Goal: Task Accomplishment & Management: Complete application form

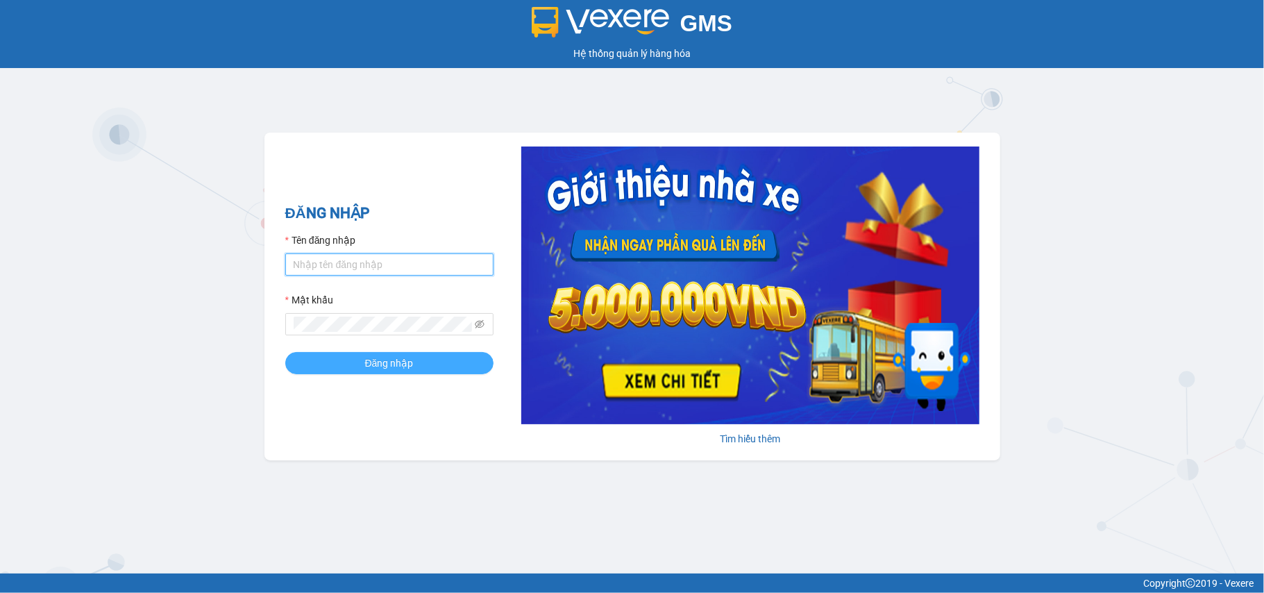
type input "tho.hao"
click at [387, 362] on span "Đăng nhập" at bounding box center [389, 362] width 49 height 15
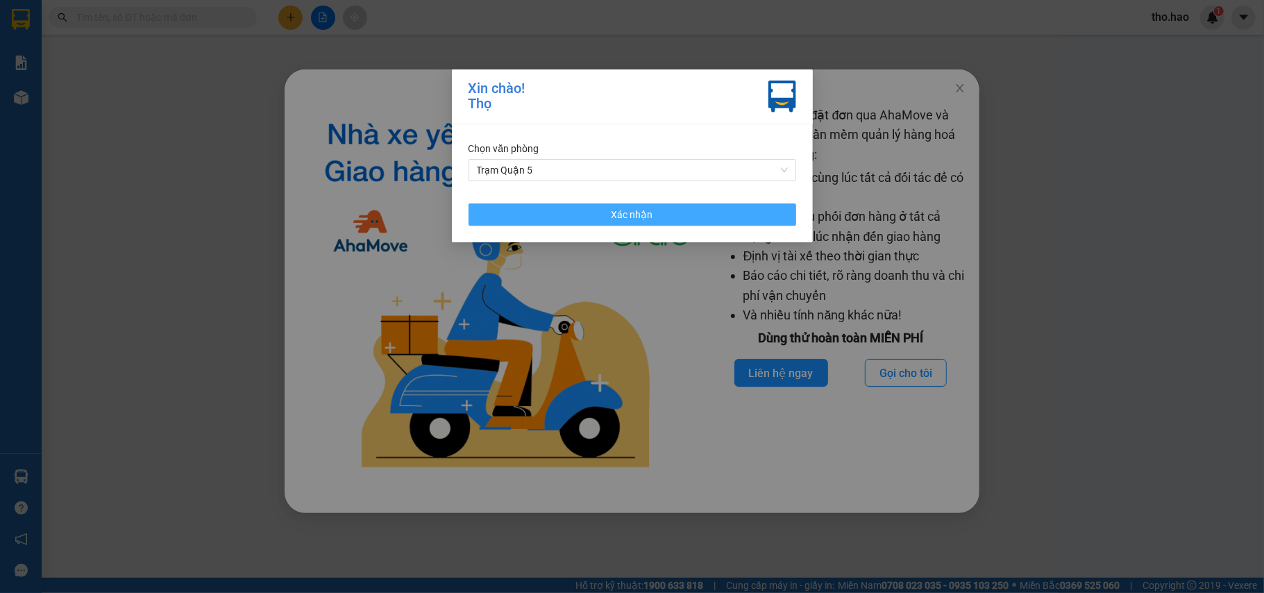
click at [637, 217] on span "Xác nhận" at bounding box center [633, 214] width 42 height 15
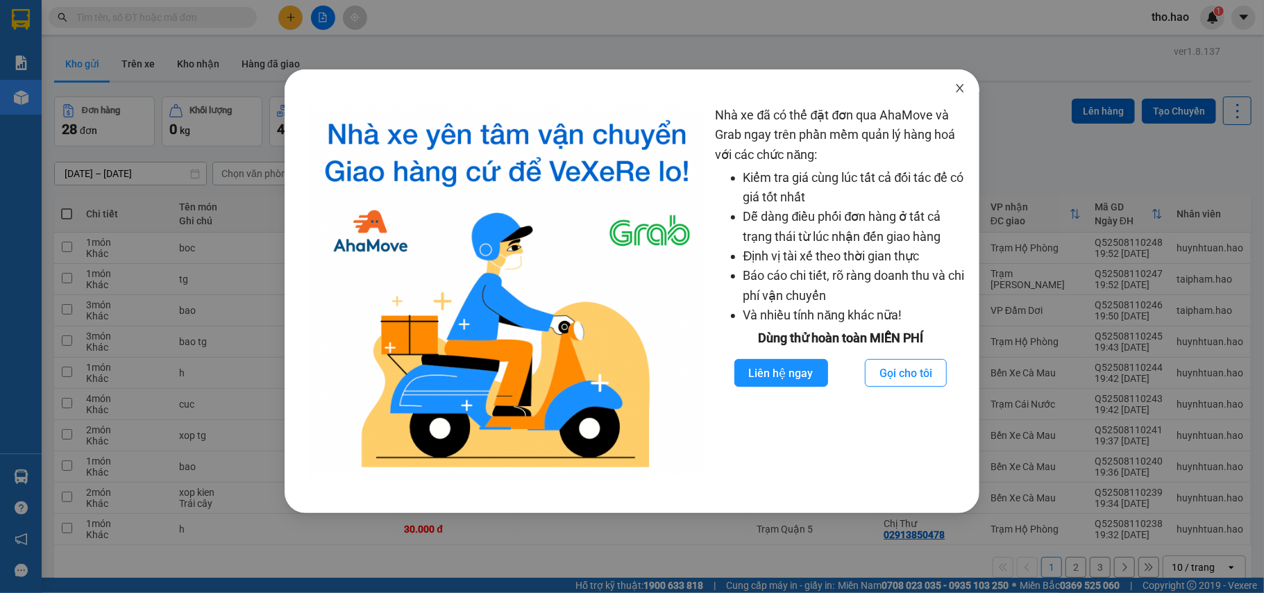
click at [961, 82] on span "Close" at bounding box center [960, 88] width 39 height 39
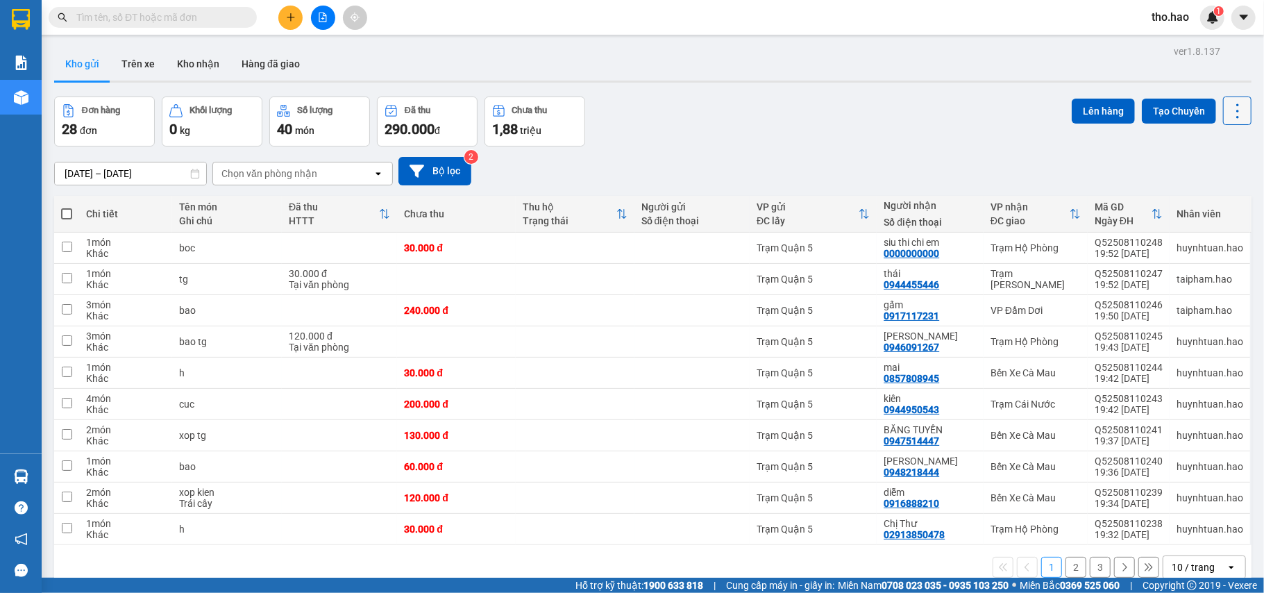
click at [1231, 120] on icon at bounding box center [1237, 110] width 19 height 19
click at [1214, 198] on span "Làm mới" at bounding box center [1204, 198] width 38 height 14
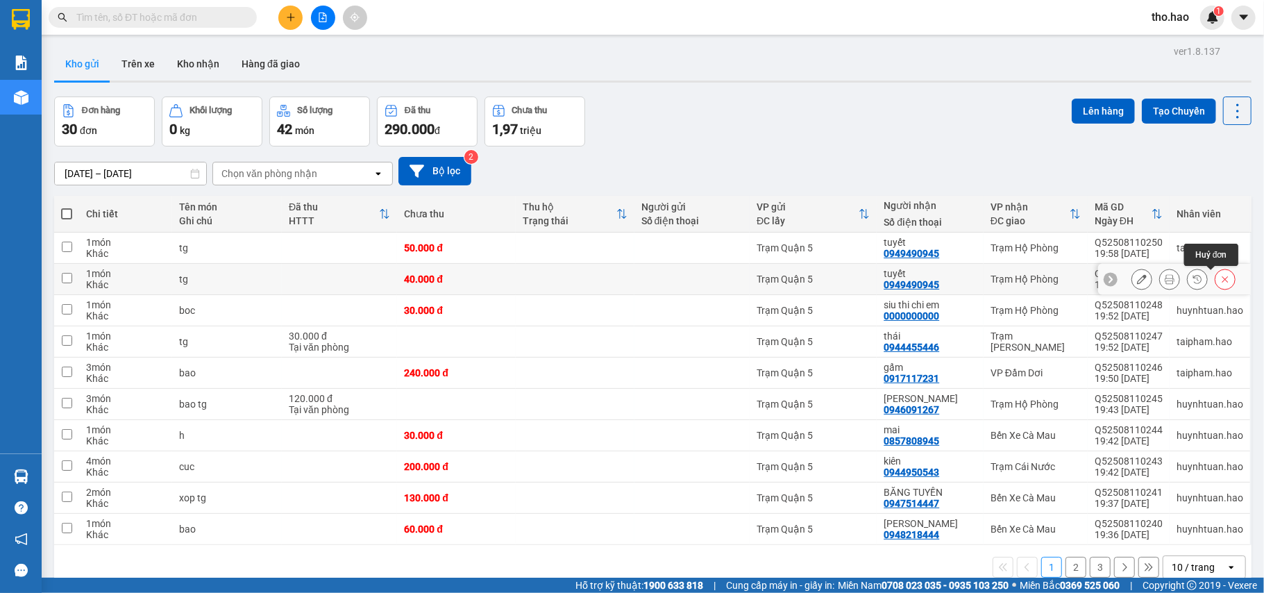
click at [1221, 283] on icon at bounding box center [1226, 279] width 10 height 10
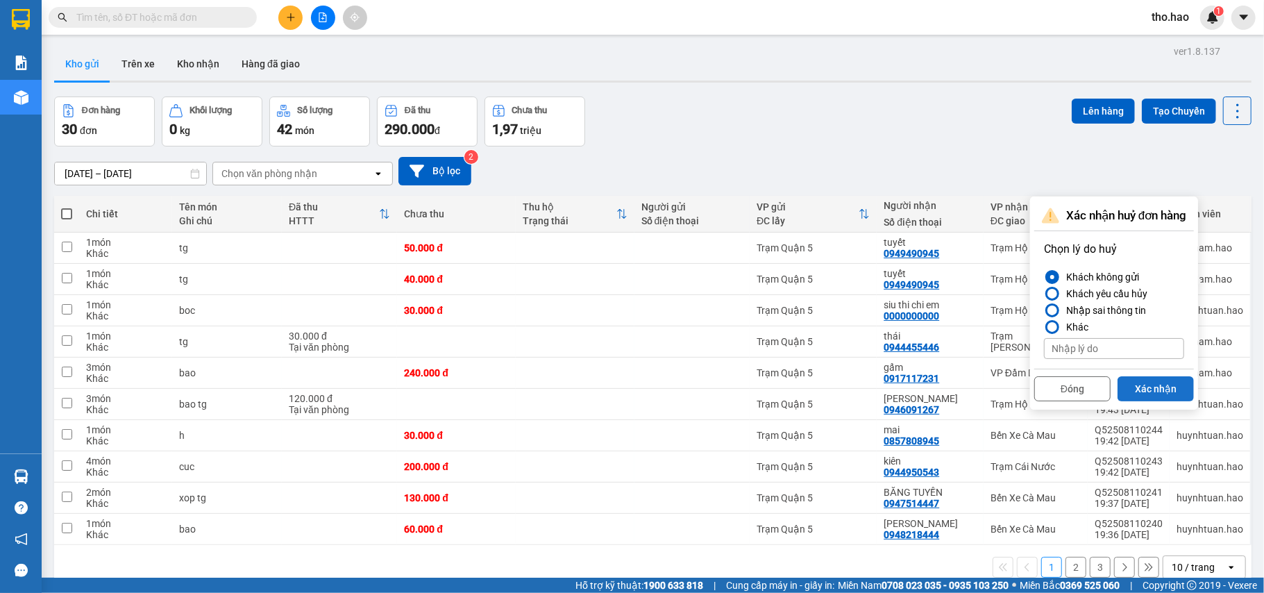
click at [1178, 387] on button "Xác nhận" at bounding box center [1156, 388] width 76 height 25
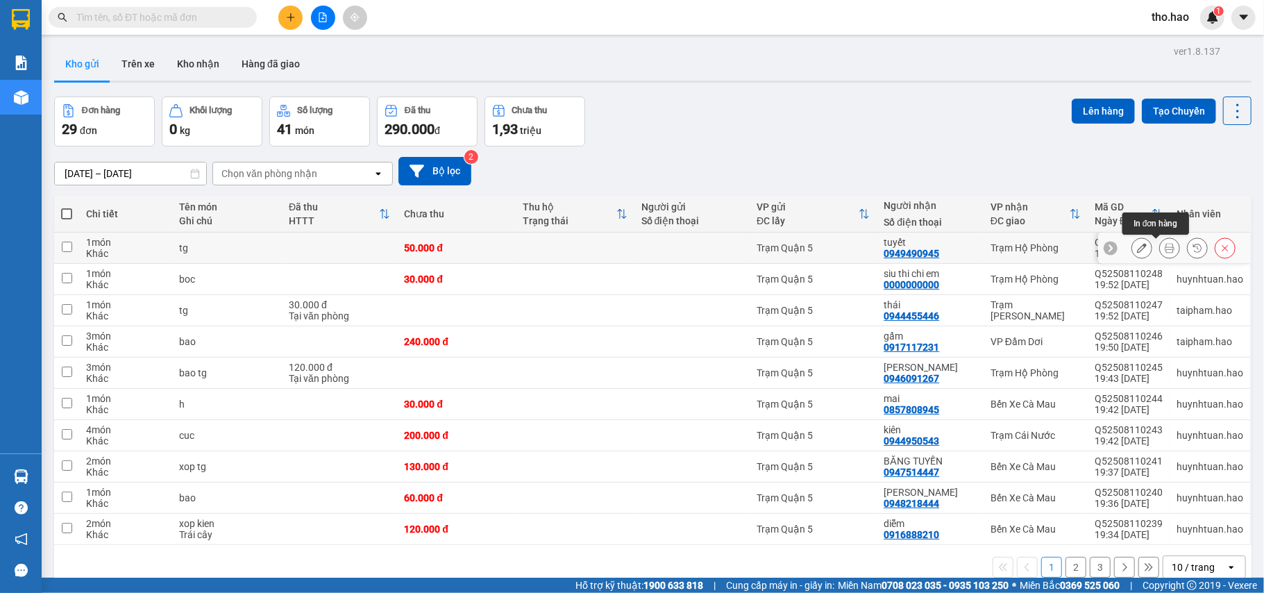
click at [1165, 251] on icon at bounding box center [1170, 248] width 10 height 10
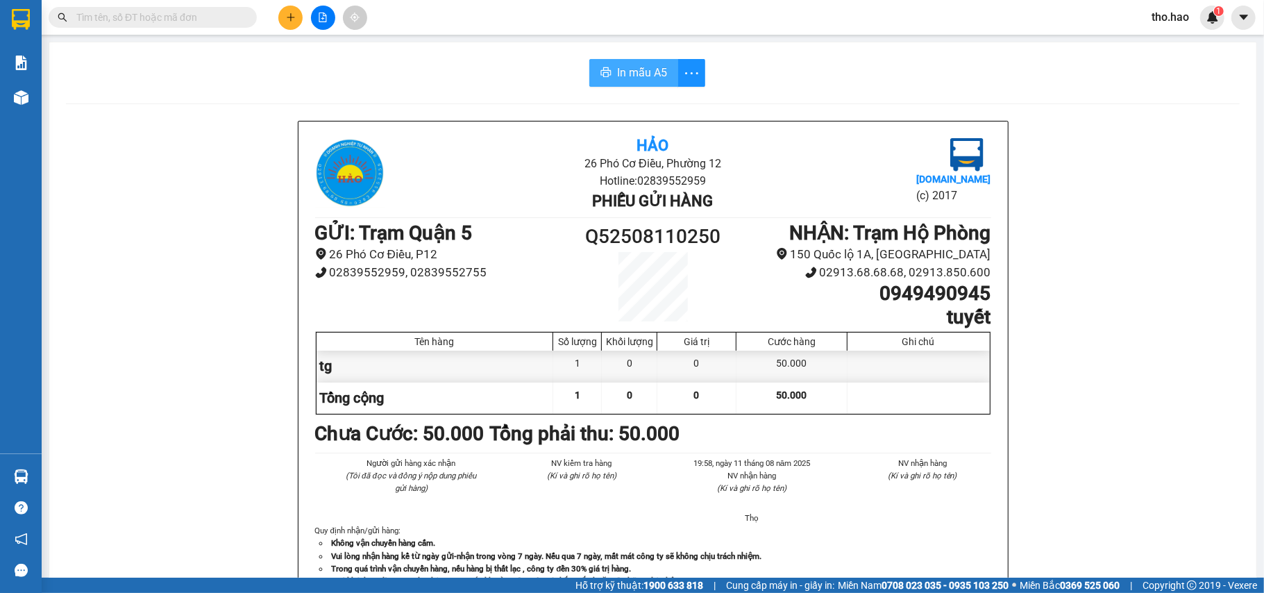
click at [651, 78] on span "In mẫu A5" at bounding box center [642, 72] width 50 height 17
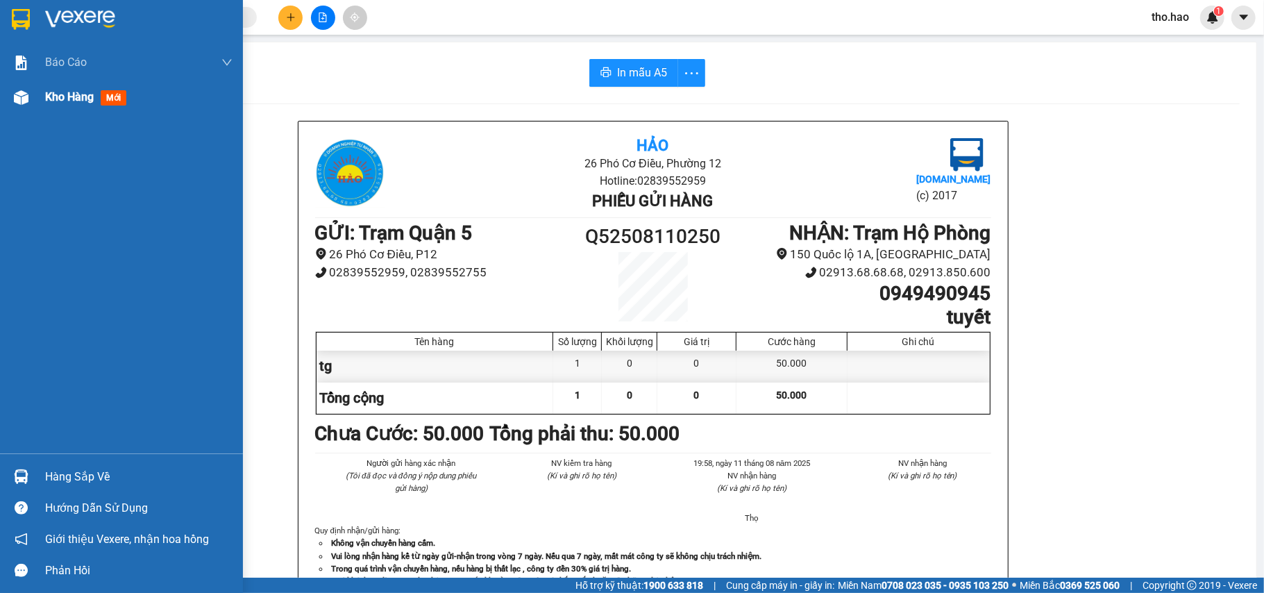
click at [117, 100] on span "mới" at bounding box center [114, 97] width 26 height 15
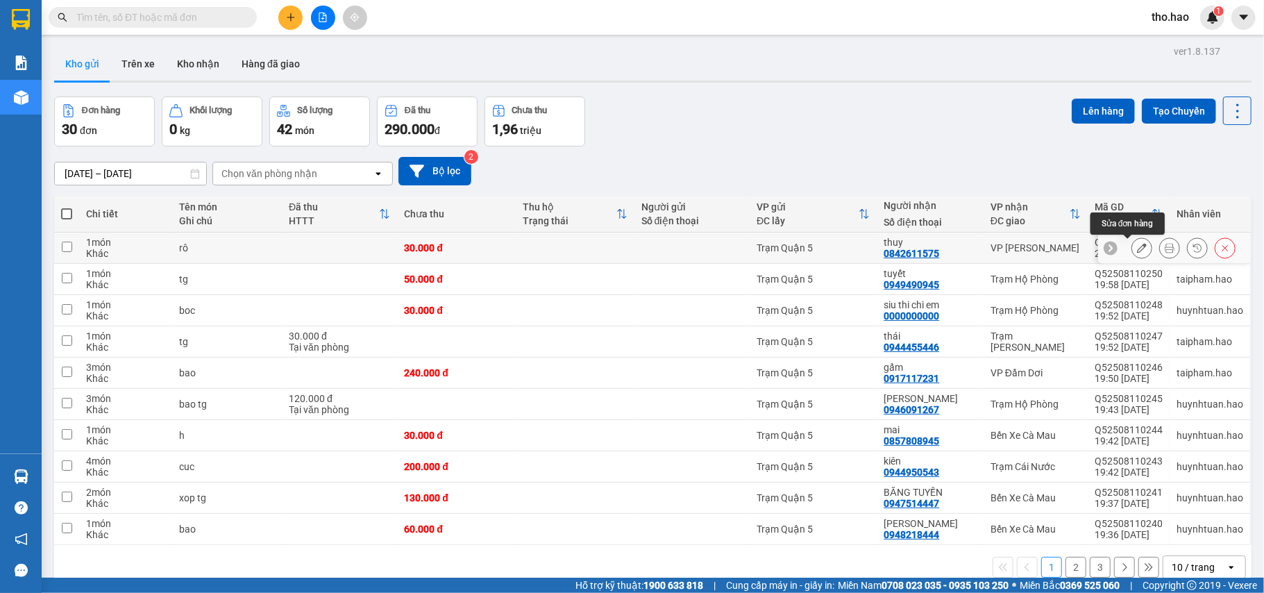
click at [1137, 244] on icon at bounding box center [1142, 248] width 10 height 10
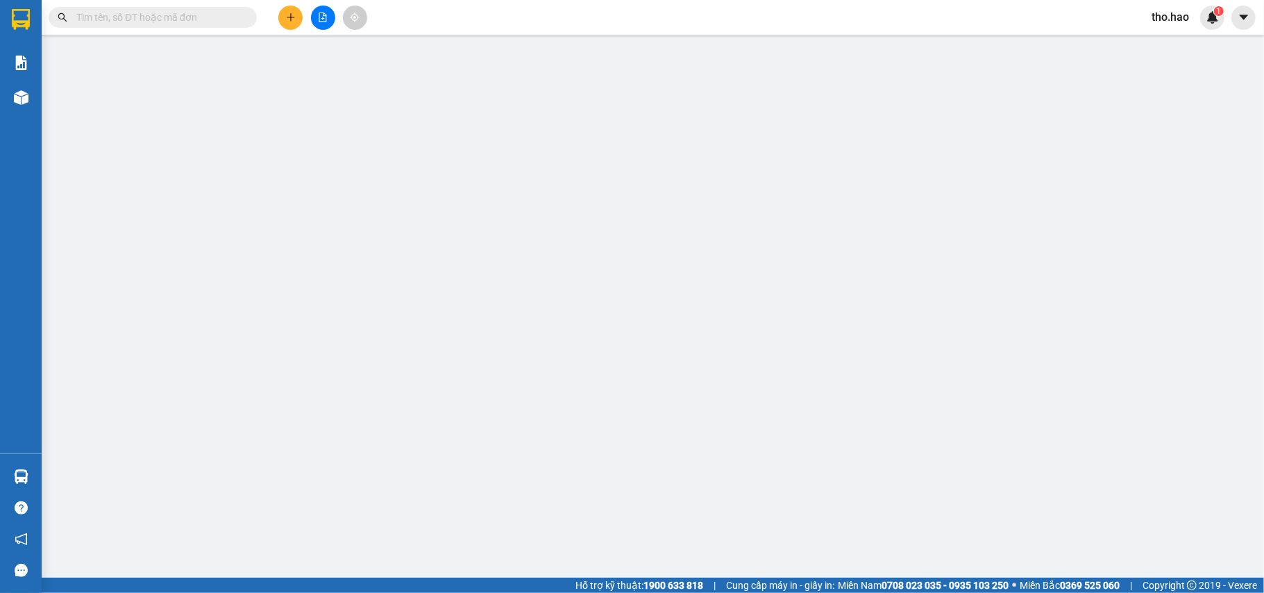
type input "0842611575"
type input "thuy"
type input "30.000"
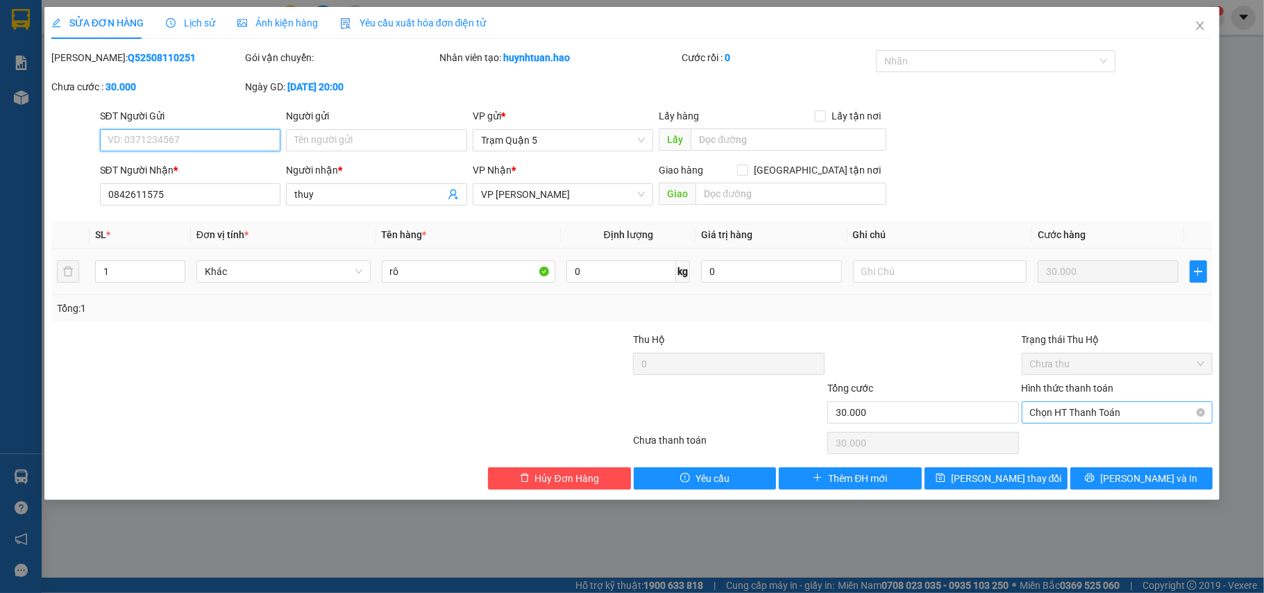
click at [1094, 419] on span "Chọn HT Thanh Toán" at bounding box center [1117, 412] width 175 height 21
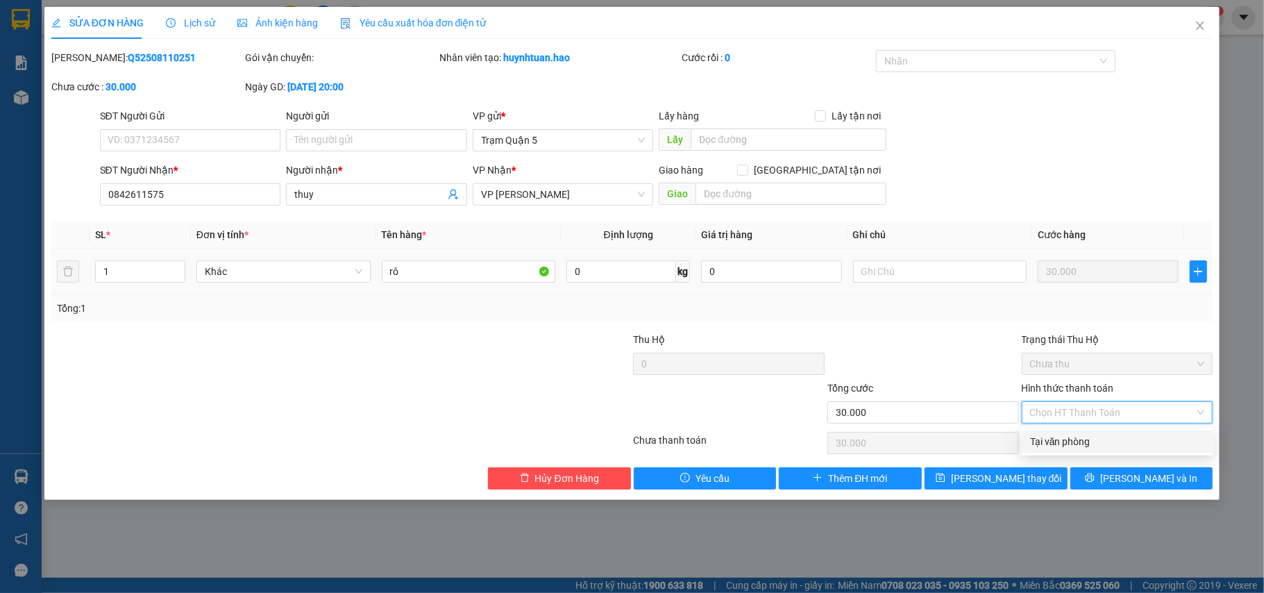
click at [1092, 430] on div "Tại văn phòng" at bounding box center [1118, 441] width 192 height 22
type input "0"
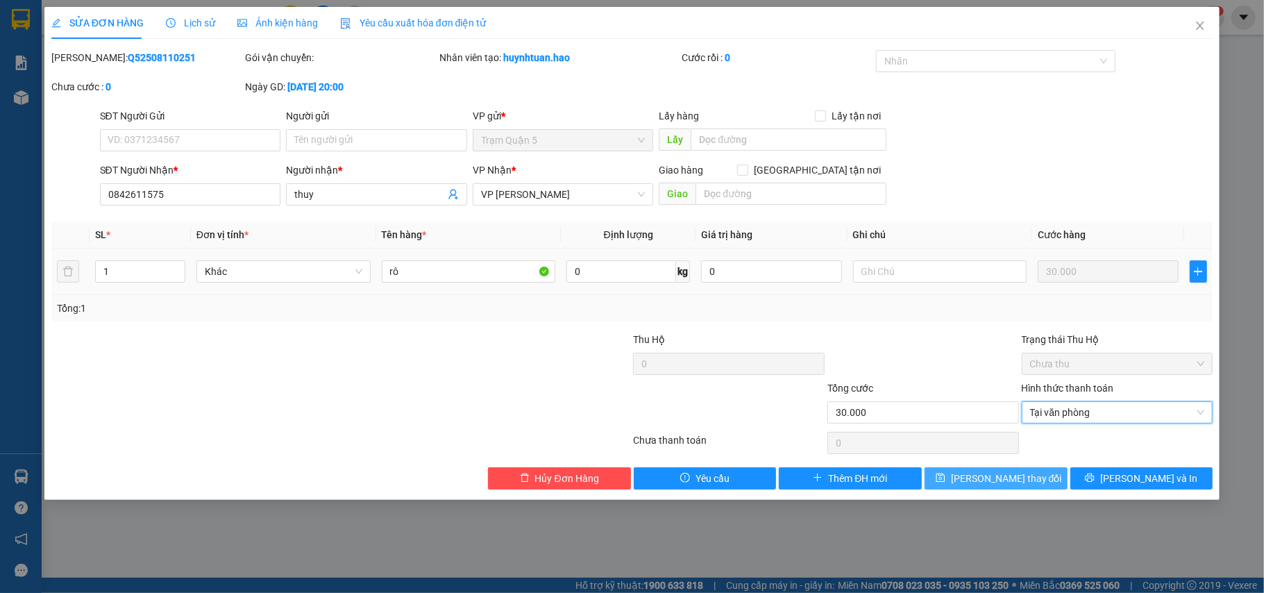
click at [1022, 486] on span "[PERSON_NAME] đổi" at bounding box center [1006, 478] width 111 height 15
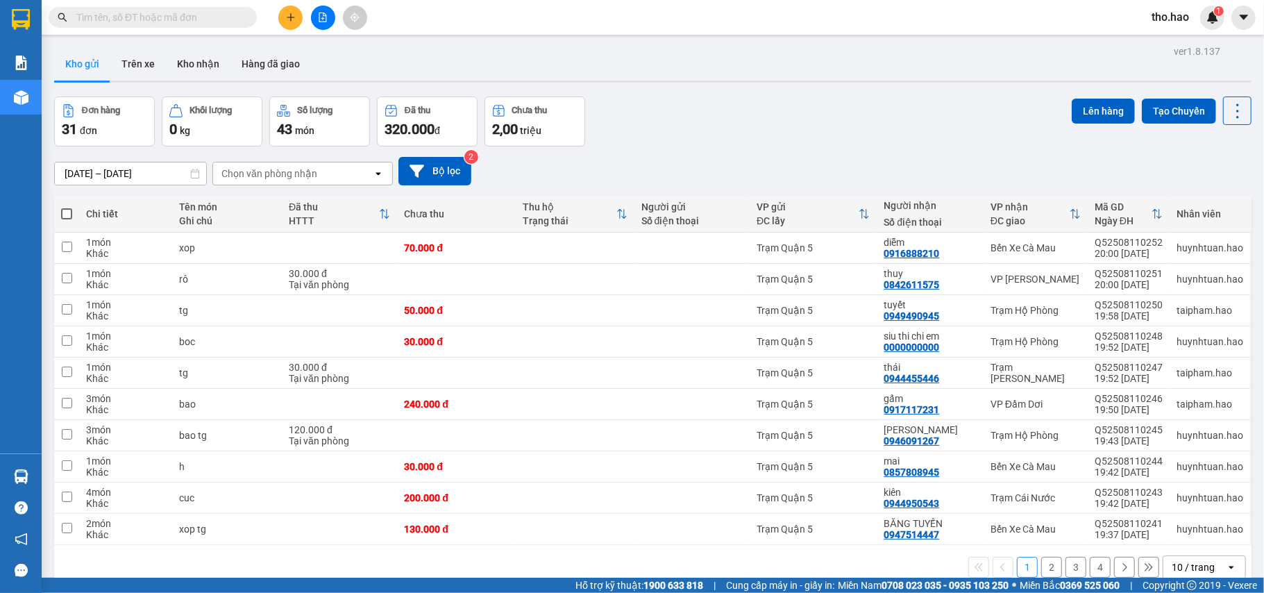
click at [289, 17] on icon "plus" at bounding box center [291, 17] width 8 height 1
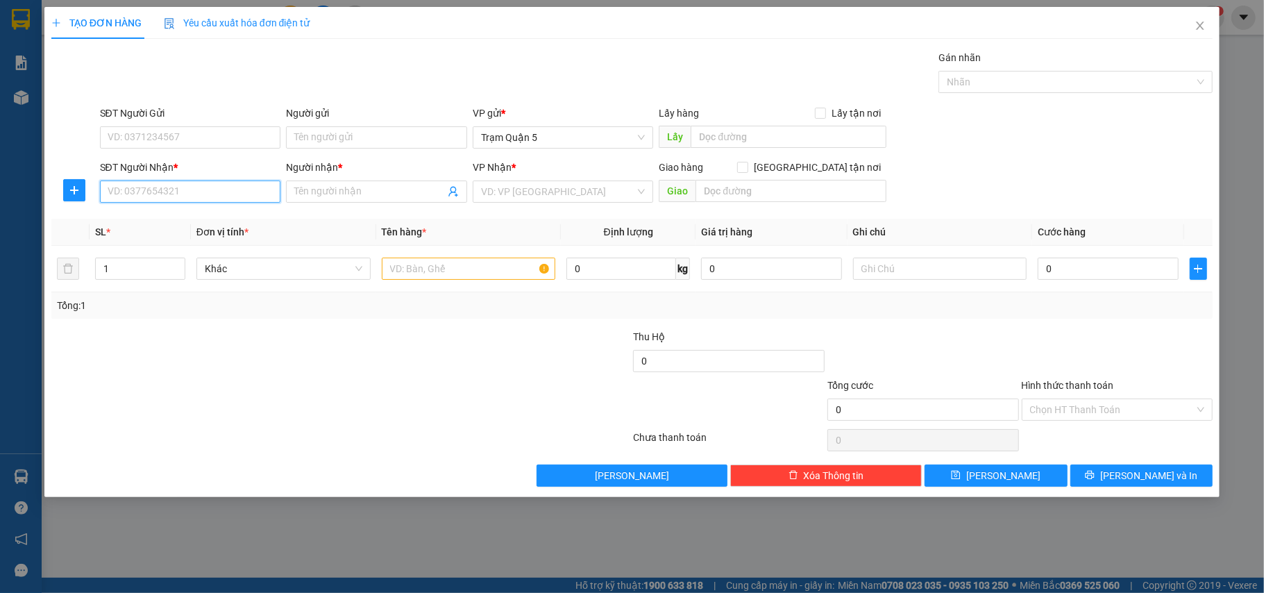
click at [214, 198] on input "SĐT Người Nhận *" at bounding box center [190, 192] width 181 height 22
click at [217, 217] on div "0945674255 - Phong" at bounding box center [190, 220] width 165 height 15
type input "0945674255"
type input "Phong"
type input "50.000"
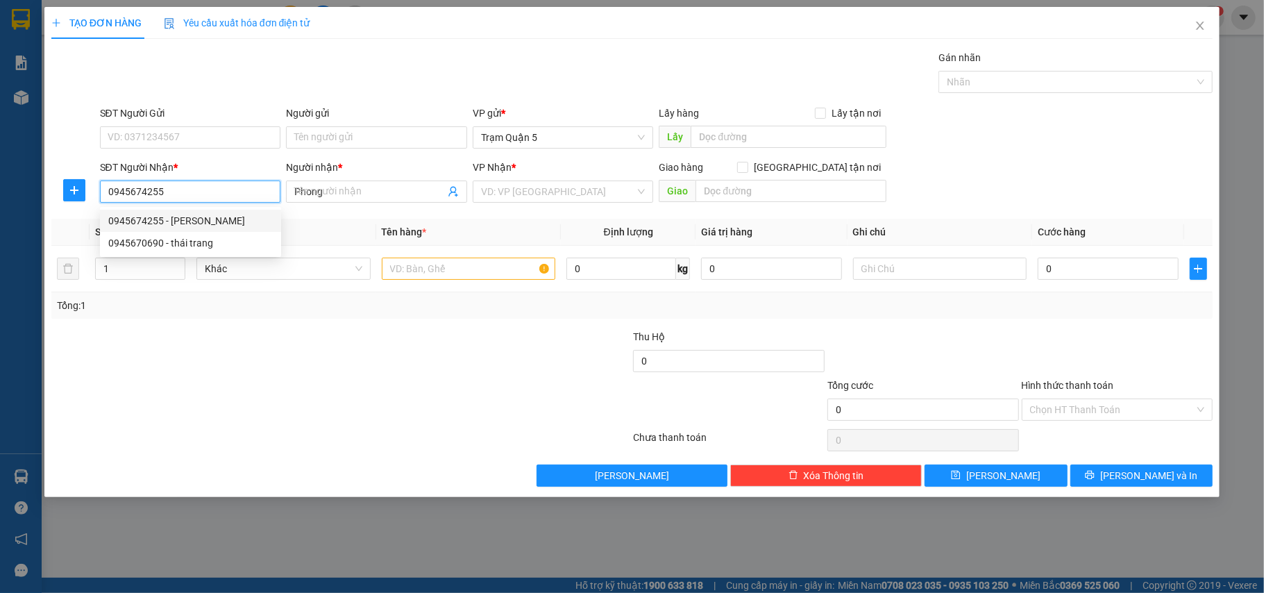
type input "50.000"
type input "0945674255"
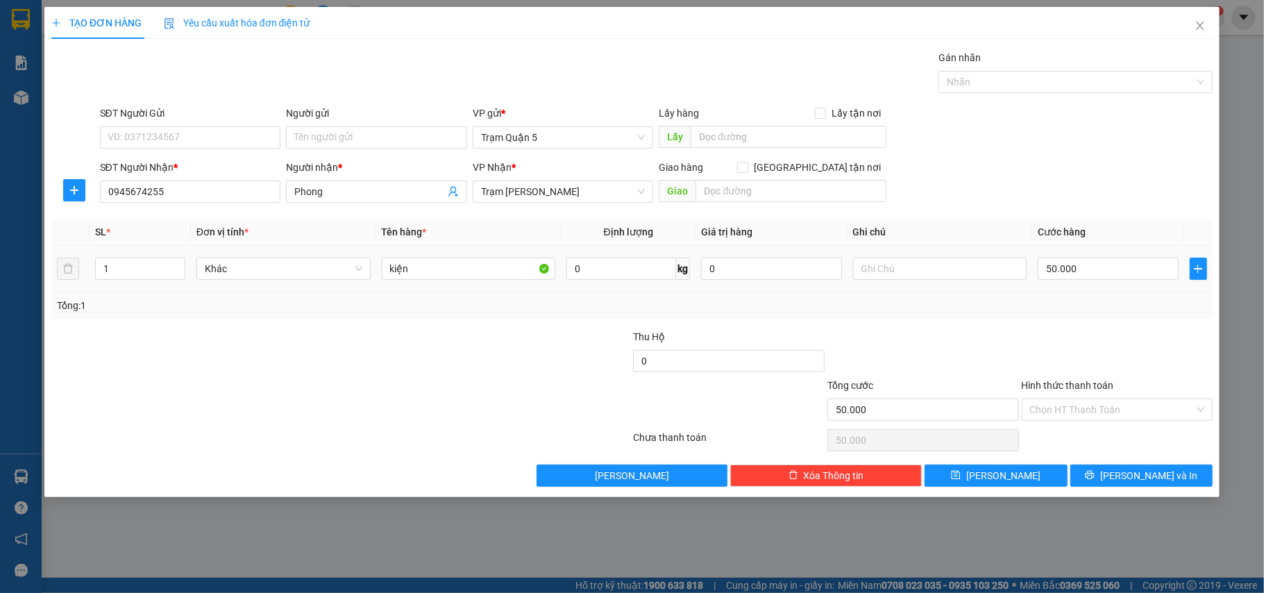
click at [1130, 254] on td "50.000" at bounding box center [1107, 269] width 151 height 47
click at [1125, 280] on input "50.000" at bounding box center [1108, 269] width 140 height 22
type input "0"
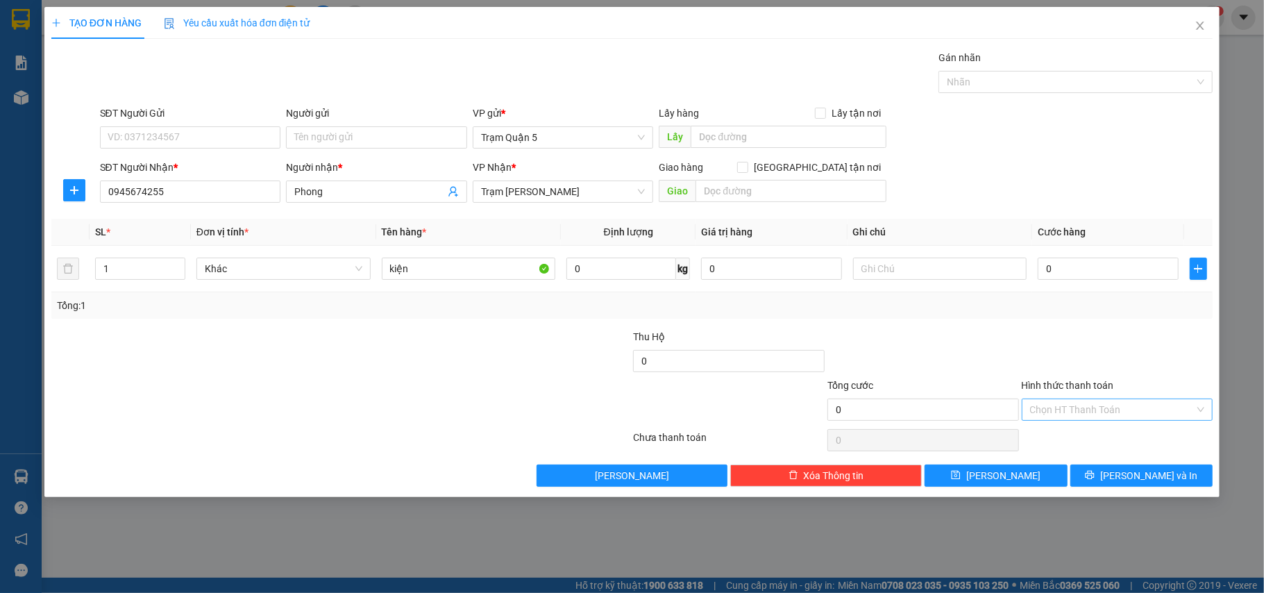
click at [1126, 412] on input "Hình thức thanh toán" at bounding box center [1112, 409] width 165 height 21
click at [1134, 440] on div "Tại văn phòng" at bounding box center [1117, 439] width 175 height 15
click at [1023, 484] on button "[PERSON_NAME]" at bounding box center [996, 476] width 143 height 22
click at [490, 274] on input "kiện" at bounding box center [469, 269] width 174 height 22
type input "k"
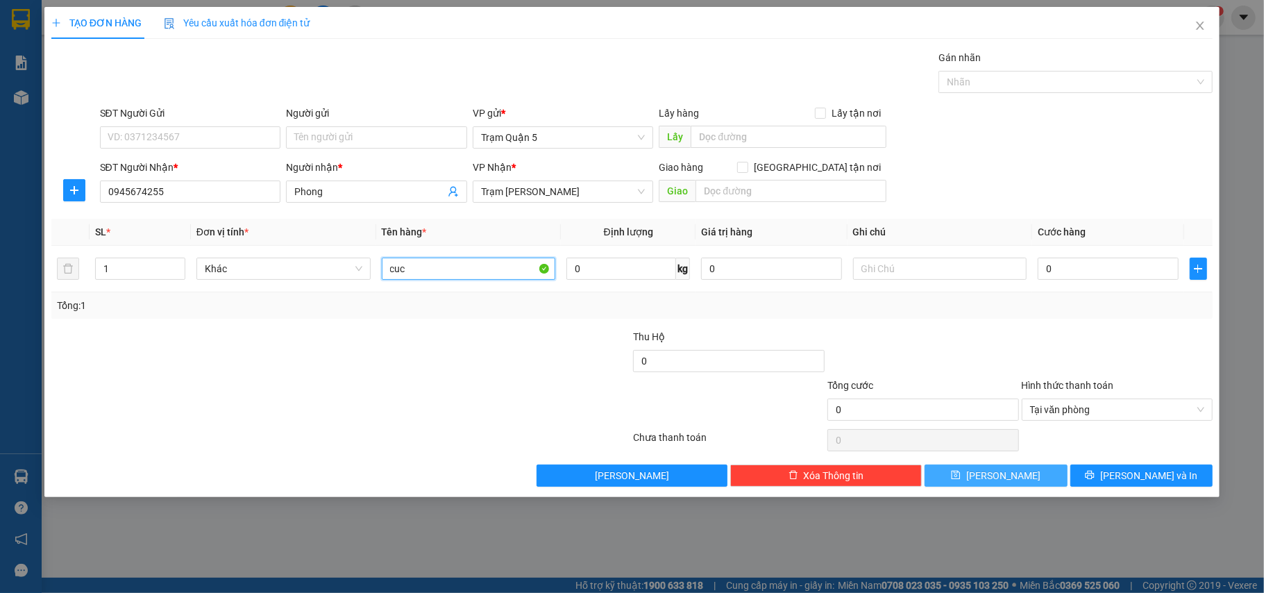
type input "cuc"
drag, startPoint x: 990, startPoint y: 485, endPoint x: 998, endPoint y: 483, distance: 7.8
click at [995, 483] on button "[PERSON_NAME]" at bounding box center [996, 476] width 143 height 22
click at [1139, 407] on span "Tại văn phòng" at bounding box center [1117, 409] width 175 height 21
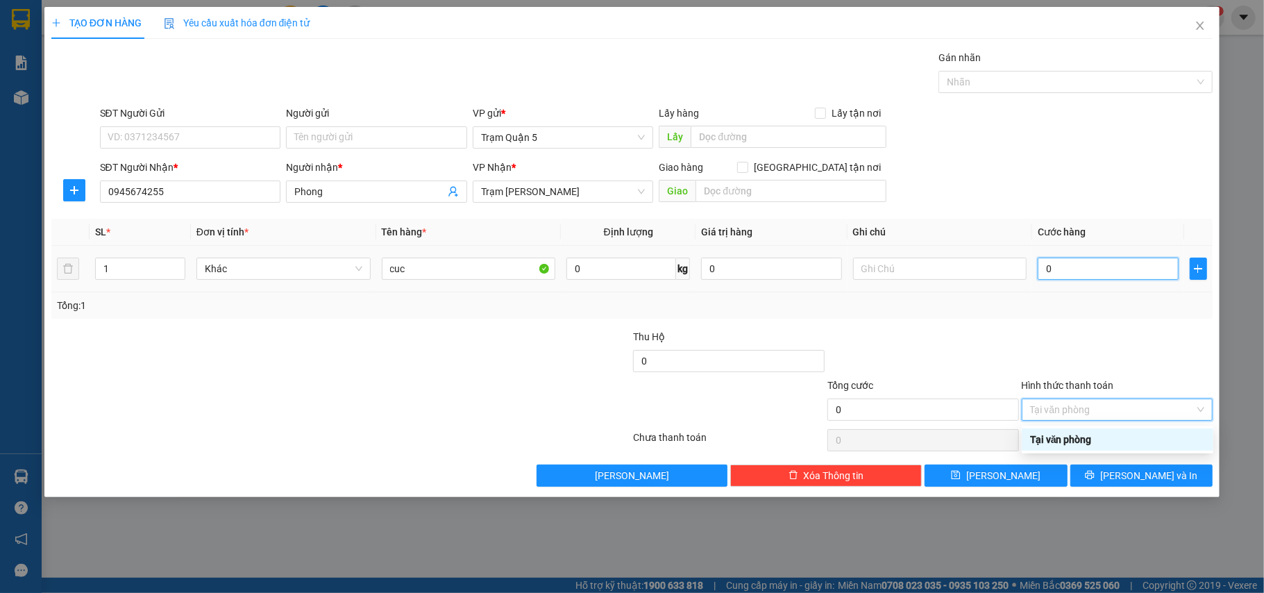
click at [1115, 265] on input "0" at bounding box center [1108, 269] width 140 height 22
type input "0"
type input "3"
type input "03"
type input "30"
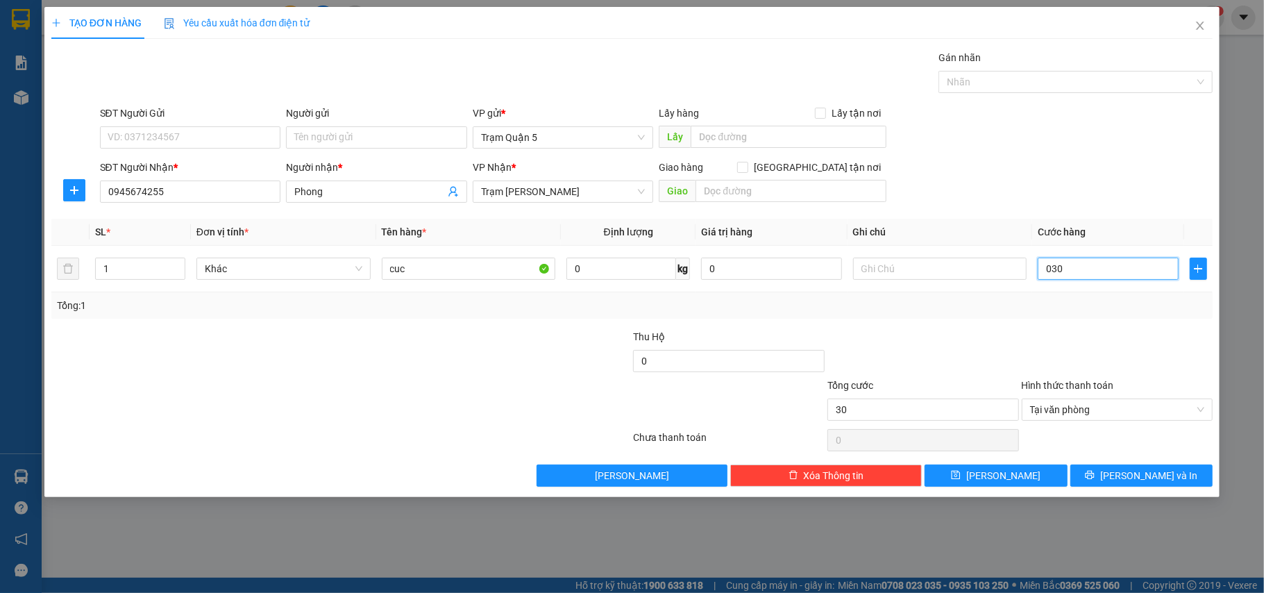
type input "030"
type input "30.000"
click at [1140, 187] on div "SĐT Người Nhận * 0945674255 Người nhận * Phong VP Nhận * Trạm Tắc Vân Giao hàng…" at bounding box center [656, 184] width 1119 height 49
click at [1197, 478] on button "[PERSON_NAME] và In" at bounding box center [1142, 476] width 143 height 22
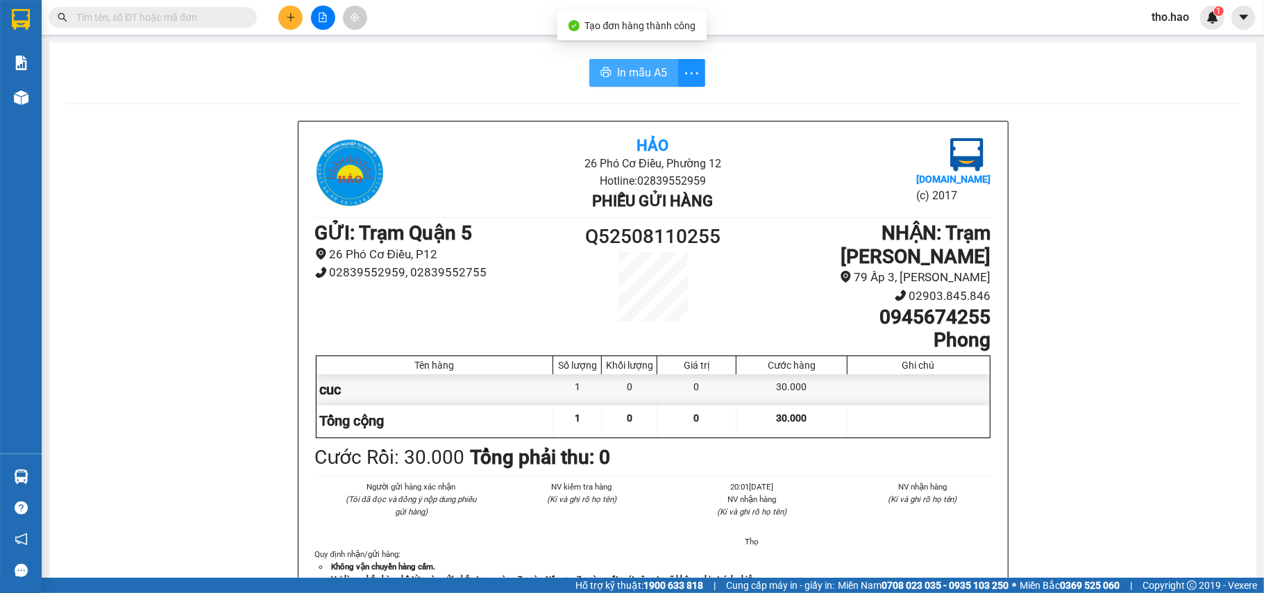
click at [617, 65] on span "In mẫu A5" at bounding box center [642, 72] width 50 height 17
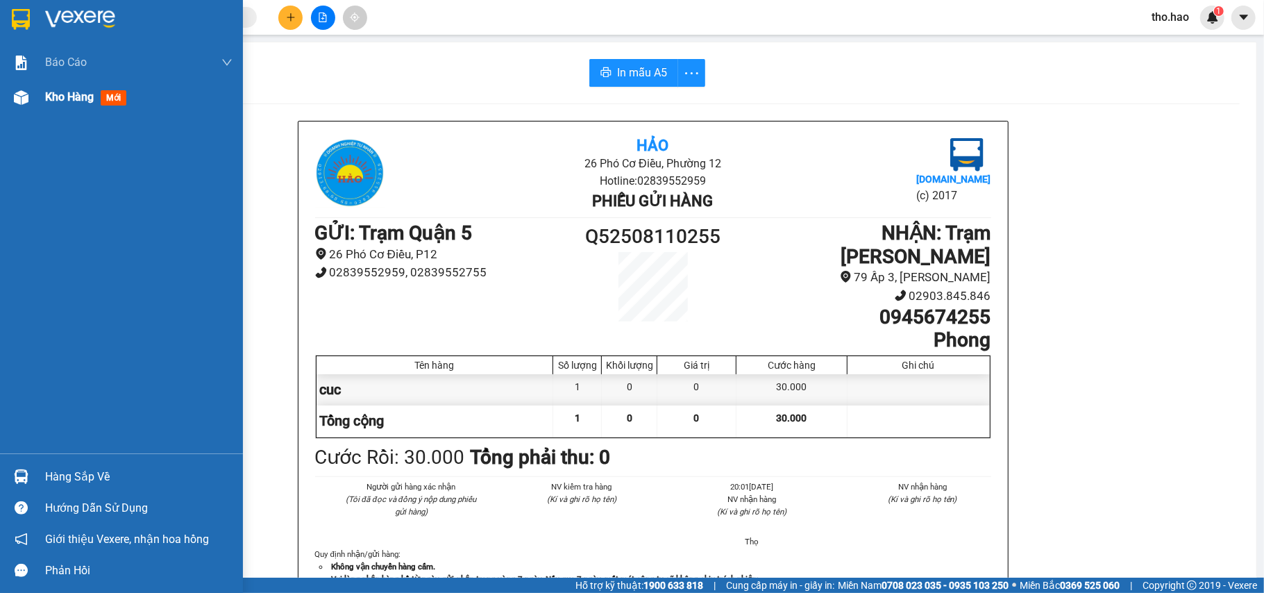
click at [29, 97] on div at bounding box center [21, 97] width 24 height 24
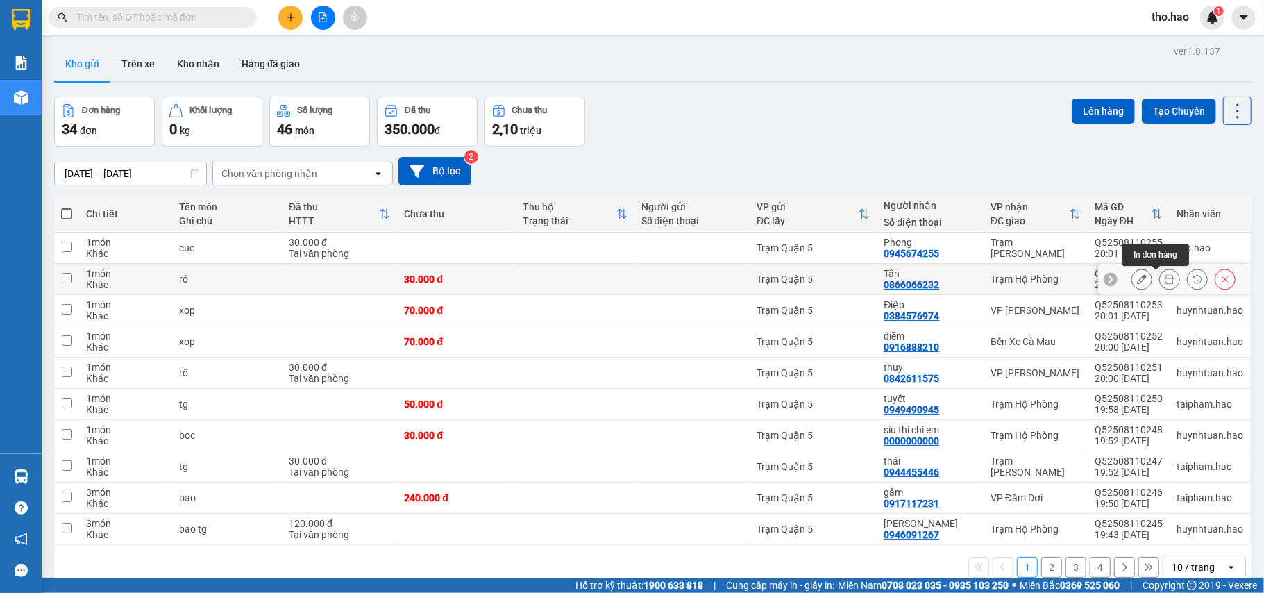
click at [1165, 281] on icon at bounding box center [1170, 279] width 10 height 10
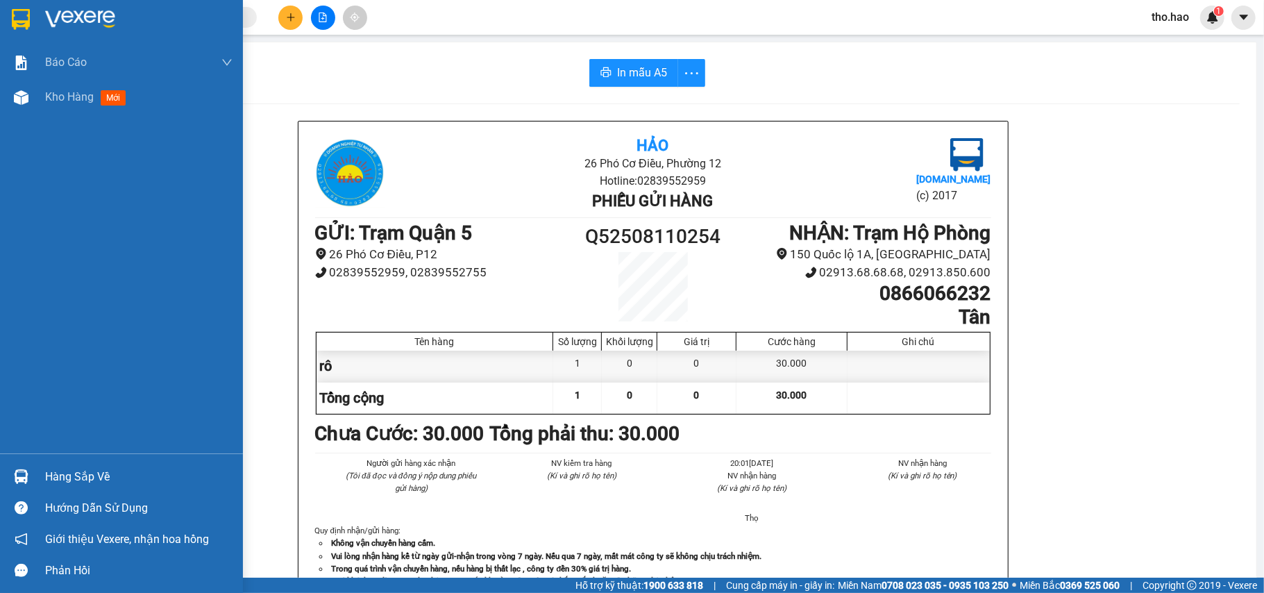
click at [28, 92] on div at bounding box center [21, 97] width 24 height 24
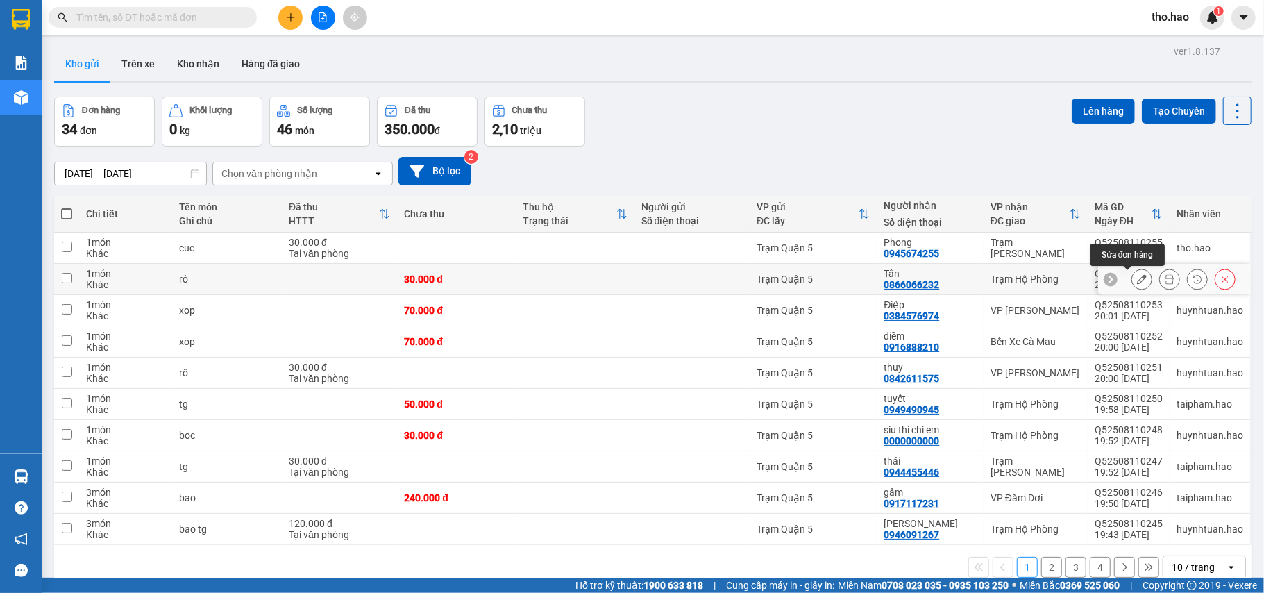
click at [1137, 284] on icon at bounding box center [1142, 279] width 10 height 10
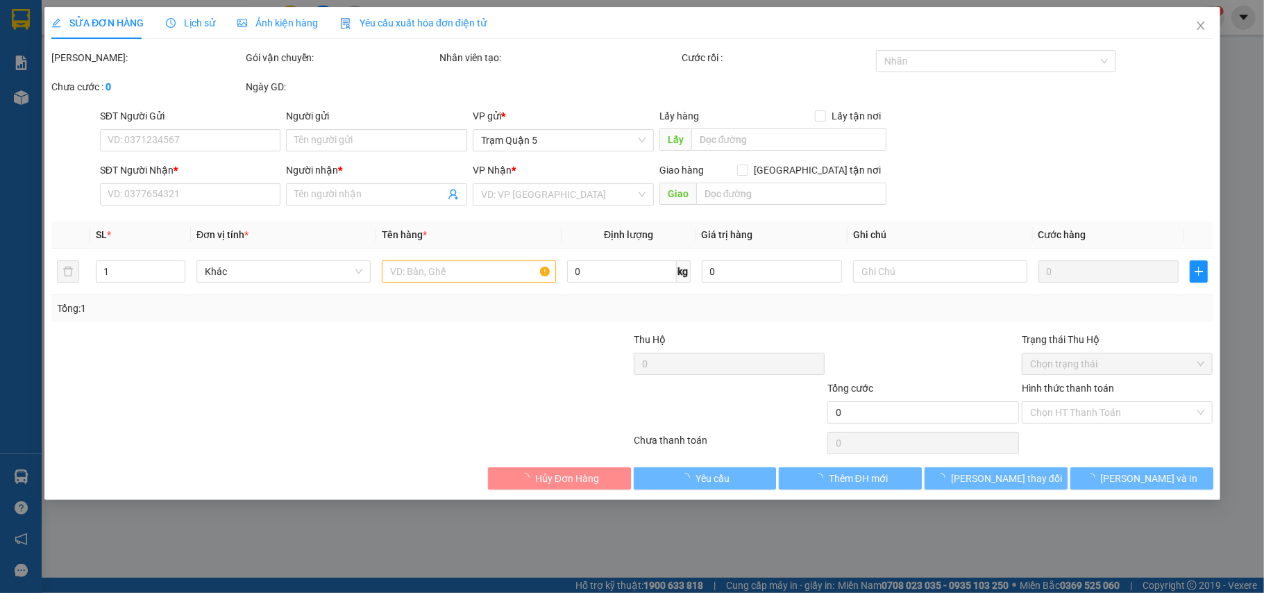
type input "0866066232"
type input "Tân"
type input "30.000"
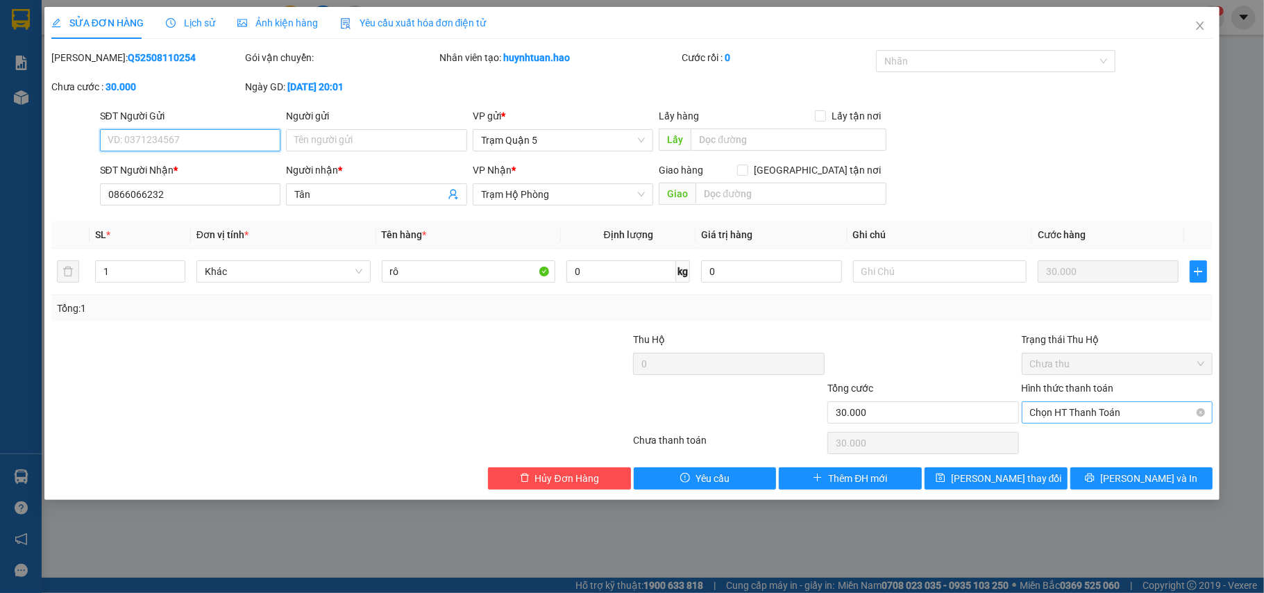
click at [1106, 419] on span "Chọn HT Thanh Toán" at bounding box center [1117, 412] width 175 height 21
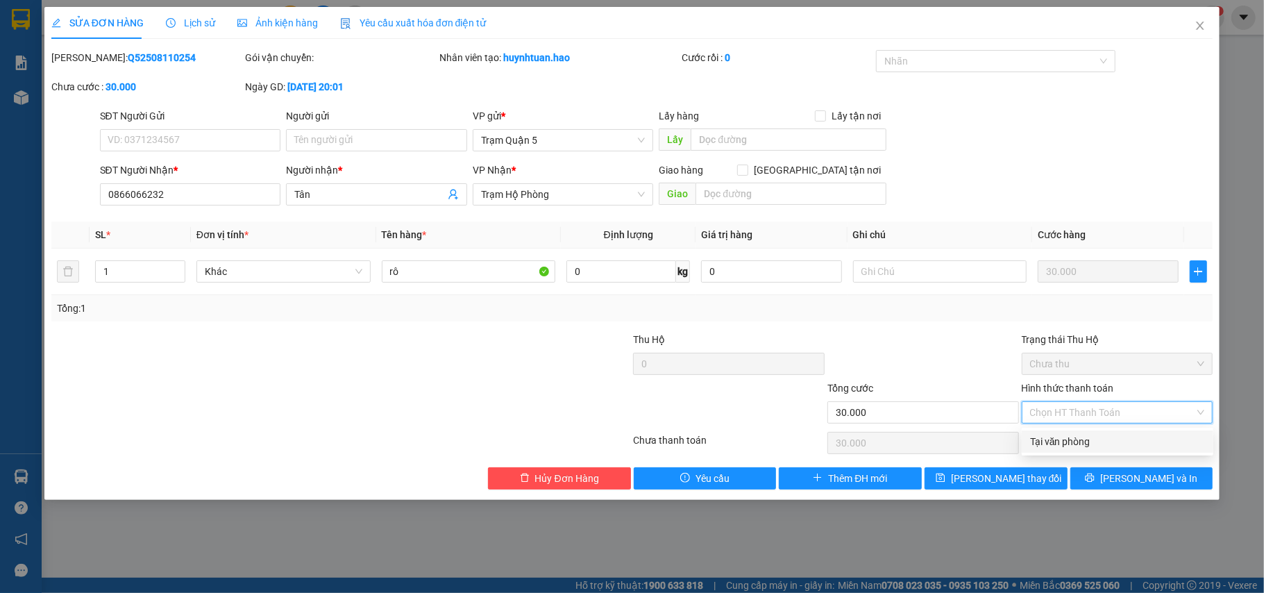
click at [1112, 437] on div "Tại văn phòng" at bounding box center [1117, 441] width 175 height 15
type input "0"
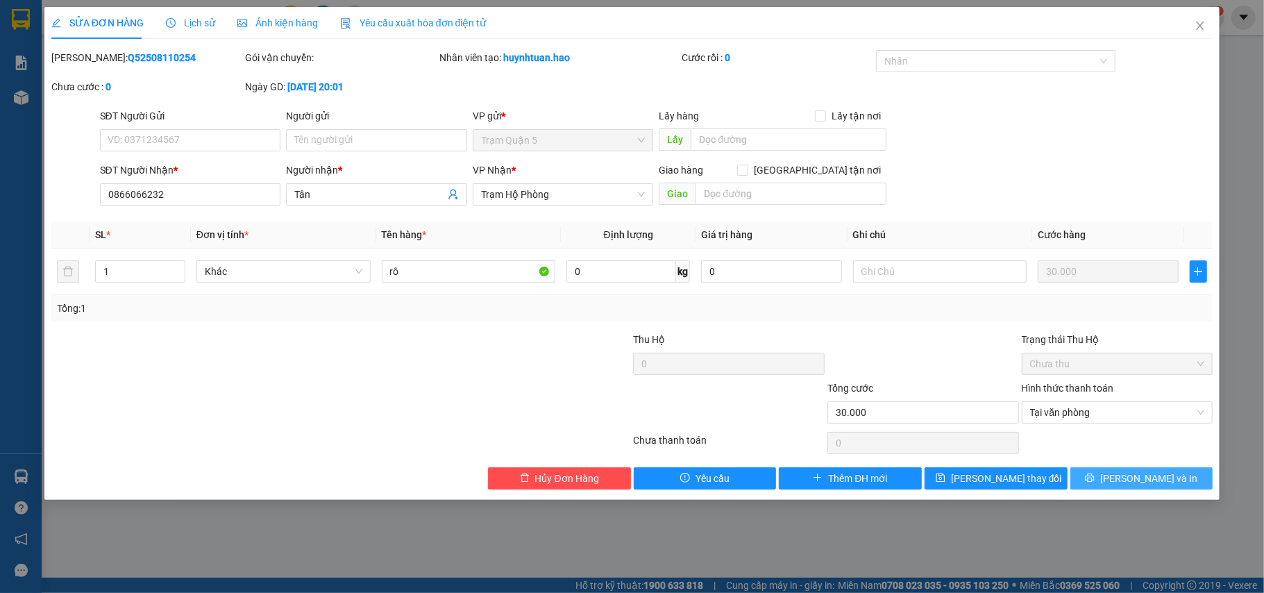
click at [1098, 484] on button "[PERSON_NAME] và In" at bounding box center [1142, 478] width 143 height 22
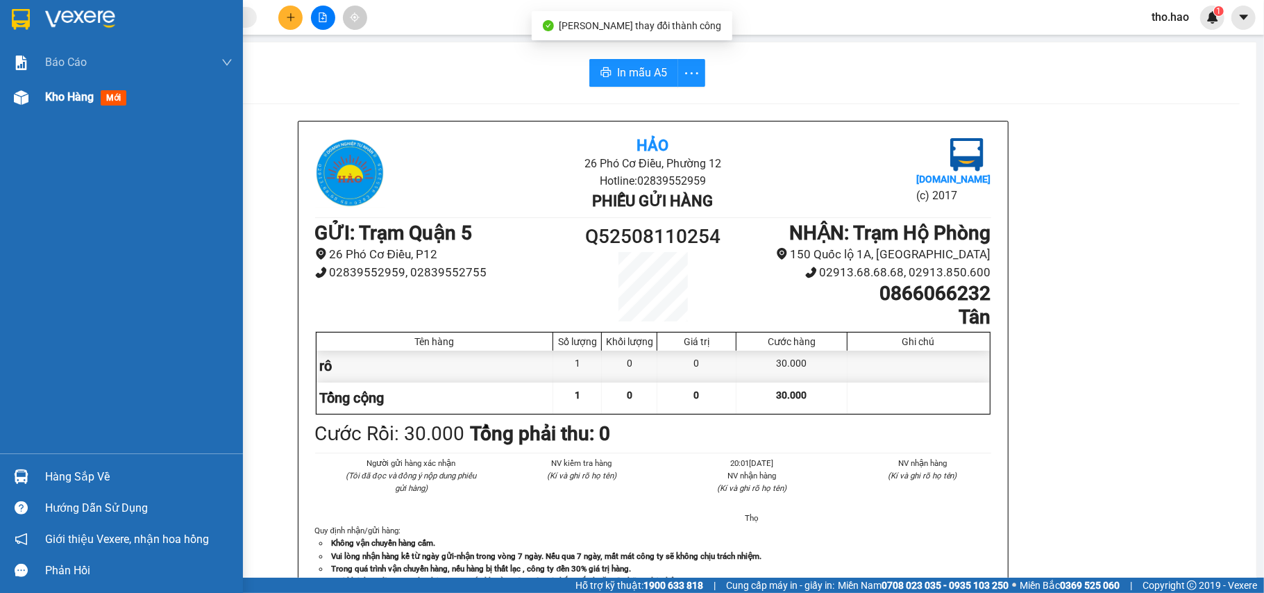
click at [37, 100] on div "Kho hàng mới" at bounding box center [121, 97] width 243 height 35
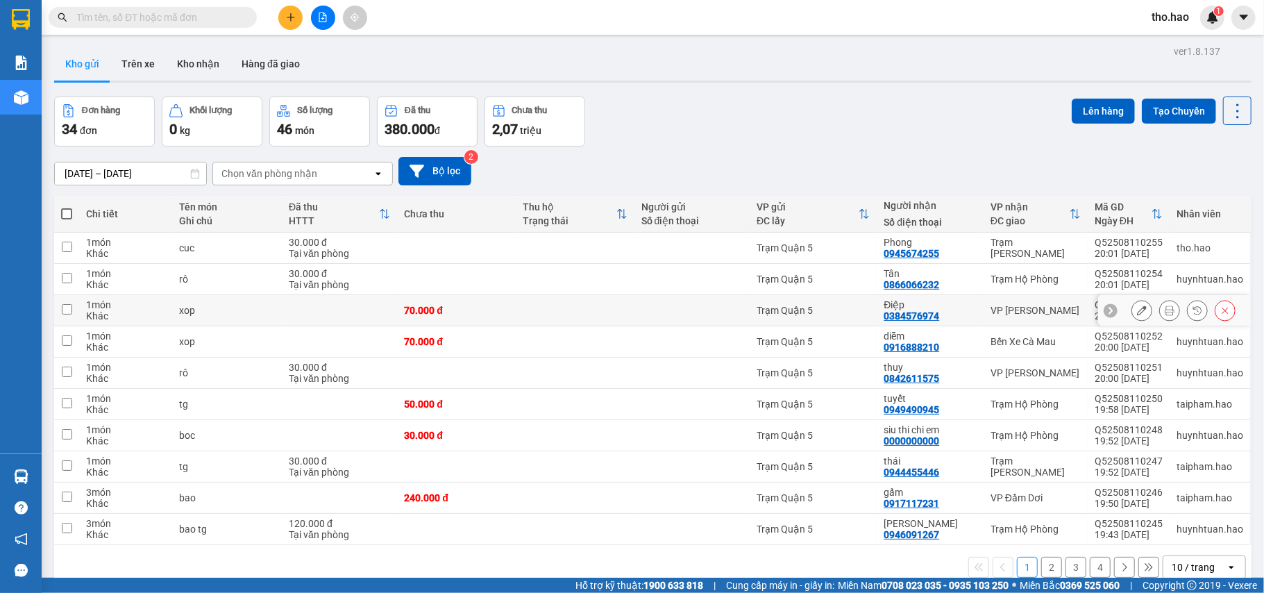
click at [1165, 310] on icon at bounding box center [1170, 311] width 10 height 10
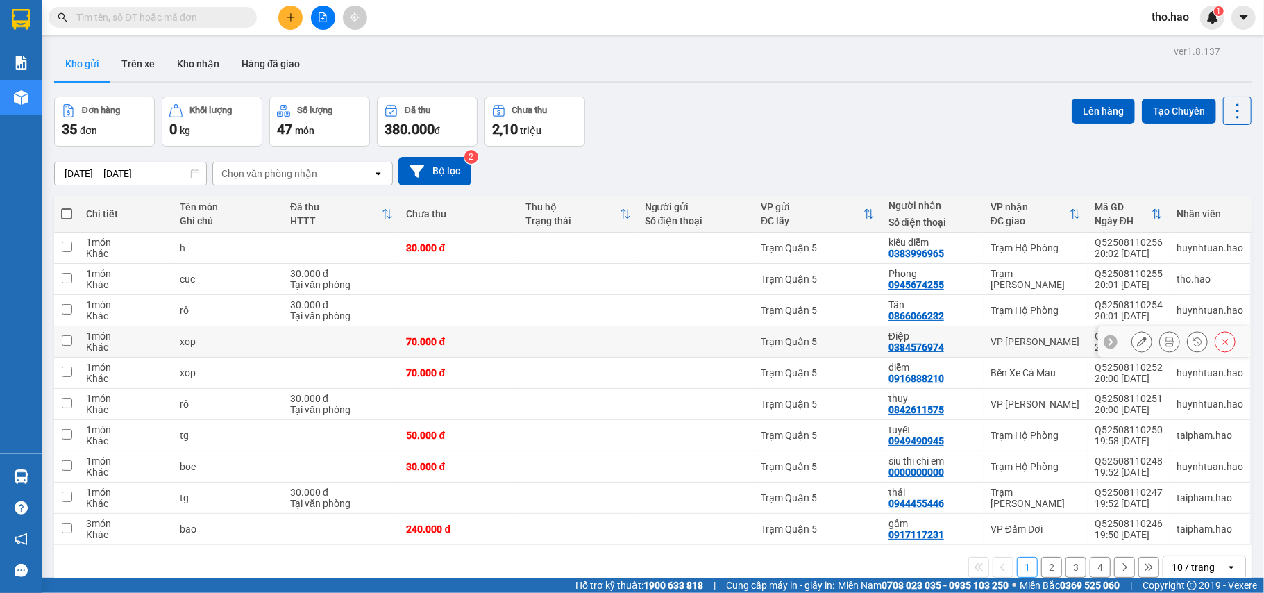
click at [1132, 346] on button at bounding box center [1141, 342] width 19 height 24
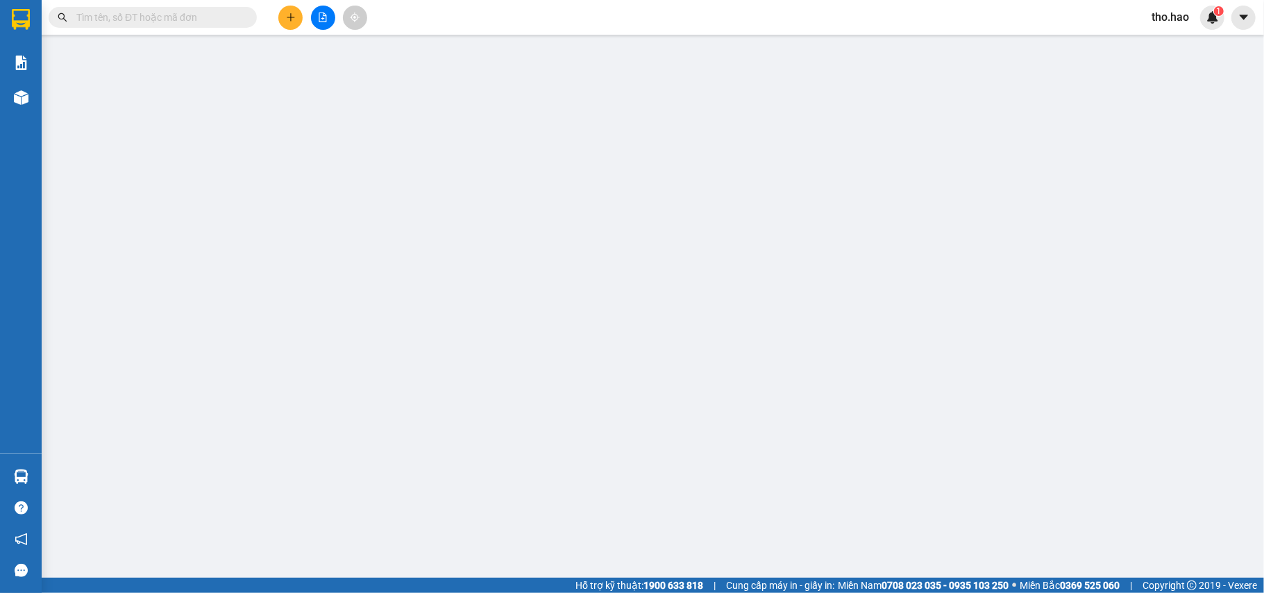
type input "0384576974"
type input "Điệp"
type input "70.000"
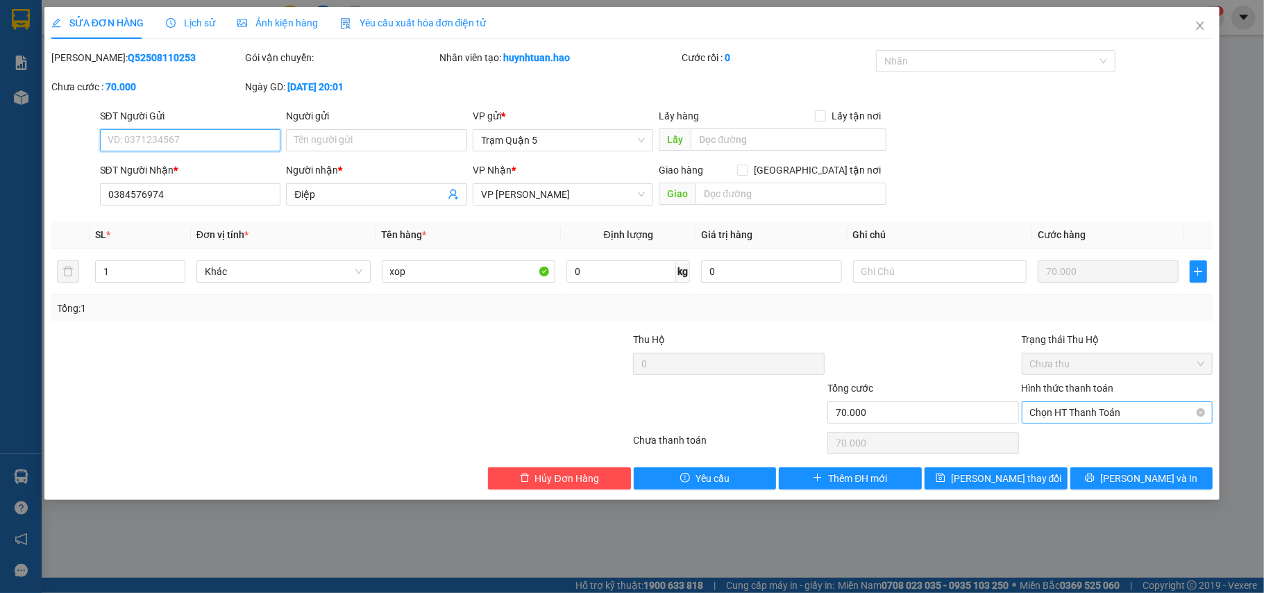
click at [1083, 412] on span "Chọn HT Thanh Toán" at bounding box center [1117, 412] width 175 height 21
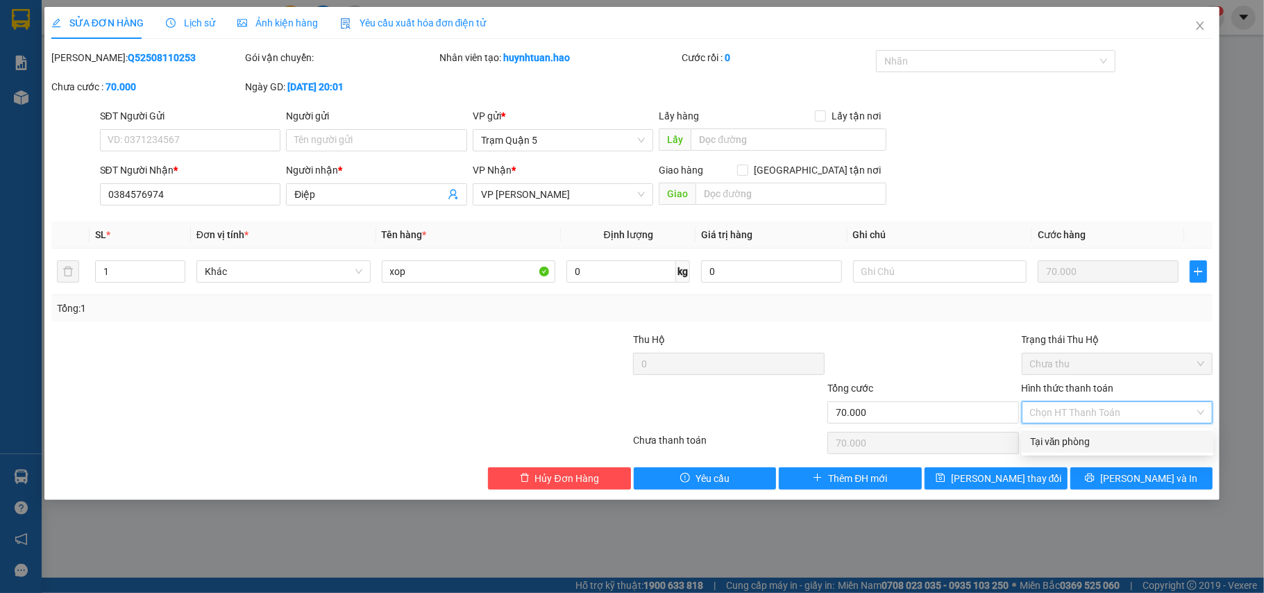
click at [1103, 444] on div "Tại văn phòng" at bounding box center [1117, 441] width 175 height 15
type input "0"
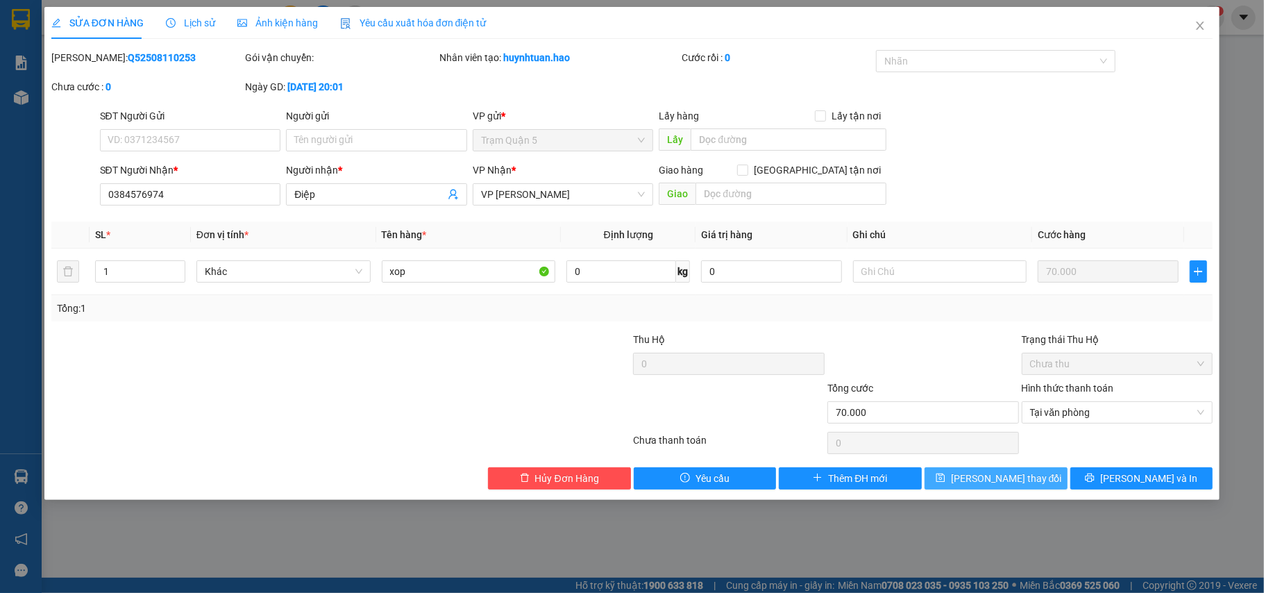
click at [1053, 481] on button "[PERSON_NAME] đổi" at bounding box center [996, 478] width 143 height 22
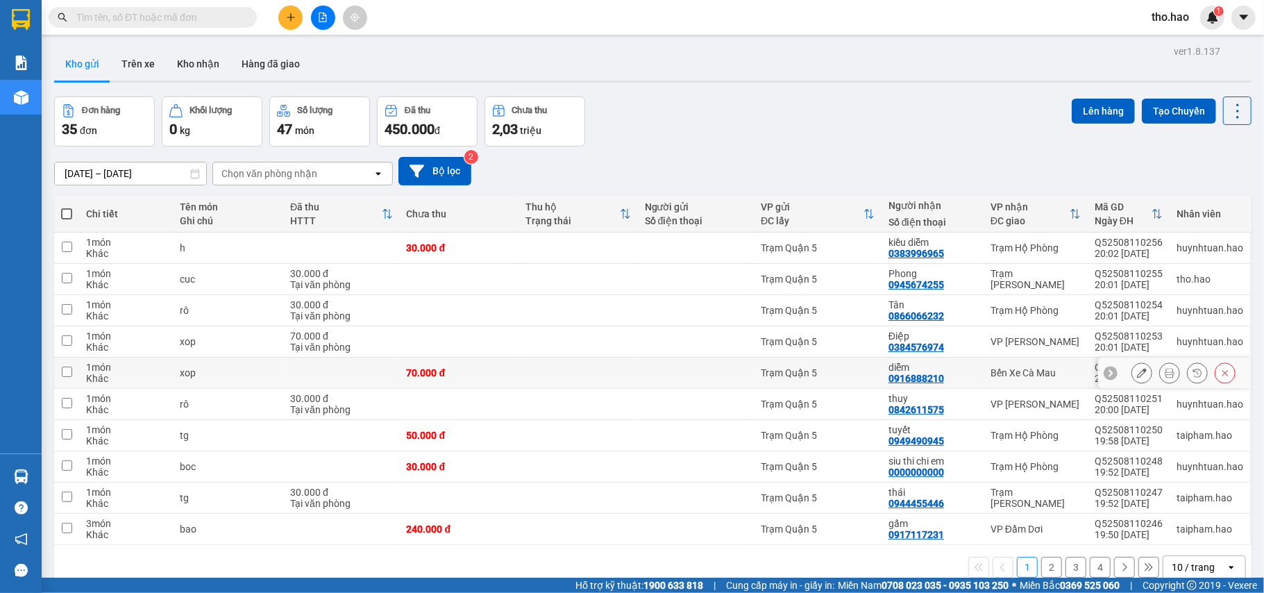
click at [1132, 371] on button at bounding box center [1141, 373] width 19 height 24
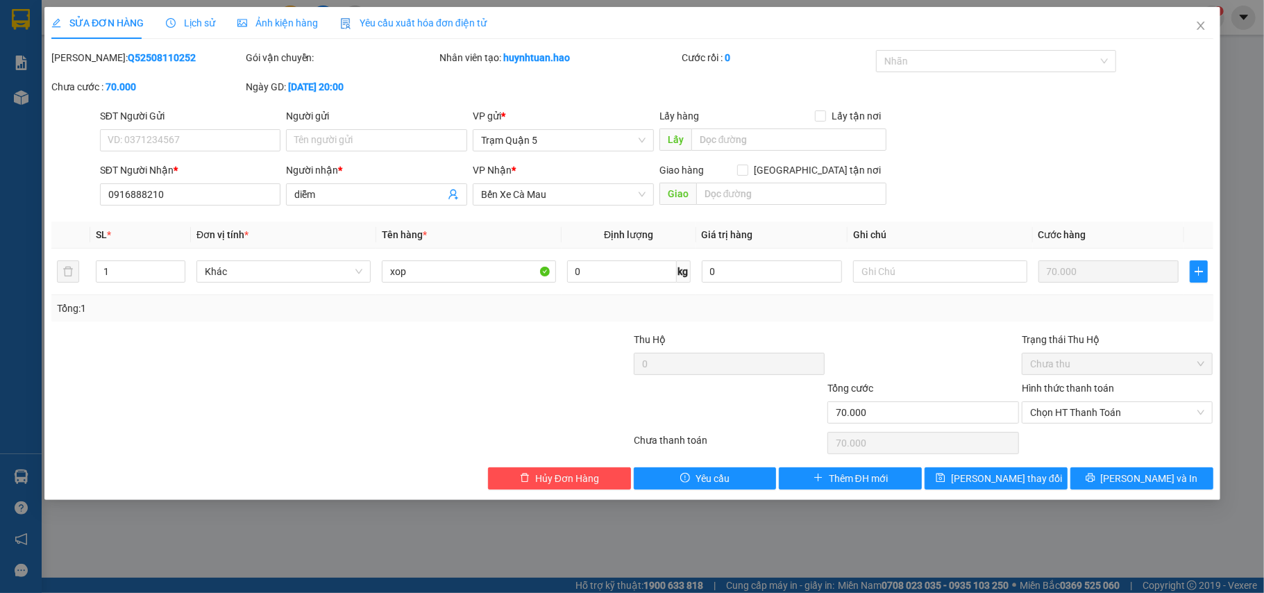
type input "0916888210"
type input "diễm"
type input "70.000"
click at [1064, 419] on span "Chọn HT Thanh Toán" at bounding box center [1117, 412] width 175 height 21
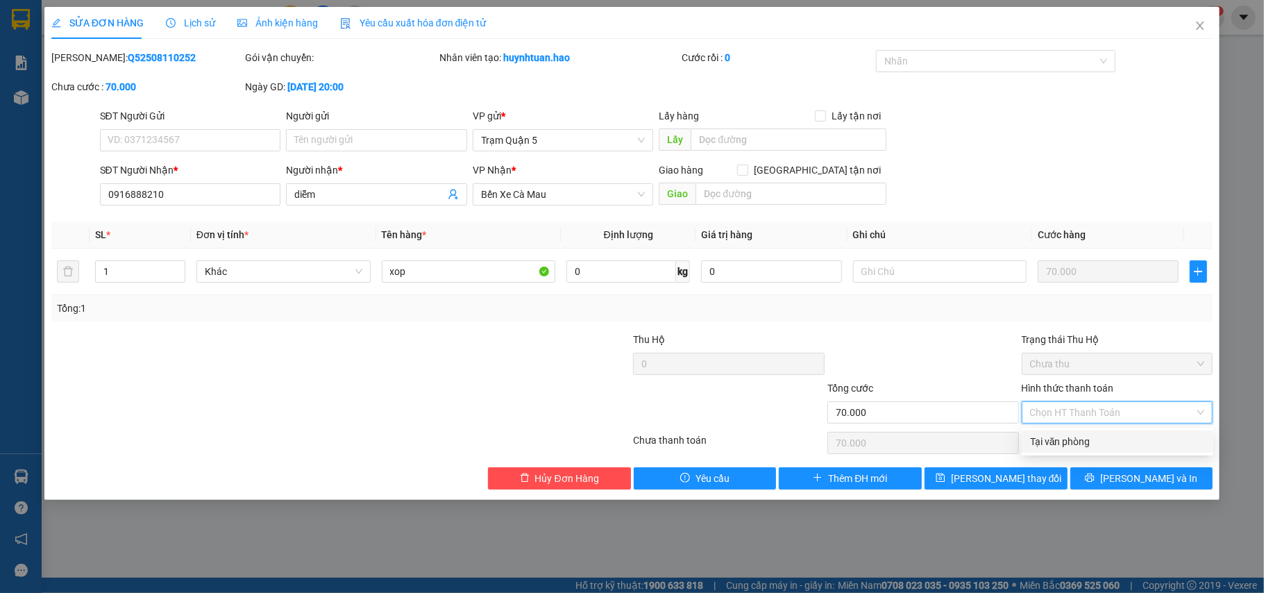
click at [1069, 442] on div "Tại văn phòng" at bounding box center [1117, 441] width 175 height 15
type input "0"
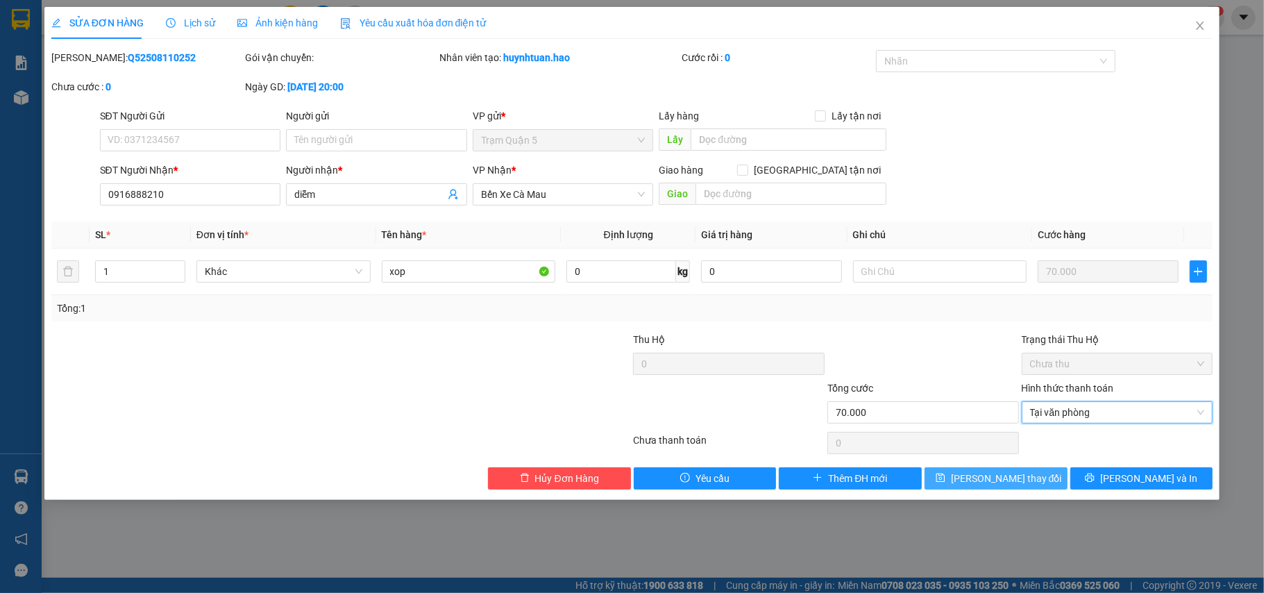
click at [995, 486] on span "[PERSON_NAME] đổi" at bounding box center [1006, 478] width 111 height 15
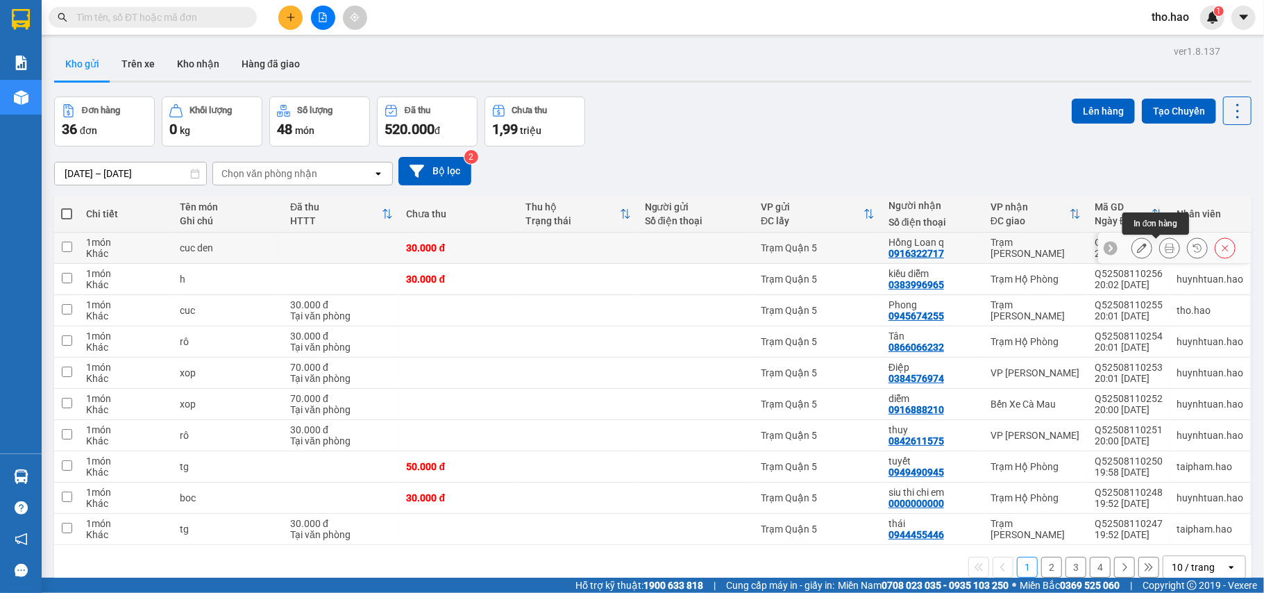
click at [1137, 248] on icon at bounding box center [1142, 248] width 10 height 10
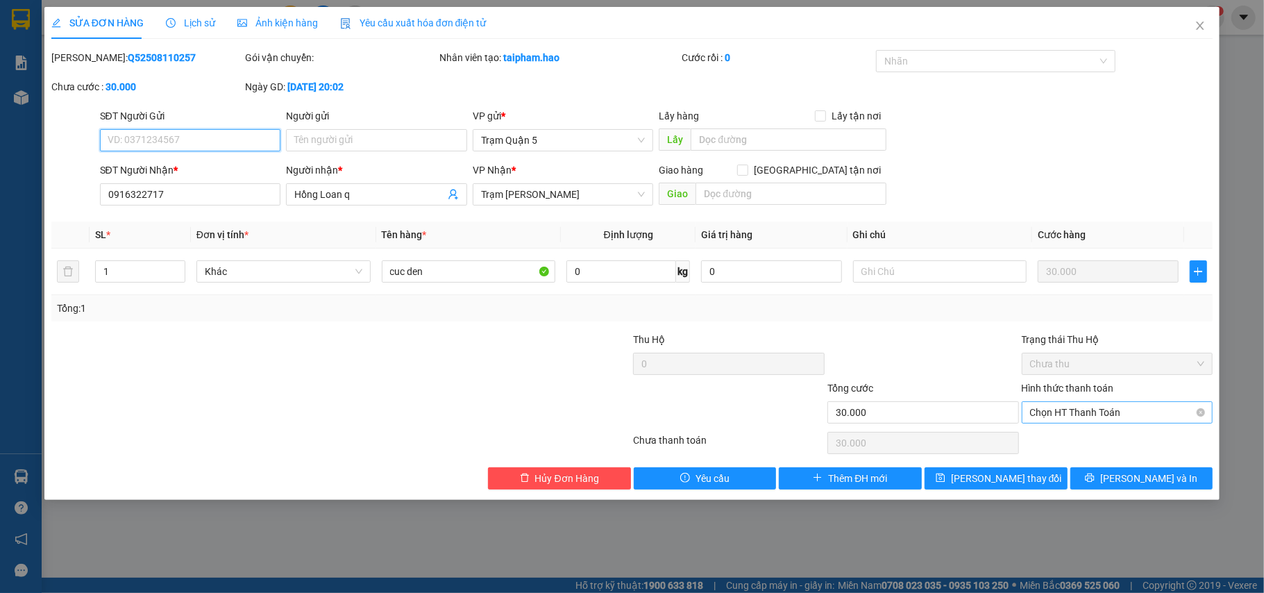
click at [1096, 415] on span "Chọn HT Thanh Toán" at bounding box center [1117, 412] width 175 height 21
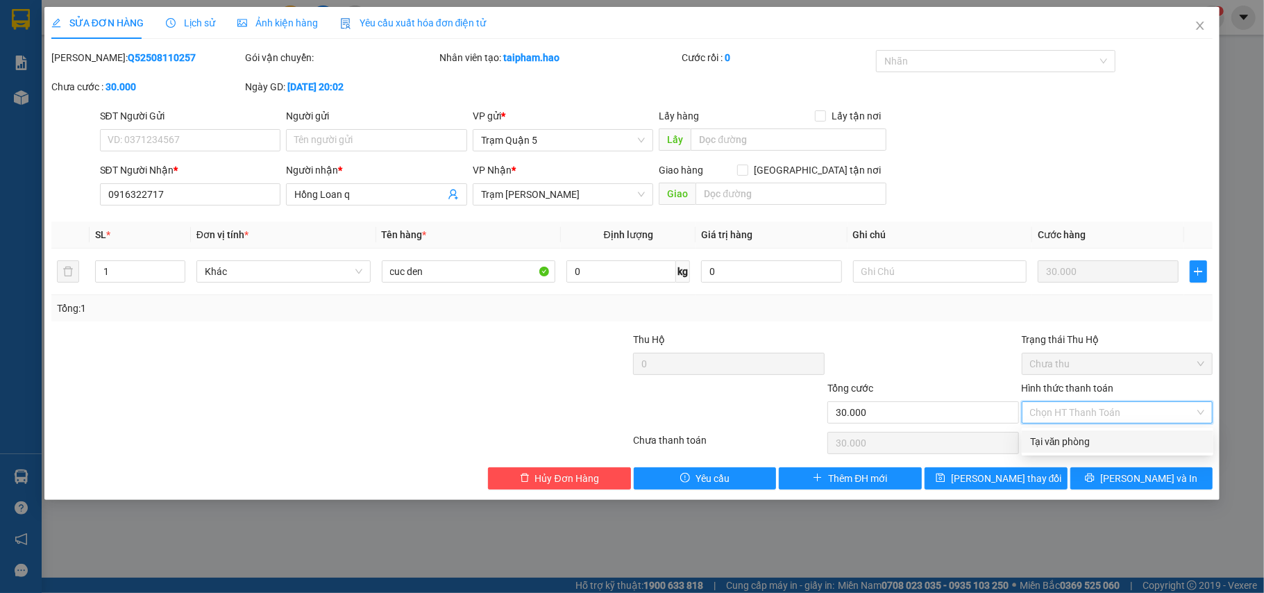
click at [1092, 446] on div "Tại văn phòng" at bounding box center [1117, 441] width 175 height 15
type input "0"
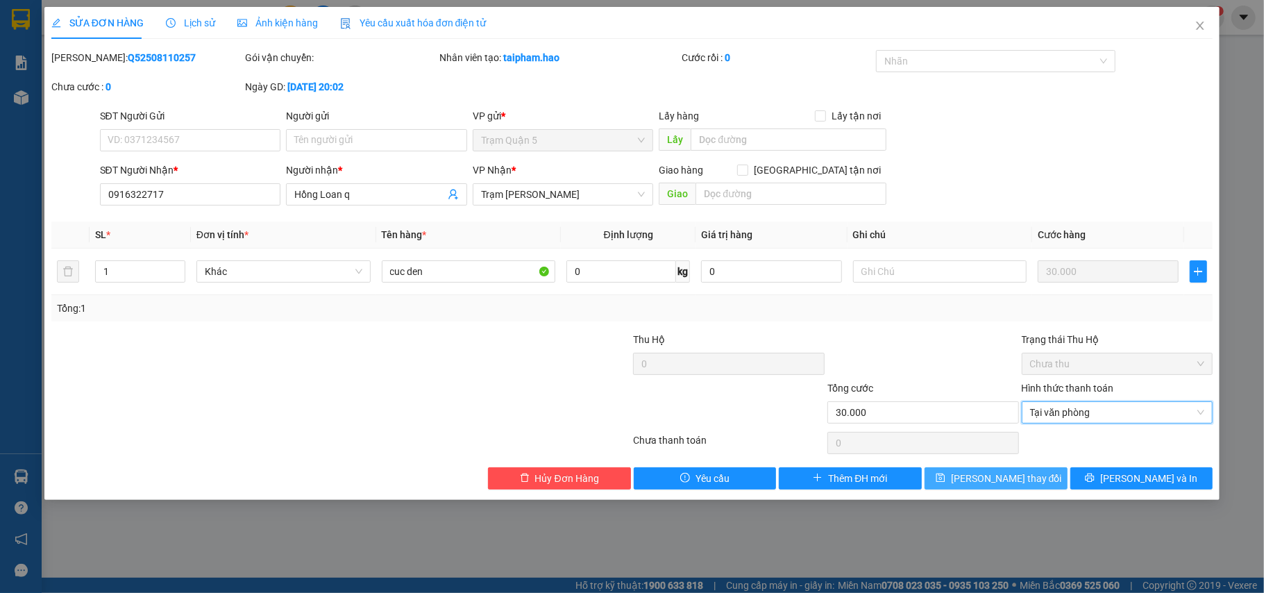
click at [998, 485] on span "[PERSON_NAME] đổi" at bounding box center [1006, 478] width 111 height 15
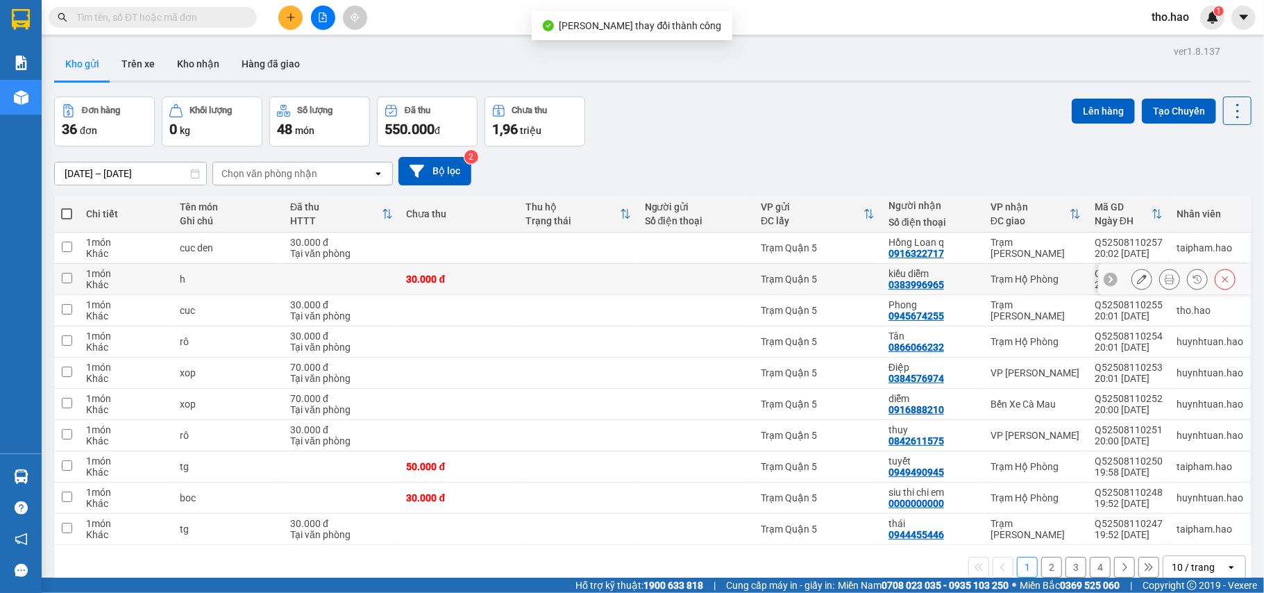
click at [1137, 276] on icon at bounding box center [1142, 279] width 10 height 10
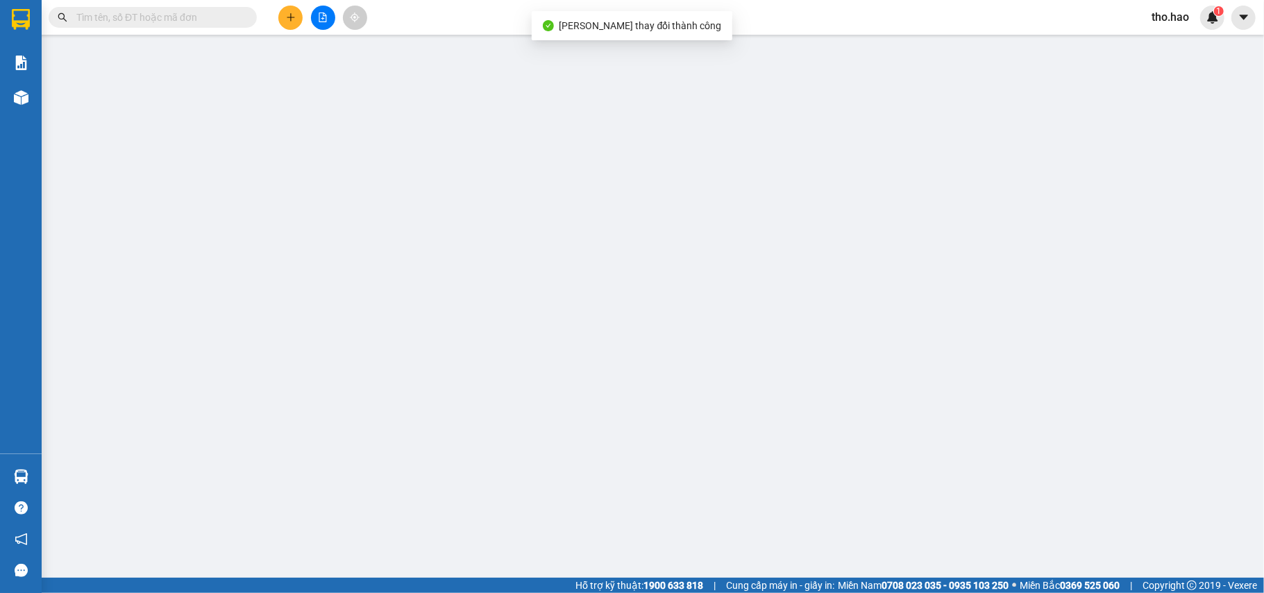
type input "0383996965"
type input "kiều diễm"
type input "30.000"
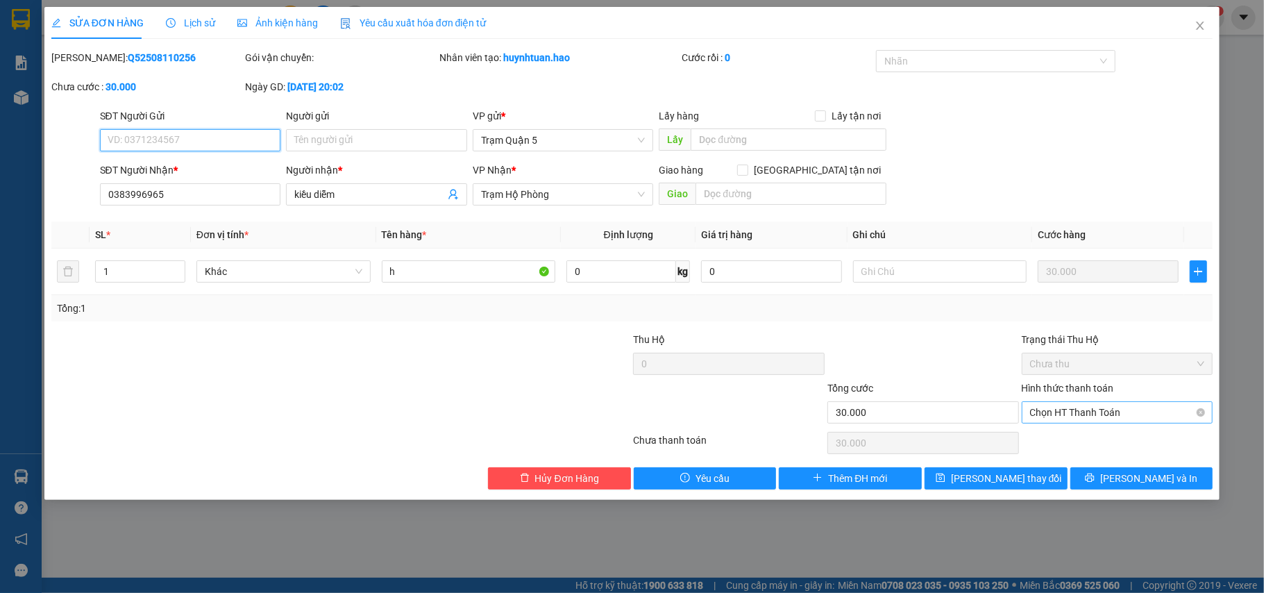
click at [1092, 412] on span "Chọn HT Thanh Toán" at bounding box center [1117, 412] width 175 height 21
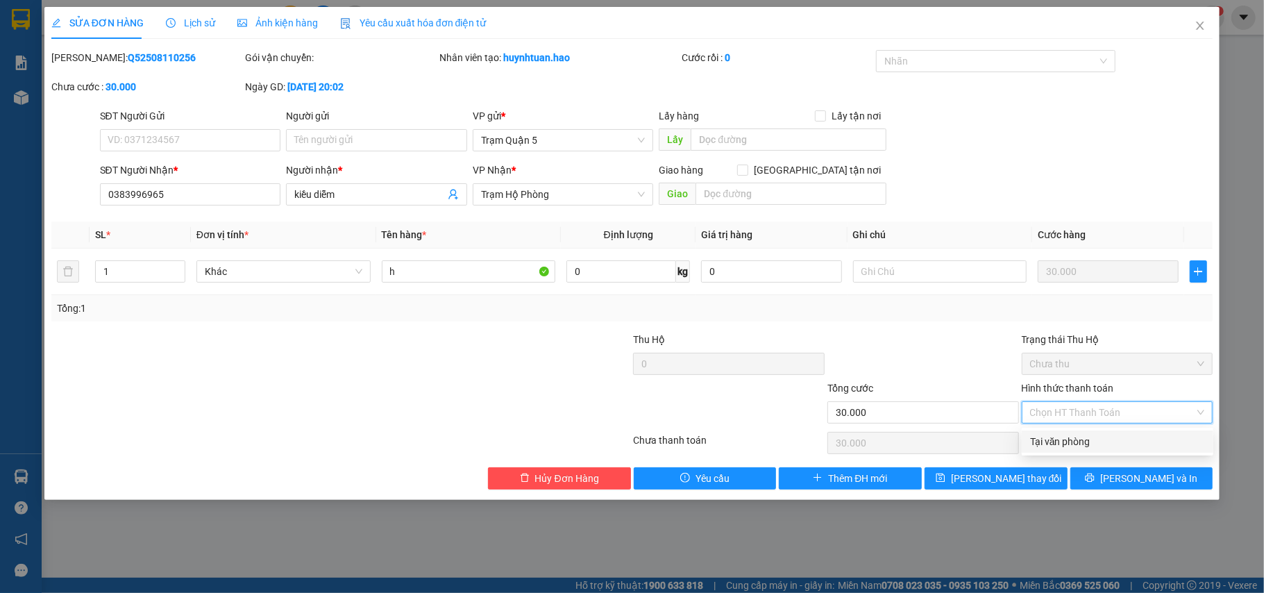
click at [1075, 428] on div "Hình thức thanh toán Chọn HT Thanh Toán" at bounding box center [1118, 404] width 192 height 49
click at [1087, 414] on span "Chọn HT Thanh Toán" at bounding box center [1117, 412] width 175 height 21
click at [1081, 442] on div "Tại văn phòng" at bounding box center [1117, 441] width 175 height 15
type input "0"
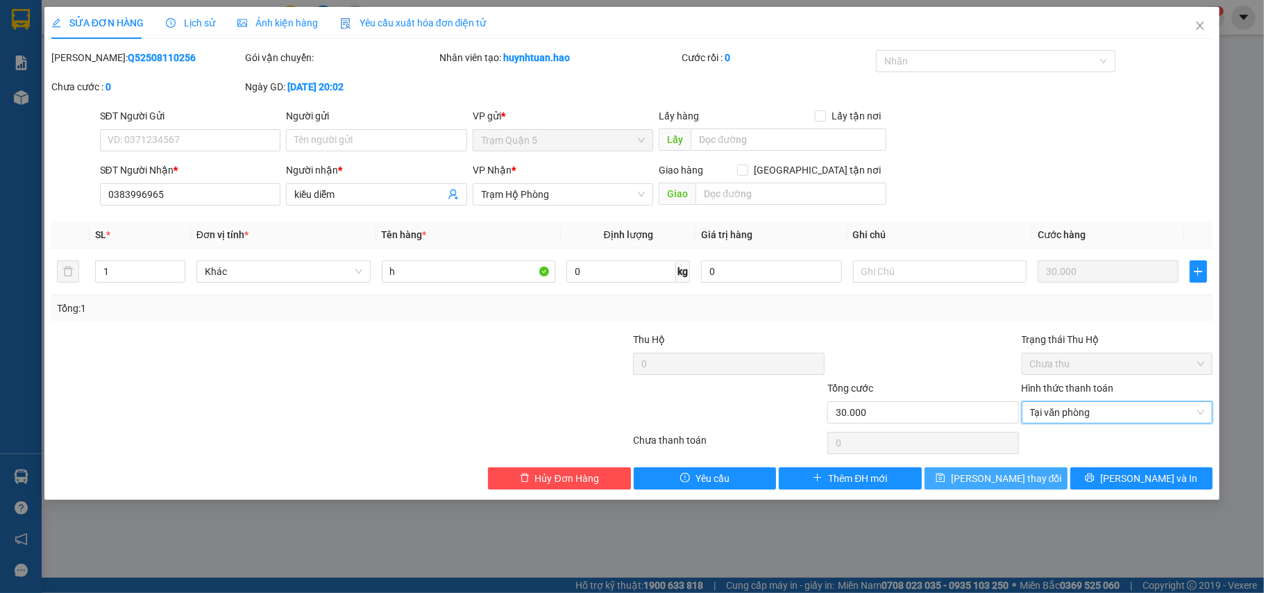
click at [1017, 478] on span "[PERSON_NAME] đổi" at bounding box center [1006, 478] width 111 height 15
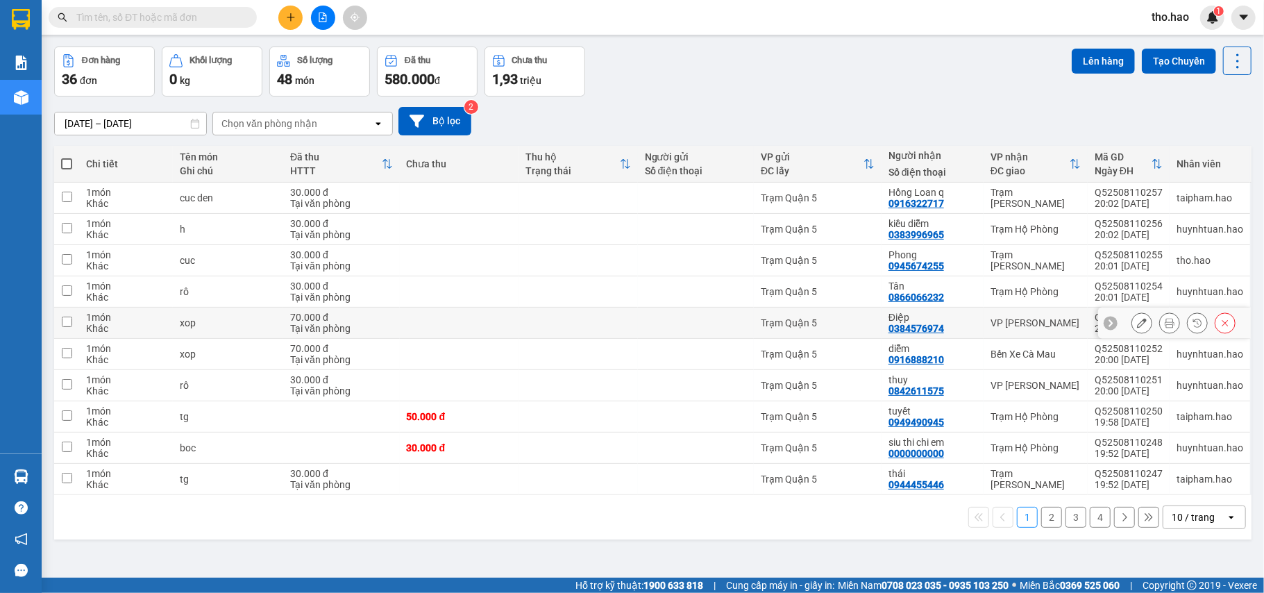
scroll to position [64, 0]
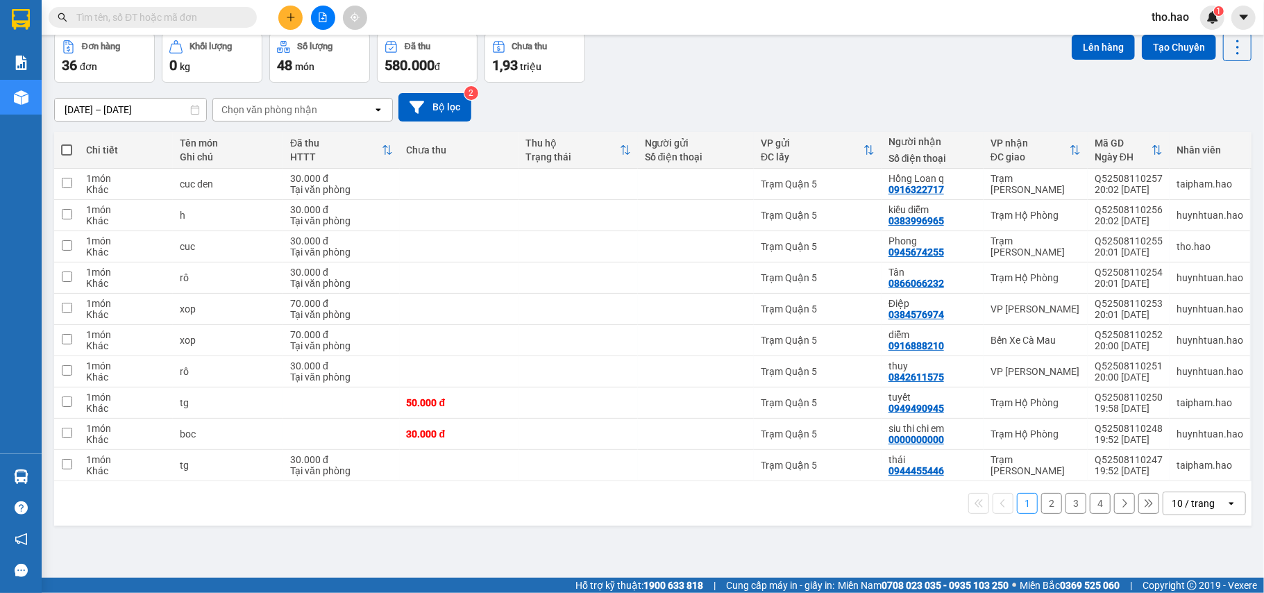
click at [145, 18] on input "text" at bounding box center [158, 17] width 164 height 15
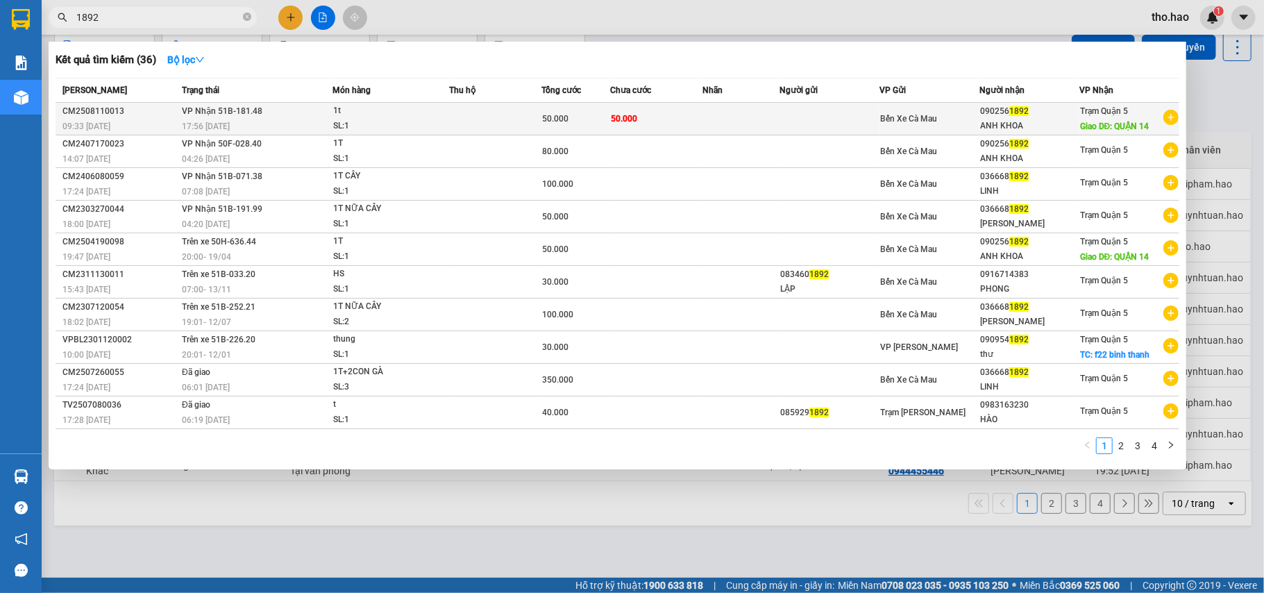
type input "1892"
click at [873, 119] on td at bounding box center [830, 119] width 100 height 33
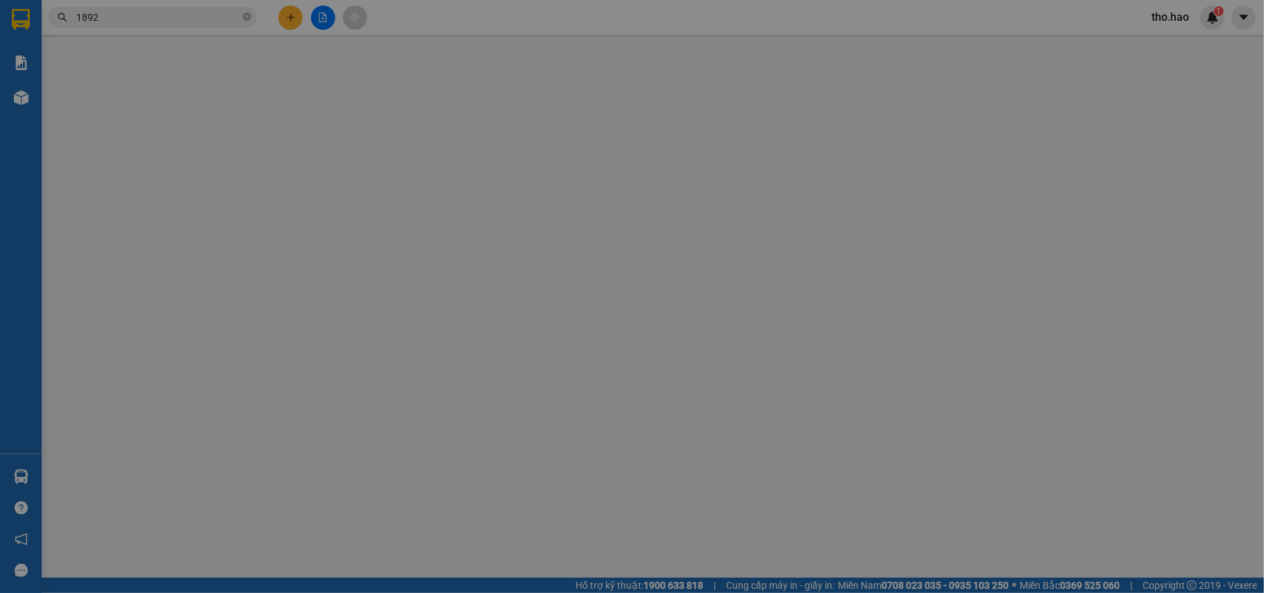
type input "0902561892"
type input "ANH KHOA"
type input "QUẬN 14"
type input "50.000"
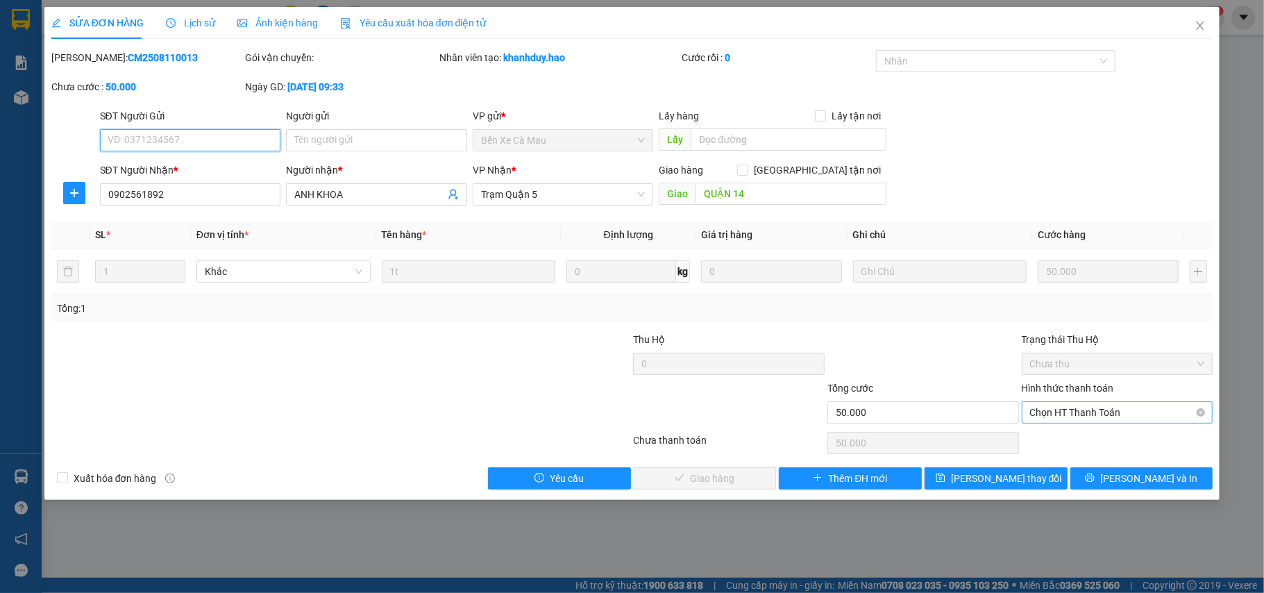
click at [1078, 415] on span "Chọn HT Thanh Toán" at bounding box center [1117, 412] width 175 height 21
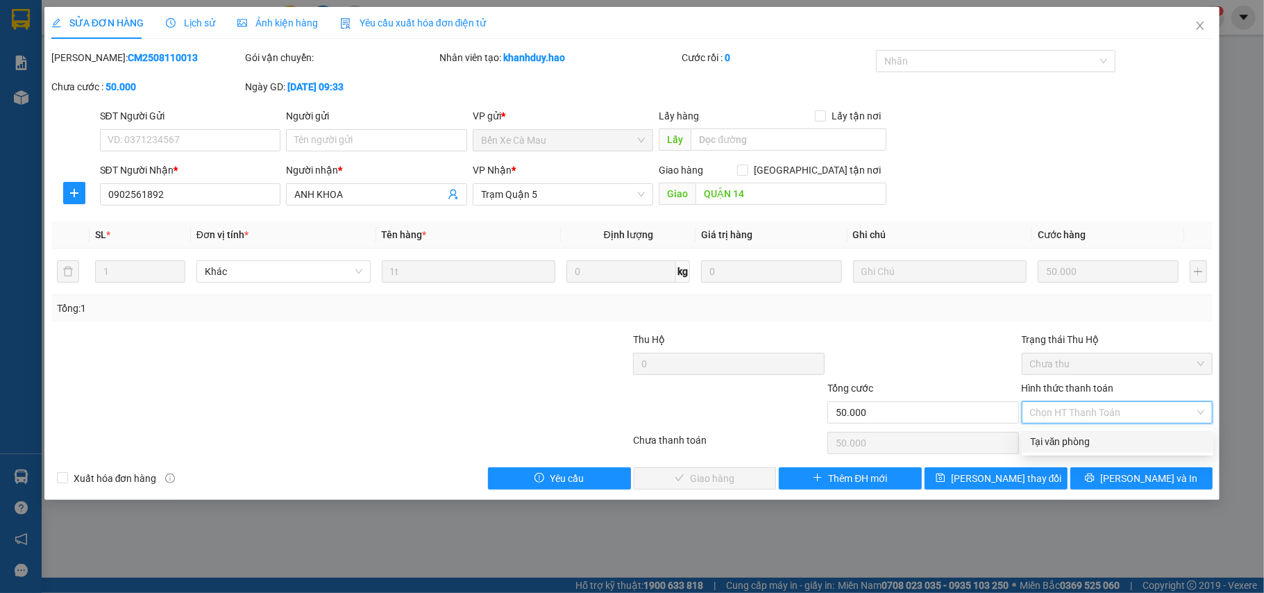
drag, startPoint x: 1078, startPoint y: 439, endPoint x: 1058, endPoint y: 455, distance: 25.6
click at [1076, 439] on div "Tại văn phòng" at bounding box center [1117, 441] width 175 height 15
type input "0"
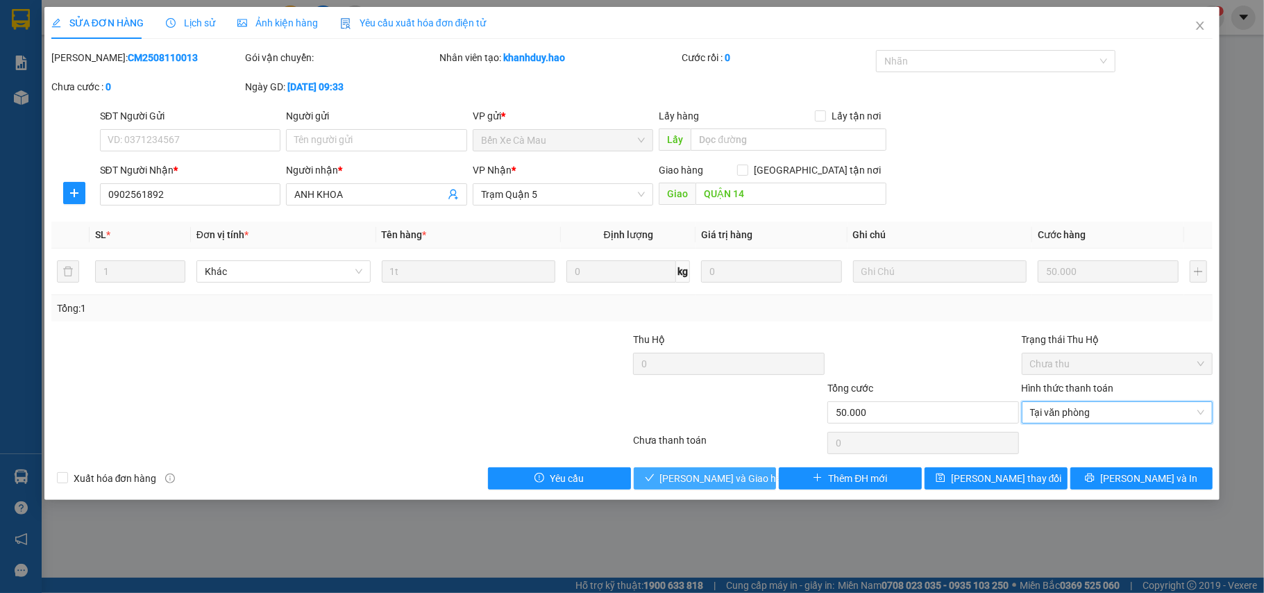
click at [726, 476] on span "[PERSON_NAME] và [PERSON_NAME] hàng" at bounding box center [726, 478] width 133 height 15
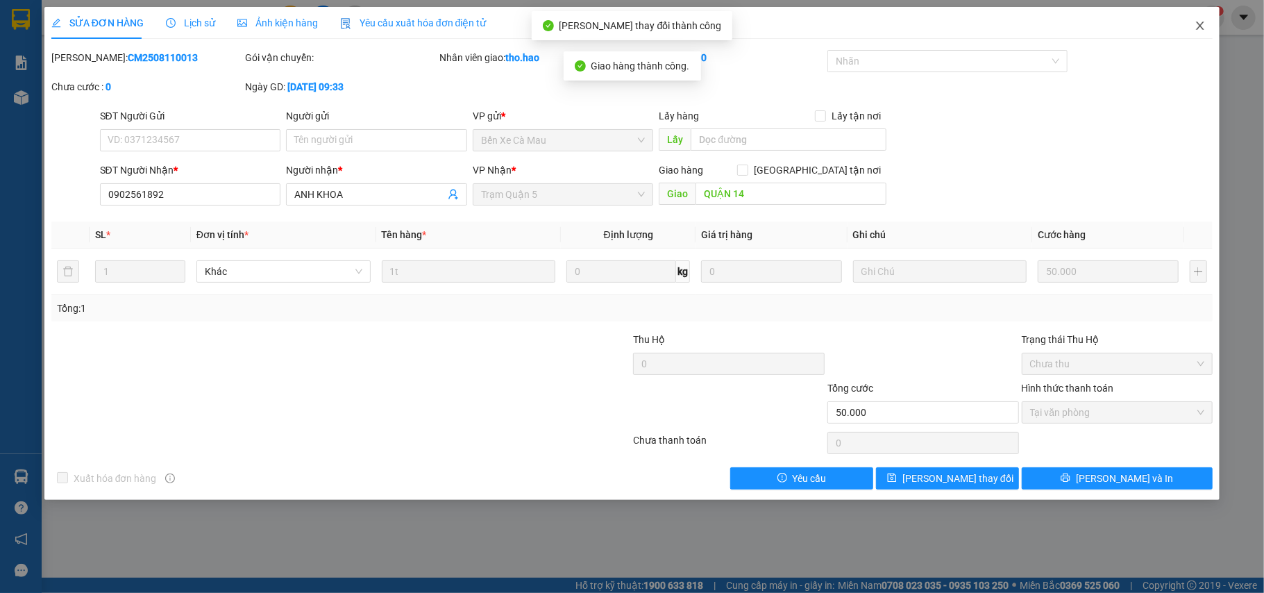
click at [1193, 20] on span "Close" at bounding box center [1200, 26] width 39 height 39
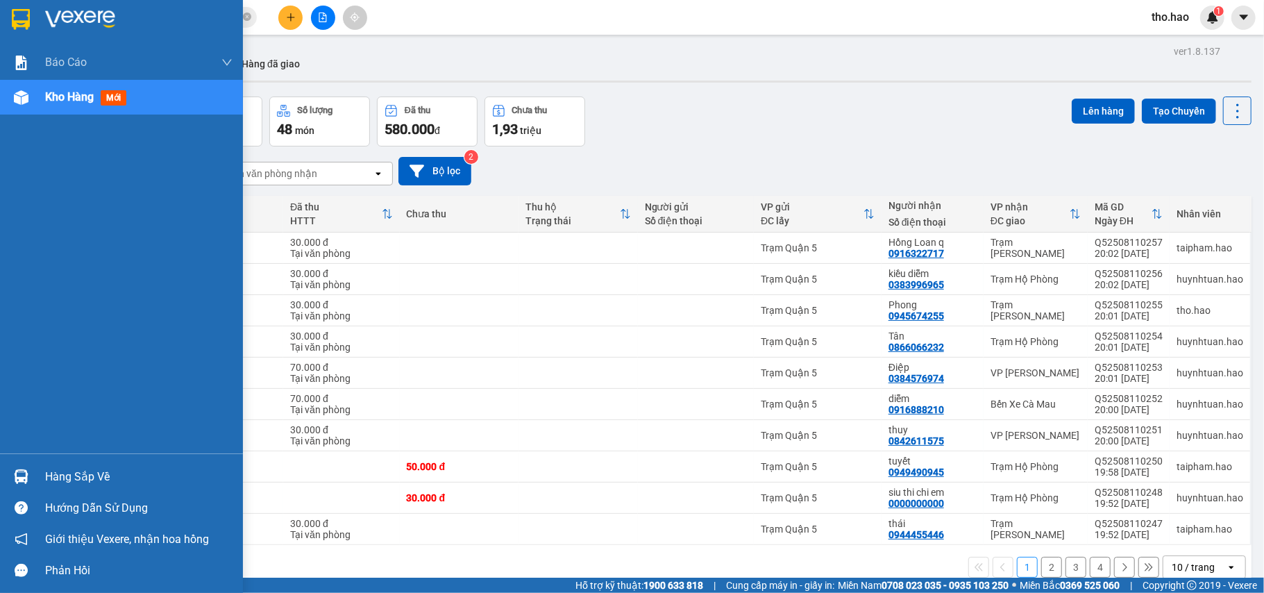
click at [9, 18] on div at bounding box center [21, 19] width 24 height 24
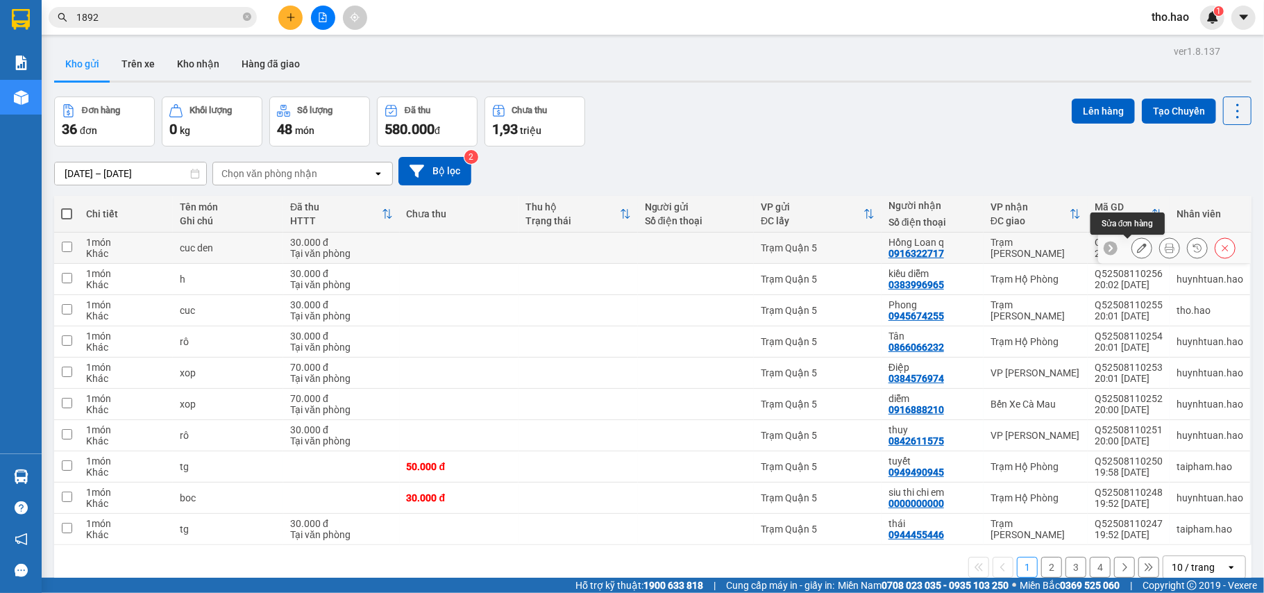
click at [1132, 248] on button at bounding box center [1141, 248] width 19 height 24
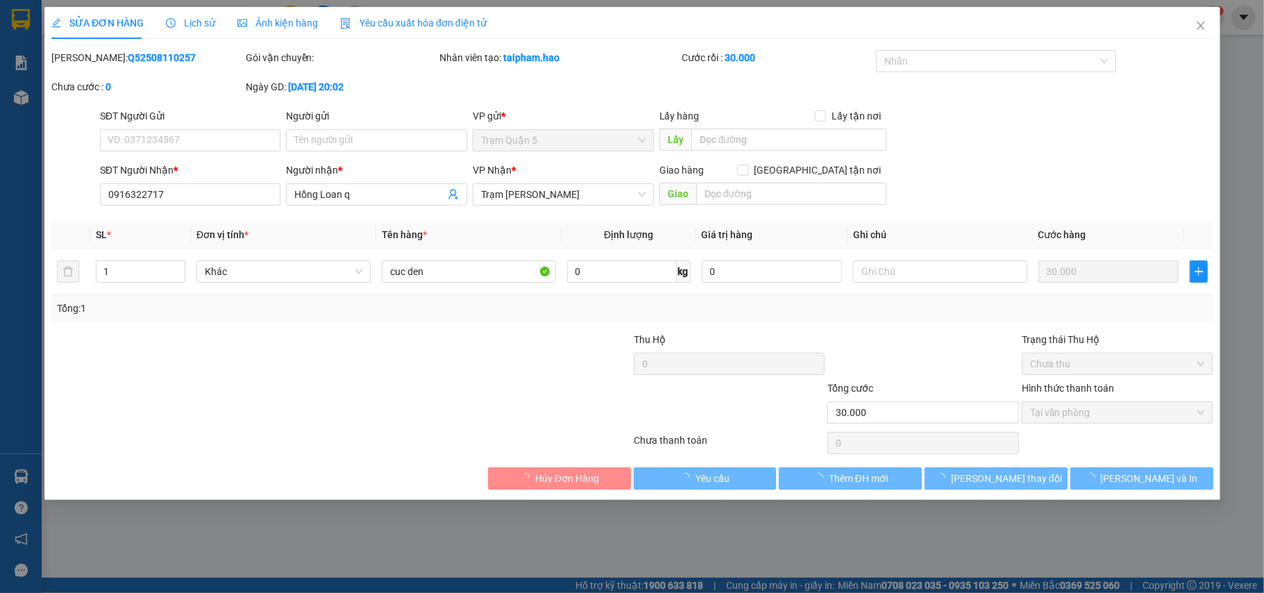
click at [286, 17] on span "Ảnh kiện hàng" at bounding box center [277, 22] width 81 height 11
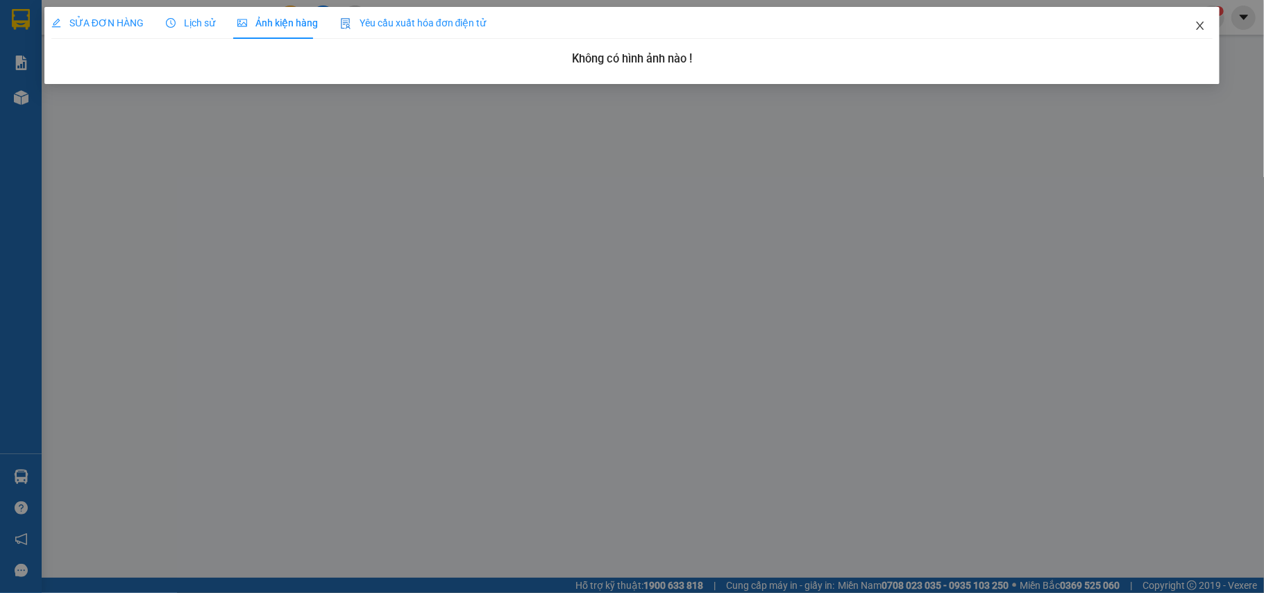
click at [1198, 22] on icon "close" at bounding box center [1200, 25] width 11 height 11
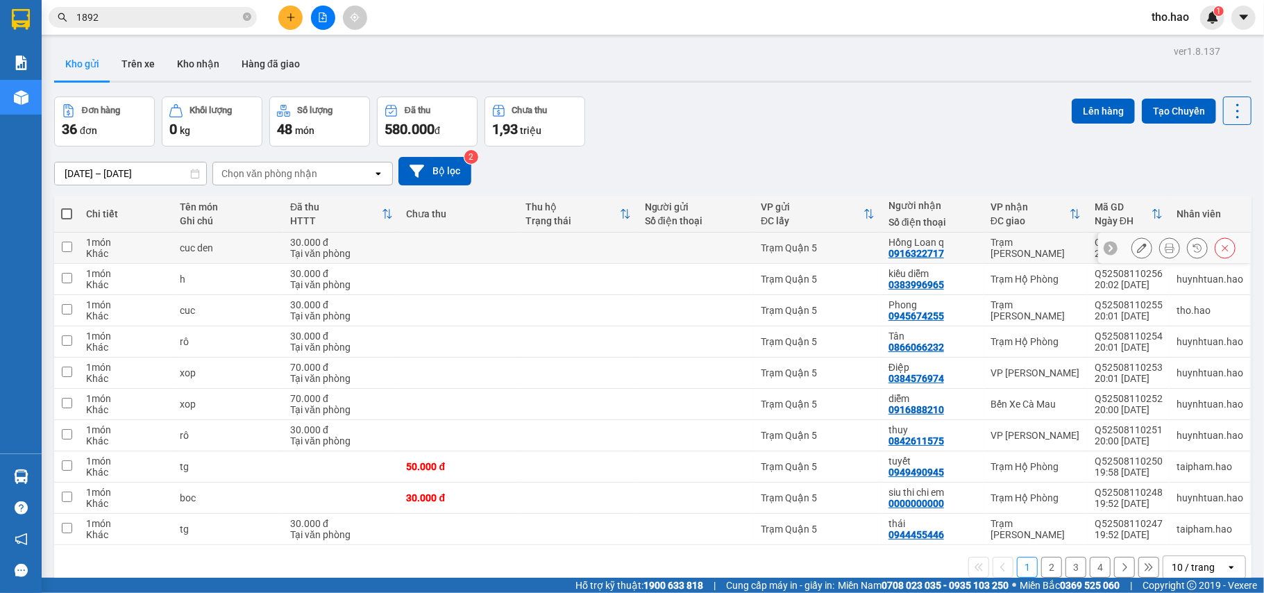
click at [1165, 250] on icon at bounding box center [1170, 248] width 10 height 10
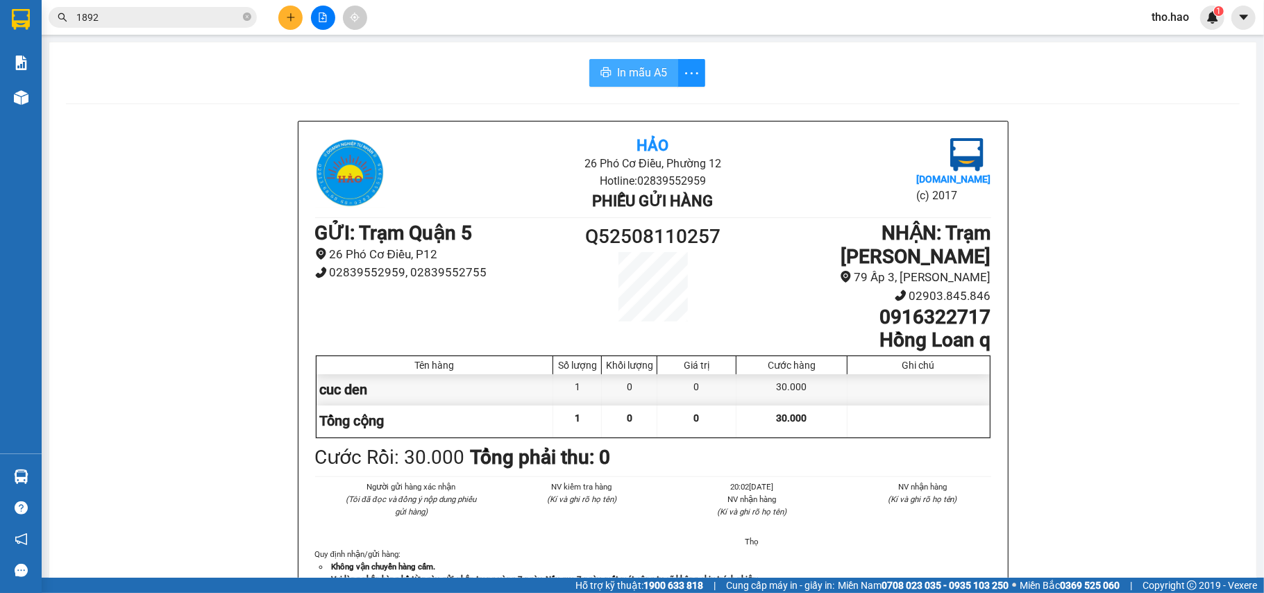
click at [601, 71] on icon "printer" at bounding box center [606, 72] width 10 height 10
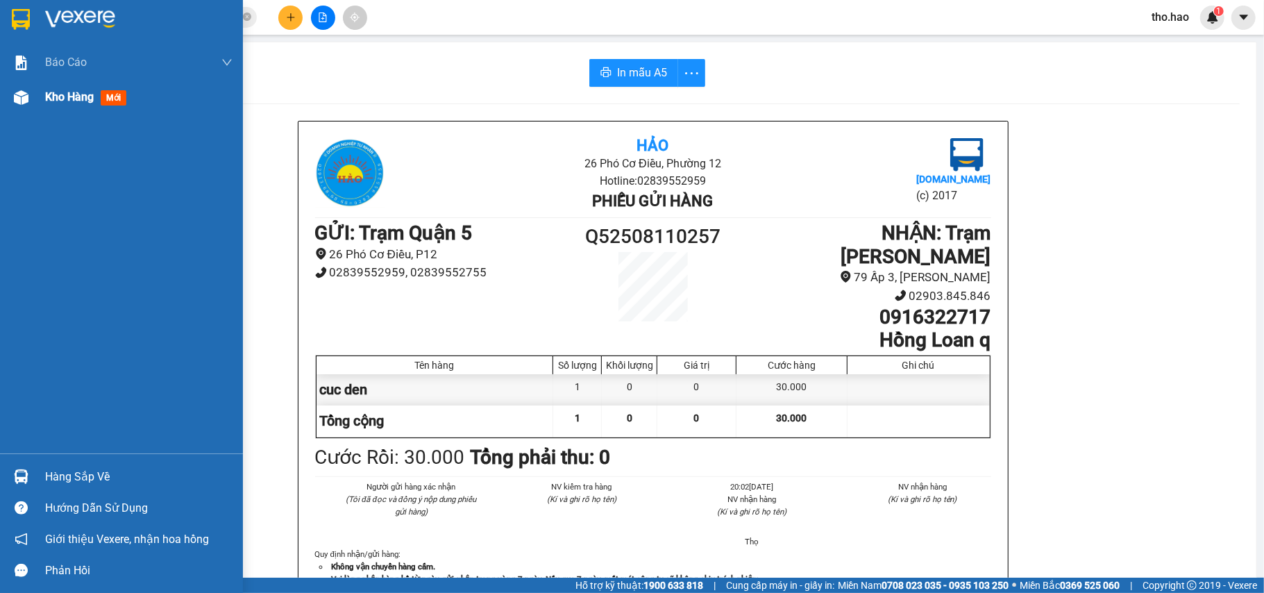
click at [26, 85] on div at bounding box center [21, 97] width 24 height 24
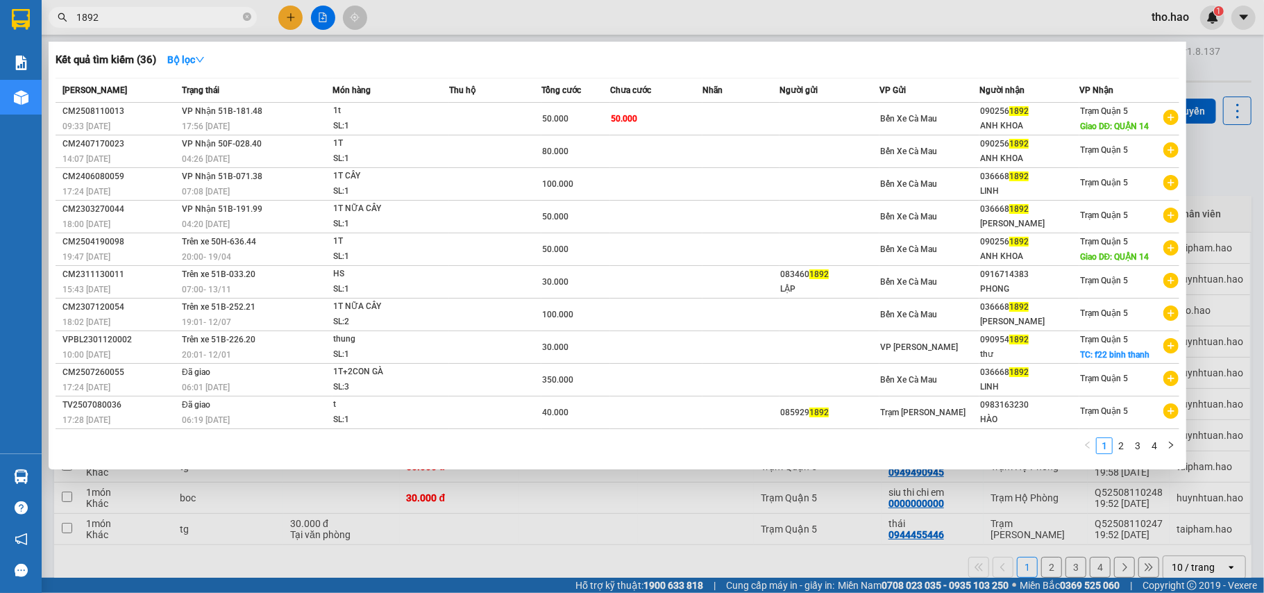
click at [240, 19] on span "1892" at bounding box center [153, 17] width 208 height 21
click at [245, 20] on icon "close-circle" at bounding box center [247, 16] width 8 height 8
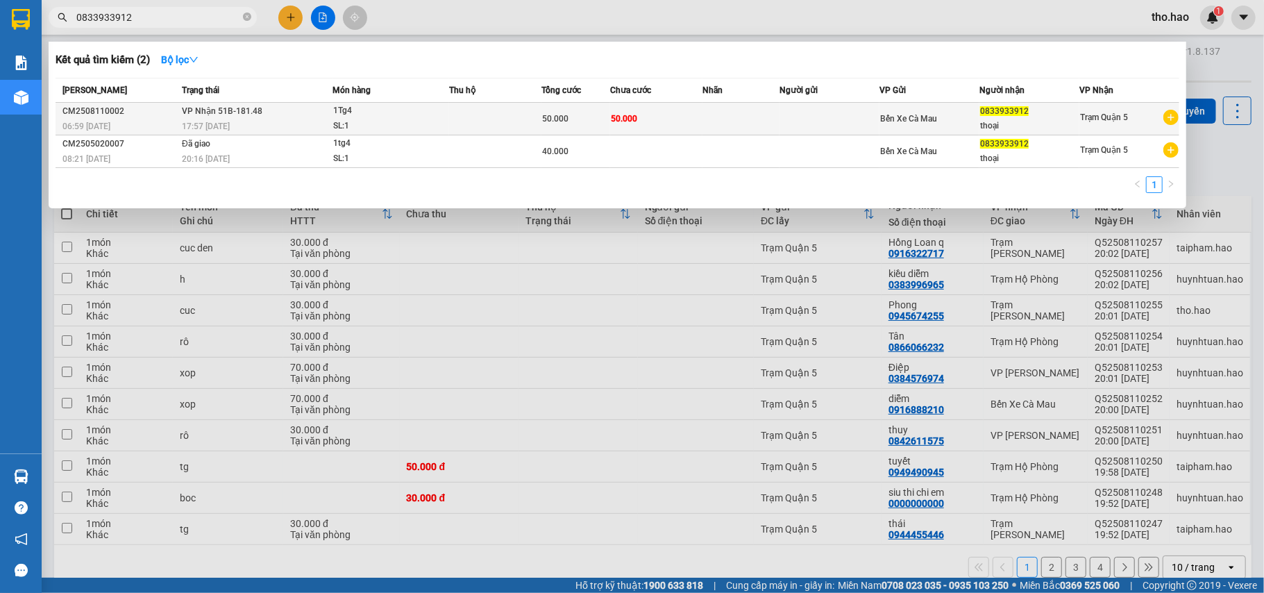
type input "0833933912"
click at [295, 117] on td "VP Nhận 51B-181.48 17:57 - 11/08" at bounding box center [254, 119] width 153 height 33
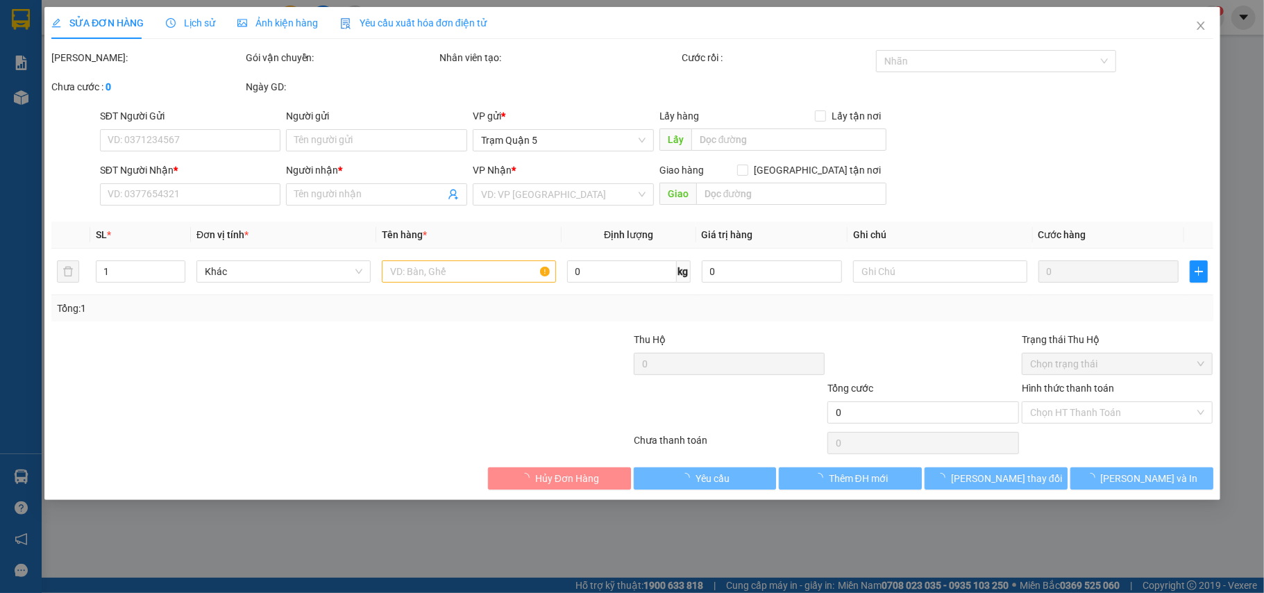
type input "0833933912"
type input "thoại"
type input "50.000"
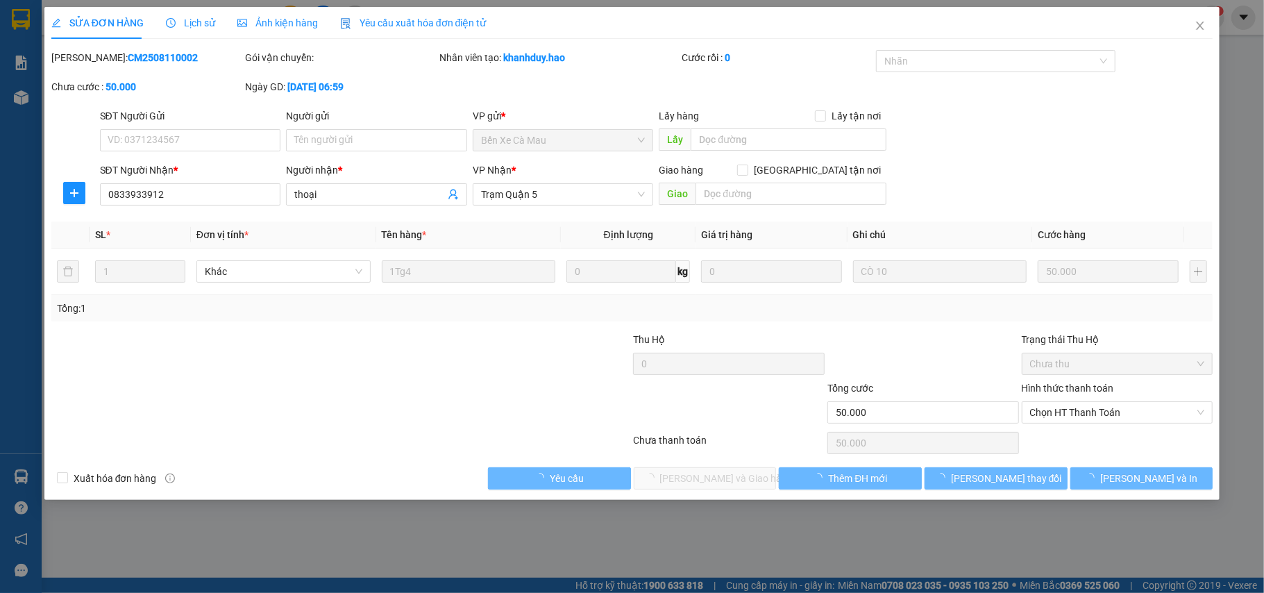
click at [278, 29] on div "Ảnh kiện hàng" at bounding box center [277, 22] width 81 height 15
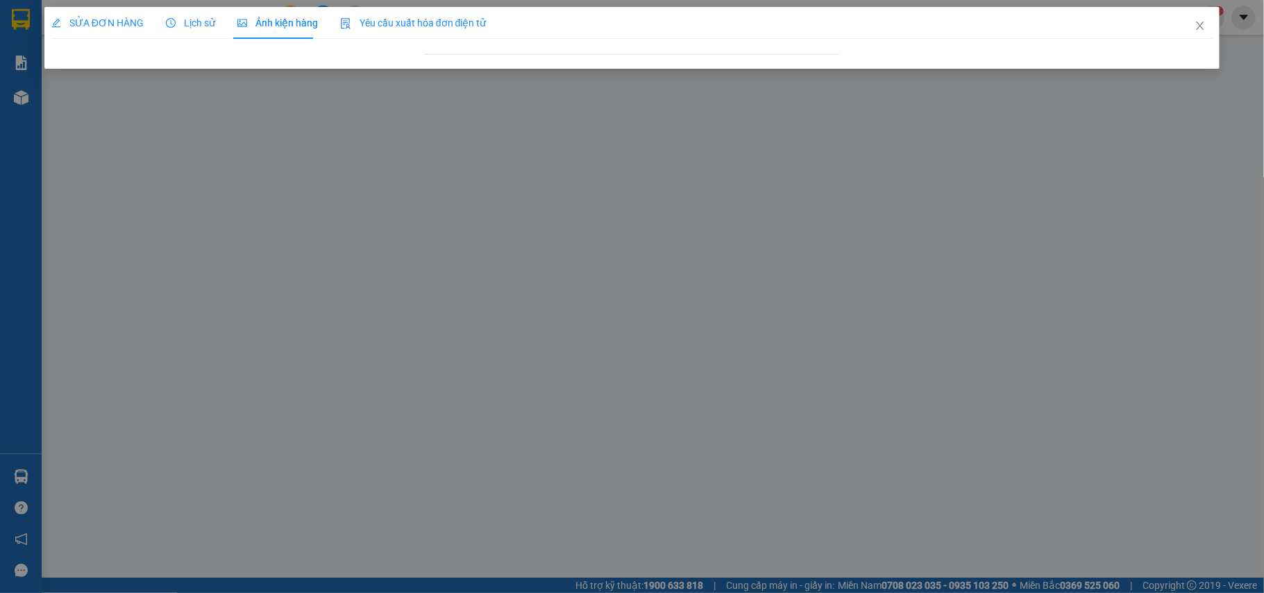
drag, startPoint x: 99, startPoint y: 21, endPoint x: 109, endPoint y: 42, distance: 23.3
click at [99, 20] on span "SỬA ĐƠN HÀNG" at bounding box center [97, 22] width 92 height 11
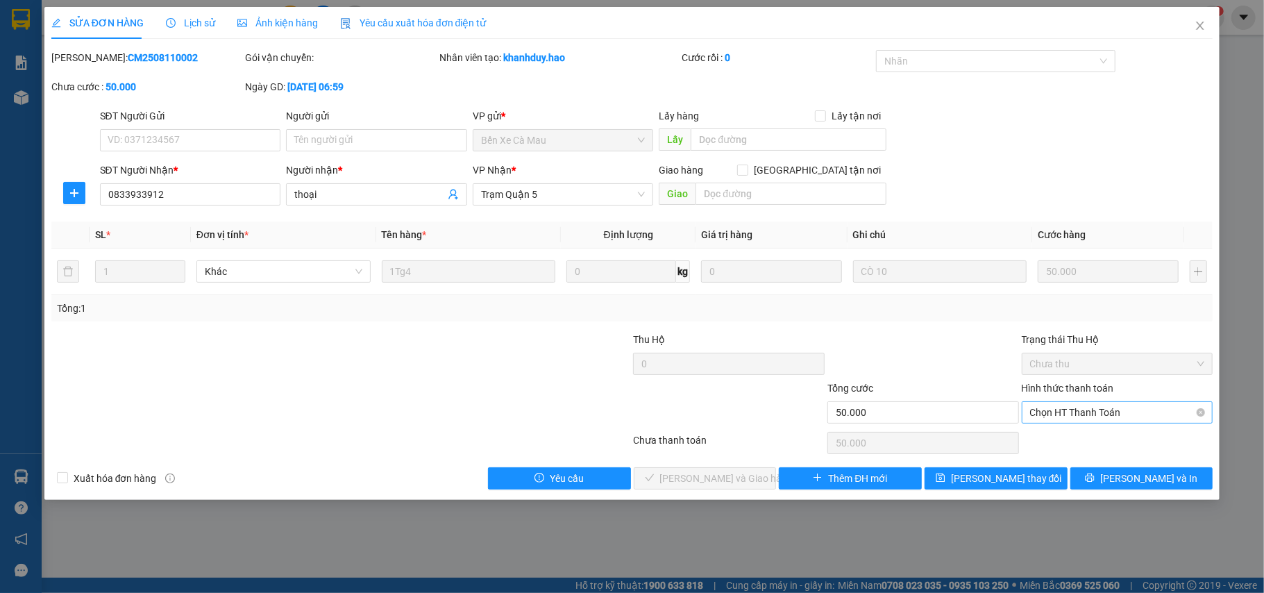
click at [1053, 410] on span "Chọn HT Thanh Toán" at bounding box center [1117, 412] width 175 height 21
click at [1056, 432] on div "Tại văn phòng" at bounding box center [1118, 441] width 192 height 22
type input "0"
click at [693, 476] on span "[PERSON_NAME] và [PERSON_NAME] hàng" at bounding box center [726, 478] width 133 height 15
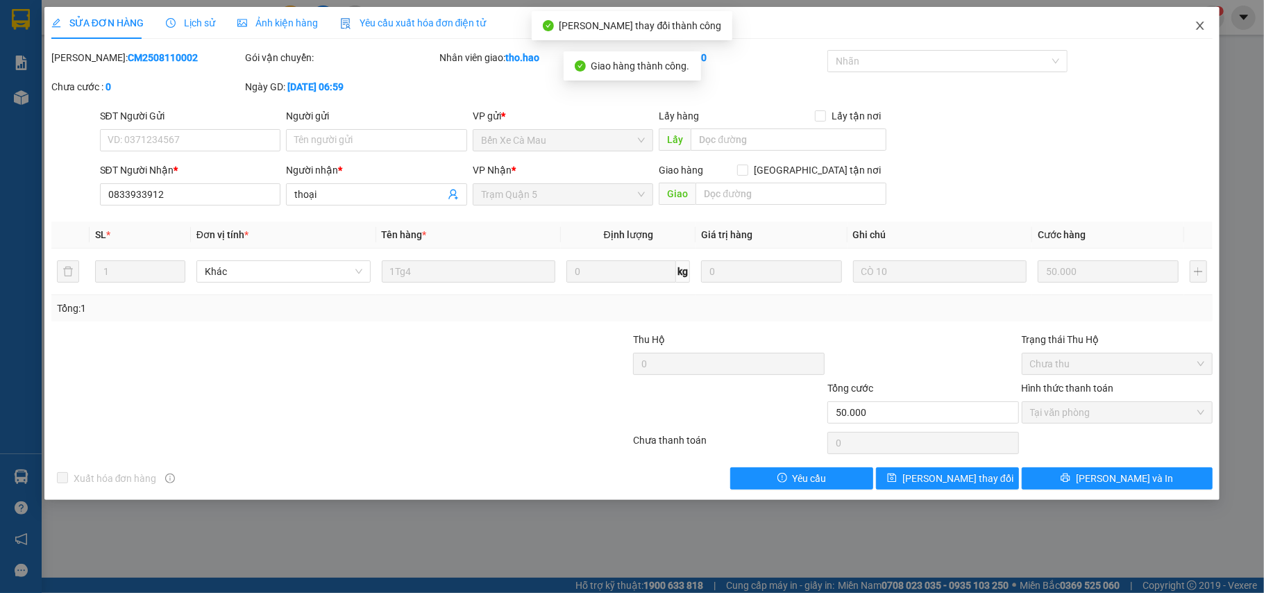
click at [1210, 21] on span "Close" at bounding box center [1200, 26] width 39 height 39
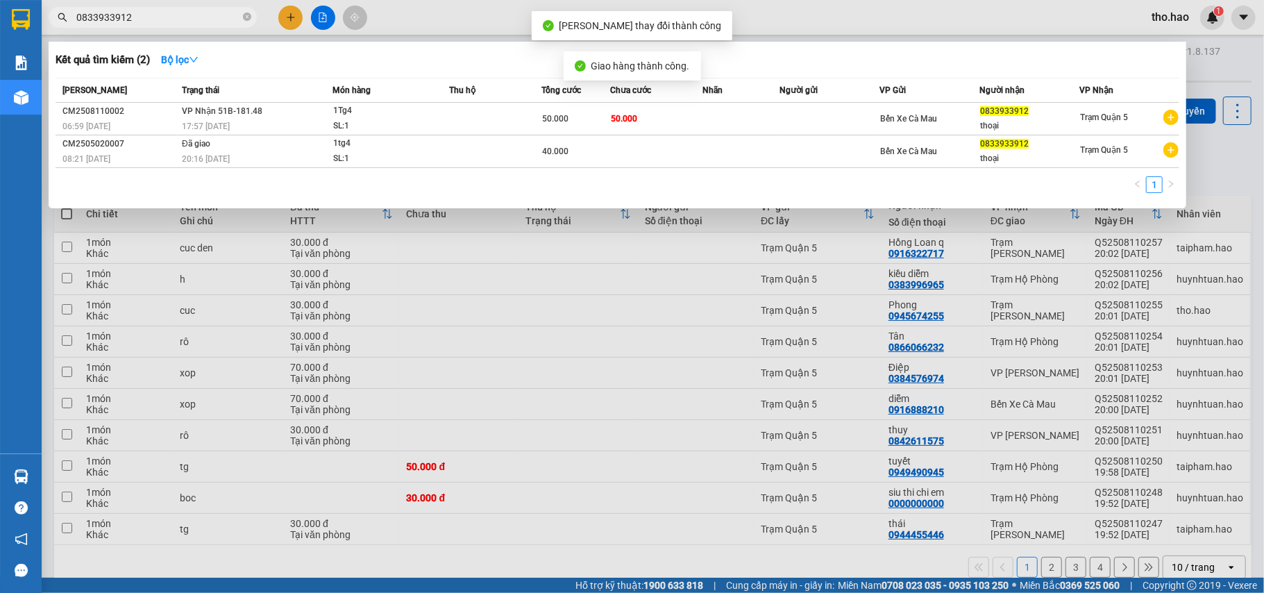
drag, startPoint x: 168, startPoint y: 15, endPoint x: 189, endPoint y: 40, distance: 32.5
click at [168, 15] on input "0833933912" at bounding box center [158, 17] width 164 height 15
drag, startPoint x: 332, startPoint y: 430, endPoint x: 0, endPoint y: 187, distance: 411.8
click at [331, 430] on div at bounding box center [632, 296] width 1264 height 593
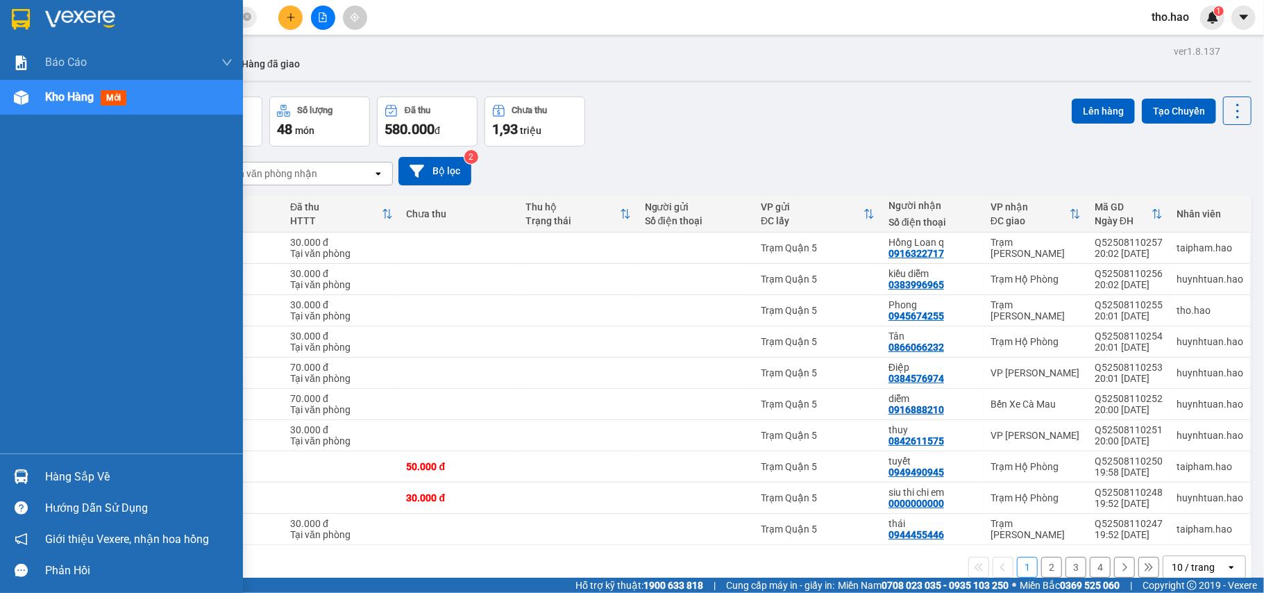
click at [0, 19] on div at bounding box center [121, 22] width 243 height 45
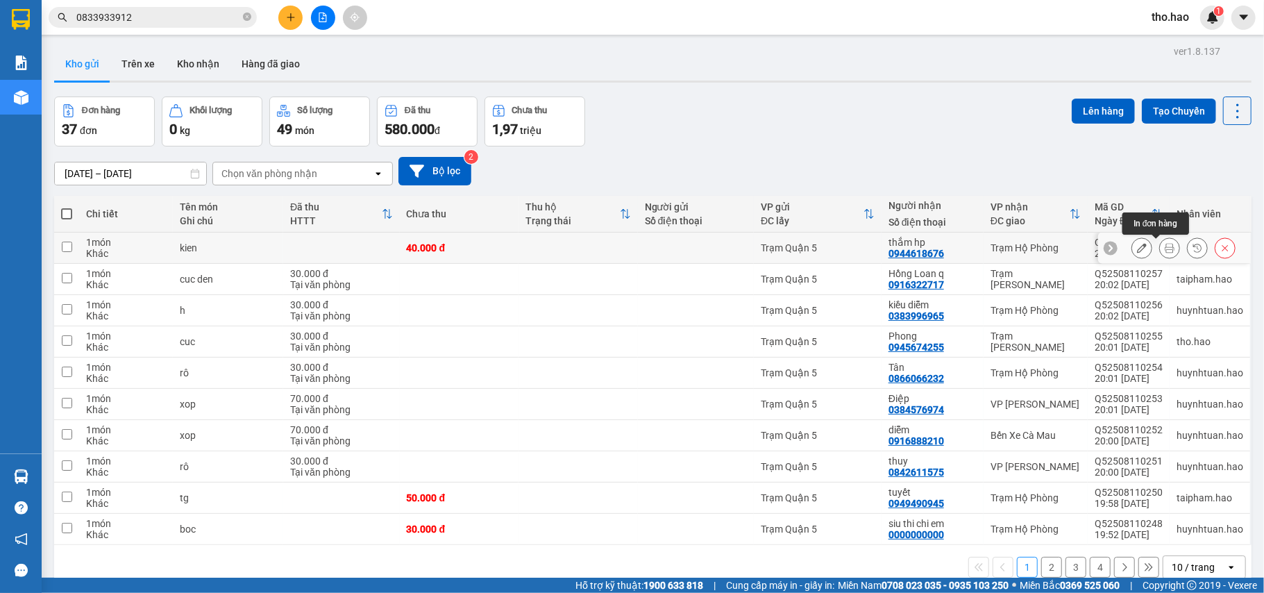
click at [1165, 247] on icon at bounding box center [1170, 248] width 10 height 10
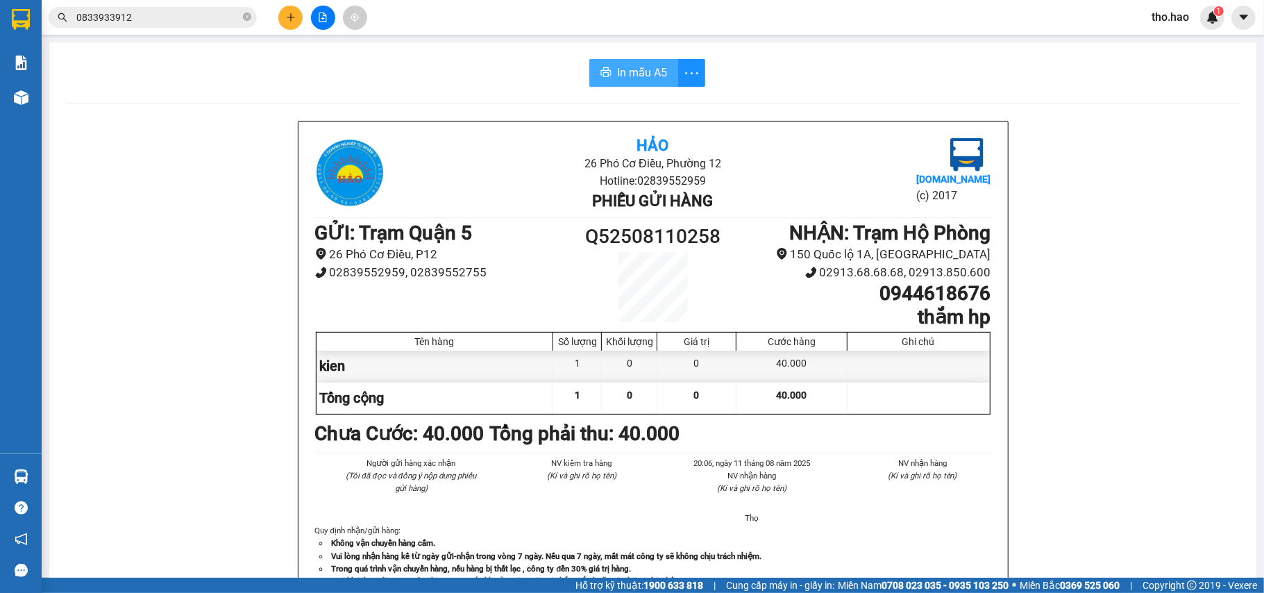
click at [619, 69] on span "In mẫu A5" at bounding box center [642, 72] width 50 height 17
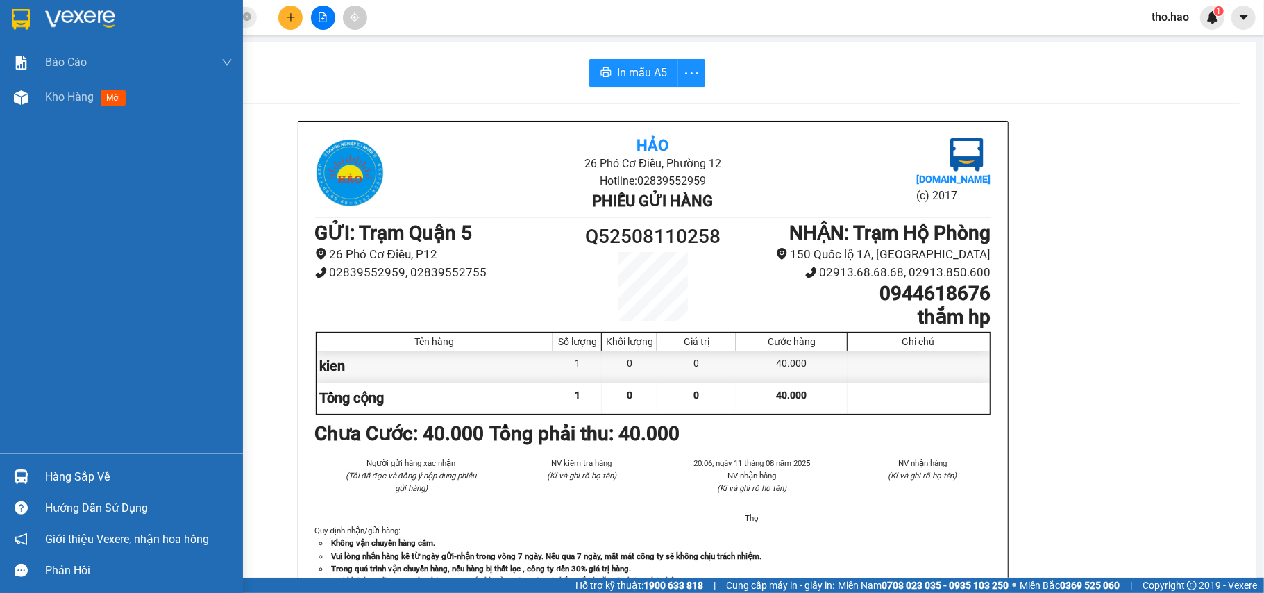
click at [47, 94] on span "Kho hàng" at bounding box center [69, 96] width 49 height 13
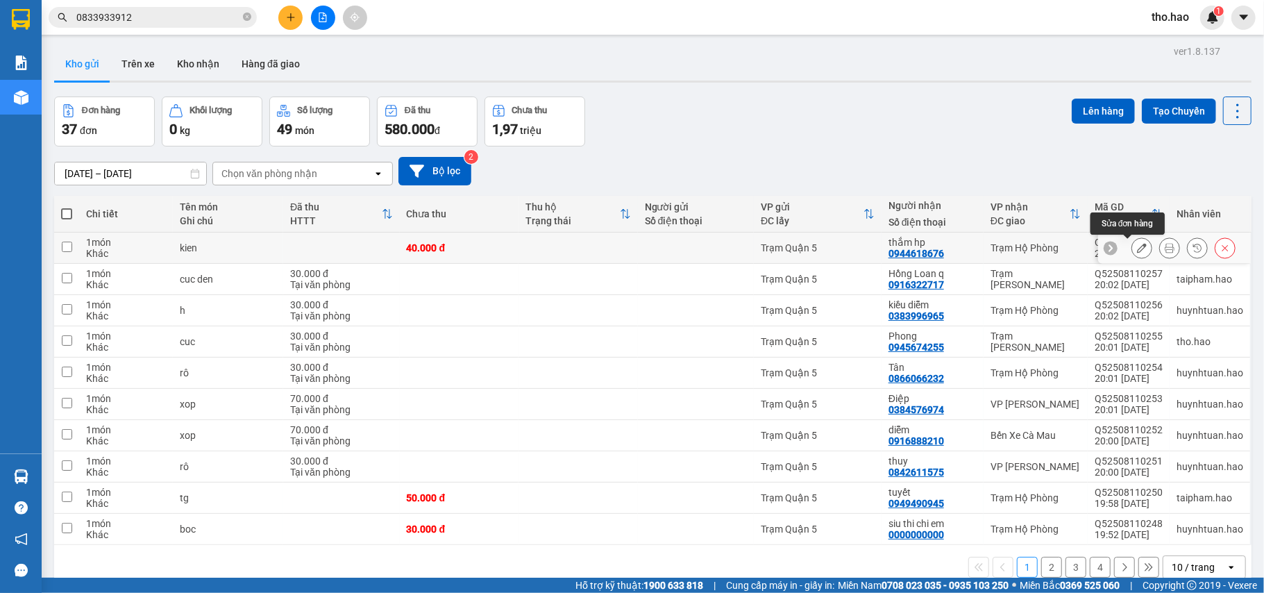
click at [1137, 246] on icon at bounding box center [1142, 248] width 10 height 10
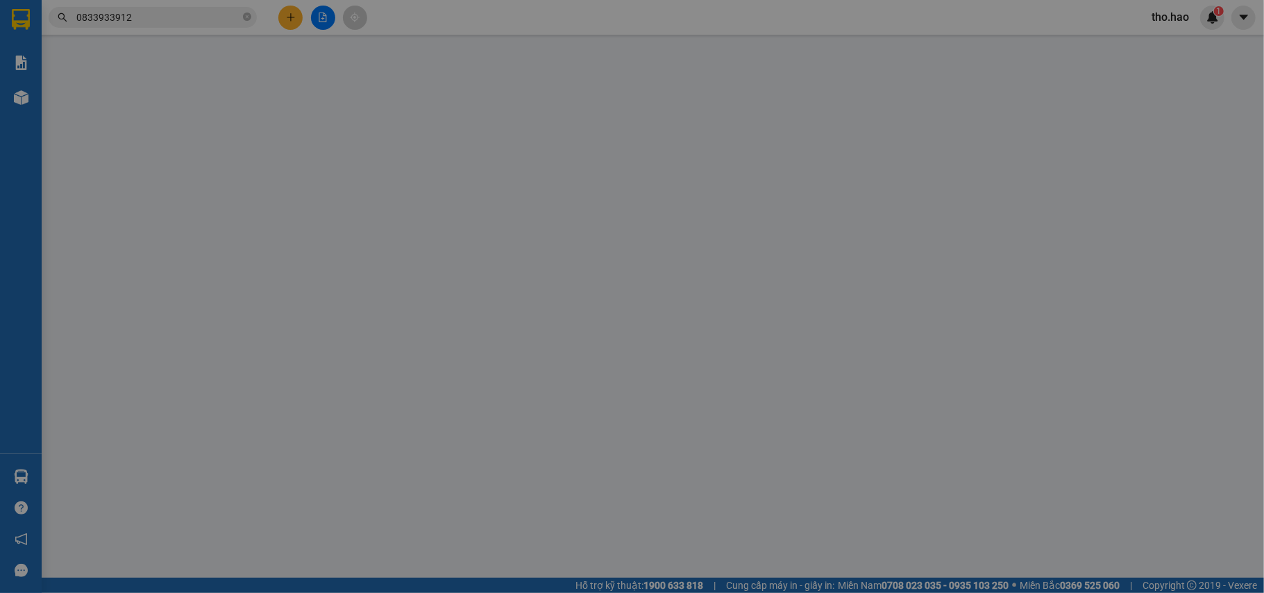
type input "0944618676"
type input "thắm hp"
type input "40.000"
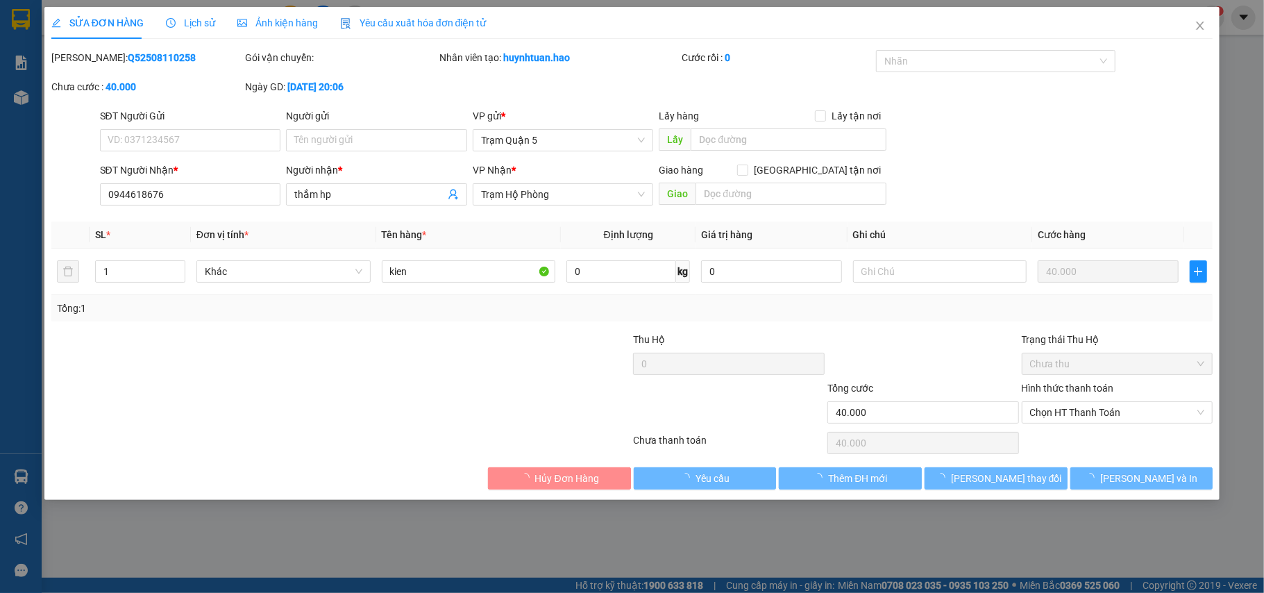
click at [276, 26] on span "Ảnh kiện hàng" at bounding box center [277, 22] width 81 height 11
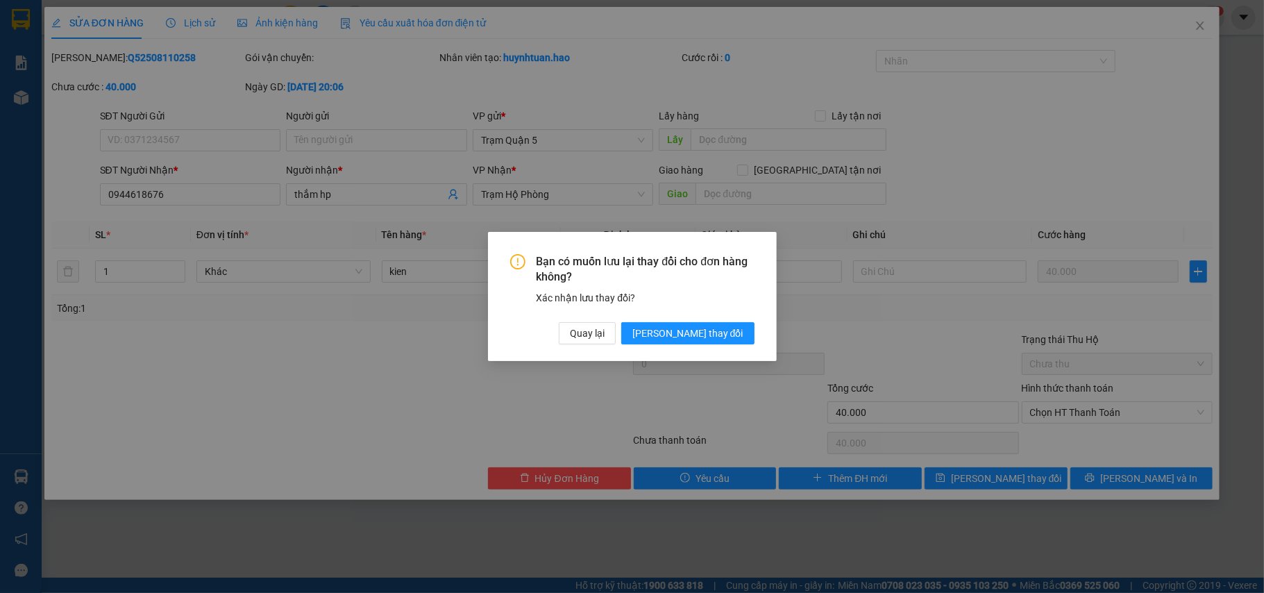
click at [195, 25] on div "Bạn có muốn lưu lại thay đổi cho đơn hàng không? Xác nhận lưu thay đổi? Quay lạ…" at bounding box center [632, 296] width 1264 height 593
click at [616, 336] on button "Quay lại" at bounding box center [587, 333] width 57 height 22
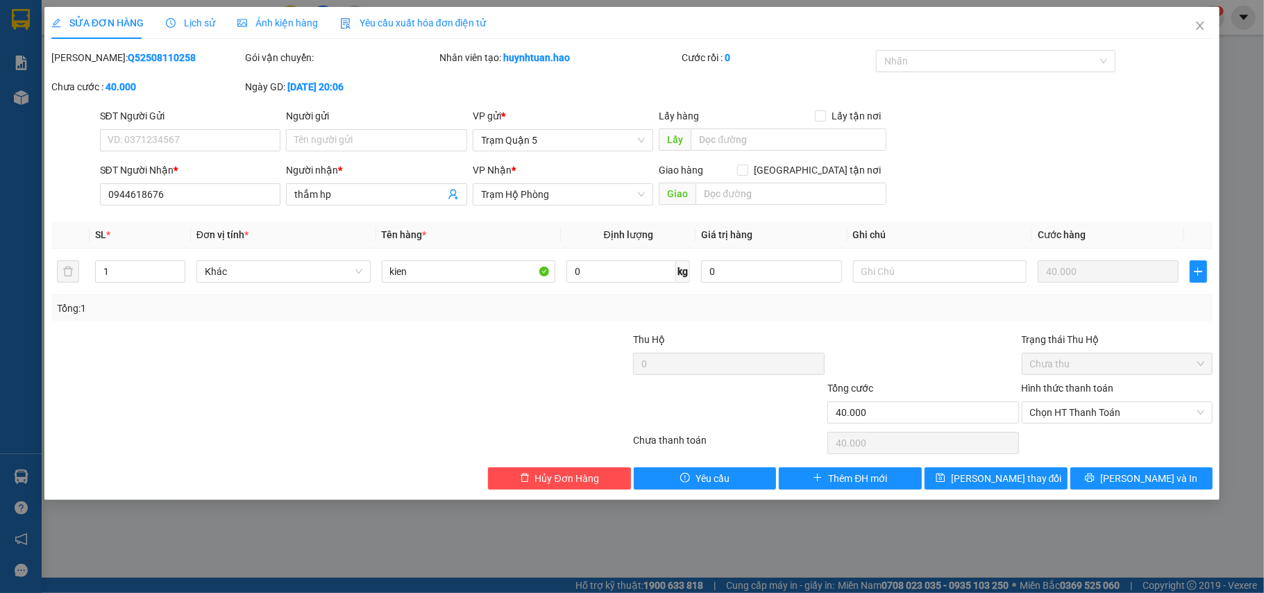
click at [197, 28] on span "Lịch sử" at bounding box center [190, 22] width 49 height 11
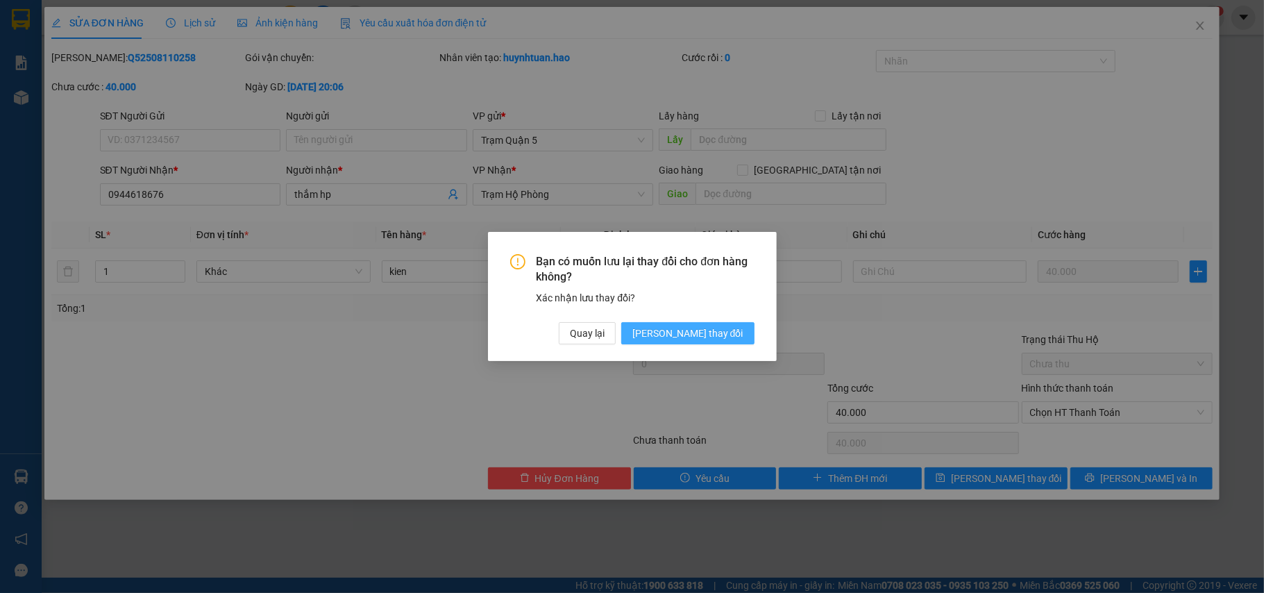
click at [721, 335] on span "[PERSON_NAME] đổi" at bounding box center [688, 333] width 111 height 15
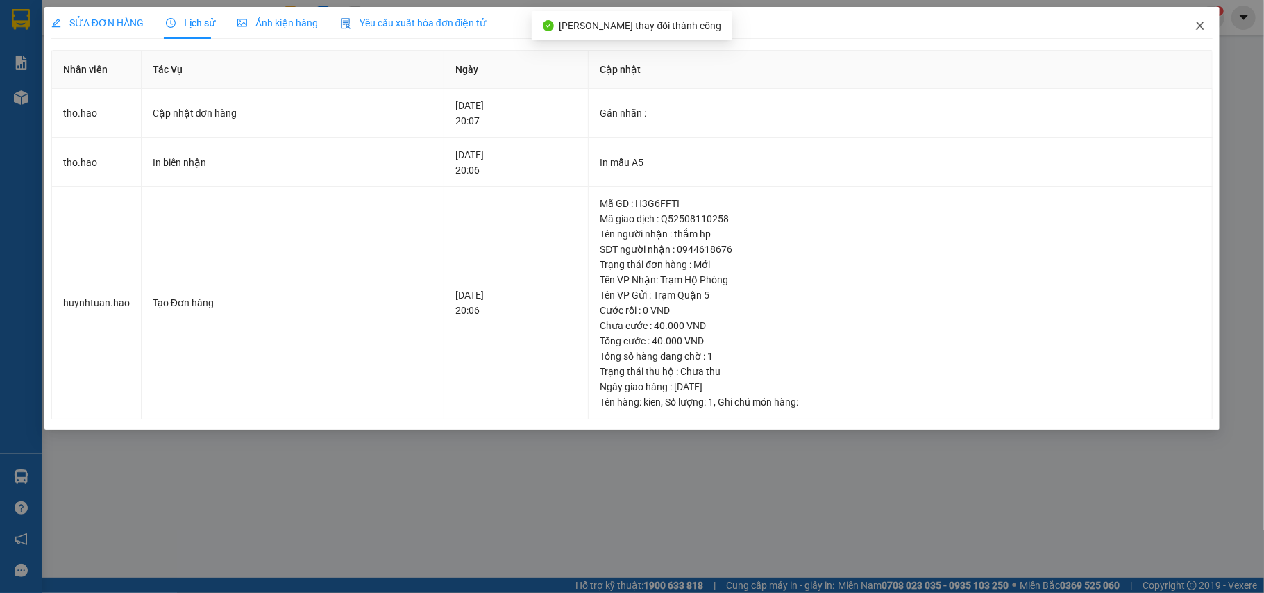
click at [1200, 15] on span "Close" at bounding box center [1200, 26] width 39 height 39
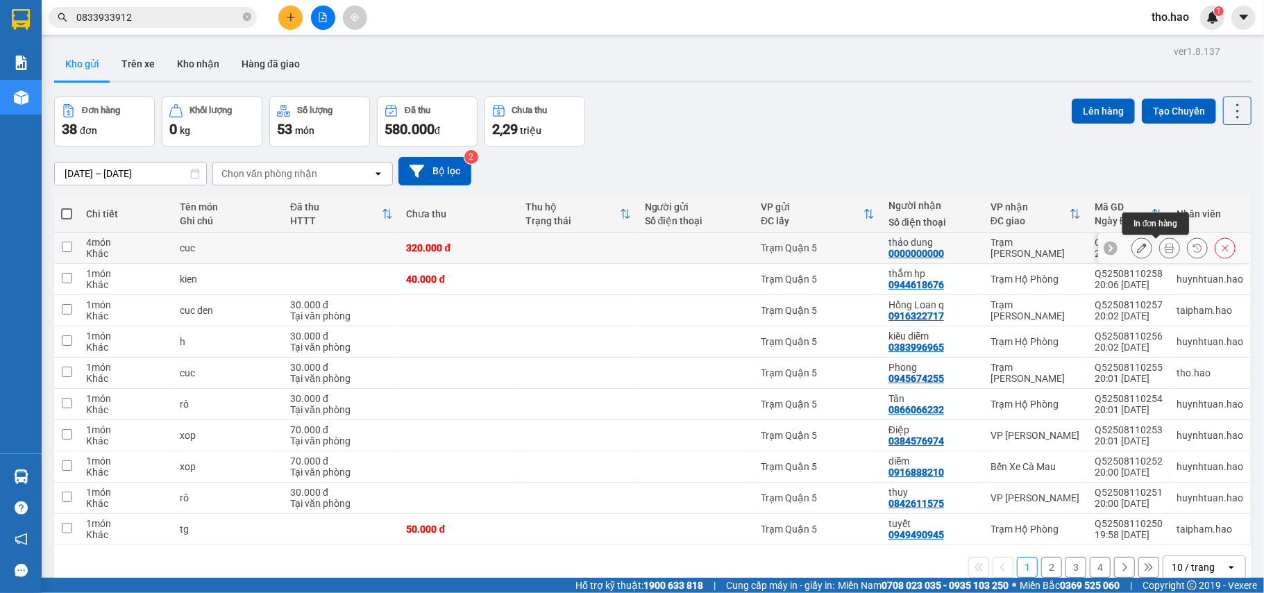
click at [1165, 253] on icon at bounding box center [1170, 248] width 10 height 10
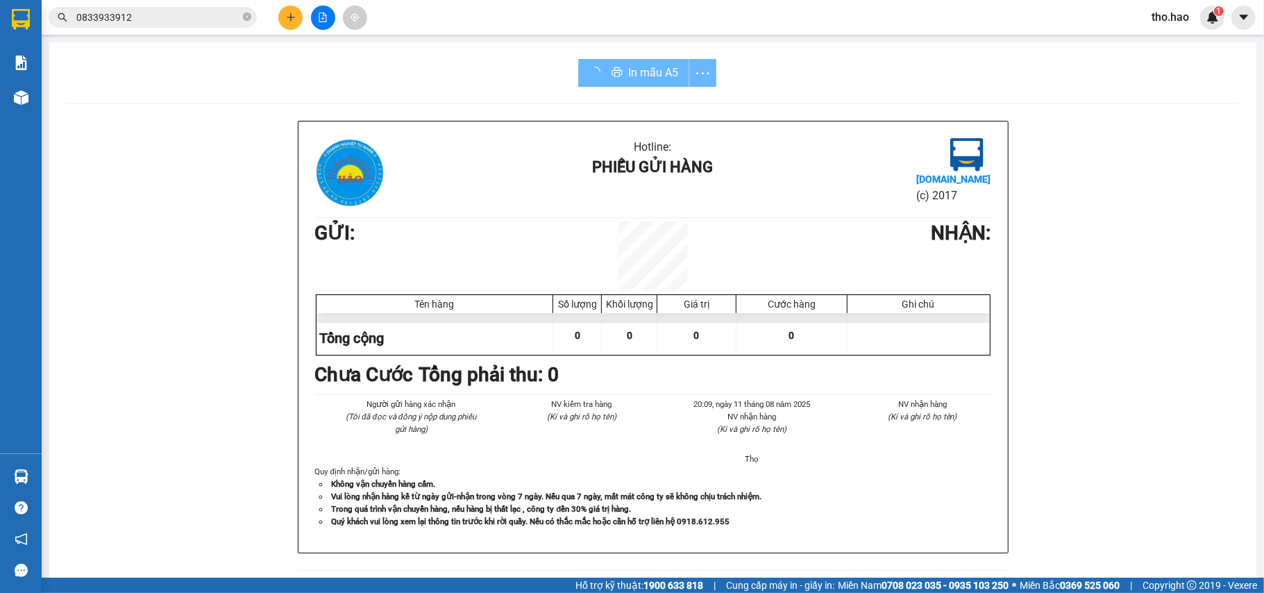
click at [625, 58] on div "In mẫu A5 Hotline: Phiếu gửi hàng Vexere.com (c) 2017 GỬI : NHẬN : Tên hàng Số …" at bounding box center [652, 524] width 1207 height 964
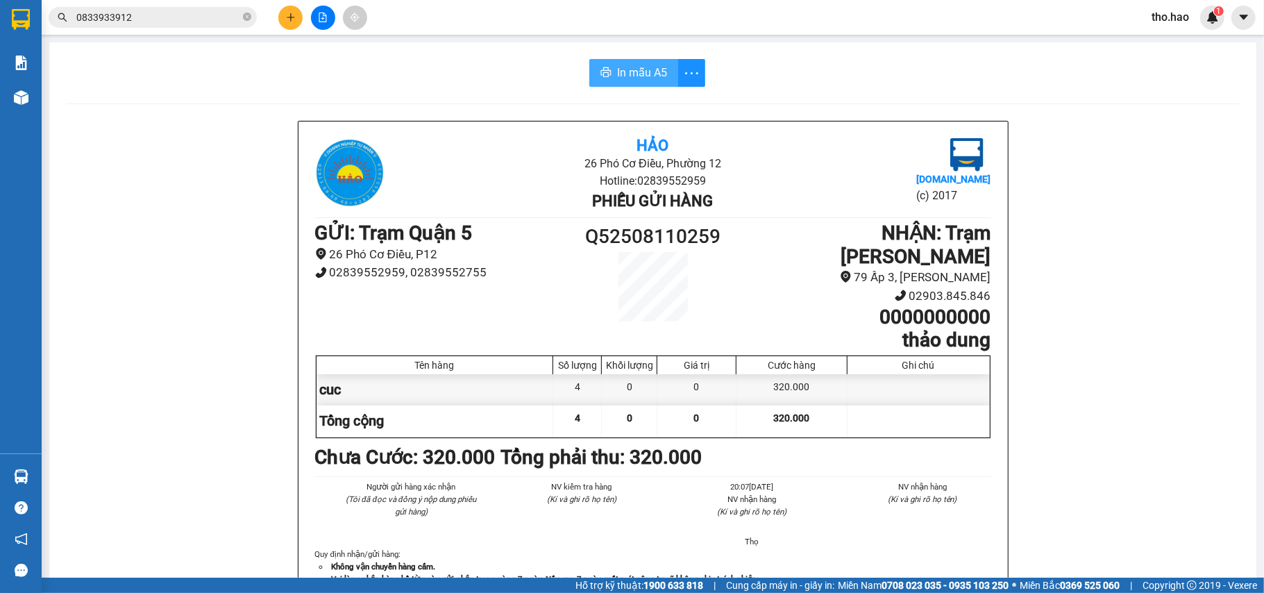
click at [633, 78] on span "In mẫu A5" at bounding box center [642, 72] width 50 height 17
click at [632, 71] on span "In mẫu A5" at bounding box center [642, 72] width 50 height 17
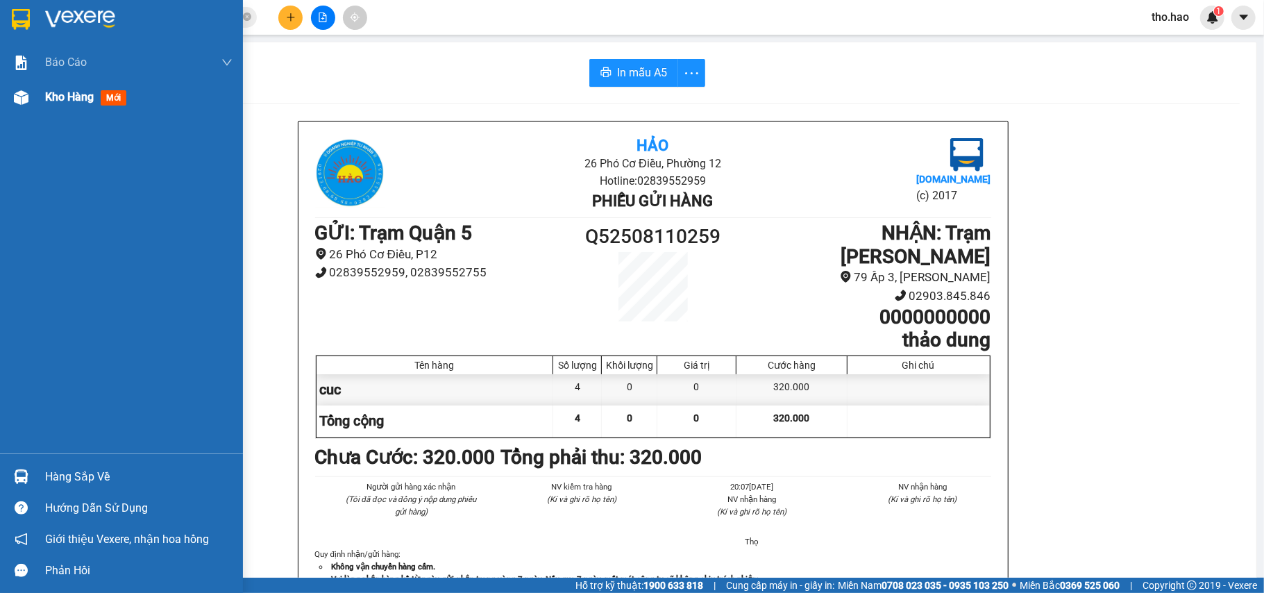
click at [15, 92] on img at bounding box center [21, 97] width 15 height 15
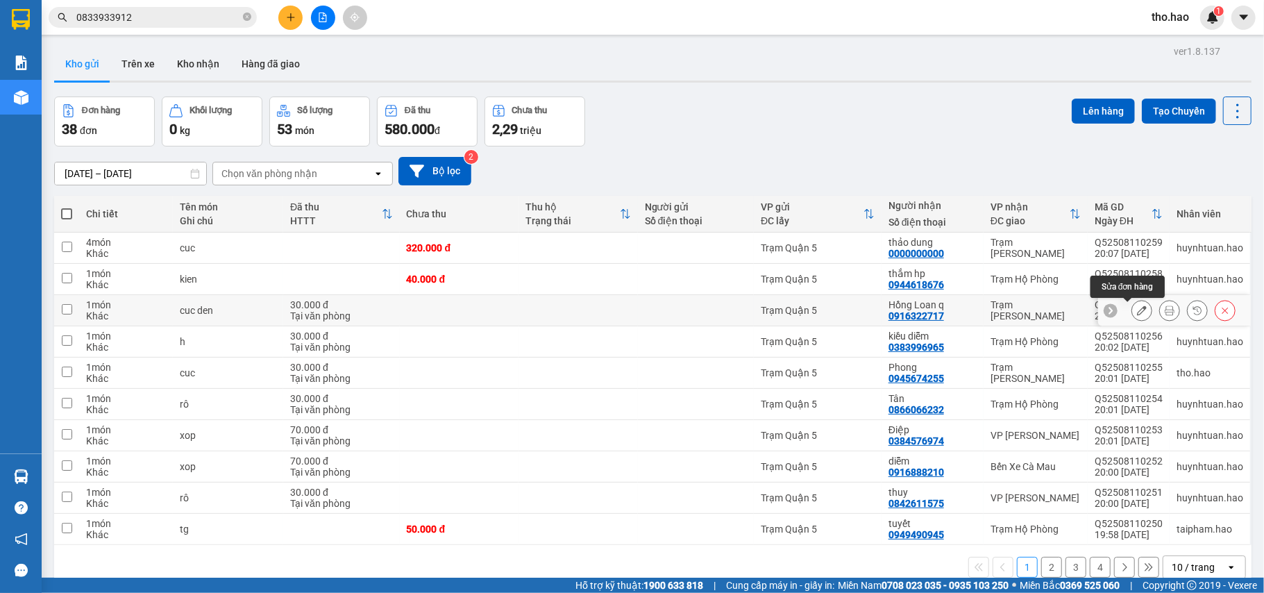
click at [1137, 314] on icon at bounding box center [1142, 311] width 10 height 10
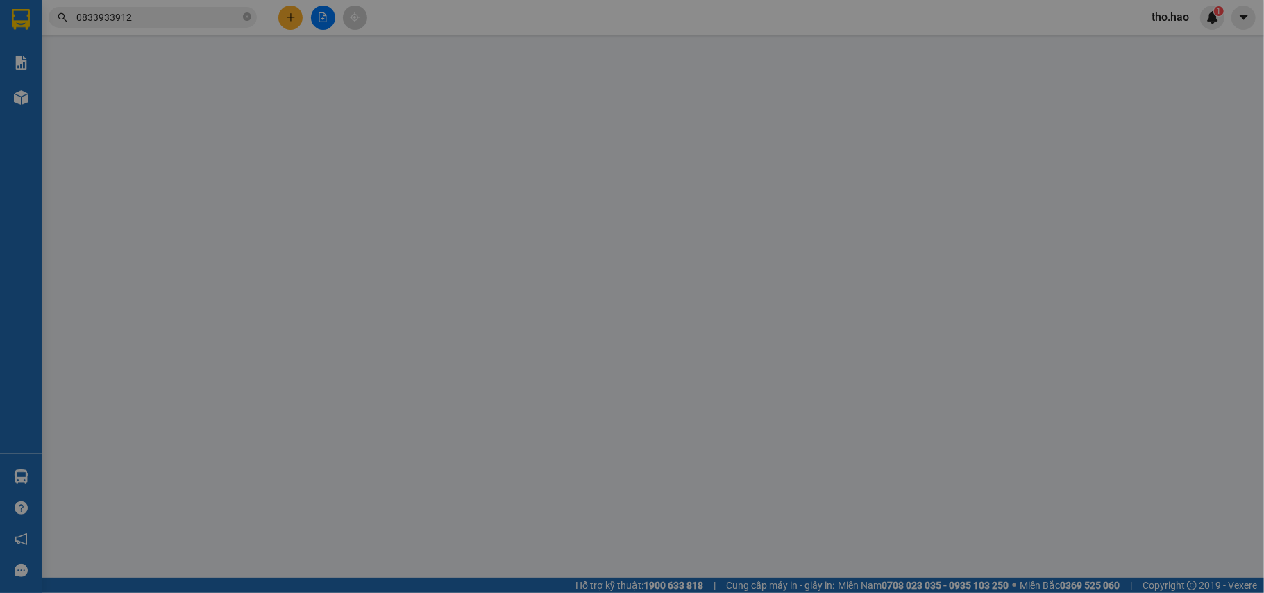
type input "0916322717"
type input "Hồng Loan q"
type input "30.000"
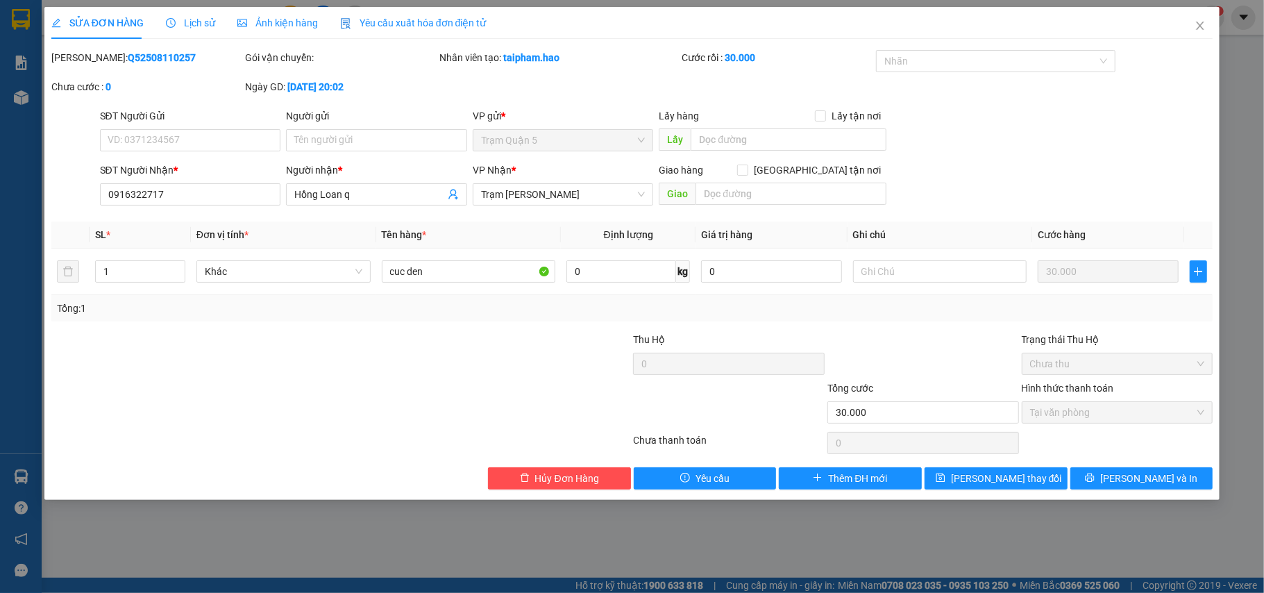
click at [179, 21] on span "Lịch sử" at bounding box center [190, 22] width 49 height 11
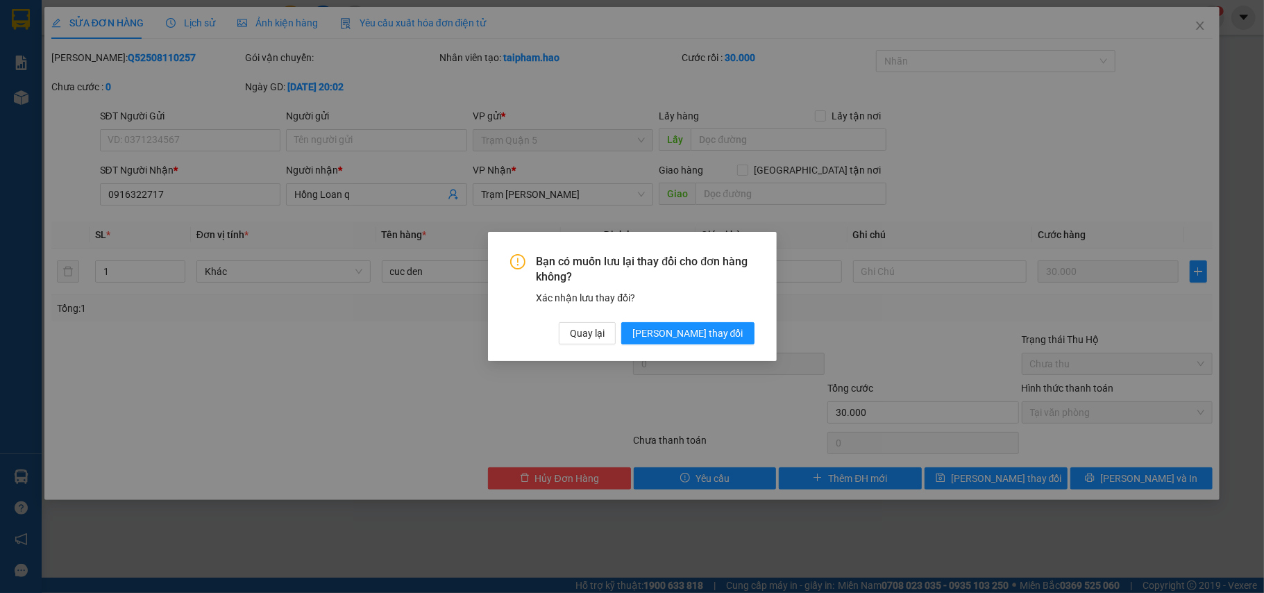
click at [722, 331] on span "[PERSON_NAME] đổi" at bounding box center [688, 333] width 111 height 15
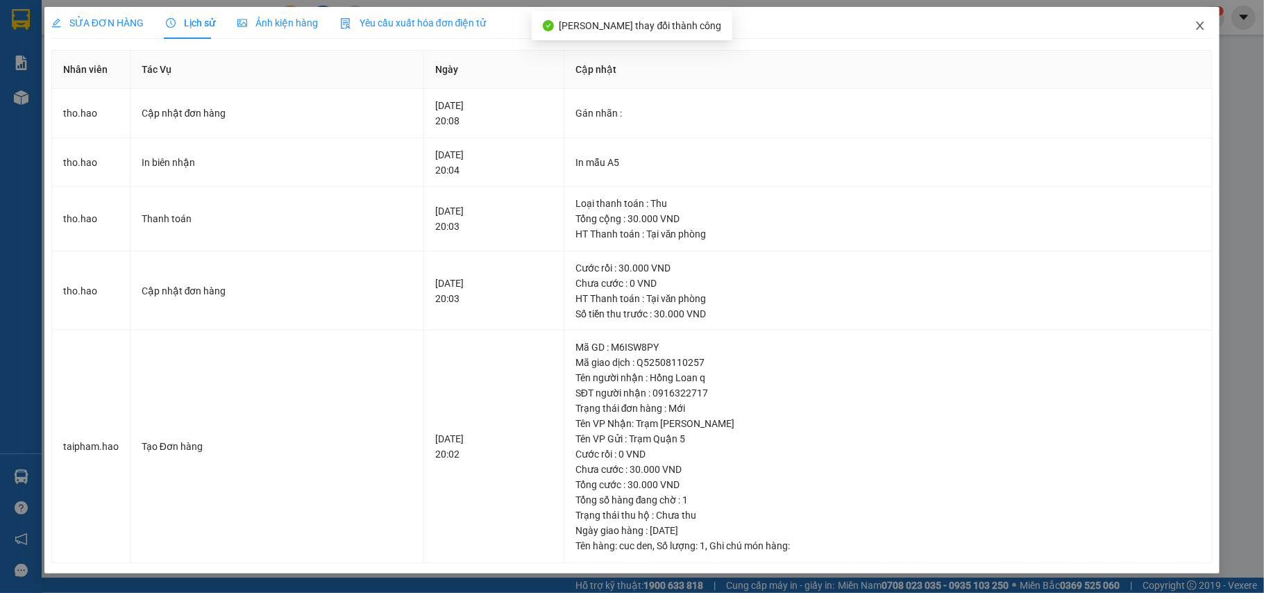
click at [1198, 17] on span "Close" at bounding box center [1200, 26] width 39 height 39
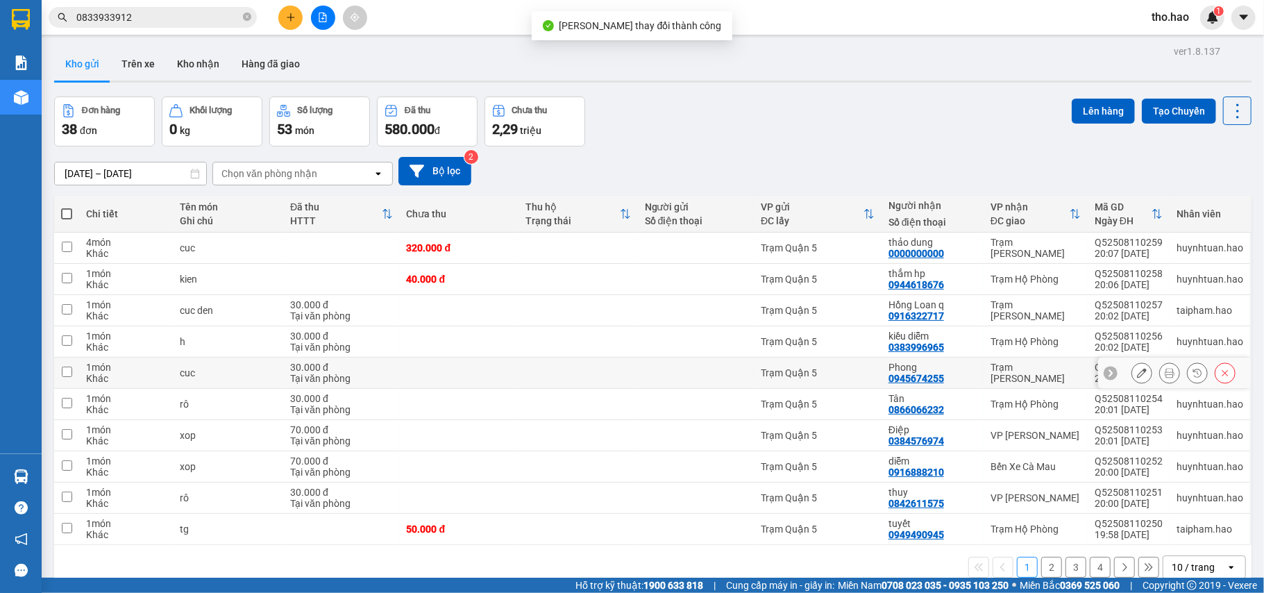
click at [1137, 372] on icon at bounding box center [1142, 373] width 10 height 10
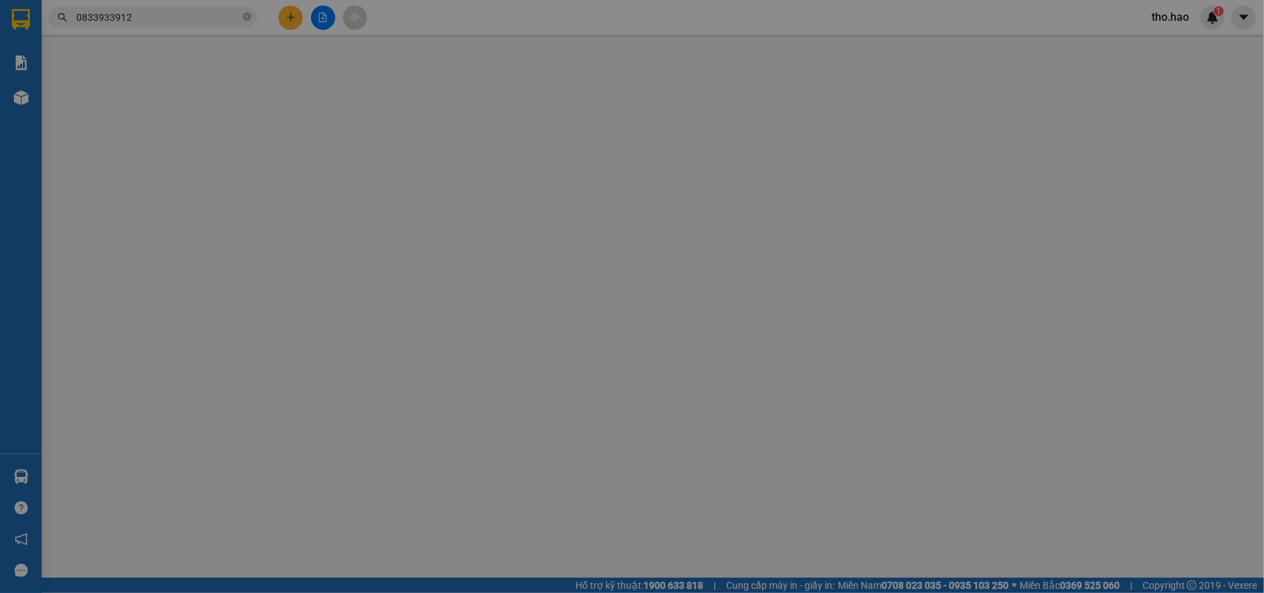
type input "0945674255"
type input "Phong"
type input "30.000"
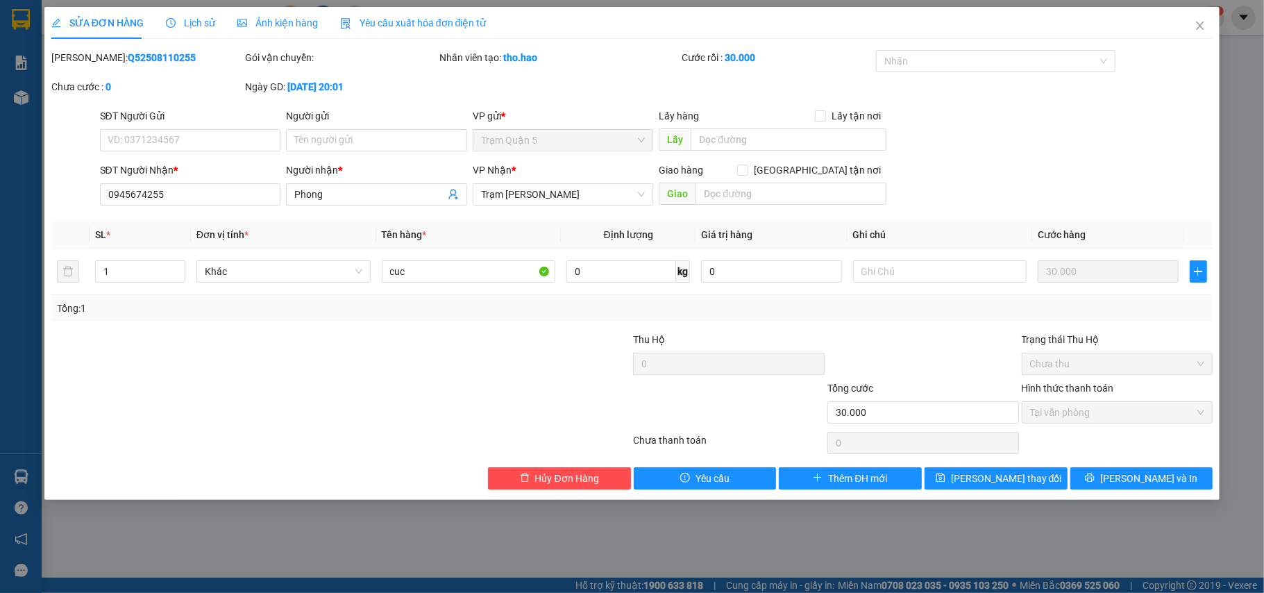
click at [174, 9] on div "Lịch sử" at bounding box center [190, 23] width 49 height 32
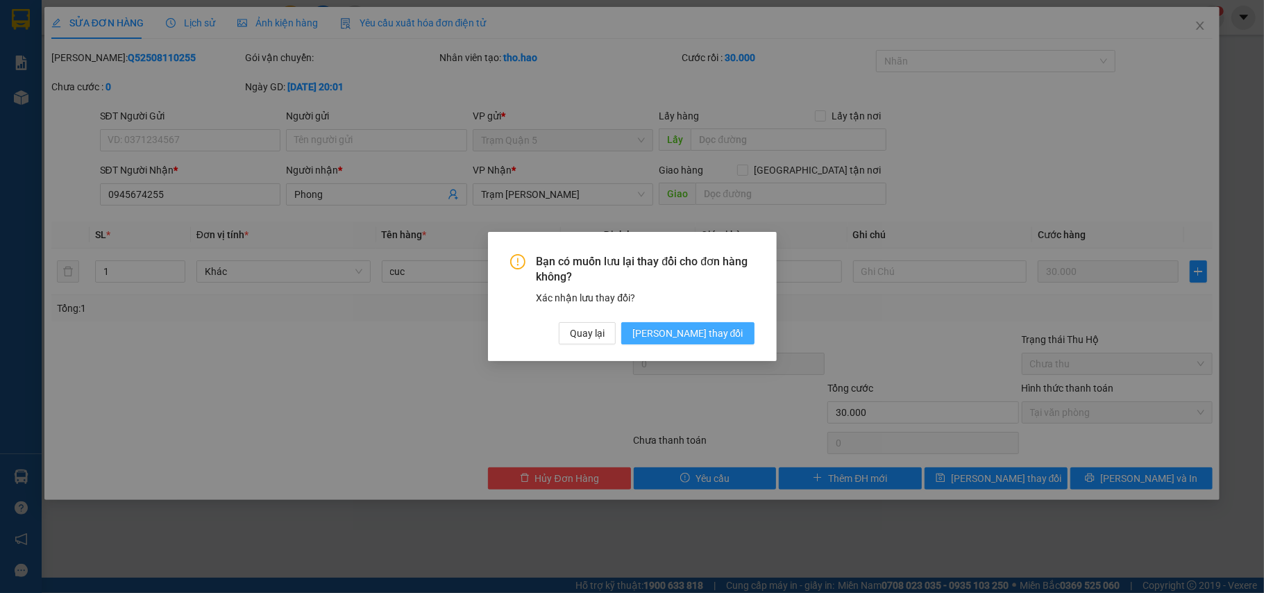
click at [696, 333] on span "[PERSON_NAME] đổi" at bounding box center [688, 333] width 111 height 15
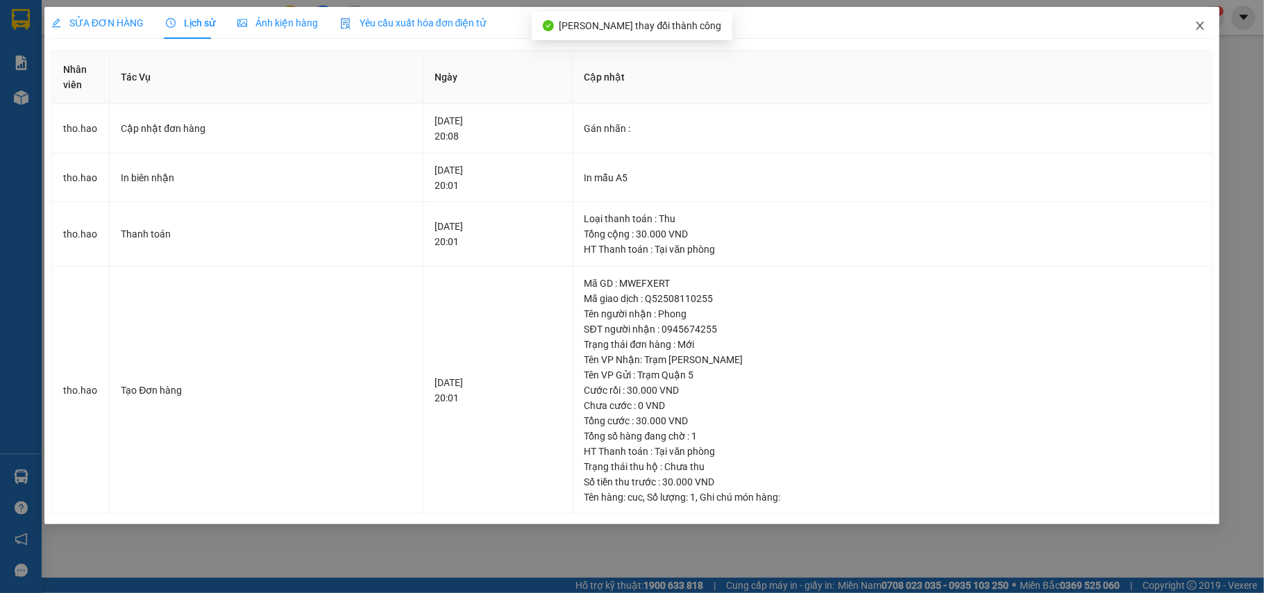
click at [1187, 26] on span "Close" at bounding box center [1200, 26] width 39 height 39
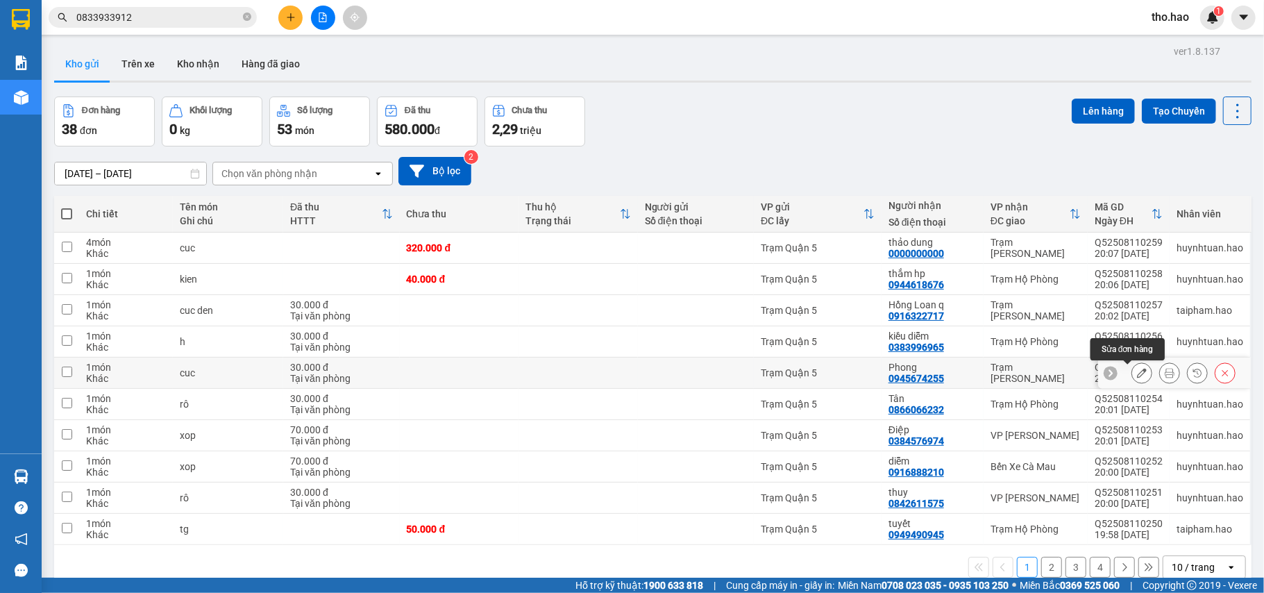
click at [1137, 375] on icon at bounding box center [1142, 373] width 10 height 10
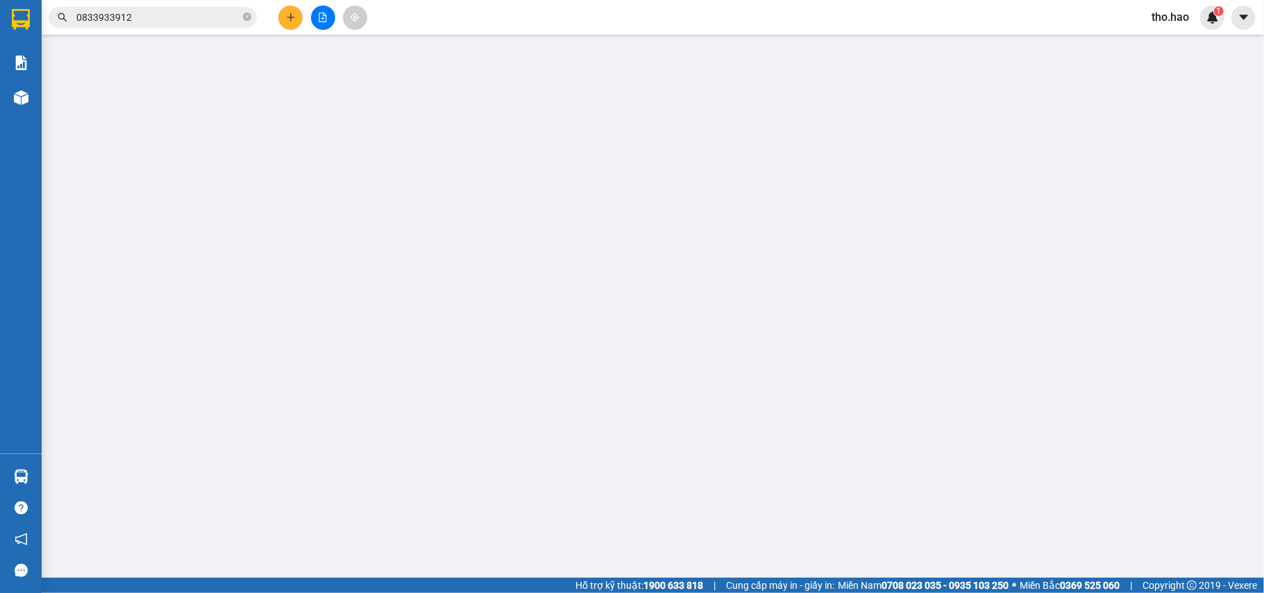
type input "0945674255"
type input "Phong"
type input "30.000"
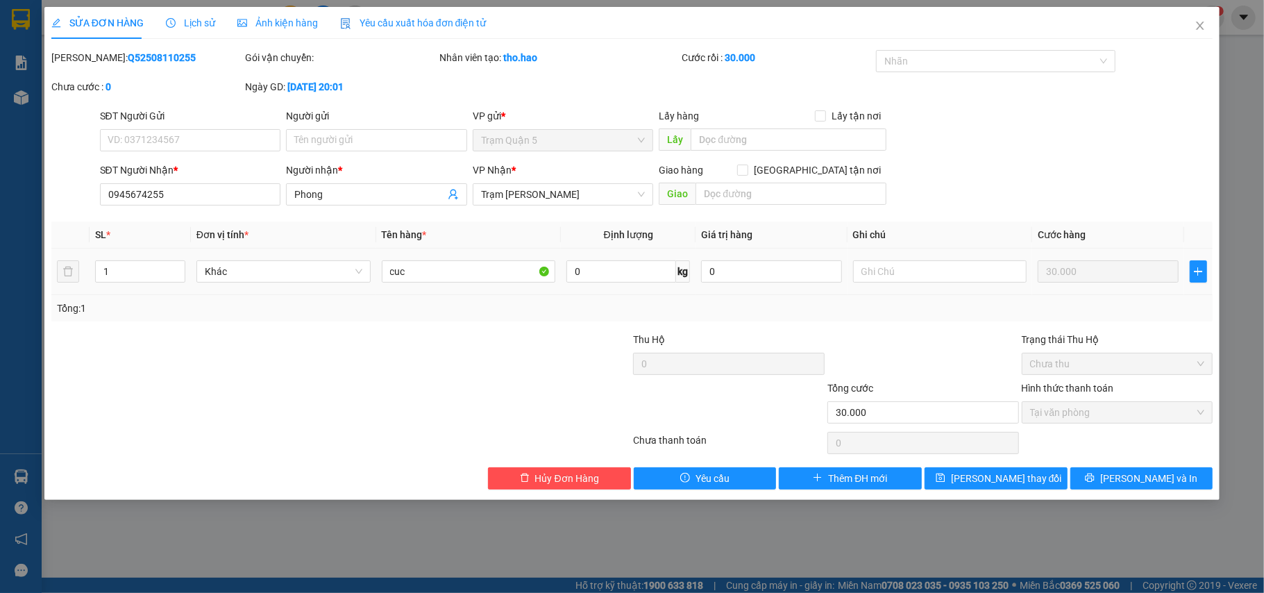
click at [201, 20] on span "Lịch sử" at bounding box center [190, 22] width 49 height 11
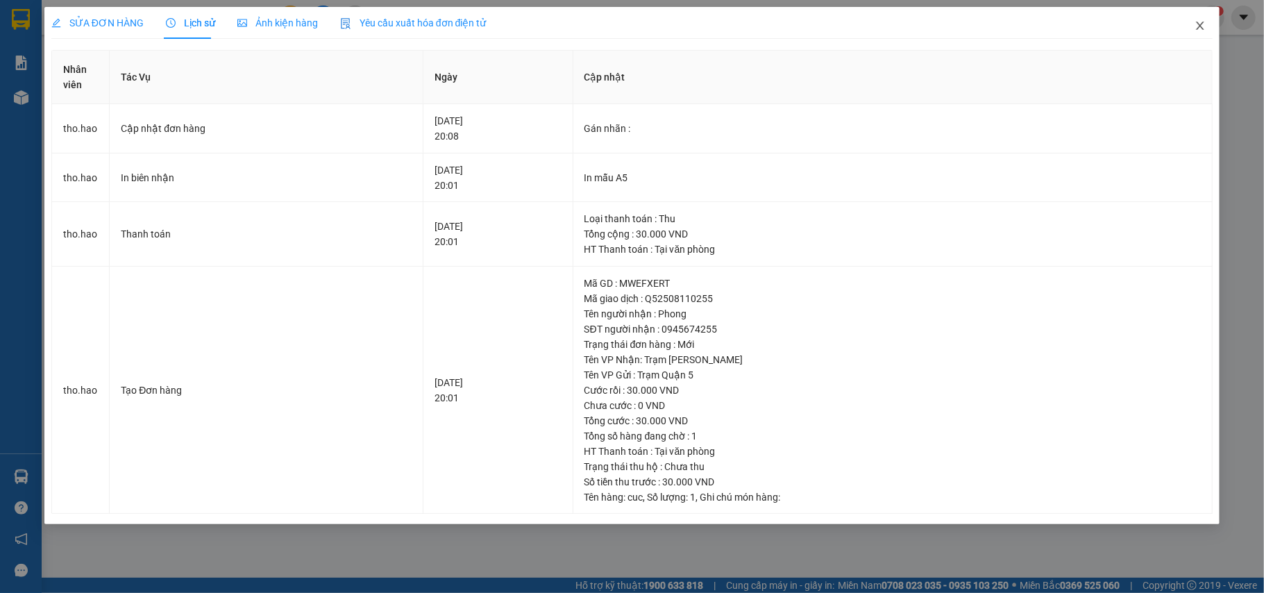
click at [1197, 22] on icon "close" at bounding box center [1200, 25] width 11 height 11
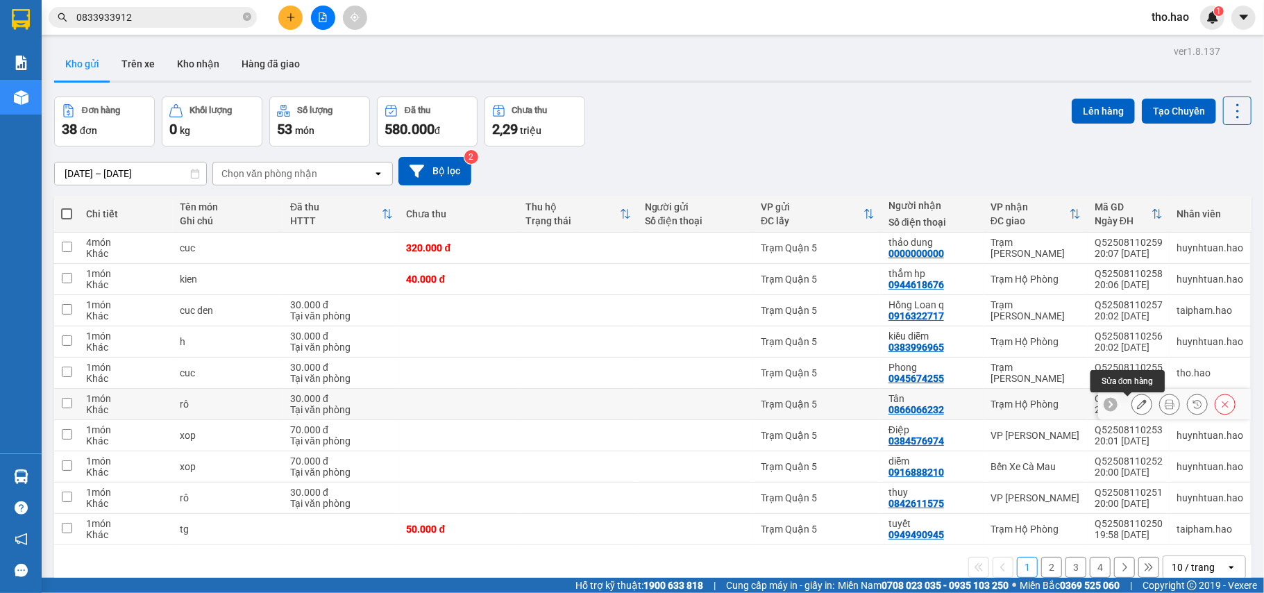
click at [1137, 405] on icon at bounding box center [1142, 404] width 10 height 10
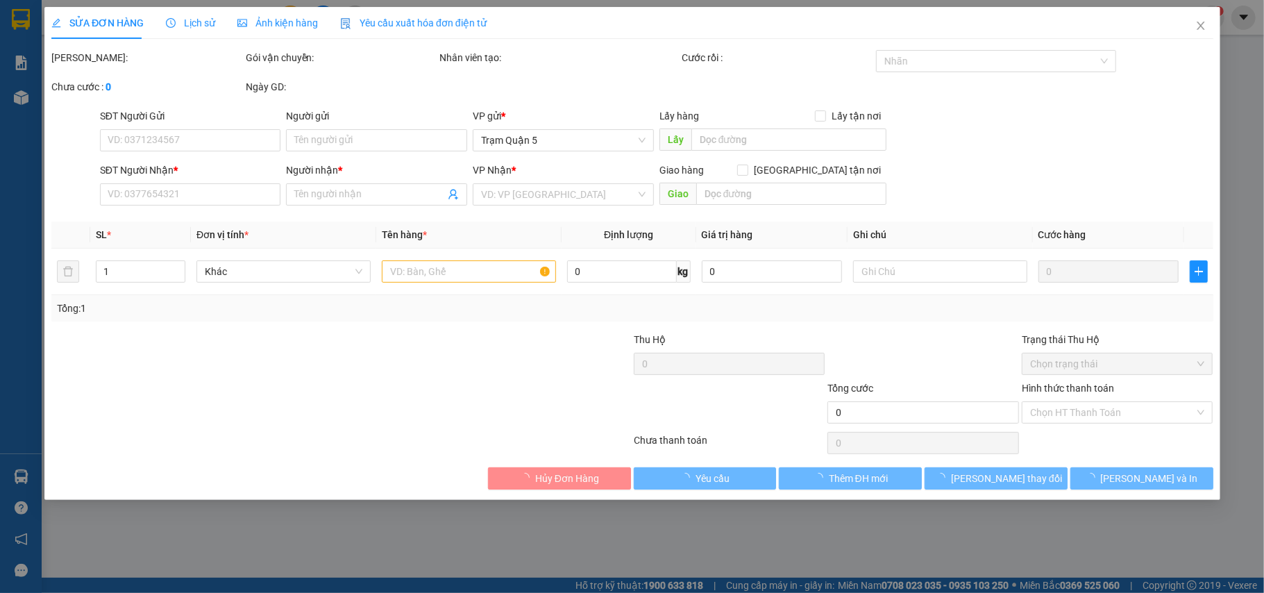
type input "0866066232"
type input "Tân"
type input "30.000"
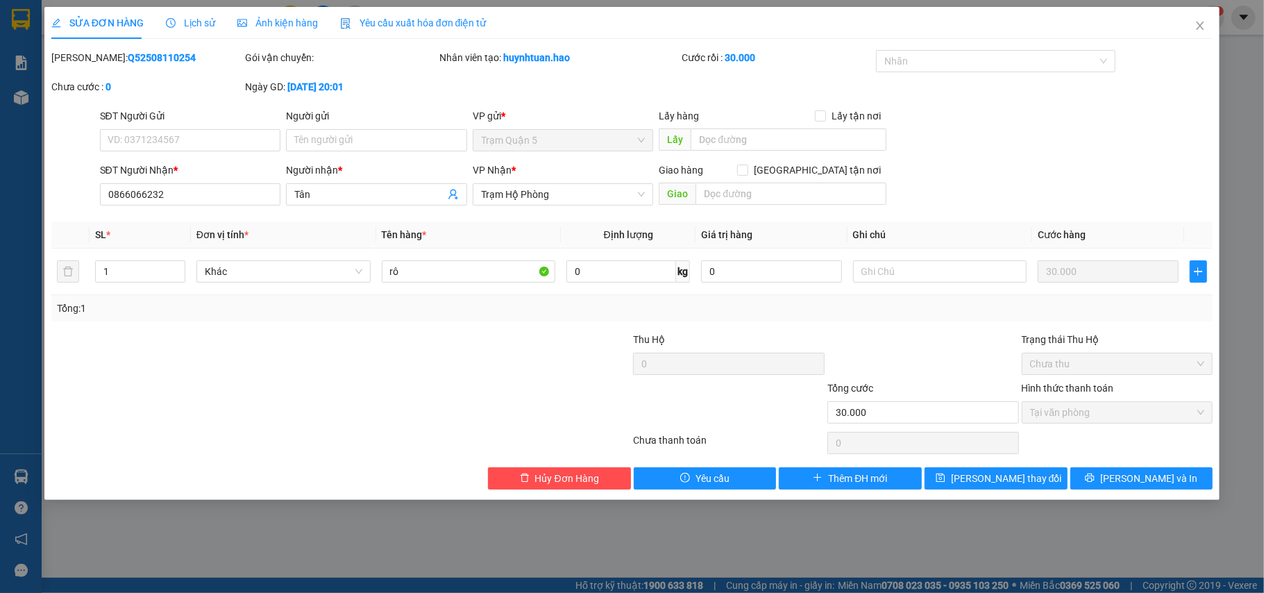
click at [196, 26] on span "Lịch sử" at bounding box center [190, 22] width 49 height 11
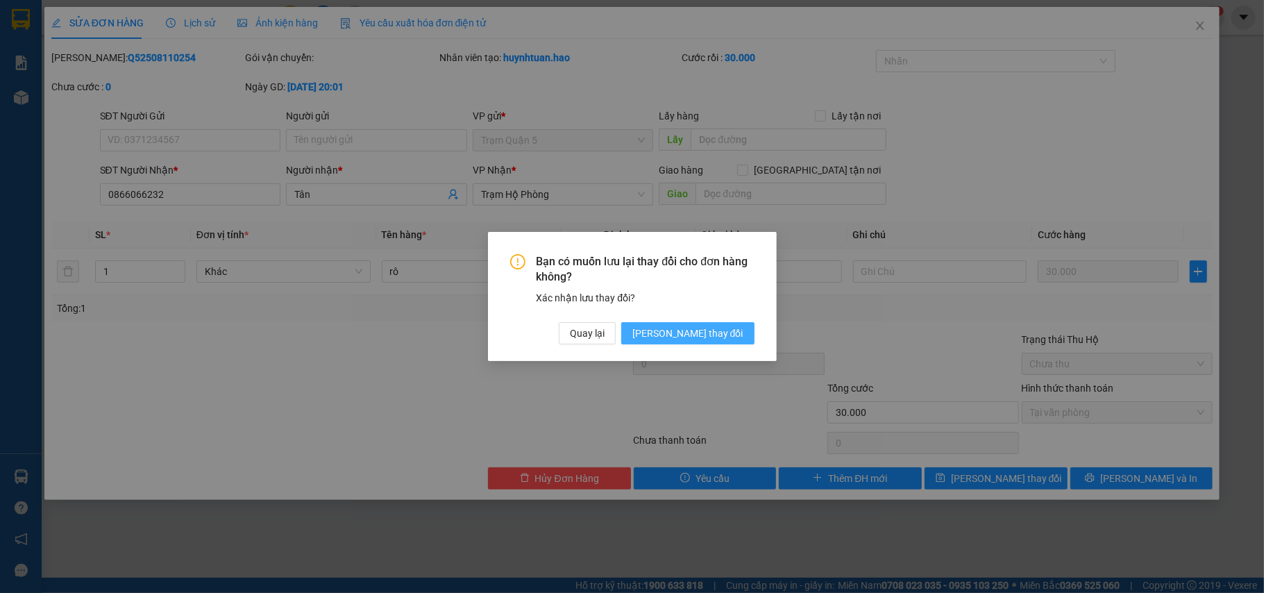
click at [723, 341] on span "[PERSON_NAME] đổi" at bounding box center [688, 333] width 111 height 15
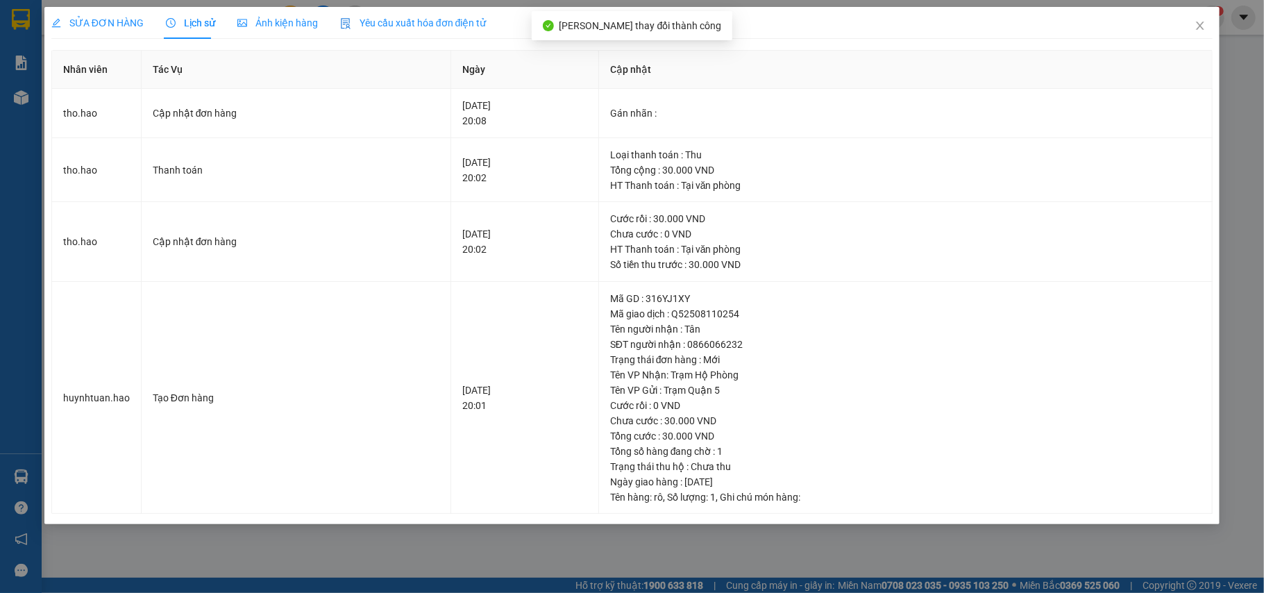
click at [67, 28] on span "SỬA ĐƠN HÀNG" at bounding box center [97, 22] width 92 height 11
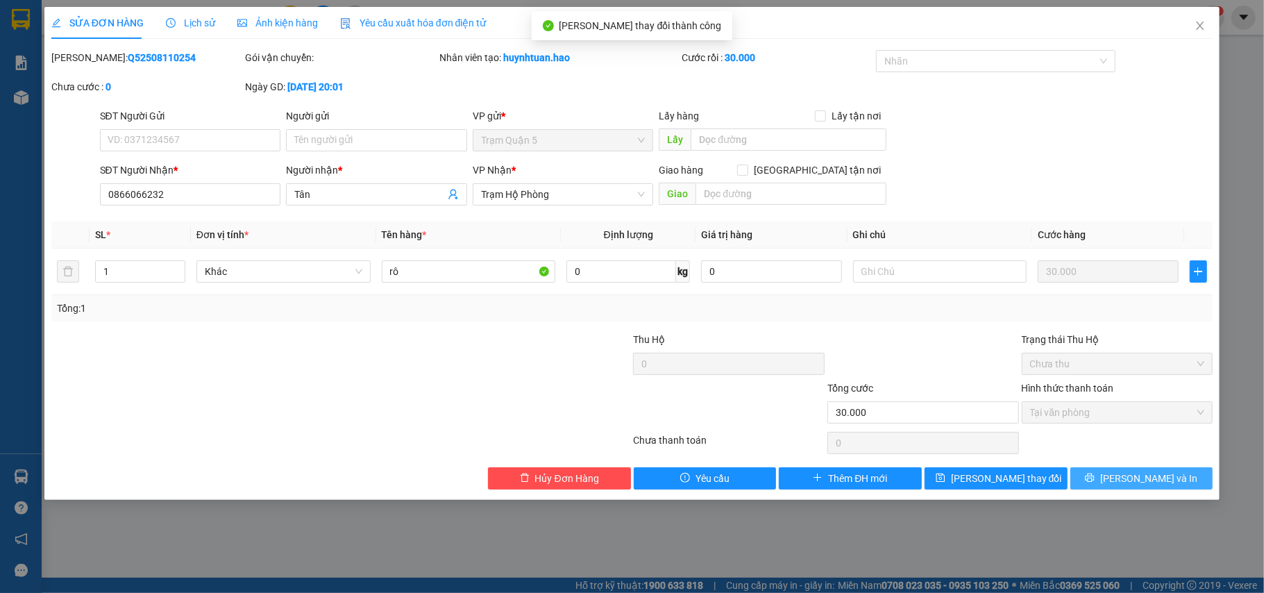
click at [1121, 473] on button "[PERSON_NAME] và In" at bounding box center [1142, 478] width 143 height 22
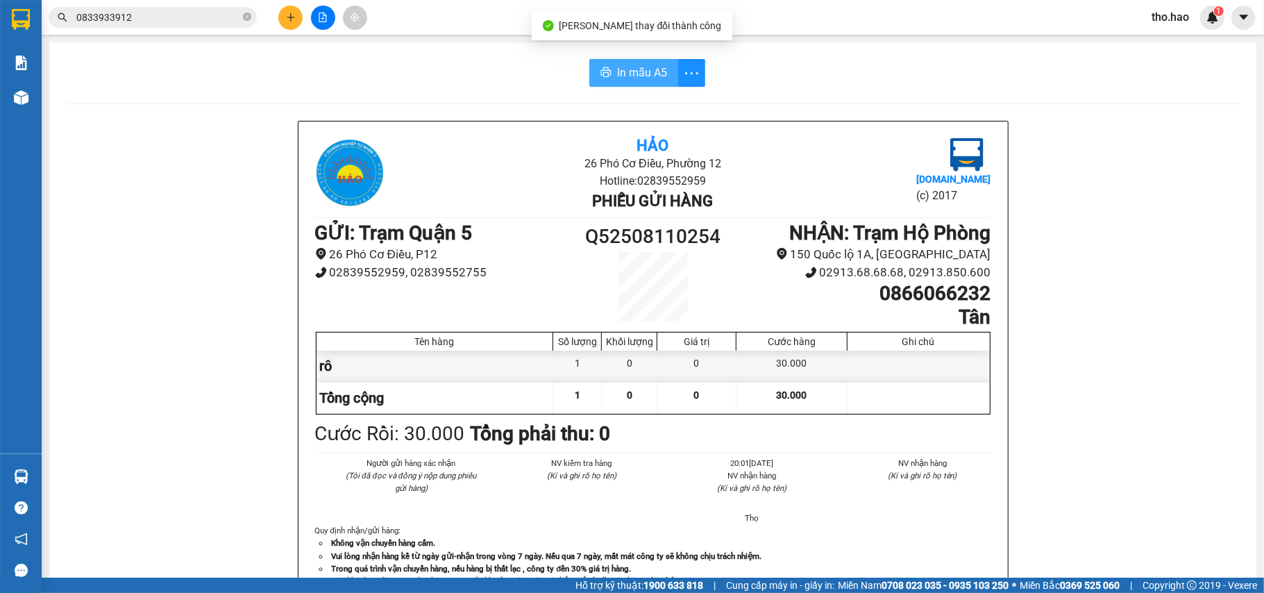
click at [633, 78] on span "In mẫu A5" at bounding box center [642, 72] width 50 height 17
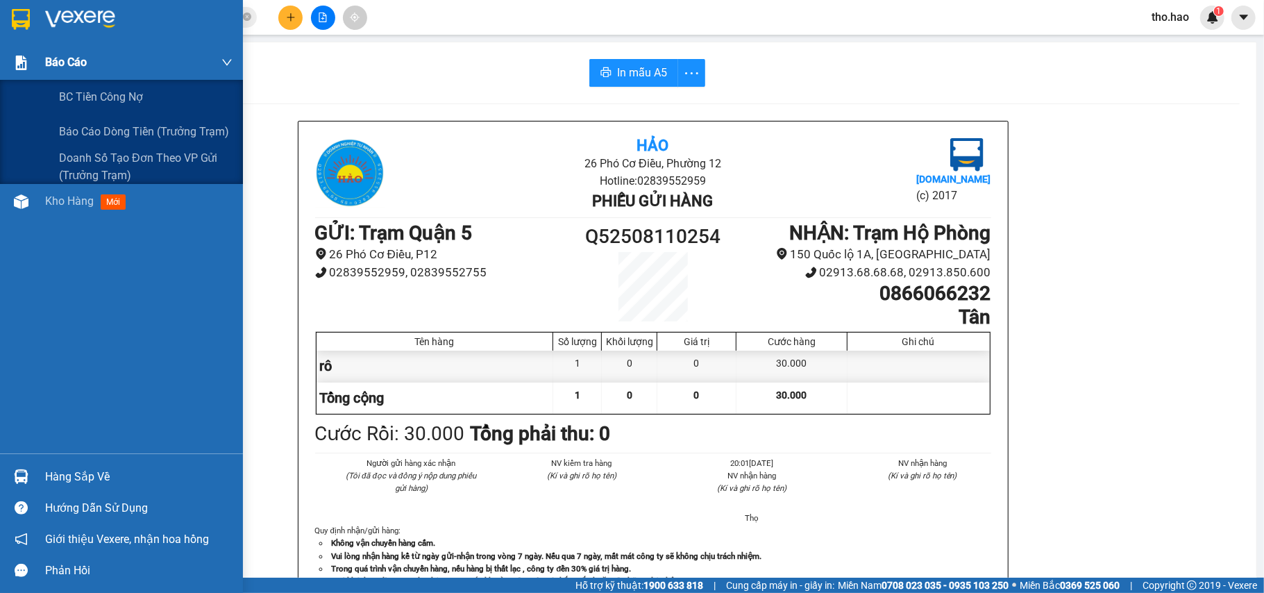
click at [0, 73] on div "Báo cáo" at bounding box center [121, 62] width 243 height 35
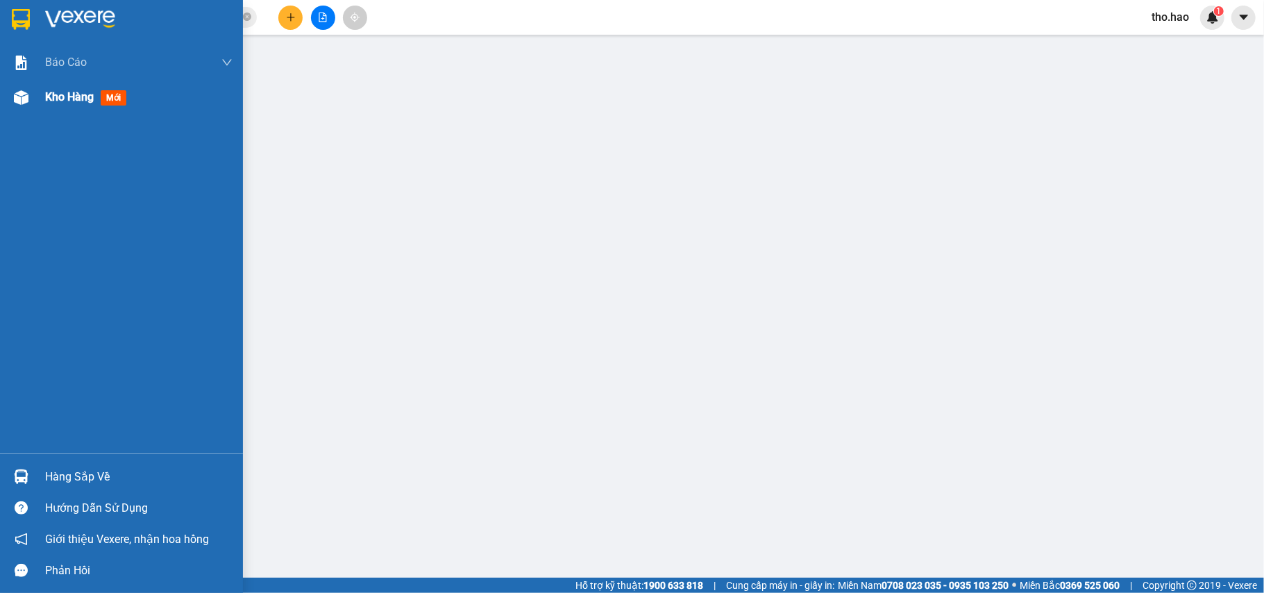
click at [14, 111] on div "Kho hàng mới" at bounding box center [121, 97] width 243 height 35
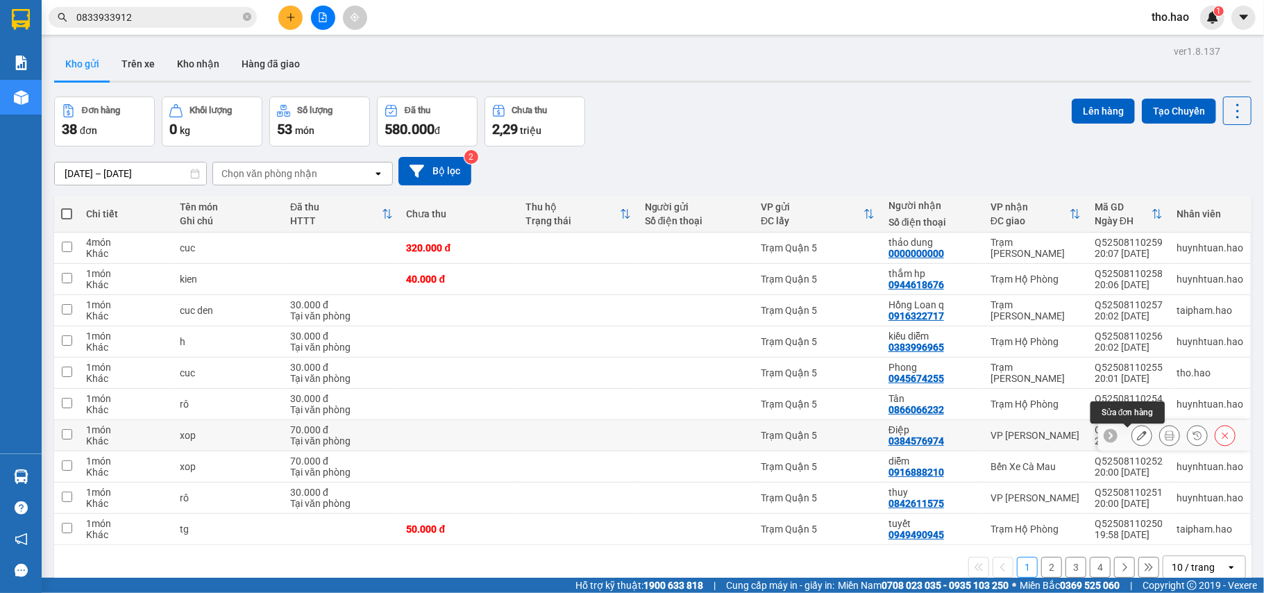
click at [1134, 437] on button at bounding box center [1141, 436] width 19 height 24
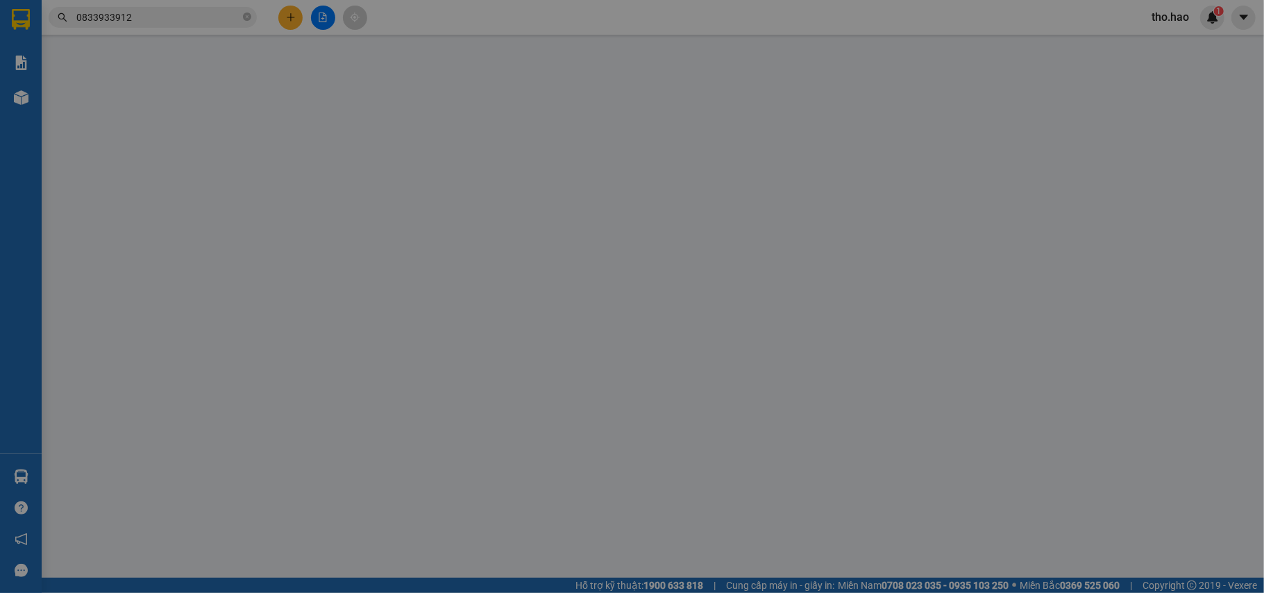
type input "0384576974"
type input "Điệp"
type input "70.000"
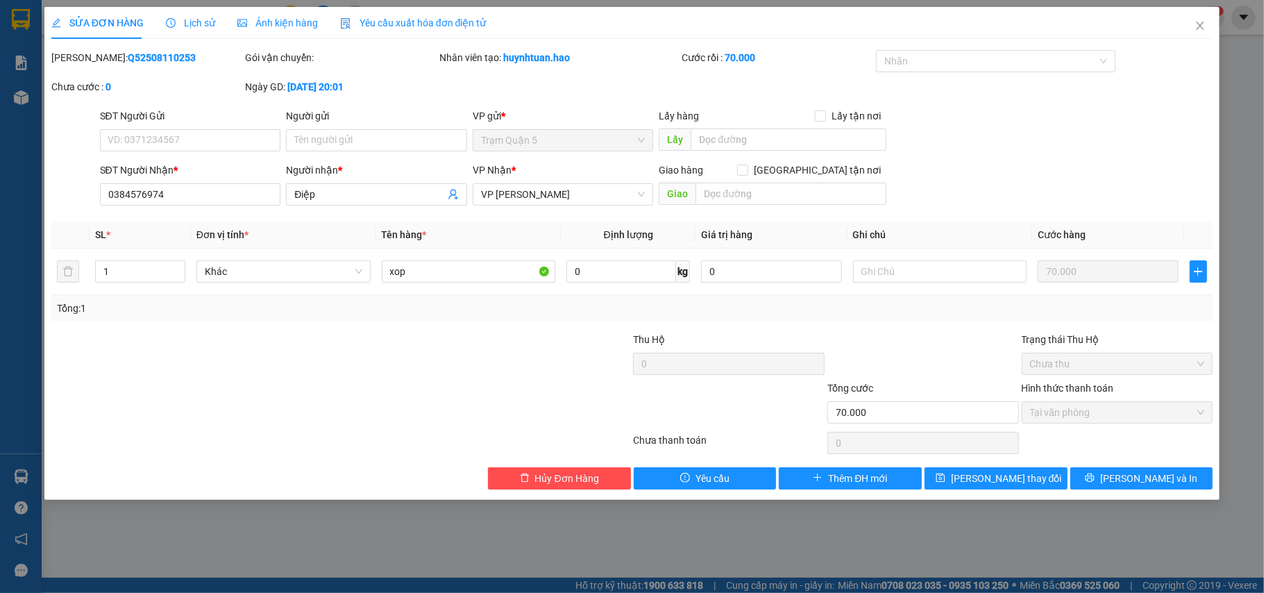
click at [189, 23] on span "Lịch sử" at bounding box center [190, 22] width 49 height 11
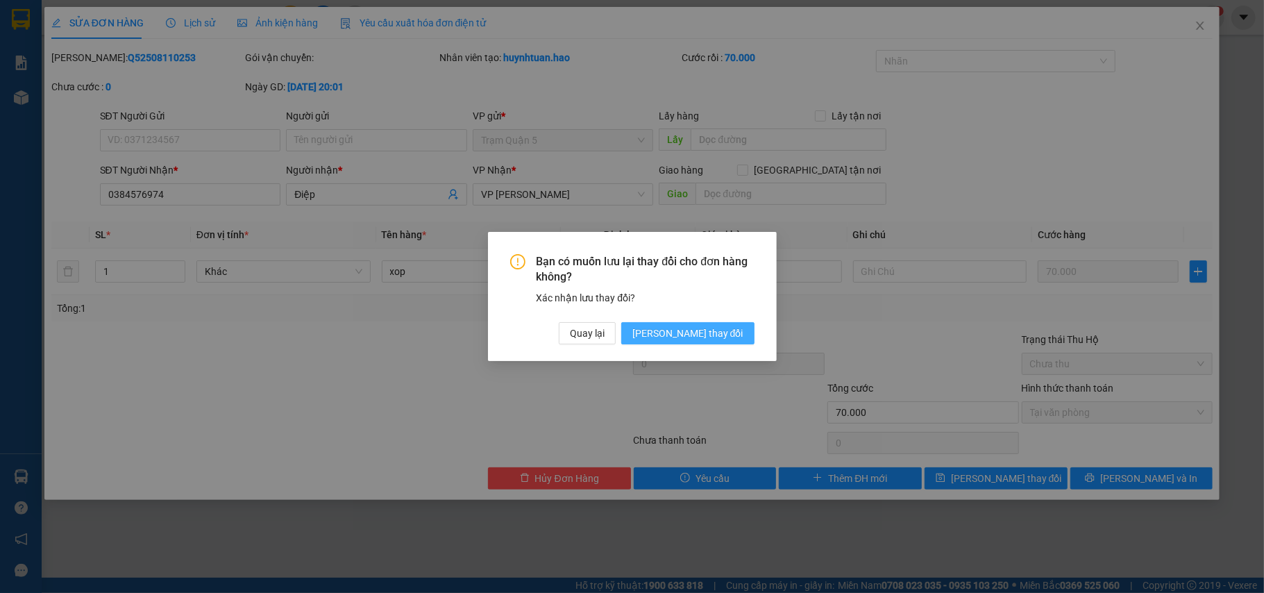
click at [703, 332] on span "[PERSON_NAME] đổi" at bounding box center [688, 333] width 111 height 15
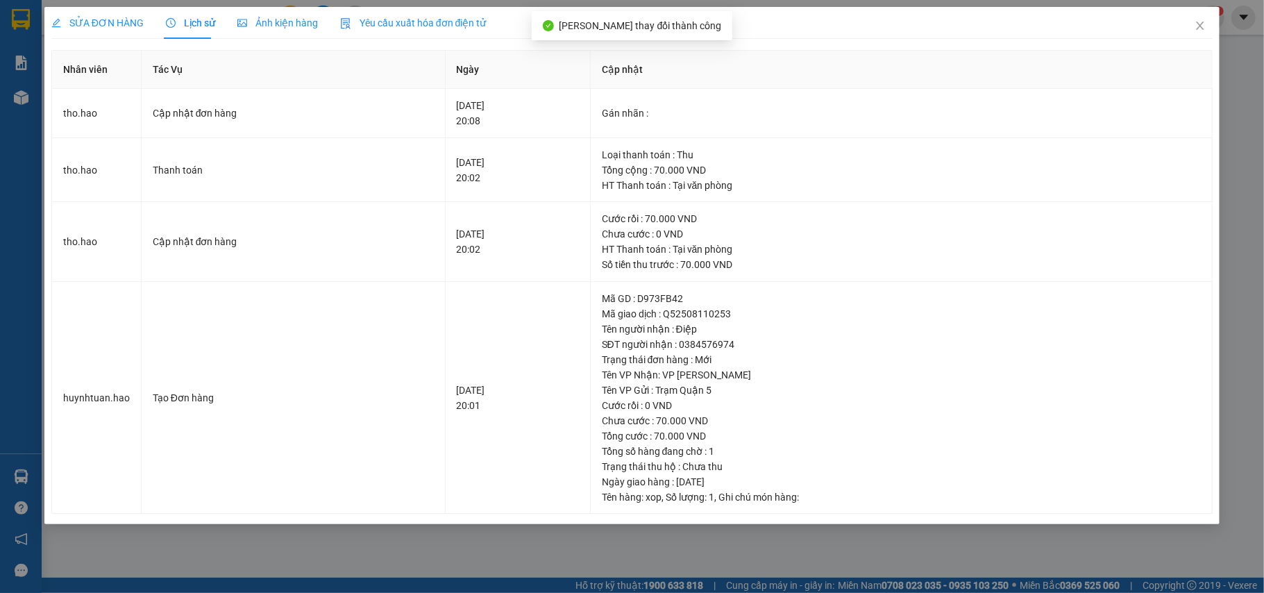
click at [74, 26] on span "SỬA ĐƠN HÀNG" at bounding box center [97, 22] width 92 height 11
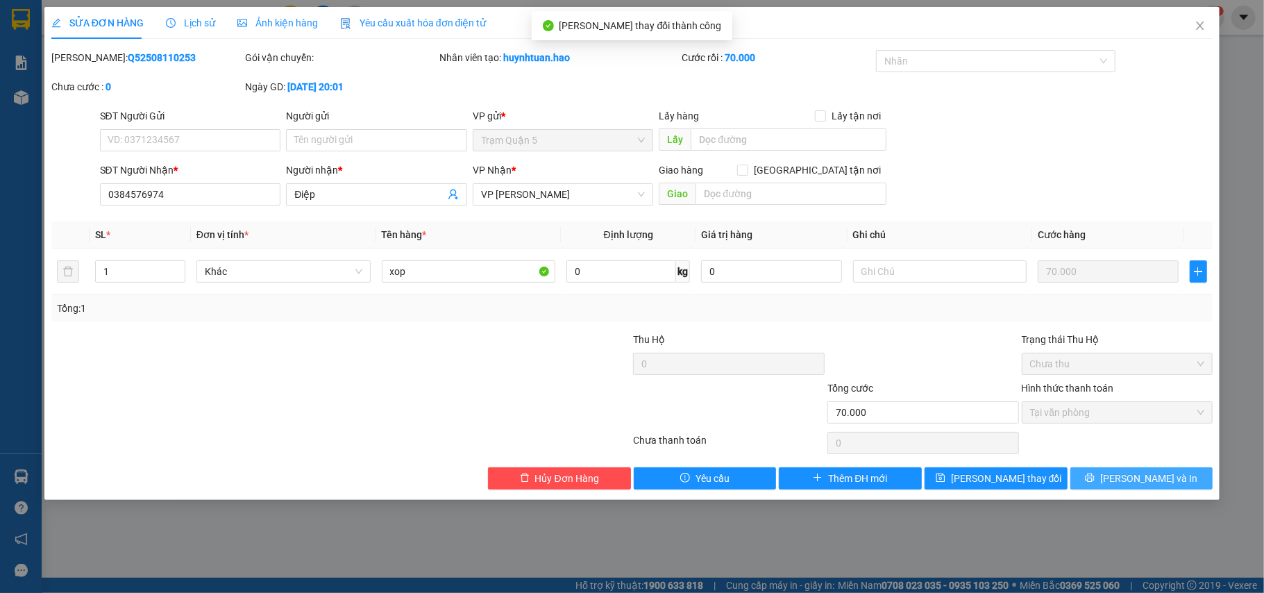
click at [1173, 487] on button "[PERSON_NAME] và In" at bounding box center [1142, 478] width 143 height 22
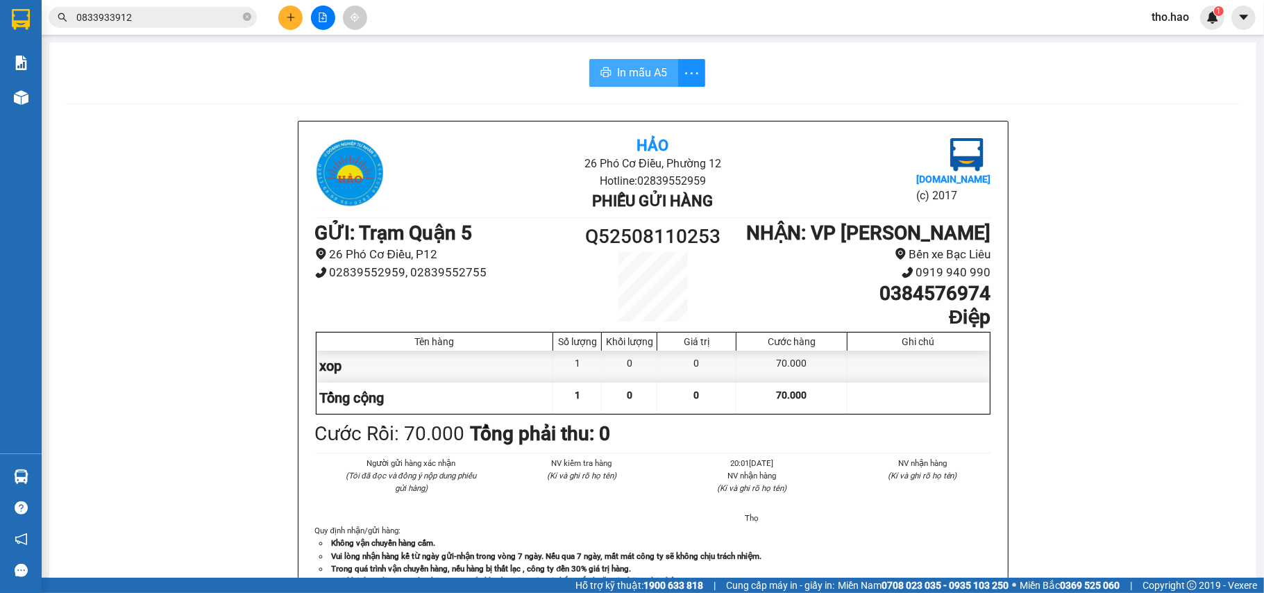
click at [617, 65] on span "In mẫu A5" at bounding box center [642, 72] width 50 height 17
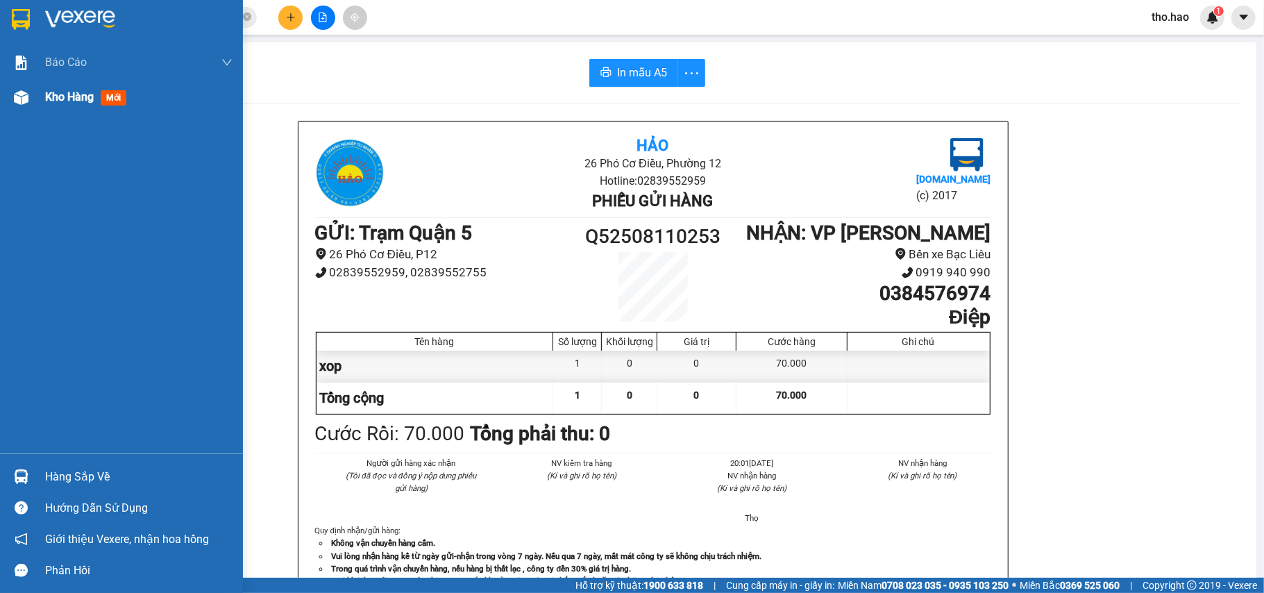
click at [9, 90] on div at bounding box center [21, 97] width 24 height 24
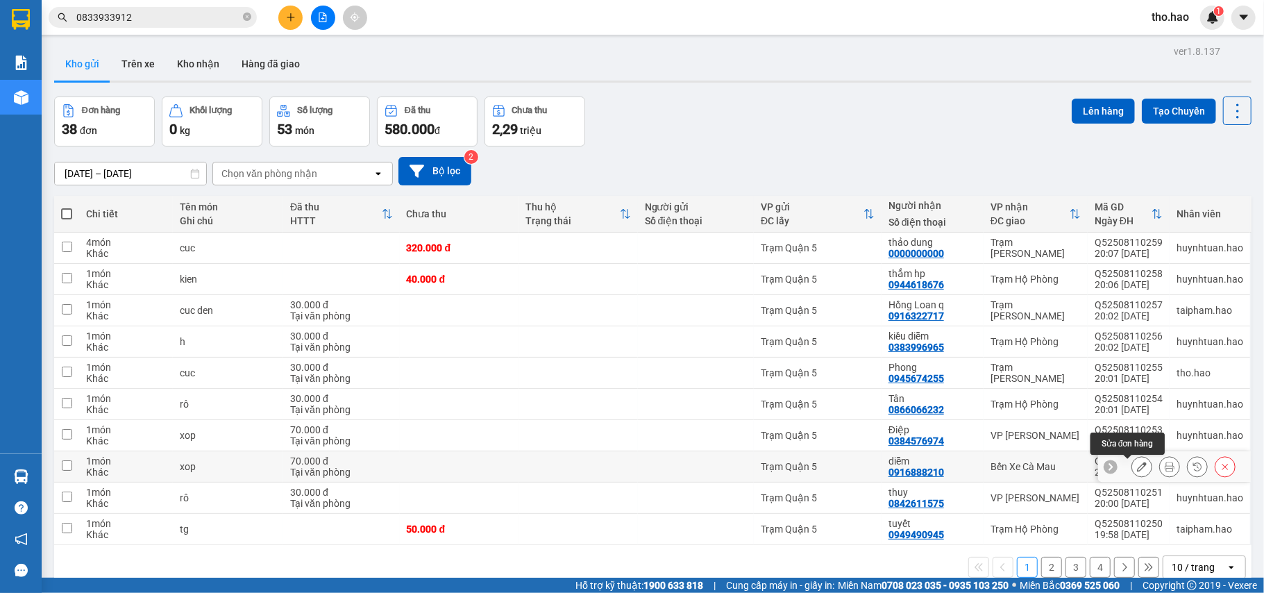
click at [1137, 469] on icon at bounding box center [1142, 467] width 10 height 10
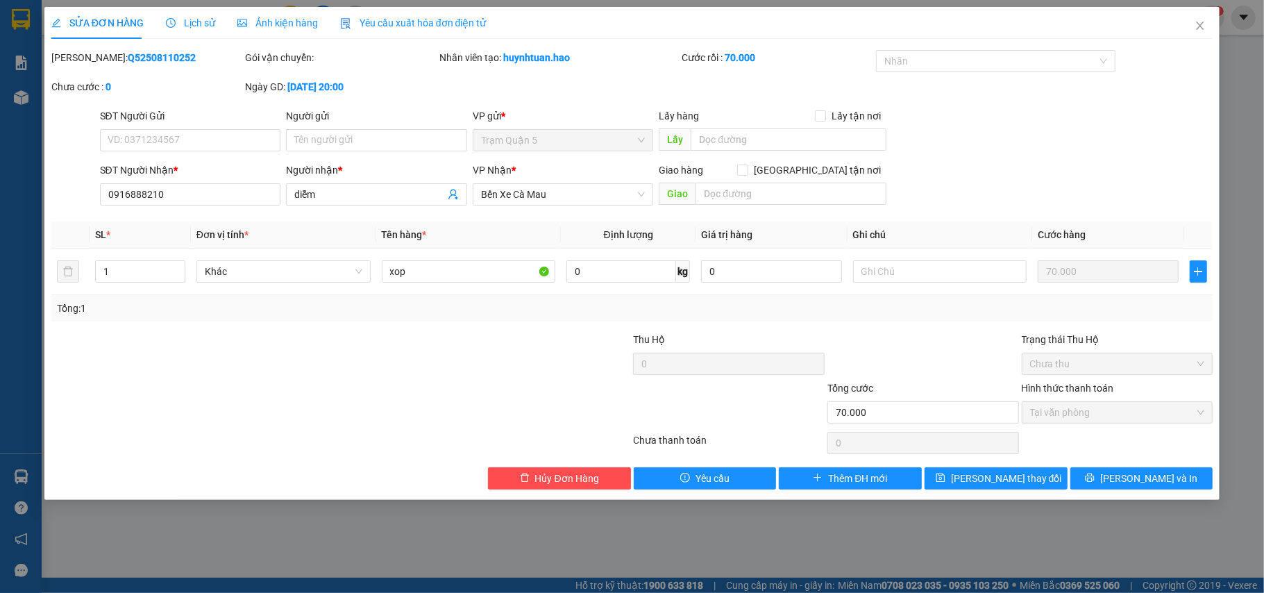
click at [190, 22] on span "Lịch sử" at bounding box center [190, 22] width 49 height 11
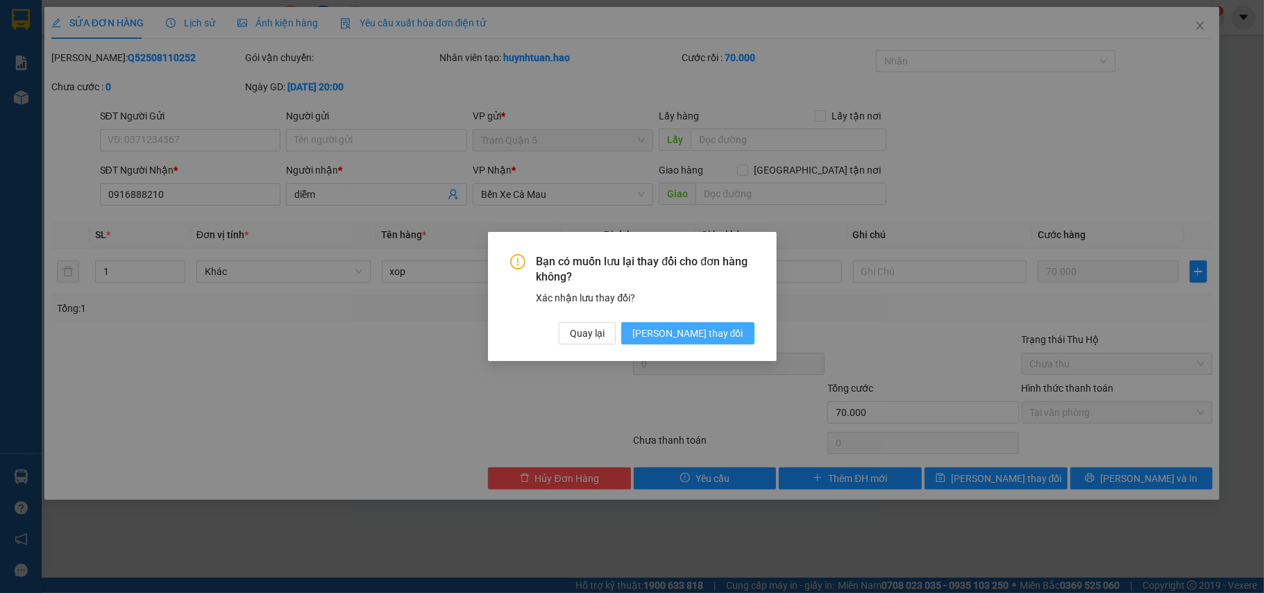
click at [729, 334] on span "[PERSON_NAME] đổi" at bounding box center [688, 333] width 111 height 15
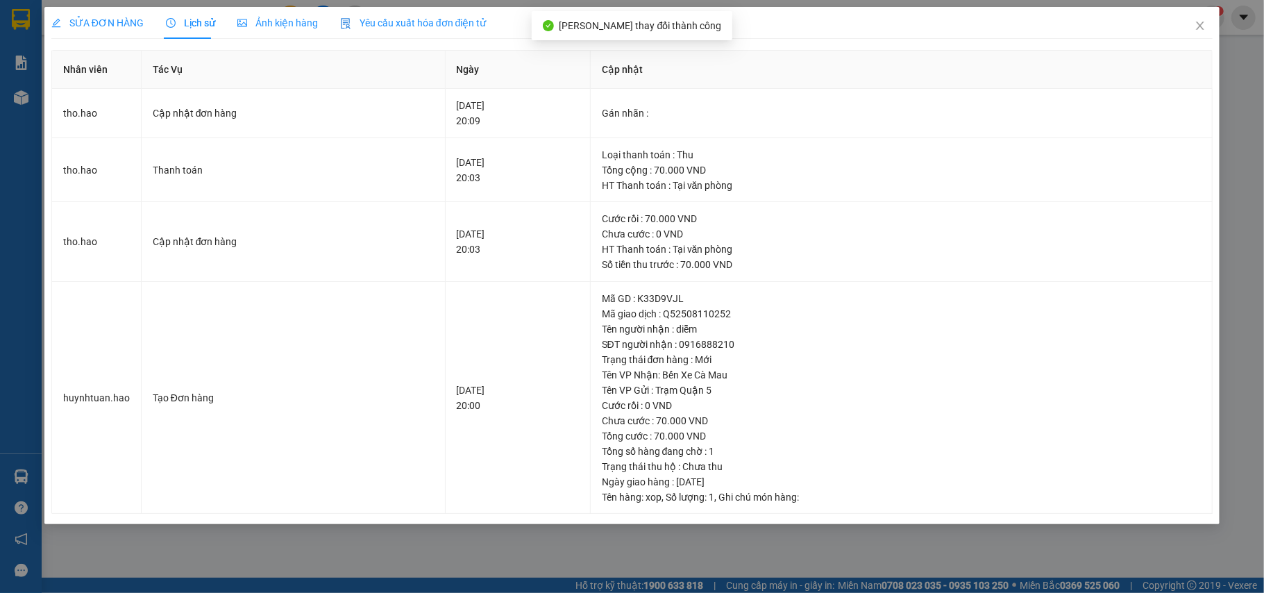
click at [79, 21] on span "SỬA ĐƠN HÀNG" at bounding box center [97, 22] width 92 height 11
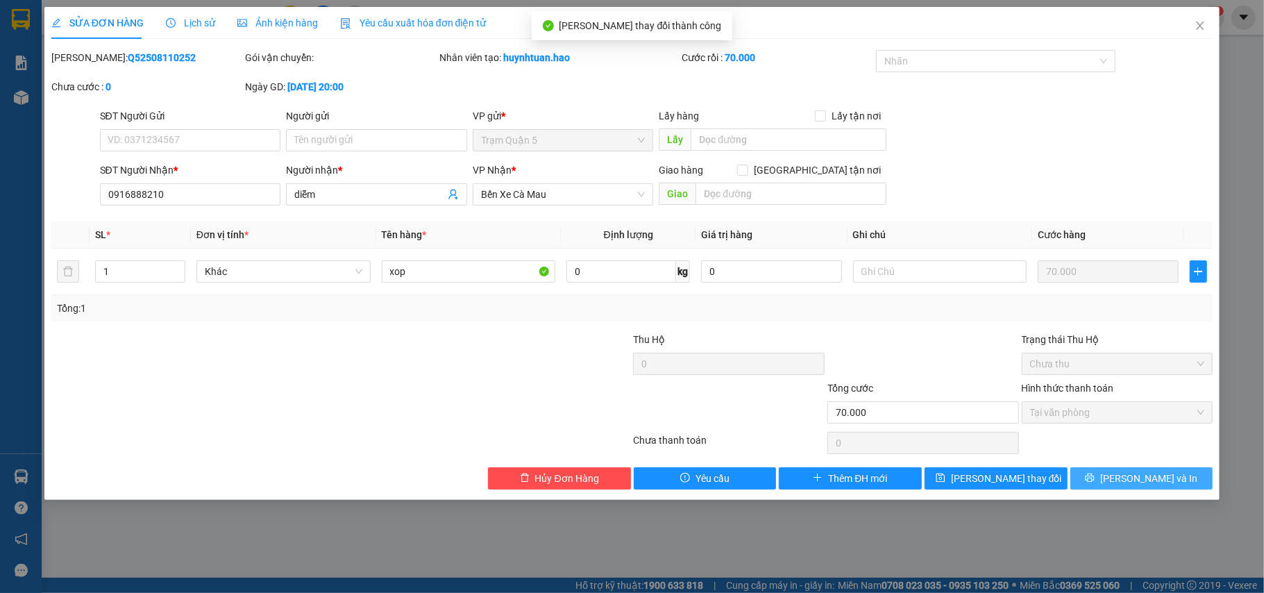
click at [1096, 487] on button "[PERSON_NAME] và In" at bounding box center [1142, 478] width 143 height 22
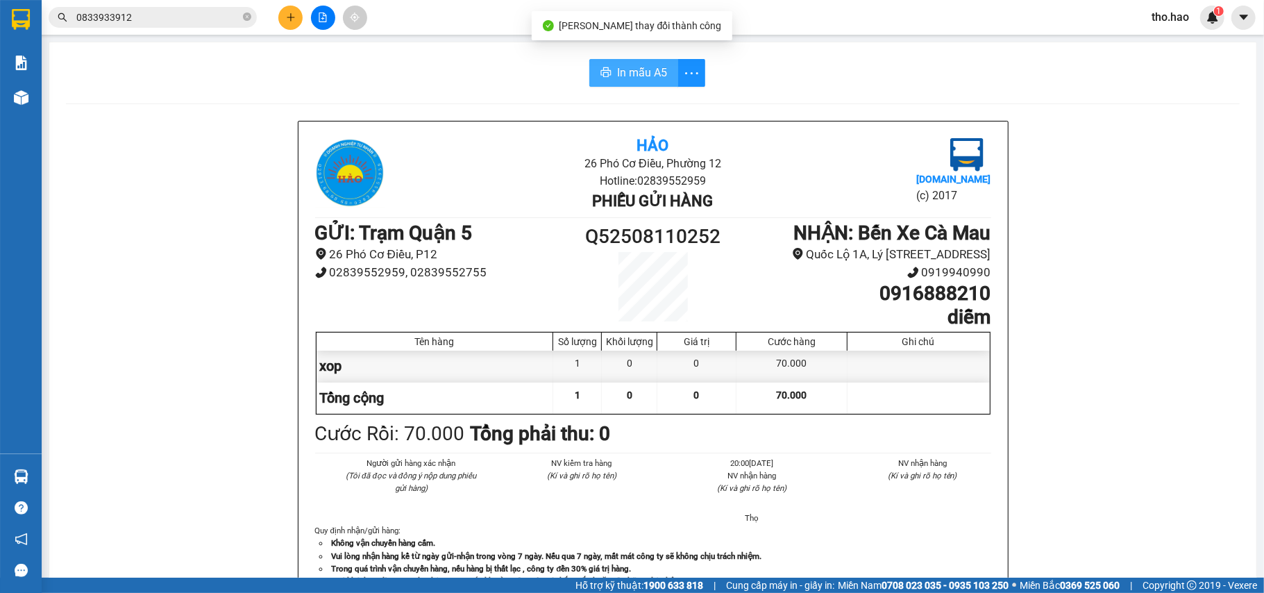
click at [637, 76] on span "In mẫu A5" at bounding box center [642, 72] width 50 height 17
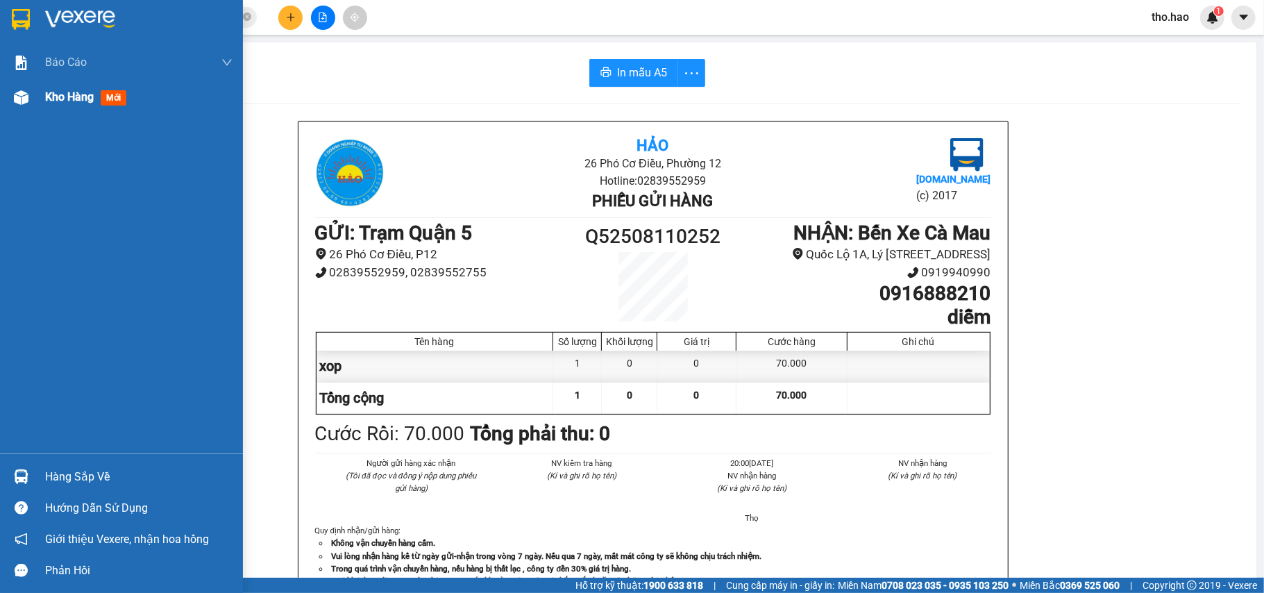
click at [43, 97] on div "Kho hàng mới" at bounding box center [121, 97] width 243 height 35
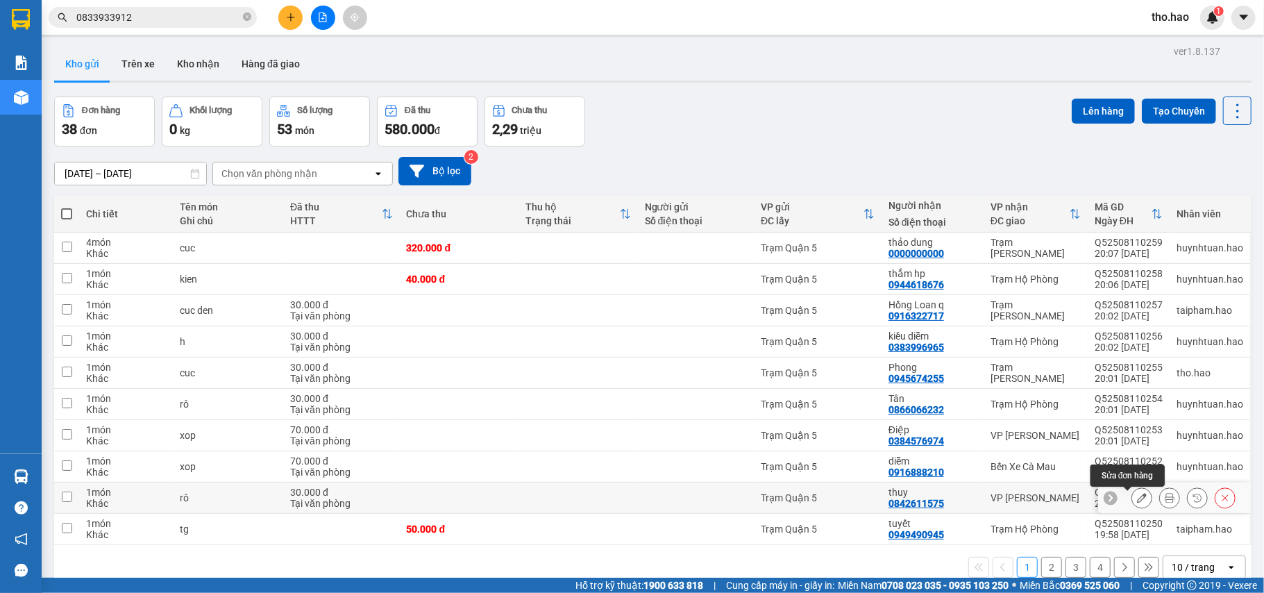
click at [1137, 503] on icon at bounding box center [1142, 498] width 10 height 10
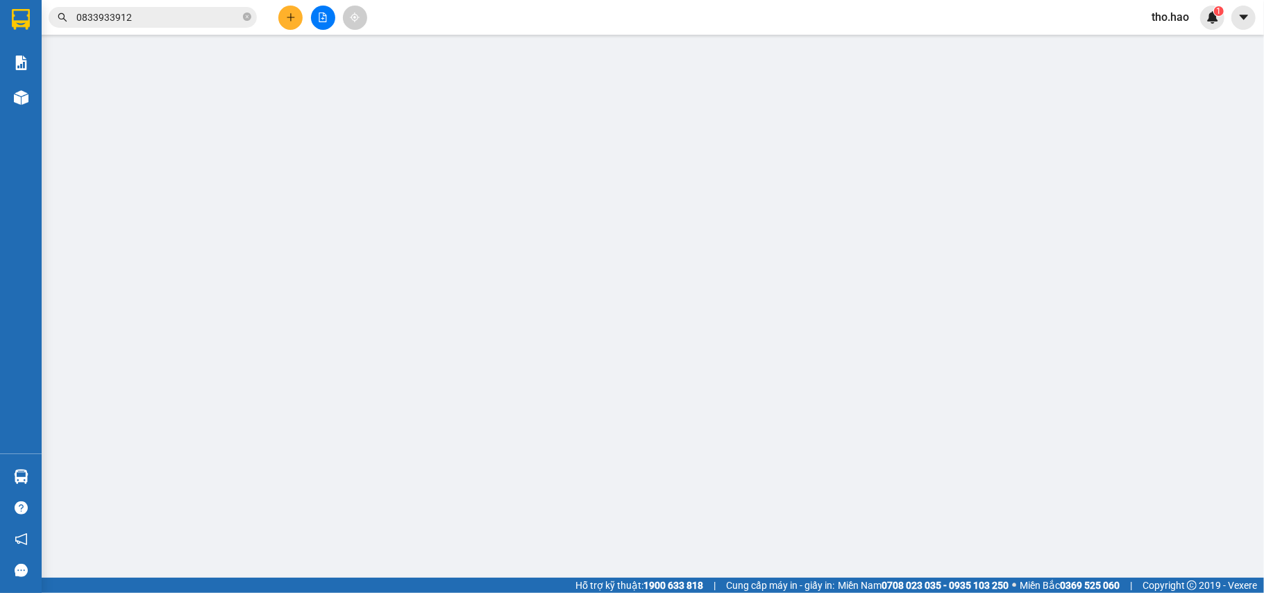
type input "0842611575"
type input "thuy"
type input "30.000"
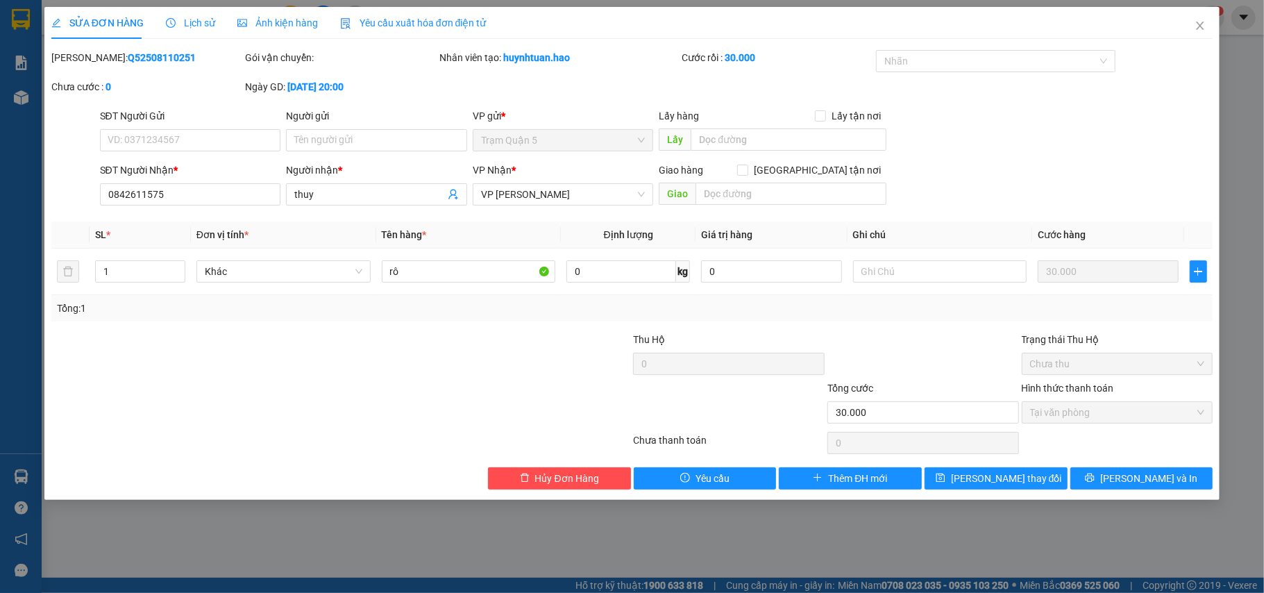
click at [190, 15] on div "Lịch sử" at bounding box center [190, 22] width 49 height 15
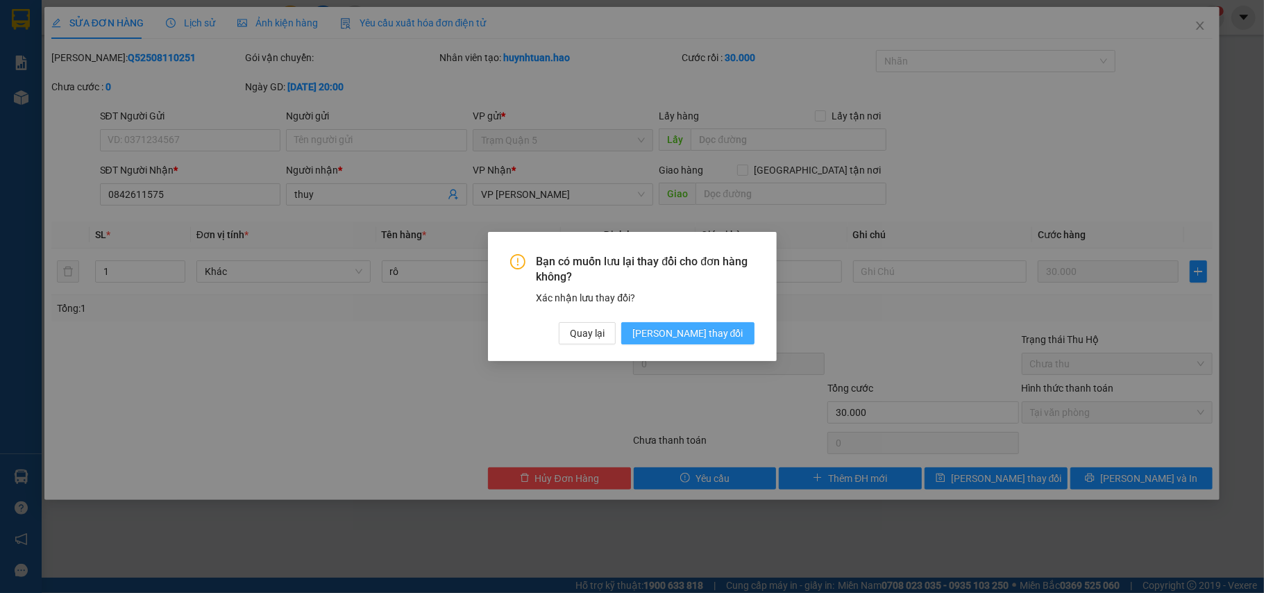
click at [719, 335] on span "[PERSON_NAME] đổi" at bounding box center [688, 333] width 111 height 15
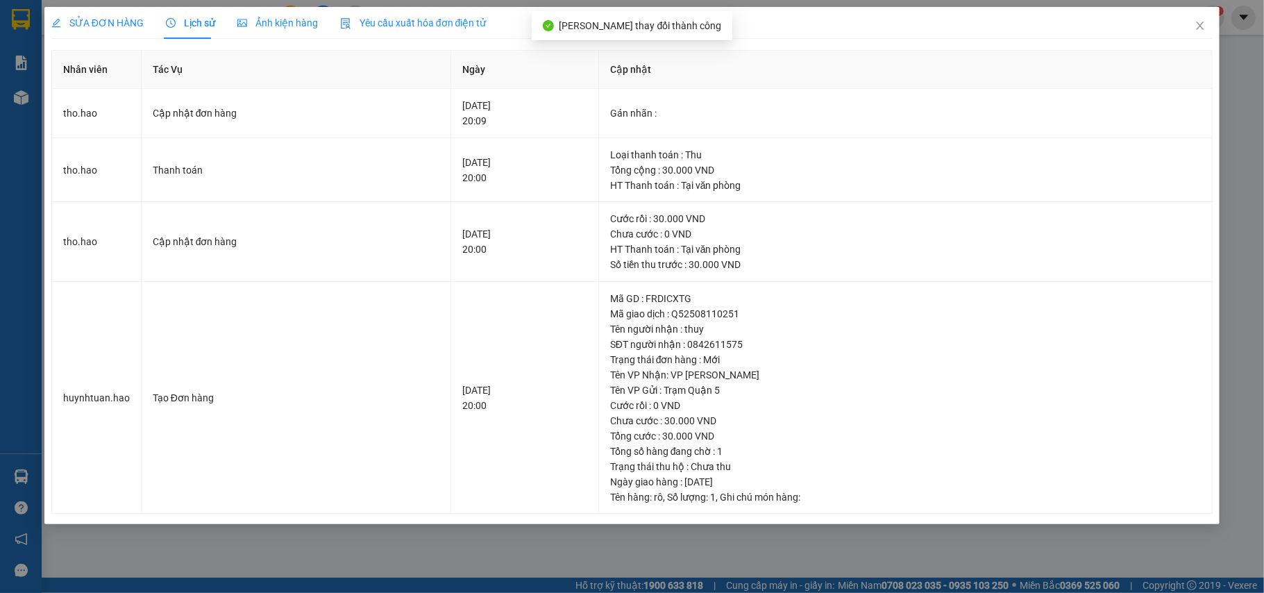
click at [103, 17] on span "SỬA ĐƠN HÀNG" at bounding box center [97, 22] width 92 height 11
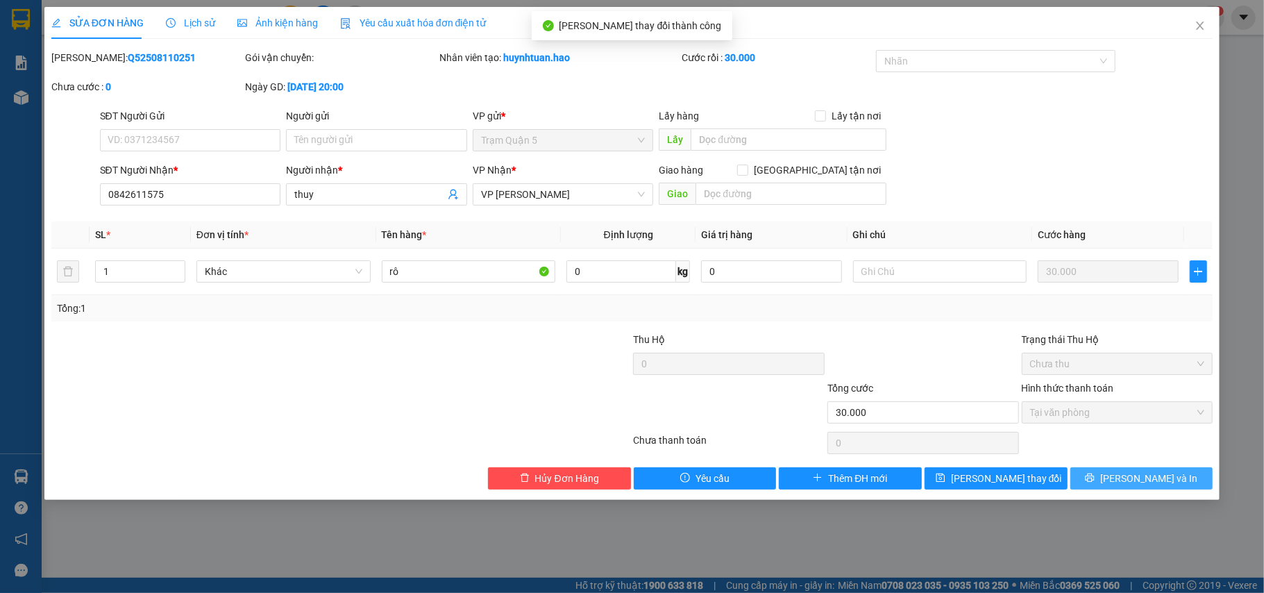
click at [1114, 486] on button "[PERSON_NAME] và In" at bounding box center [1142, 478] width 143 height 22
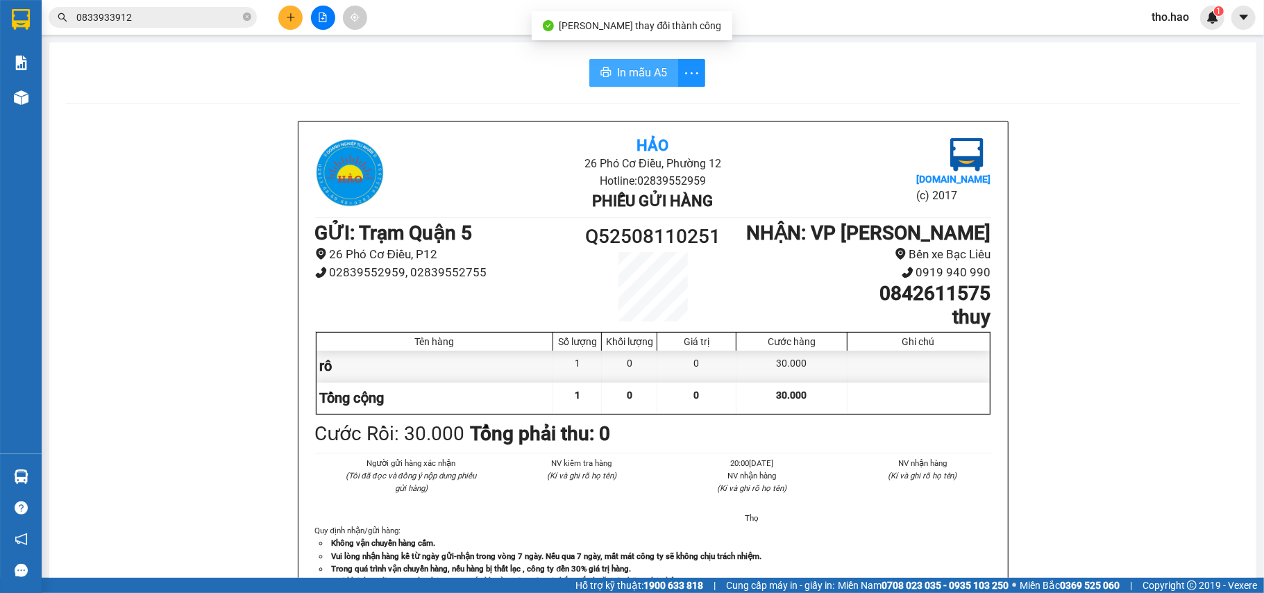
click at [642, 79] on span "In mẫu A5" at bounding box center [642, 72] width 50 height 17
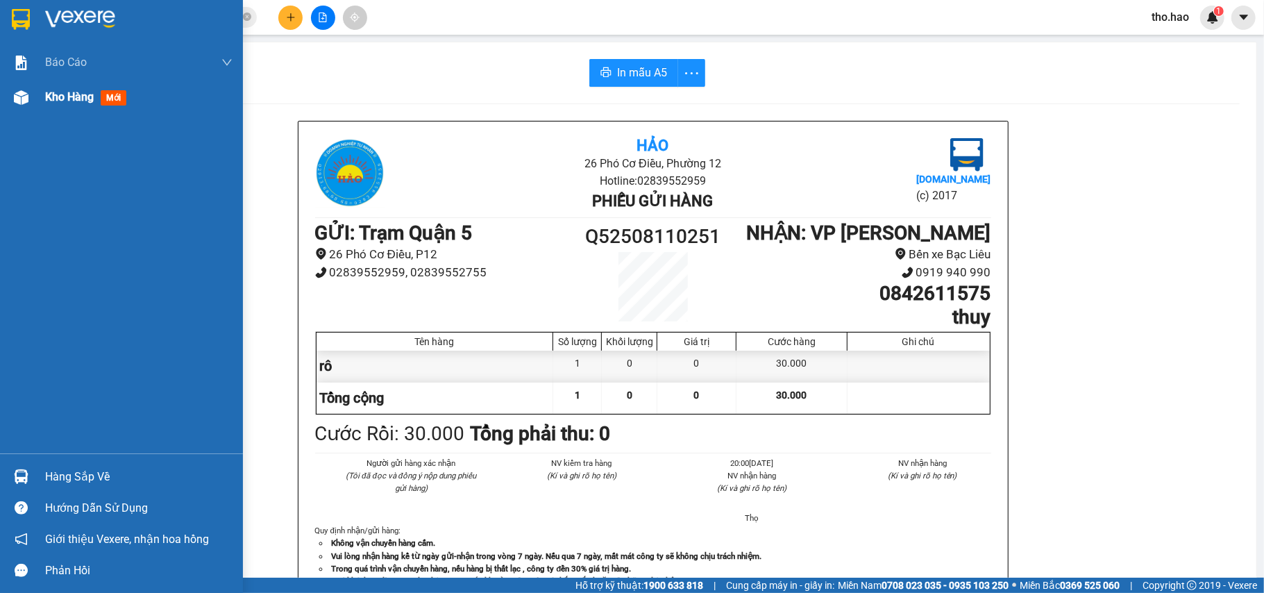
click at [11, 80] on div "Kho hàng mới" at bounding box center [121, 97] width 243 height 35
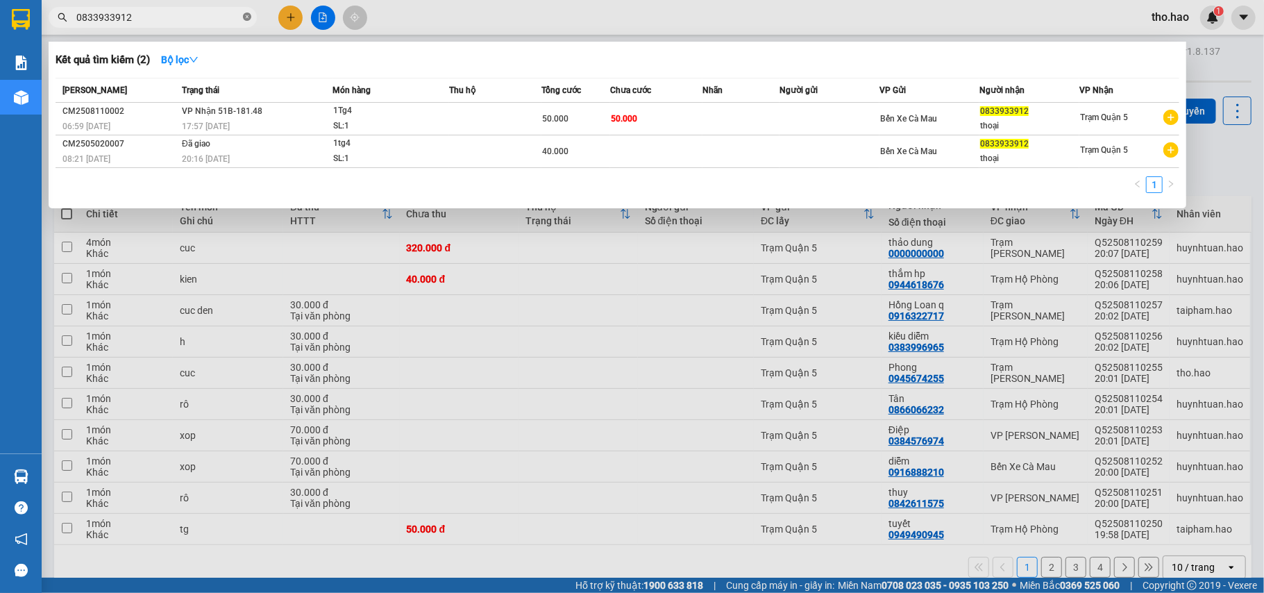
click at [243, 15] on icon "close-circle" at bounding box center [247, 16] width 8 height 8
type input "6539"
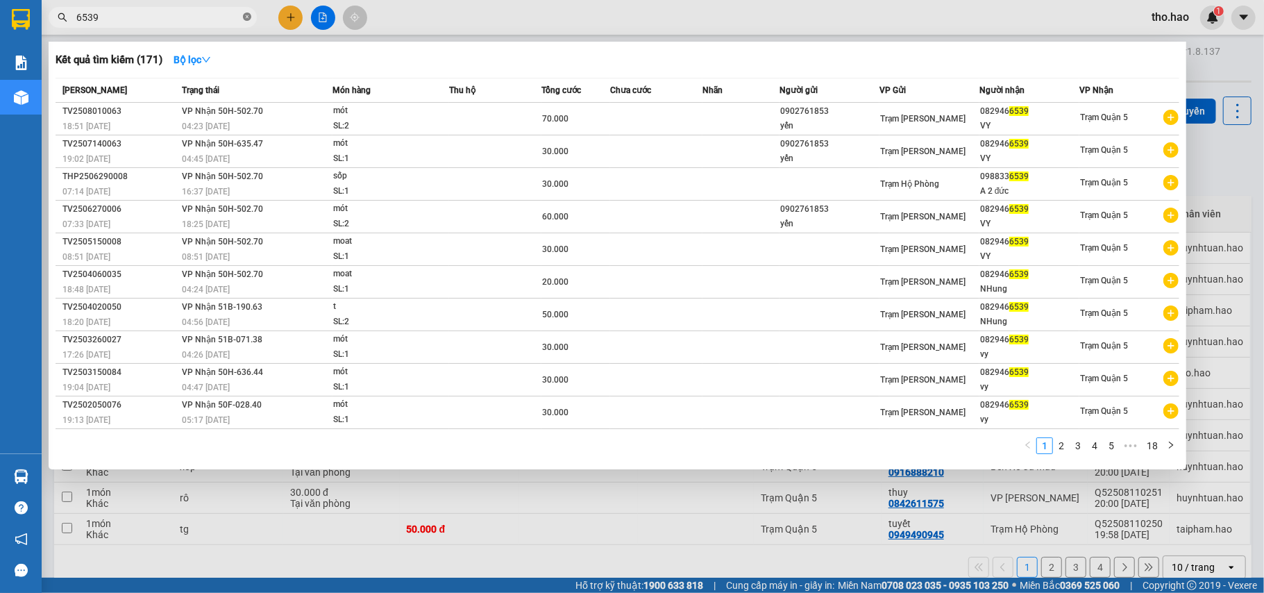
click at [245, 19] on icon "close-circle" at bounding box center [247, 16] width 8 height 8
type input "9034"
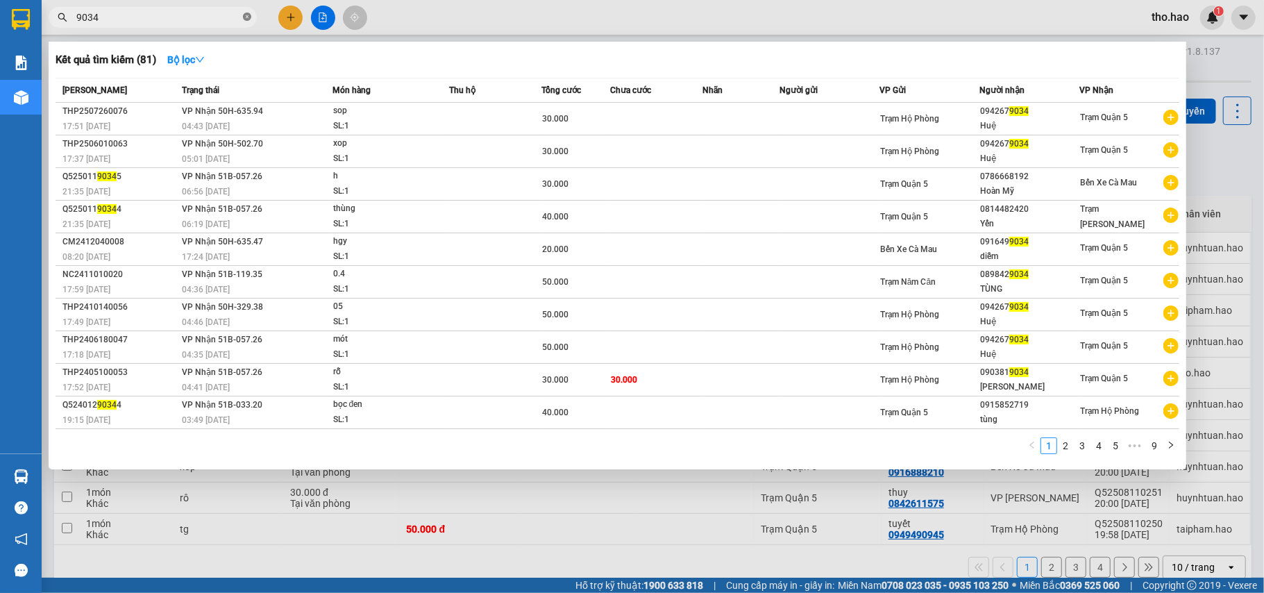
click at [246, 22] on span at bounding box center [247, 17] width 8 height 13
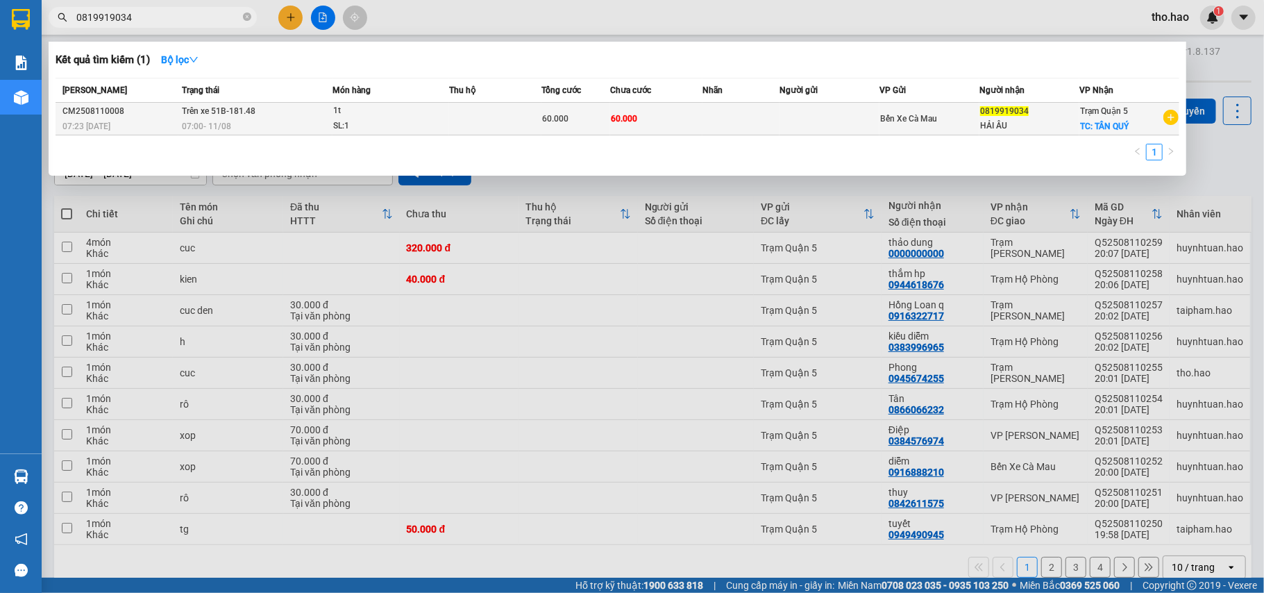
type input "0819919034"
click at [318, 125] on div "07:00 - 11/08" at bounding box center [256, 126] width 149 height 15
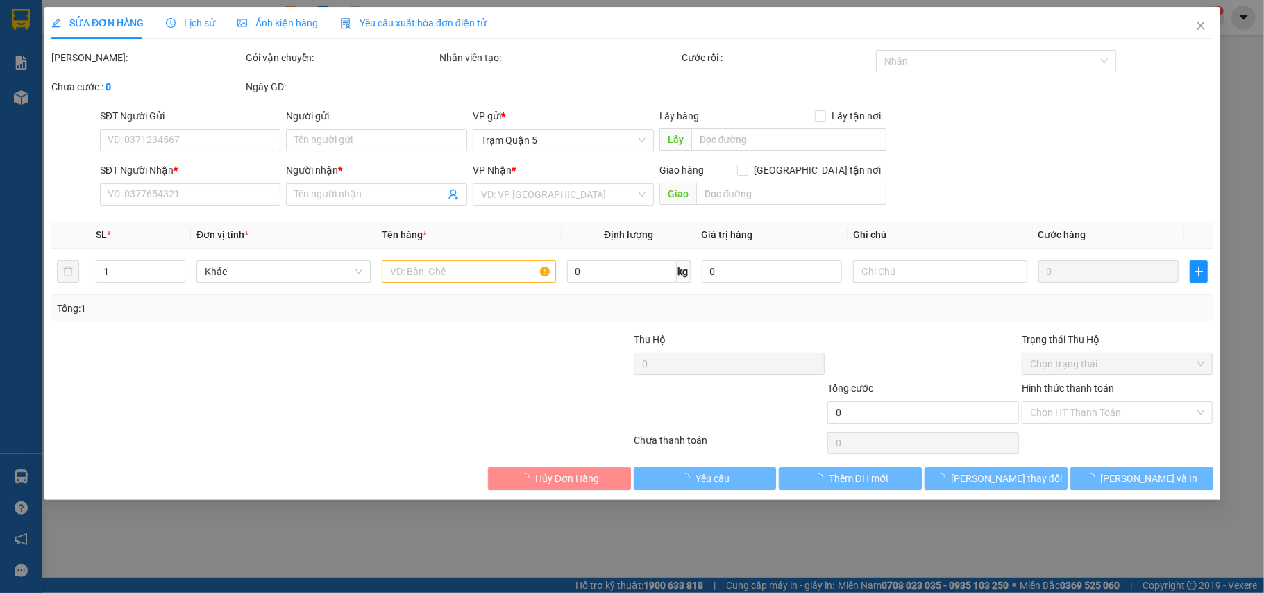
type input "0819919034"
type input "HẢI ÂU"
checkbox input "true"
type input "TÂN QUÝ"
type input "60.000"
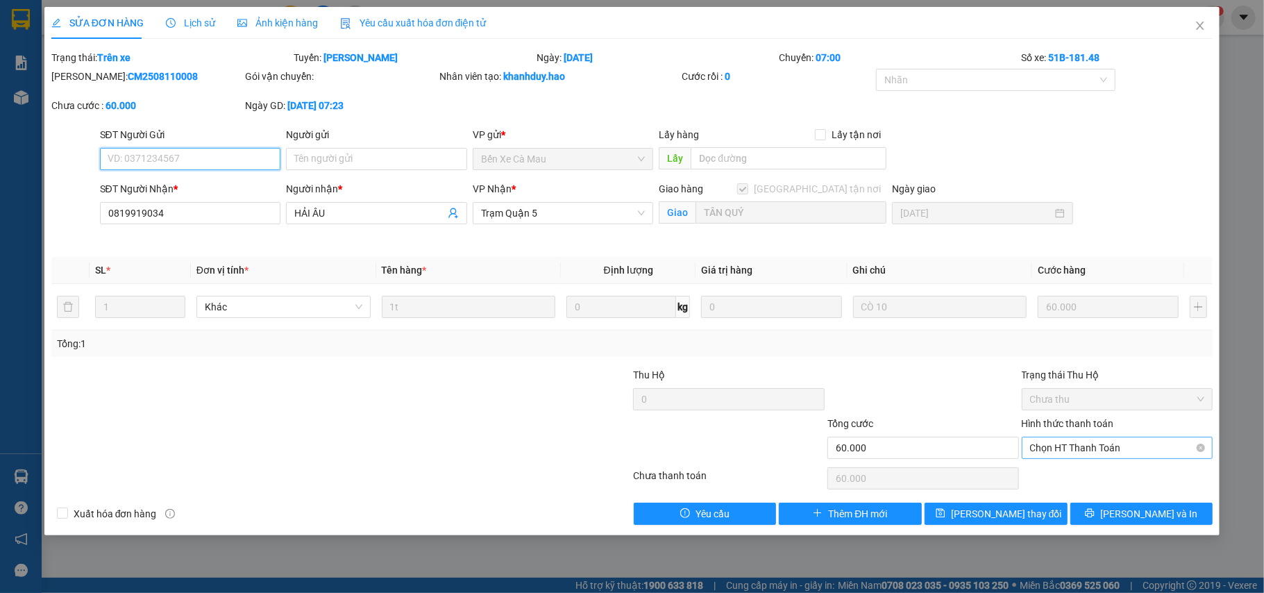
click at [1076, 442] on span "Chọn HT Thanh Toán" at bounding box center [1117, 447] width 175 height 21
click at [1084, 475] on div "Tại văn phòng" at bounding box center [1117, 476] width 175 height 15
type input "0"
click at [1103, 517] on button "[PERSON_NAME] và In" at bounding box center [1142, 514] width 143 height 22
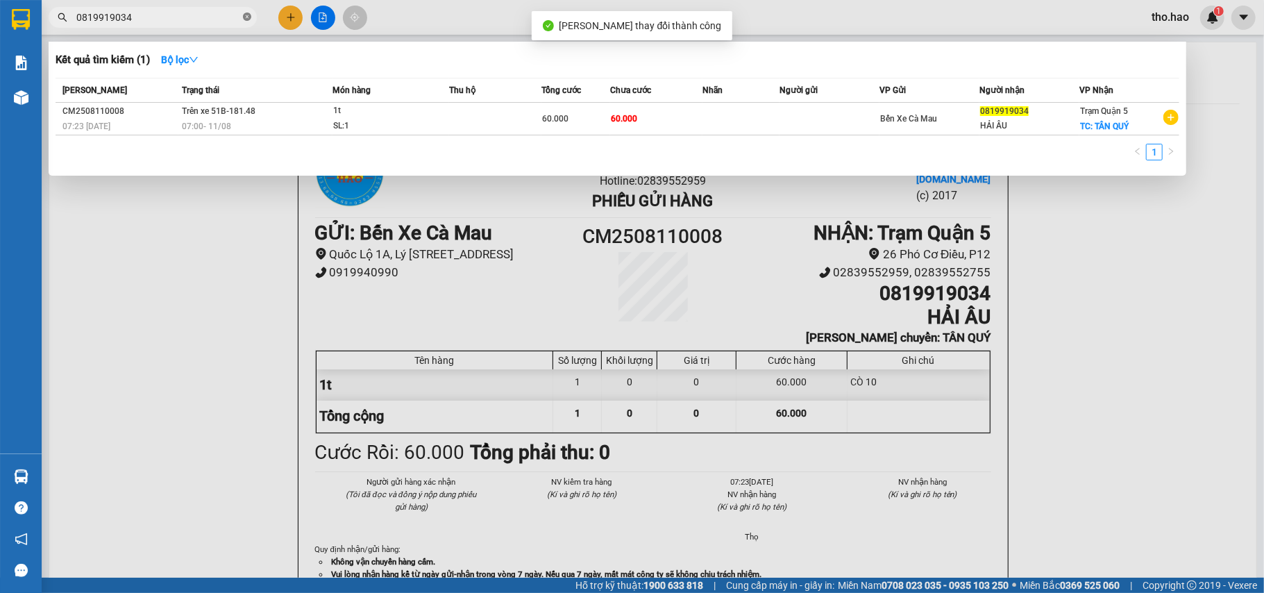
click at [249, 17] on icon "close-circle" at bounding box center [247, 16] width 8 height 8
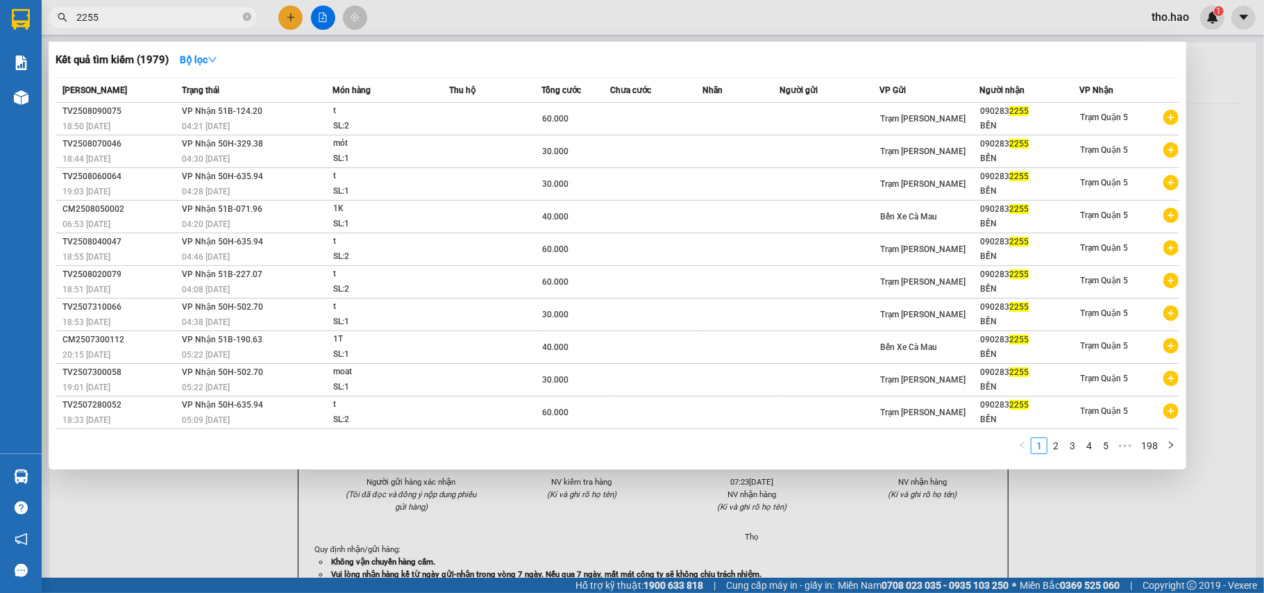
type input "2255"
drag, startPoint x: 153, startPoint y: 504, endPoint x: 126, endPoint y: 504, distance: 27.1
click at [150, 506] on div at bounding box center [632, 296] width 1264 height 593
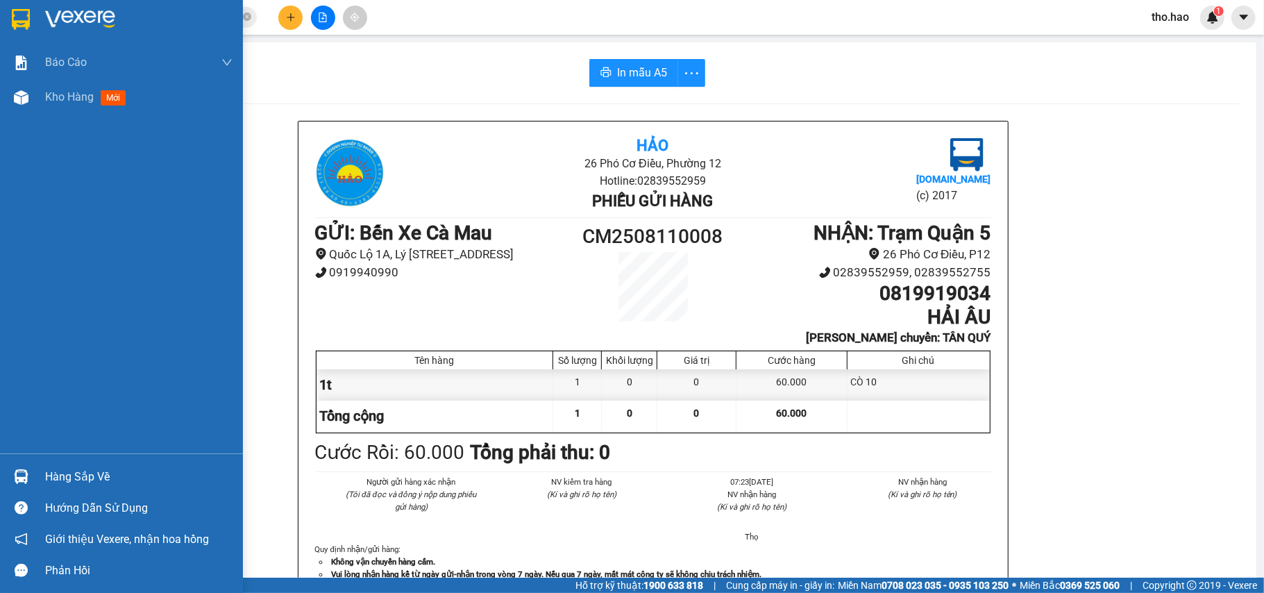
click at [31, 481] on div at bounding box center [21, 477] width 24 height 24
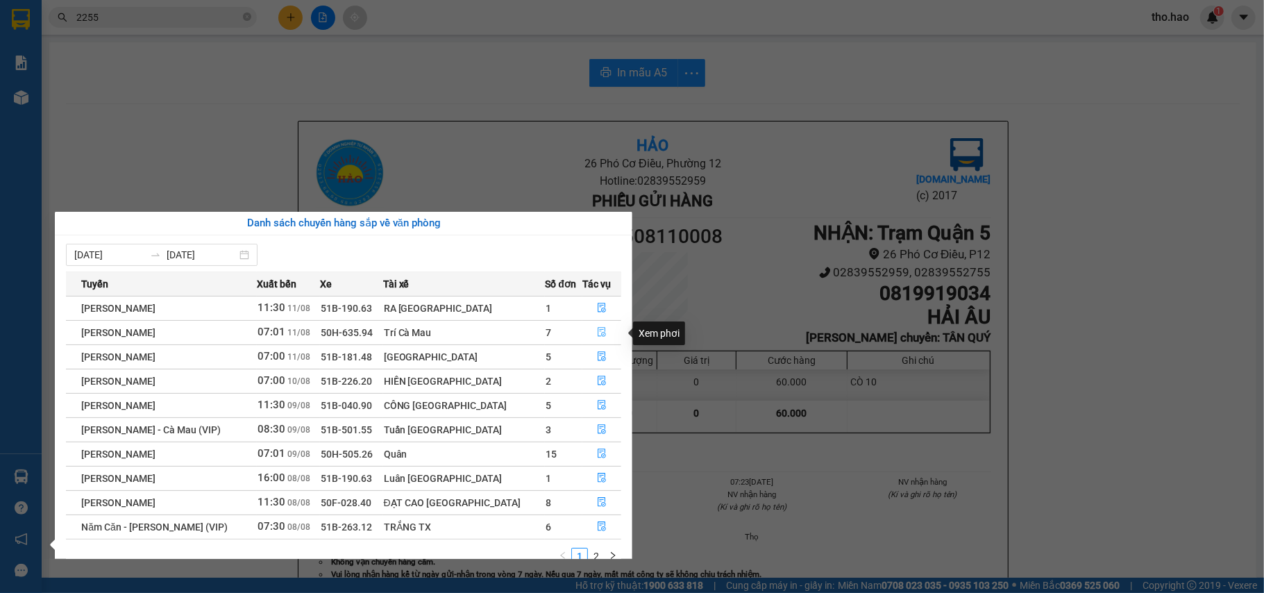
click at [597, 333] on icon "file-done" at bounding box center [602, 332] width 10 height 10
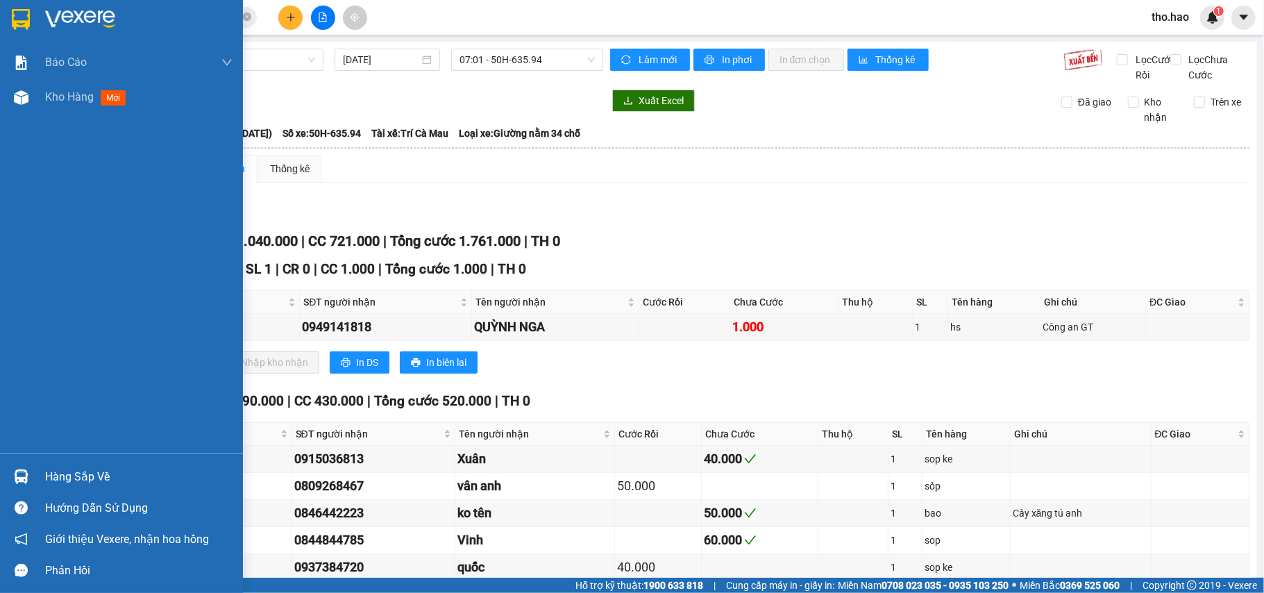
click at [58, 482] on div "Hàng sắp về" at bounding box center [138, 477] width 187 height 21
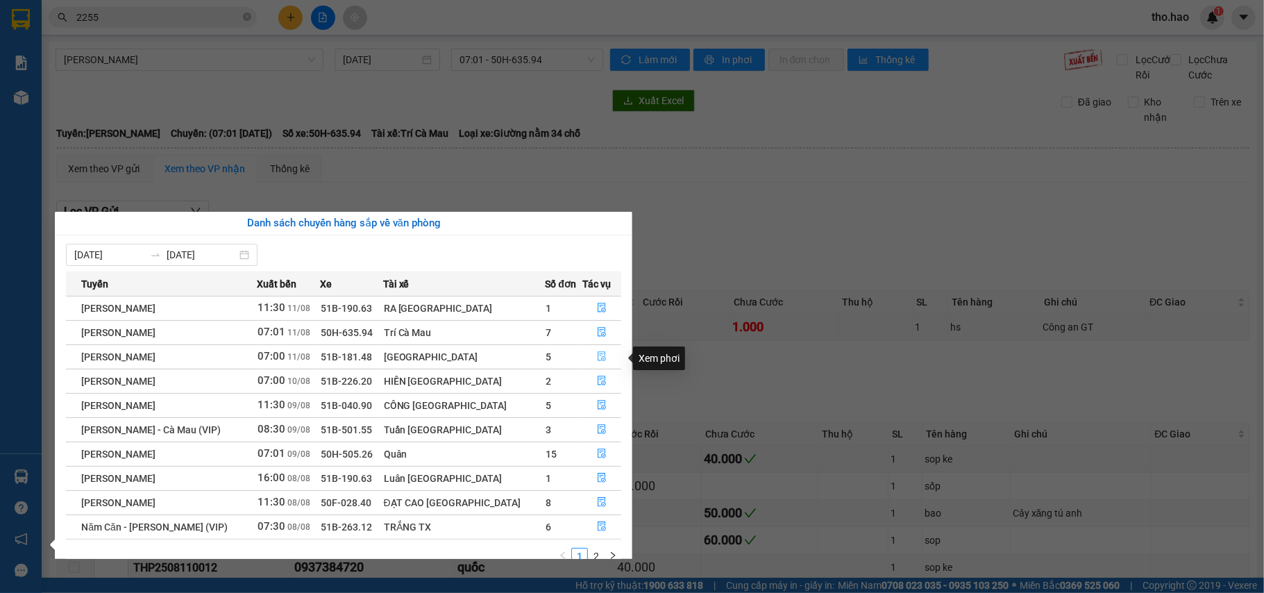
click at [597, 360] on icon "file-done" at bounding box center [602, 356] width 10 height 10
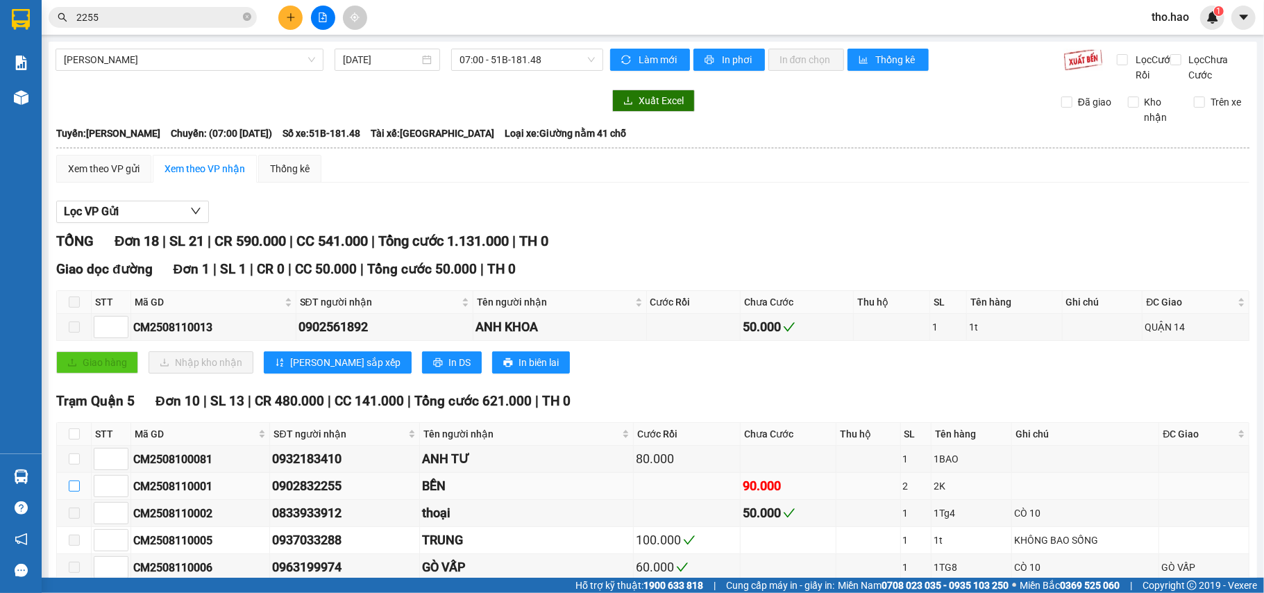
click at [73, 480] on input "checkbox" at bounding box center [74, 485] width 11 height 11
checkbox input "true"
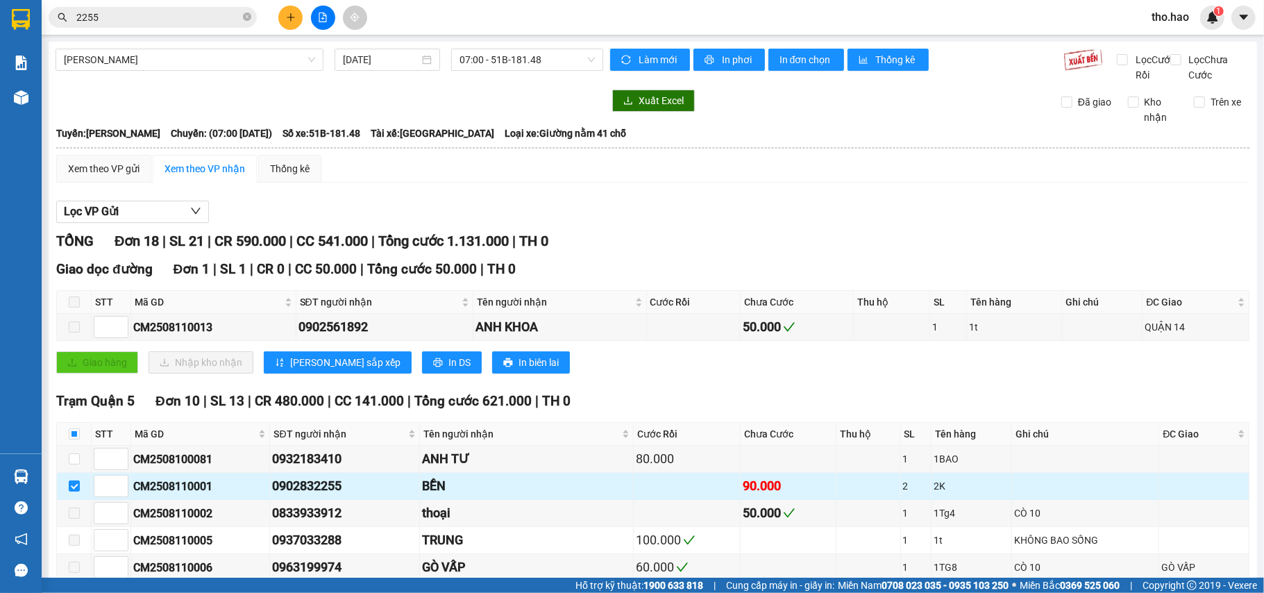
drag, startPoint x: 128, startPoint y: 129, endPoint x: 214, endPoint y: 128, distance: 86.1
click at [214, 473] on tr "CM2508110001 0902832255 BỀN 90.000 2 2K" at bounding box center [653, 486] width 1193 height 27
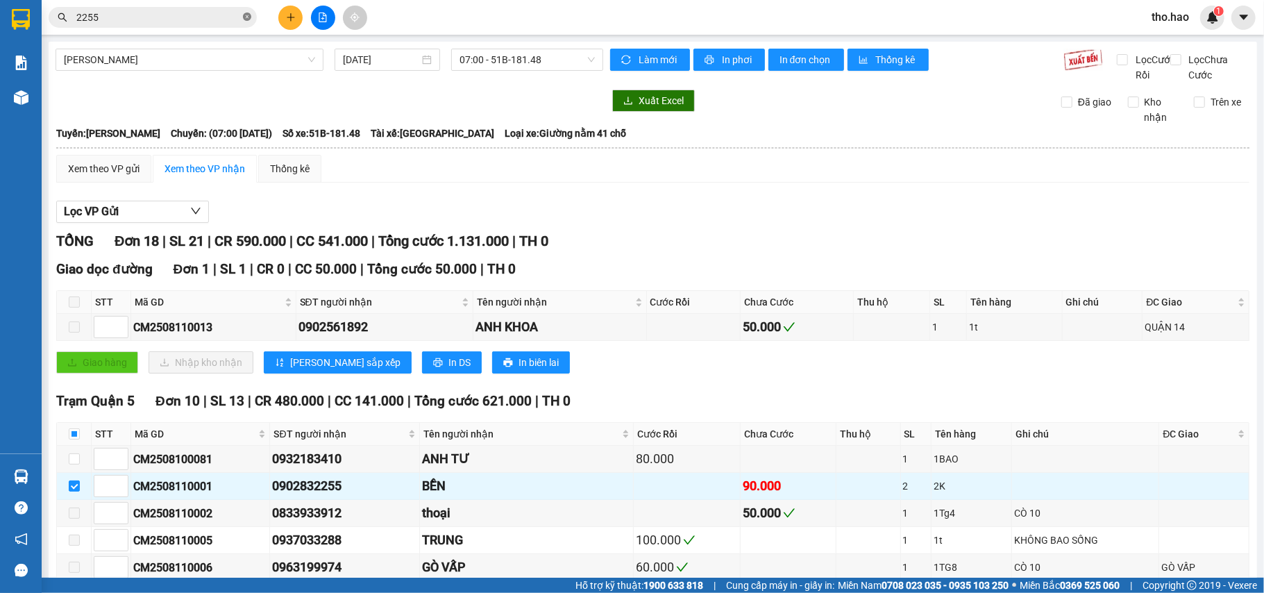
click at [247, 17] on icon "close-circle" at bounding box center [247, 16] width 8 height 8
drag, startPoint x: 179, startPoint y: 20, endPoint x: 154, endPoint y: 21, distance: 25.0
click at [174, 21] on input "text" at bounding box center [158, 17] width 164 height 15
paste input "CM2508110001"
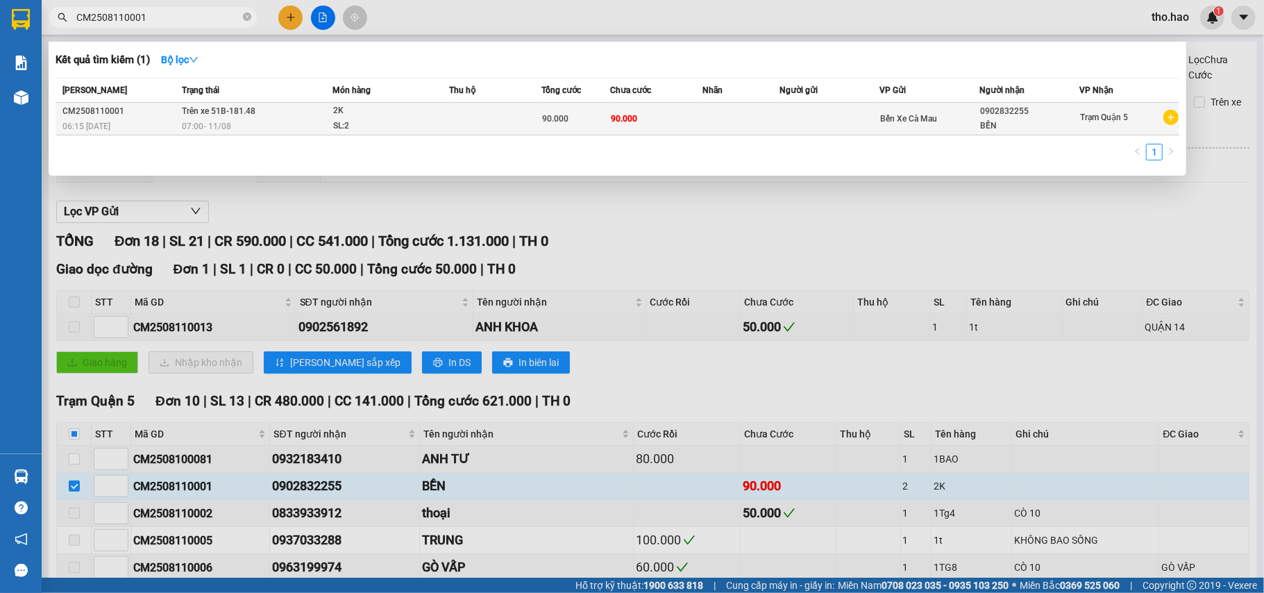
type input "CM2508110001"
click at [367, 117] on div "2K" at bounding box center [385, 110] width 104 height 15
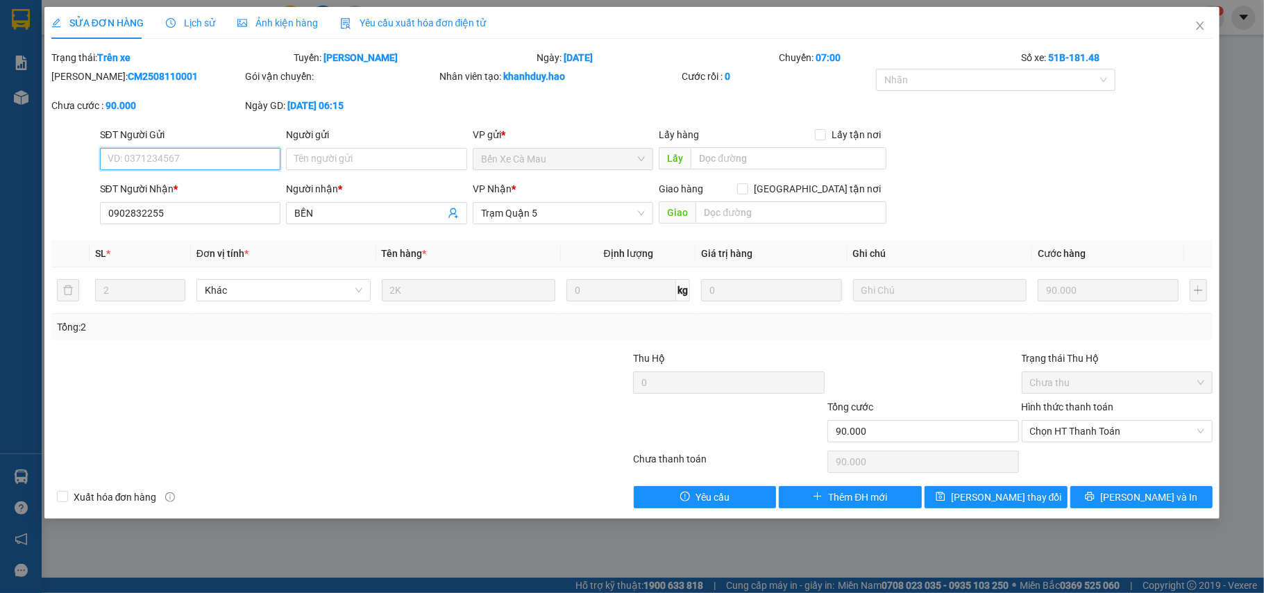
drag, startPoint x: 1048, startPoint y: 433, endPoint x: 1060, endPoint y: 444, distance: 16.2
click at [1051, 436] on span "Chọn HT Thanh Toán" at bounding box center [1117, 431] width 175 height 21
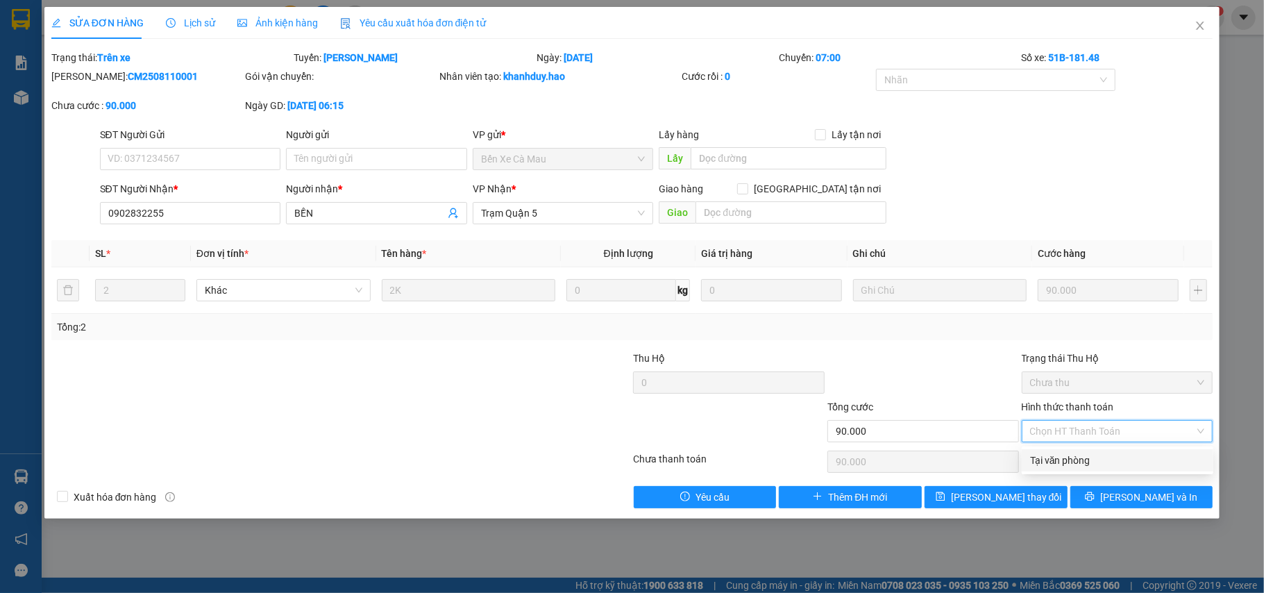
click at [1067, 458] on div "Tại văn phòng" at bounding box center [1117, 460] width 175 height 15
type input "0"
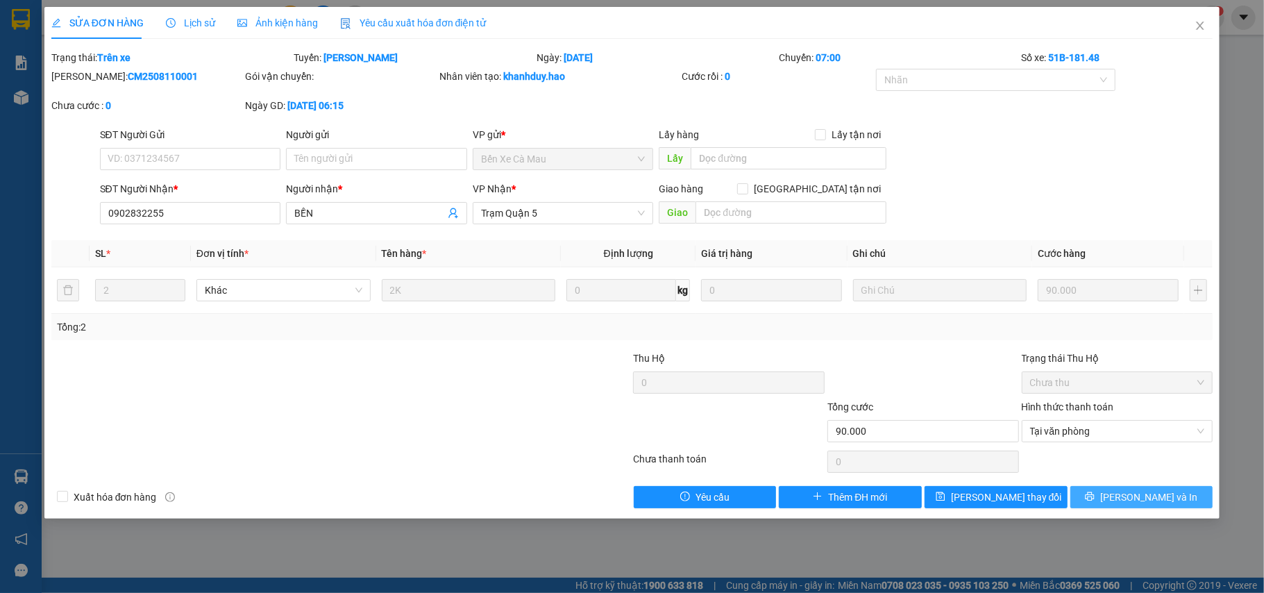
click at [1095, 494] on icon "printer" at bounding box center [1090, 497] width 10 height 10
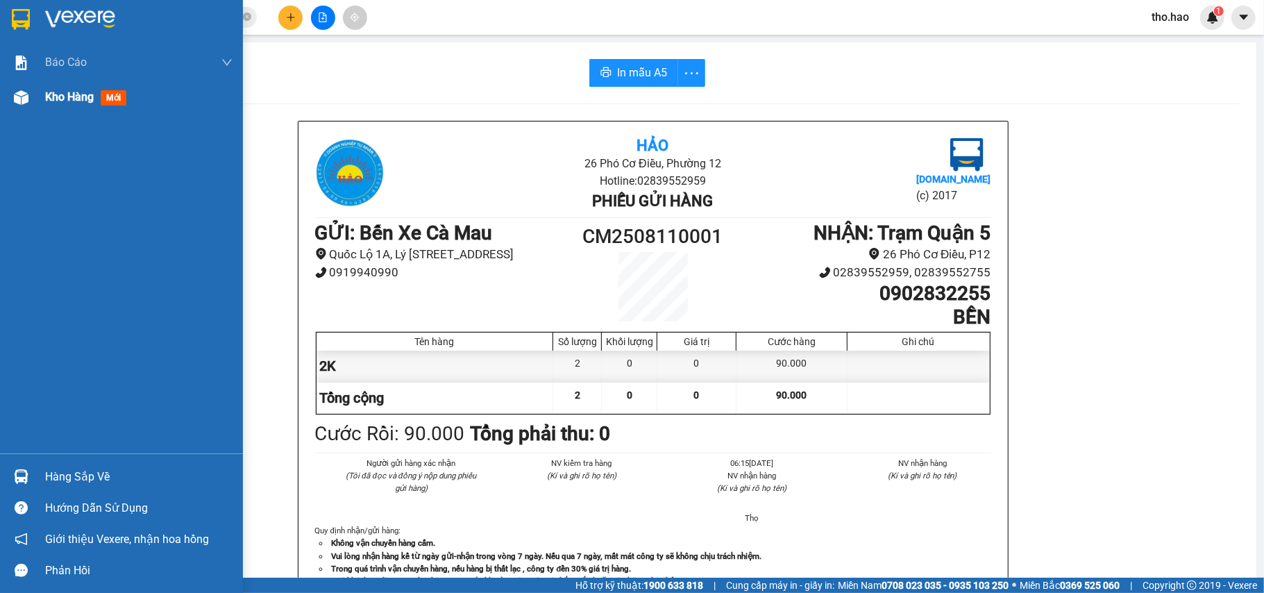
click at [60, 90] on span "Kho hàng" at bounding box center [69, 96] width 49 height 13
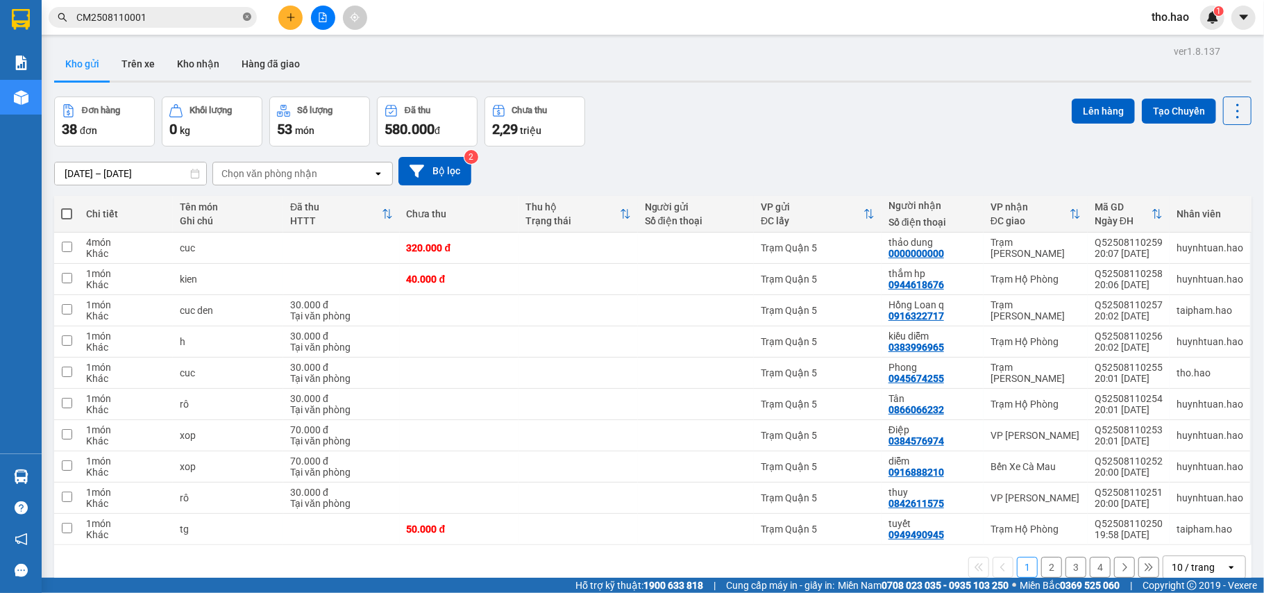
click at [243, 18] on icon "close-circle" at bounding box center [247, 16] width 8 height 8
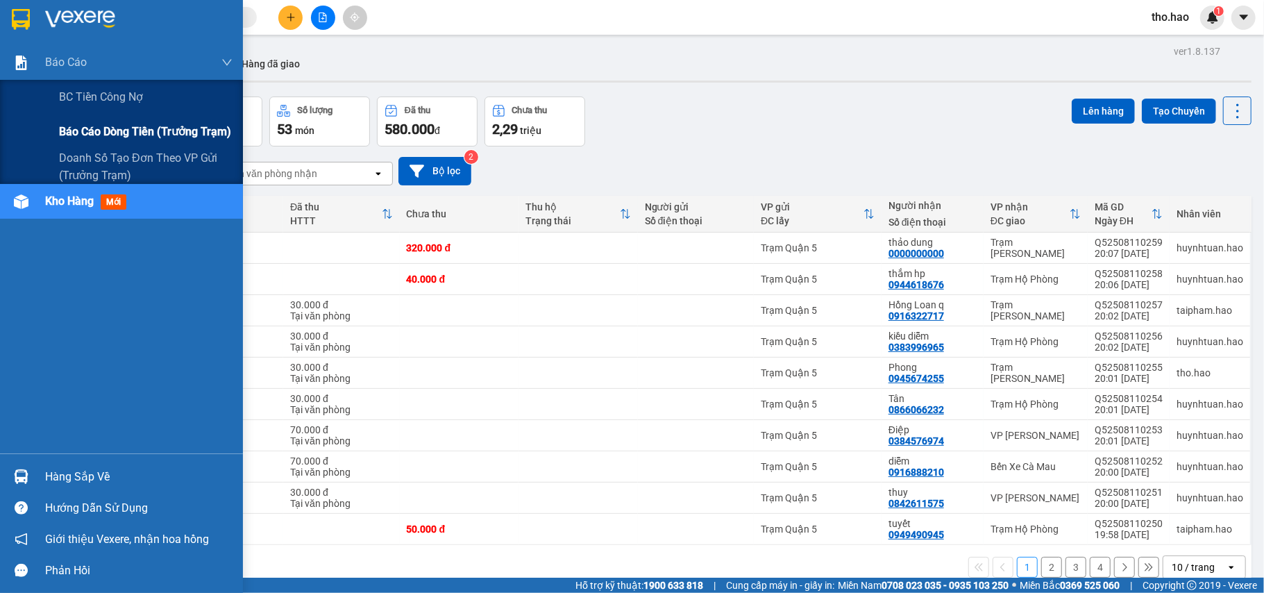
click at [107, 128] on span "Báo cáo dòng tiền (trưởng trạm)" at bounding box center [145, 131] width 172 height 17
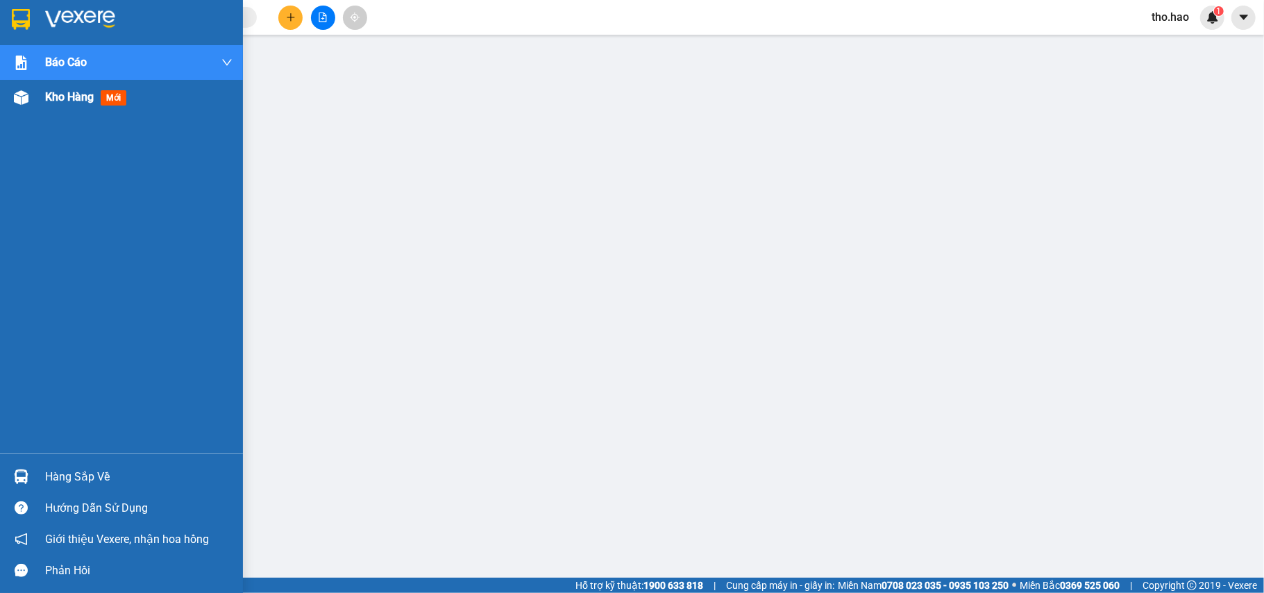
click at [42, 96] on div "Kho hàng mới" at bounding box center [121, 97] width 243 height 35
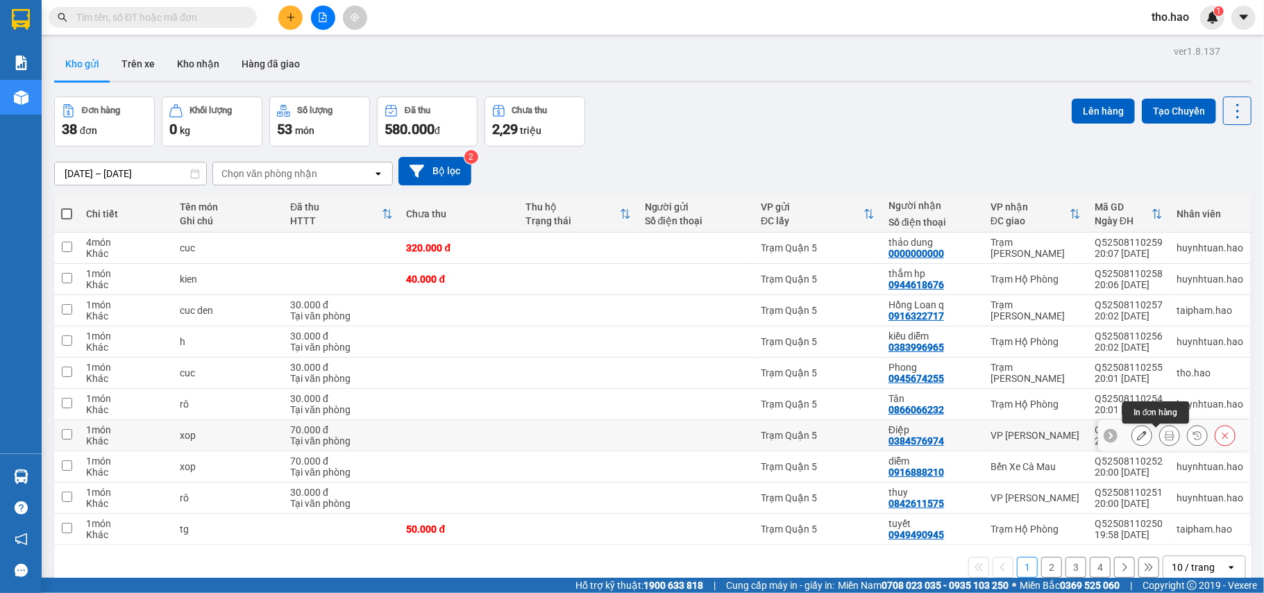
click at [1165, 439] on icon at bounding box center [1170, 435] width 10 height 10
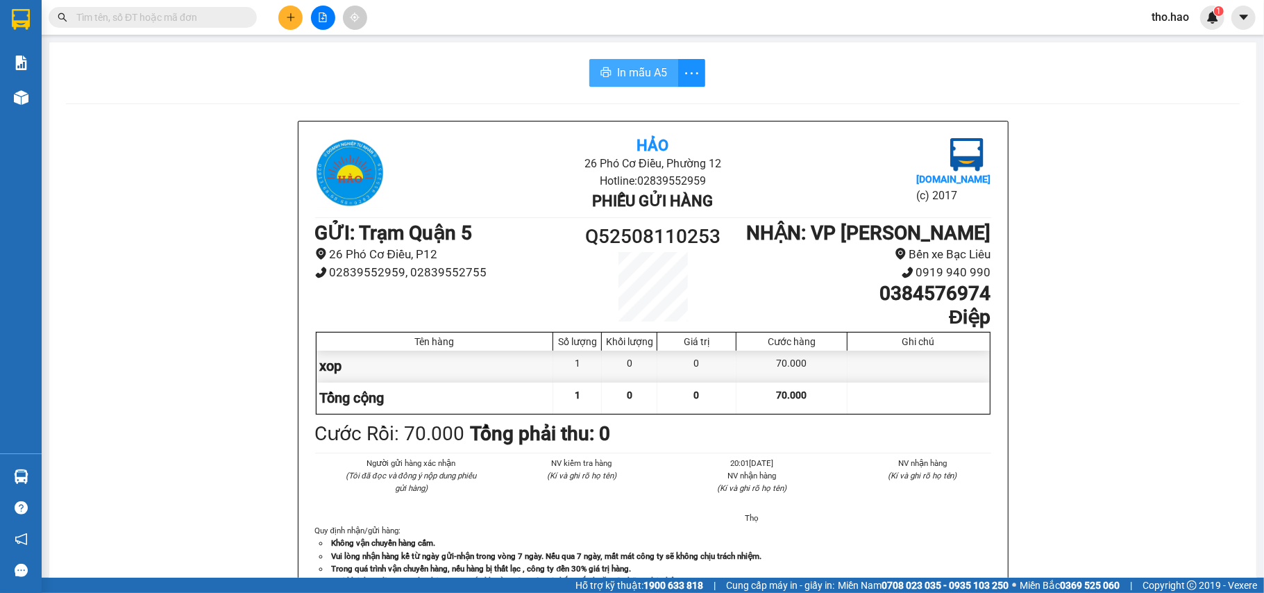
click at [634, 65] on span "In mẫu A5" at bounding box center [642, 72] width 50 height 17
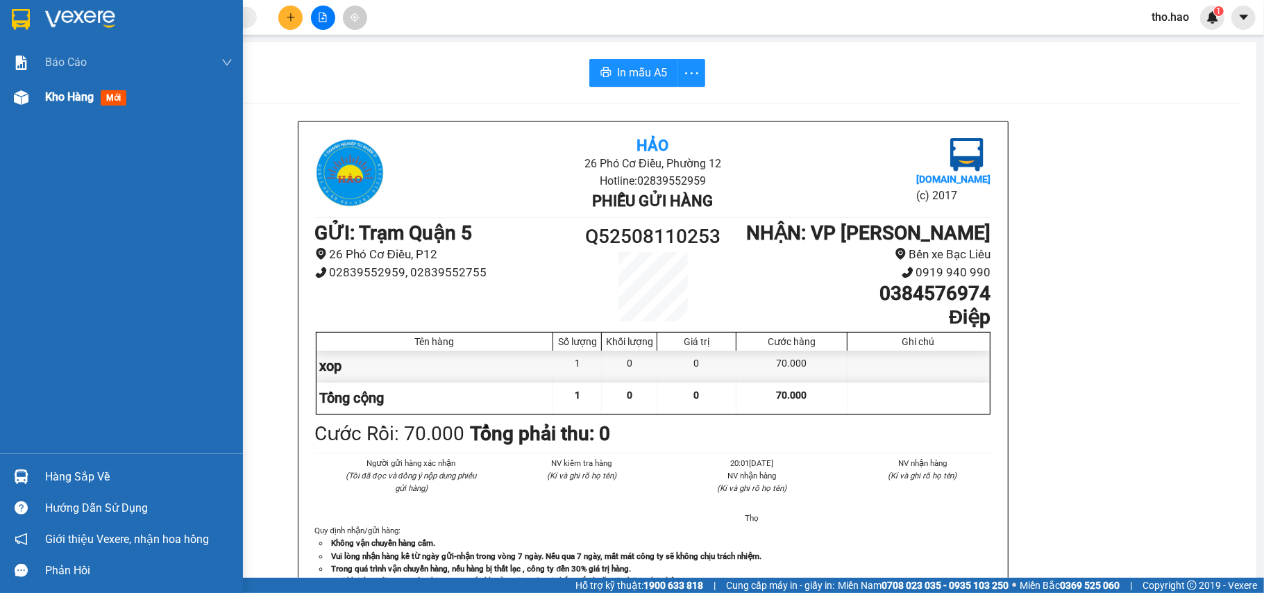
click at [36, 103] on div "Kho hàng mới" at bounding box center [121, 97] width 243 height 35
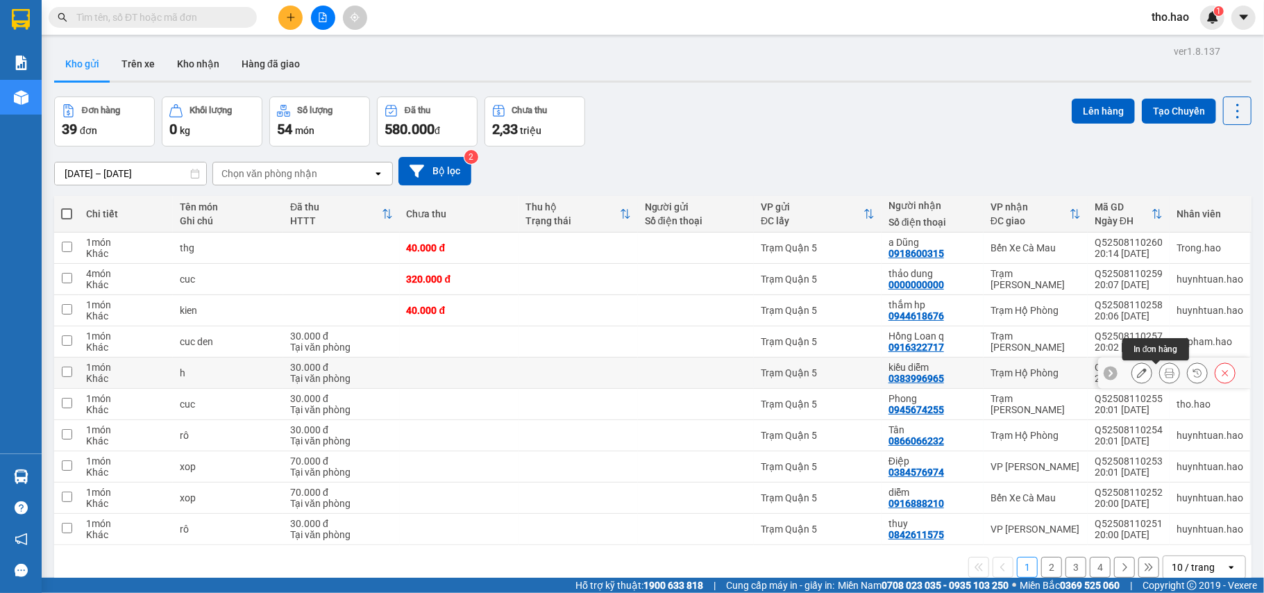
click at [1165, 378] on icon at bounding box center [1170, 373] width 10 height 10
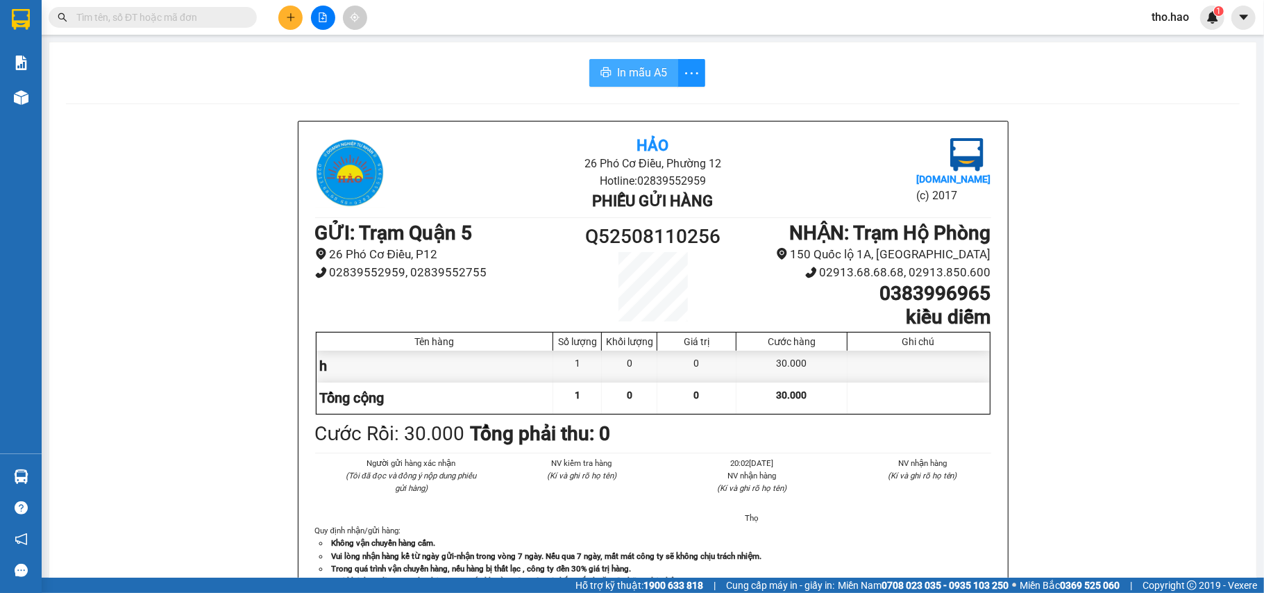
click at [617, 71] on span "In mẫu A5" at bounding box center [642, 72] width 50 height 17
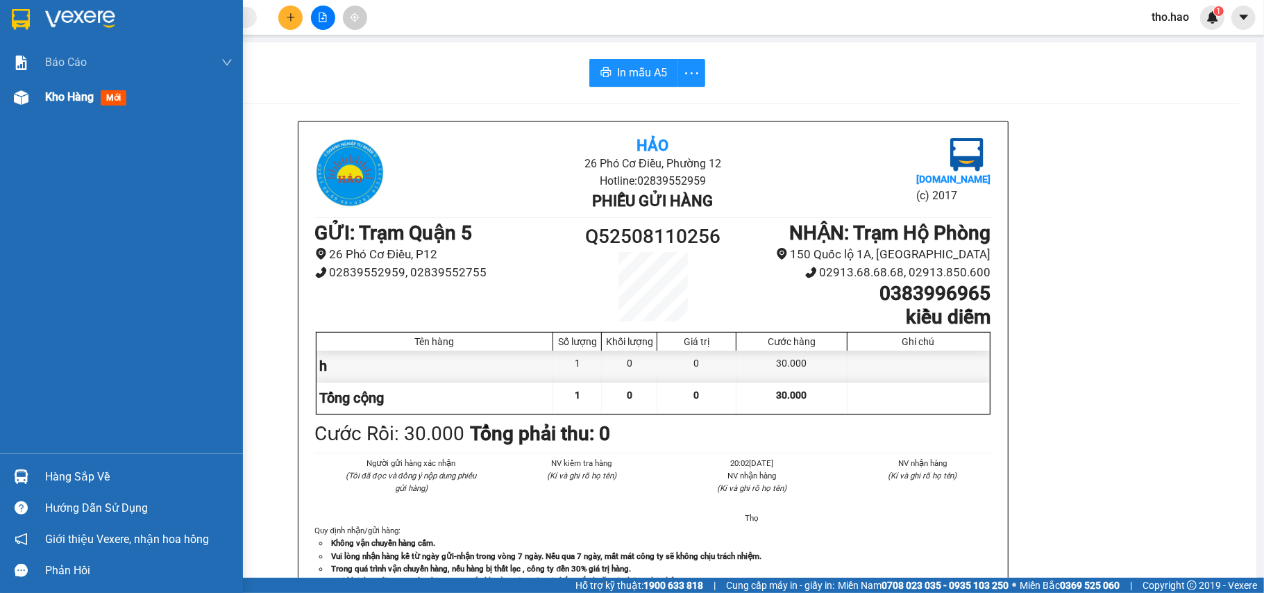
click at [42, 99] on div "Kho hàng mới" at bounding box center [121, 97] width 243 height 35
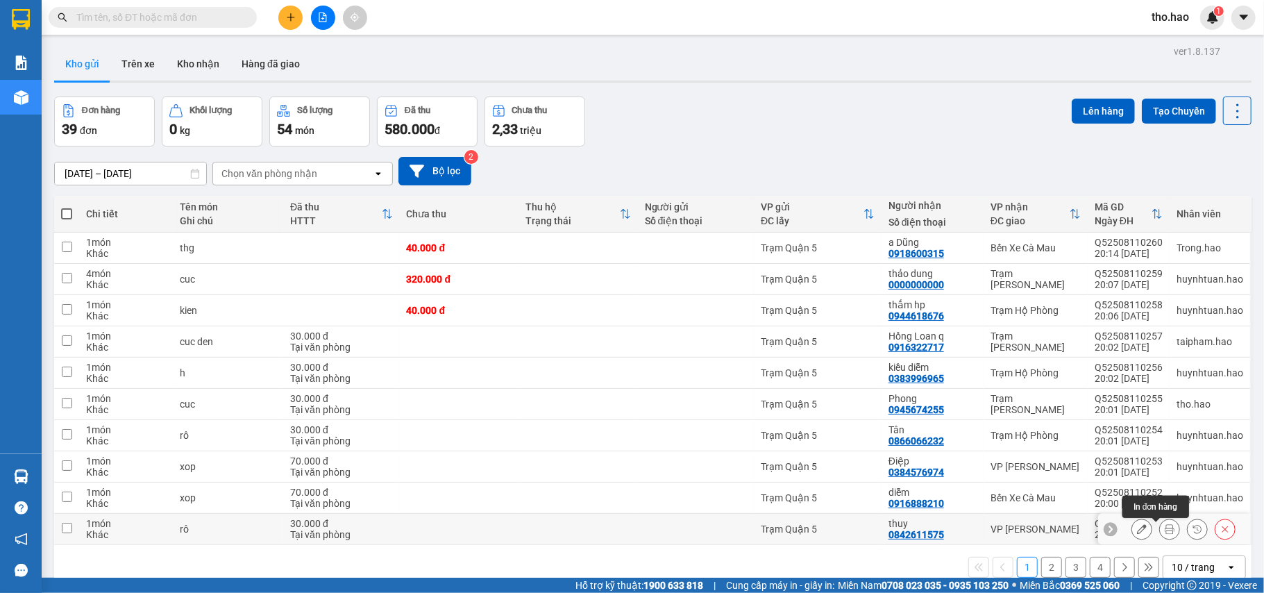
click at [1165, 524] on icon at bounding box center [1170, 529] width 10 height 10
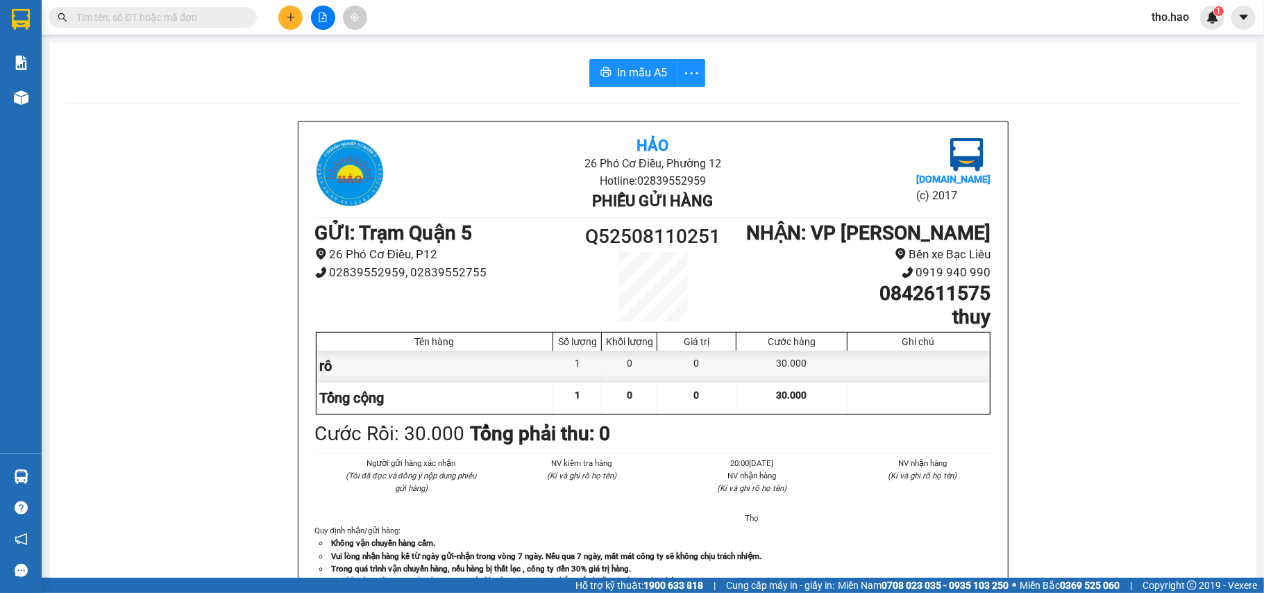
click at [629, 58] on div "In mẫu A5 Hảo 26 Phó Cơ Điều, Phường 12 Hotline: 02839552959 Phiếu gửi hàng Vex…" at bounding box center [652, 578] width 1207 height 1072
click at [643, 68] on span "In mẫu A5" at bounding box center [642, 72] width 50 height 17
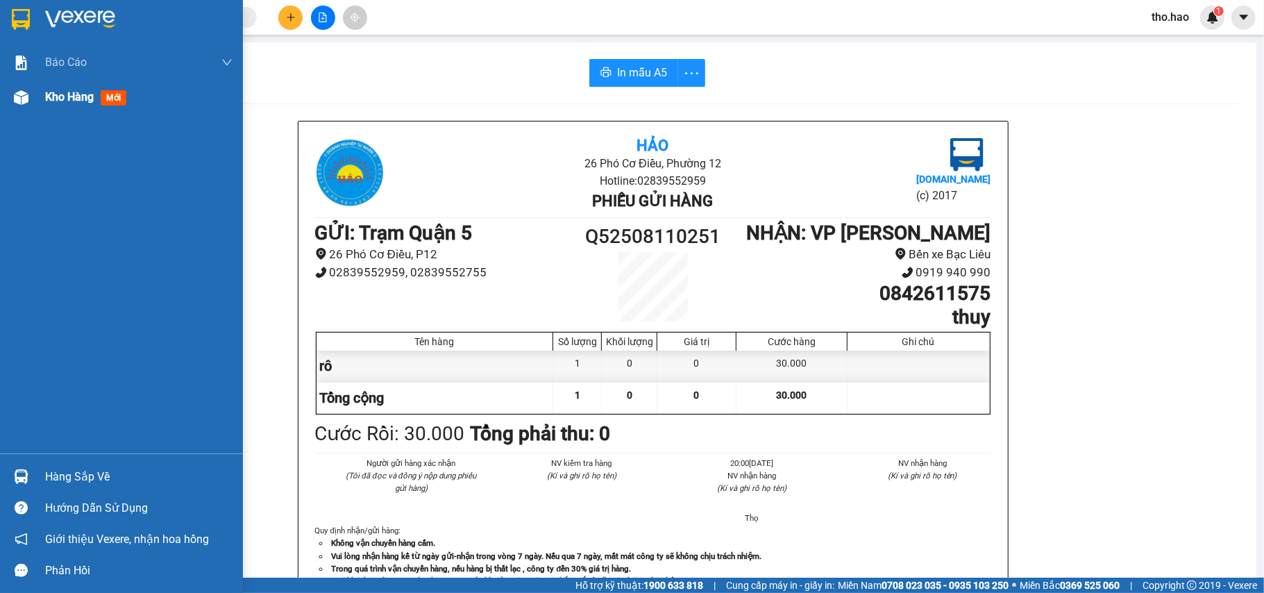
click at [50, 106] on div "Kho hàng mới" at bounding box center [88, 96] width 87 height 17
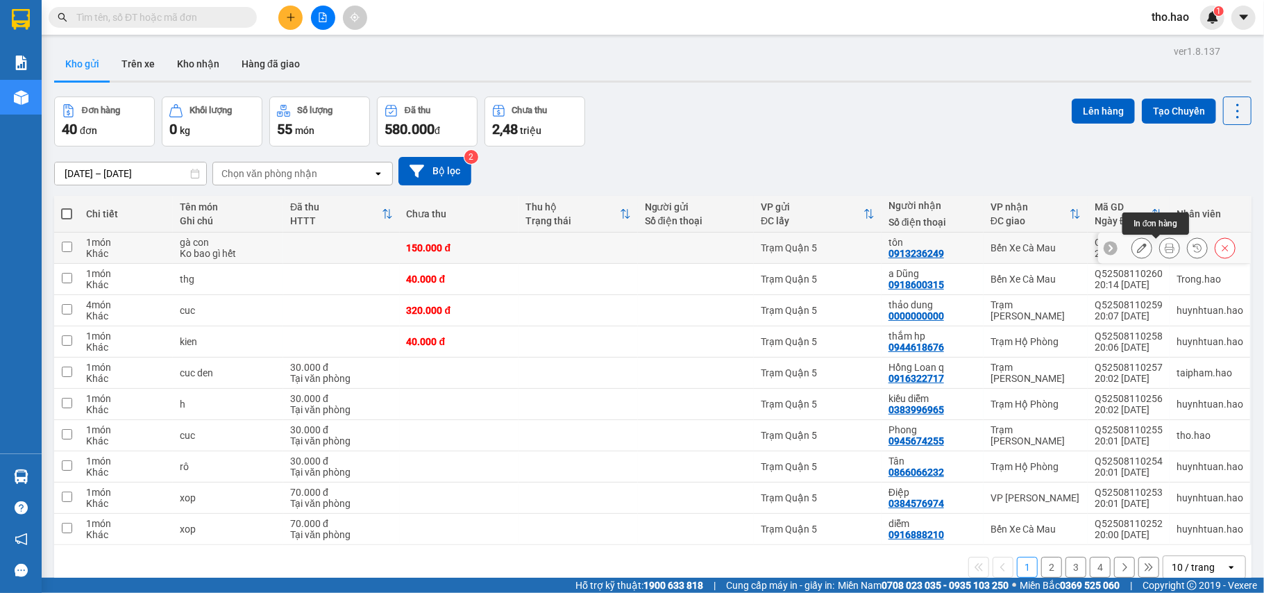
click at [1165, 248] on icon at bounding box center [1170, 248] width 10 height 10
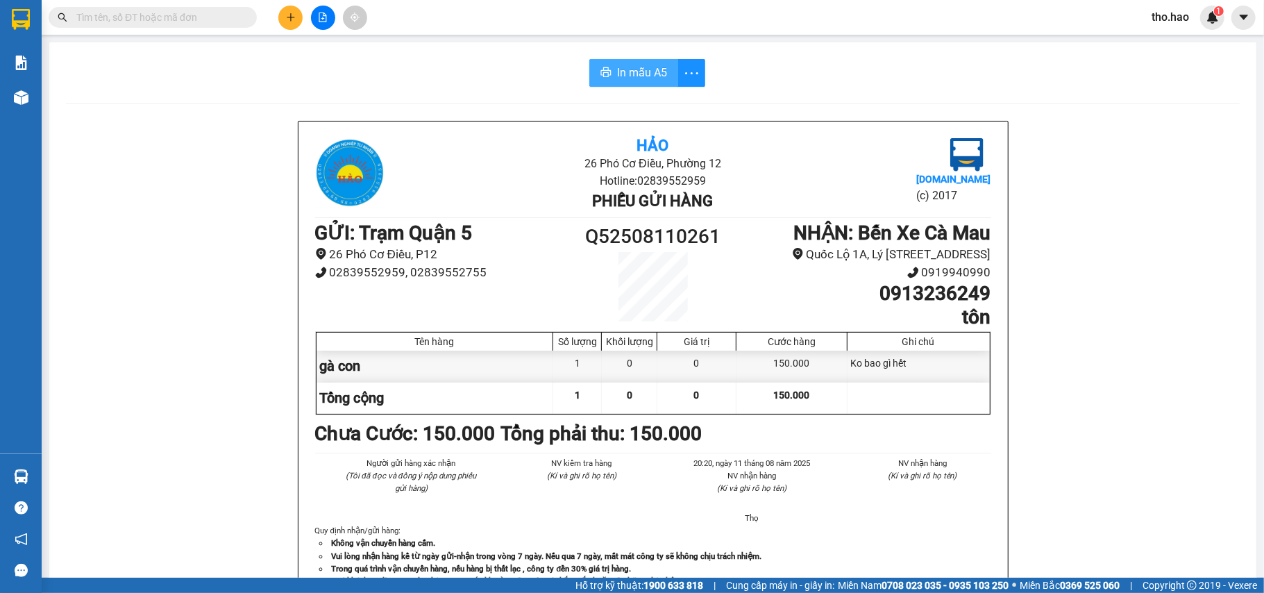
click at [647, 85] on button "In mẫu A5" at bounding box center [633, 73] width 89 height 28
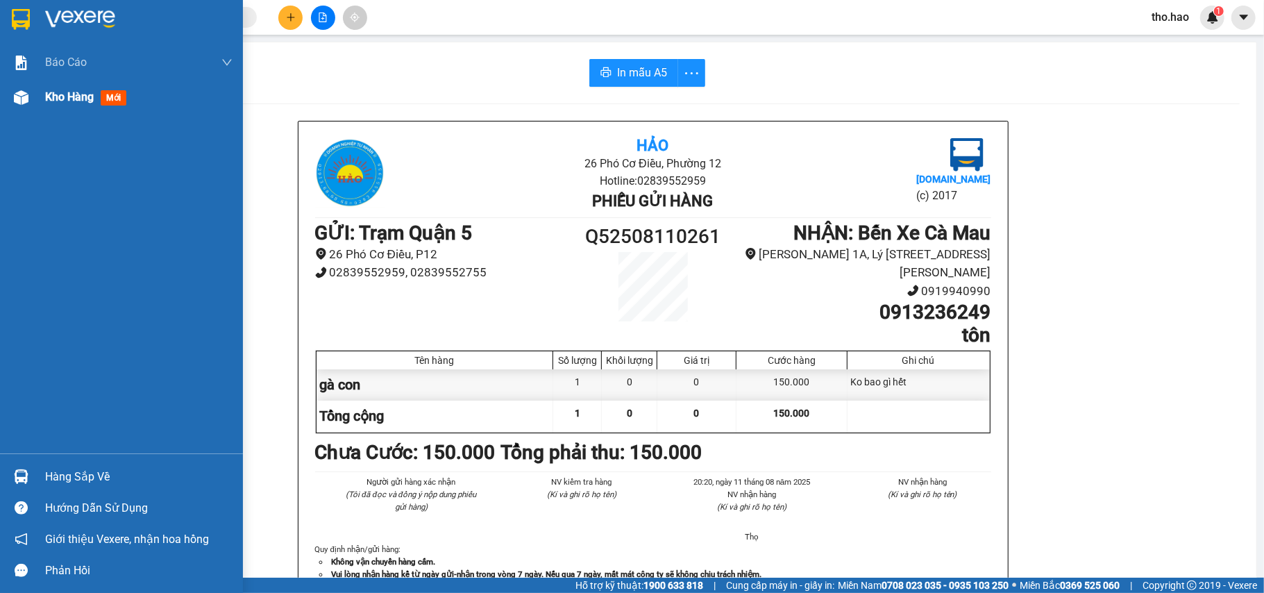
click at [68, 90] on span "Kho hàng" at bounding box center [69, 96] width 49 height 13
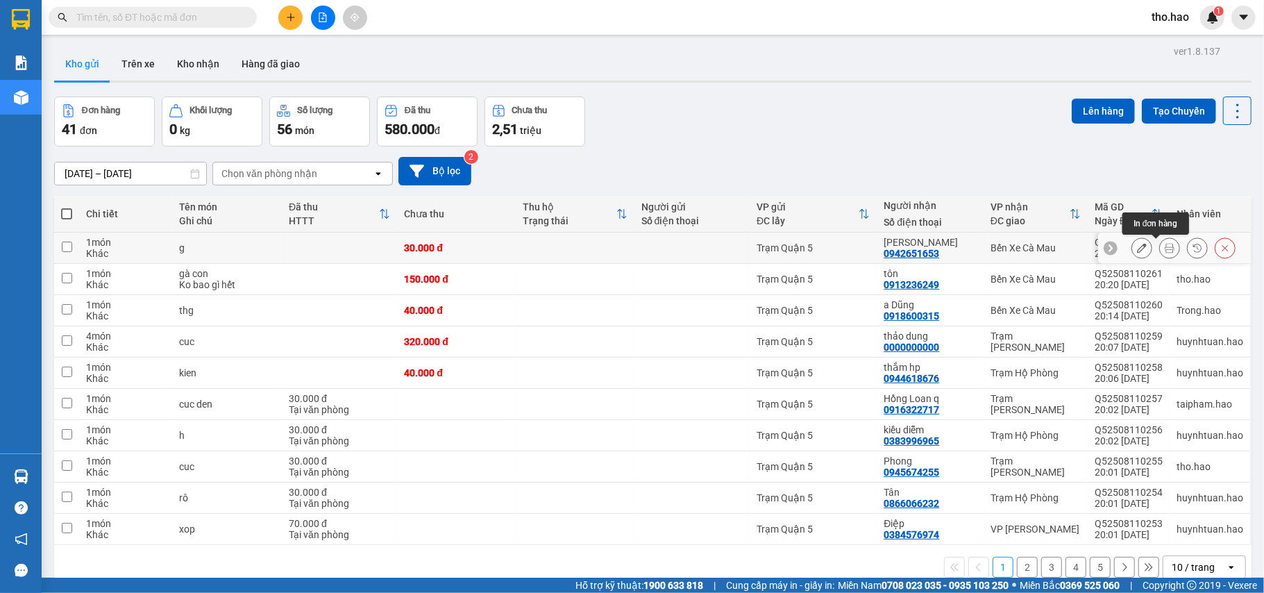
click at [1160, 253] on button at bounding box center [1169, 248] width 19 height 24
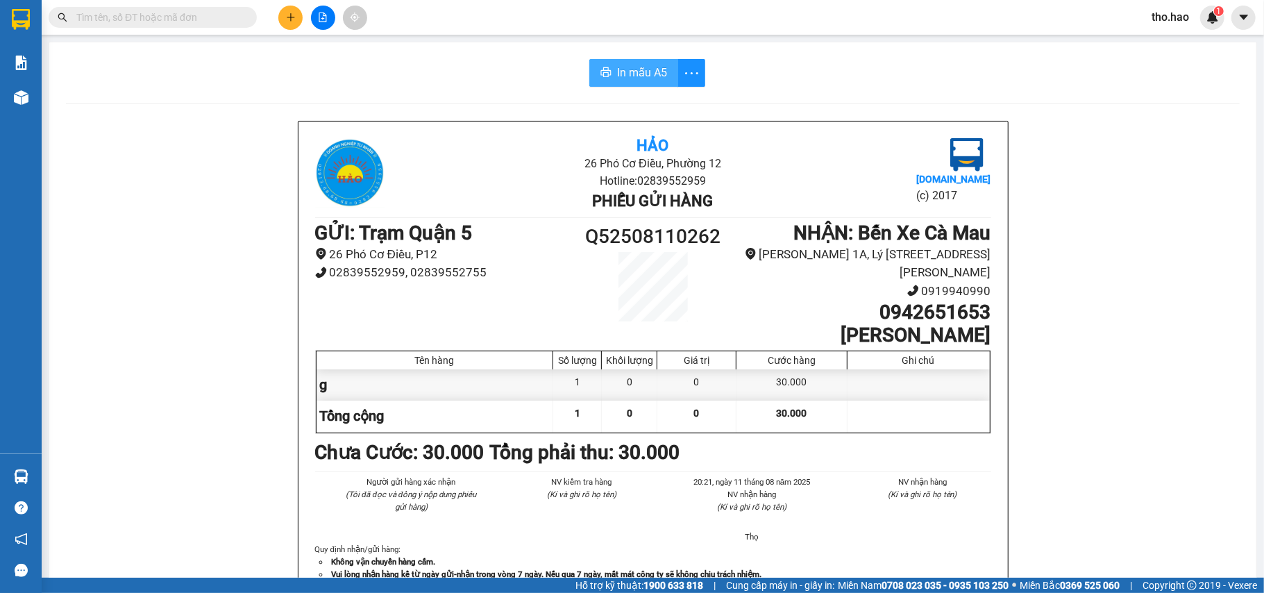
click at [651, 71] on span "In mẫu A5" at bounding box center [642, 72] width 50 height 17
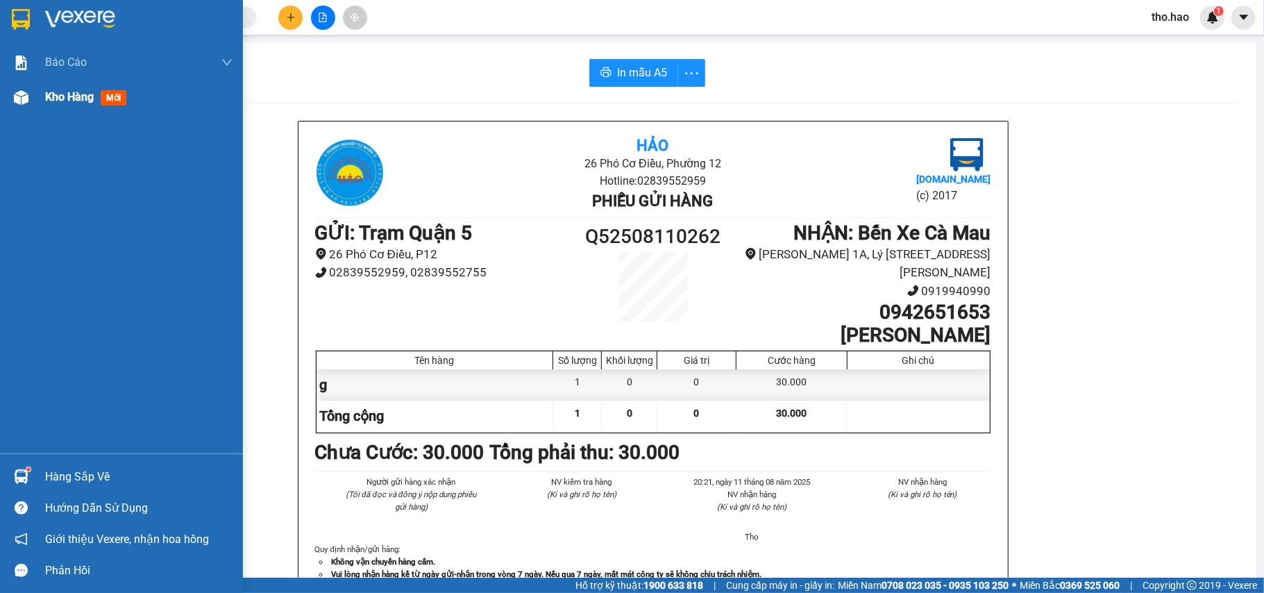
click at [46, 100] on span "Kho hàng" at bounding box center [69, 96] width 49 height 13
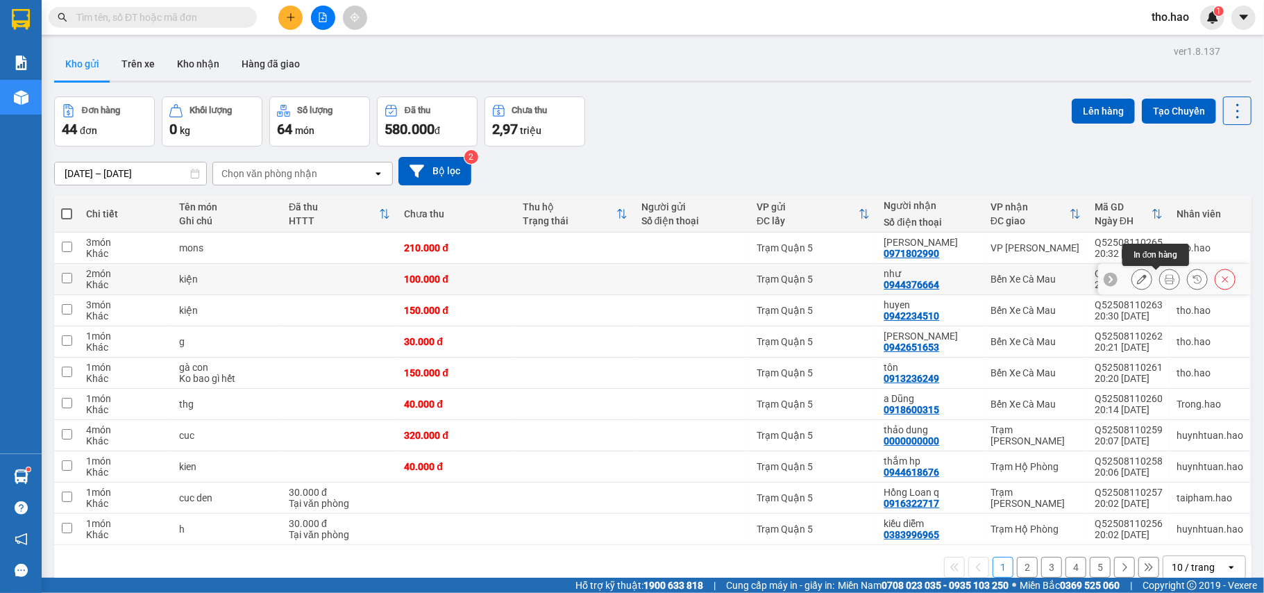
click at [1165, 282] on icon at bounding box center [1170, 279] width 10 height 10
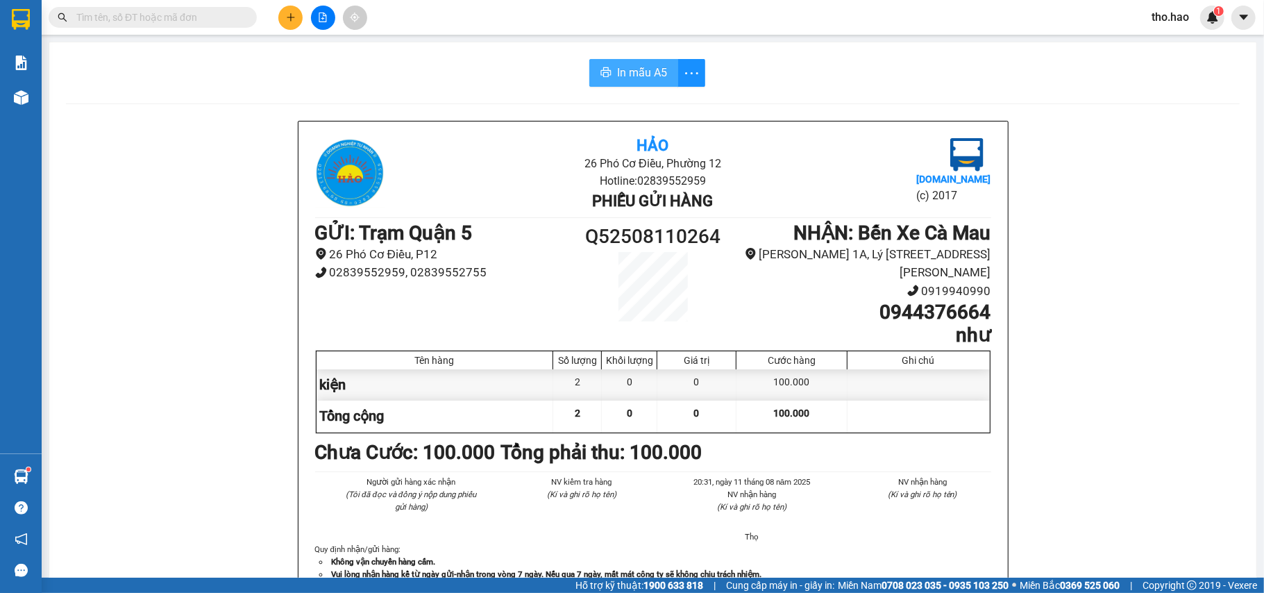
click at [646, 78] on span "In mẫu A5" at bounding box center [642, 72] width 50 height 17
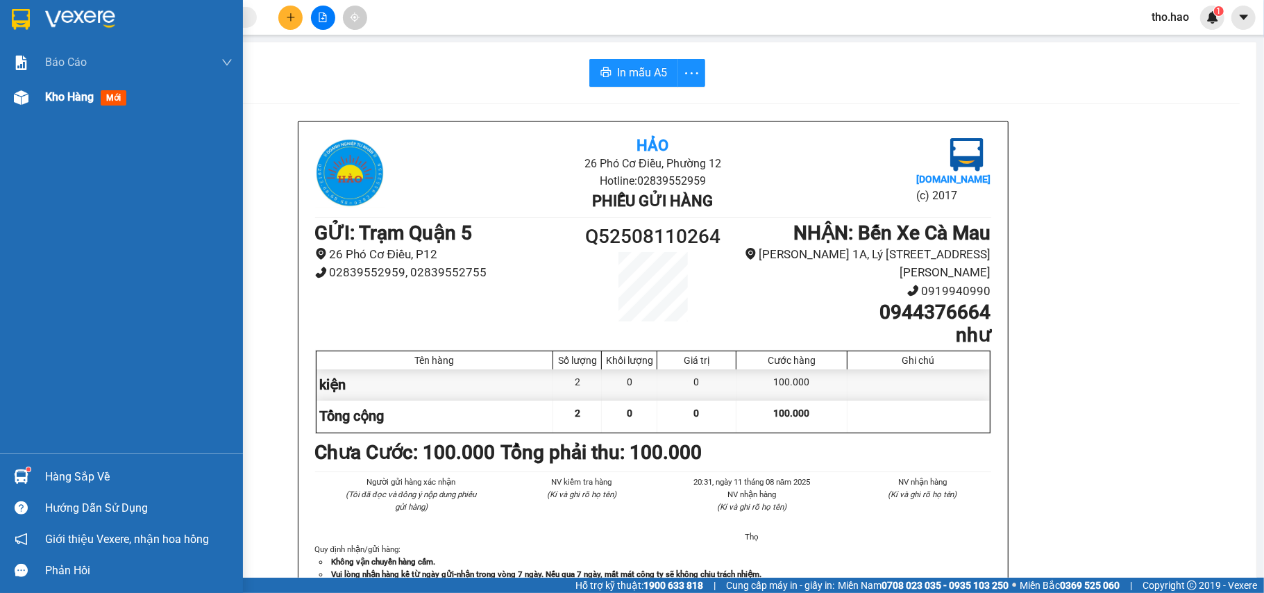
click at [40, 101] on div "Kho hàng mới" at bounding box center [121, 97] width 243 height 35
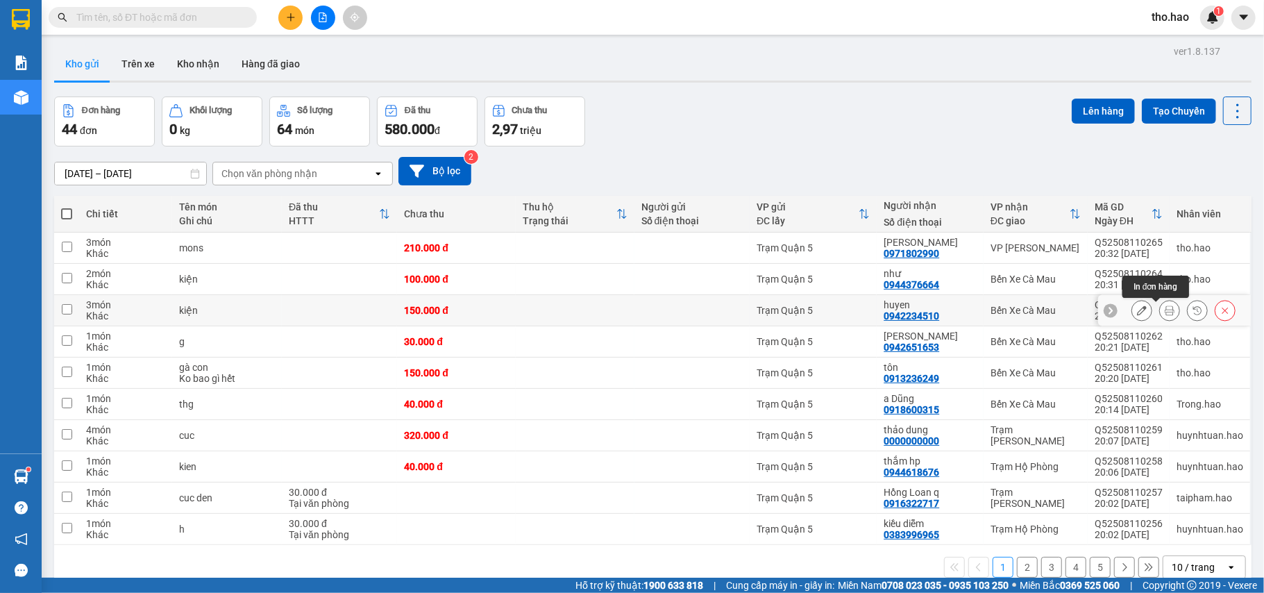
click at [1165, 311] on icon at bounding box center [1170, 311] width 10 height 10
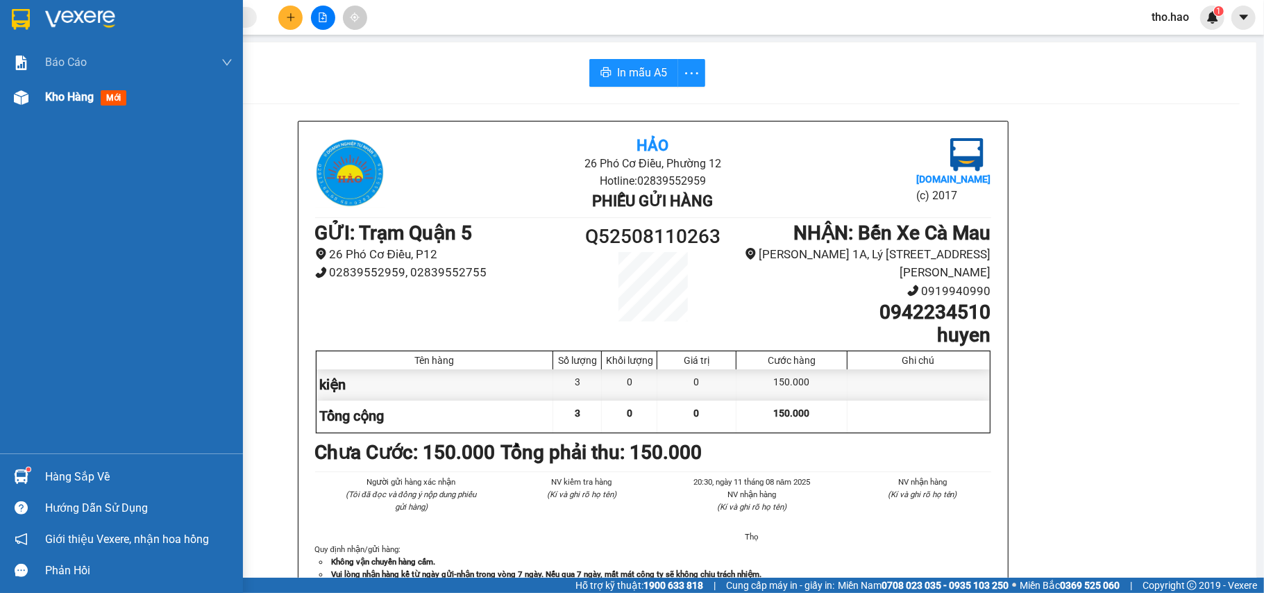
click at [56, 96] on span "Kho hàng" at bounding box center [69, 96] width 49 height 13
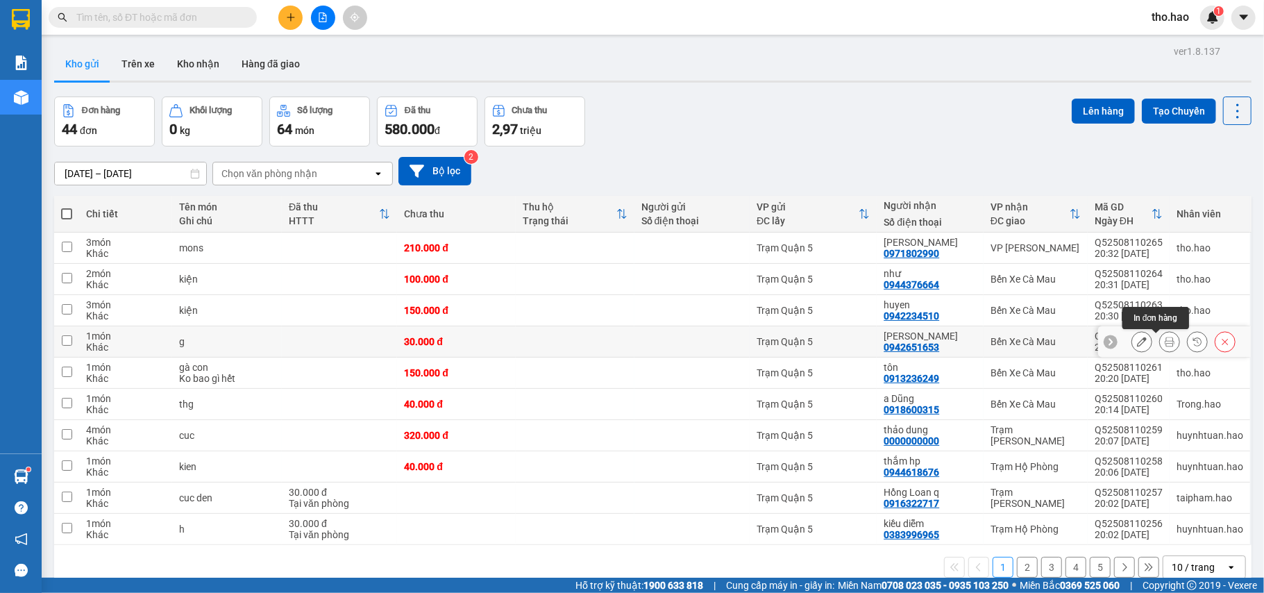
click at [1165, 346] on icon at bounding box center [1170, 342] width 10 height 10
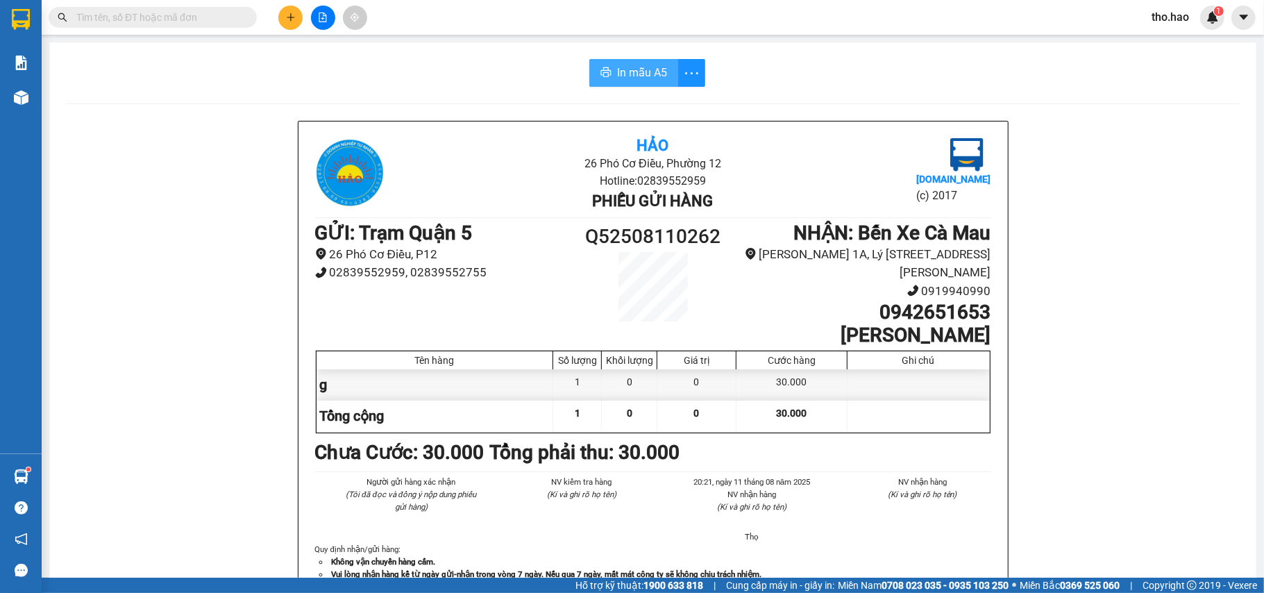
click at [601, 76] on icon "printer" at bounding box center [606, 72] width 11 height 11
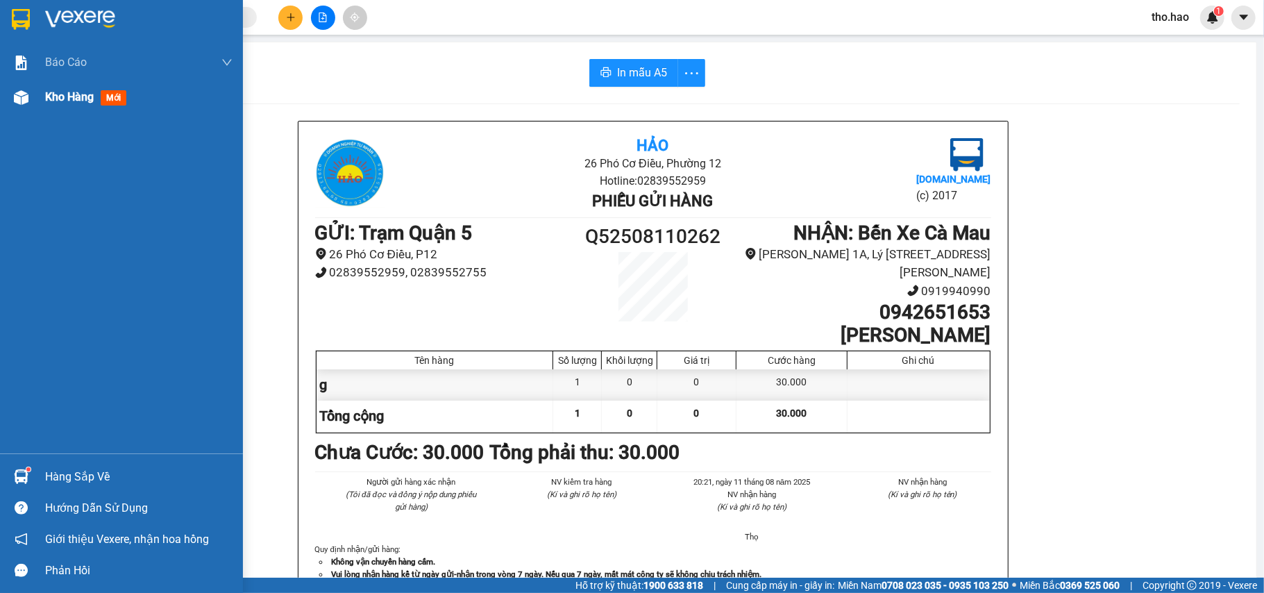
click at [58, 106] on div "Kho hàng mới" at bounding box center [138, 97] width 187 height 35
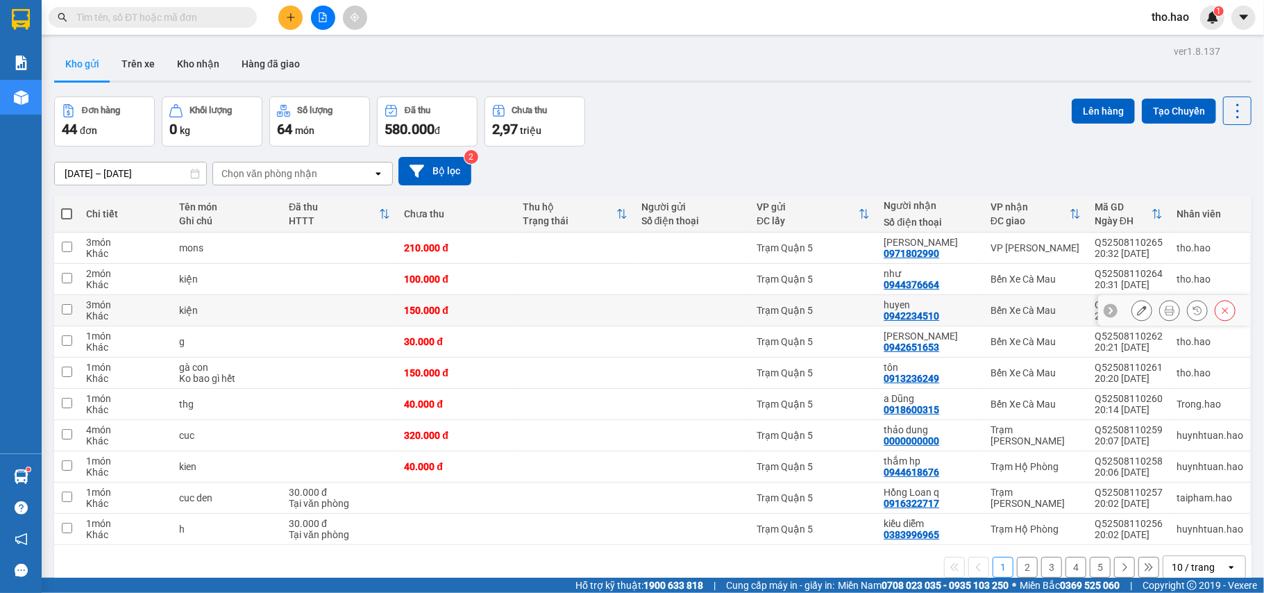
click at [1165, 307] on icon at bounding box center [1170, 311] width 10 height 10
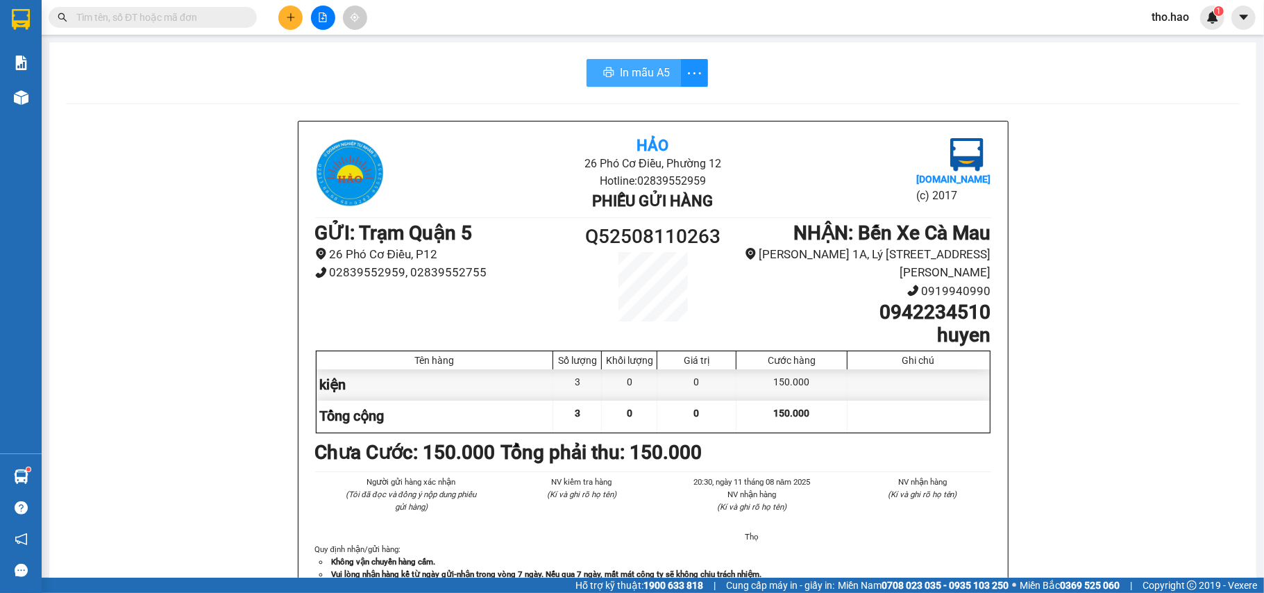
click at [612, 74] on button "In mẫu A5" at bounding box center [634, 73] width 94 height 28
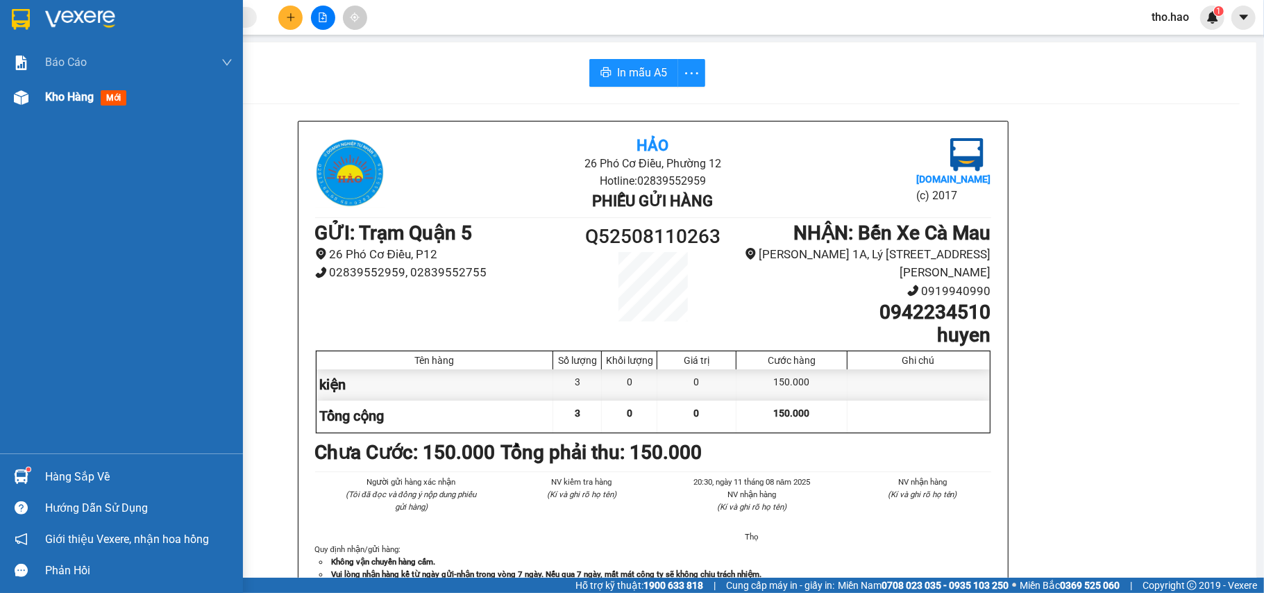
click at [76, 100] on span "Kho hàng" at bounding box center [69, 96] width 49 height 13
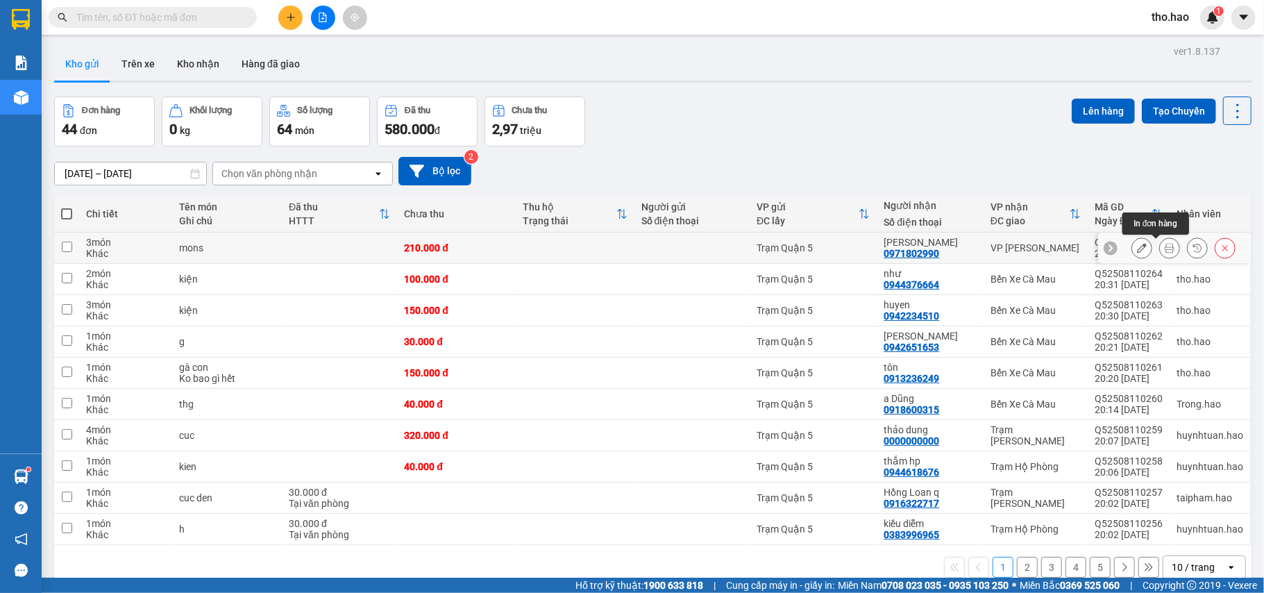
click at [1165, 251] on icon at bounding box center [1170, 248] width 10 height 10
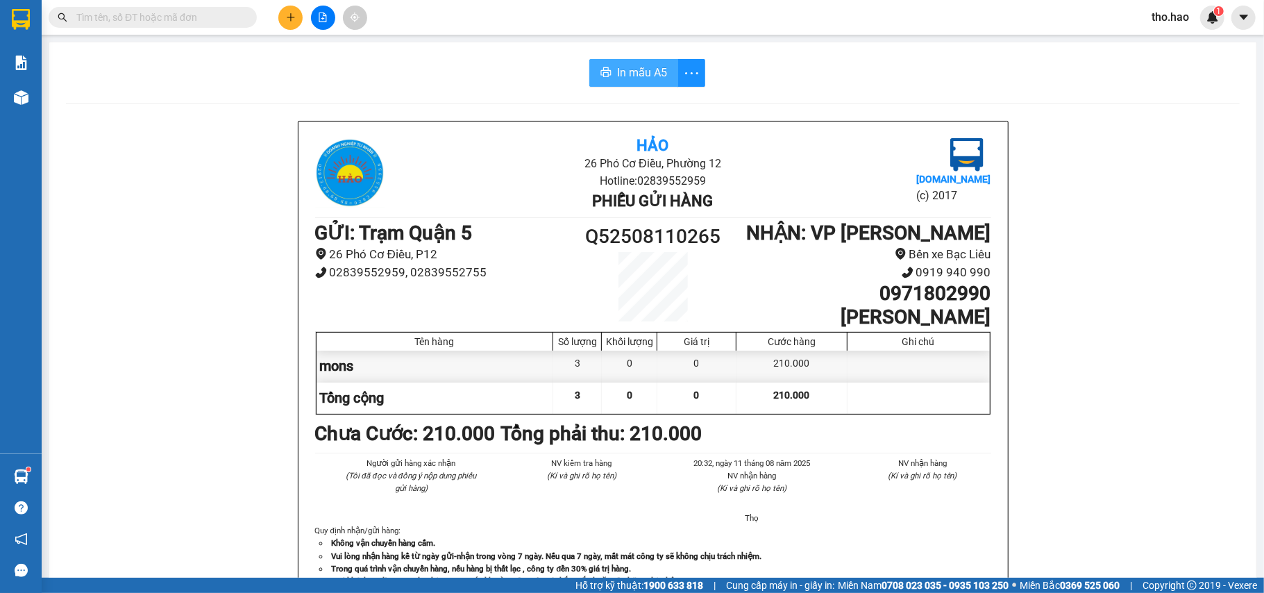
click at [635, 86] on button "In mẫu A5" at bounding box center [633, 73] width 89 height 28
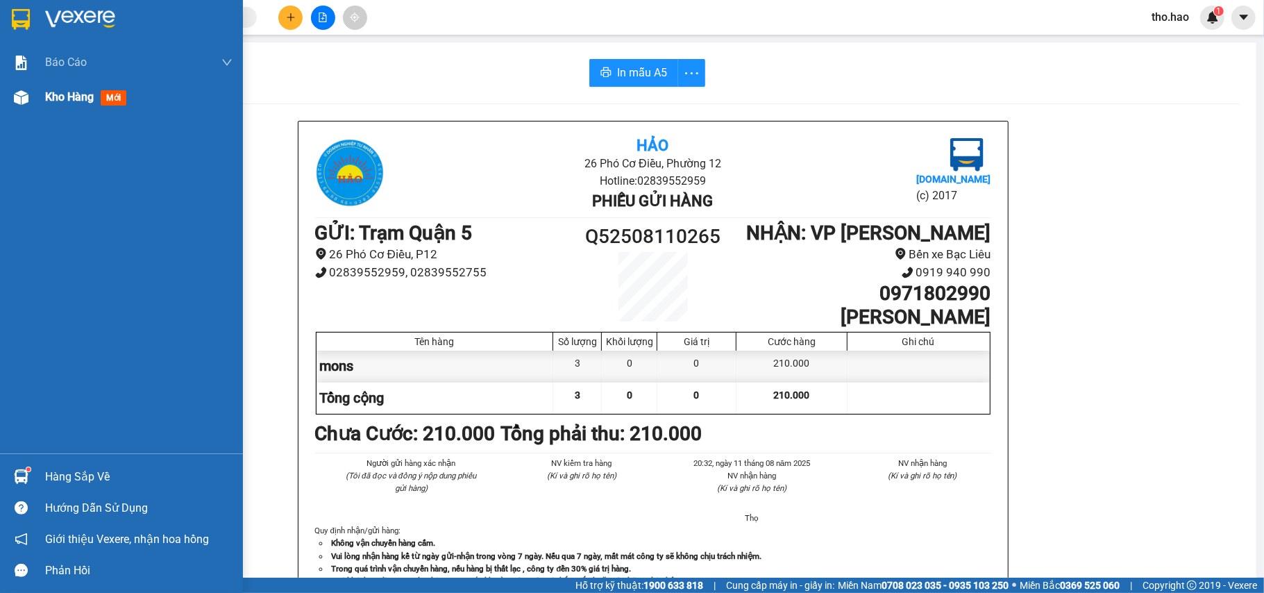
click at [56, 100] on span "Kho hàng" at bounding box center [69, 96] width 49 height 13
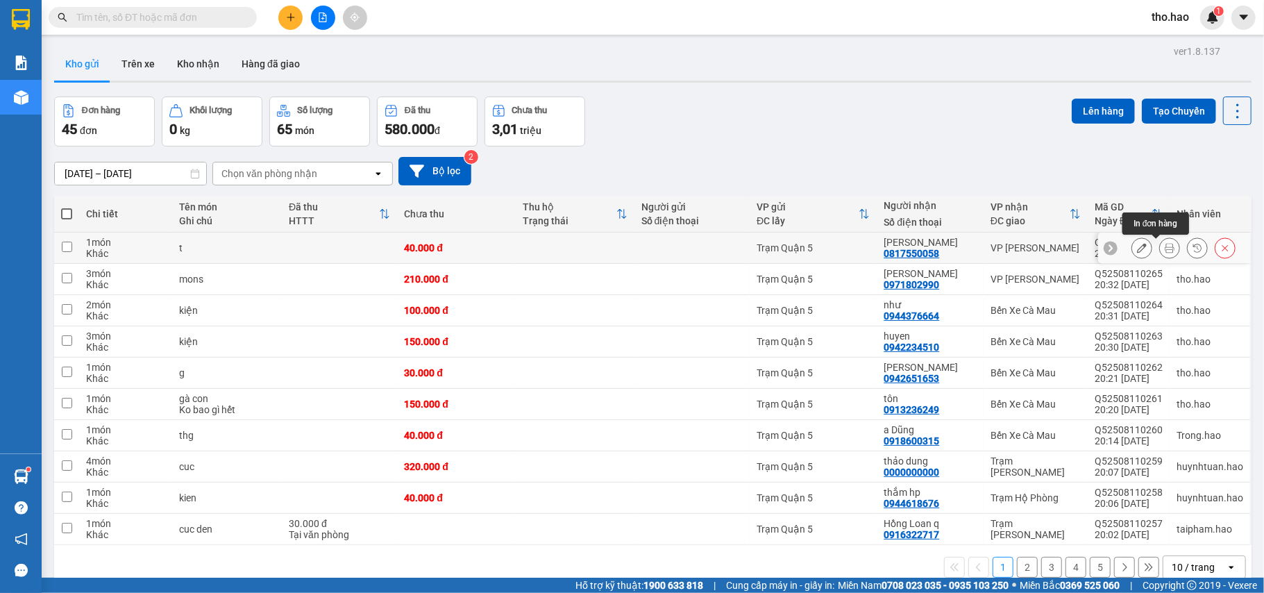
click at [1165, 247] on icon at bounding box center [1170, 248] width 10 height 10
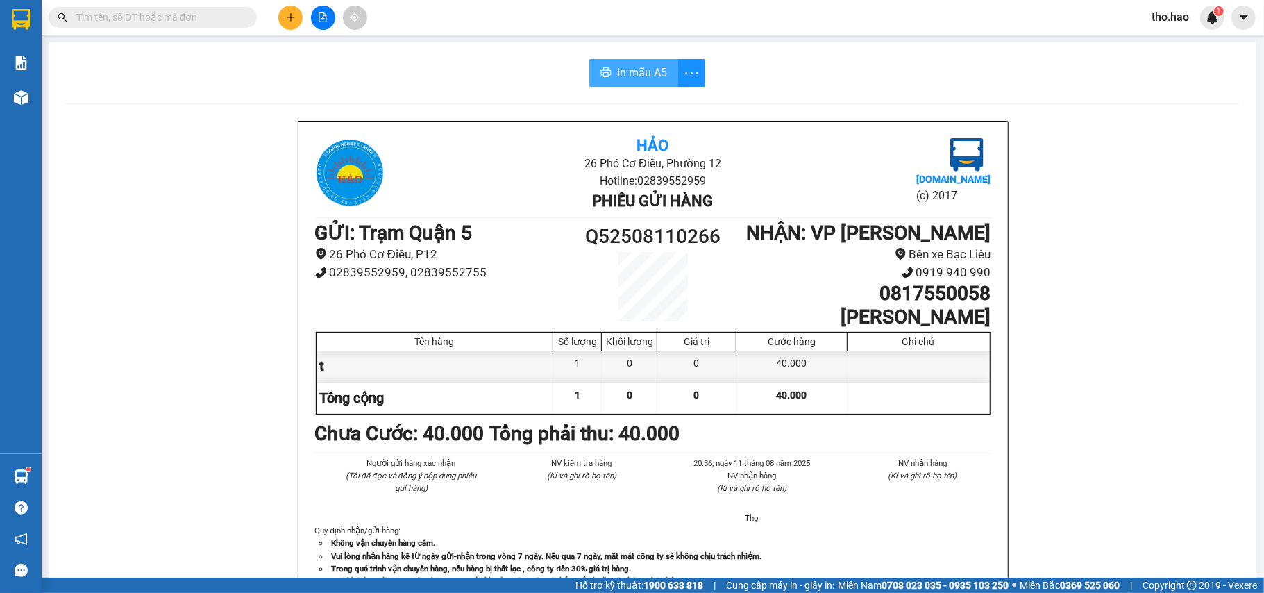
drag, startPoint x: 625, startPoint y: 82, endPoint x: 779, endPoint y: 76, distance: 154.2
click at [632, 82] on button "In mẫu A5" at bounding box center [633, 73] width 89 height 28
click at [287, 20] on icon "plus" at bounding box center [291, 17] width 10 height 10
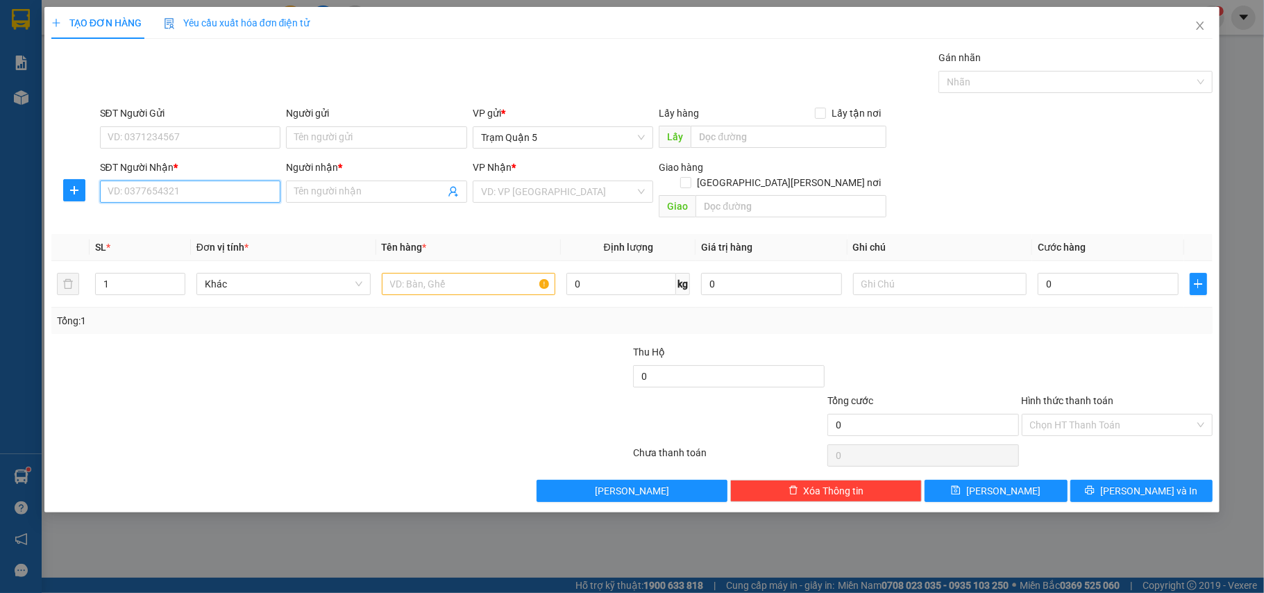
click at [253, 193] on input "SĐT Người Nhận *" at bounding box center [190, 192] width 181 height 22
click at [254, 214] on div "0788664311 - teo" at bounding box center [190, 220] width 165 height 15
type input "0788664311"
type input "teo"
type input "80.000"
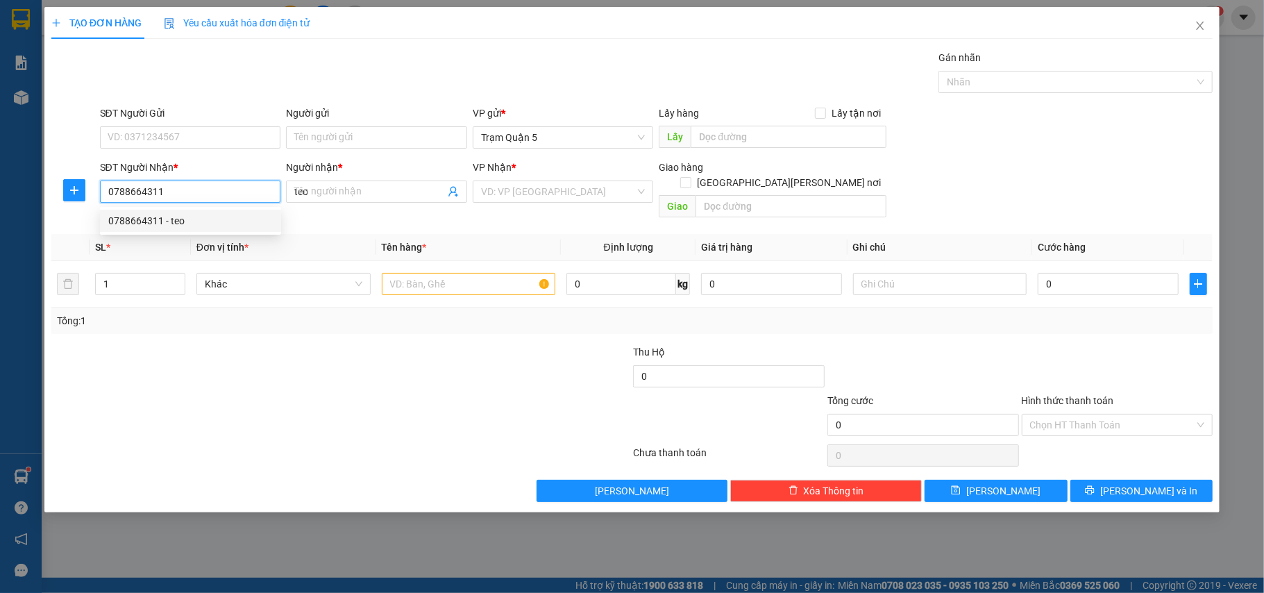
type input "80.000"
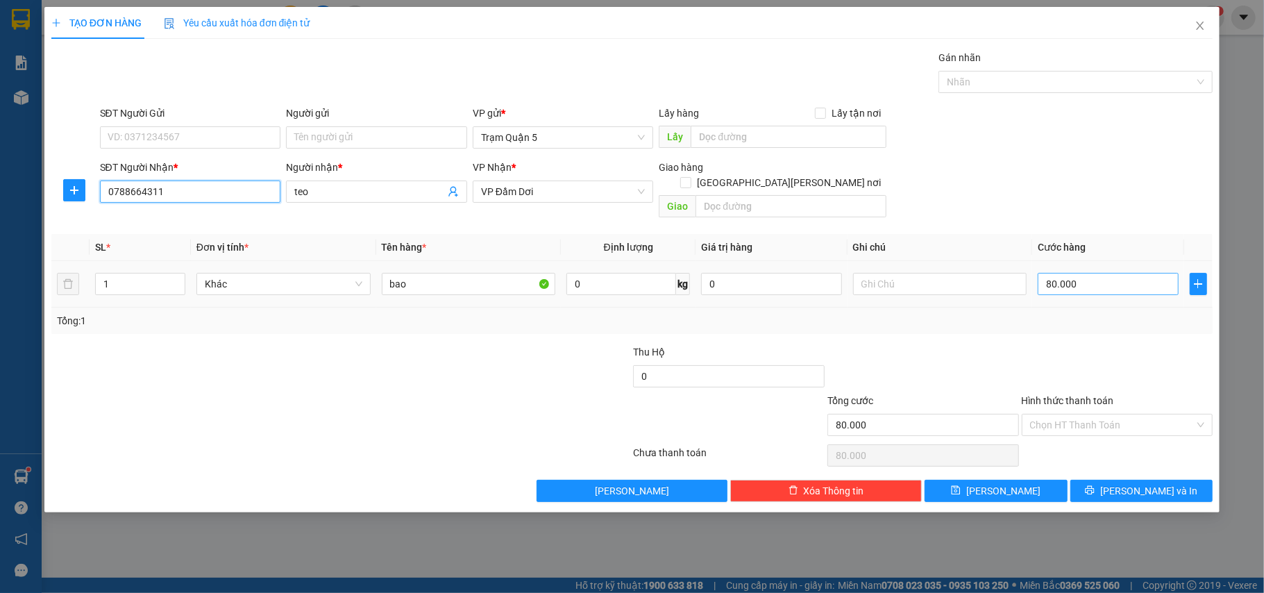
type input "0788664311"
click at [1094, 273] on input "80.000" at bounding box center [1108, 284] width 140 height 22
type input "0"
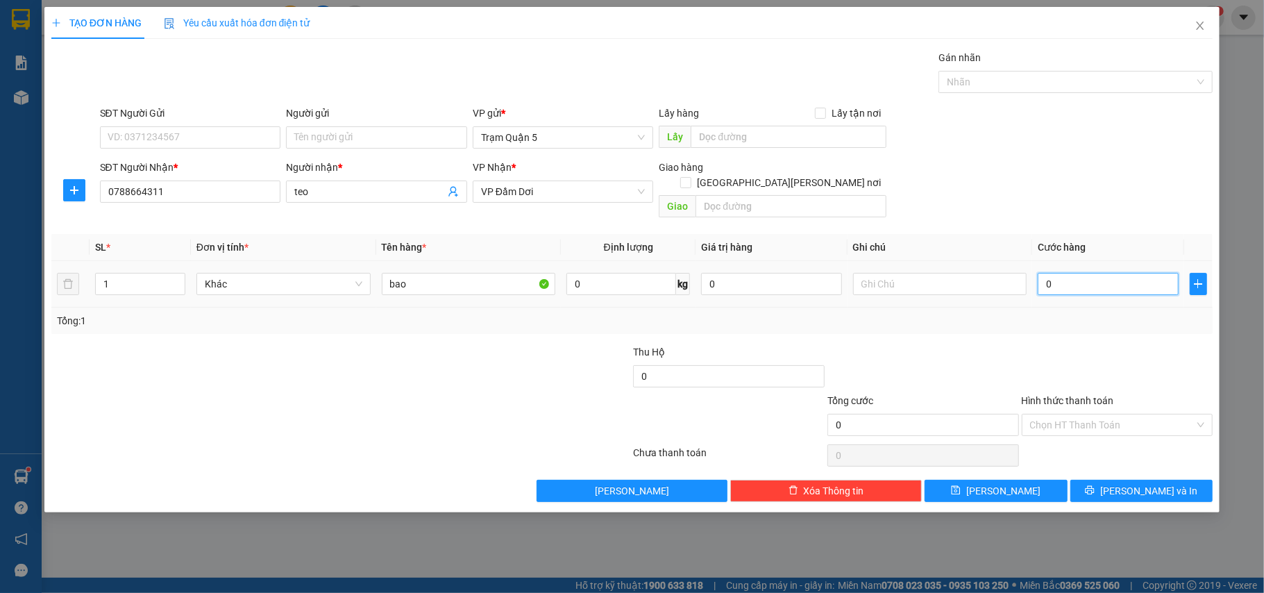
type input "1"
type input "01"
type input "10"
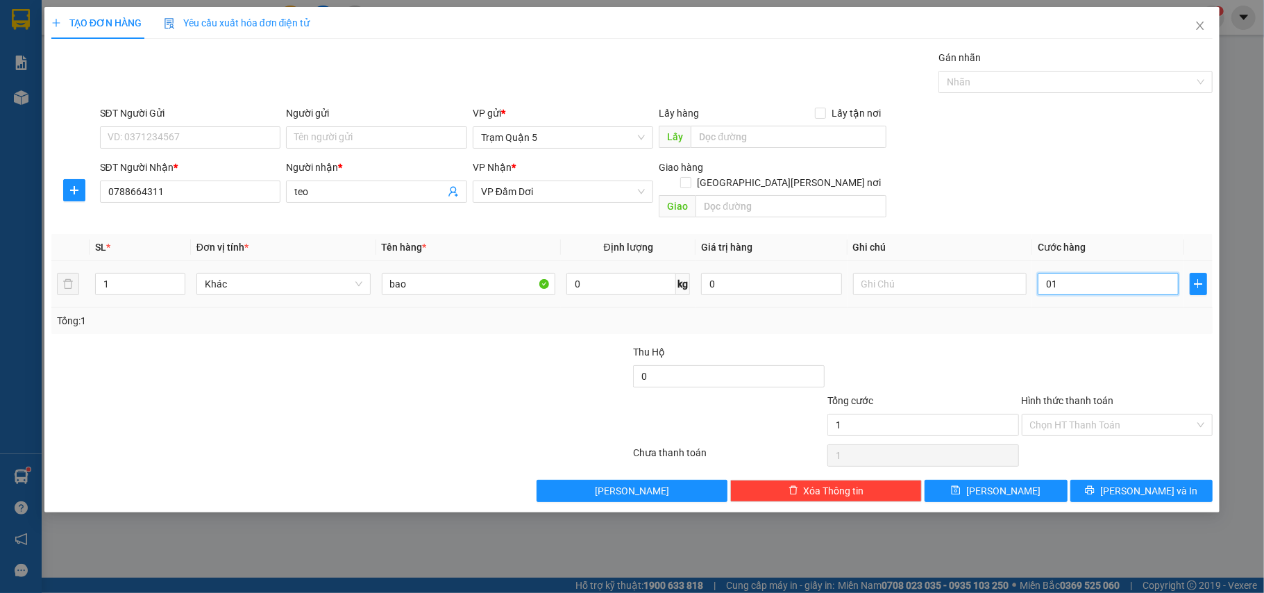
type input "010"
type input "100"
type input "0.100"
type input "100.000"
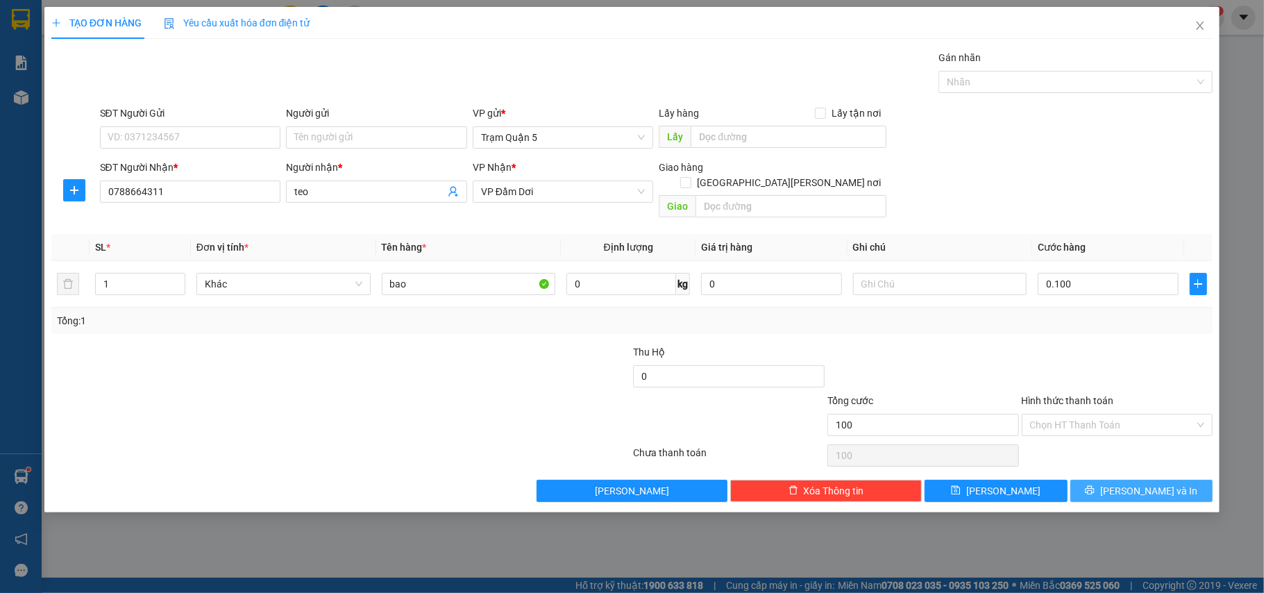
type input "100.000"
click at [1142, 483] on span "[PERSON_NAME] và In" at bounding box center [1149, 490] width 97 height 15
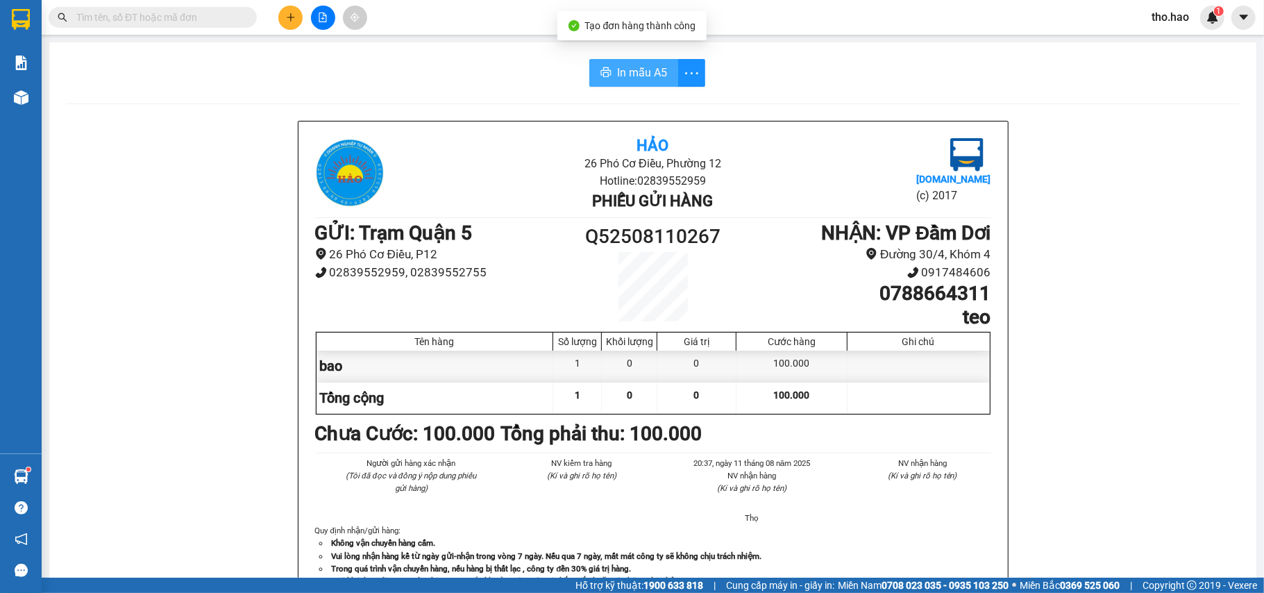
click at [601, 71] on icon "printer" at bounding box center [606, 72] width 10 height 10
click at [170, 17] on input "text" at bounding box center [158, 17] width 164 height 15
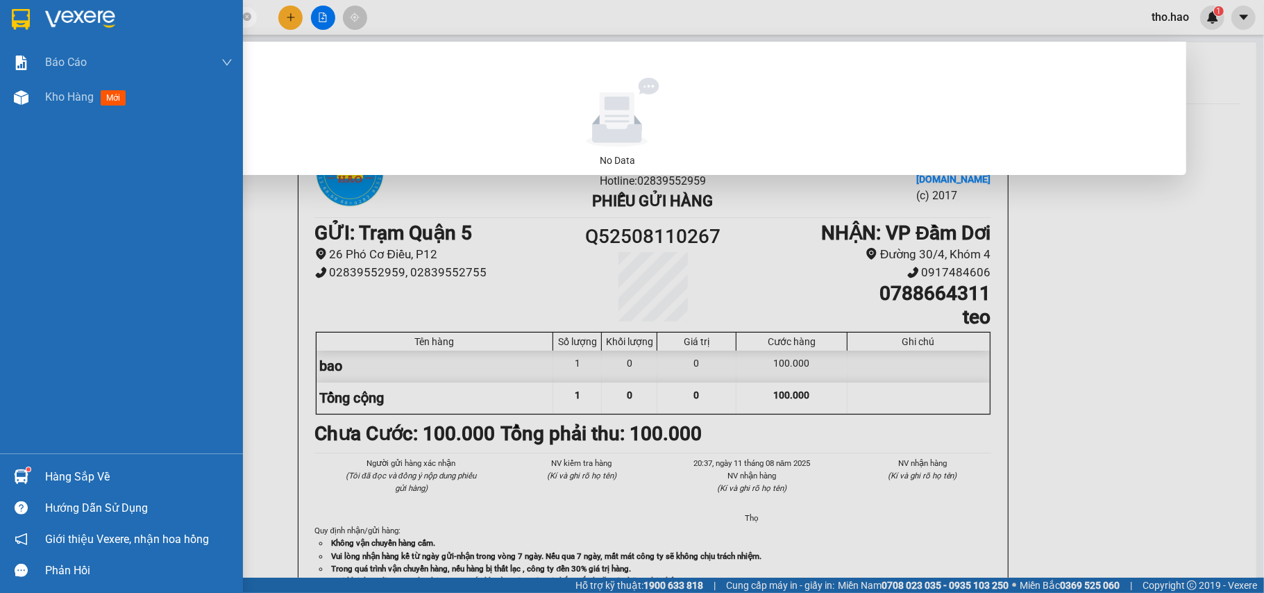
type input "vpdd2508110001"
click at [32, 476] on div at bounding box center [21, 477] width 24 height 24
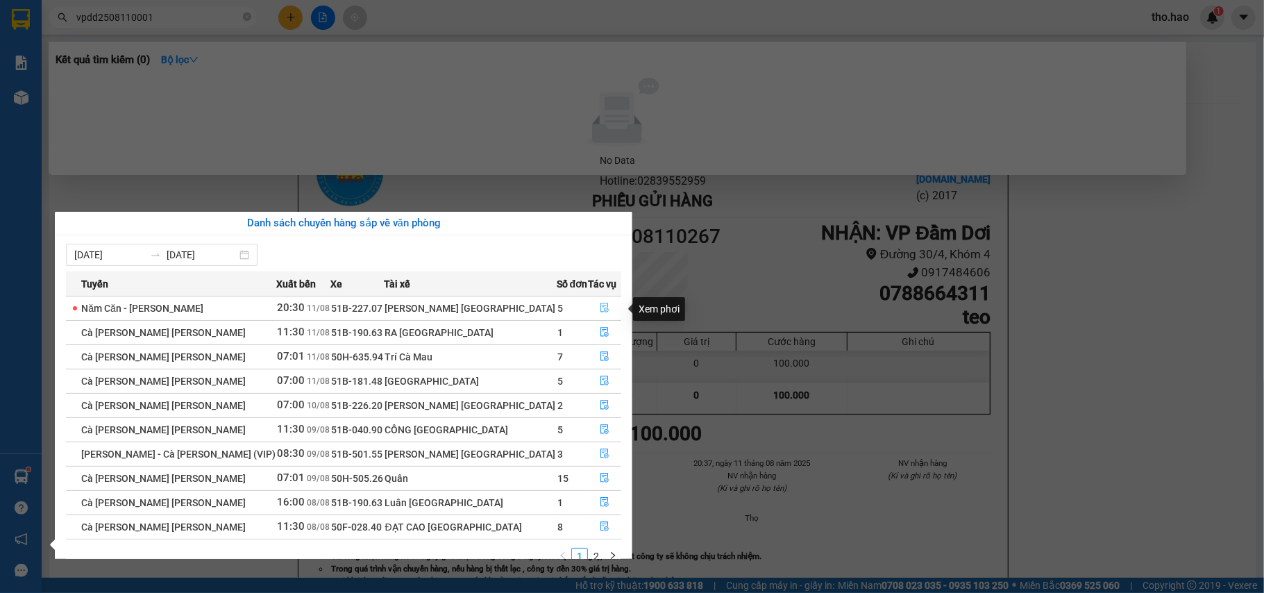
click at [604, 307] on button "button" at bounding box center [605, 308] width 32 height 22
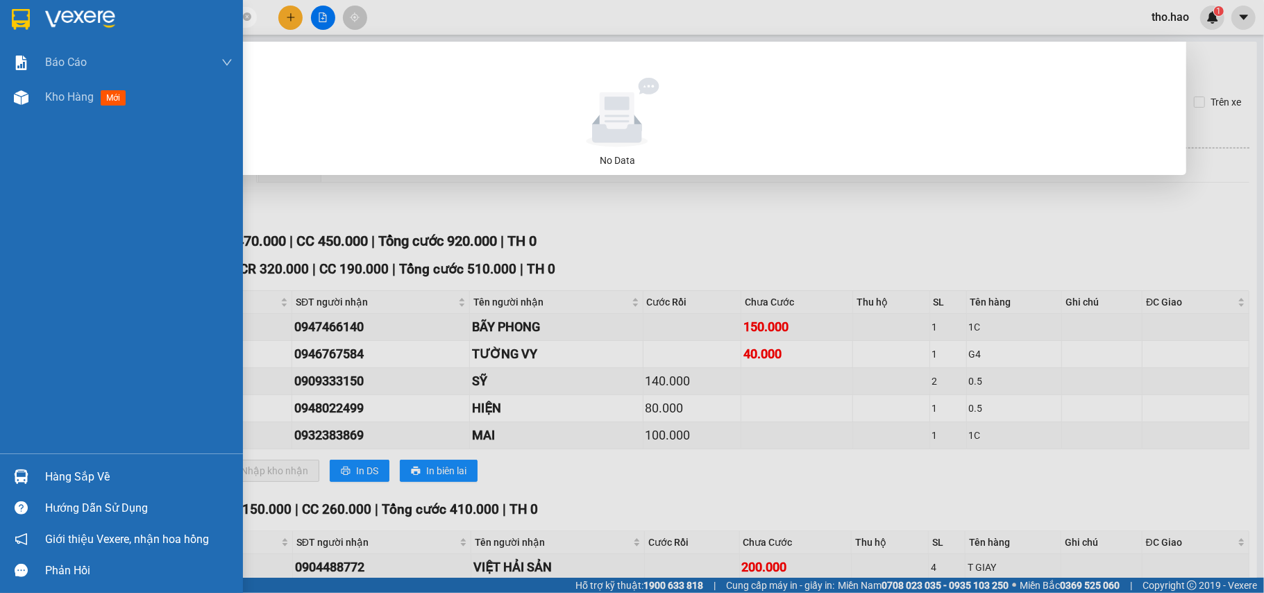
drag, startPoint x: 40, startPoint y: 478, endPoint x: 68, endPoint y: 473, distance: 28.3
click at [42, 478] on div "Hàng sắp về" at bounding box center [121, 476] width 243 height 31
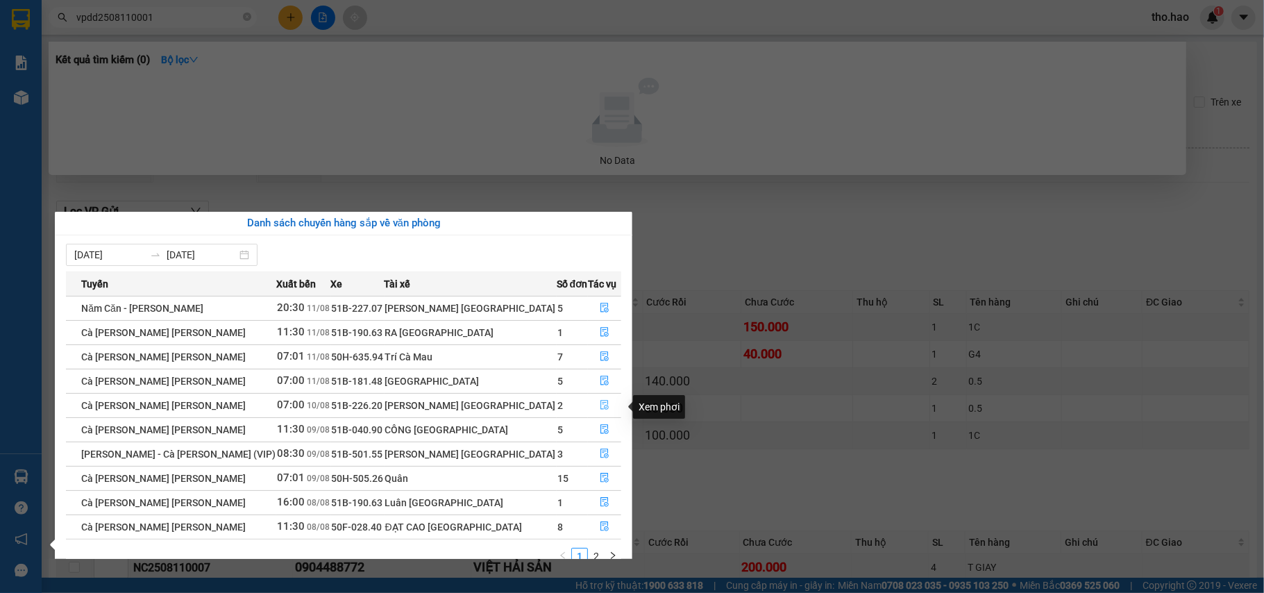
click at [601, 404] on icon "file-done" at bounding box center [605, 406] width 8 height 10
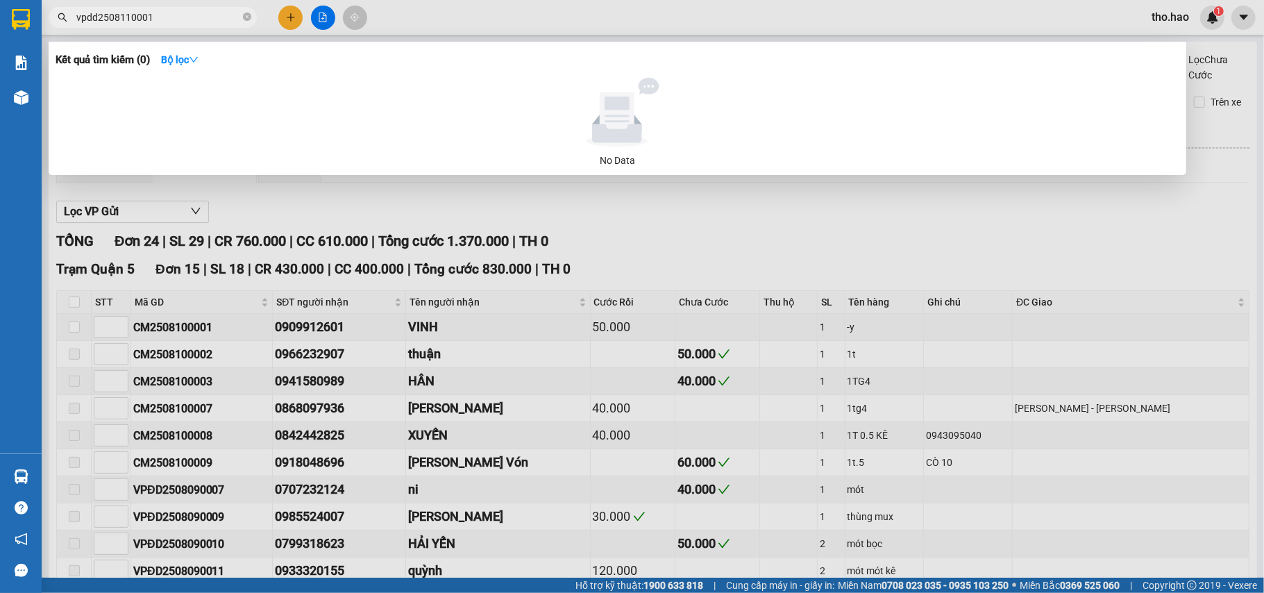
click at [693, 253] on div at bounding box center [632, 296] width 1264 height 593
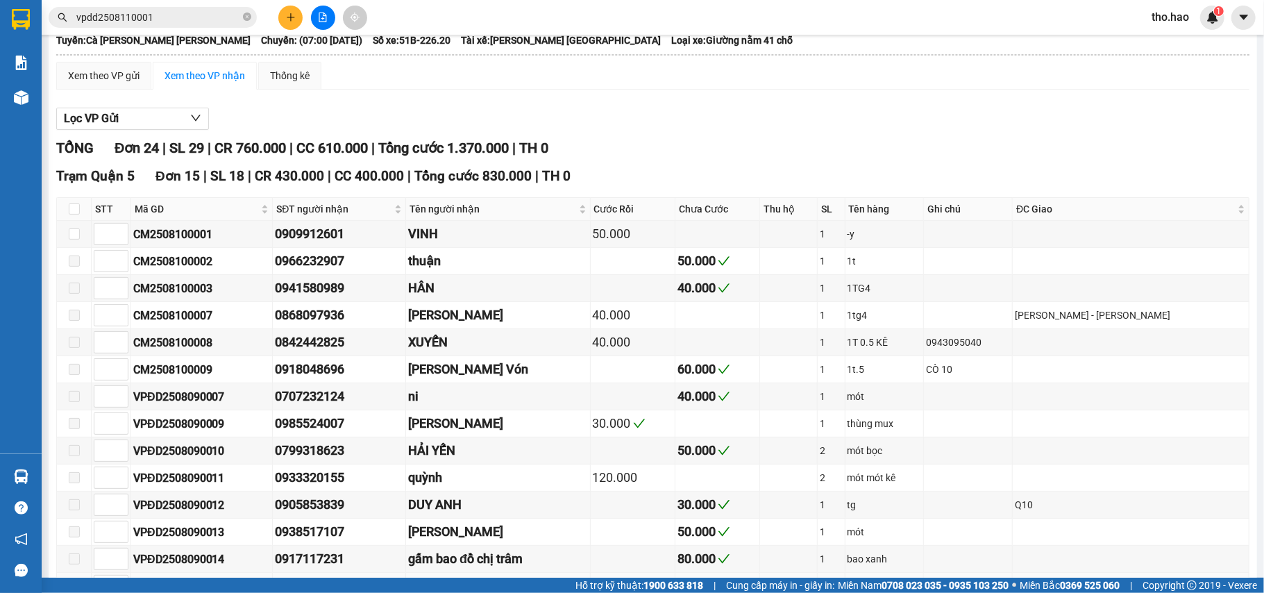
scroll to position [92, 0]
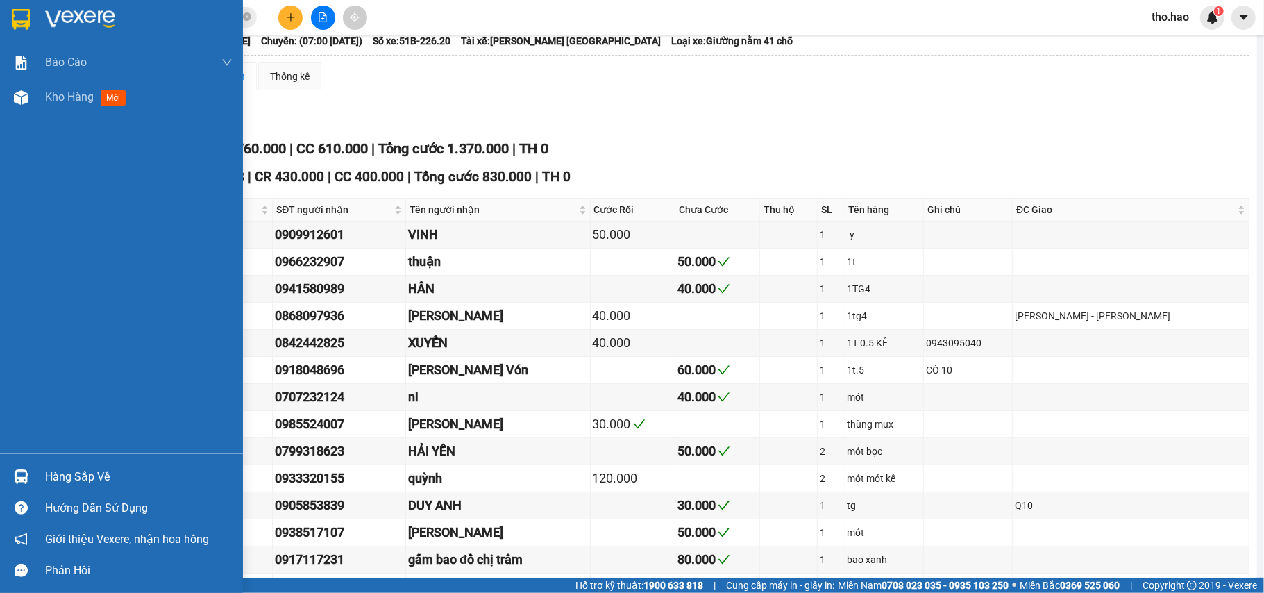
click at [65, 484] on div "Hàng sắp về" at bounding box center [138, 477] width 187 height 21
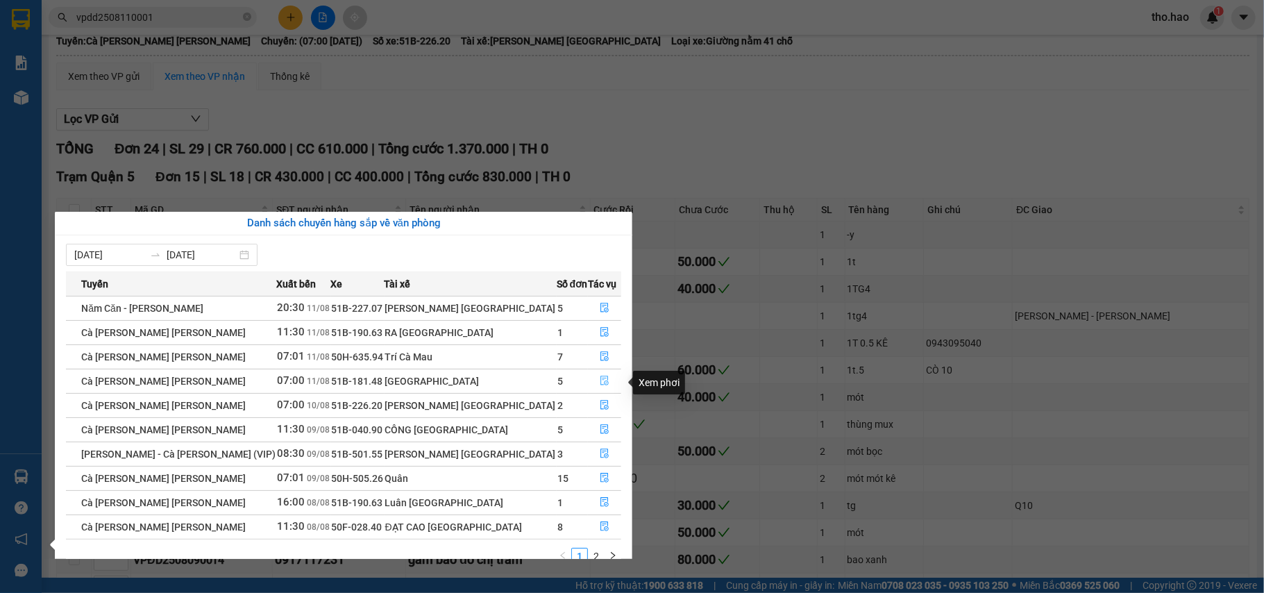
click at [600, 378] on icon "file-done" at bounding box center [605, 381] width 10 height 10
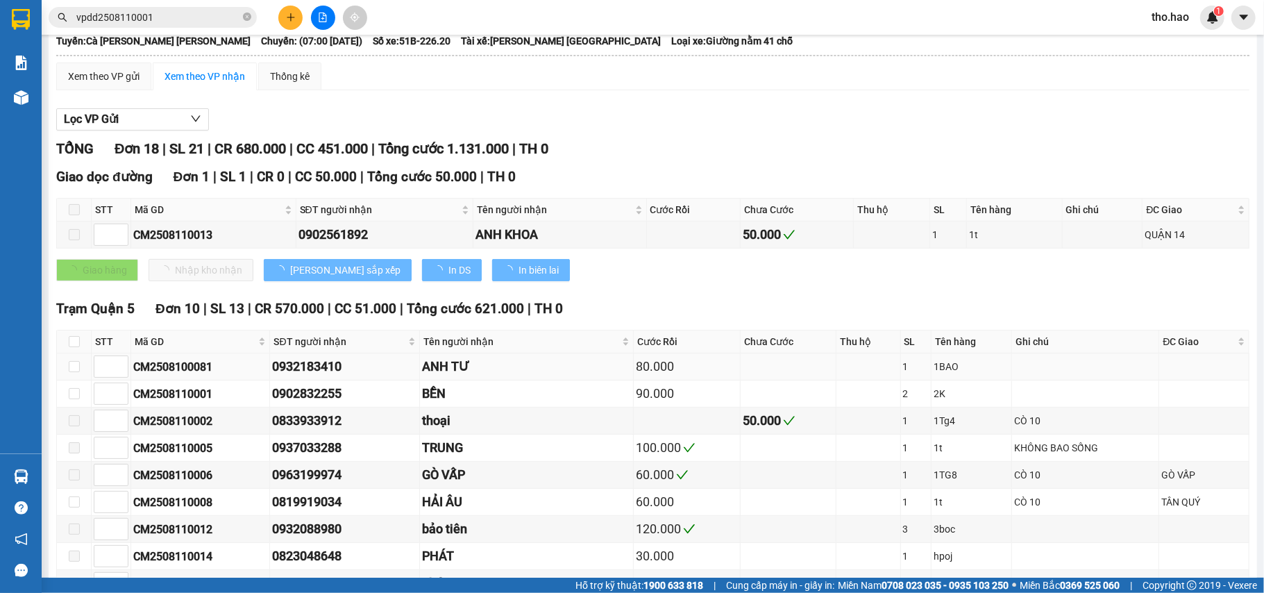
type input "[DATE]"
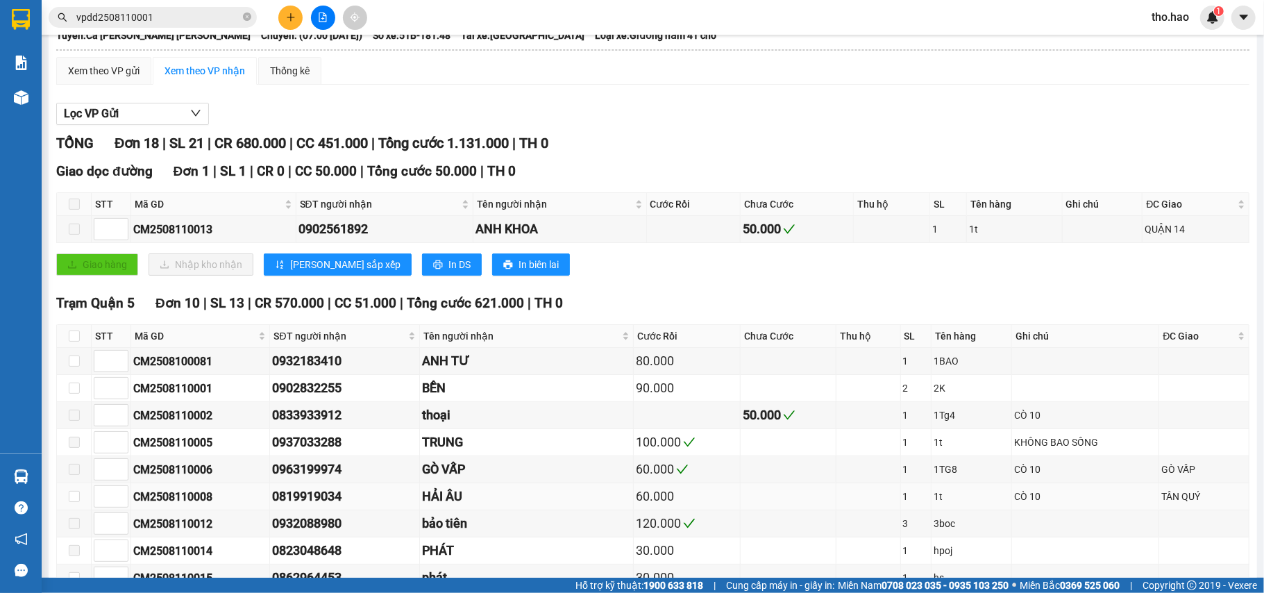
scroll to position [92, 0]
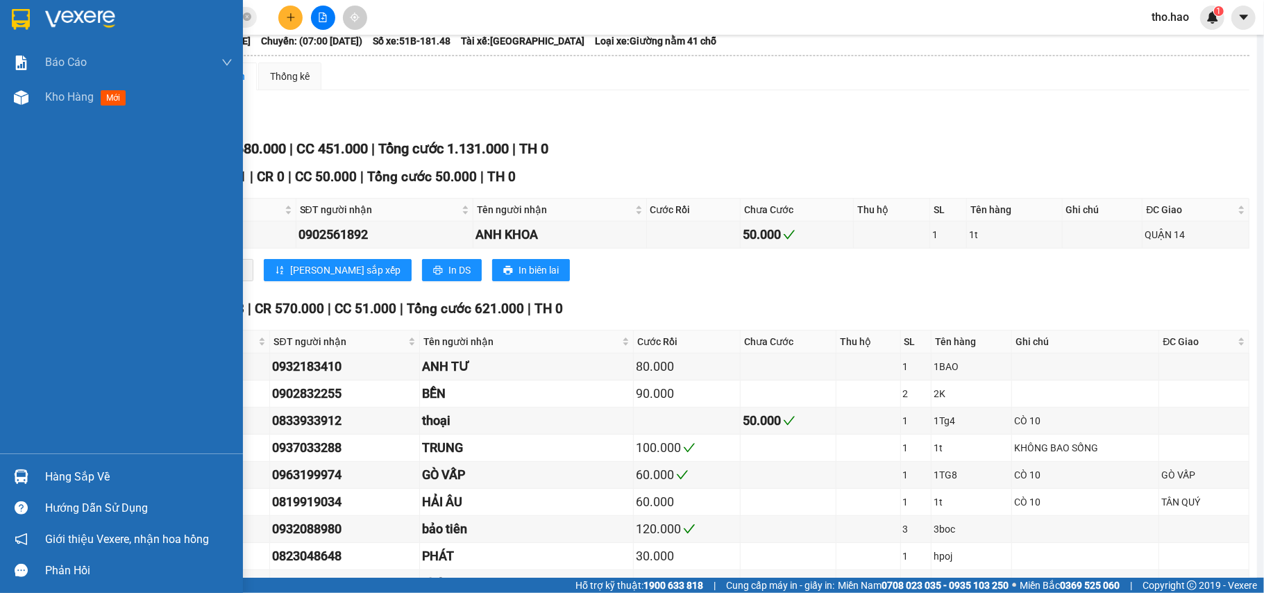
click at [84, 490] on div "Hàng sắp về" at bounding box center [121, 476] width 243 height 31
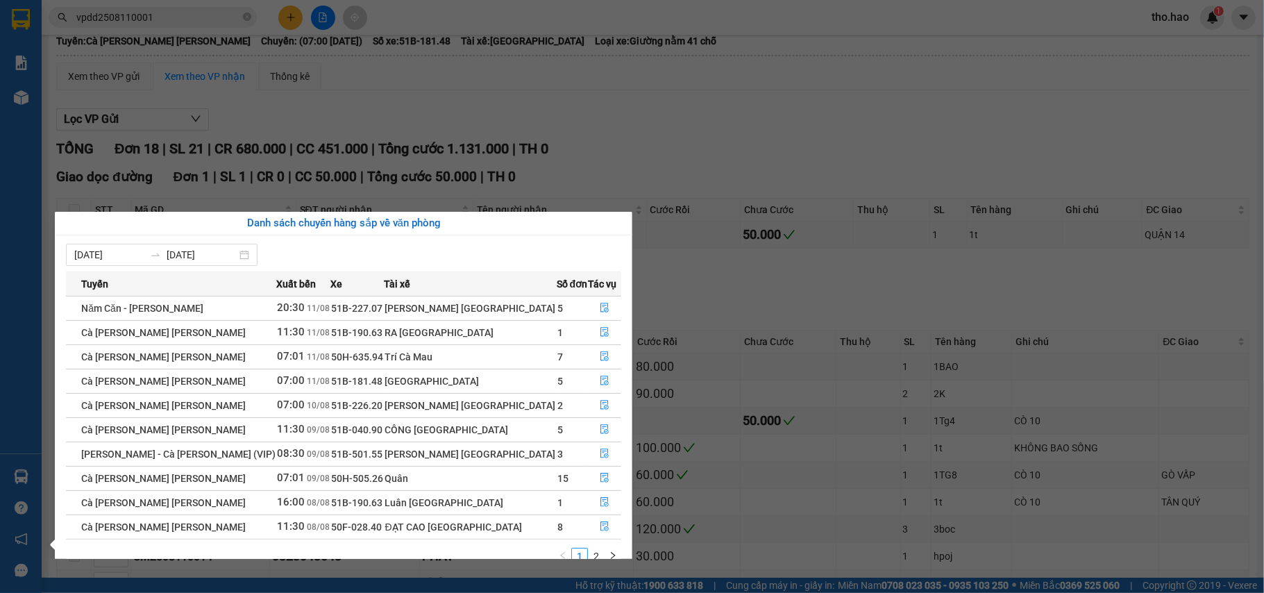
drag, startPoint x: 187, startPoint y: 42, endPoint x: 132, endPoint y: 28, distance: 56.4
click at [187, 40] on section "Kết quả [PERSON_NAME] ( 0 ) Bộ lọc No Data vpdd2508110001 tho.hao 1 [PERSON_NAM…" at bounding box center [632, 296] width 1264 height 593
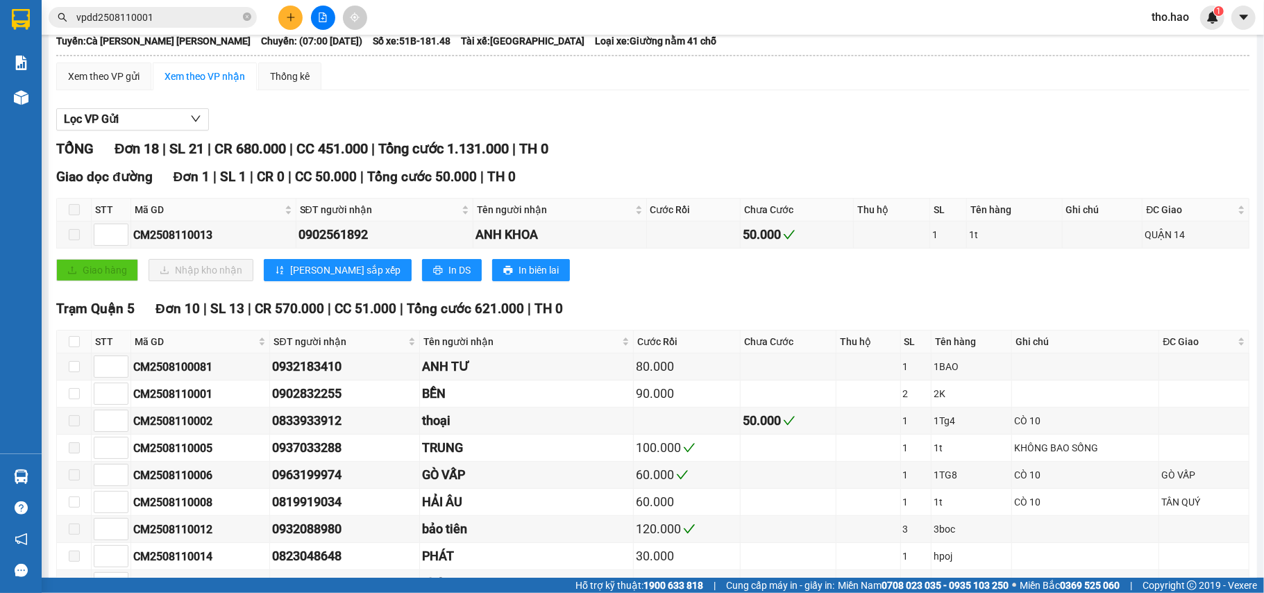
click at [217, 14] on input "vpdd2508110001" at bounding box center [158, 17] width 164 height 15
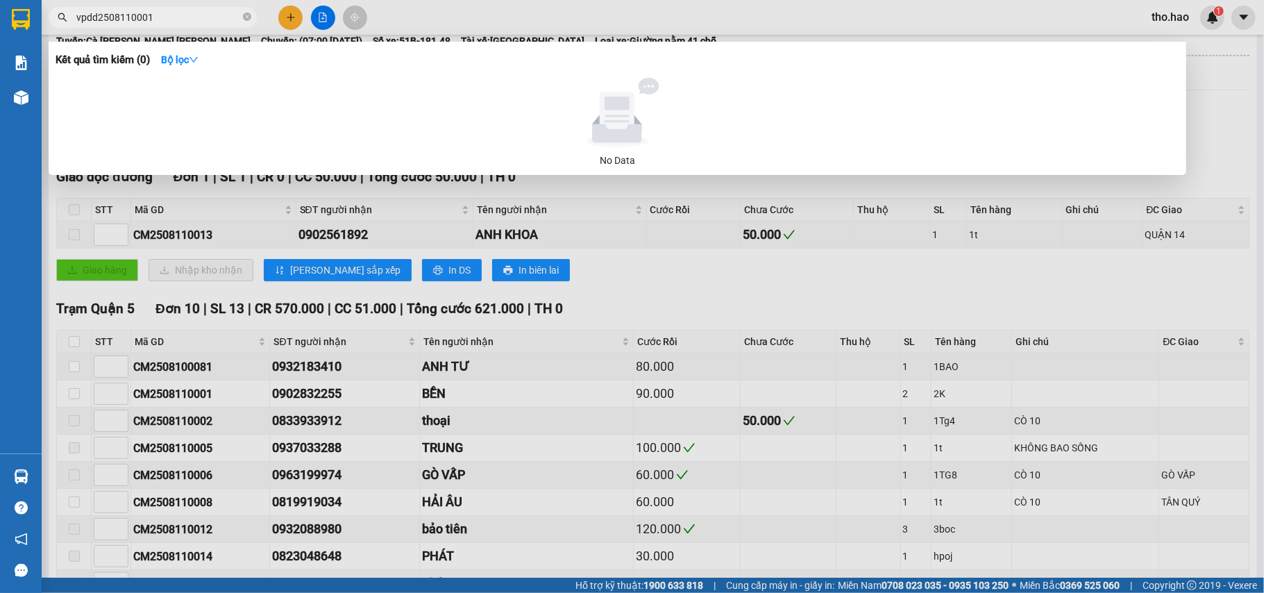
click at [99, 17] on input "vpdd2508110001" at bounding box center [158, 17] width 164 height 15
click at [146, 10] on input "VPDD2508110001" at bounding box center [158, 17] width 164 height 15
click at [157, 18] on input "VPDD250811001" at bounding box center [158, 17] width 164 height 15
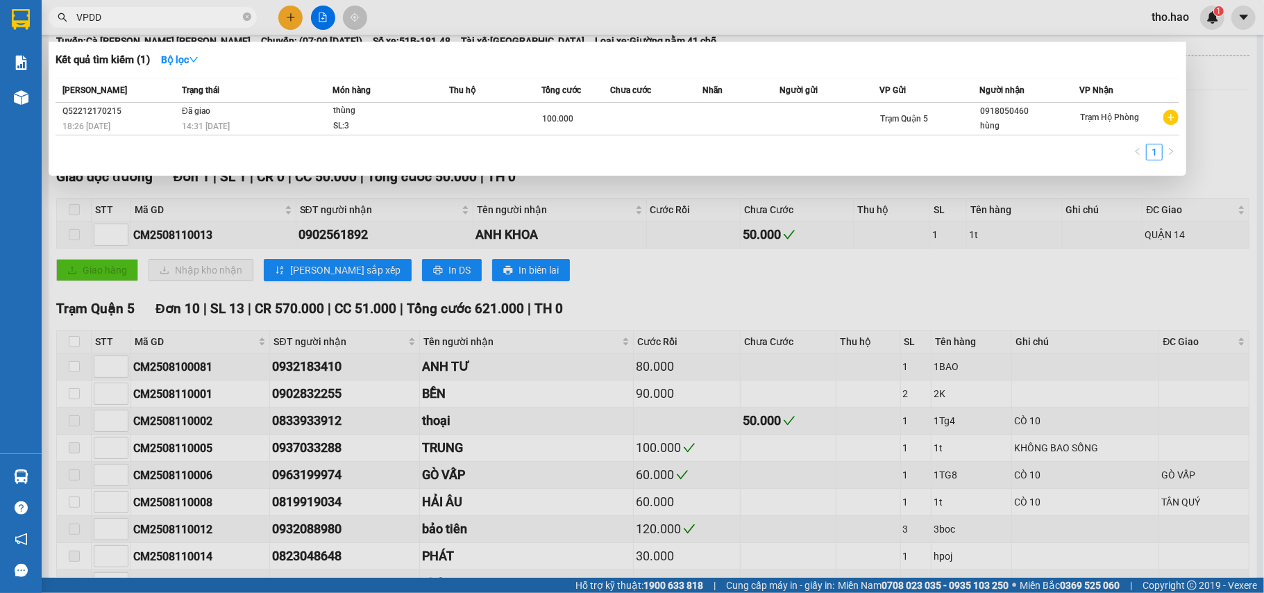
type input "VPDD"
click at [545, 235] on div at bounding box center [632, 296] width 1264 height 593
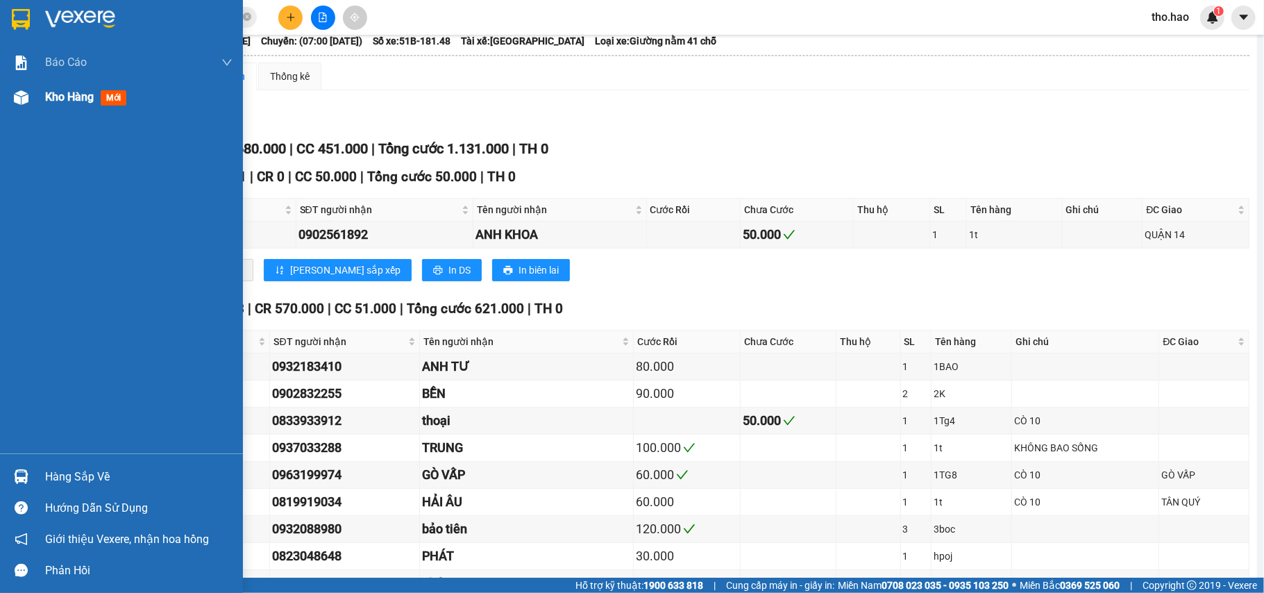
click at [65, 103] on span "Kho hàng" at bounding box center [69, 96] width 49 height 13
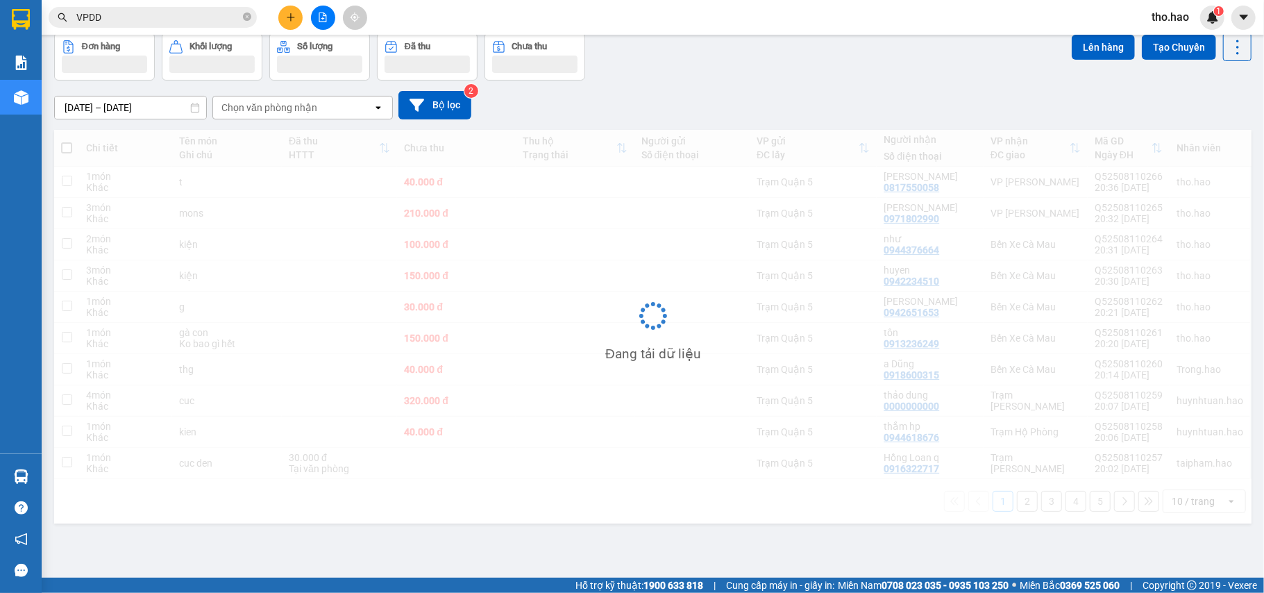
scroll to position [64, 0]
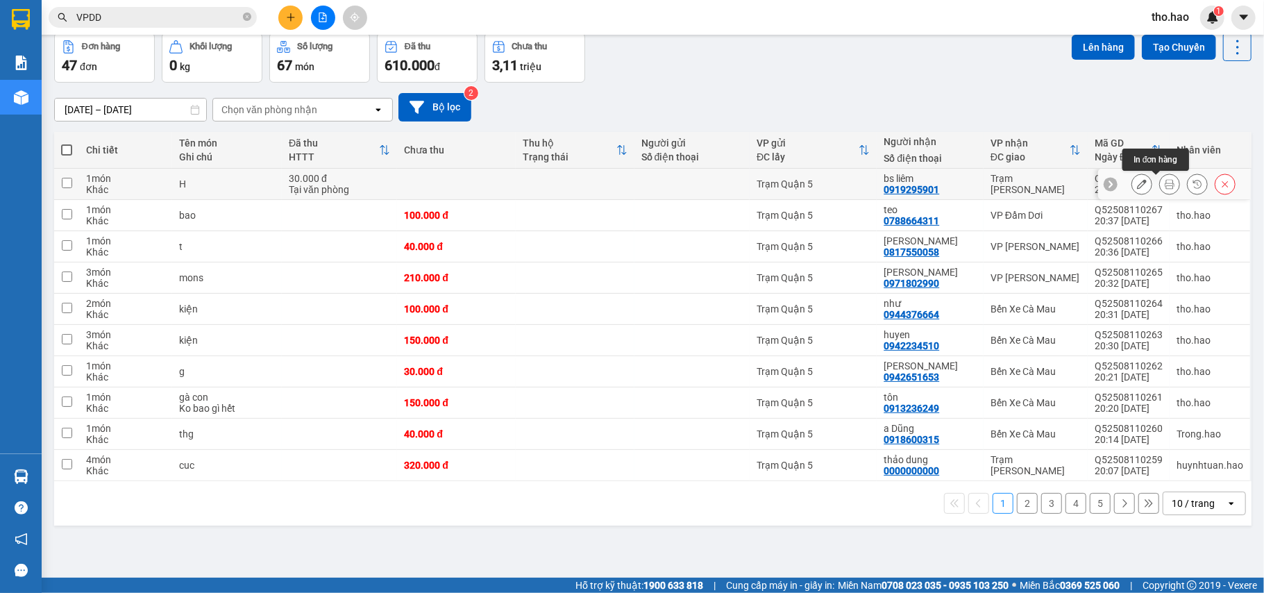
click at [1160, 190] on button at bounding box center [1169, 184] width 19 height 24
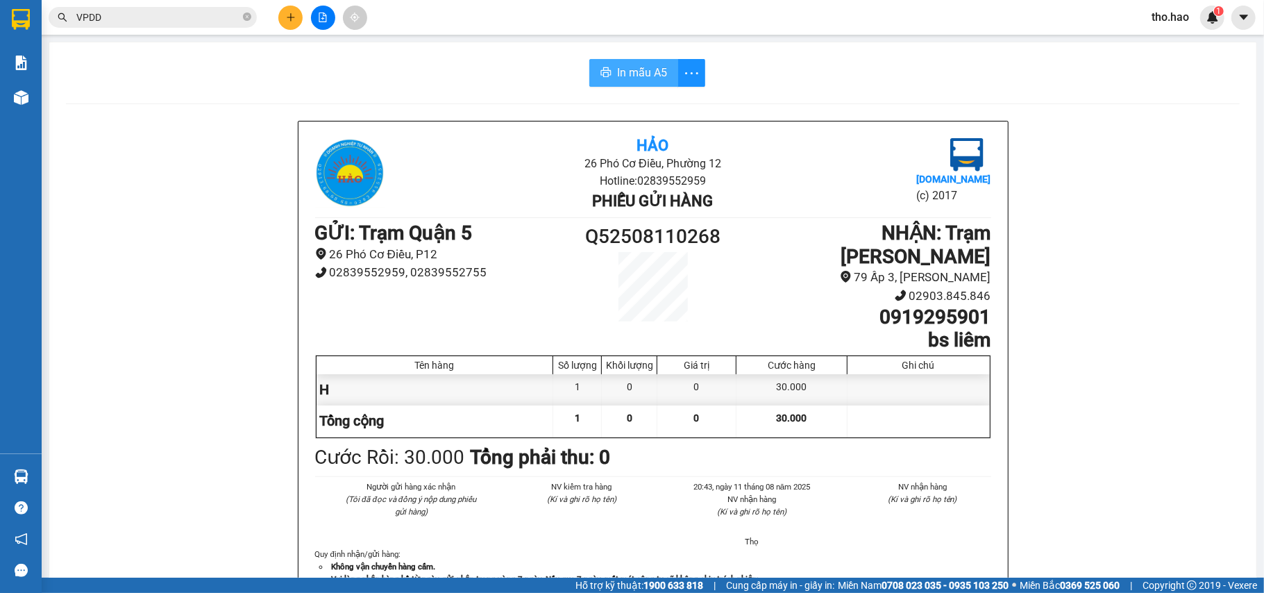
click at [637, 79] on span "In mẫu A5" at bounding box center [642, 72] width 50 height 17
click at [289, 17] on icon "plus" at bounding box center [291, 17] width 10 height 10
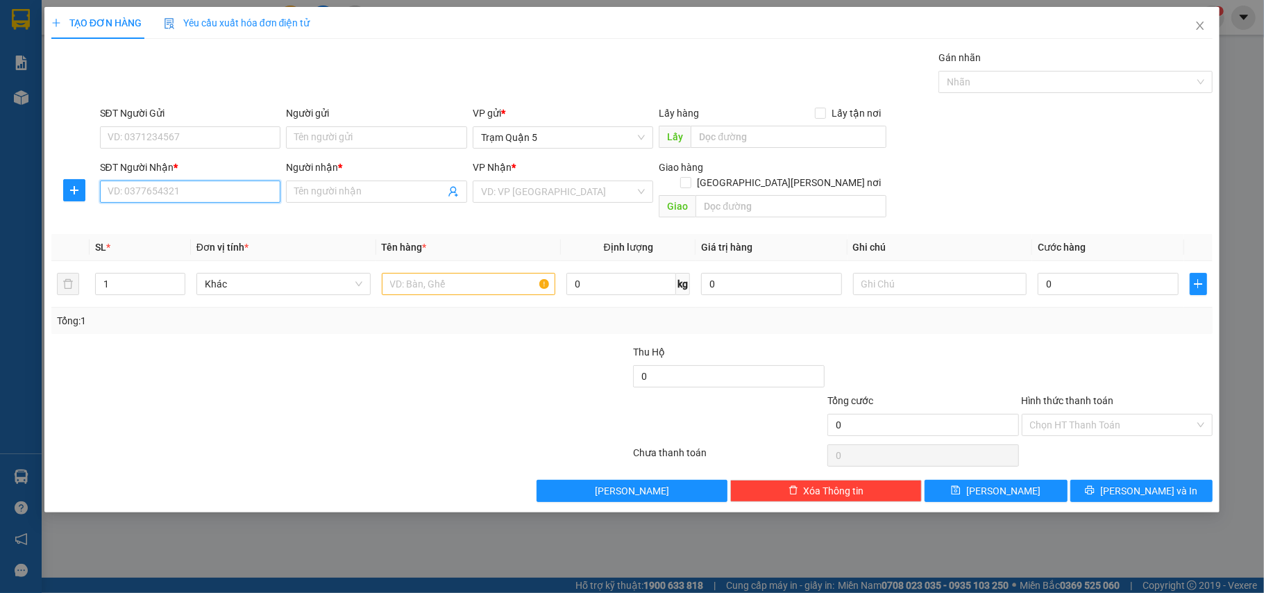
click at [137, 182] on input "SĐT Người Nhận *" at bounding box center [190, 192] width 181 height 22
click at [182, 219] on div "0372345693 - [PERSON_NAME]" at bounding box center [190, 220] width 165 height 15
type input "0372345693"
type input "lâm"
type input "30.000"
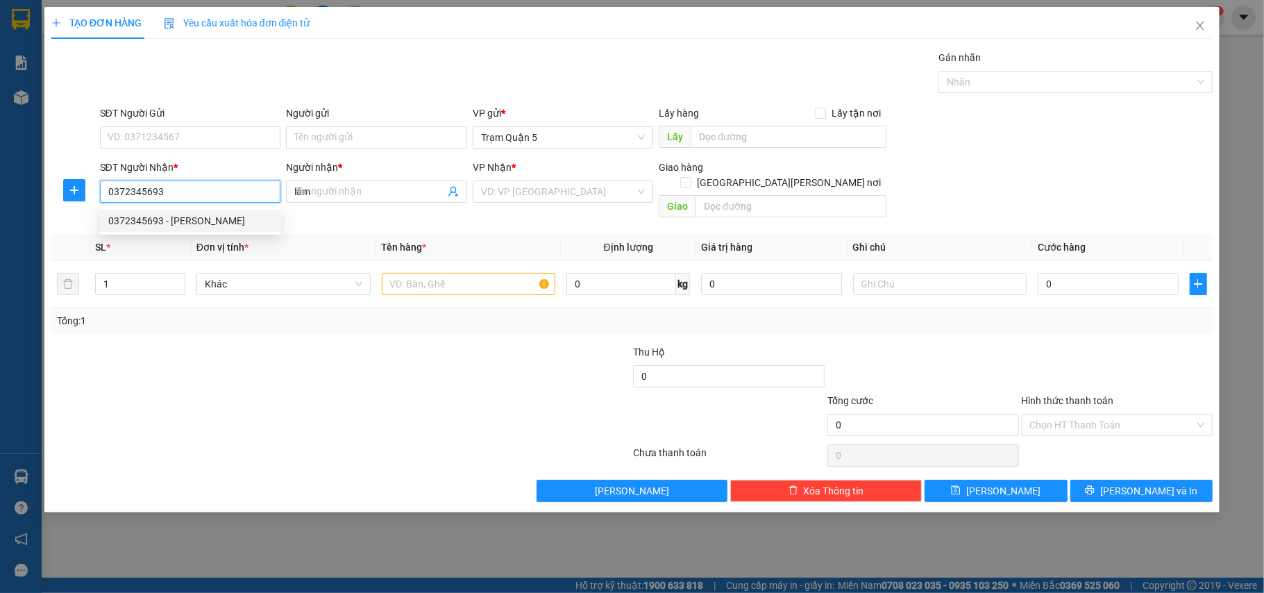
type input "30.000"
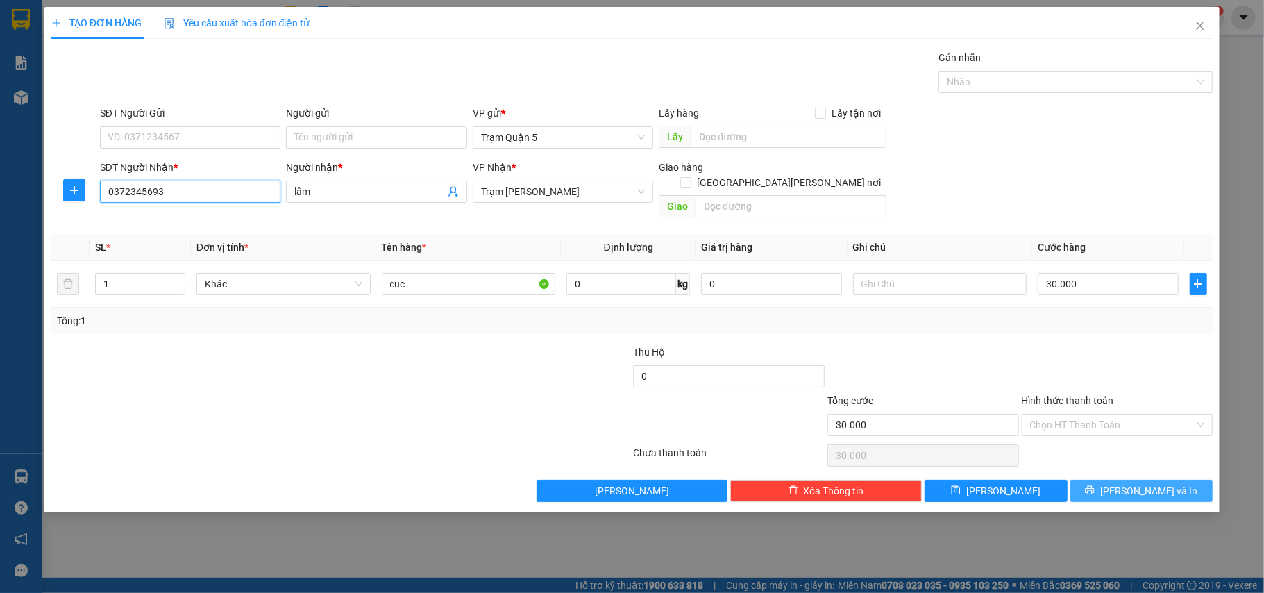
type input "0372345693"
click at [1146, 485] on span "[PERSON_NAME] và In" at bounding box center [1149, 490] width 97 height 15
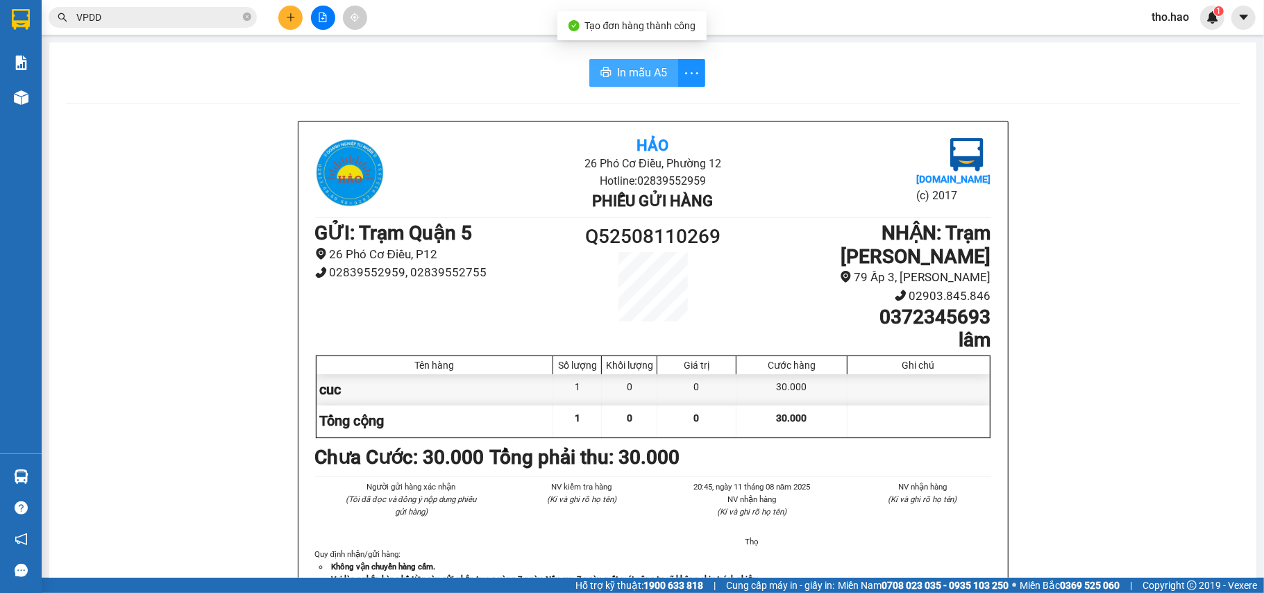
click at [617, 78] on span "In mẫu A5" at bounding box center [642, 72] width 50 height 17
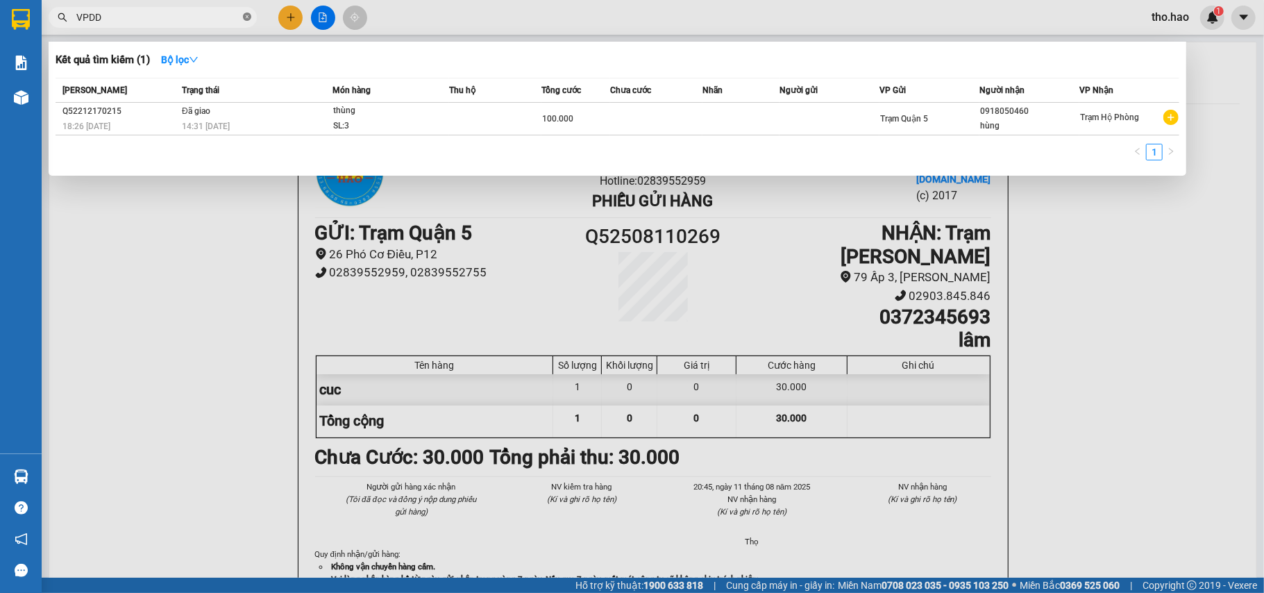
click at [242, 17] on span "VPDD" at bounding box center [153, 17] width 208 height 21
click at [245, 17] on icon "close-circle" at bounding box center [247, 16] width 8 height 8
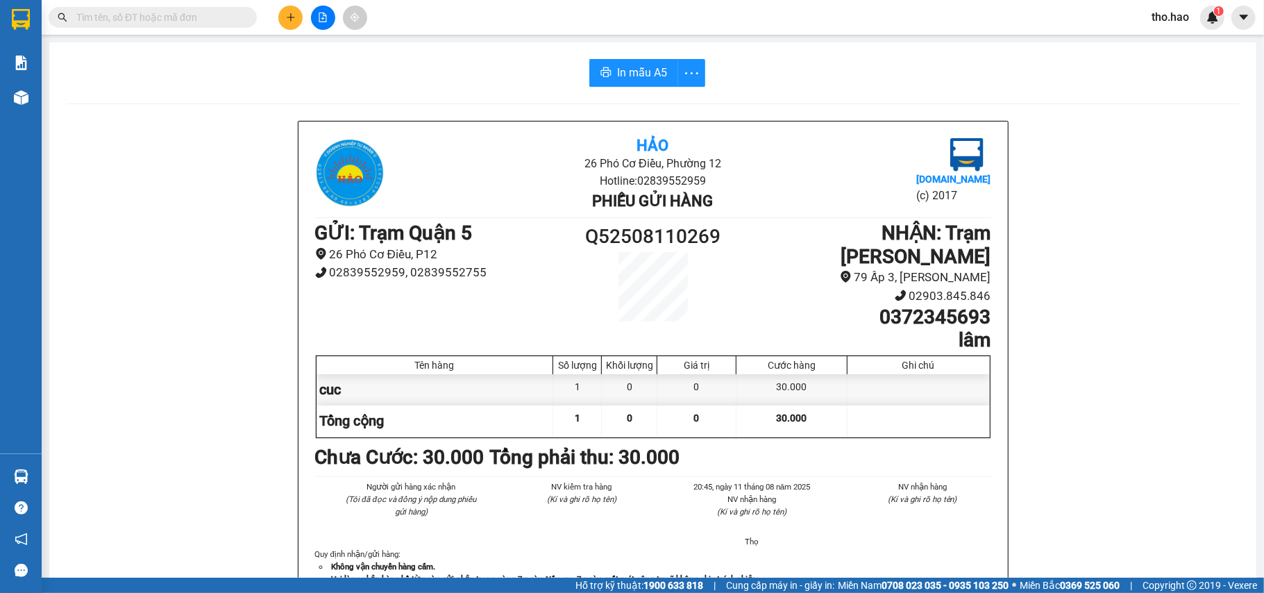
click at [208, 12] on input "text" at bounding box center [158, 17] width 164 height 15
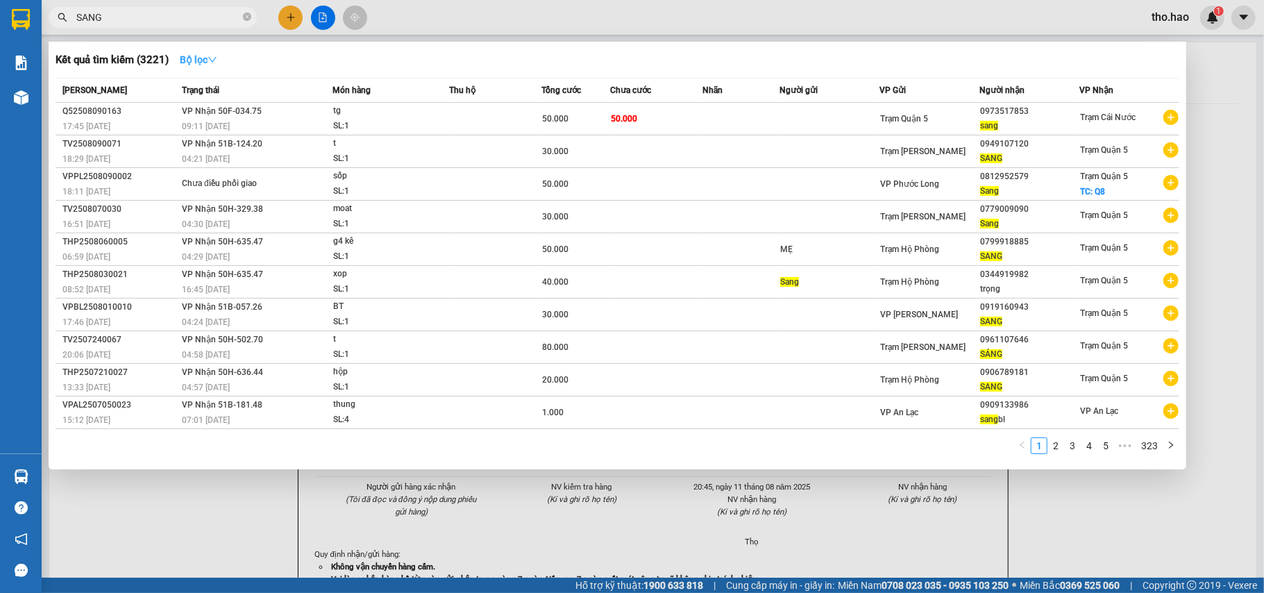
type input "SANG"
click at [201, 53] on button "Bộ lọc" at bounding box center [199, 60] width 60 height 22
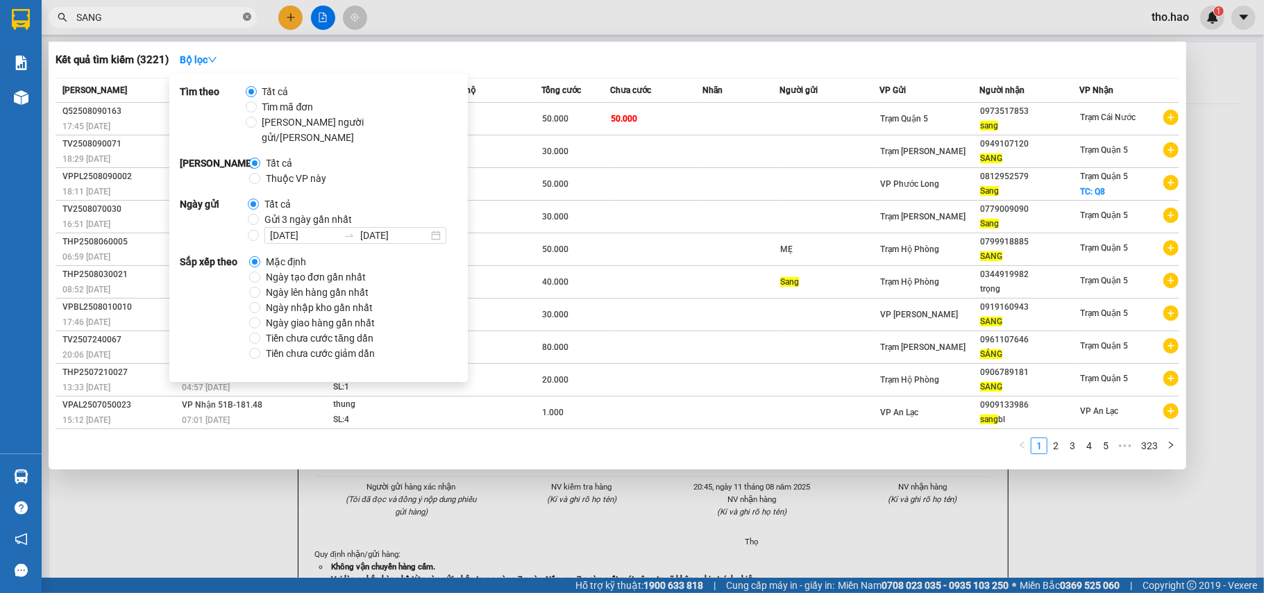
click at [249, 15] on icon "close-circle" at bounding box center [247, 16] width 8 height 8
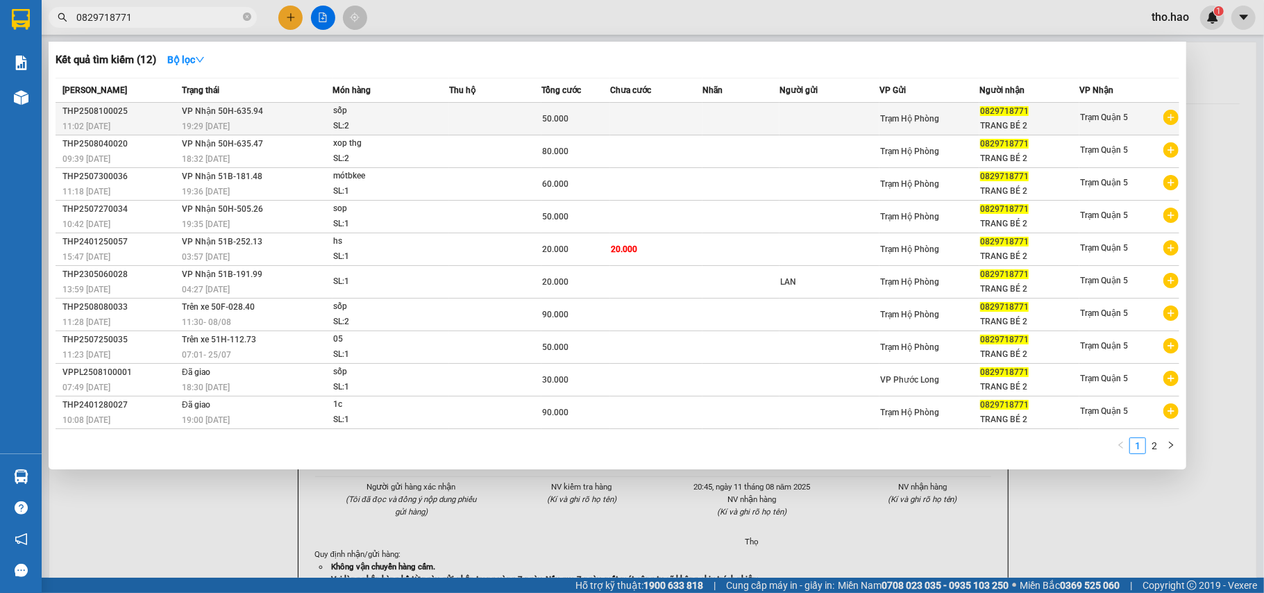
type input "0829718771"
click at [306, 119] on div "19:29 [DATE]" at bounding box center [256, 126] width 149 height 15
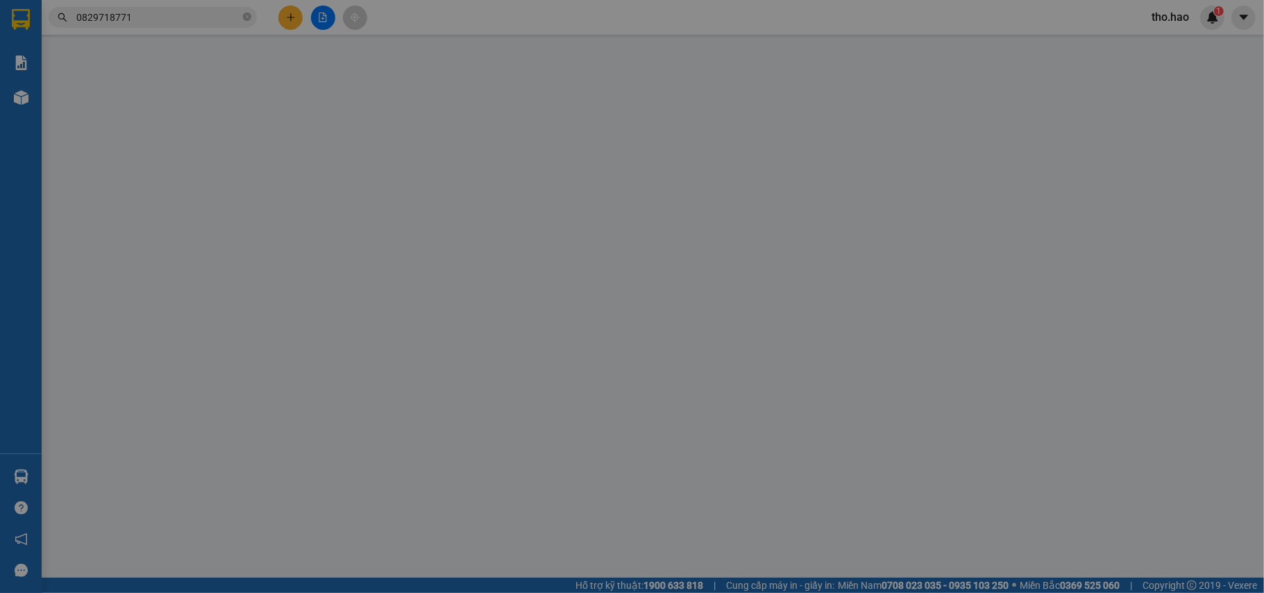
type input "0829718771"
type input "TRANG BÉ 2"
type input "50.000"
type input "0"
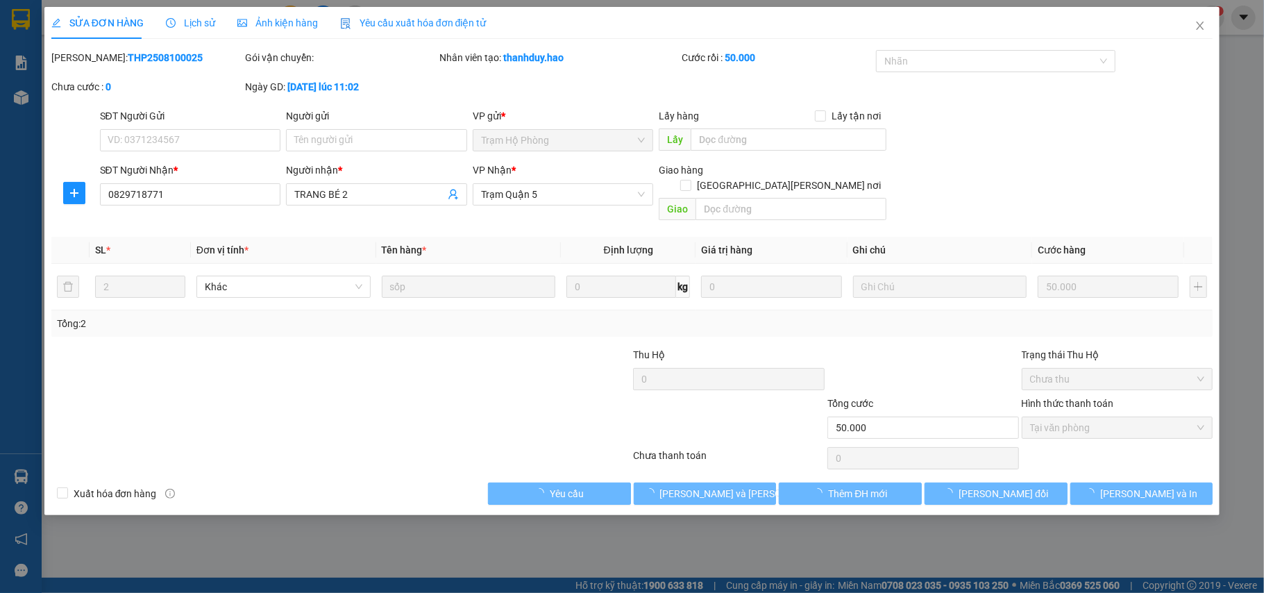
click at [276, 24] on span "Ảnh kiện hàng" at bounding box center [277, 22] width 81 height 11
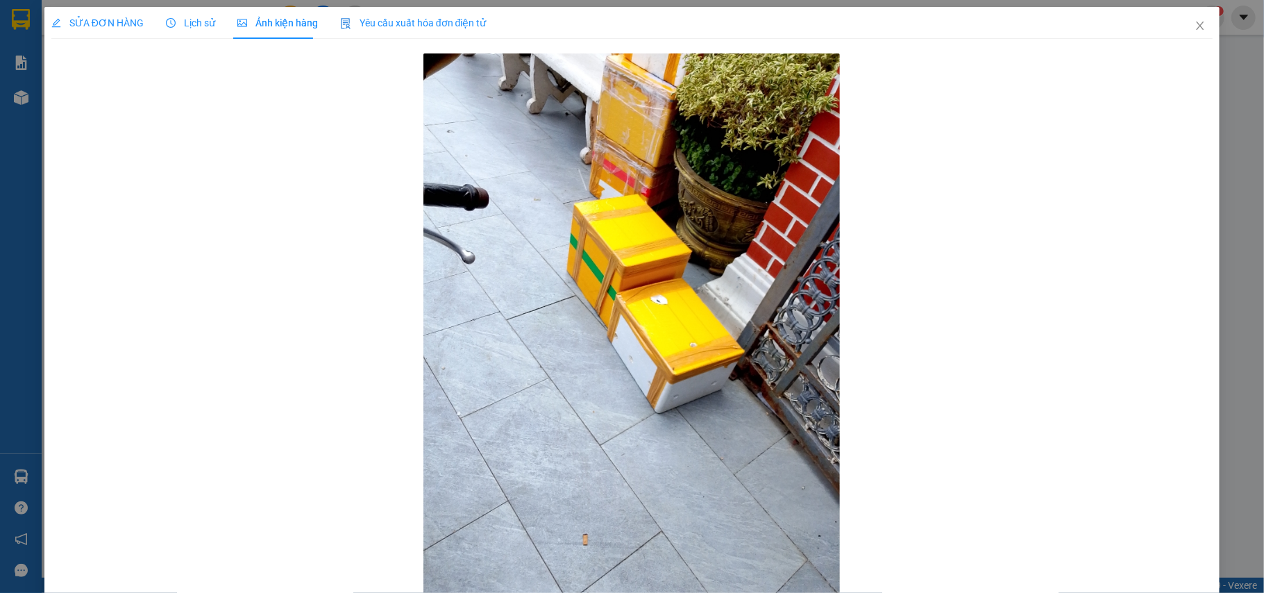
click at [112, 20] on span "SỬA ĐƠN HÀNG" at bounding box center [97, 22] width 92 height 11
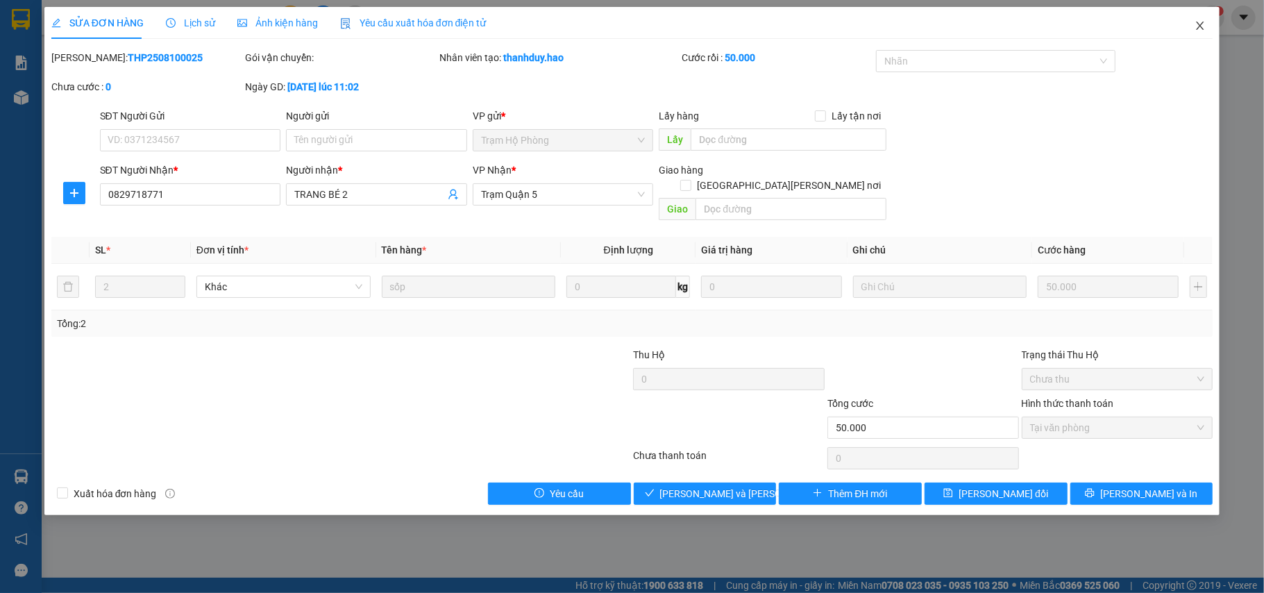
click at [1203, 26] on icon "close" at bounding box center [1200, 25] width 11 height 11
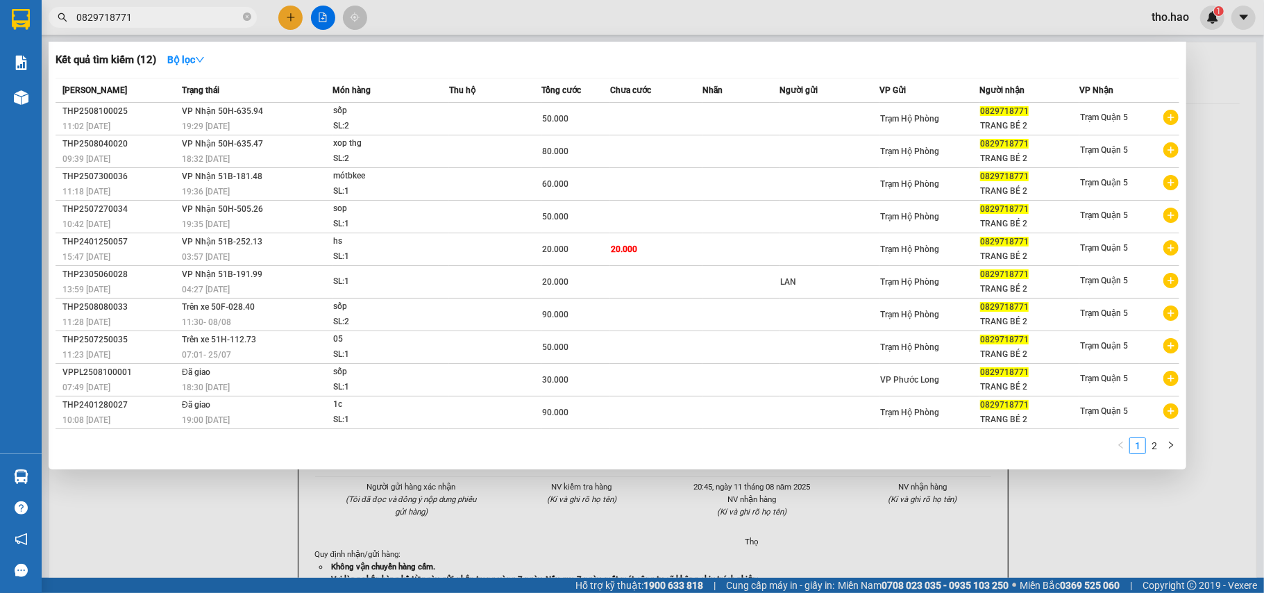
click at [193, 17] on input "0829718771" at bounding box center [158, 17] width 164 height 15
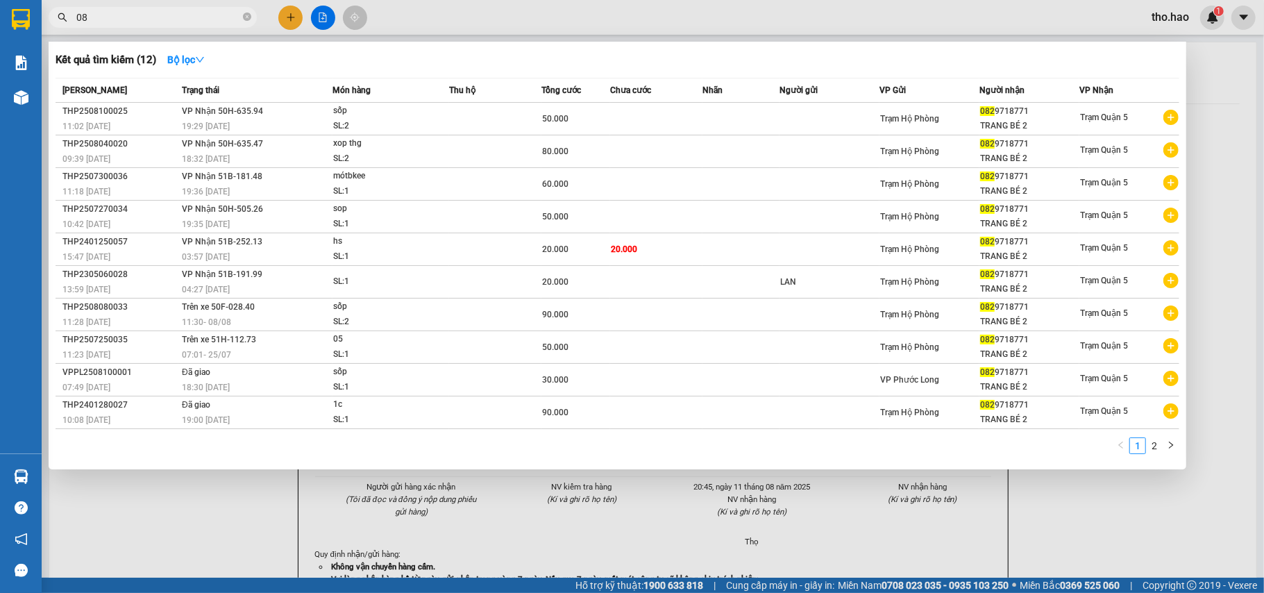
type input "0"
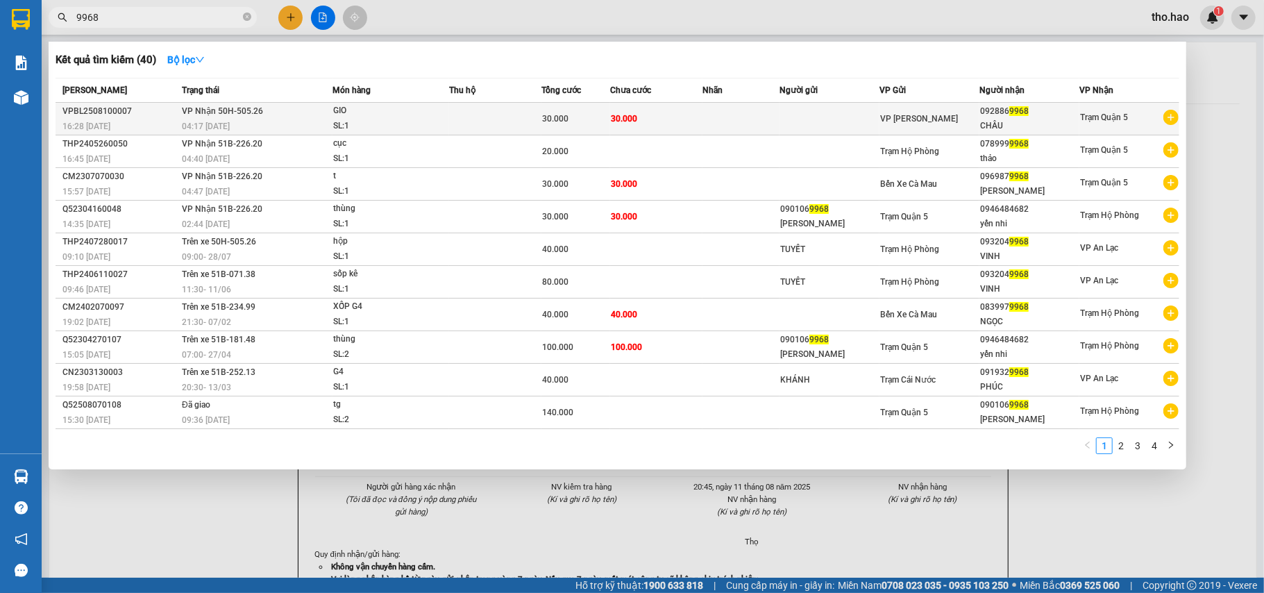
type input "9968"
click at [287, 117] on td "[PERSON_NAME] 50H-505.26 04:17 [DATE]" at bounding box center [254, 119] width 153 height 33
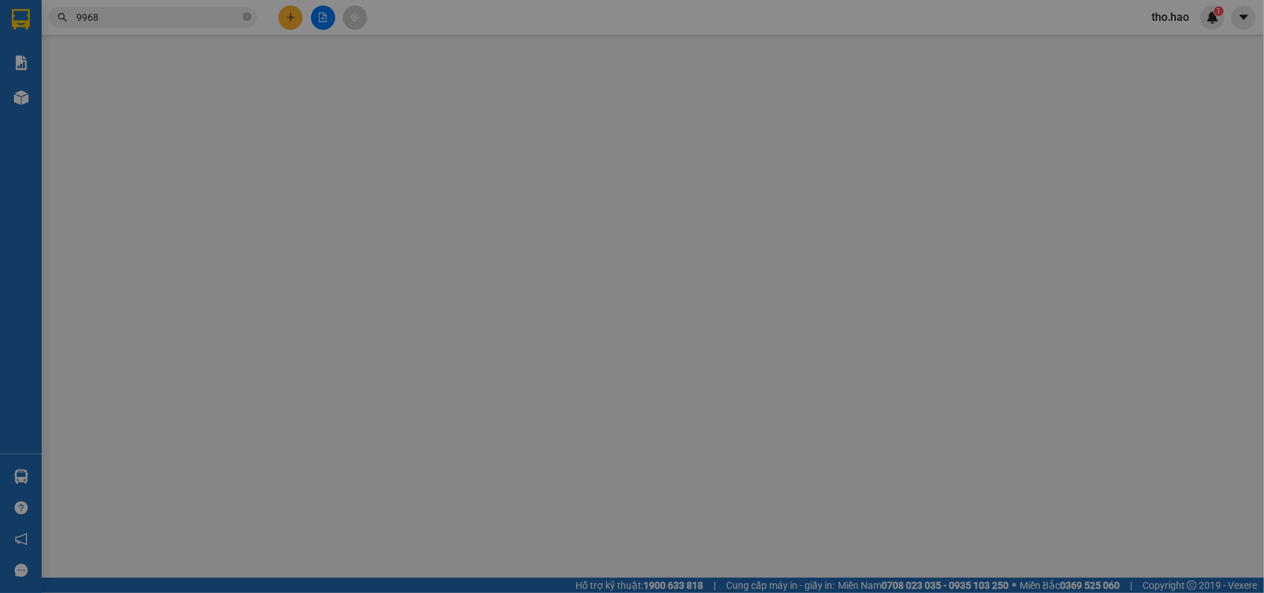
type input "0928869968"
type input "CHÂU"
type input "30.000"
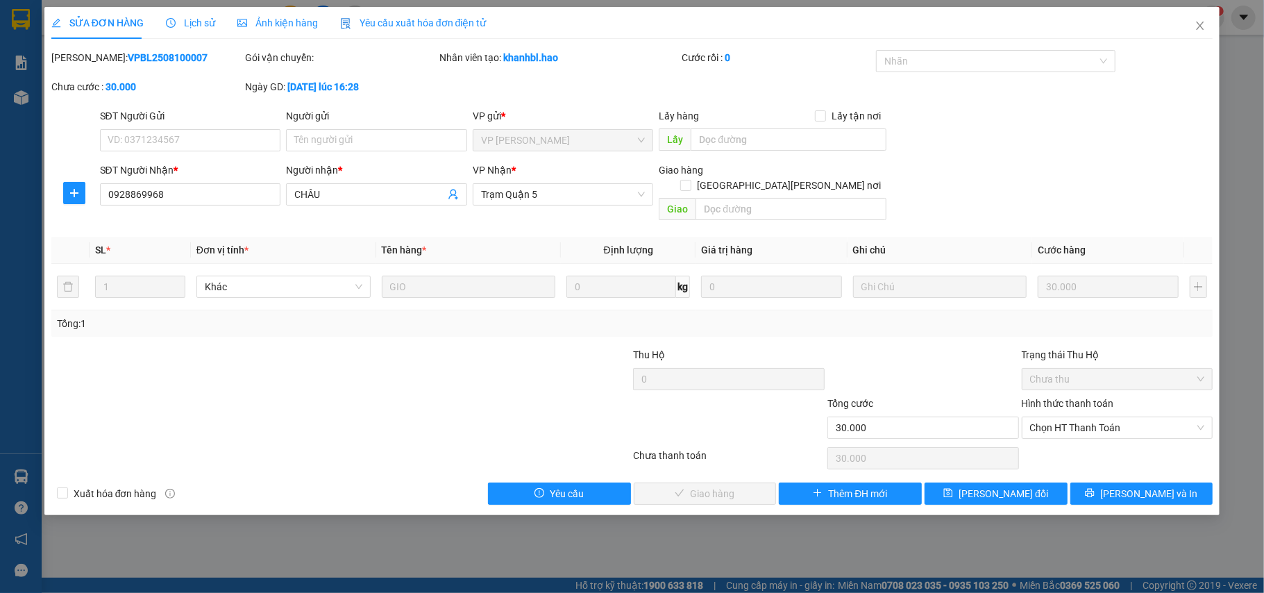
click at [261, 28] on span "Ảnh kiện hàng" at bounding box center [277, 22] width 81 height 11
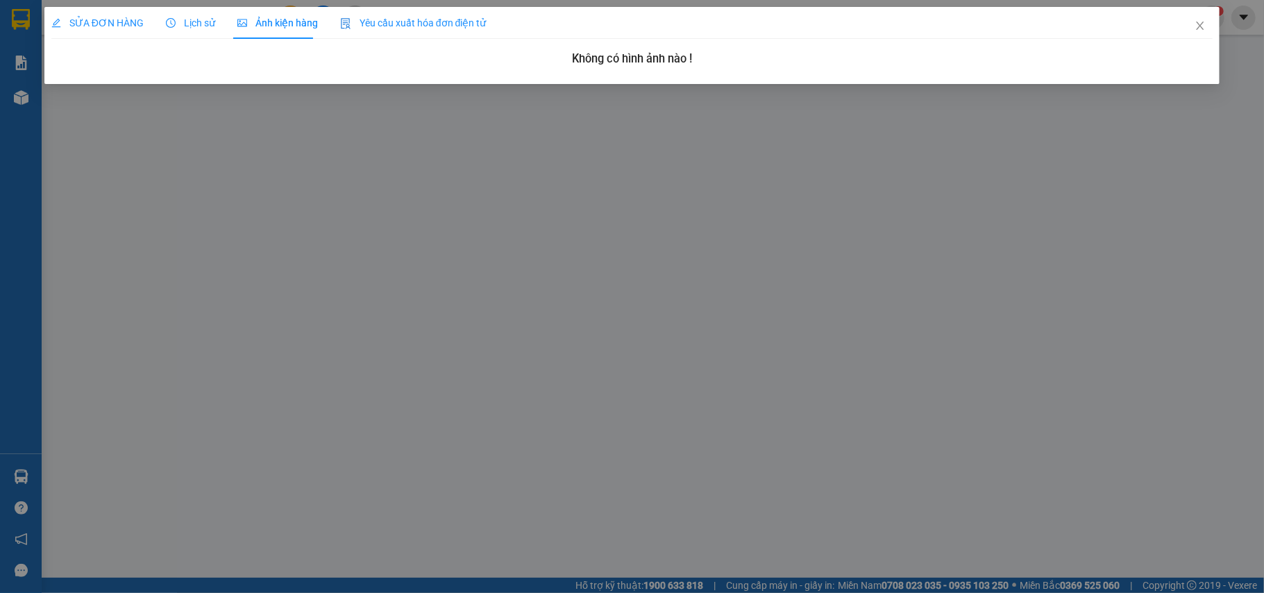
click at [131, 19] on span "SỬA ĐƠN HÀNG" at bounding box center [97, 22] width 92 height 11
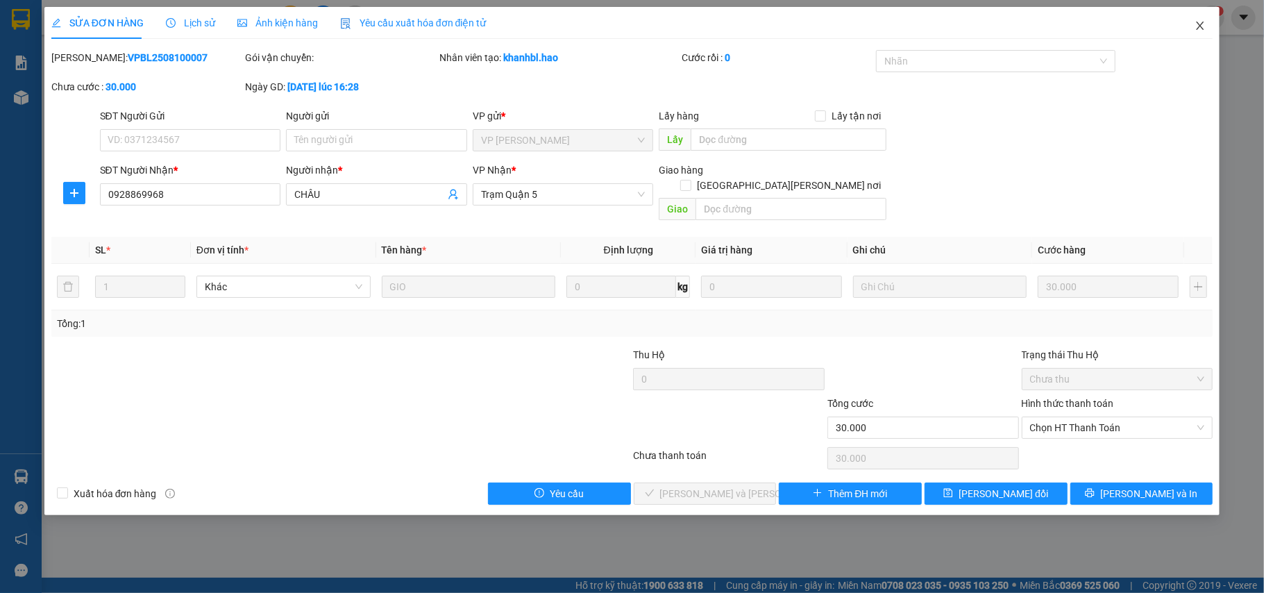
click at [1203, 28] on icon "close" at bounding box center [1200, 25] width 11 height 11
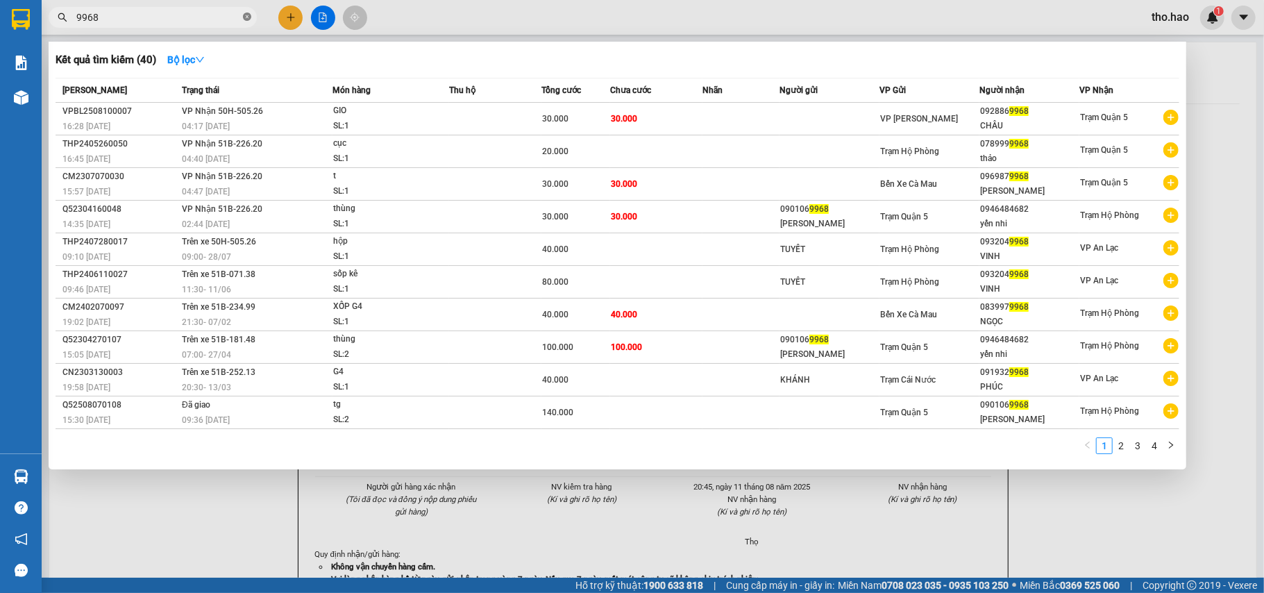
click at [245, 20] on icon "close-circle" at bounding box center [247, 16] width 8 height 8
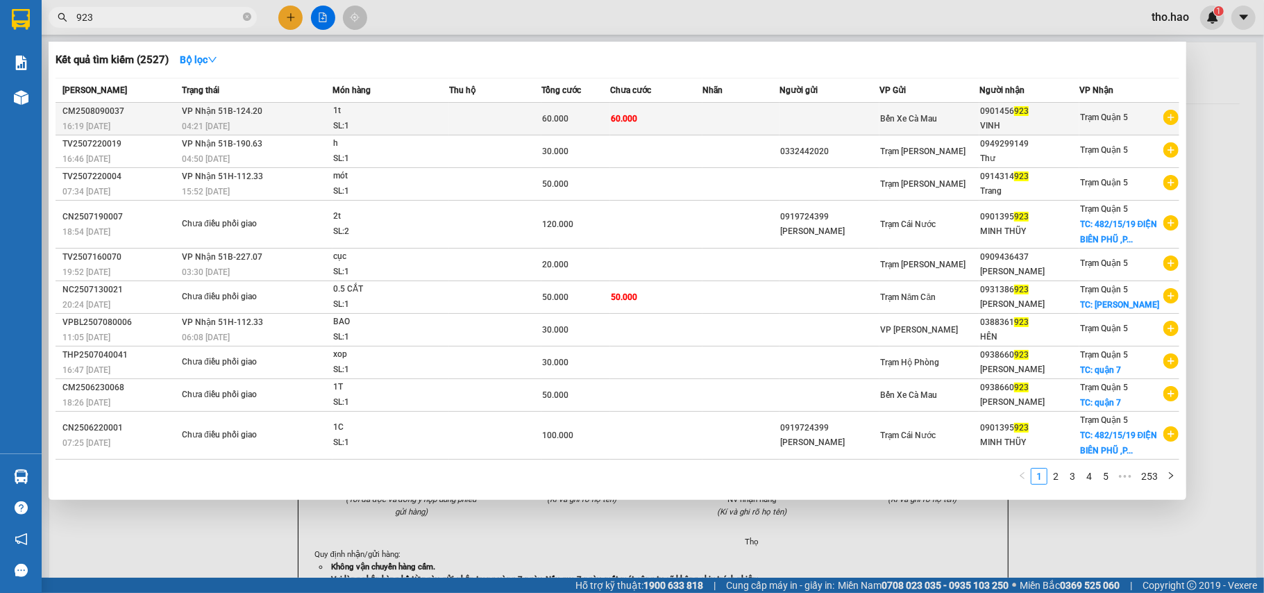
type input "923"
click at [333, 111] on div "1t" at bounding box center [385, 110] width 104 height 15
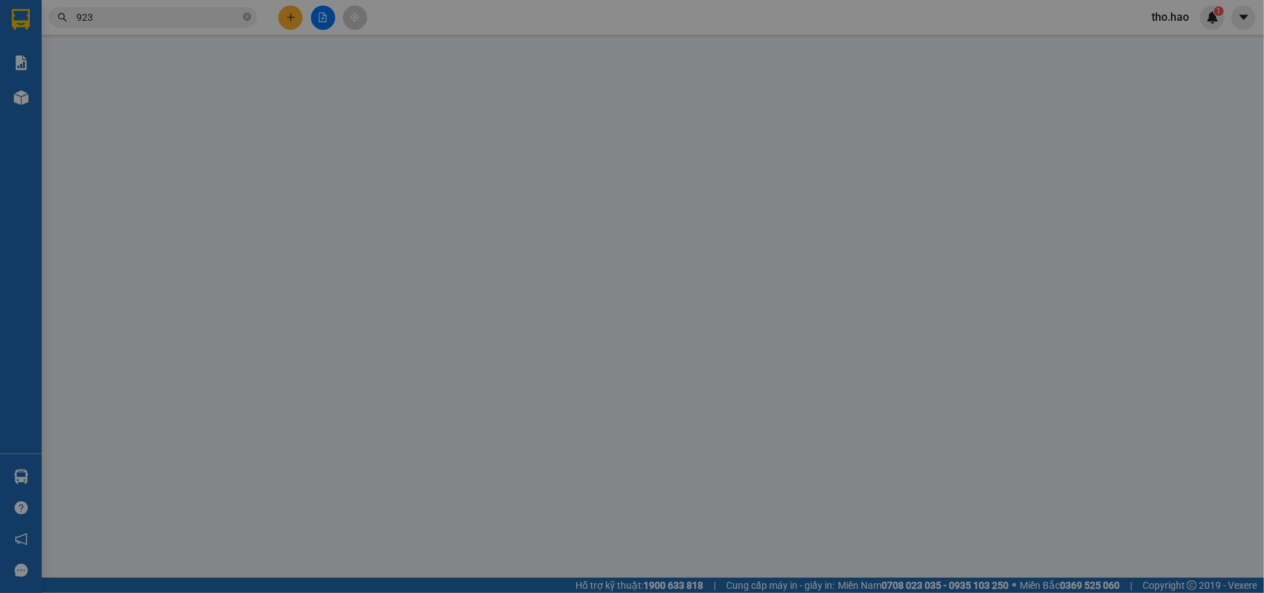
type input "0901456923"
type input "VINH"
type input "60.000"
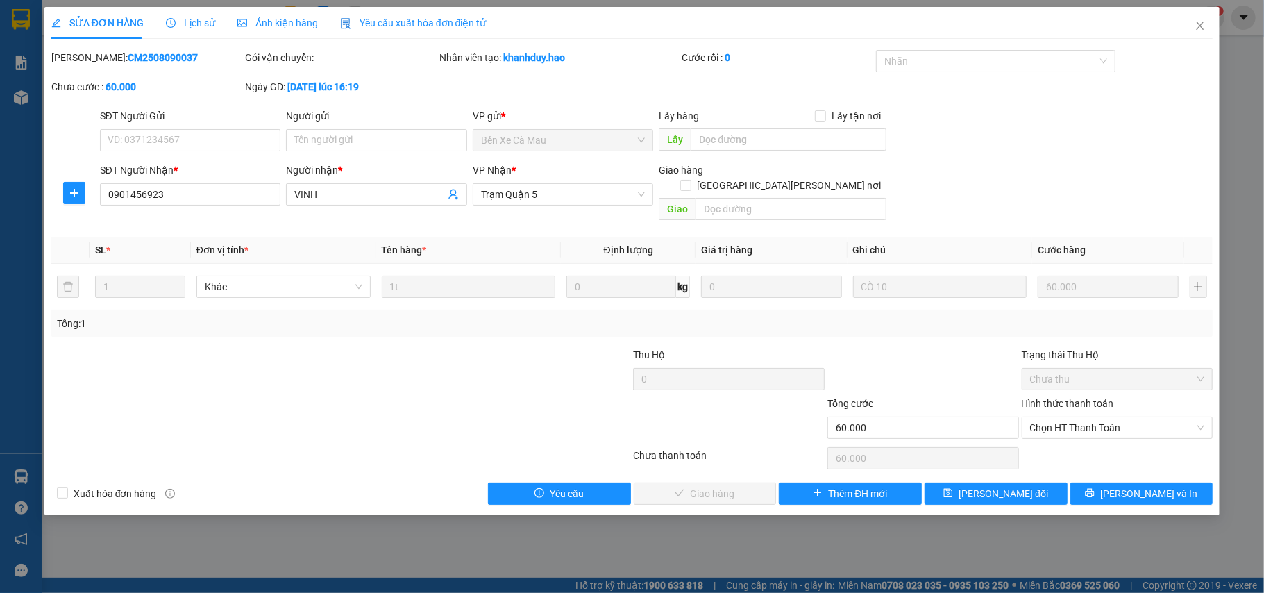
click at [287, 31] on div "Ảnh kiện hàng" at bounding box center [277, 23] width 81 height 32
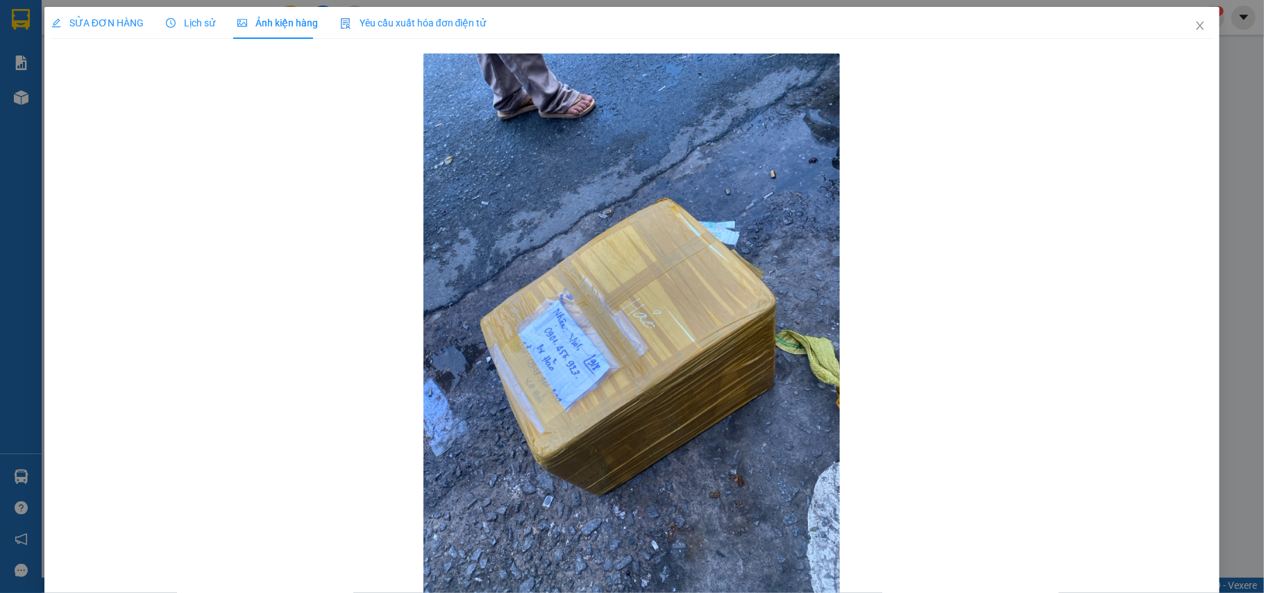
click at [118, 17] on span "SỬA ĐƠN HÀNG" at bounding box center [97, 22] width 92 height 11
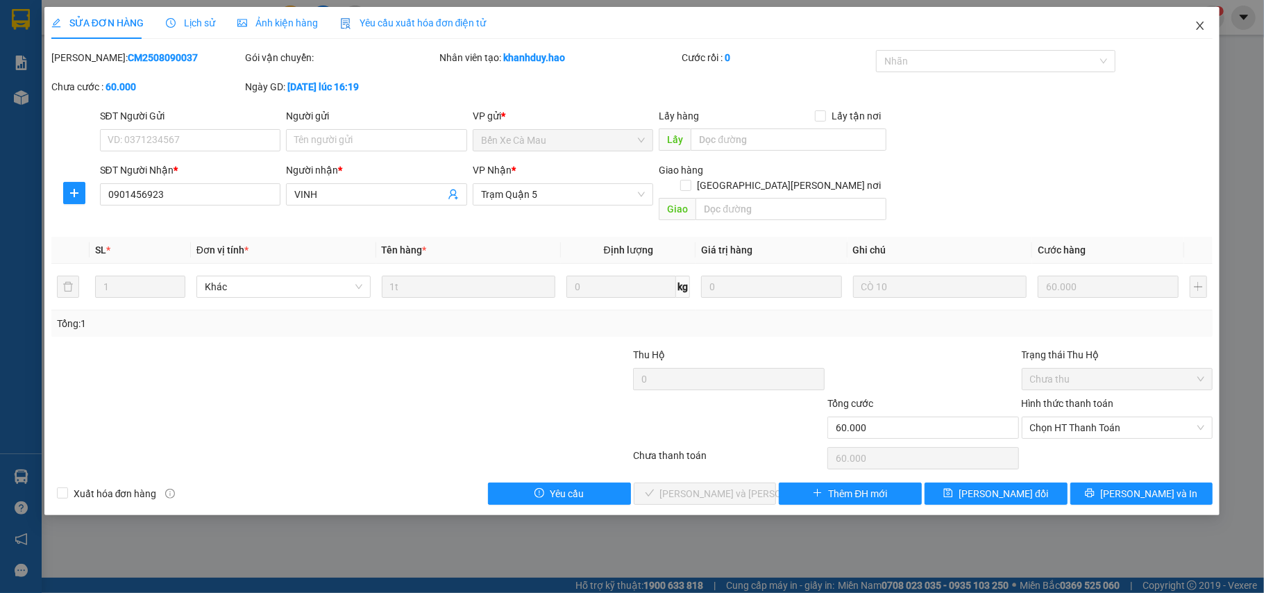
click at [1203, 18] on span "Close" at bounding box center [1200, 26] width 39 height 39
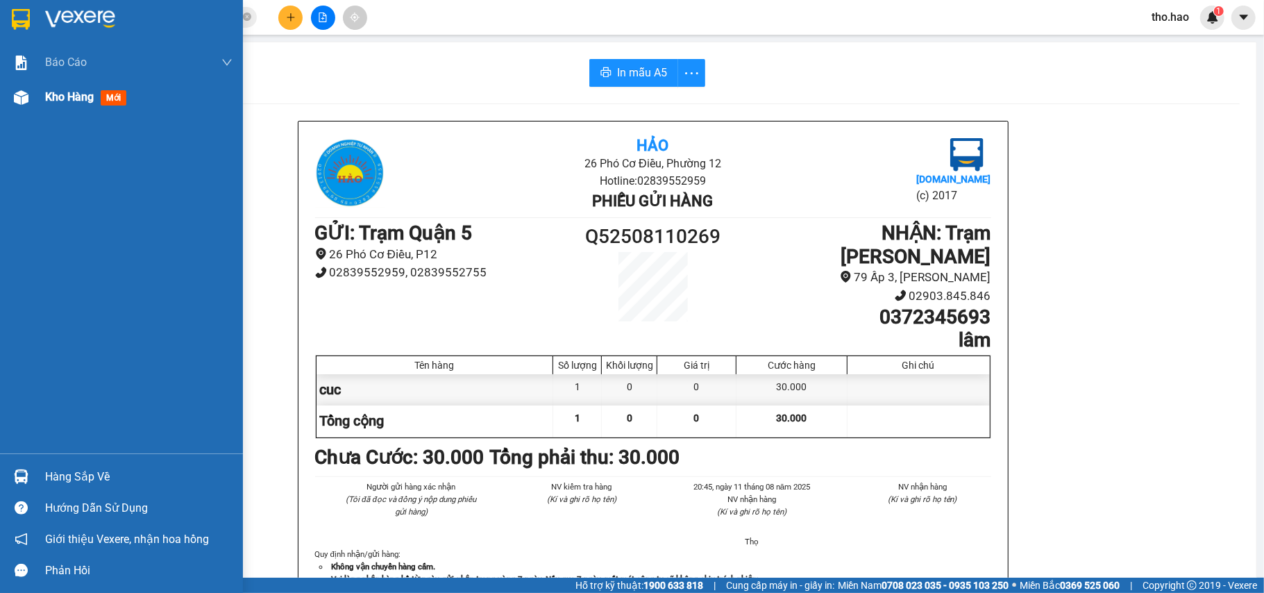
click at [69, 97] on span "Kho hàng" at bounding box center [69, 96] width 49 height 13
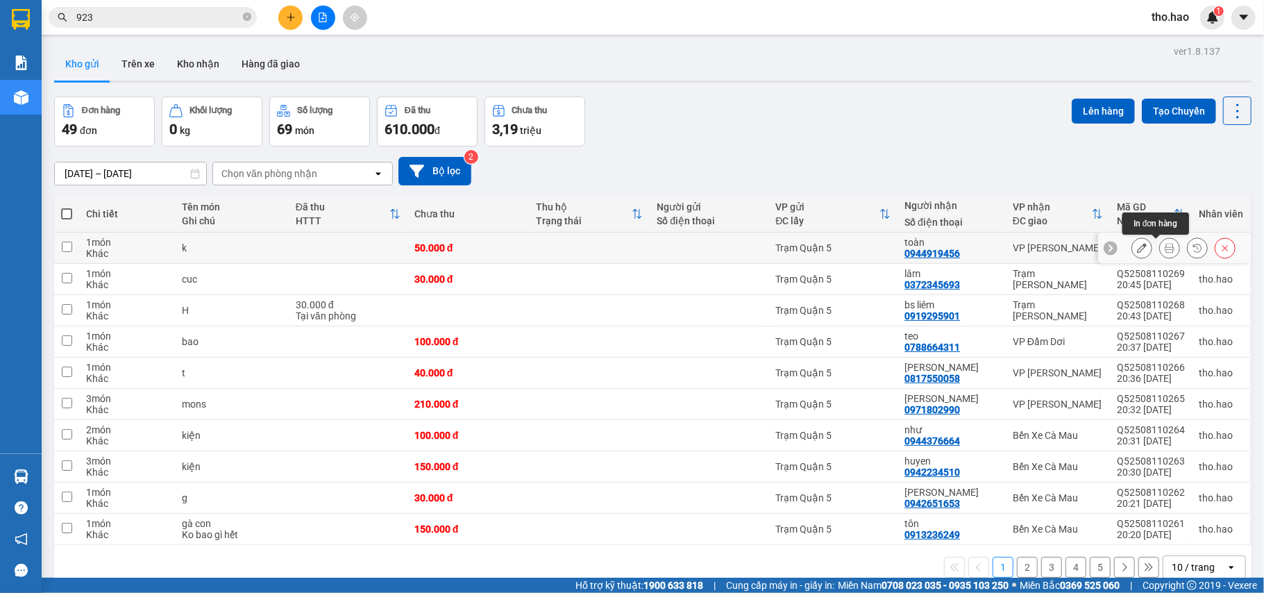
click at [1165, 249] on icon at bounding box center [1170, 248] width 10 height 10
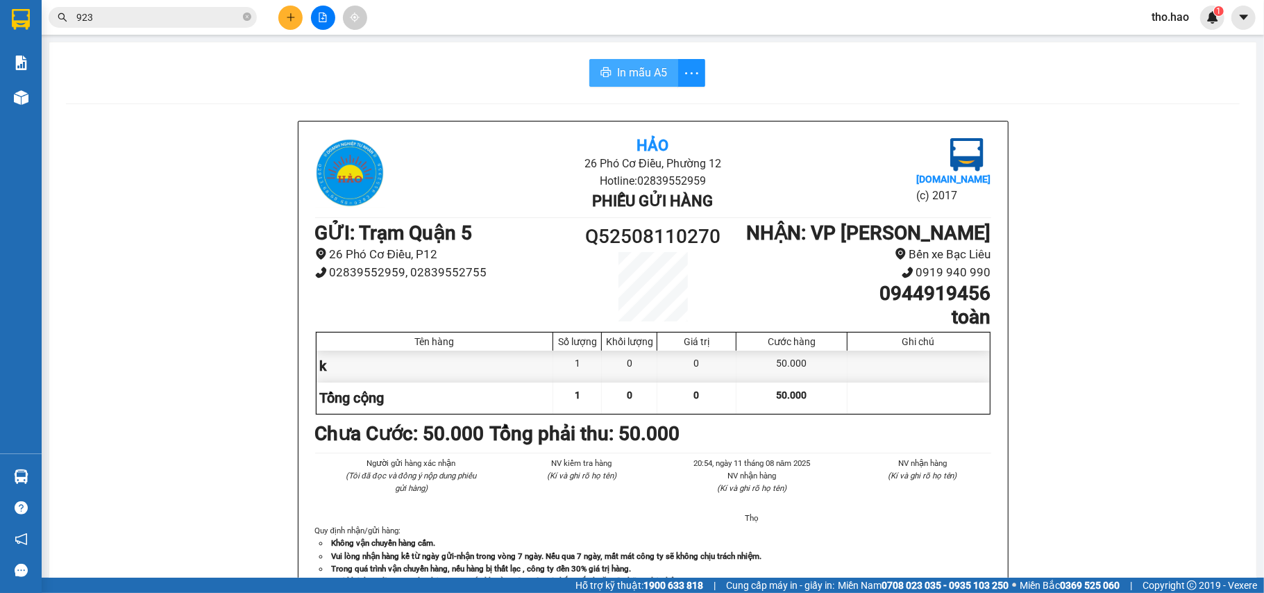
click at [636, 85] on button "In mẫu A5" at bounding box center [633, 73] width 89 height 28
drag, startPoint x: 595, startPoint y: 72, endPoint x: 653, endPoint y: 76, distance: 57.7
click at [601, 73] on icon "printer" at bounding box center [606, 72] width 11 height 11
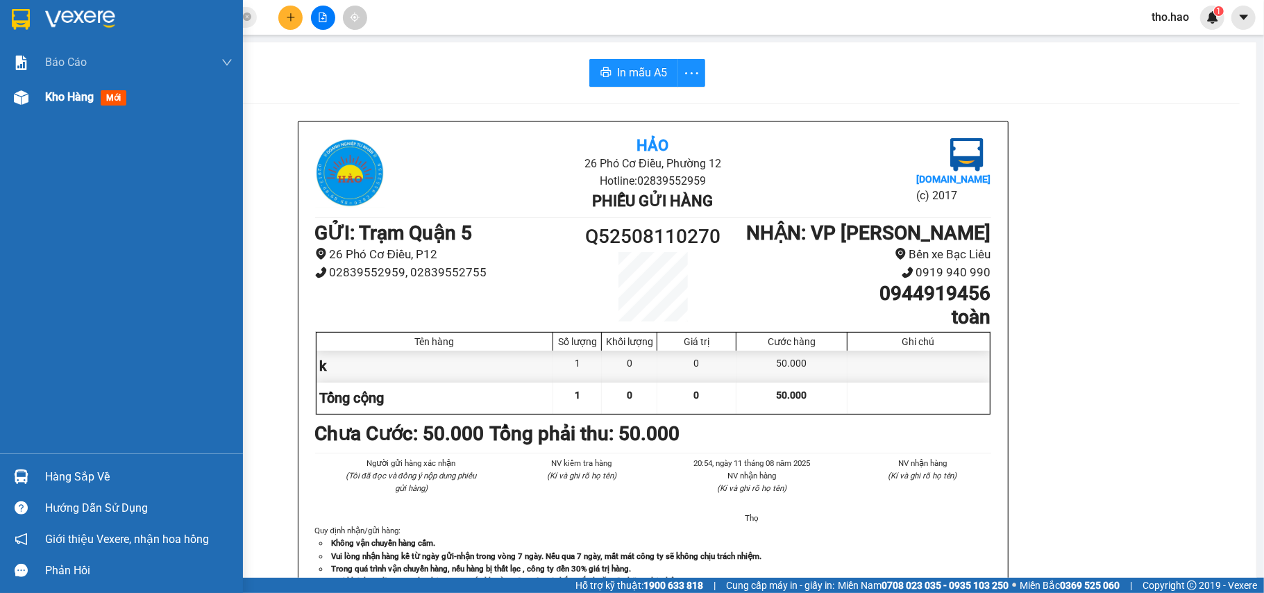
click at [57, 100] on span "Kho hàng" at bounding box center [69, 96] width 49 height 13
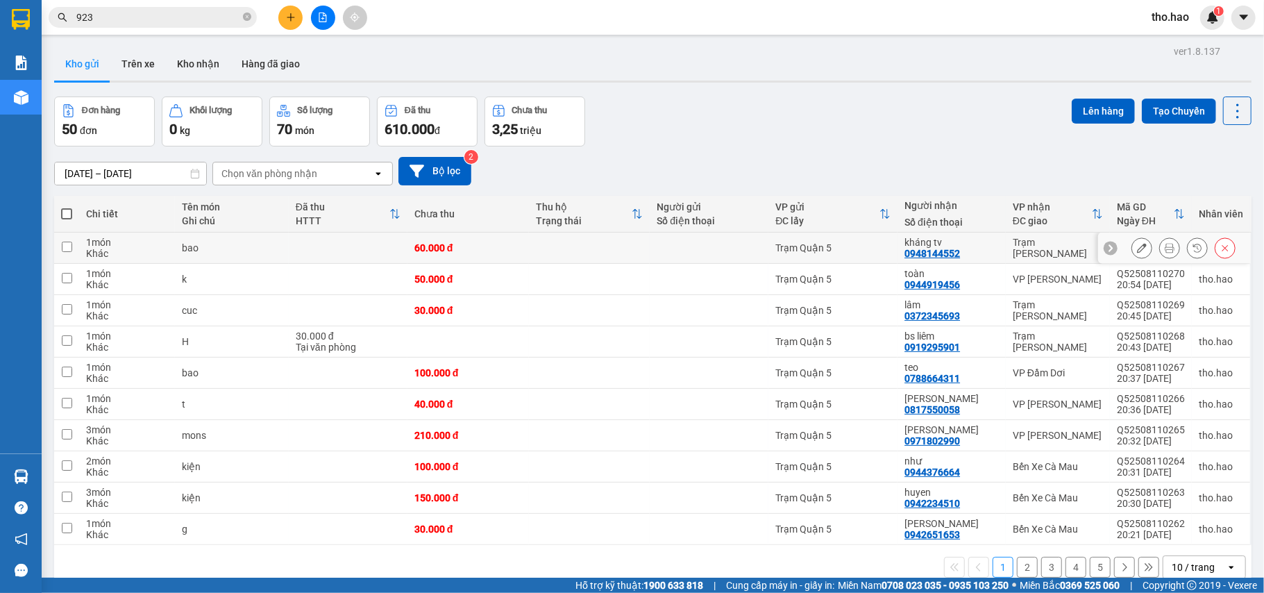
click at [1137, 250] on icon at bounding box center [1142, 248] width 10 height 10
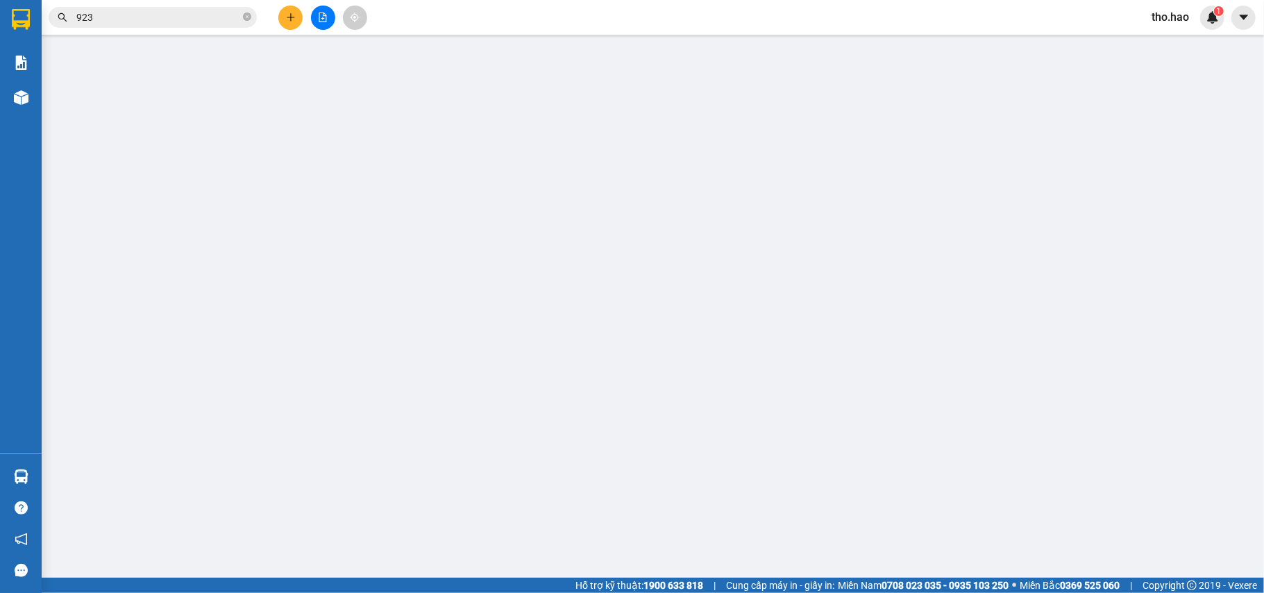
type input "0948144552"
type input "kháng tv"
type input "60.000"
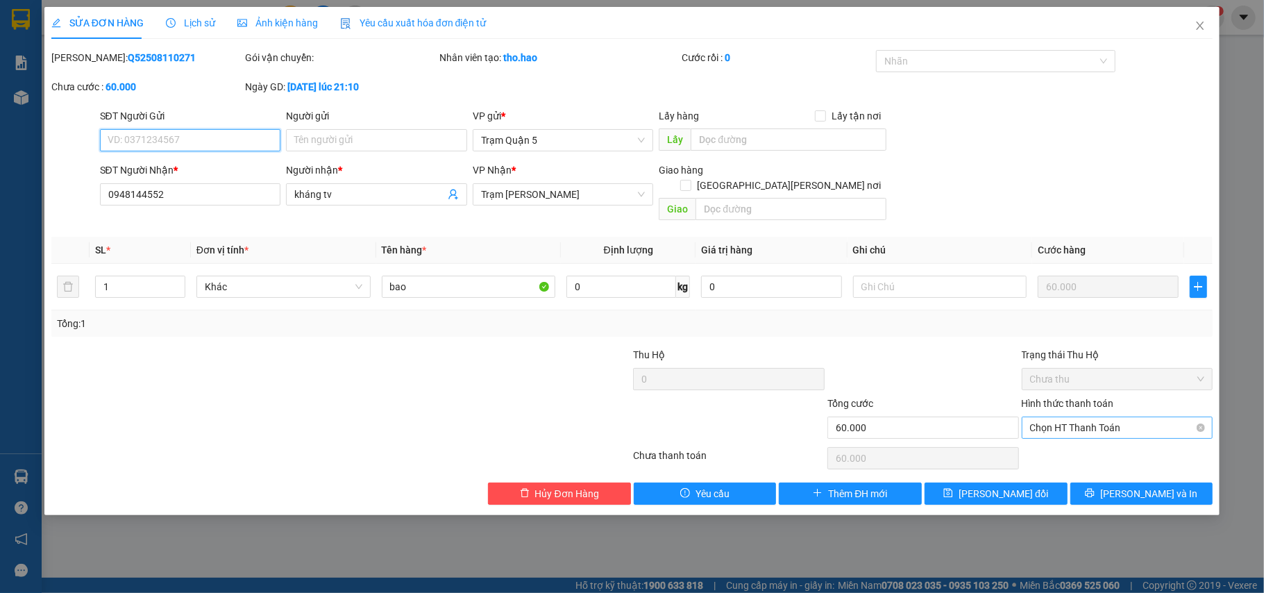
click at [1089, 417] on span "Chọn HT Thanh Toán" at bounding box center [1117, 427] width 175 height 21
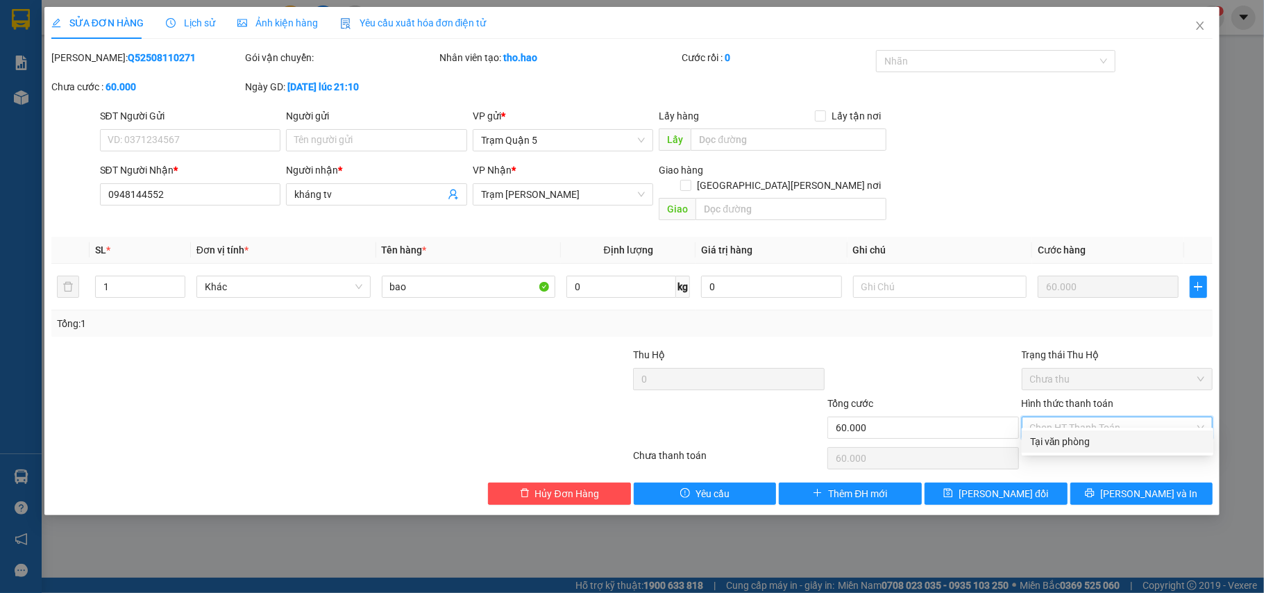
click at [1092, 439] on div "Tại văn phòng" at bounding box center [1117, 441] width 175 height 15
type input "0"
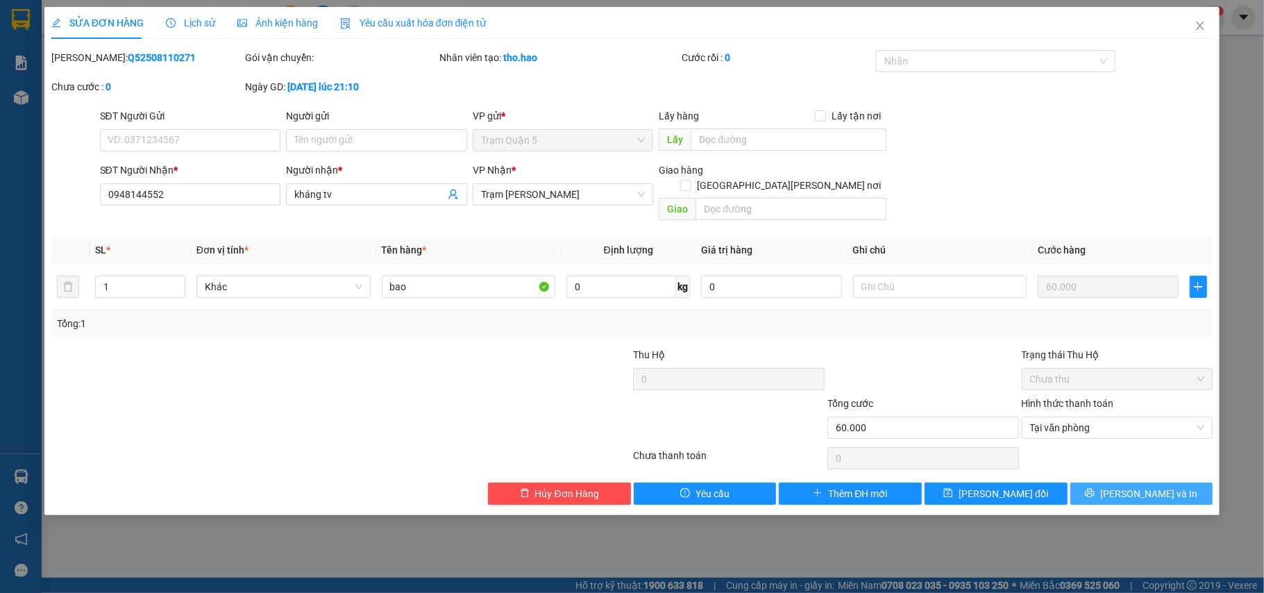
click at [1120, 487] on button "[PERSON_NAME] và In" at bounding box center [1142, 494] width 143 height 22
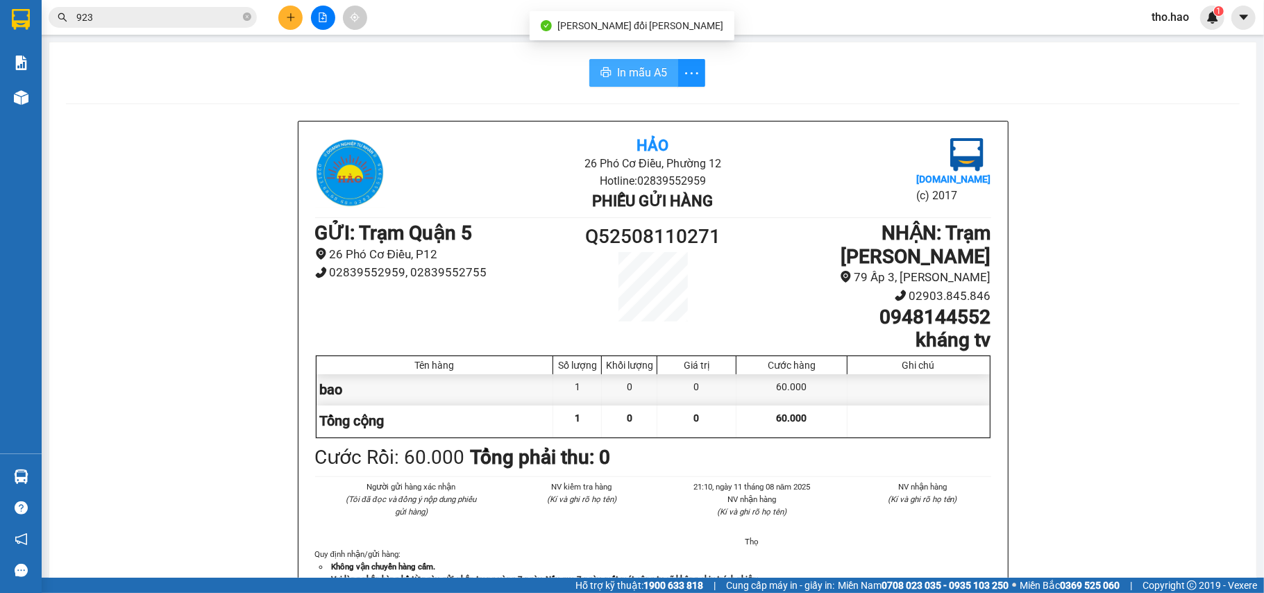
click at [664, 67] on button "In mẫu A5" at bounding box center [633, 73] width 89 height 28
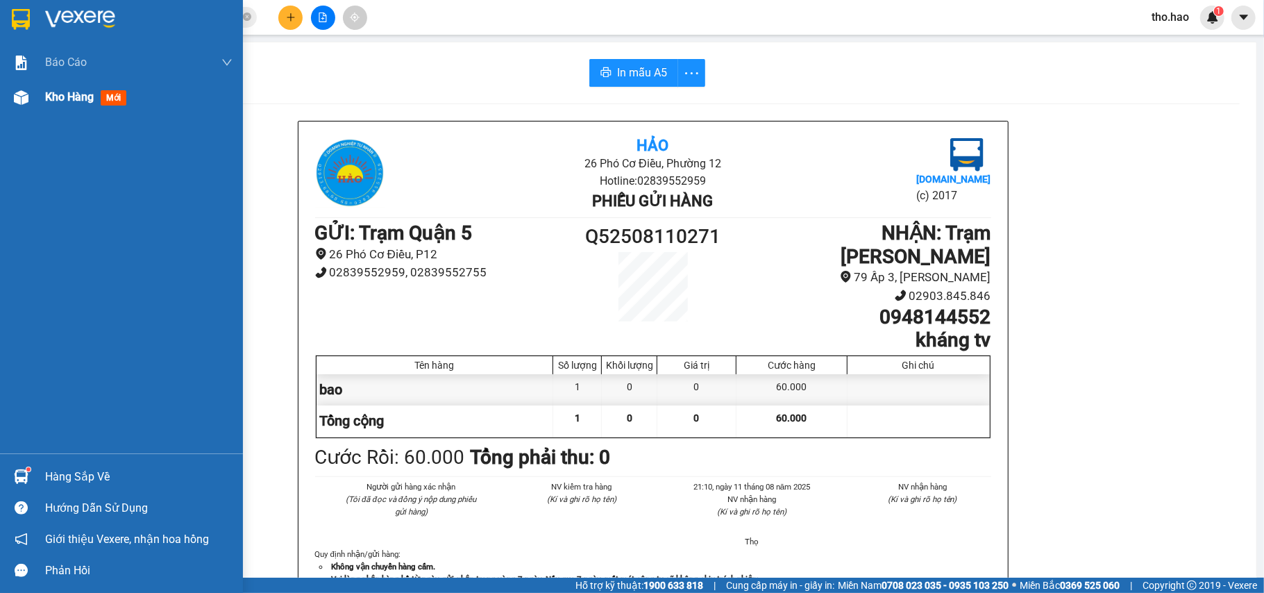
click at [49, 92] on span "Kho hàng" at bounding box center [69, 96] width 49 height 13
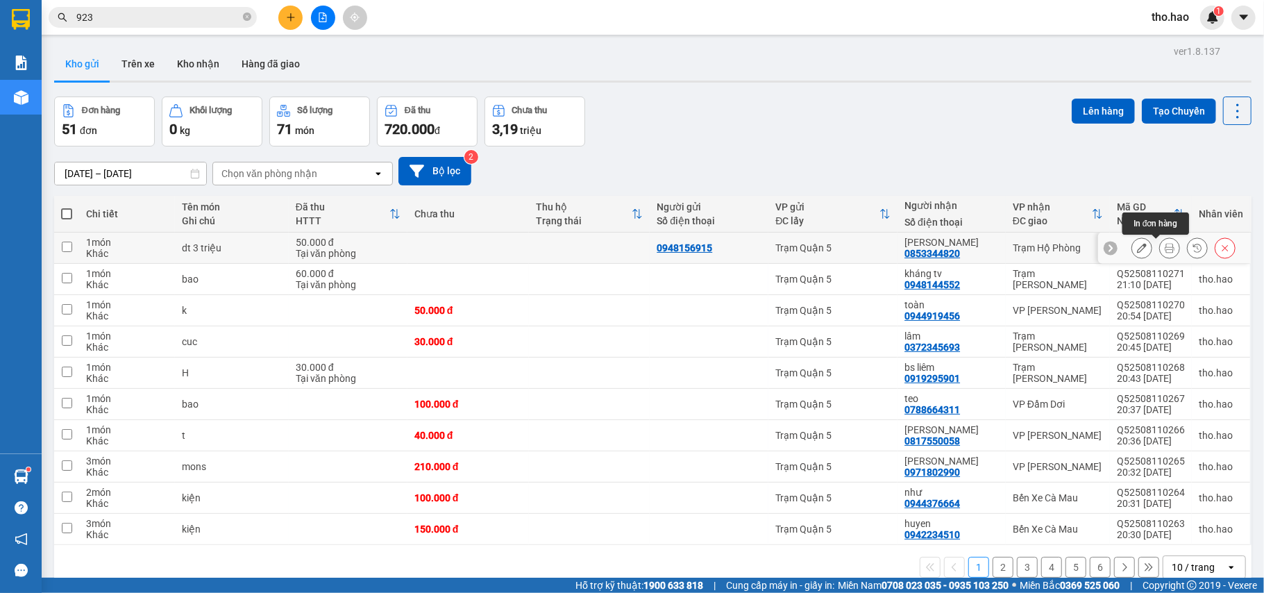
click at [1165, 251] on icon at bounding box center [1170, 248] width 10 height 10
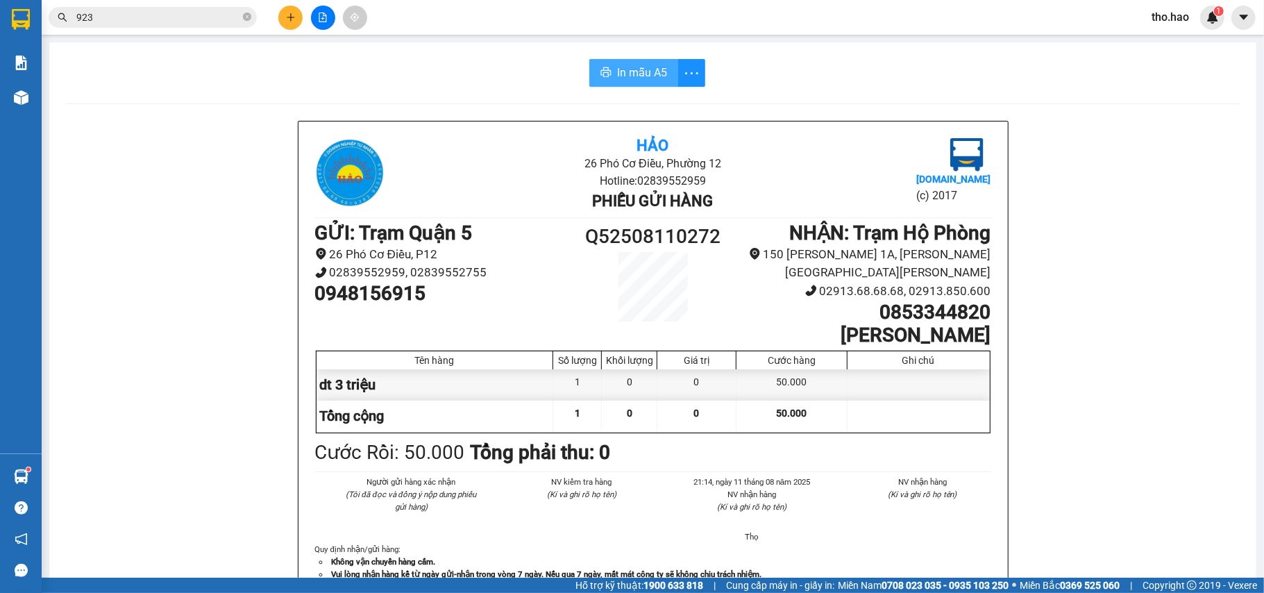
drag, startPoint x: 610, startPoint y: 78, endPoint x: 885, endPoint y: 115, distance: 277.5
click at [617, 76] on span "In mẫu A5" at bounding box center [642, 72] width 50 height 17
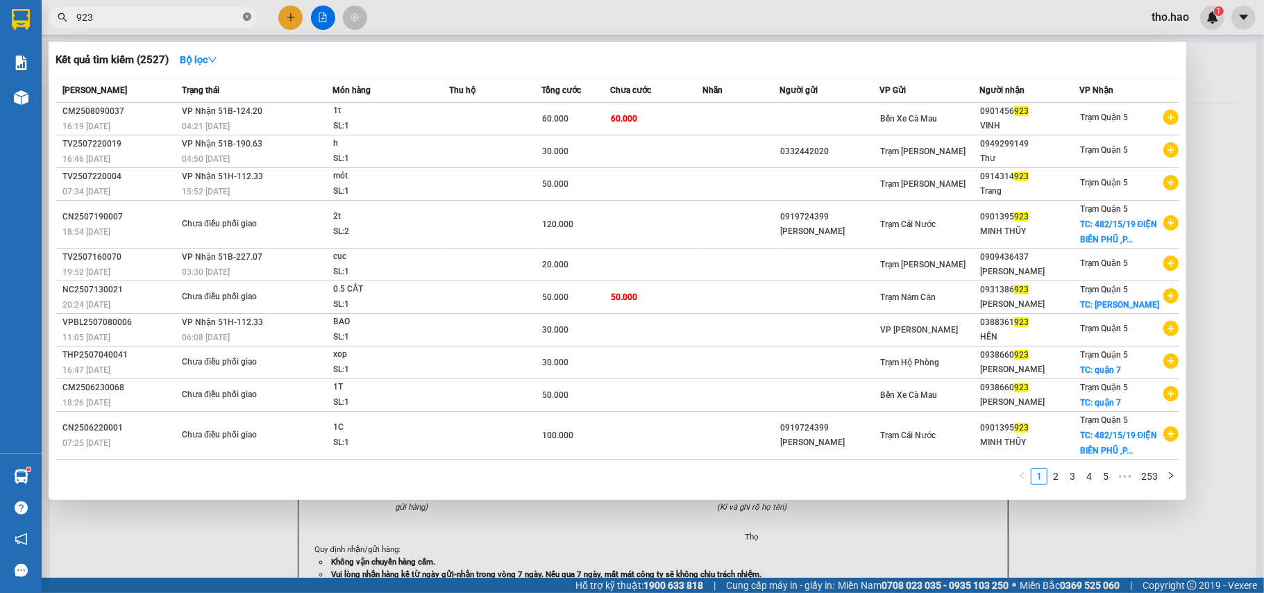
click at [244, 19] on icon "close-circle" at bounding box center [247, 16] width 8 height 8
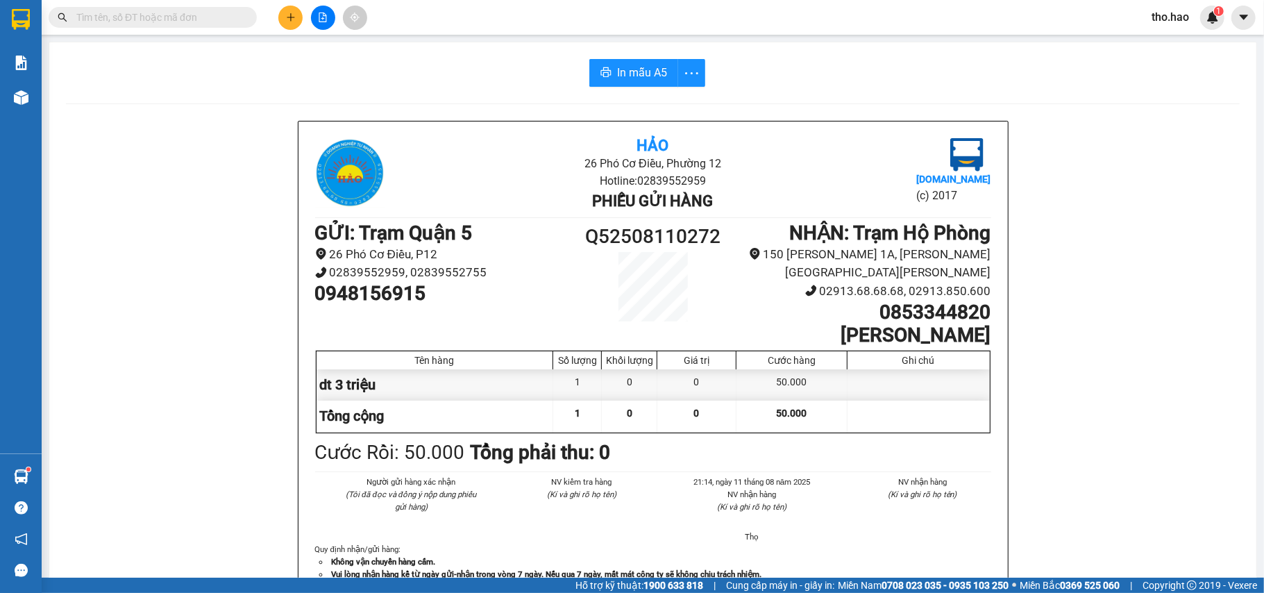
click at [212, 21] on input "text" at bounding box center [158, 17] width 164 height 15
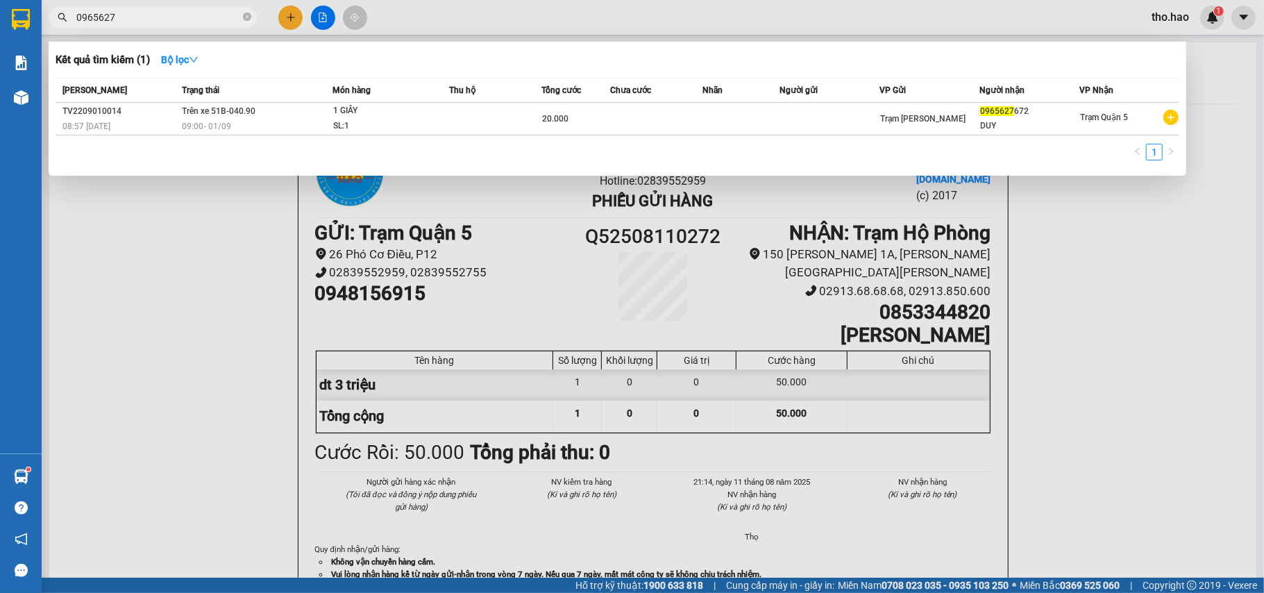
type input "0965627"
click at [240, 294] on div at bounding box center [632, 296] width 1264 height 593
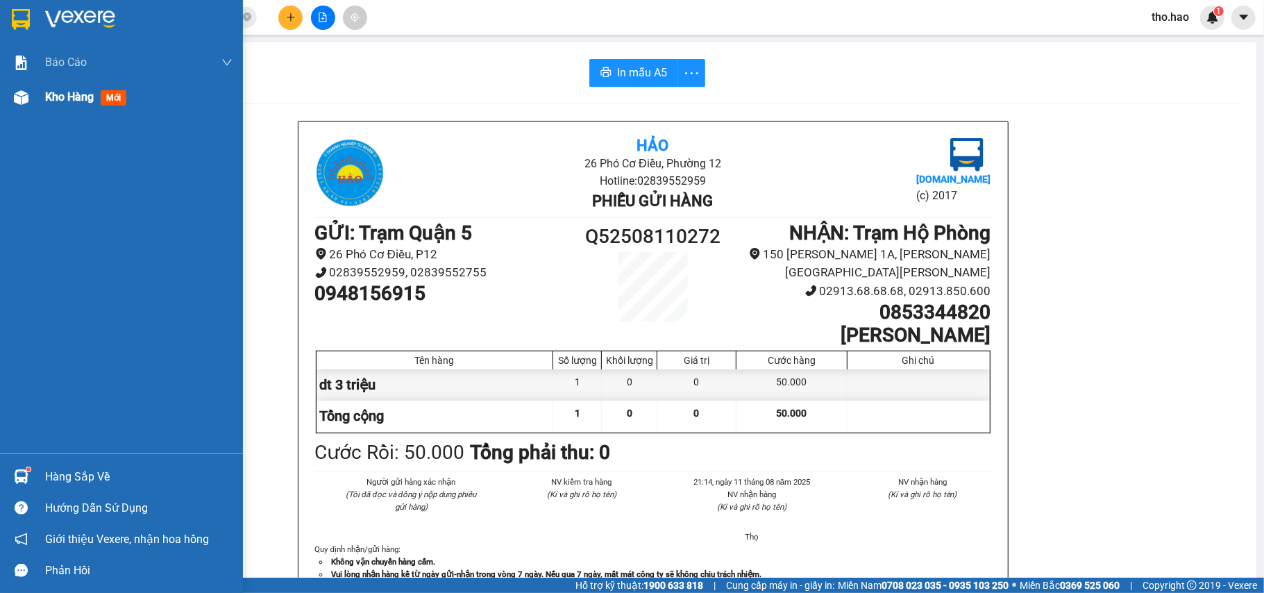
click at [45, 100] on span "Kho hàng" at bounding box center [69, 96] width 49 height 13
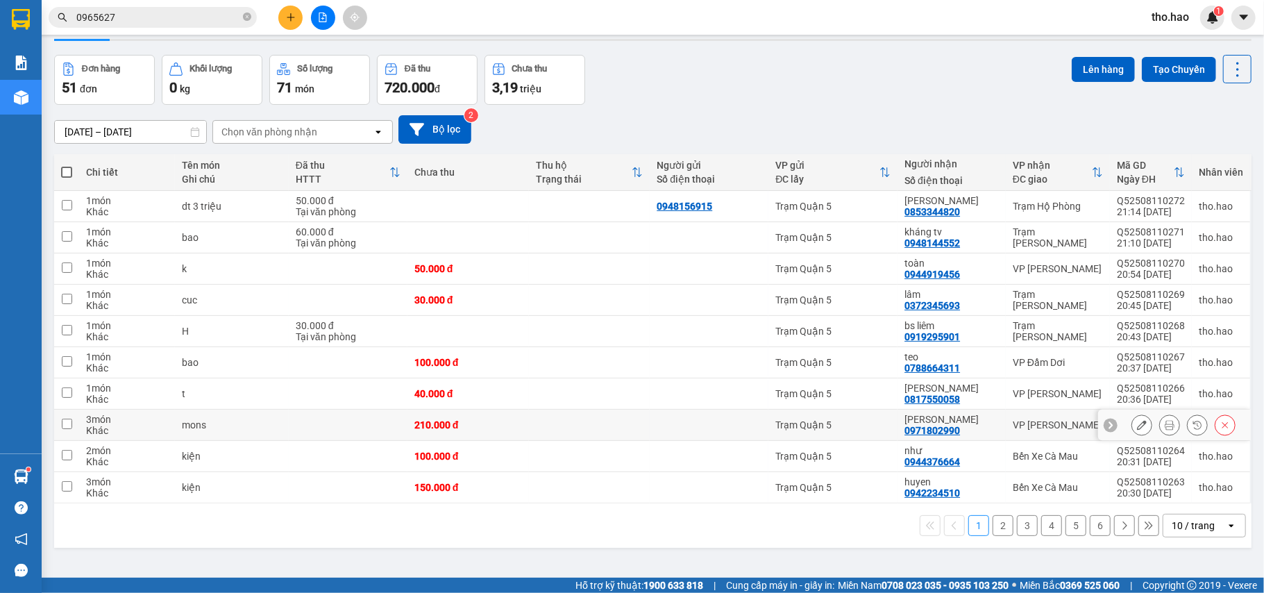
scroll to position [64, 0]
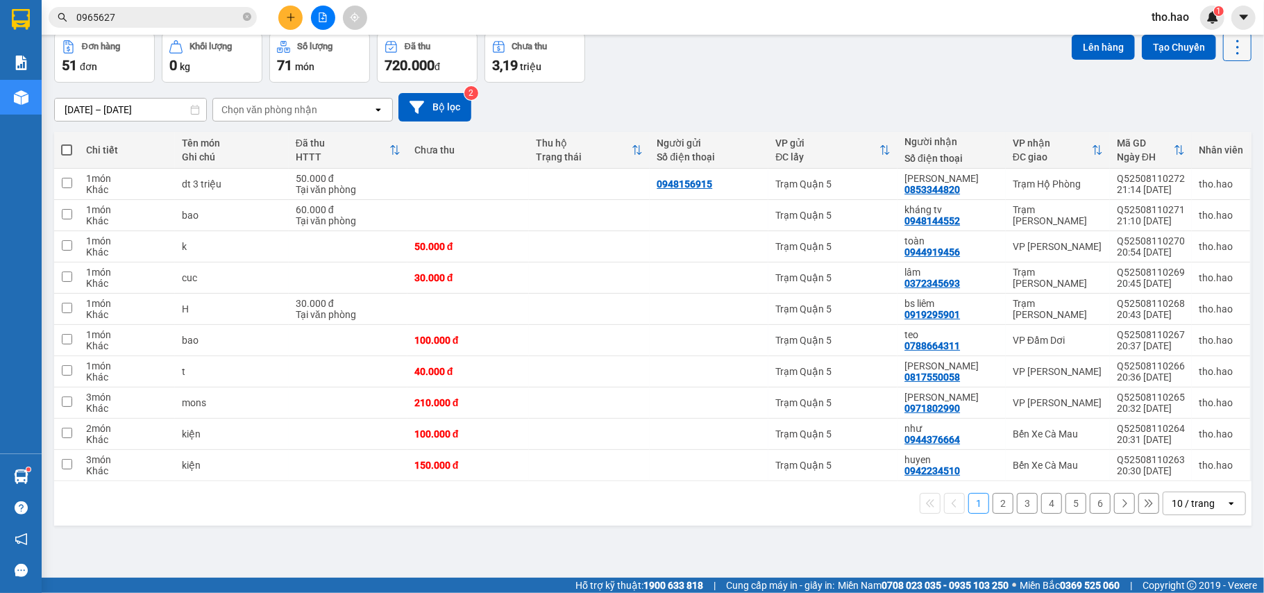
click at [1228, 50] on icon at bounding box center [1237, 46] width 19 height 19
click at [1191, 136] on span "Làm mới" at bounding box center [1204, 134] width 38 height 14
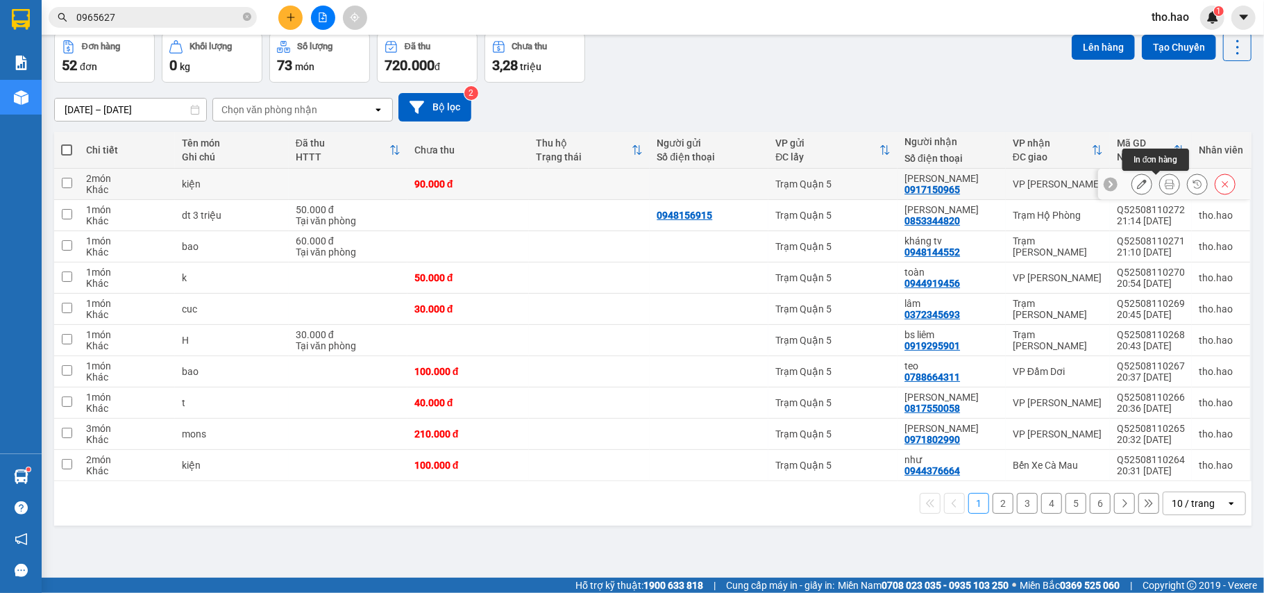
click at [1165, 189] on icon at bounding box center [1170, 184] width 10 height 10
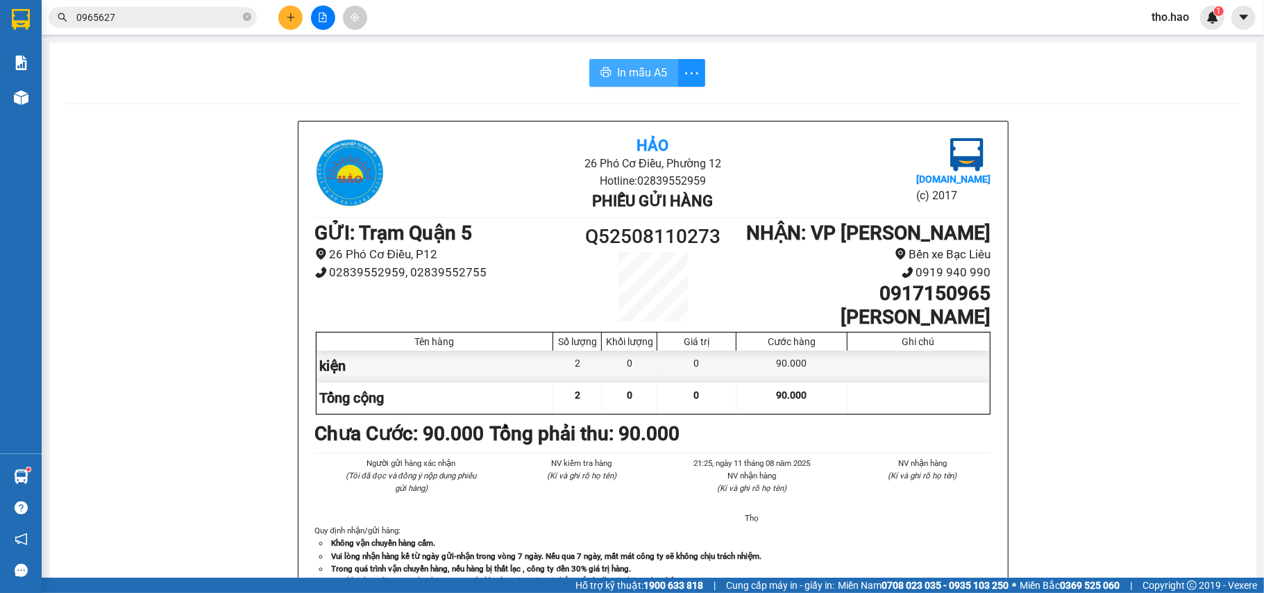
click at [654, 74] on span "In mẫu A5" at bounding box center [642, 72] width 50 height 17
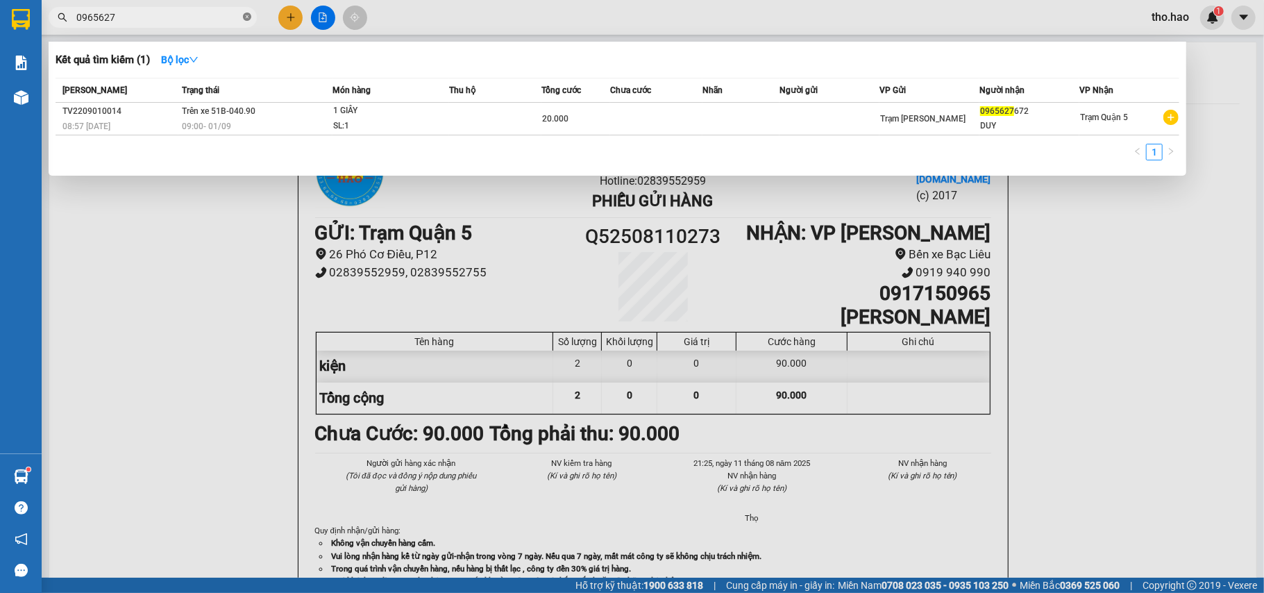
click at [246, 17] on icon "close-circle" at bounding box center [247, 16] width 8 height 8
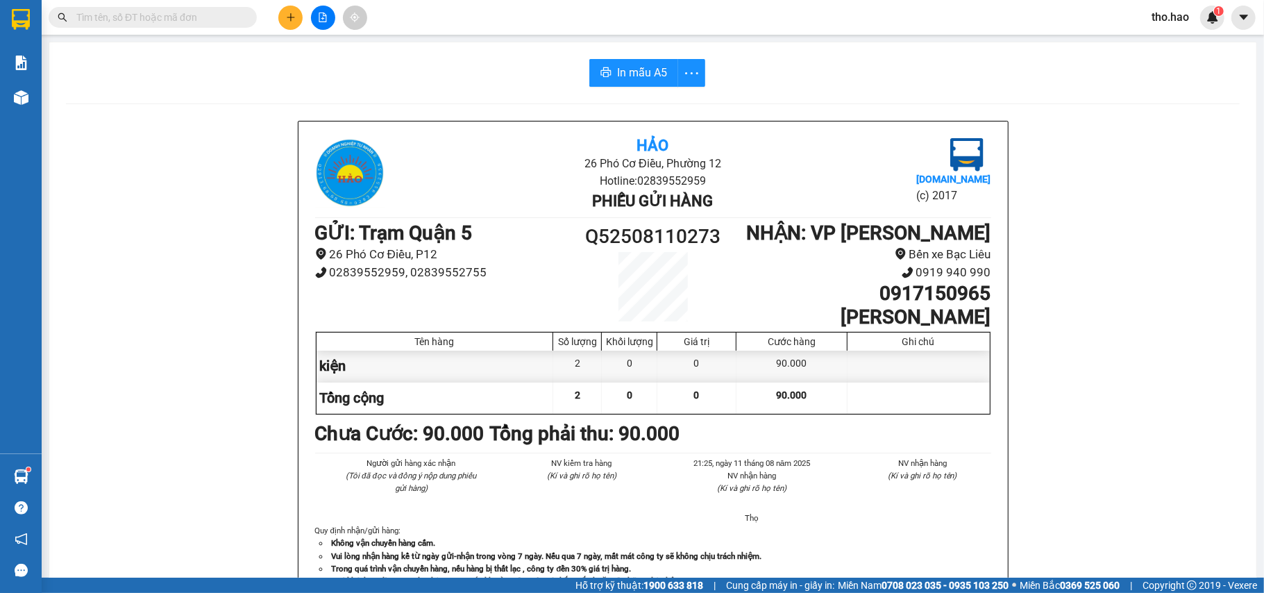
type input "8"
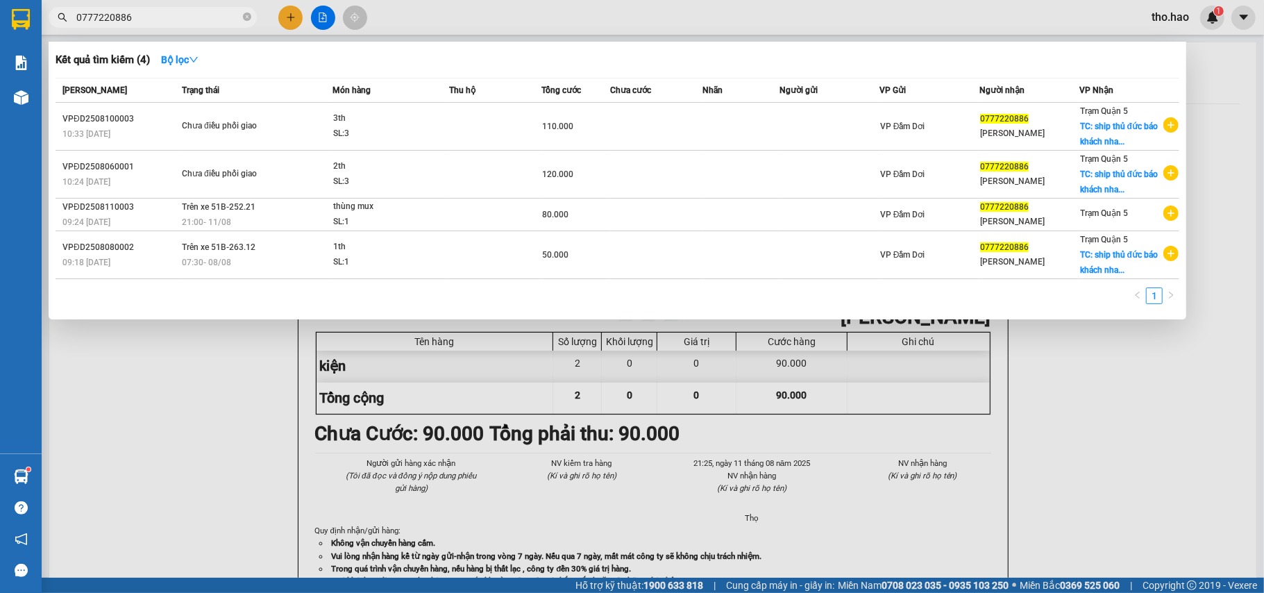
type input "0777220886"
click at [1050, 445] on div at bounding box center [632, 296] width 1264 height 593
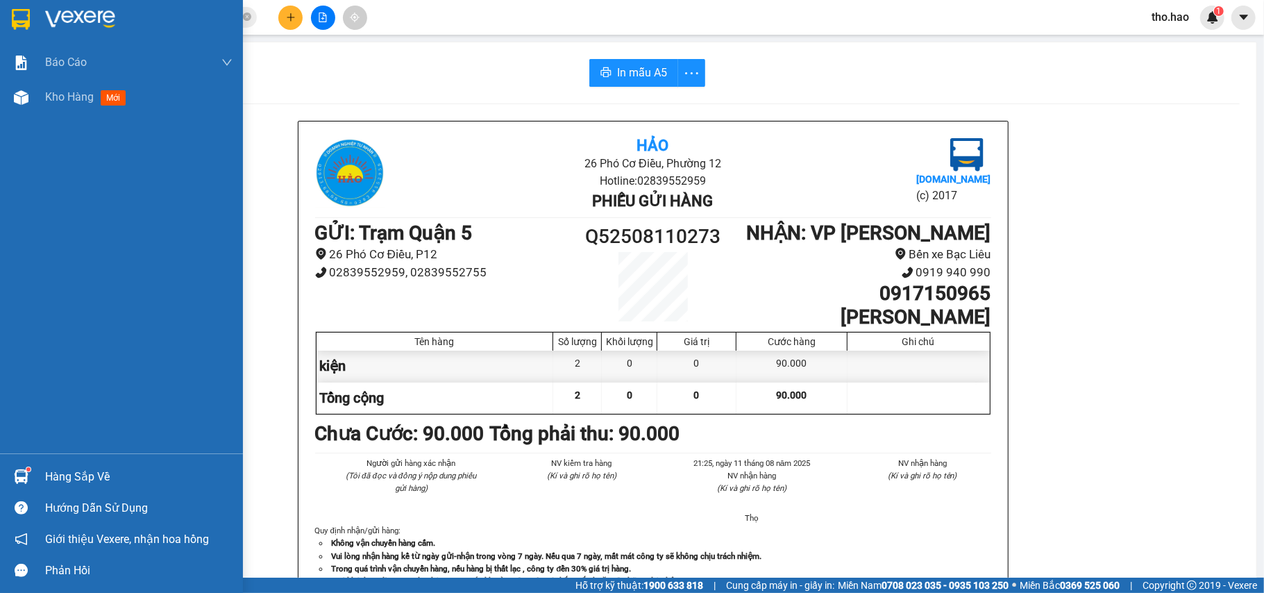
click at [31, 478] on div at bounding box center [21, 477] width 24 height 24
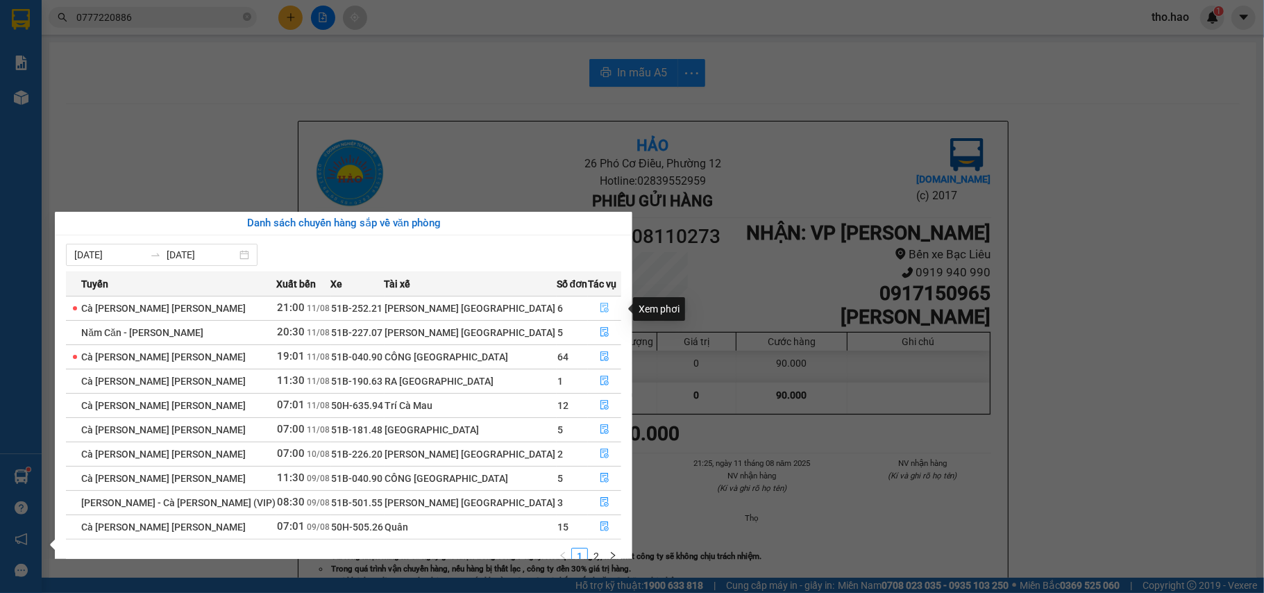
click at [589, 306] on button "button" at bounding box center [605, 308] width 32 height 22
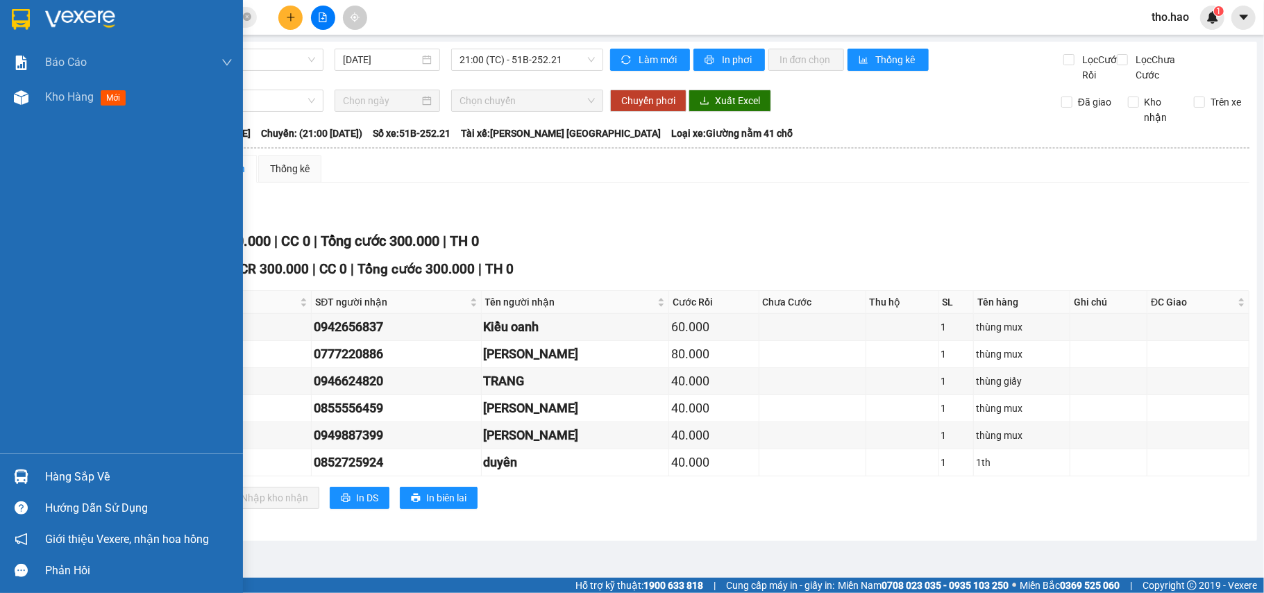
click at [69, 475] on div "Hàng sắp về" at bounding box center [138, 477] width 187 height 21
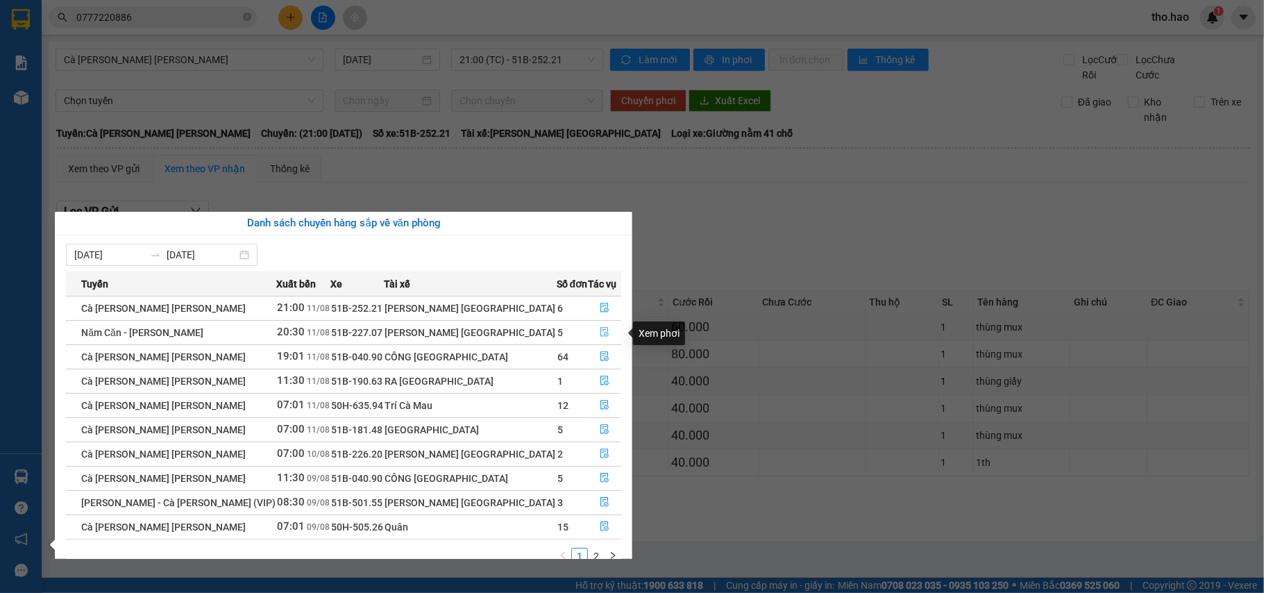
click at [601, 335] on icon "file-done" at bounding box center [605, 333] width 8 height 10
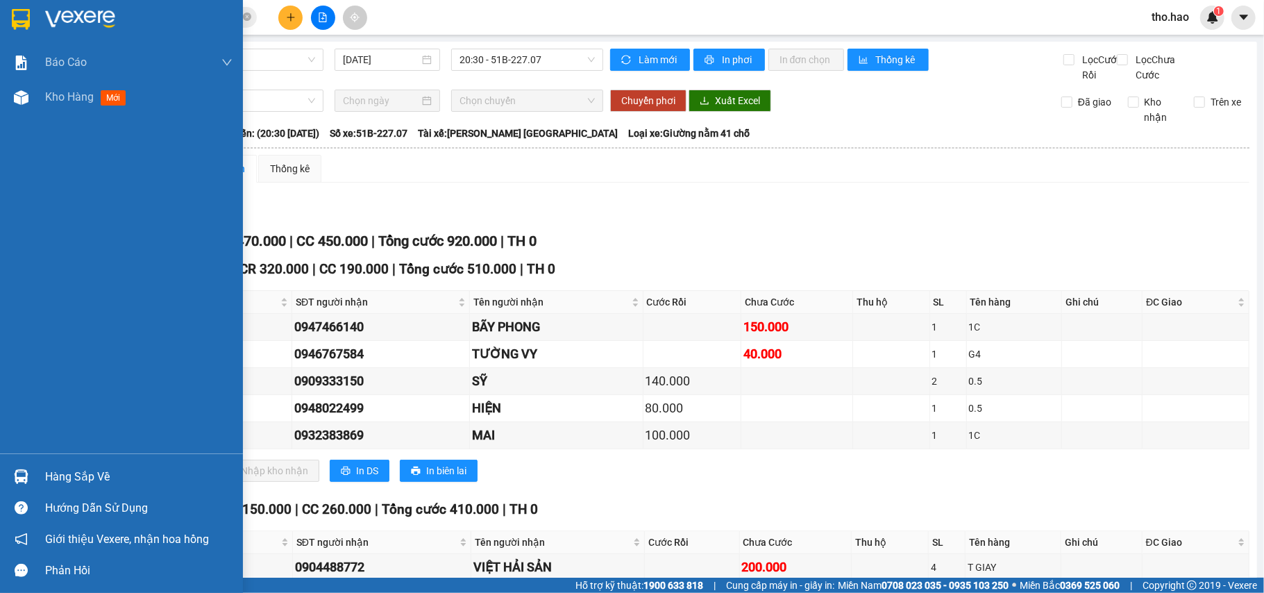
click at [59, 481] on div "Hàng sắp về" at bounding box center [138, 477] width 187 height 21
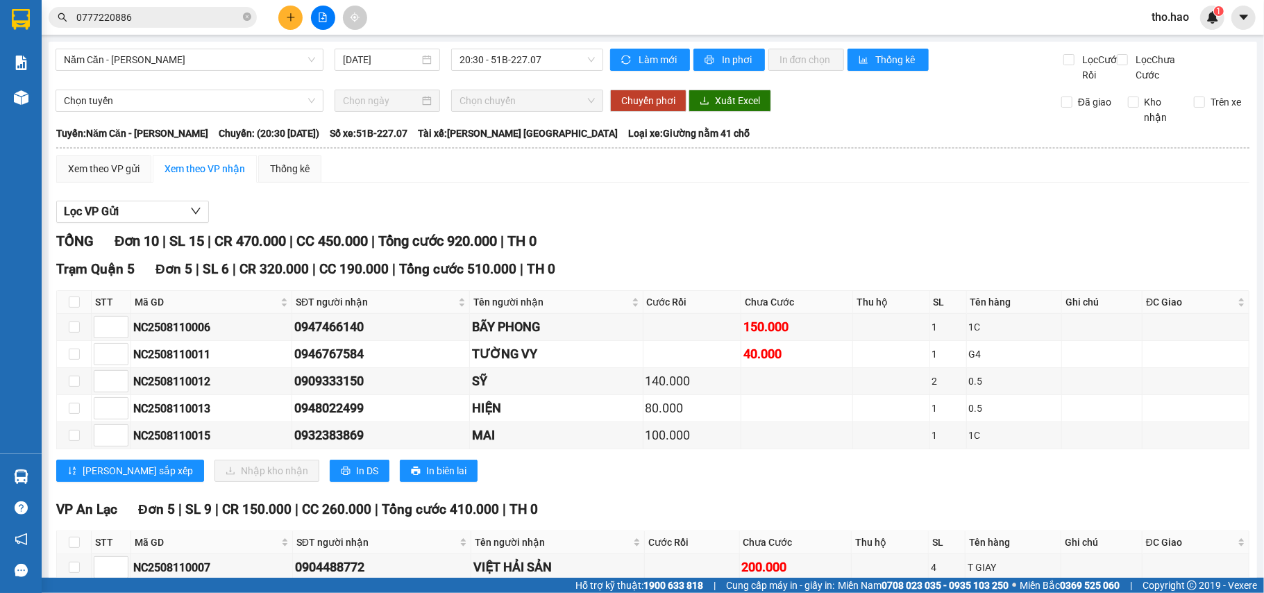
click at [768, 247] on section "Kết quả [PERSON_NAME] ( 4 ) Bộ lọc Mã ĐH Trạng thái Món hàng Thu hộ Tổng [PERSO…" at bounding box center [632, 296] width 1264 height 593
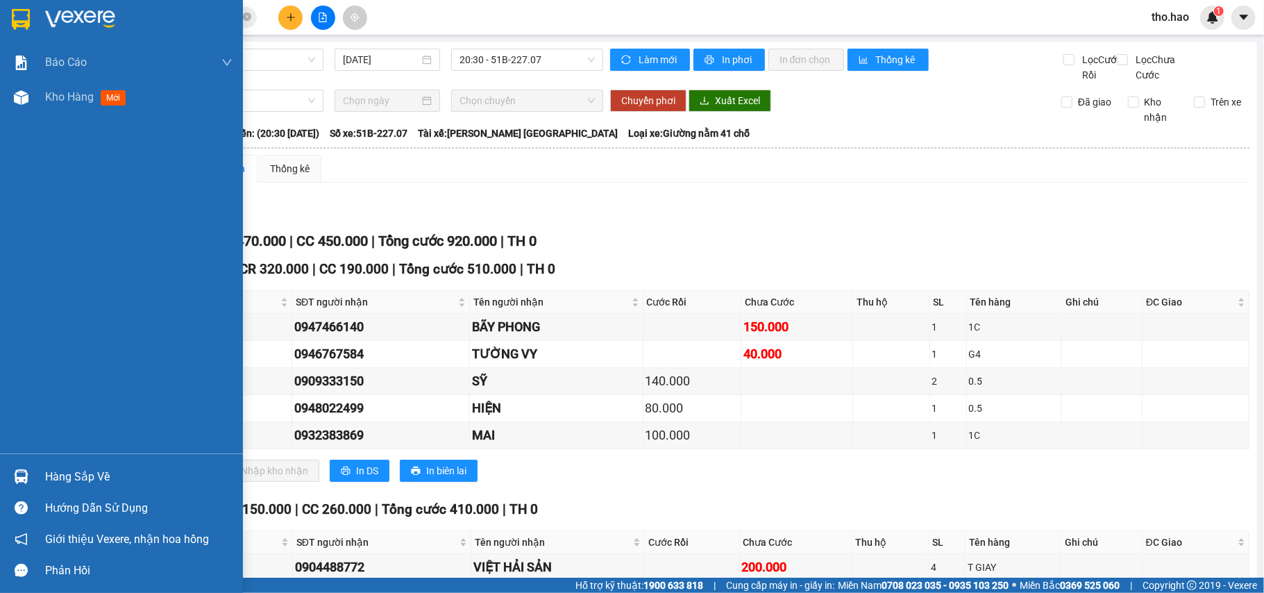
click at [62, 490] on div "Hàng sắp về" at bounding box center [121, 476] width 243 height 31
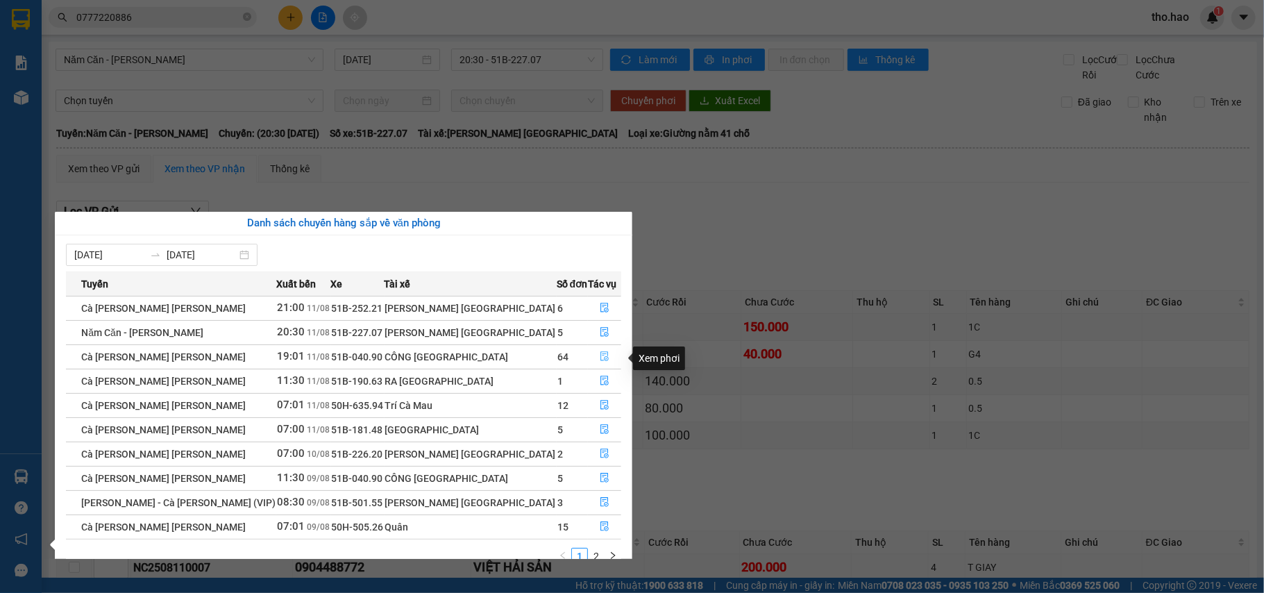
click at [601, 353] on icon "file-done" at bounding box center [605, 357] width 8 height 10
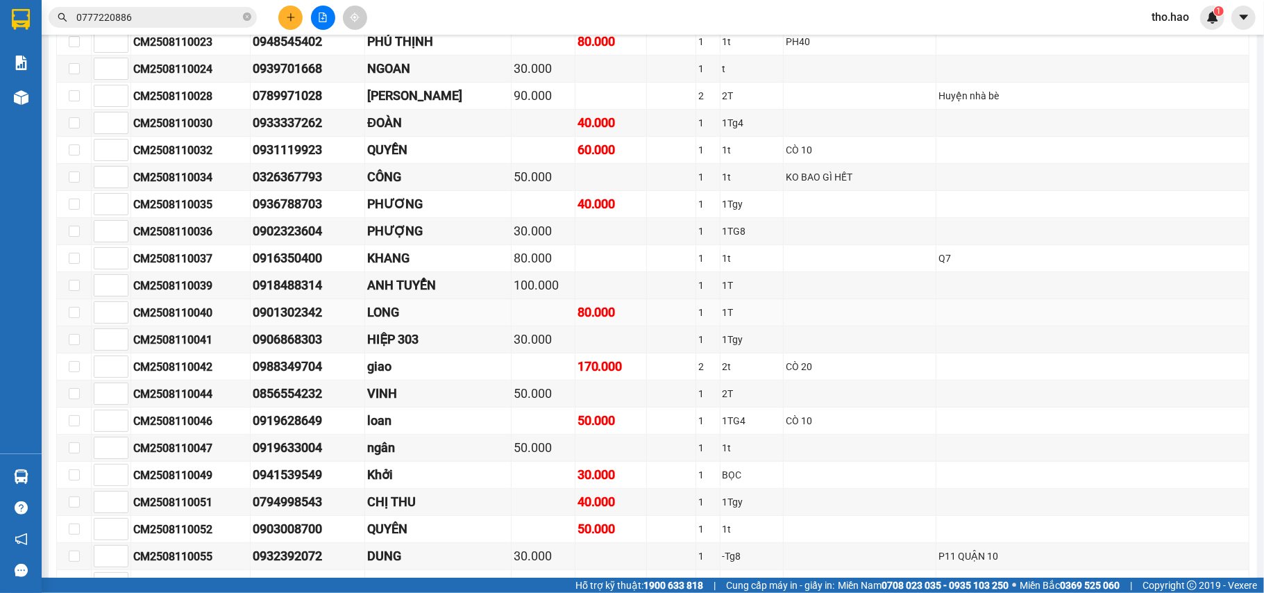
scroll to position [370, 0]
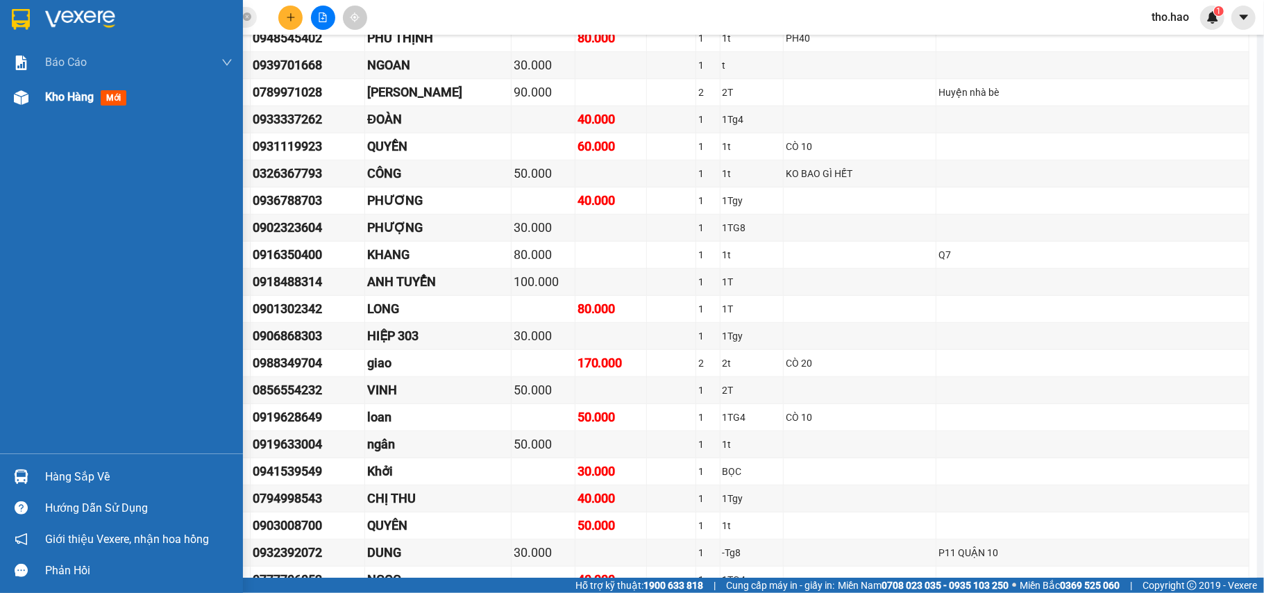
click at [65, 93] on span "Kho hàng" at bounding box center [69, 96] width 49 height 13
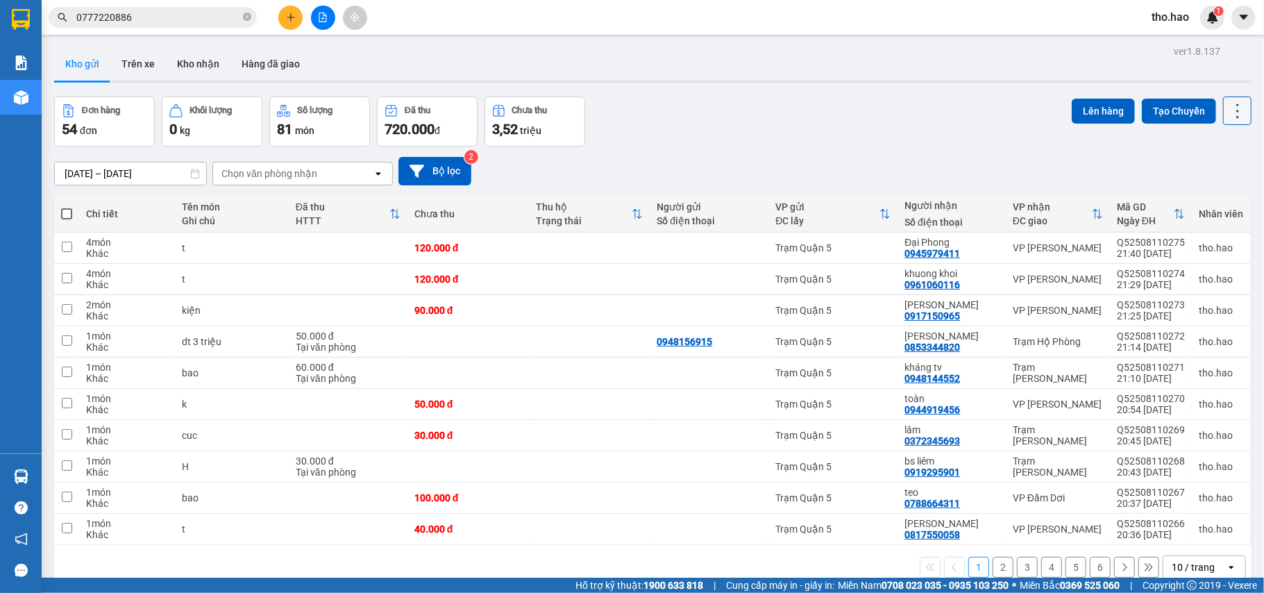
click at [1228, 112] on icon at bounding box center [1237, 110] width 19 height 19
click at [1210, 195] on span "Làm mới" at bounding box center [1204, 198] width 38 height 14
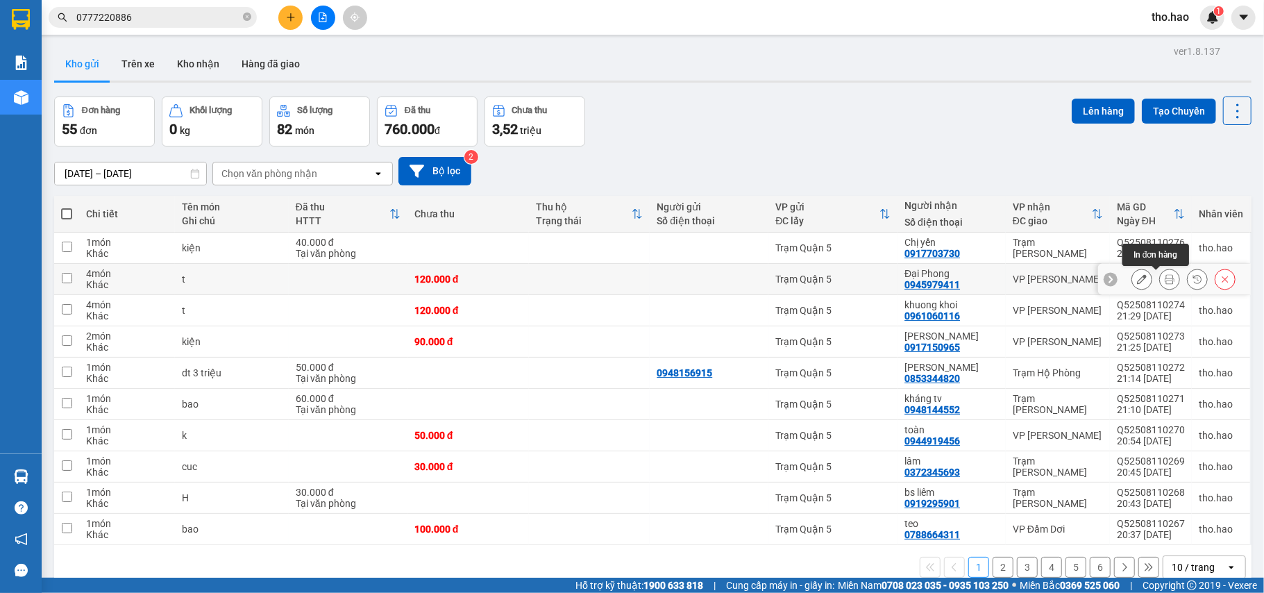
click at [1165, 281] on icon at bounding box center [1170, 279] width 10 height 10
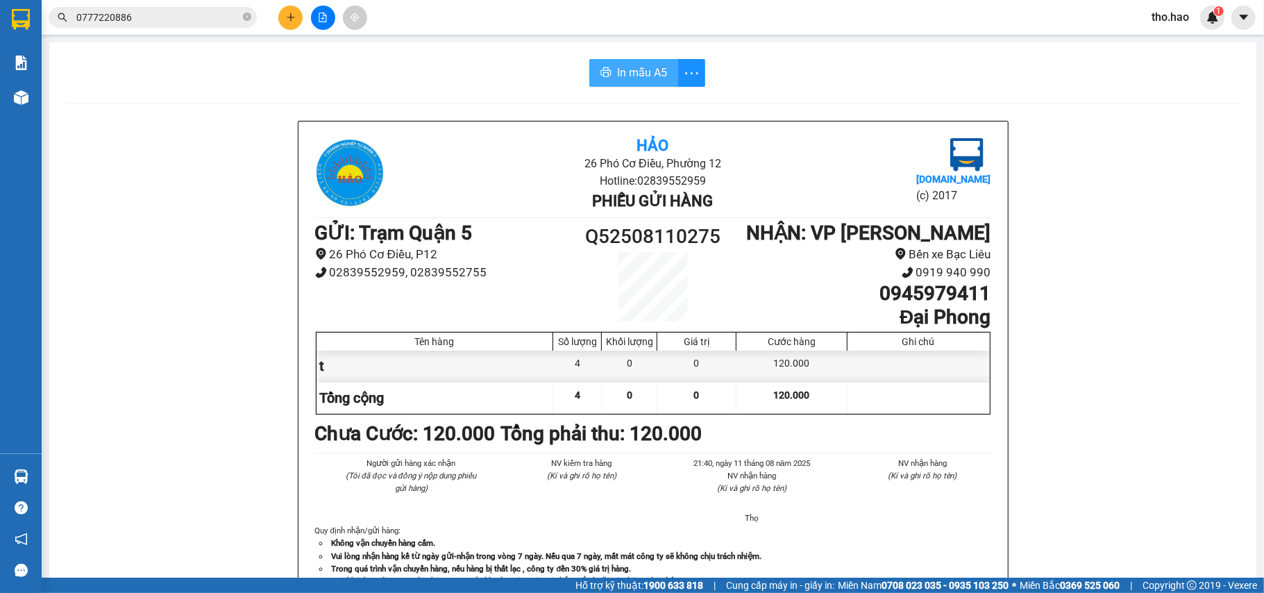
drag, startPoint x: 617, startPoint y: 85, endPoint x: 630, endPoint y: 84, distance: 13.9
click at [618, 84] on button "In mẫu A5" at bounding box center [633, 73] width 89 height 28
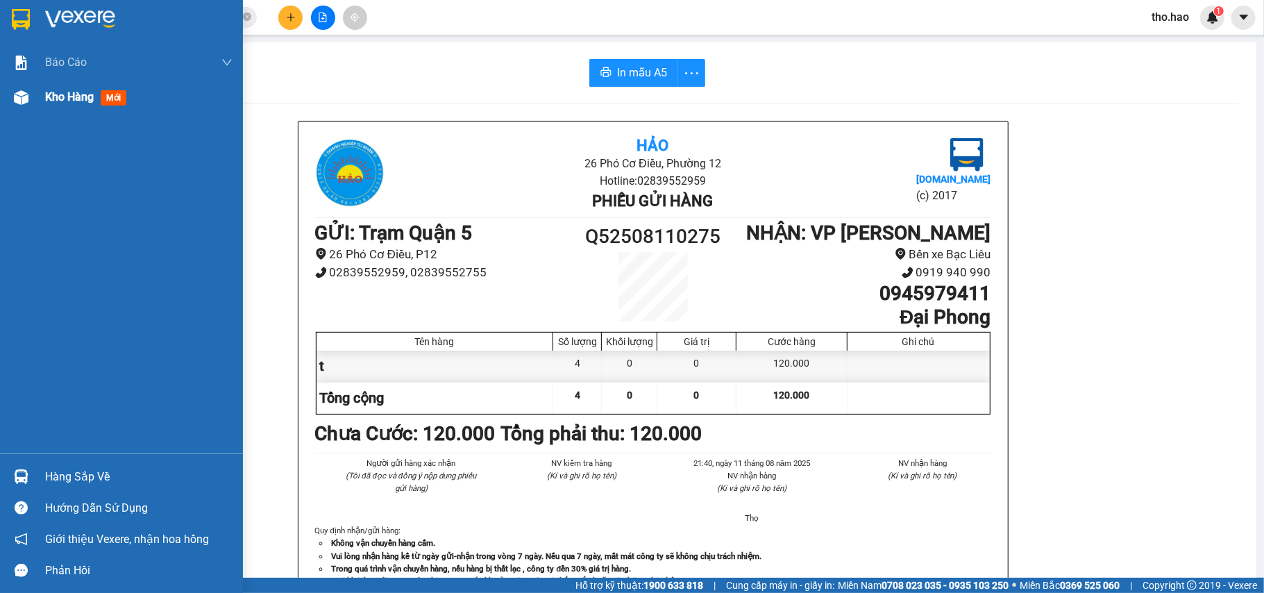
click at [40, 103] on div "Kho hàng mới" at bounding box center [121, 97] width 243 height 35
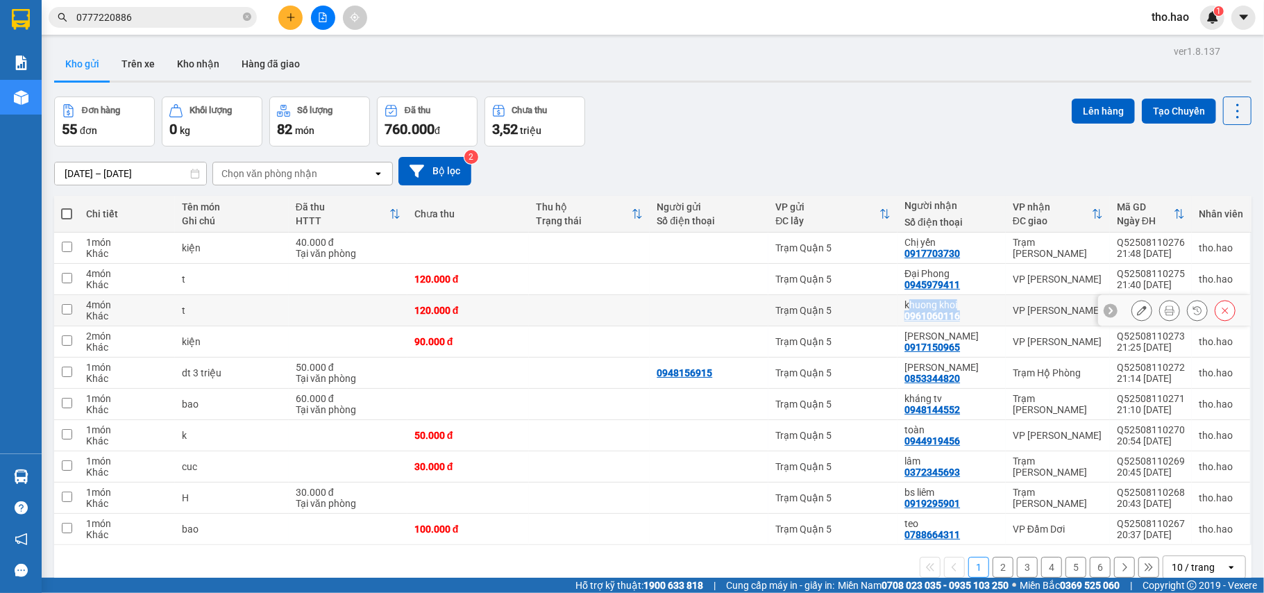
drag, startPoint x: 901, startPoint y: 307, endPoint x: 951, endPoint y: 315, distance: 50.7
click at [951, 315] on div "[PERSON_NAME] 0961060116" at bounding box center [952, 310] width 94 height 22
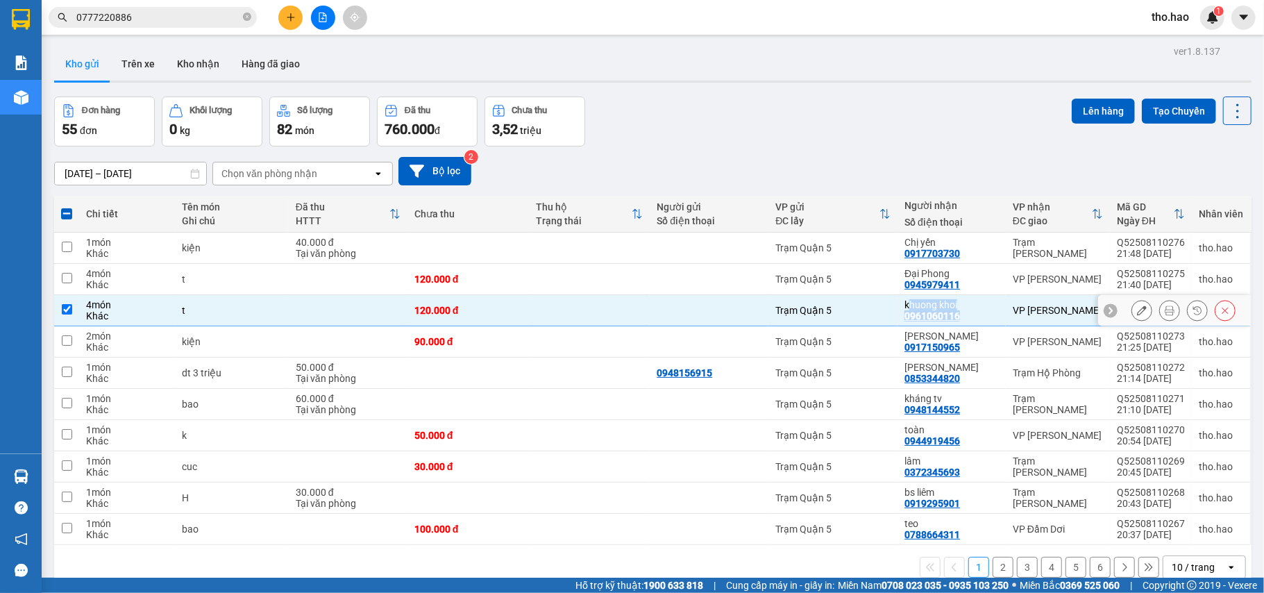
copy div "[PERSON_NAME] 0961060116"
click at [1221, 314] on icon at bounding box center [1226, 311] width 10 height 10
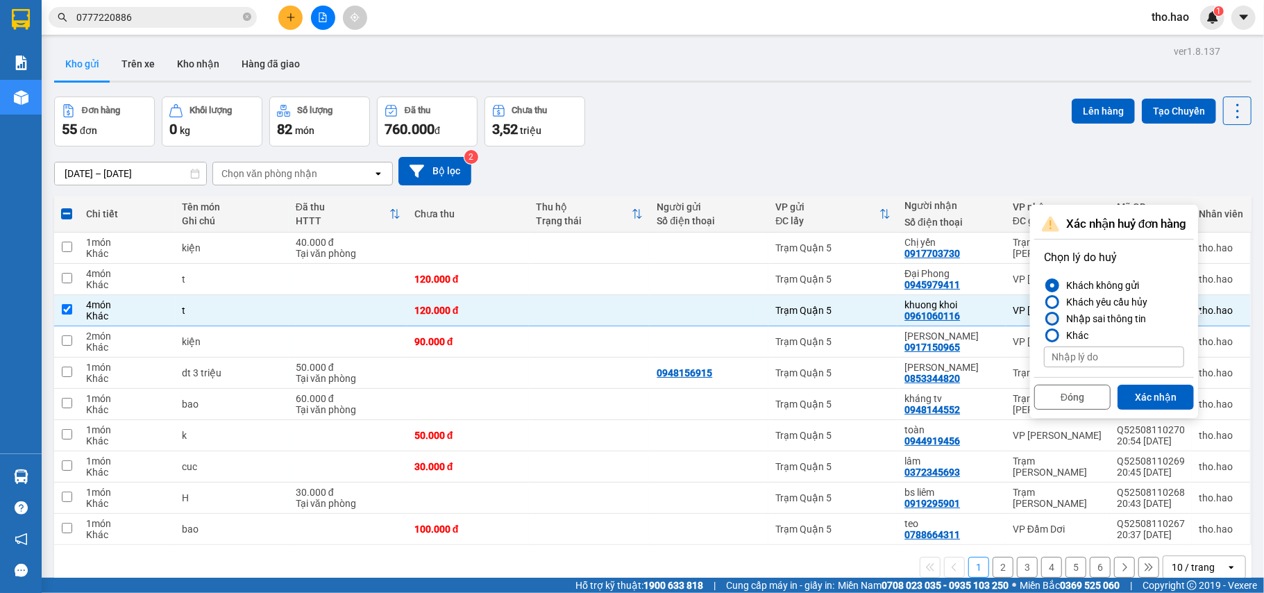
click at [1118, 321] on div "Nhập sai thông tin" at bounding box center [1103, 318] width 85 height 17
click at [1044, 319] on input "Nhập sai thông tin" at bounding box center [1044, 319] width 0 height 0
click at [1154, 395] on button "Xác nhận" at bounding box center [1156, 397] width 76 height 25
checkbox input "false"
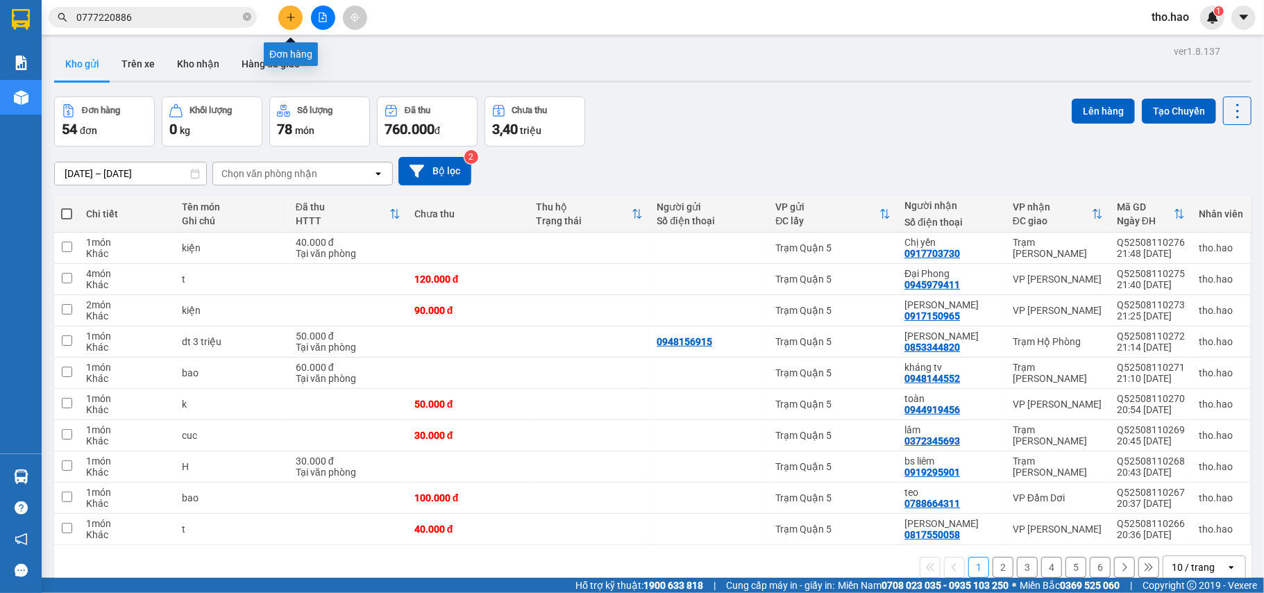
click at [284, 17] on button at bounding box center [290, 18] width 24 height 24
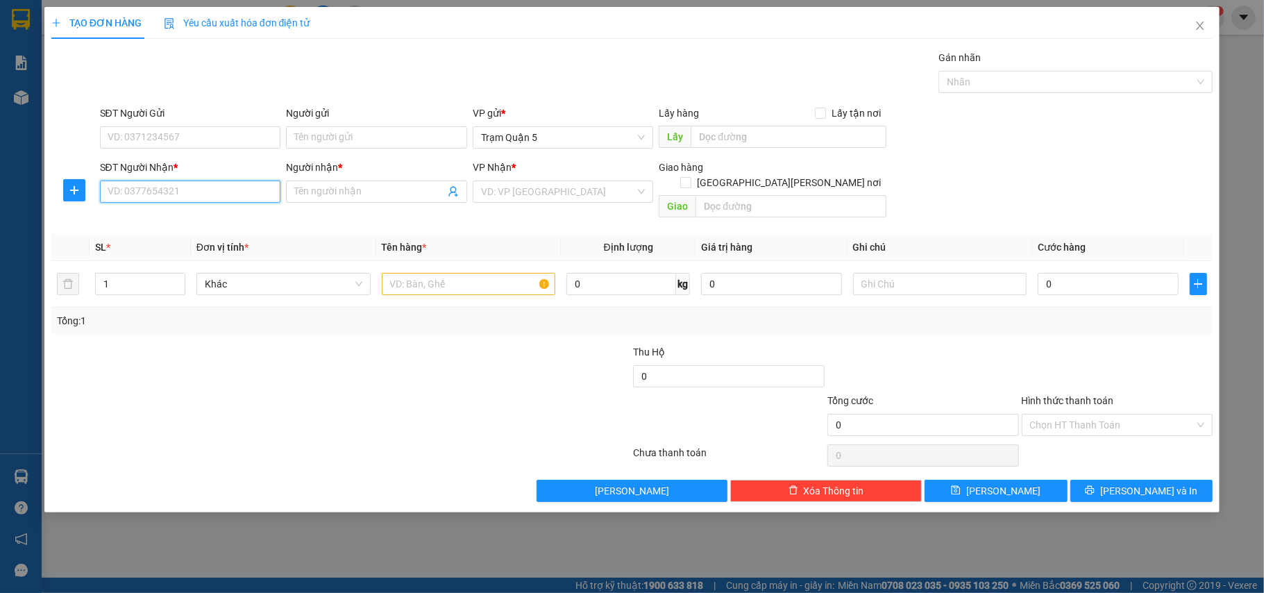
click at [165, 194] on input "SĐT Người Nhận *" at bounding box center [190, 192] width 181 height 22
paste input "[PERSON_NAME] 0961060116"
click at [153, 192] on input "[PERSON_NAME] 0961060116" at bounding box center [190, 192] width 181 height 22
click at [154, 192] on input "[PERSON_NAME] 0961060116" at bounding box center [190, 192] width 181 height 22
click at [156, 192] on input "[PERSON_NAME] 0961060116" at bounding box center [190, 192] width 181 height 22
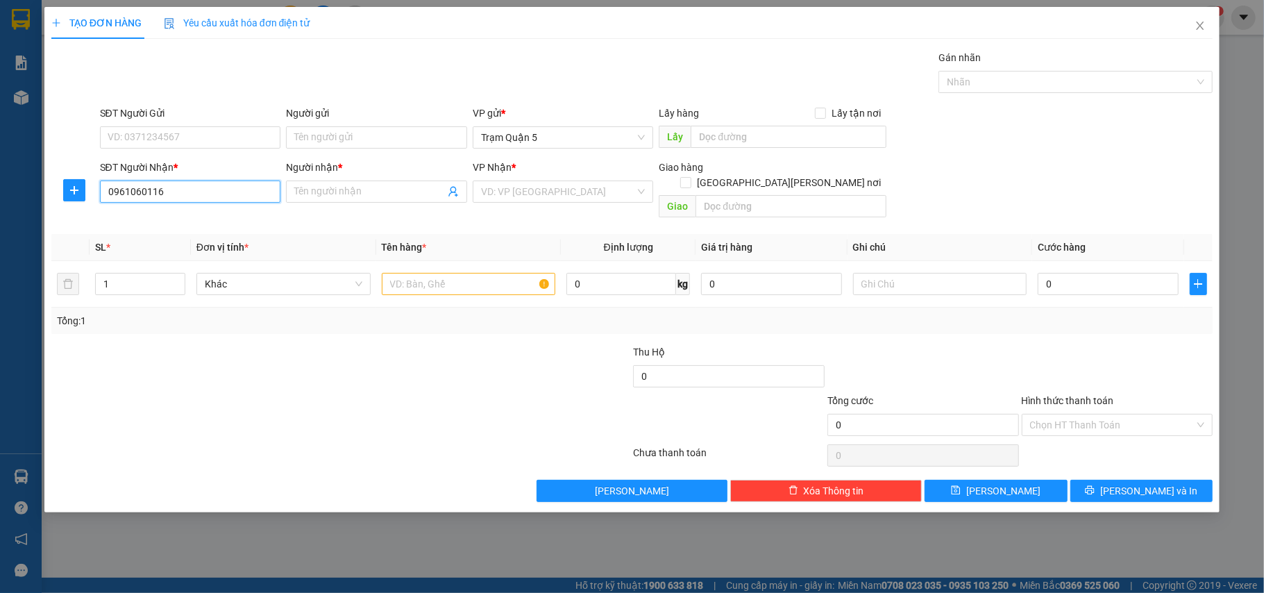
click at [187, 189] on input "0961060116" at bounding box center [190, 192] width 181 height 22
click at [106, 187] on input "0961060116" at bounding box center [190, 192] width 181 height 22
click at [208, 185] on input "0961060116" at bounding box center [190, 192] width 181 height 22
type input "0961060116"
click at [322, 193] on input "Người nhận *" at bounding box center [369, 191] width 151 height 15
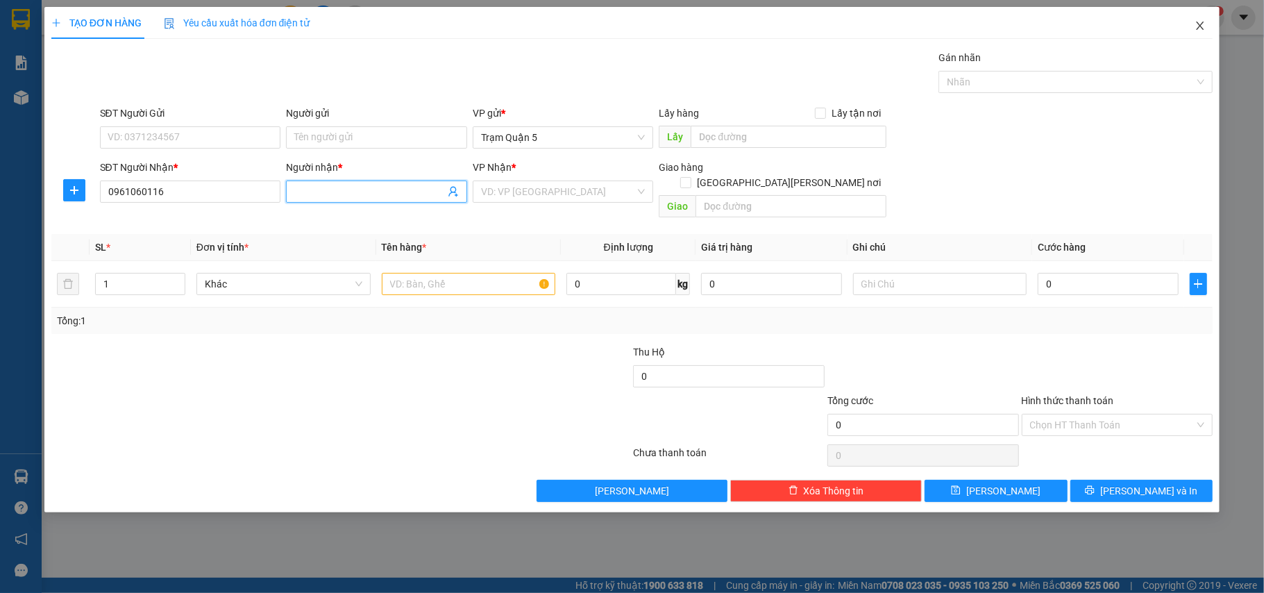
click at [1196, 26] on icon "close" at bounding box center [1200, 25] width 11 height 11
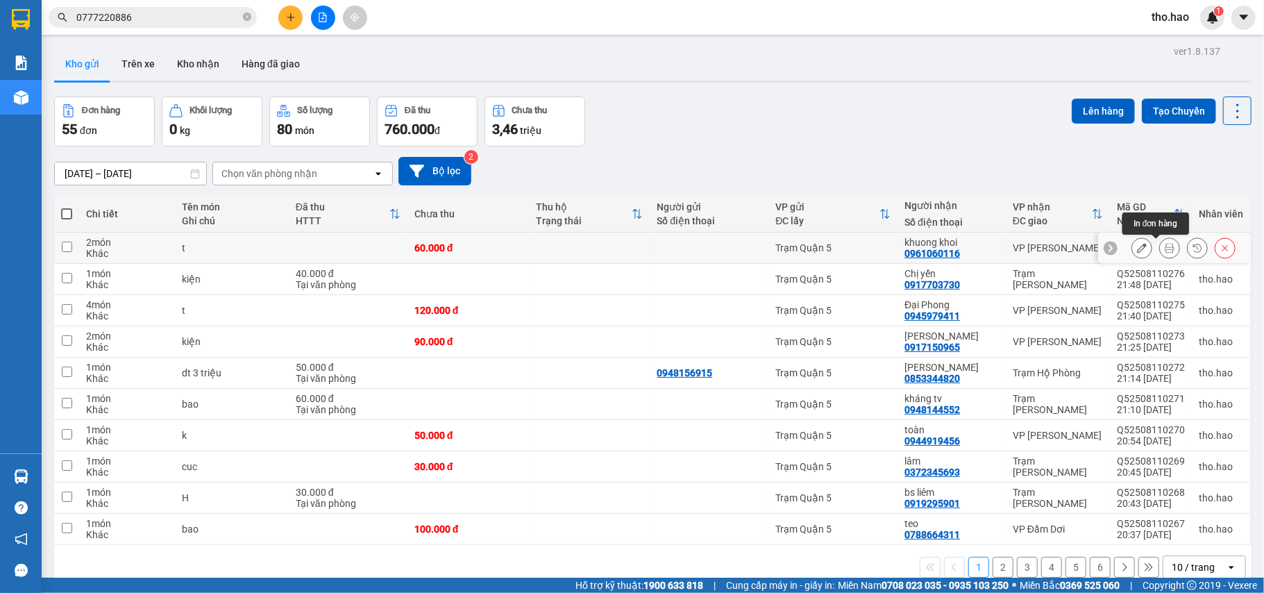
click at [1165, 246] on icon at bounding box center [1170, 248] width 10 height 10
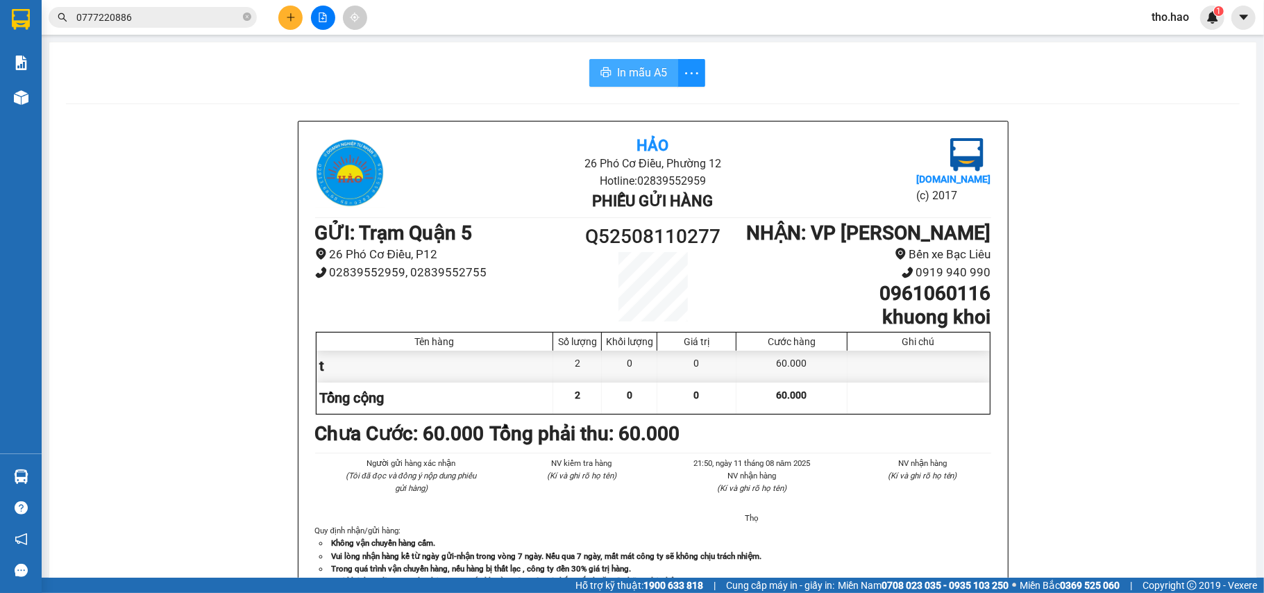
click at [630, 75] on span "In mẫu A5" at bounding box center [642, 72] width 50 height 17
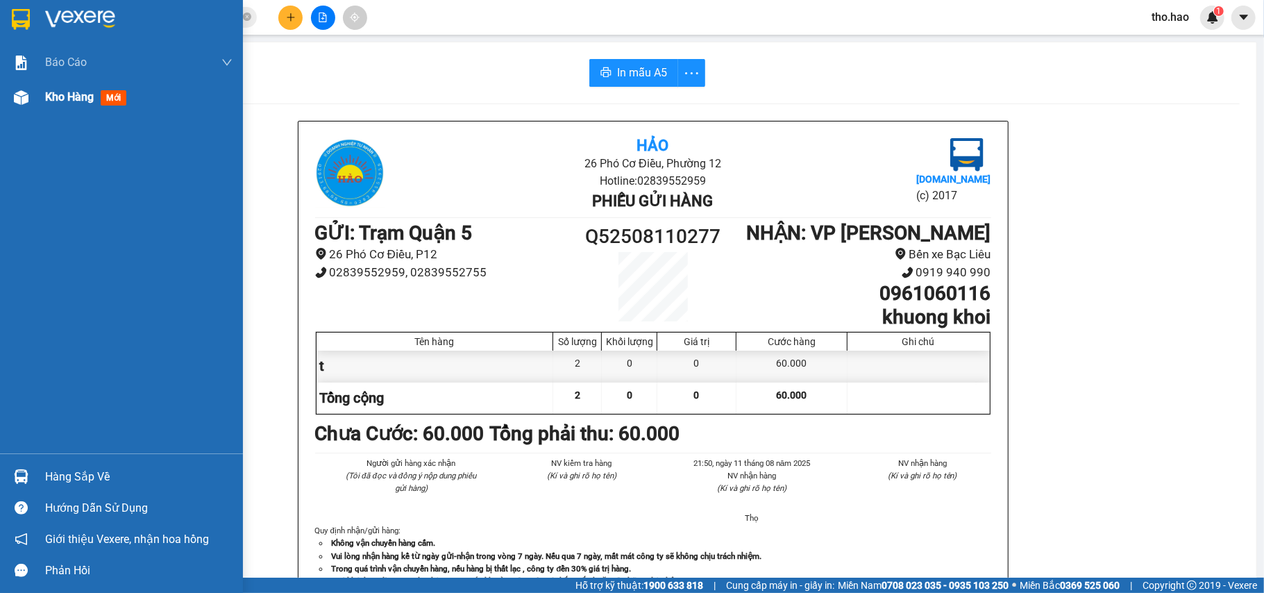
click at [34, 86] on div "Kho hàng mới" at bounding box center [121, 97] width 243 height 35
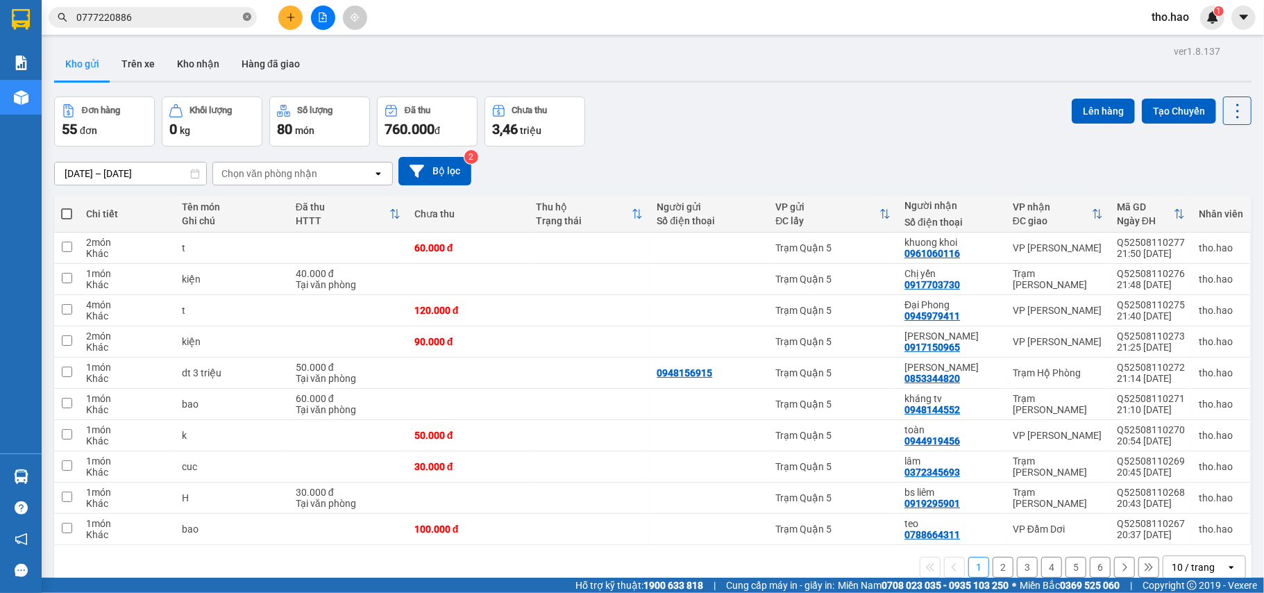
click at [250, 14] on icon "close-circle" at bounding box center [247, 16] width 8 height 8
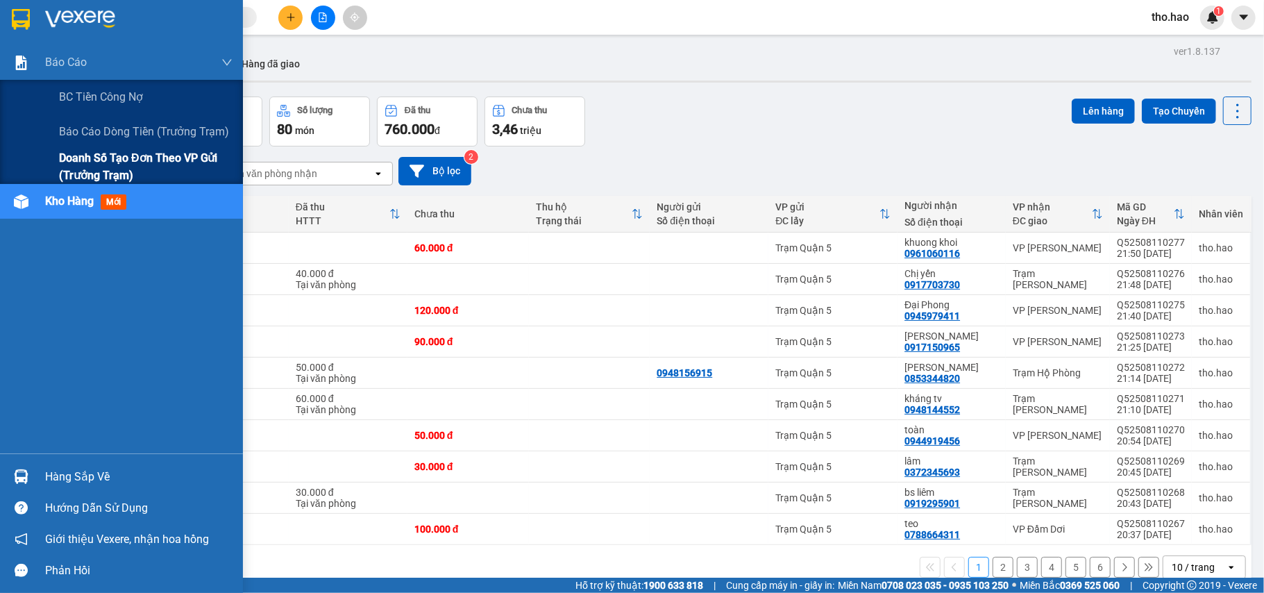
click at [97, 161] on span "Doanh số tạo đơn theo VP gửi (trưởng trạm)" at bounding box center [146, 166] width 174 height 35
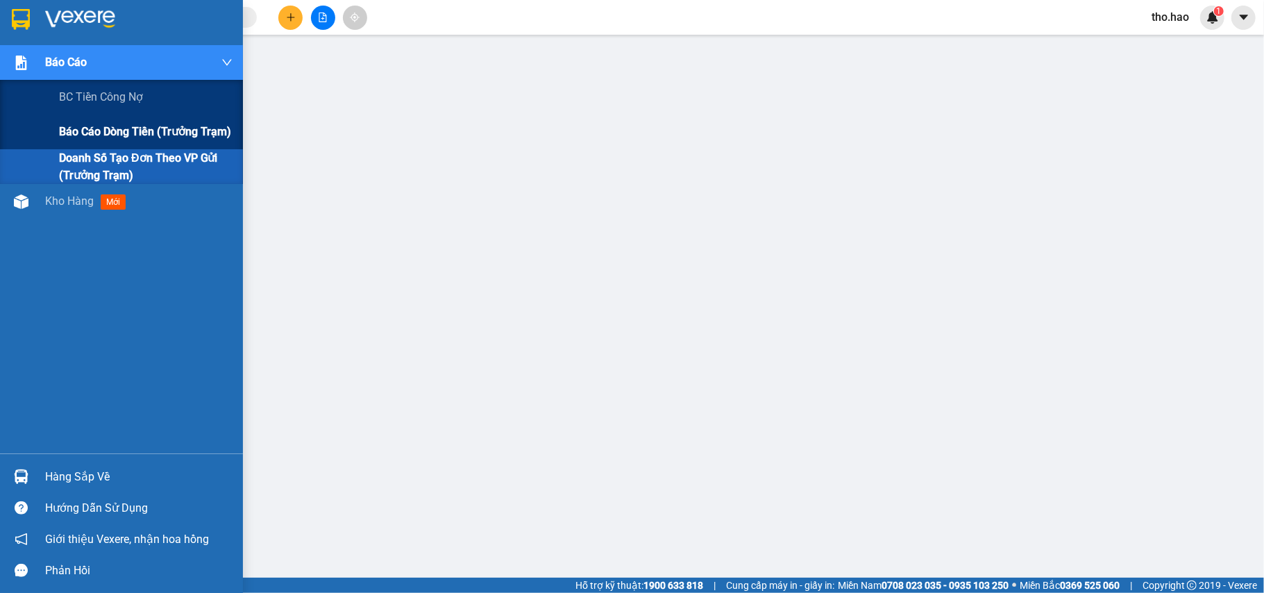
click at [76, 134] on span "Báo cáo dòng tiền (trưởng trạm)" at bounding box center [145, 131] width 172 height 17
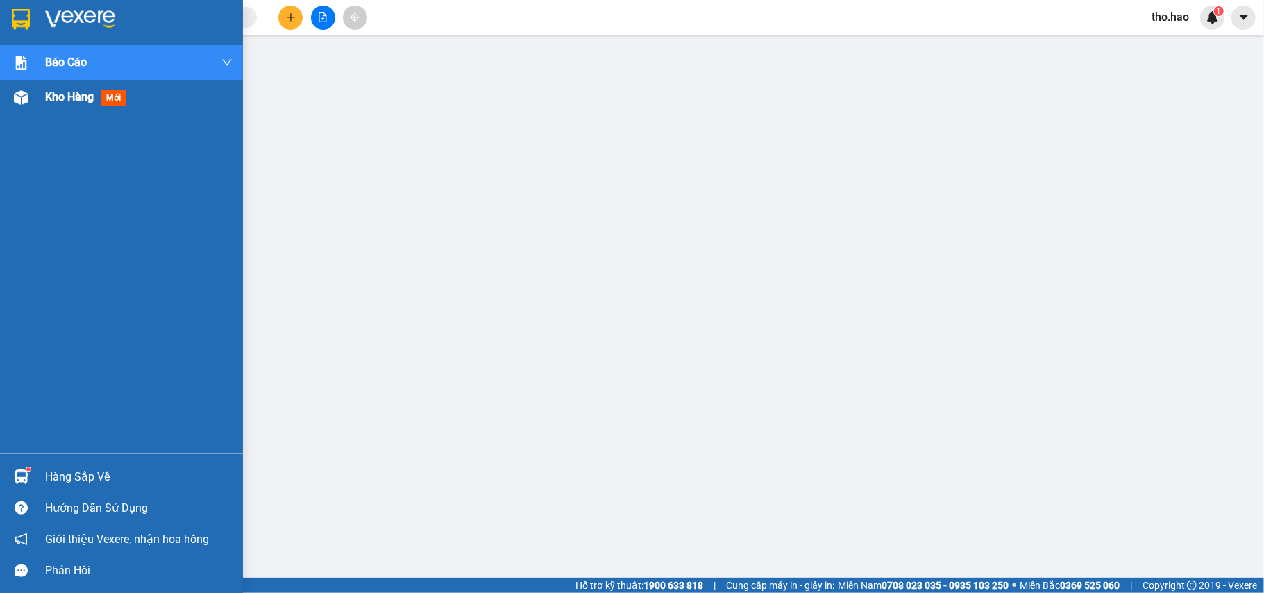
click at [7, 103] on div "Kho hàng mới" at bounding box center [121, 97] width 243 height 35
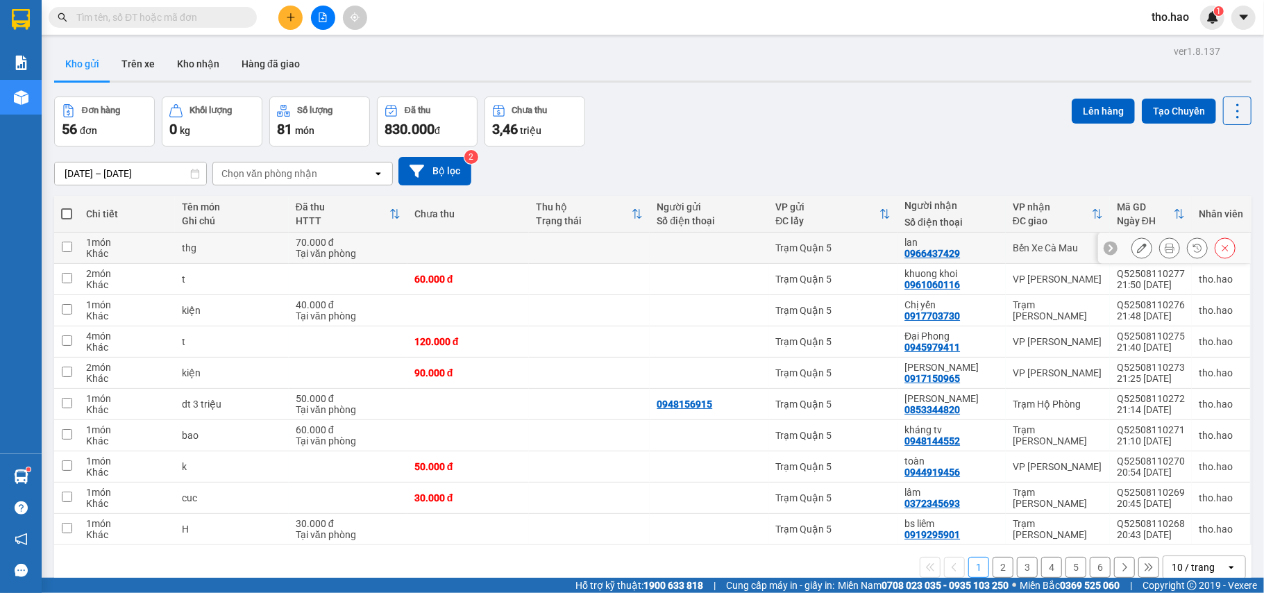
click at [1160, 243] on button at bounding box center [1169, 248] width 19 height 24
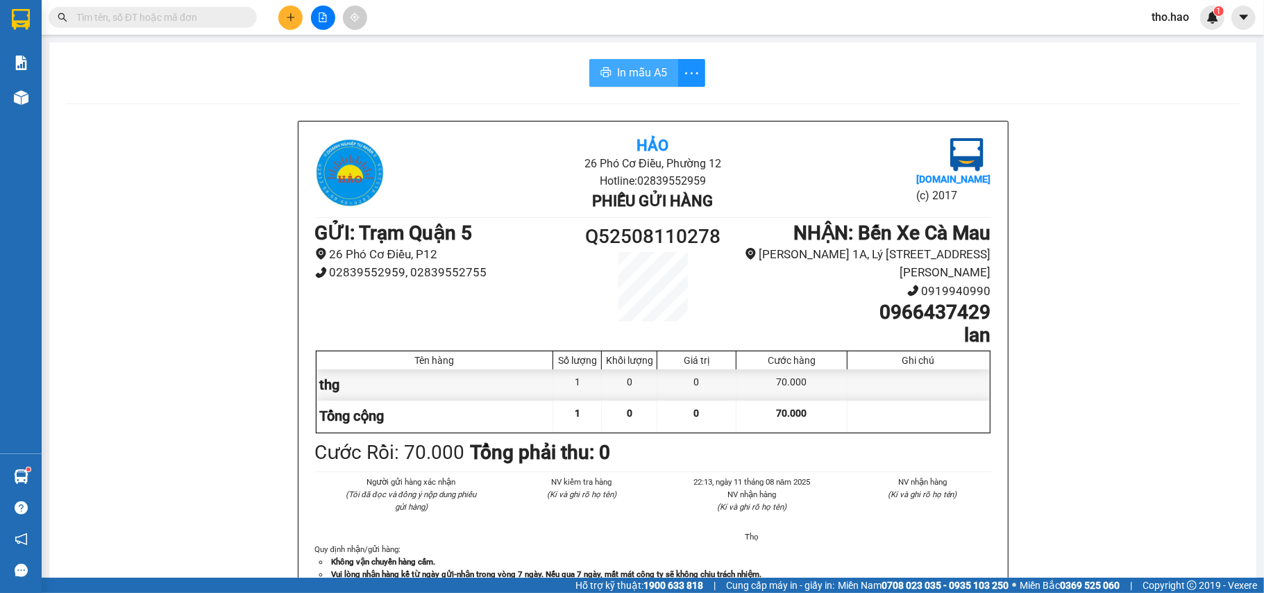
click at [642, 64] on span "In mẫu A5" at bounding box center [642, 72] width 50 height 17
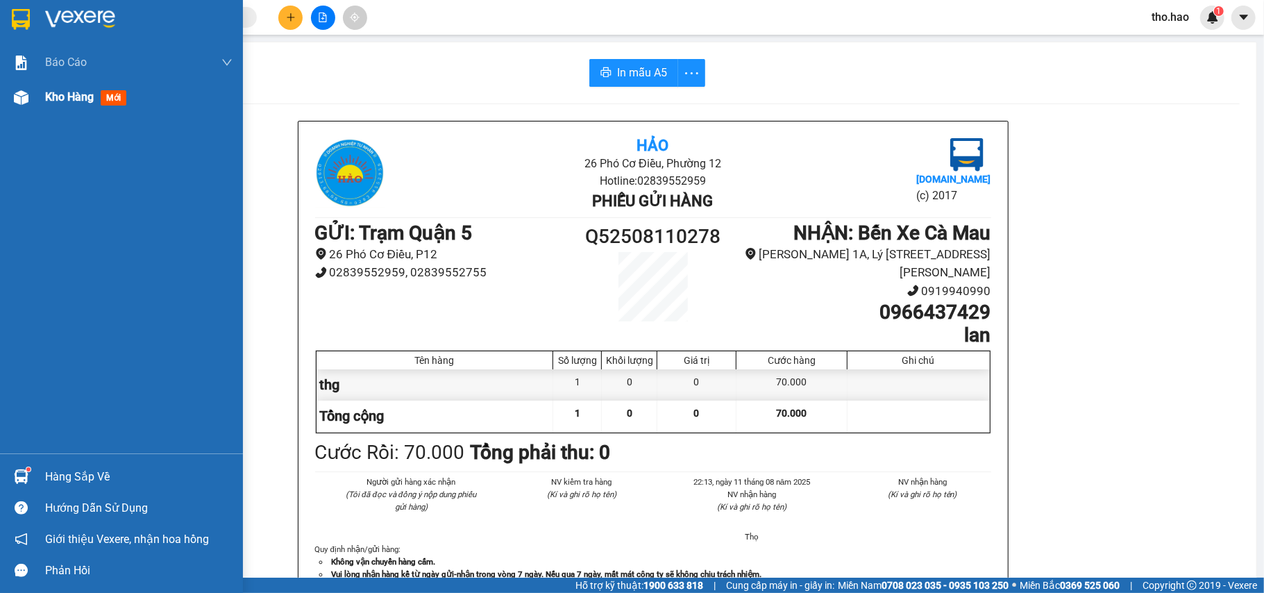
click at [31, 92] on div at bounding box center [21, 97] width 24 height 24
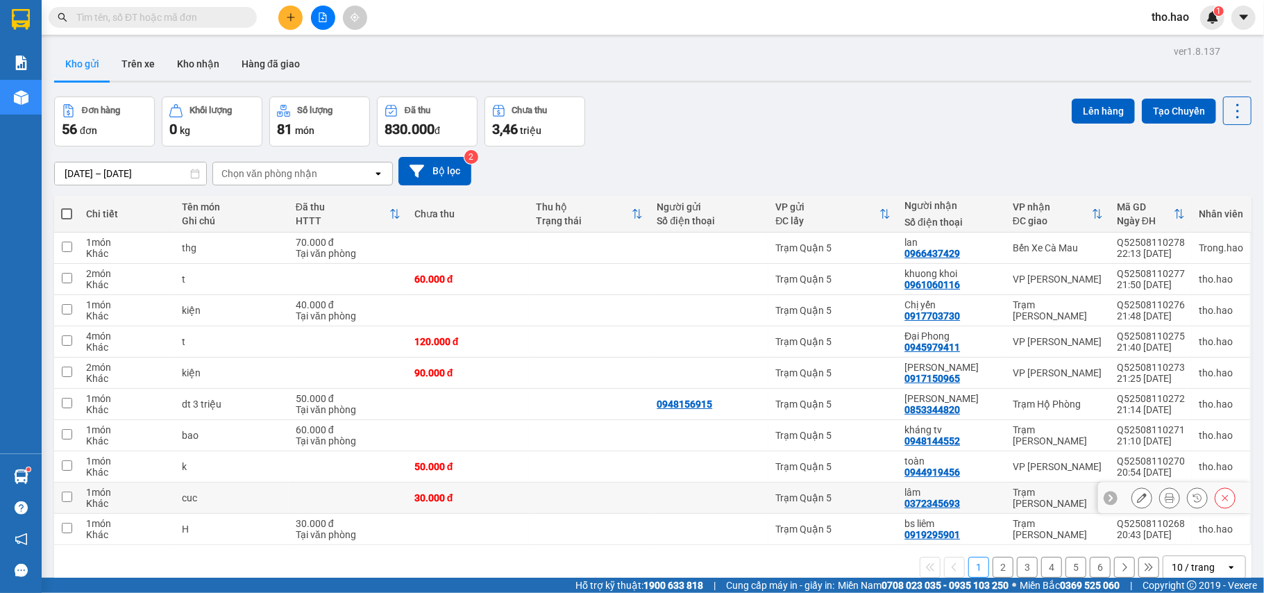
click at [632, 500] on td at bounding box center [590, 498] width 122 height 31
checkbox input "false"
click at [1228, 115] on icon at bounding box center [1237, 110] width 19 height 19
click at [1212, 195] on span "Làm mới" at bounding box center [1204, 198] width 38 height 14
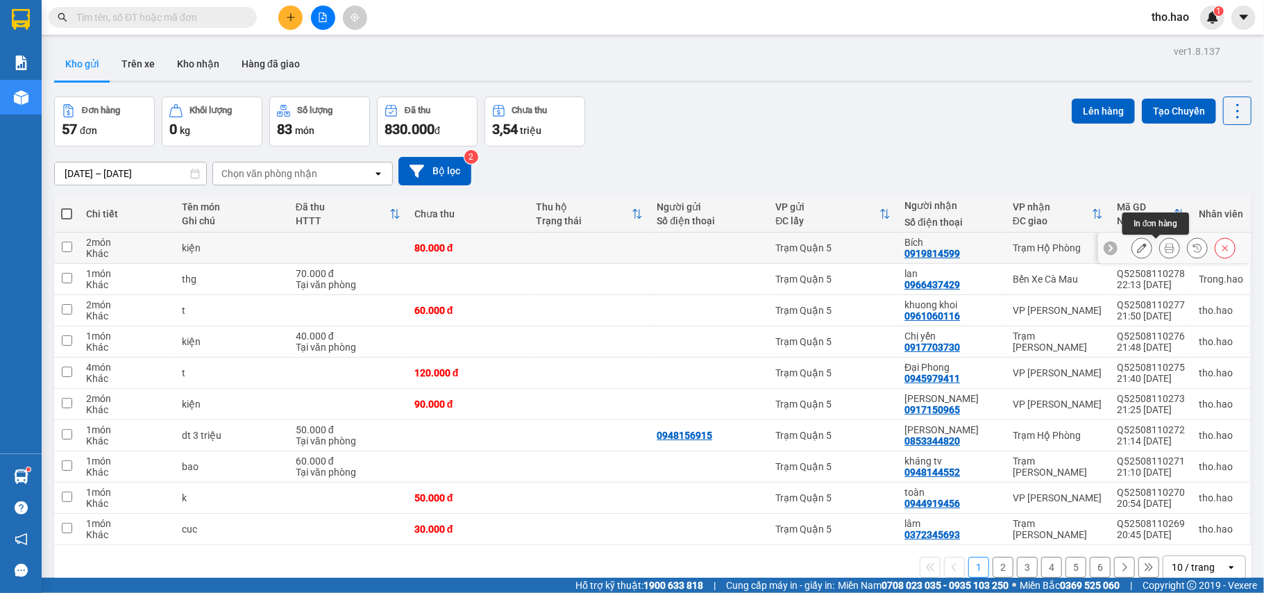
click at [1160, 243] on button at bounding box center [1169, 248] width 19 height 24
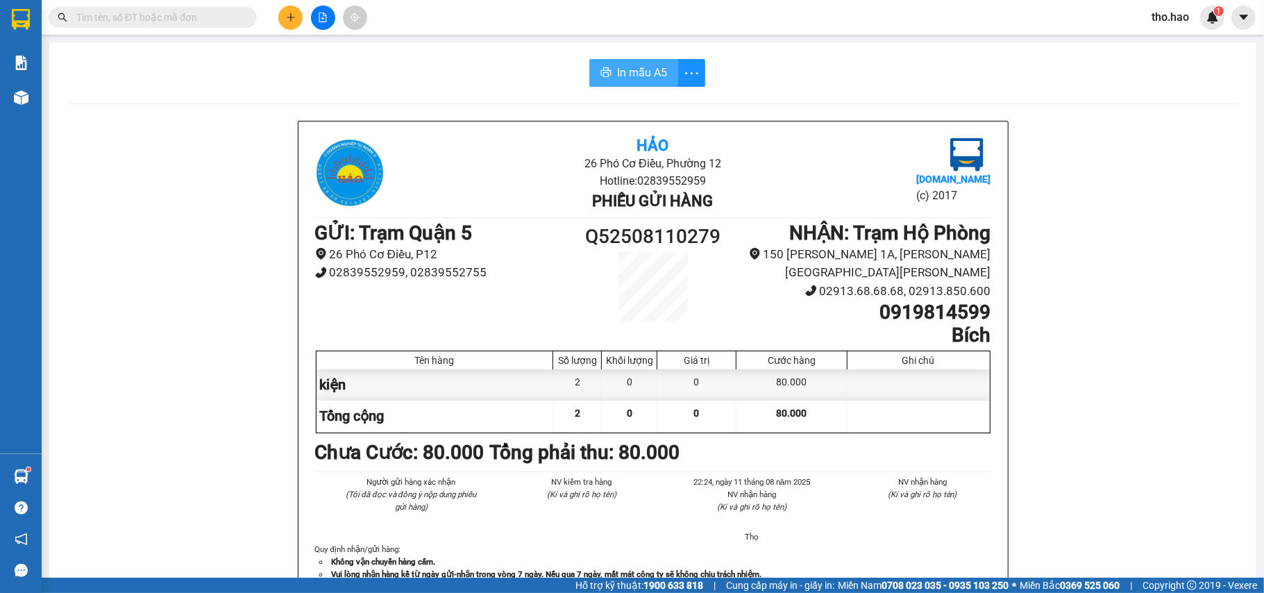
click at [599, 64] on button "In mẫu A5" at bounding box center [633, 73] width 89 height 28
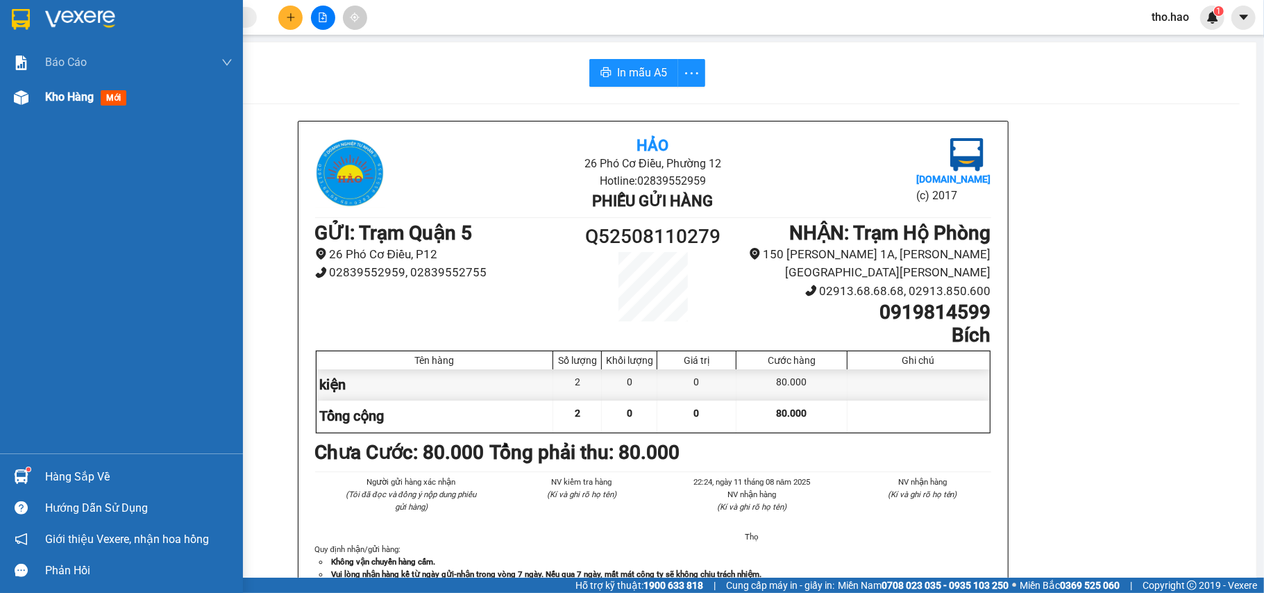
click at [39, 94] on div "Kho hàng mới" at bounding box center [121, 97] width 243 height 35
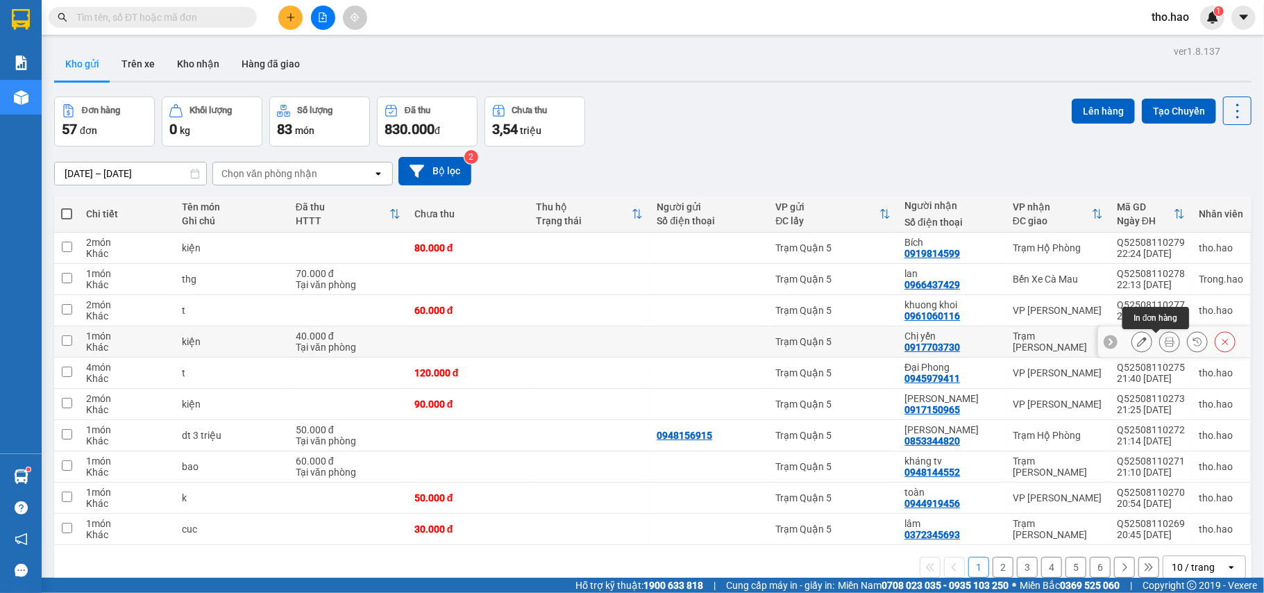
click button at bounding box center [1169, 342] width 19 height 24
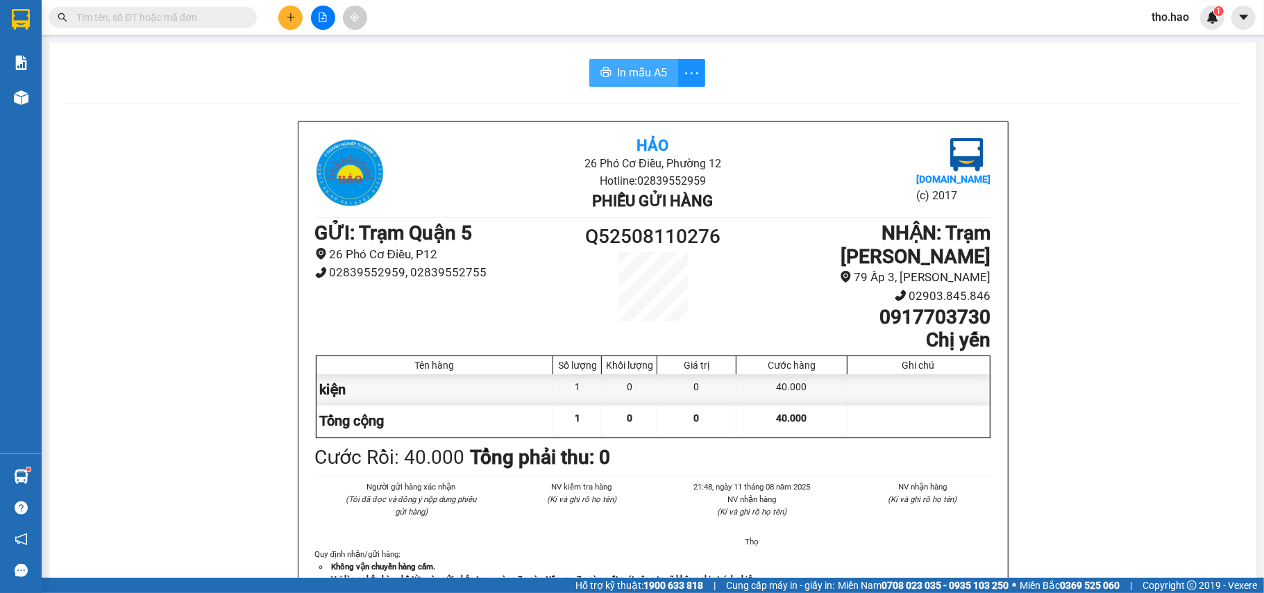
click at [589, 59] on button "In mẫu A5" at bounding box center [633, 73] width 89 height 28
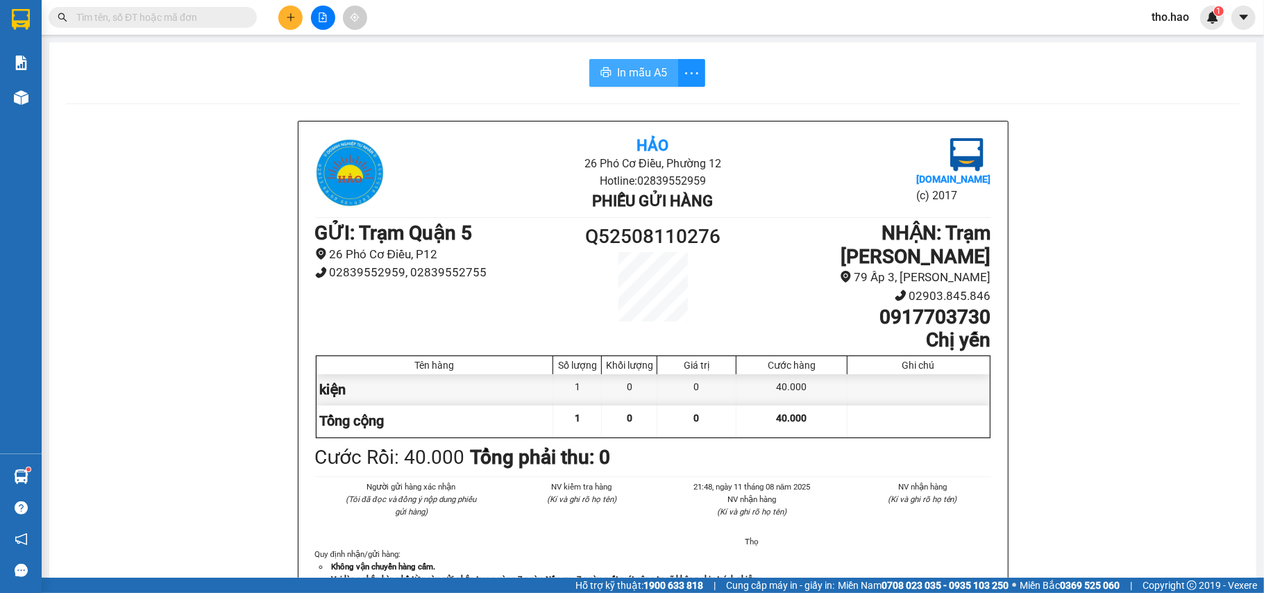
click at [637, 85] on button "In mẫu A5" at bounding box center [633, 73] width 89 height 28
click at [589, 59] on button "In mẫu A5" at bounding box center [633, 73] width 89 height 28
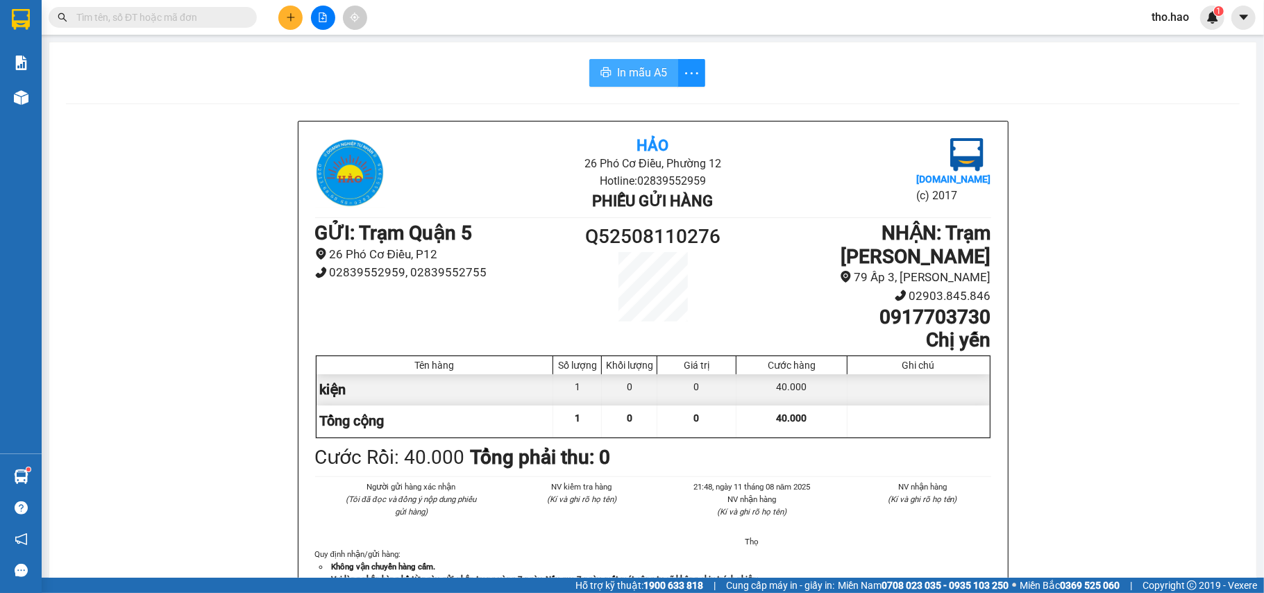
click at [589, 59] on button "In mẫu A5" at bounding box center [633, 73] width 89 height 28
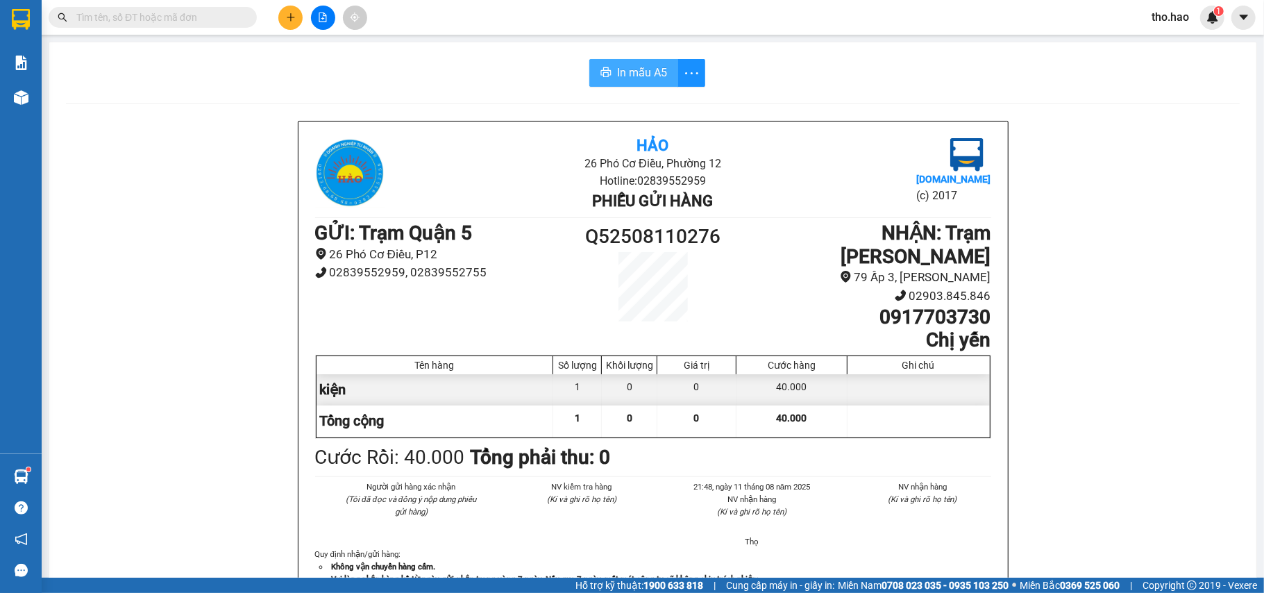
click at [589, 59] on button "In mẫu A5" at bounding box center [633, 73] width 89 height 28
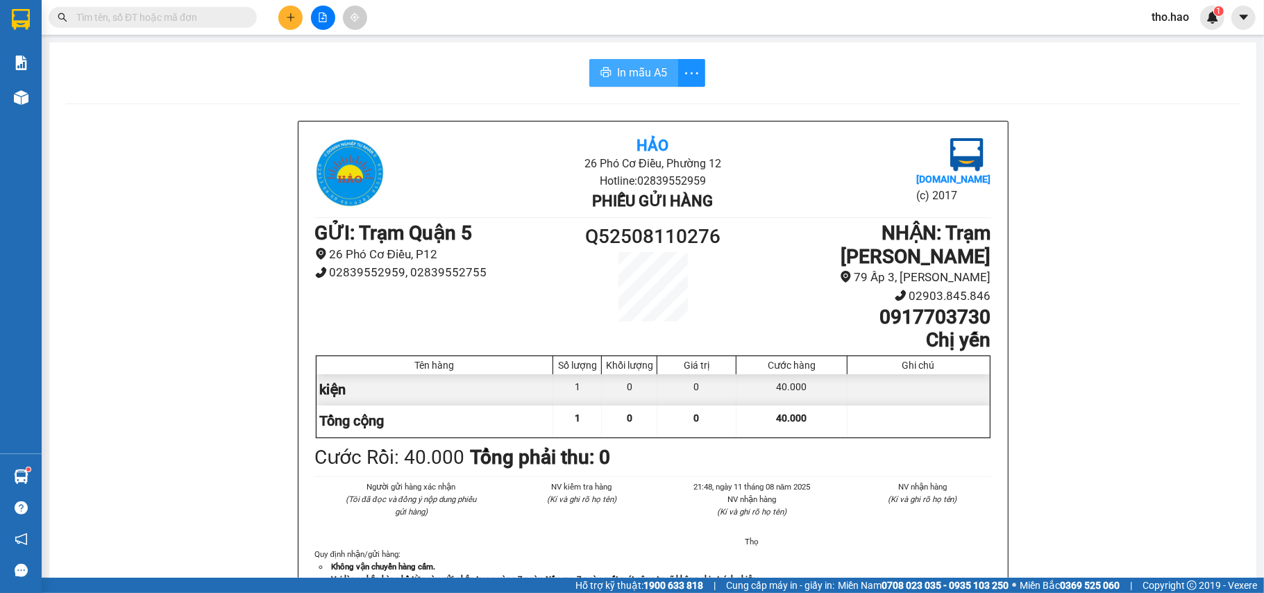
click at [589, 59] on button "In mẫu A5" at bounding box center [633, 73] width 89 height 28
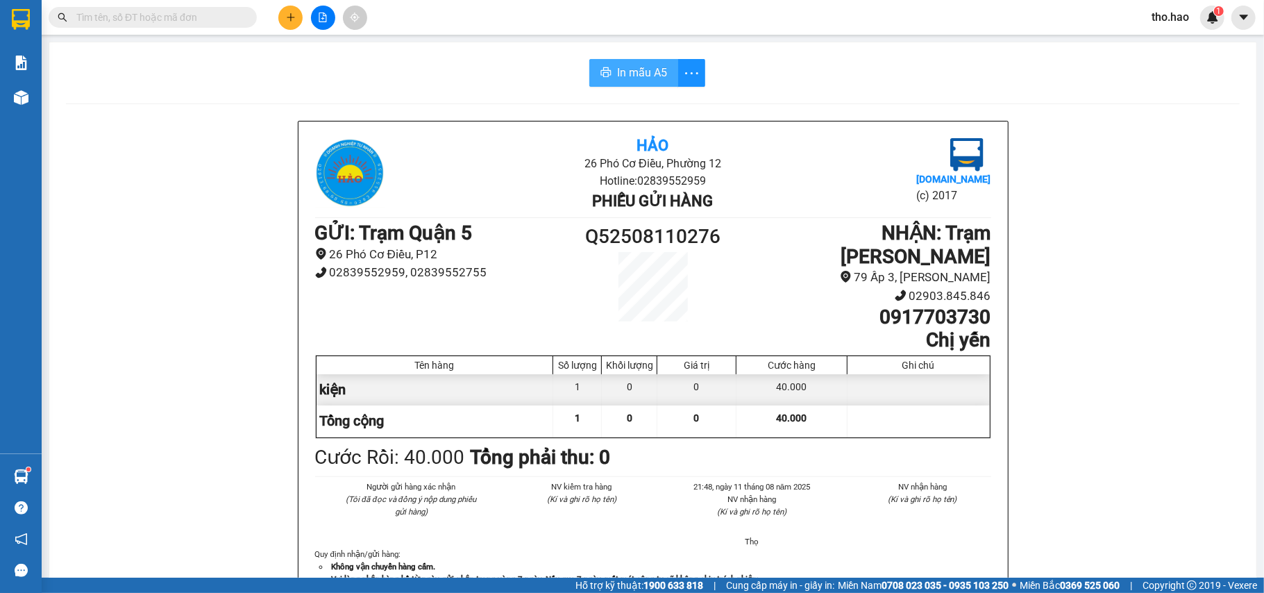
click at [589, 59] on button "In mẫu A5" at bounding box center [633, 73] width 89 height 28
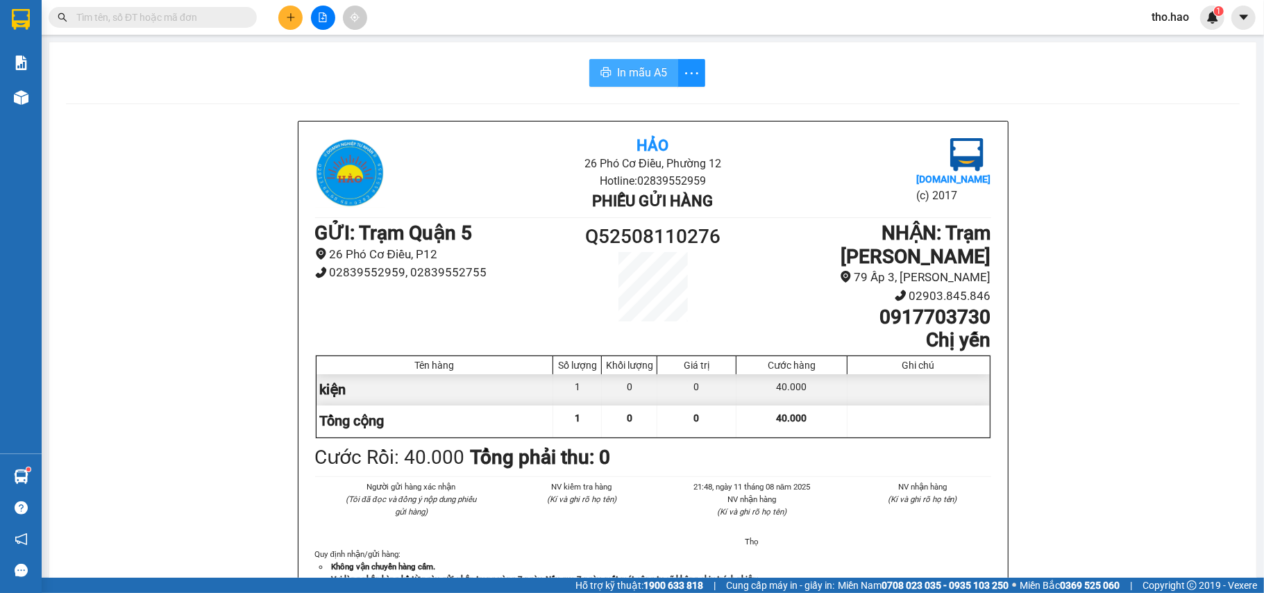
click at [589, 59] on button "In mẫu A5" at bounding box center [633, 73] width 89 height 28
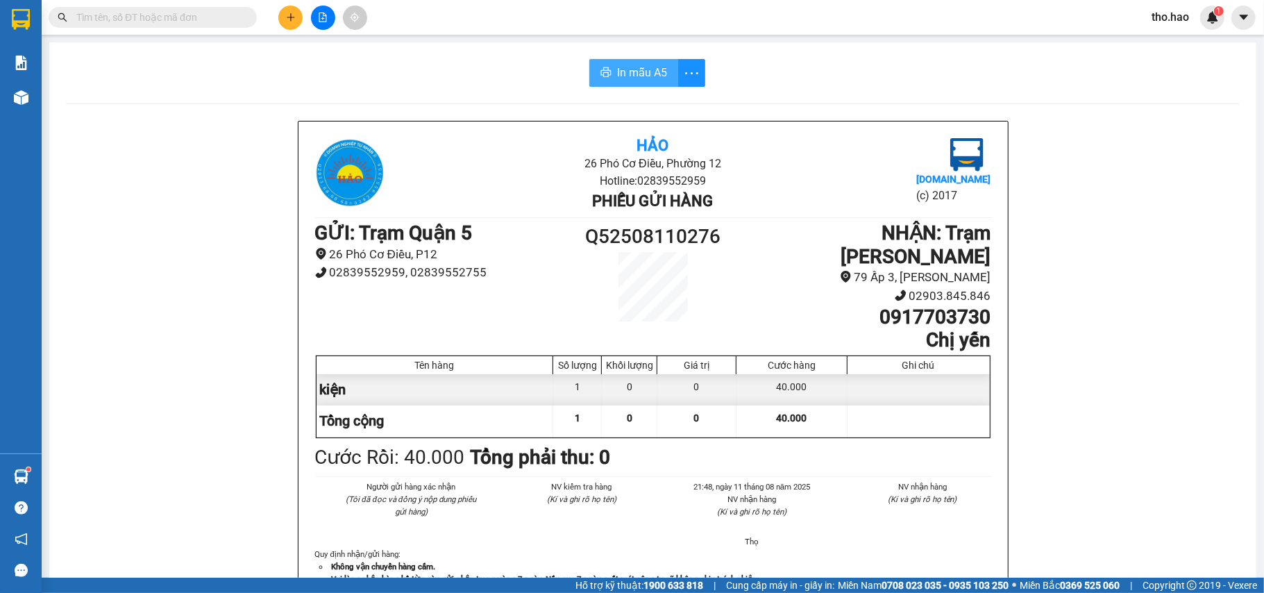
click at [589, 59] on button "In mẫu A5" at bounding box center [633, 73] width 89 height 28
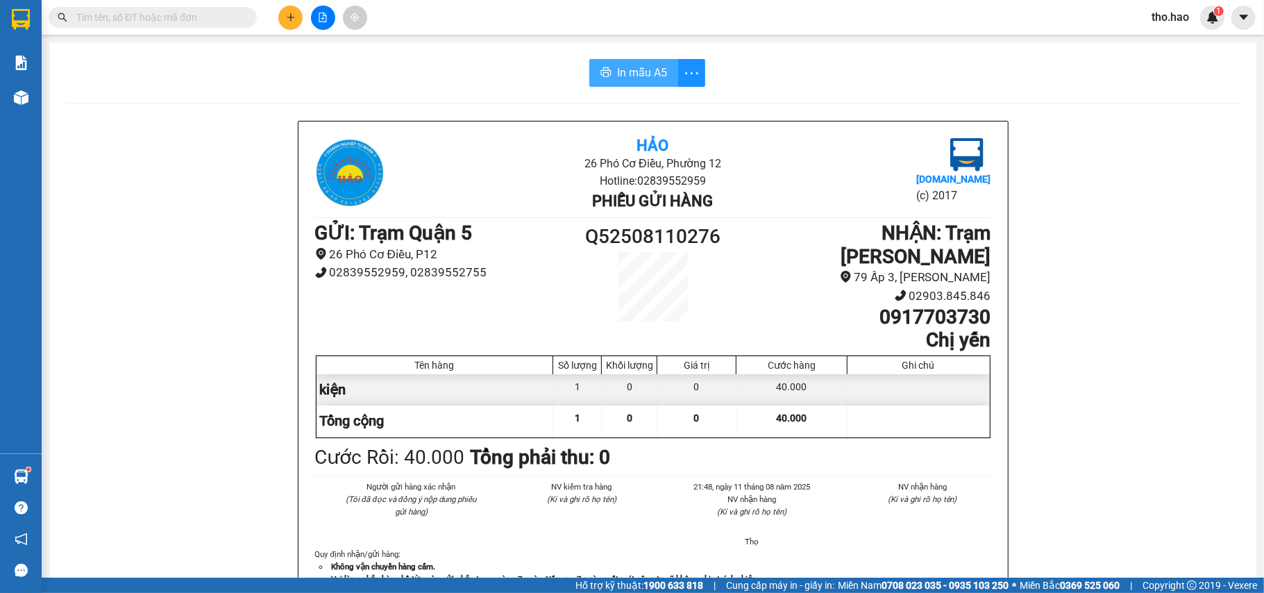
click at [589, 59] on button "In mẫu A5" at bounding box center [633, 73] width 89 height 28
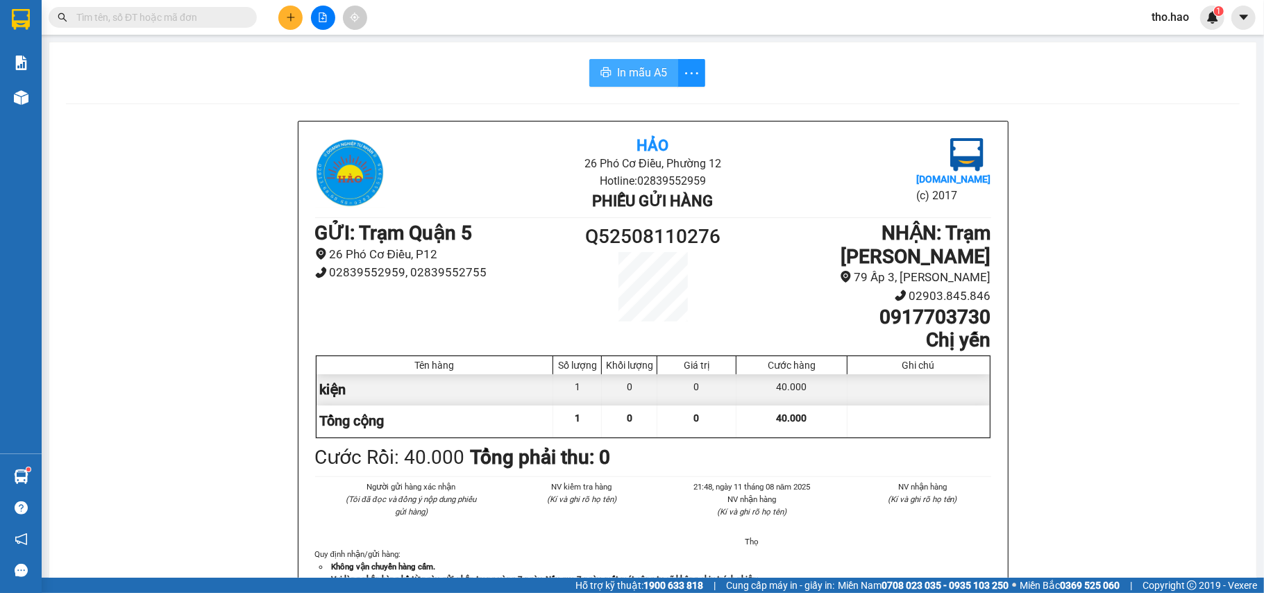
click at [589, 59] on button "In mẫu A5" at bounding box center [633, 73] width 89 height 28
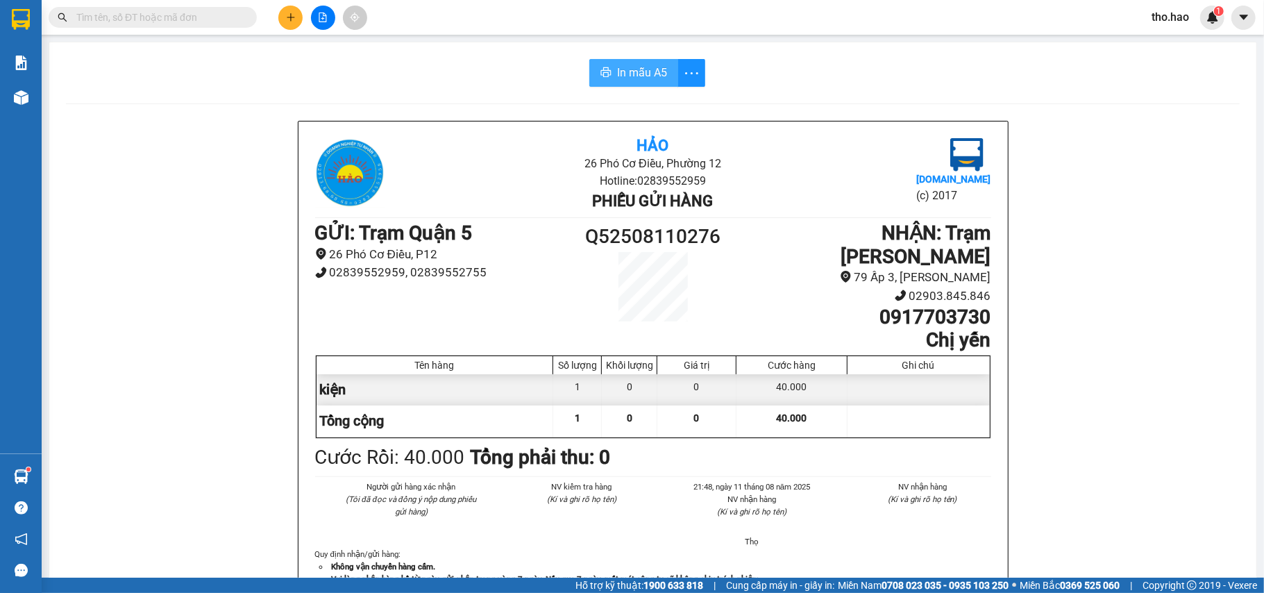
click at [589, 59] on button "In mẫu A5" at bounding box center [633, 73] width 89 height 28
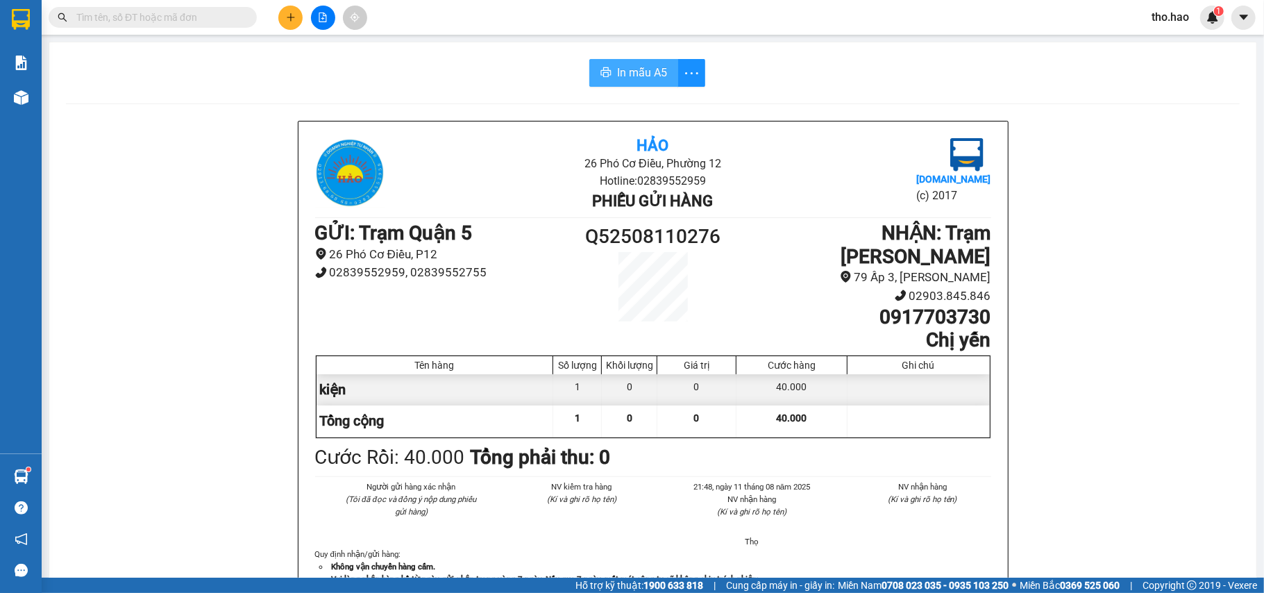
click at [589, 59] on button "In mẫu A5" at bounding box center [633, 73] width 89 height 28
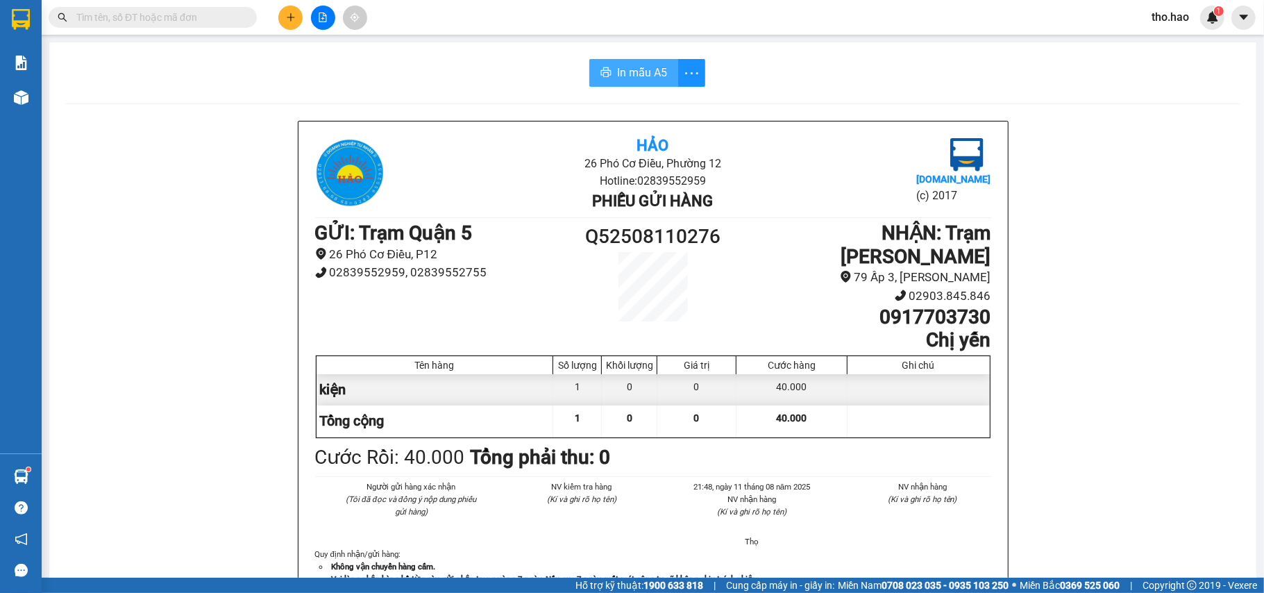
click at [589, 59] on button "In mẫu A5" at bounding box center [633, 73] width 89 height 28
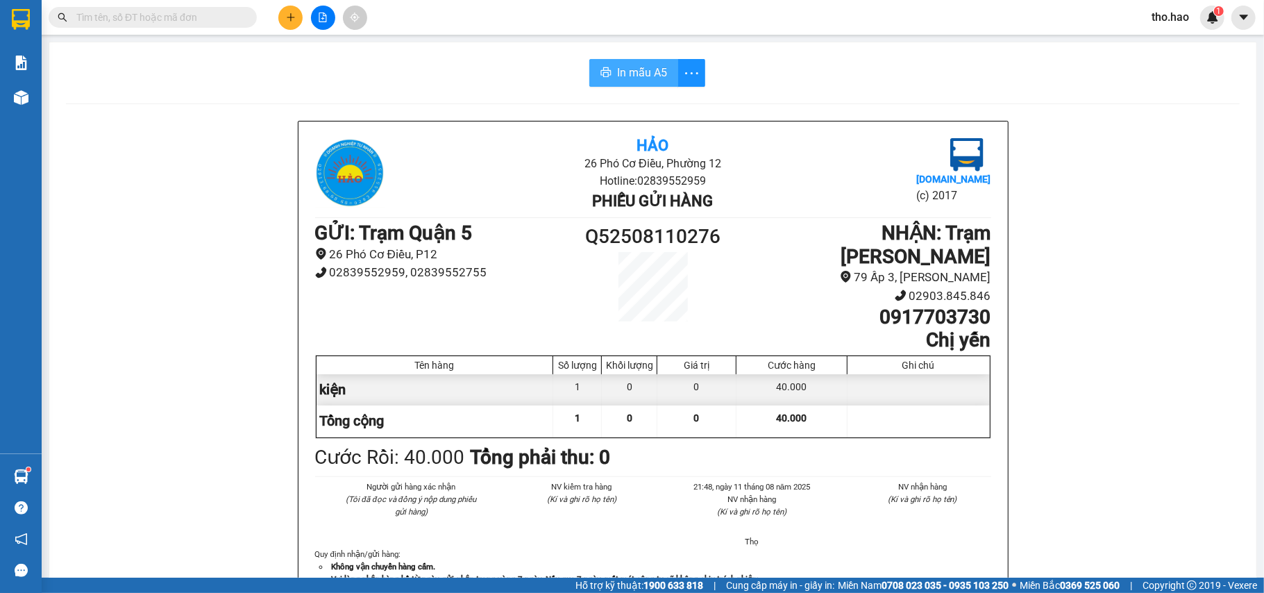
click at [589, 59] on button "In mẫu A5" at bounding box center [633, 73] width 89 height 28
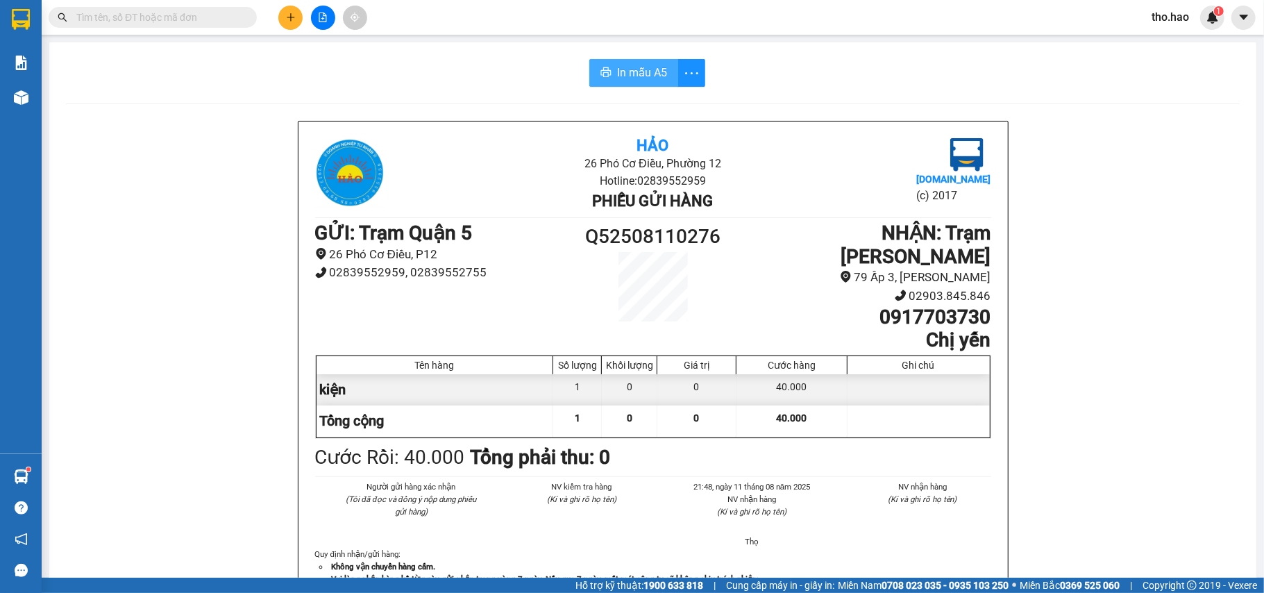
click at [589, 59] on button "In mẫu A5" at bounding box center [633, 73] width 89 height 28
click at [636, 78] on span "In mẫu A5" at bounding box center [642, 72] width 50 height 17
click at [589, 59] on button "In mẫu A5" at bounding box center [633, 73] width 89 height 28
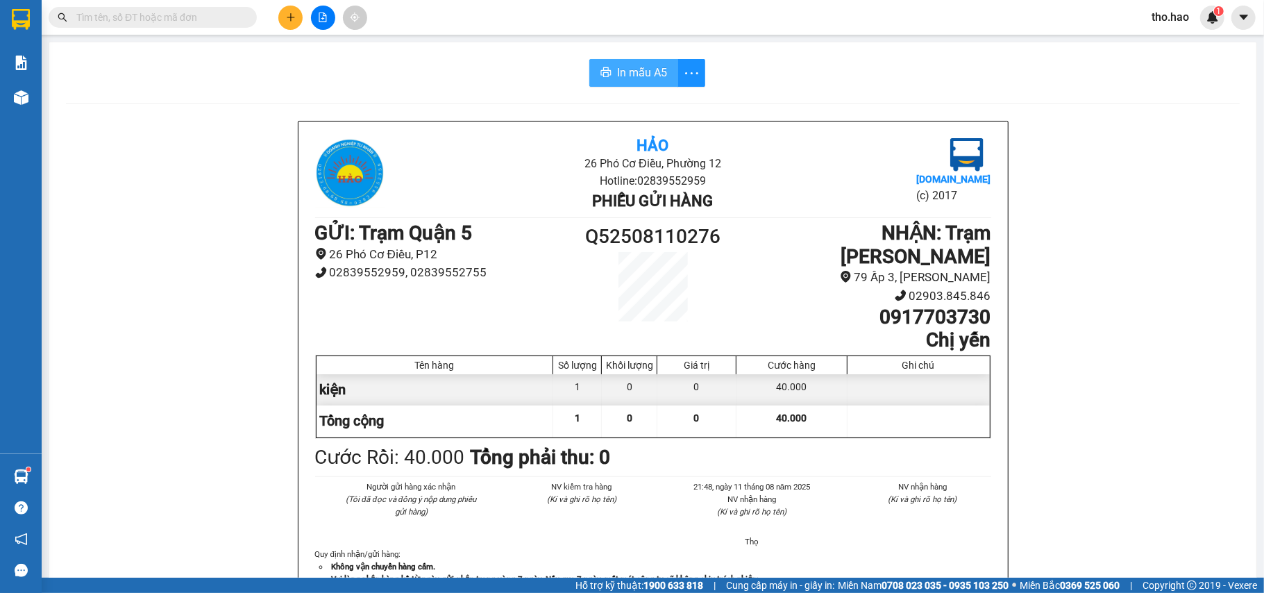
click at [589, 59] on button "In mẫu A5" at bounding box center [633, 73] width 89 height 28
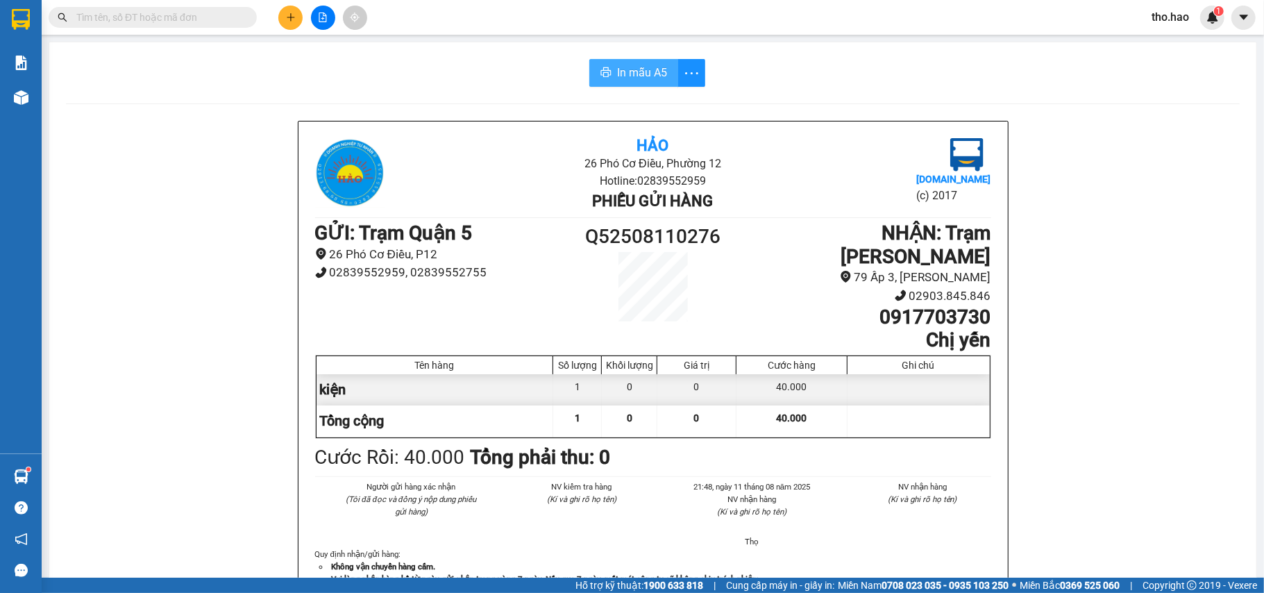
click at [589, 59] on button "In mẫu A5" at bounding box center [633, 73] width 89 height 28
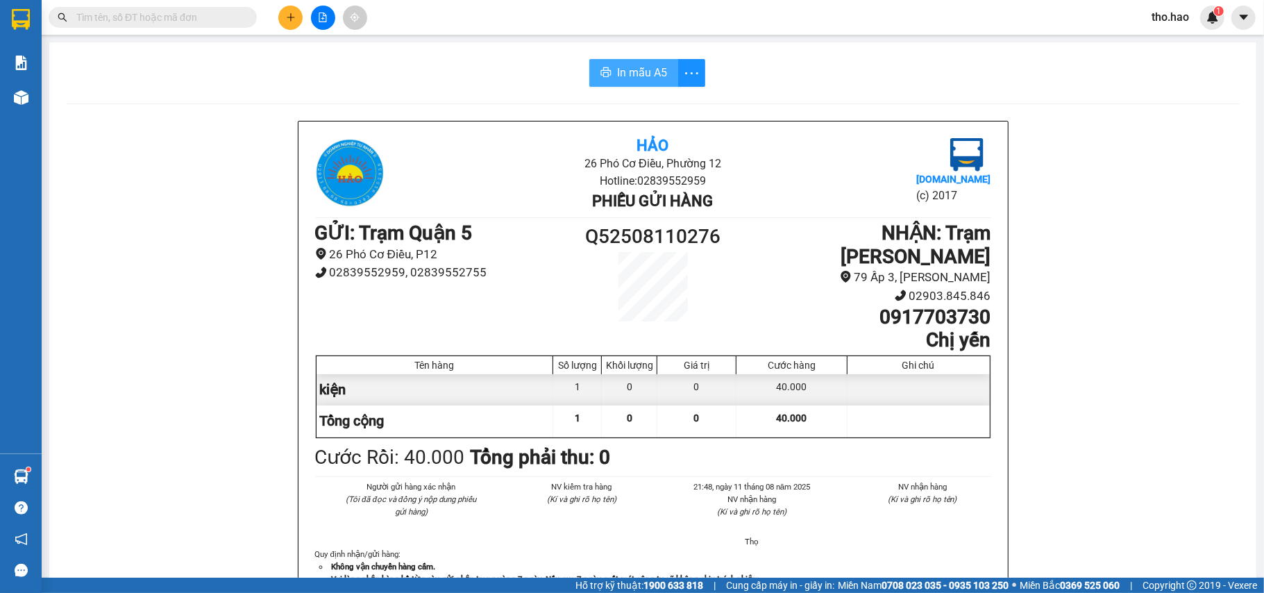
click at [589, 59] on button "In mẫu A5" at bounding box center [633, 73] width 89 height 28
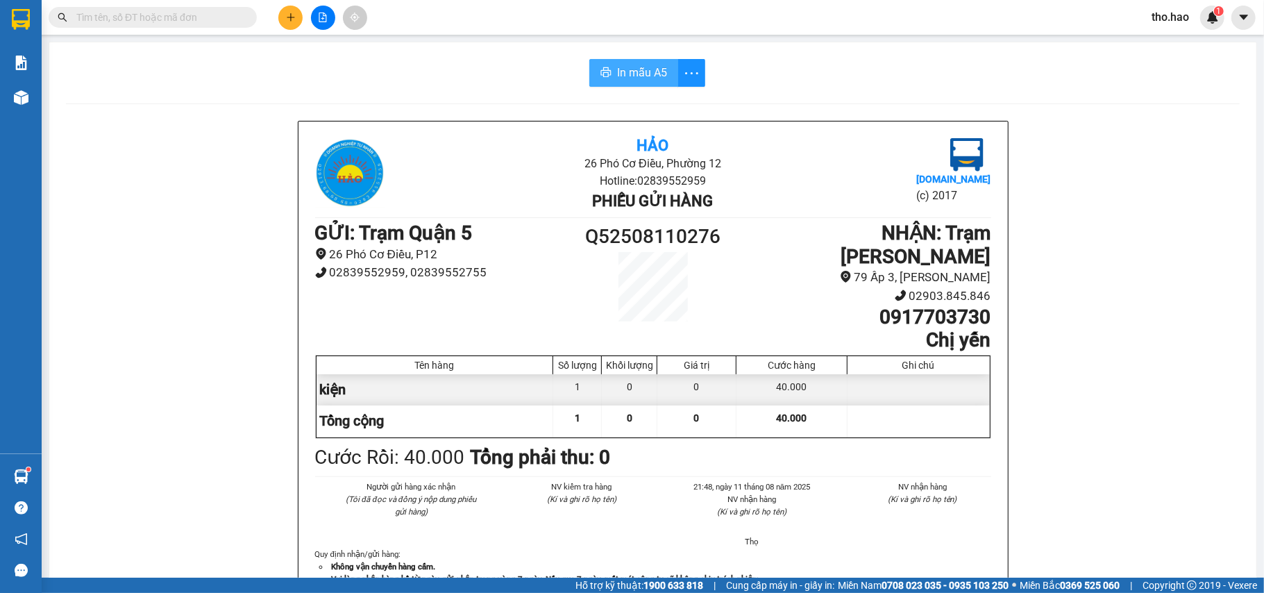
click at [589, 59] on button "In mẫu A5" at bounding box center [633, 73] width 89 height 28
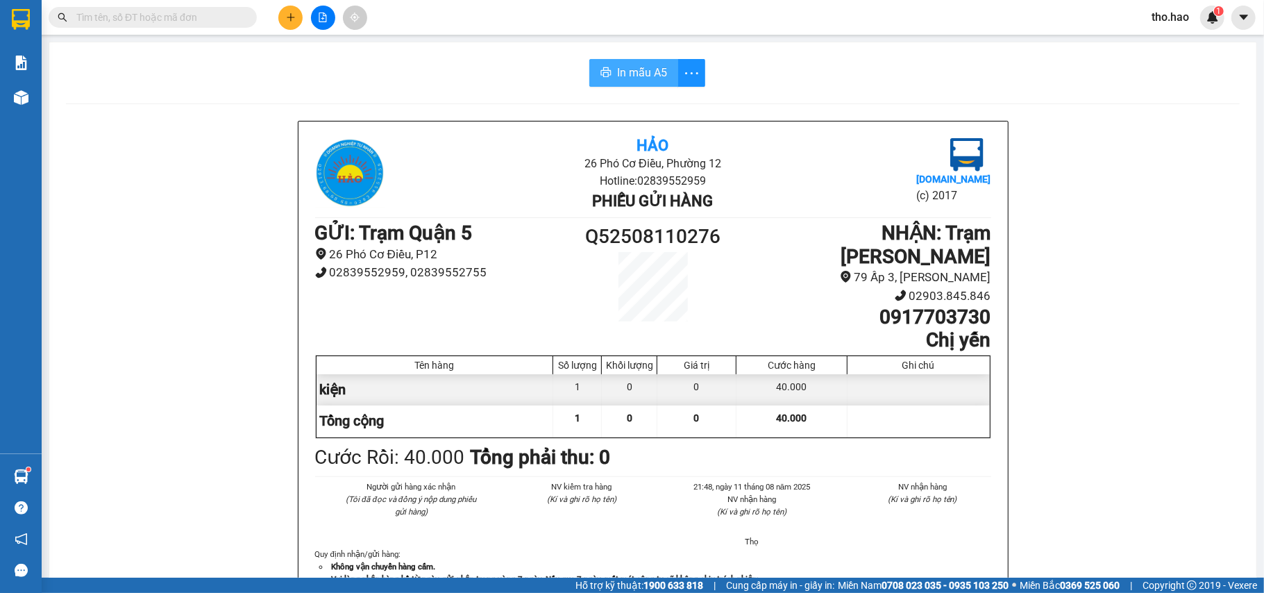
click at [589, 59] on button "In mẫu A5" at bounding box center [633, 73] width 89 height 28
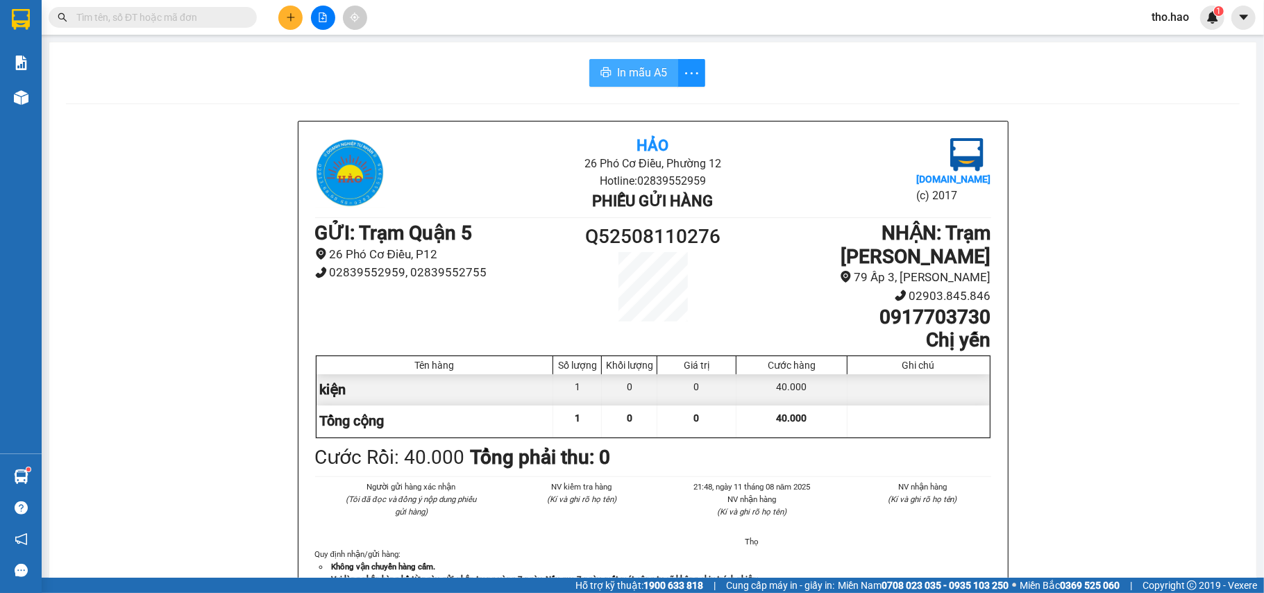
click at [589, 59] on button "In mẫu A5" at bounding box center [633, 73] width 89 height 28
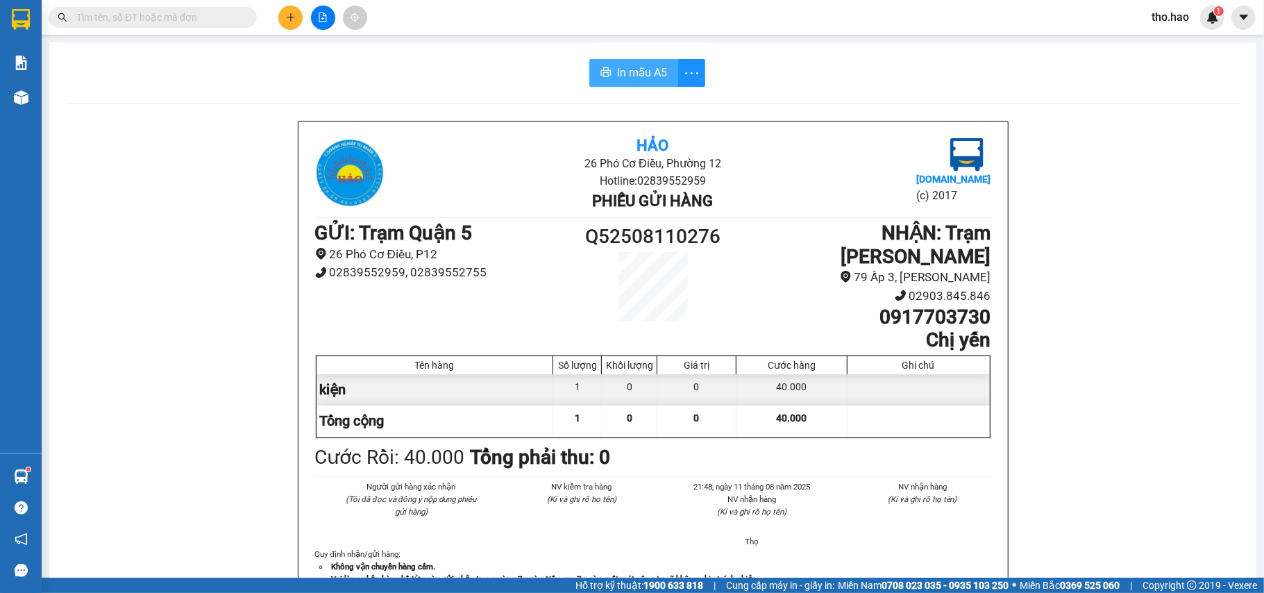
click at [589, 59] on button "In mẫu A5" at bounding box center [633, 73] width 89 height 28
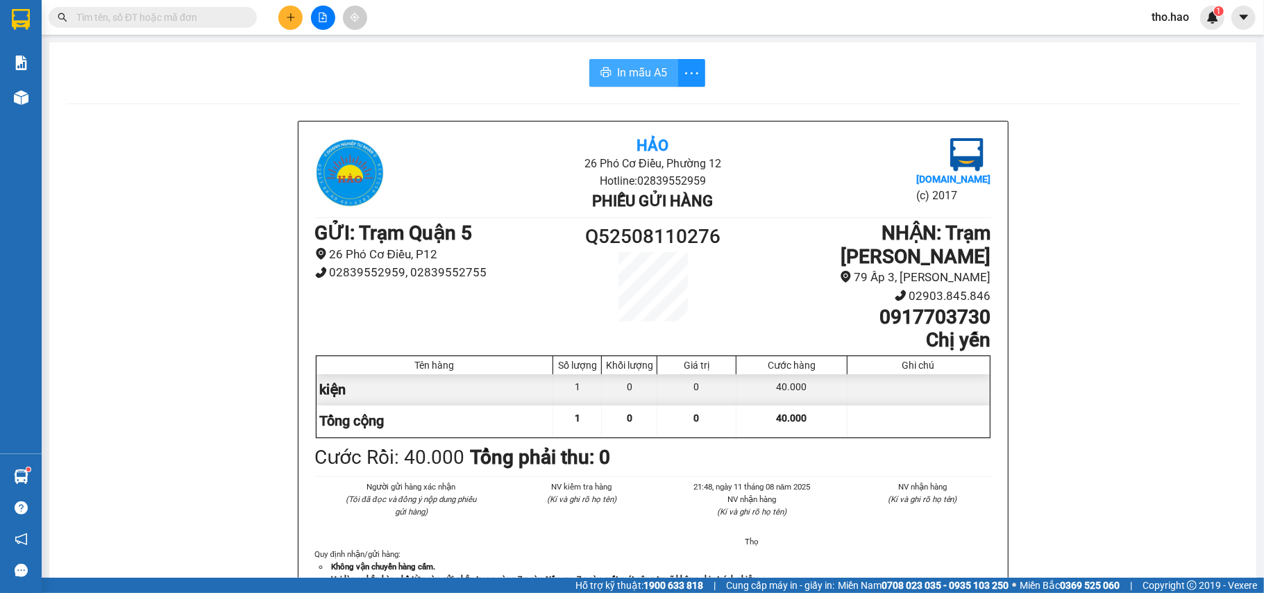
click at [589, 59] on button "In mẫu A5" at bounding box center [633, 73] width 89 height 28
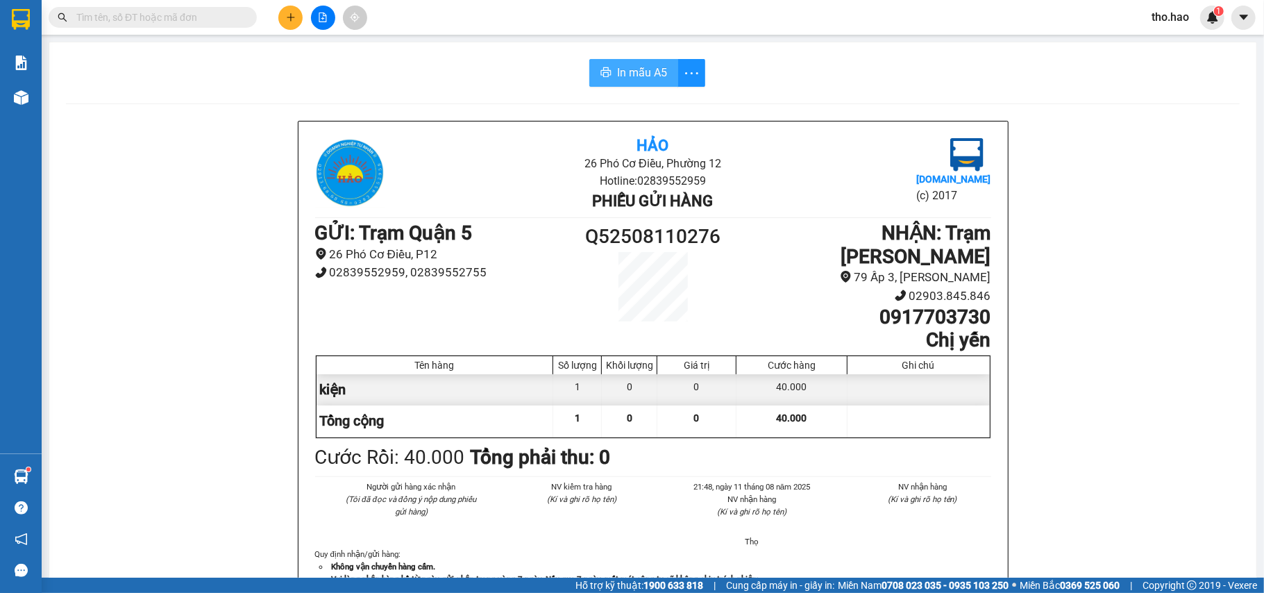
click at [589, 59] on button "In mẫu A5" at bounding box center [633, 73] width 89 height 28
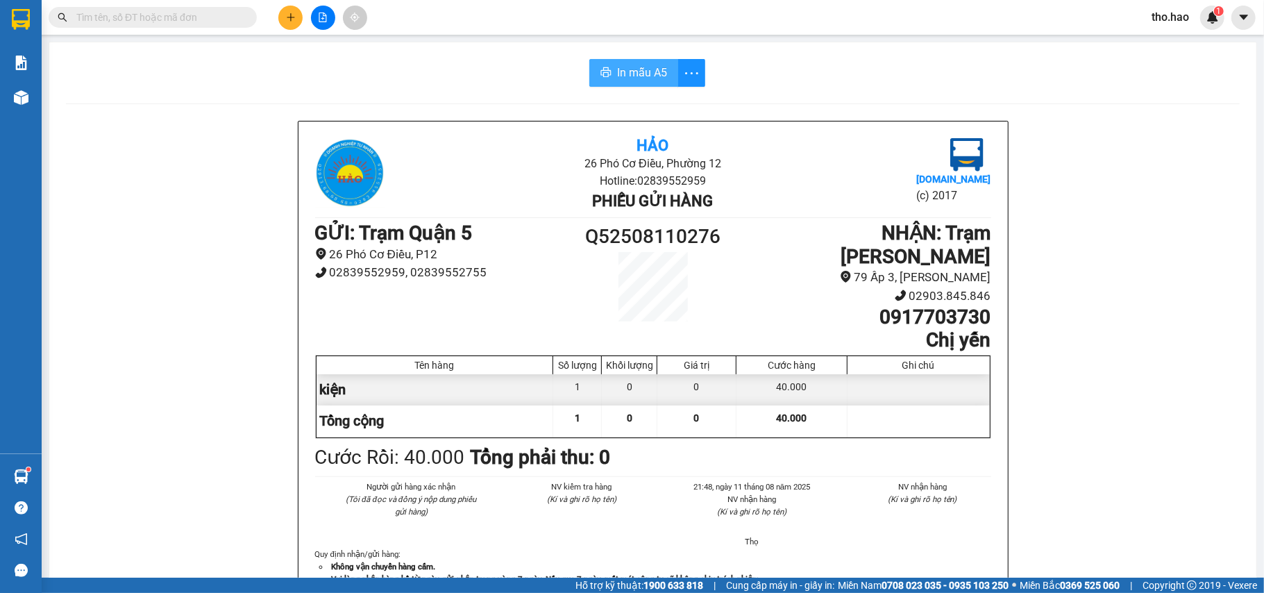
click at [589, 59] on button "In mẫu A5" at bounding box center [633, 73] width 89 height 28
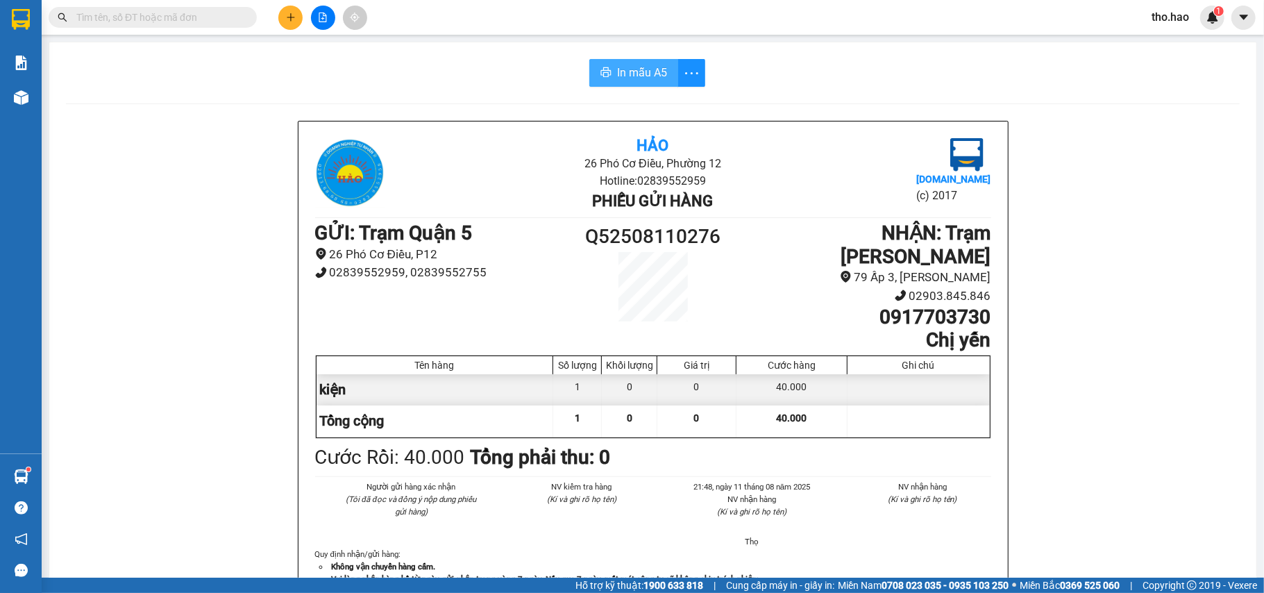
click at [589, 59] on button "In mẫu A5" at bounding box center [633, 73] width 89 height 28
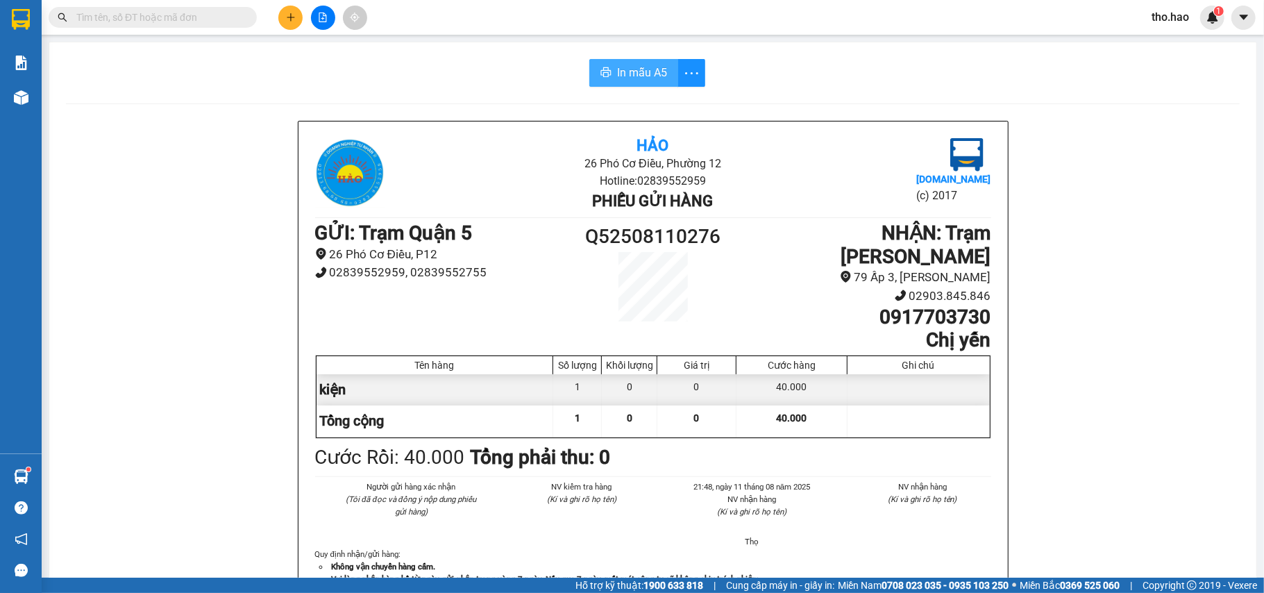
click at [589, 59] on button "In mẫu A5" at bounding box center [633, 73] width 89 height 28
click at [626, 68] on span "In mẫu A5" at bounding box center [642, 72] width 50 height 17
click at [589, 59] on button "In mẫu A5" at bounding box center [633, 73] width 89 height 28
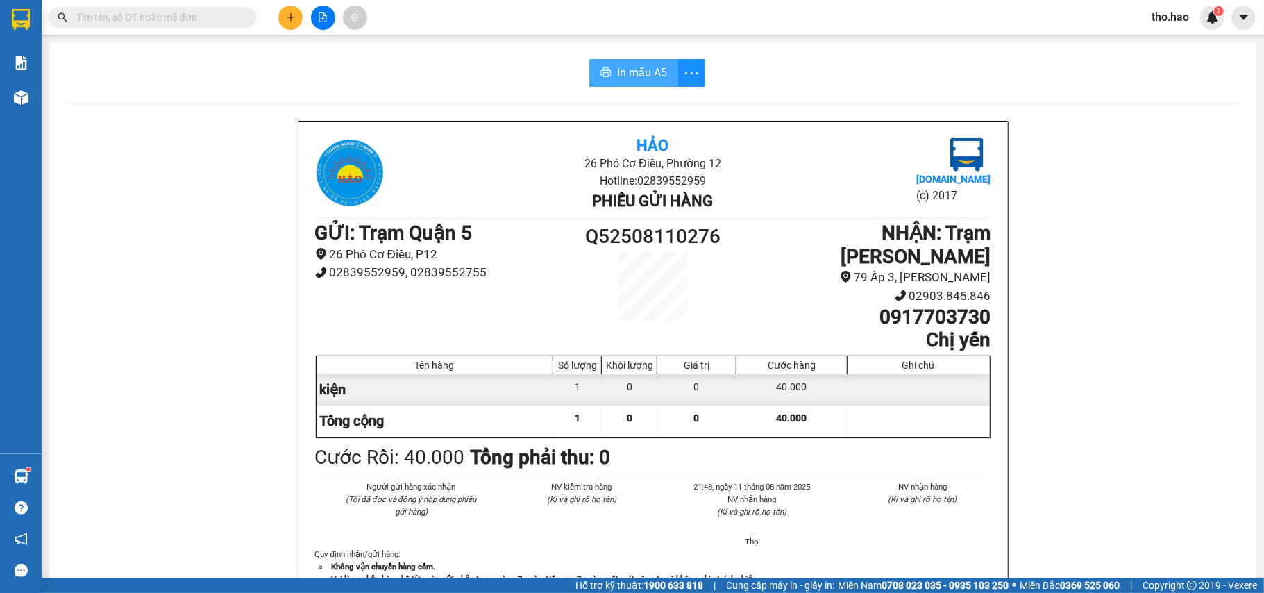
click at [589, 59] on button "In mẫu A5" at bounding box center [633, 73] width 89 height 28
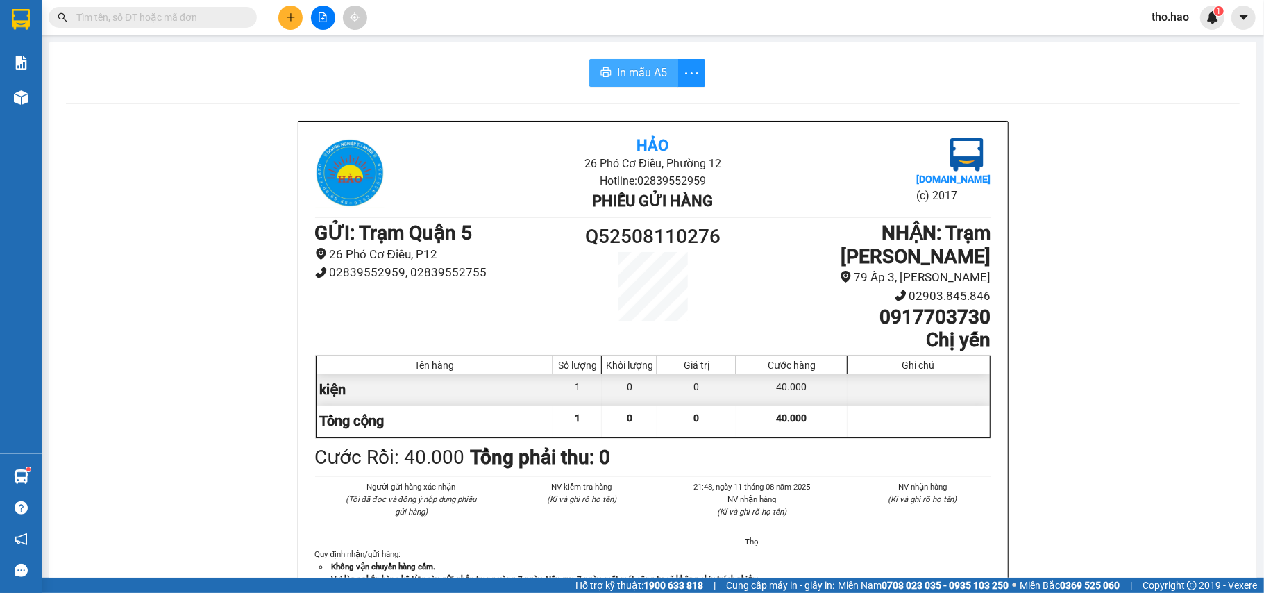
click at [589, 59] on button "In mẫu A5" at bounding box center [633, 73] width 89 height 28
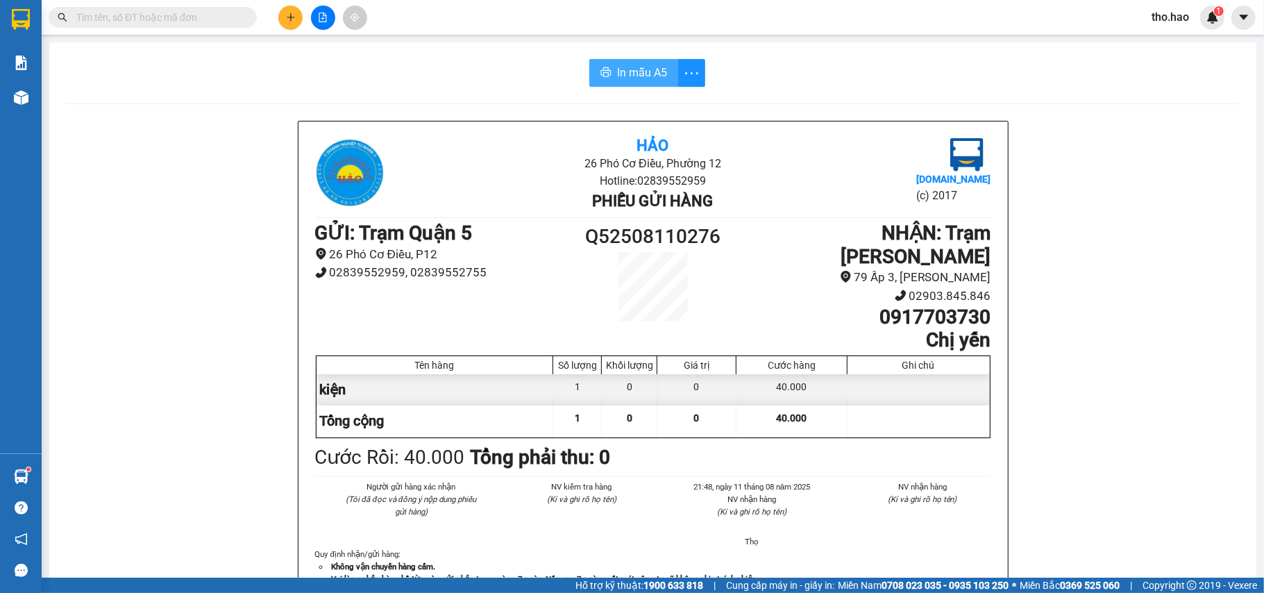
click at [589, 59] on button "In mẫu A5" at bounding box center [633, 73] width 89 height 28
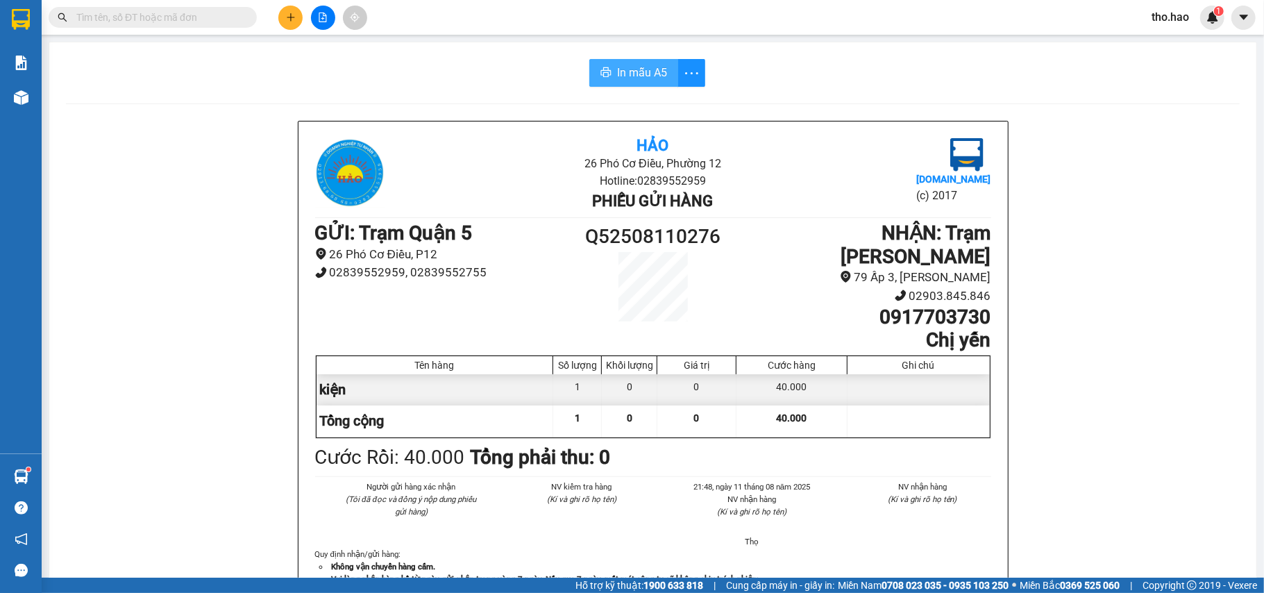
click at [589, 59] on button "In mẫu A5" at bounding box center [633, 73] width 89 height 28
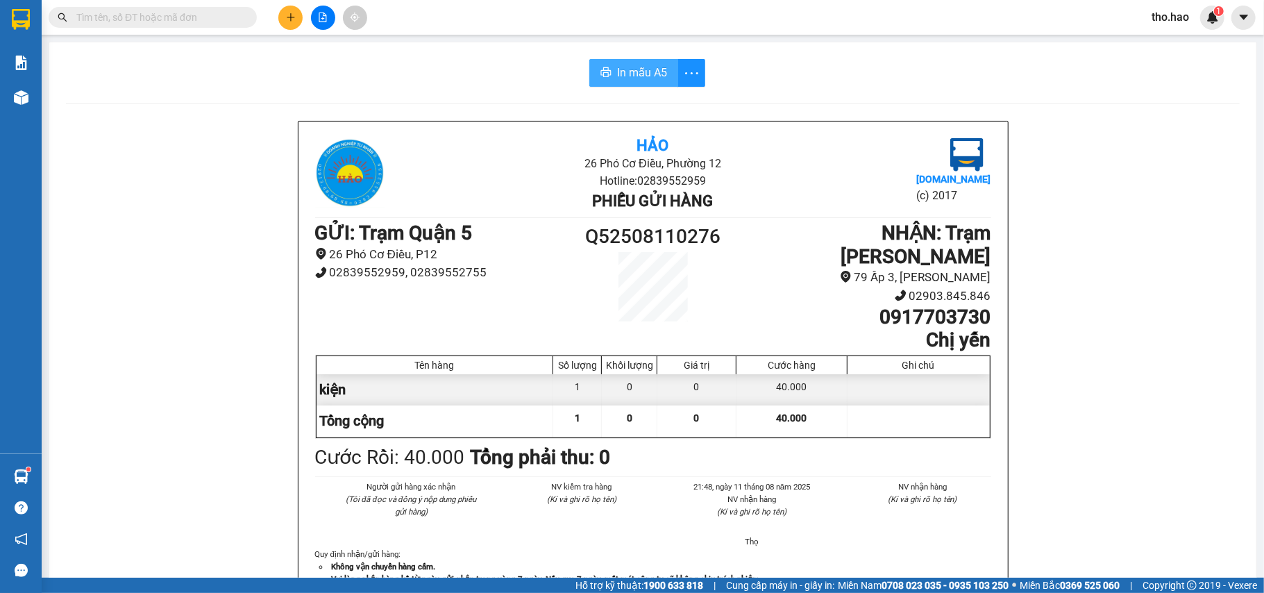
click at [589, 59] on button "In mẫu A5" at bounding box center [633, 73] width 89 height 28
click at [640, 78] on span "In mẫu A5" at bounding box center [642, 72] width 50 height 17
click at [589, 59] on button "In mẫu A5" at bounding box center [633, 73] width 89 height 28
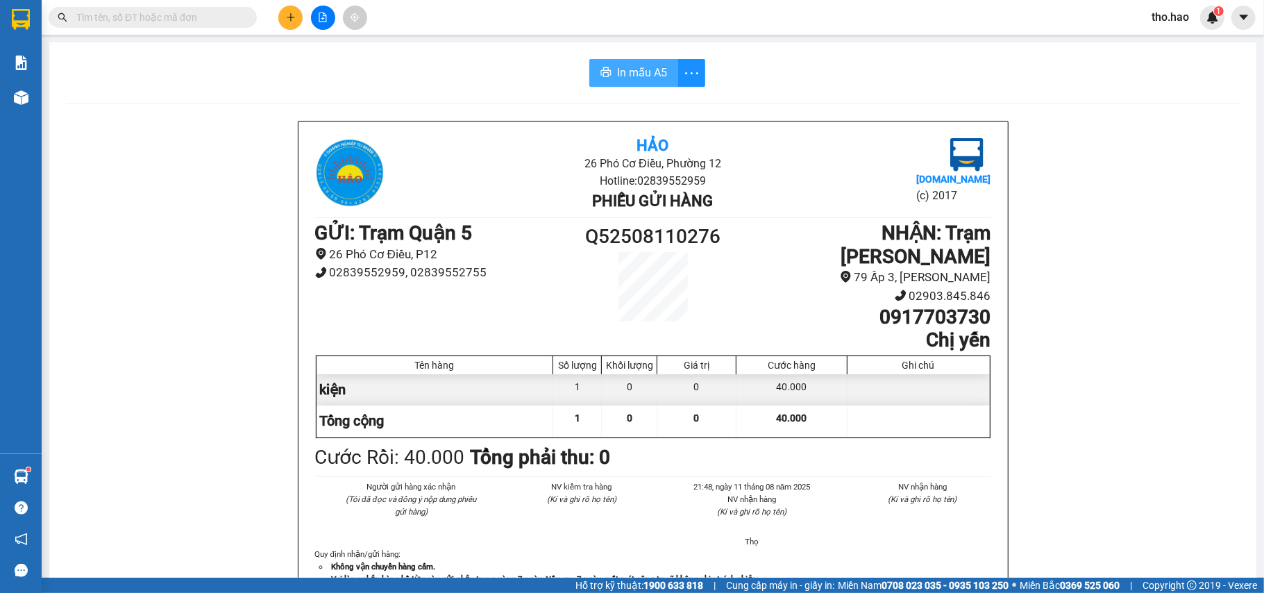
click at [589, 59] on button "In mẫu A5" at bounding box center [633, 73] width 89 height 28
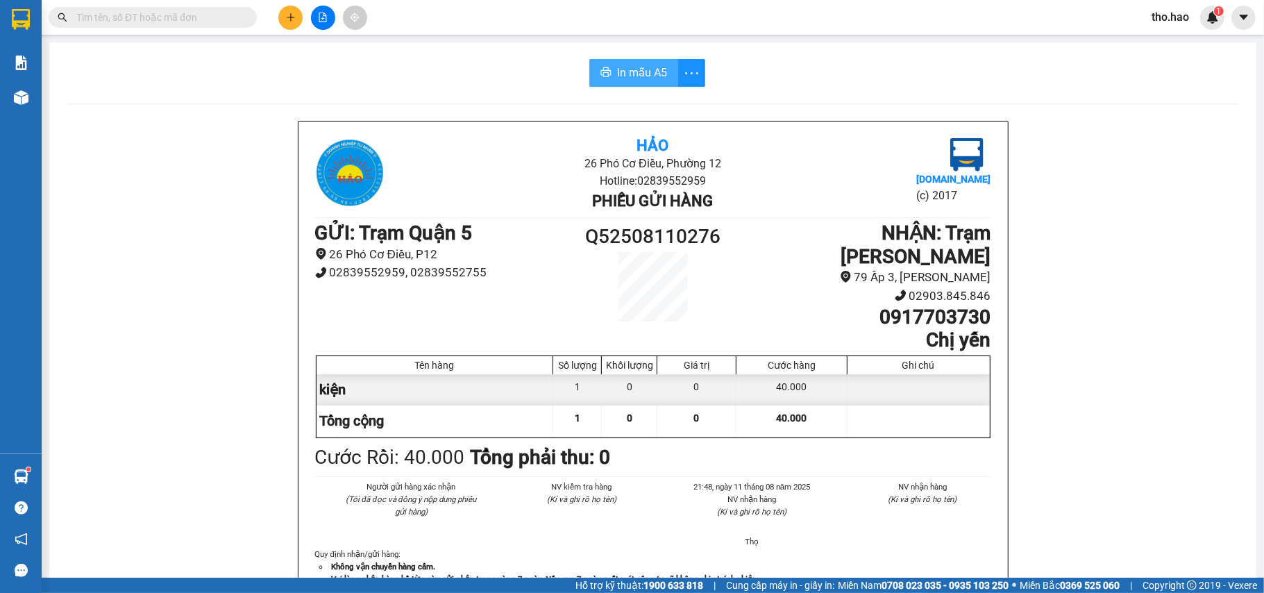
click at [589, 59] on button "In mẫu A5" at bounding box center [633, 73] width 89 height 28
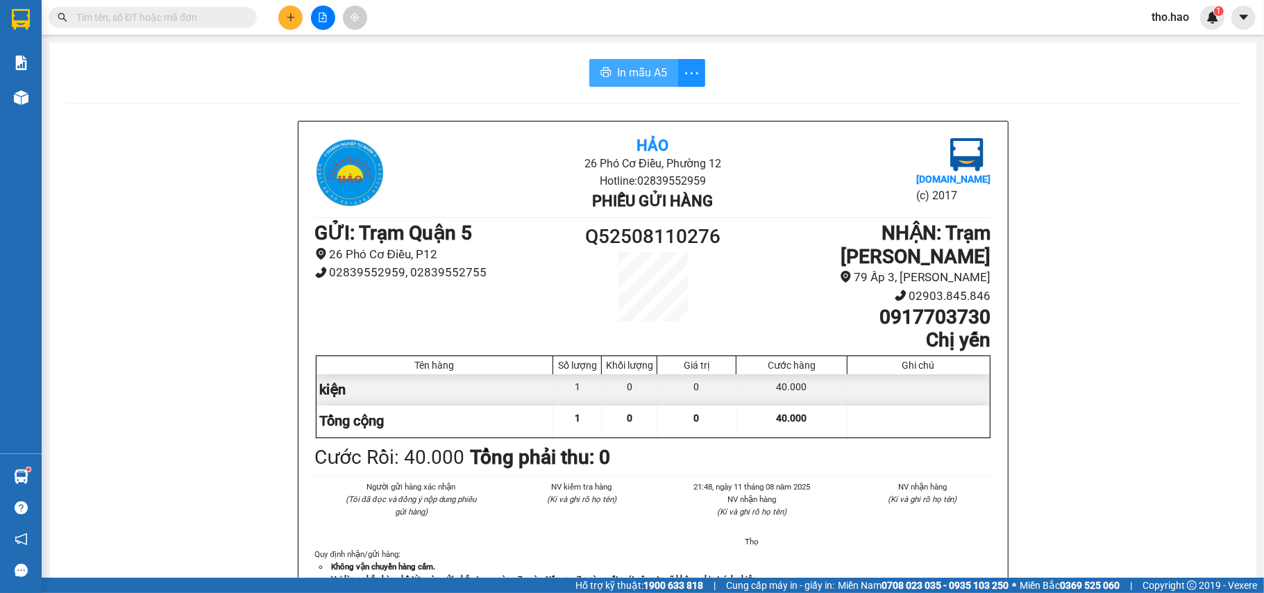
click at [589, 59] on button "In mẫu A5" at bounding box center [633, 73] width 89 height 28
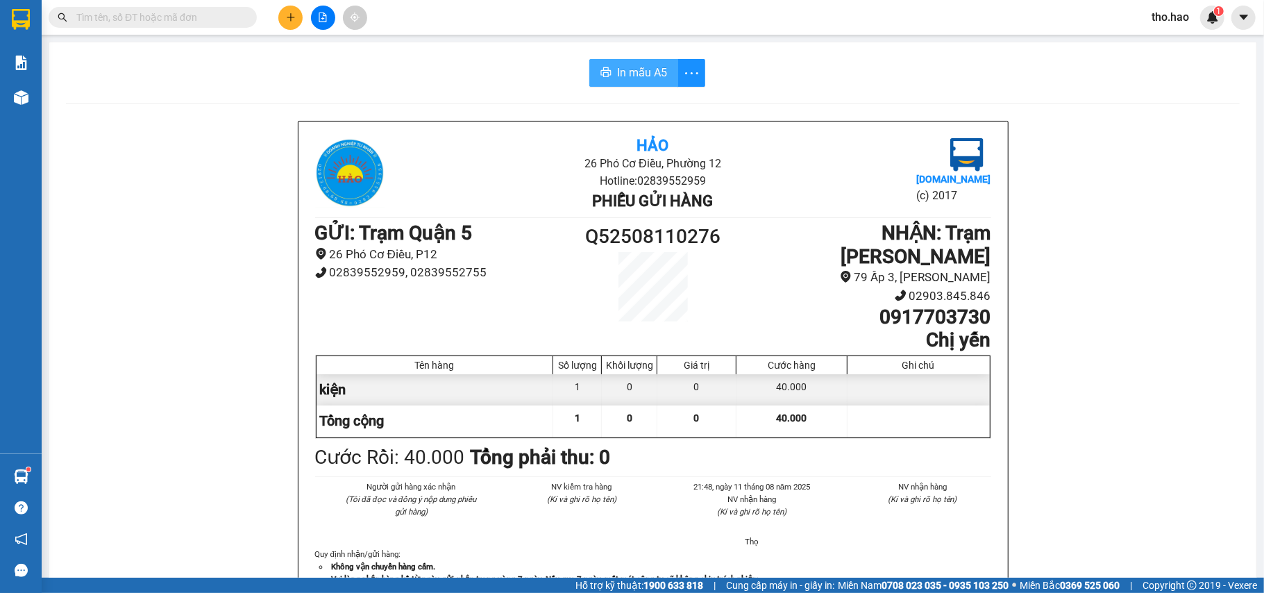
click at [589, 59] on button "In mẫu A5" at bounding box center [633, 73] width 89 height 28
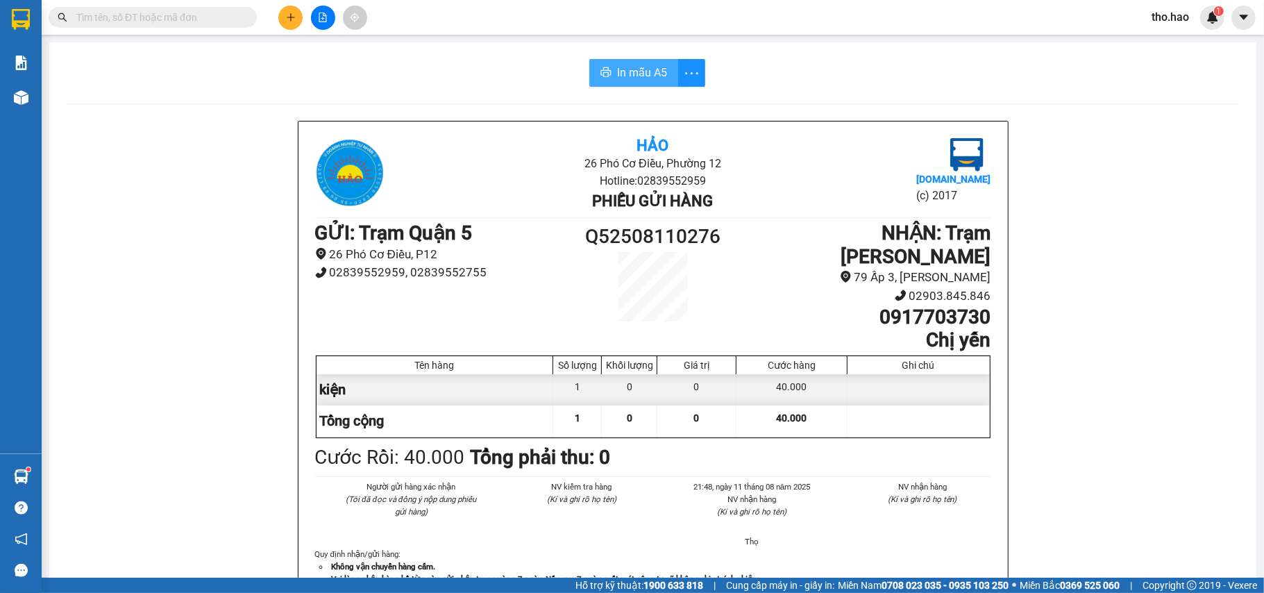
click at [589, 59] on button "In mẫu A5" at bounding box center [633, 73] width 89 height 28
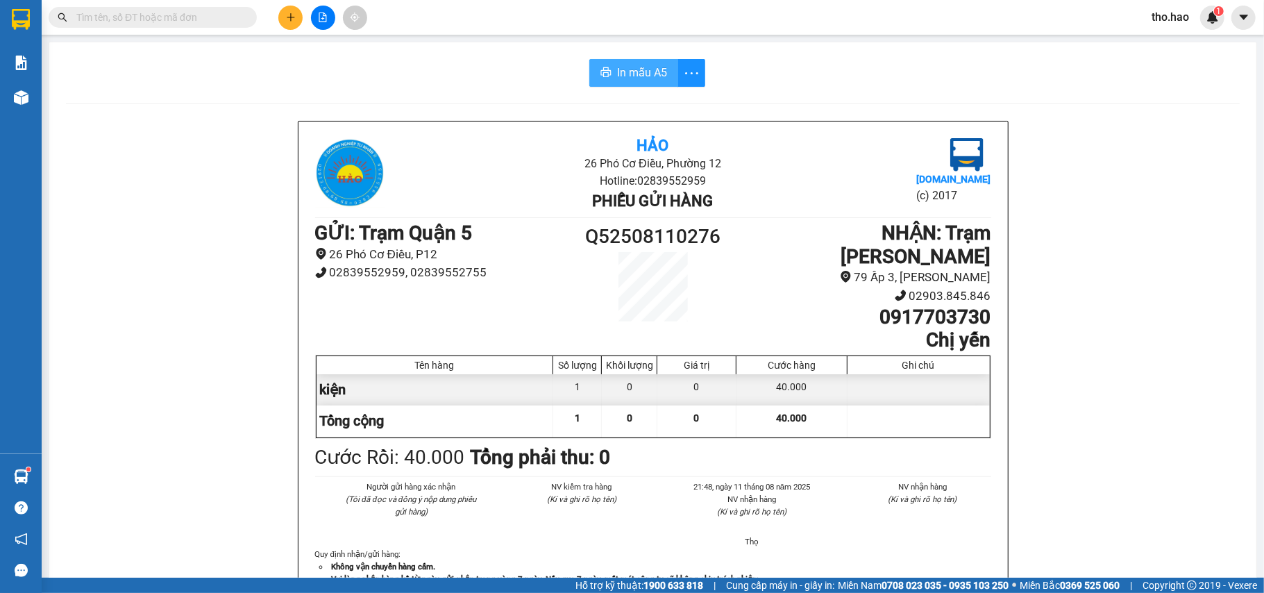
click at [589, 59] on button "In mẫu A5" at bounding box center [633, 73] width 89 height 28
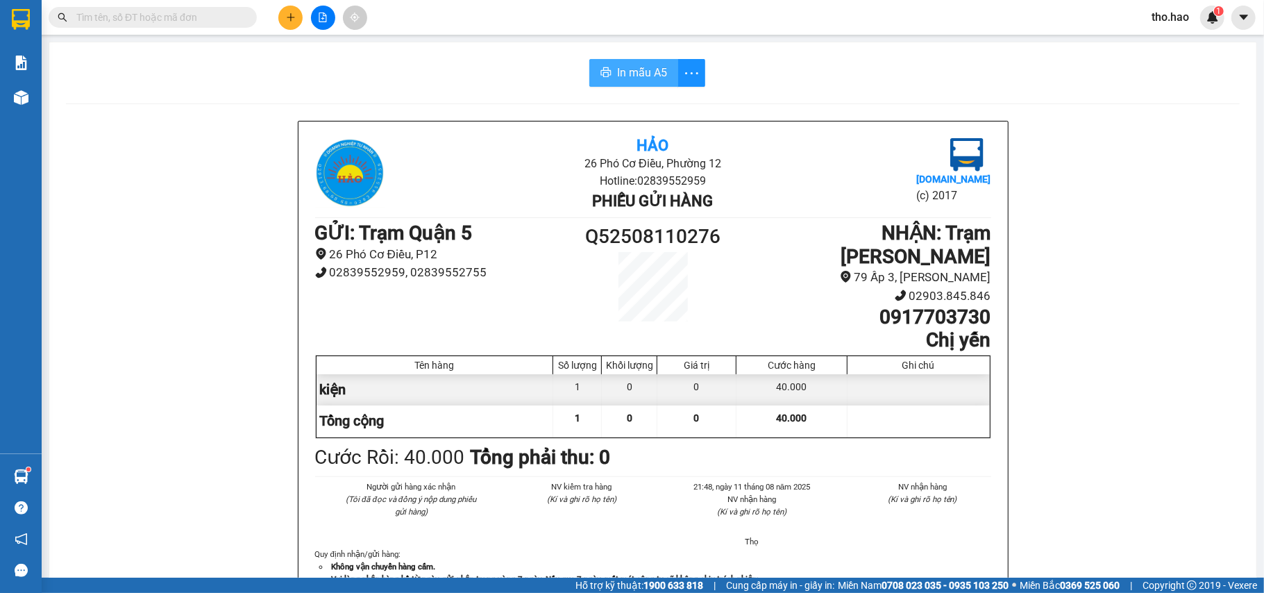
click at [589, 59] on button "In mẫu A5" at bounding box center [633, 73] width 89 height 28
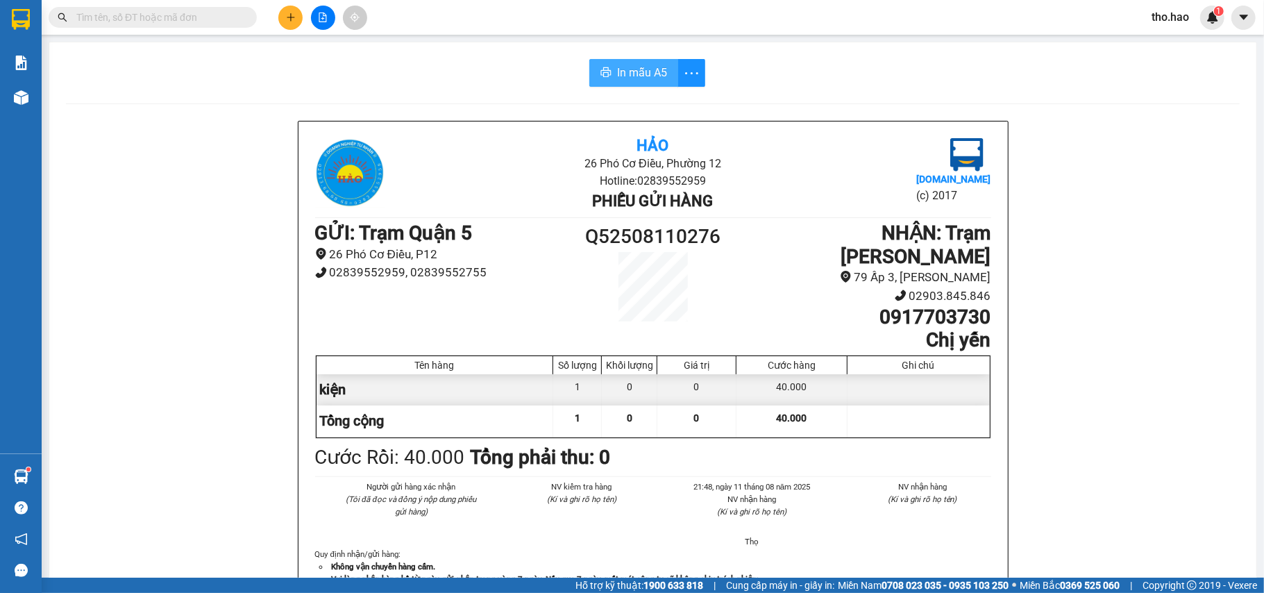
click at [589, 59] on button "In mẫu A5" at bounding box center [633, 73] width 89 height 28
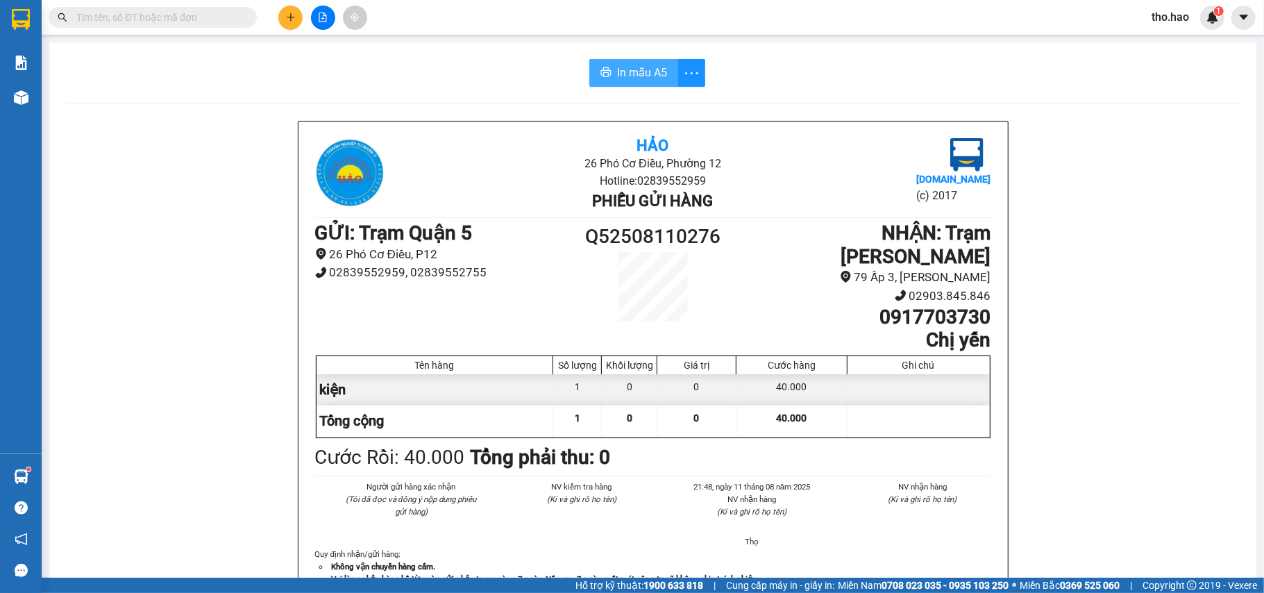
click at [589, 59] on button "In mẫu A5" at bounding box center [633, 73] width 89 height 28
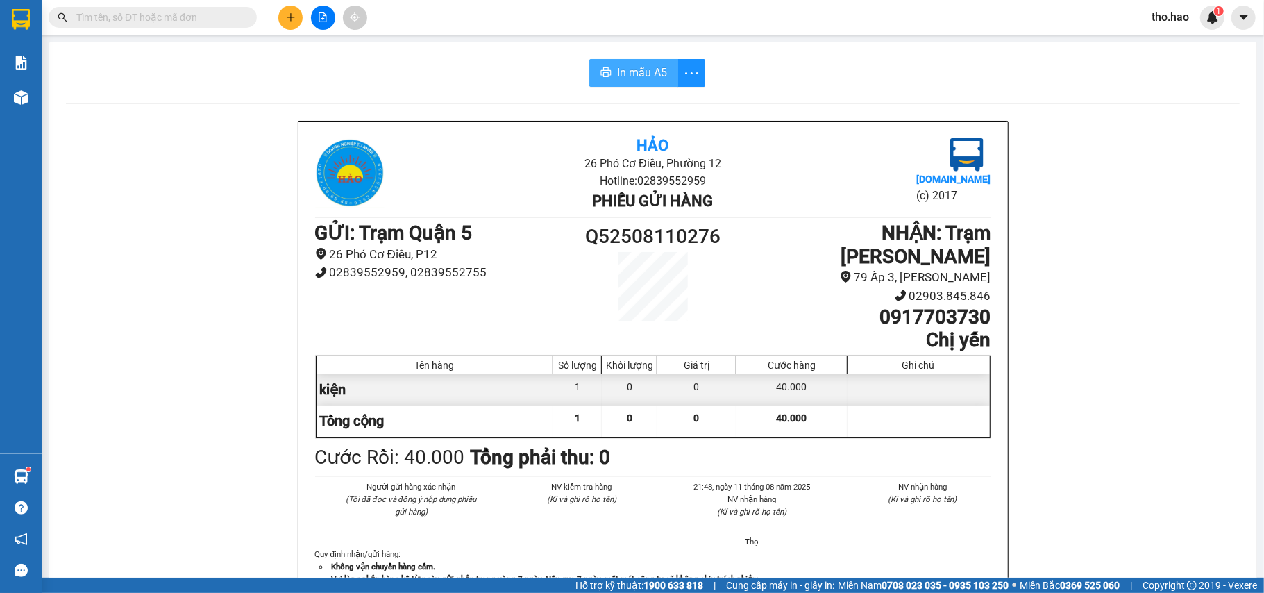
click at [589, 59] on button "In mẫu A5" at bounding box center [633, 73] width 89 height 28
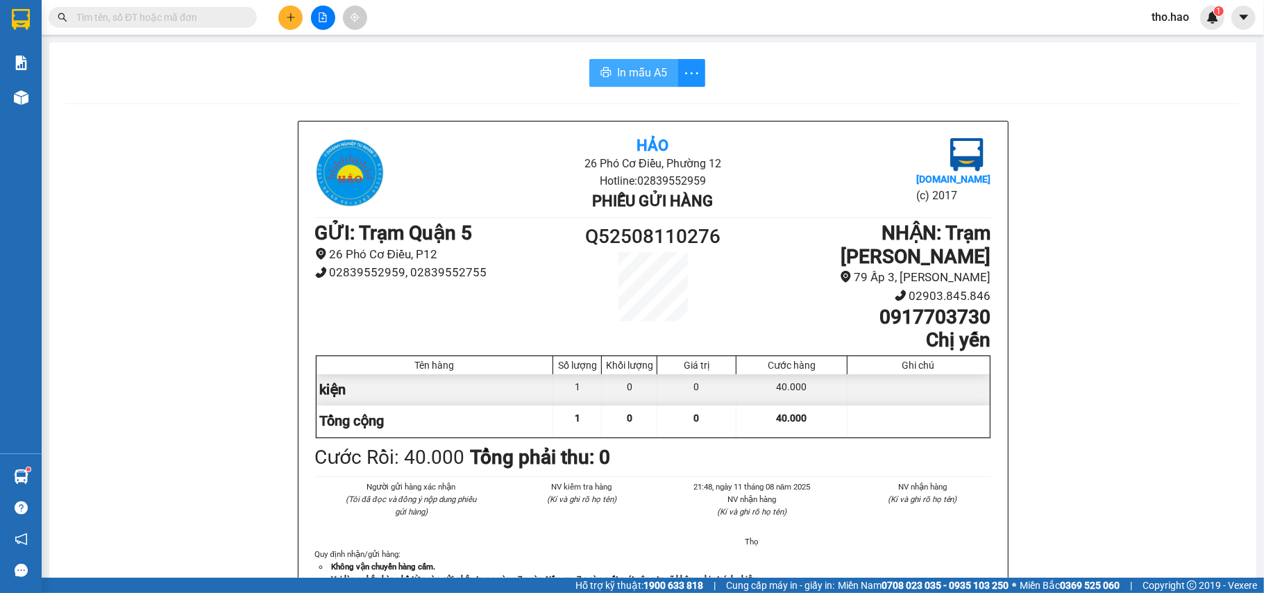
click at [589, 59] on button "In mẫu A5" at bounding box center [633, 73] width 89 height 28
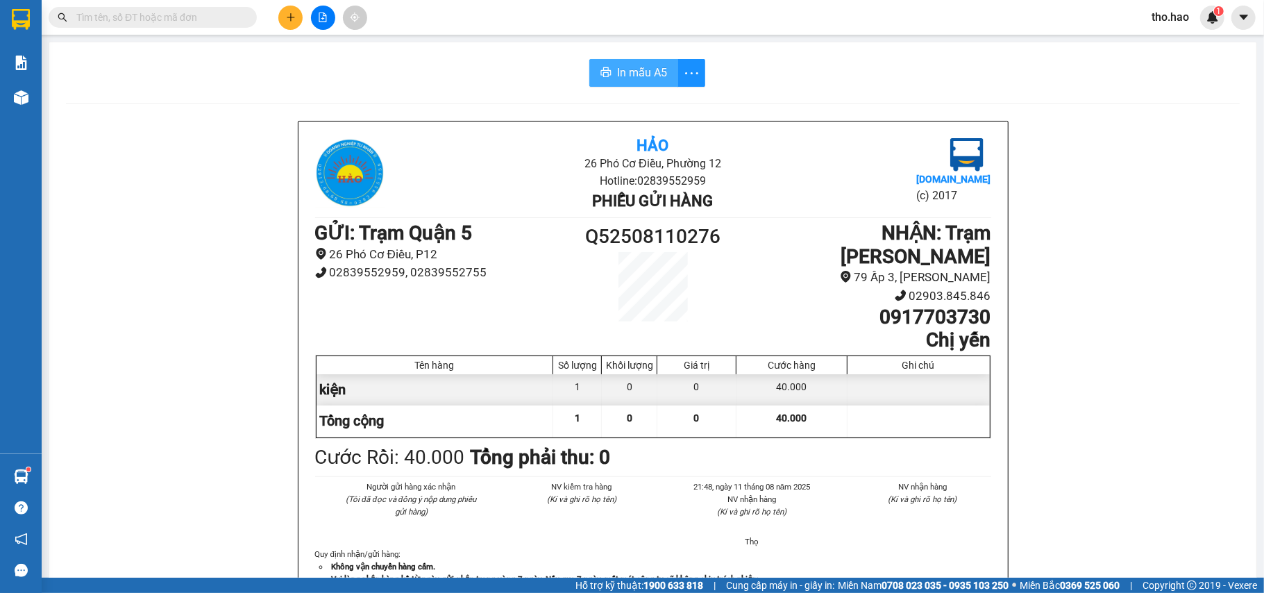
click at [589, 59] on button "In mẫu A5" at bounding box center [633, 73] width 89 height 28
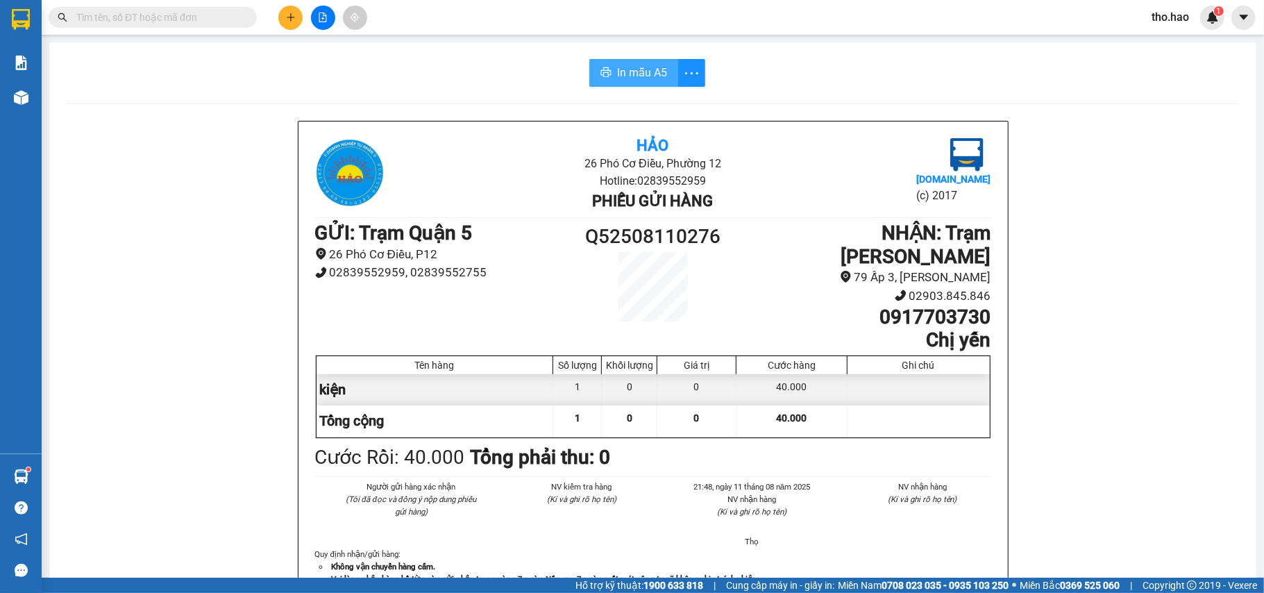
click at [589, 59] on button "In mẫu A5" at bounding box center [633, 73] width 89 height 28
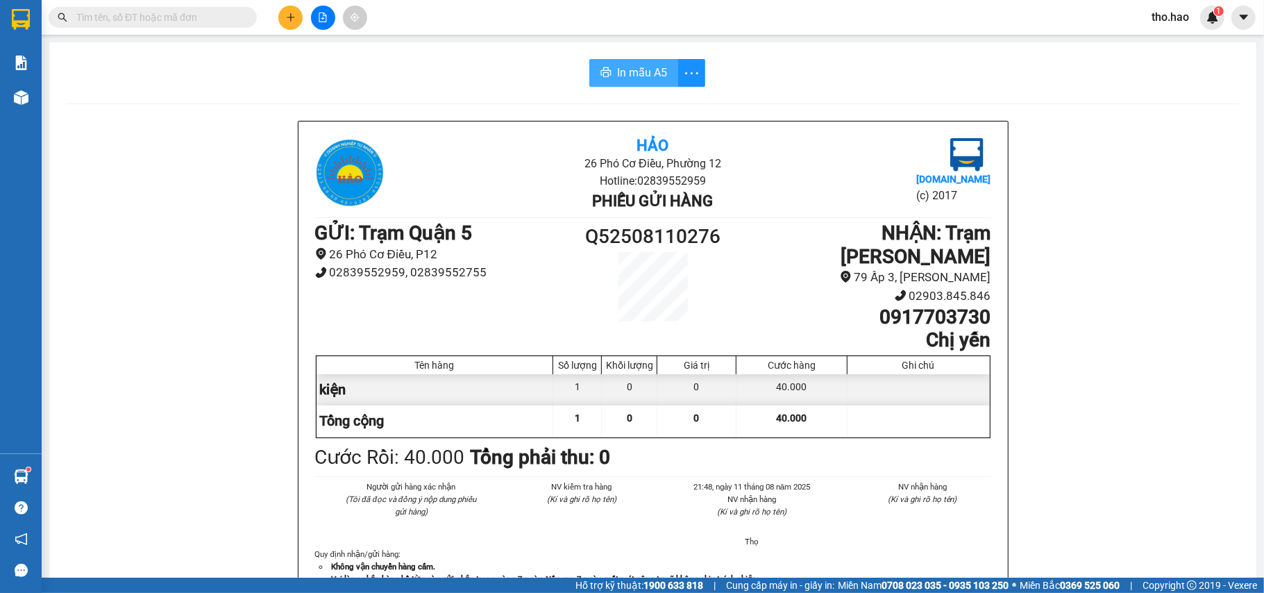
click at [589, 59] on button "In mẫu A5" at bounding box center [633, 73] width 89 height 28
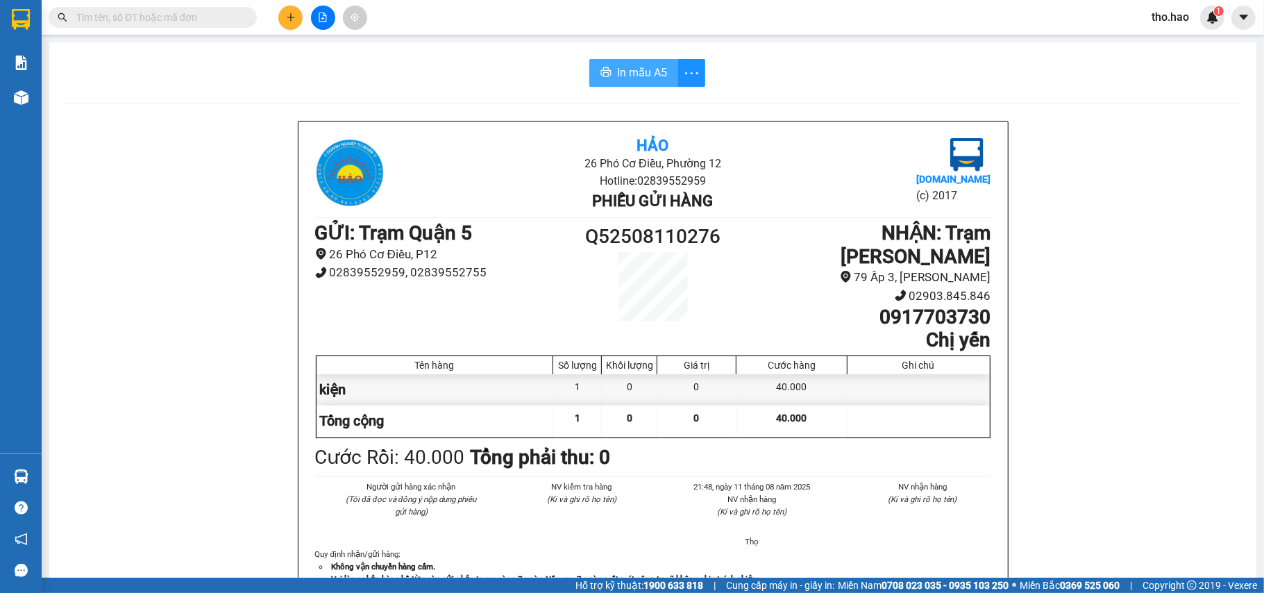
click at [606, 65] on button "In mẫu A5" at bounding box center [633, 73] width 89 height 28
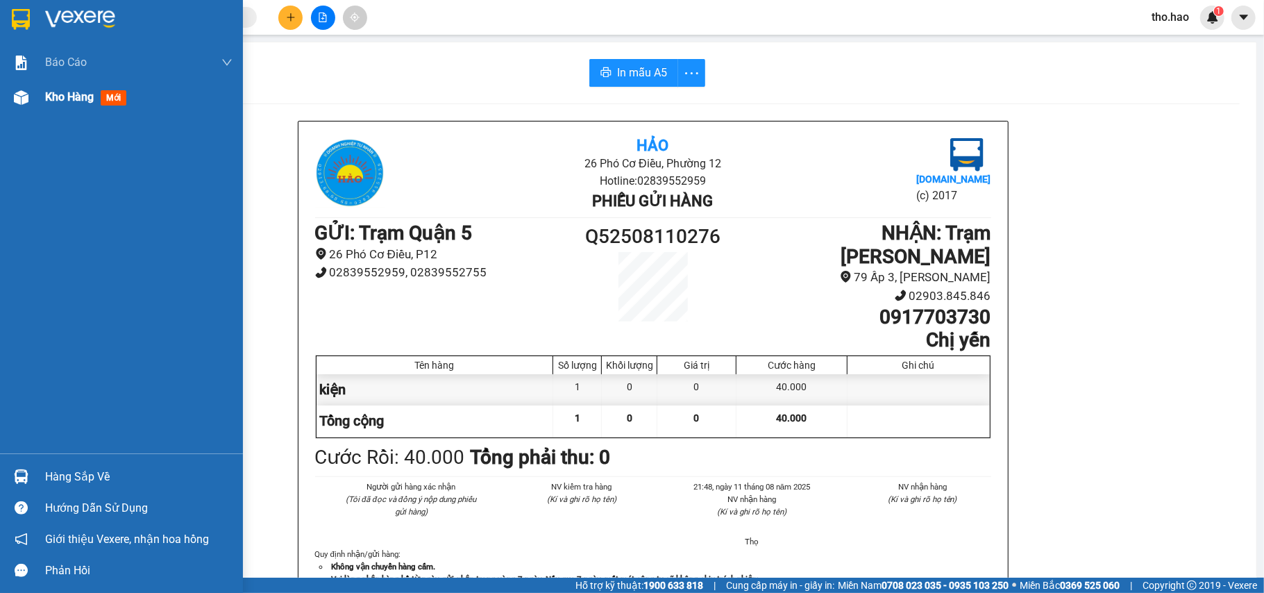
click at [43, 103] on div "Kho hàng mới" at bounding box center [121, 97] width 243 height 35
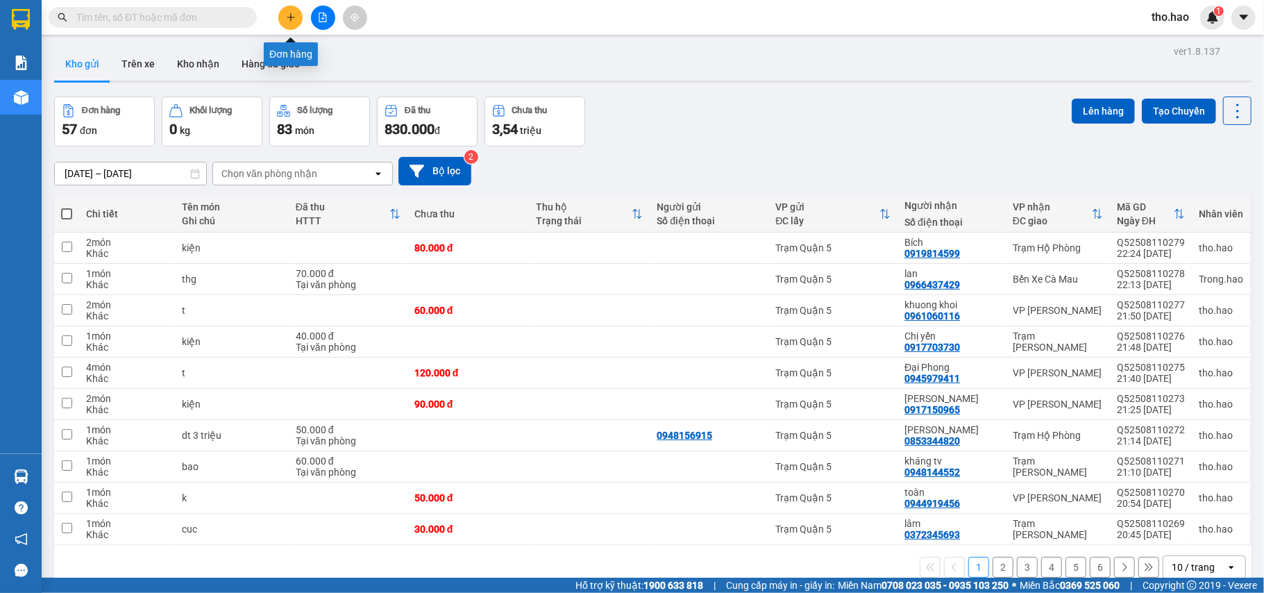
click at [289, 15] on icon "plus" at bounding box center [291, 17] width 10 height 10
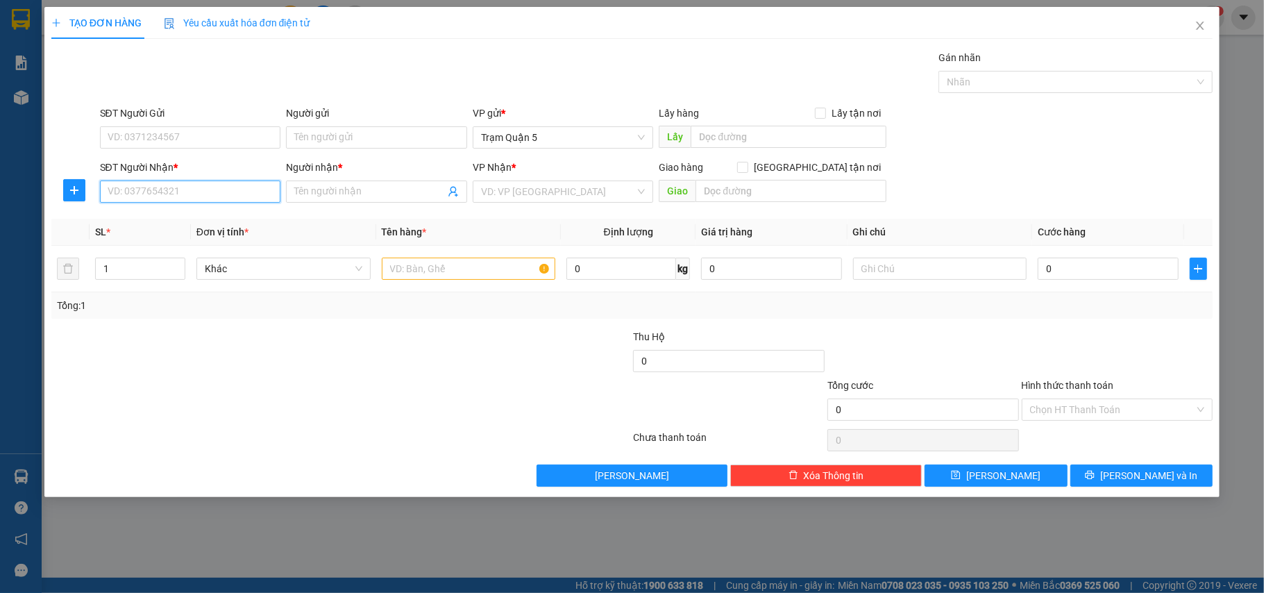
click at [218, 201] on input "SĐT Người Nhận *" at bounding box center [190, 192] width 181 height 22
click at [217, 217] on div "0366210201 - nk hoàn Mỹ" at bounding box center [190, 220] width 165 height 15
type input "0366210201"
type input "nk hoàn Mỹ"
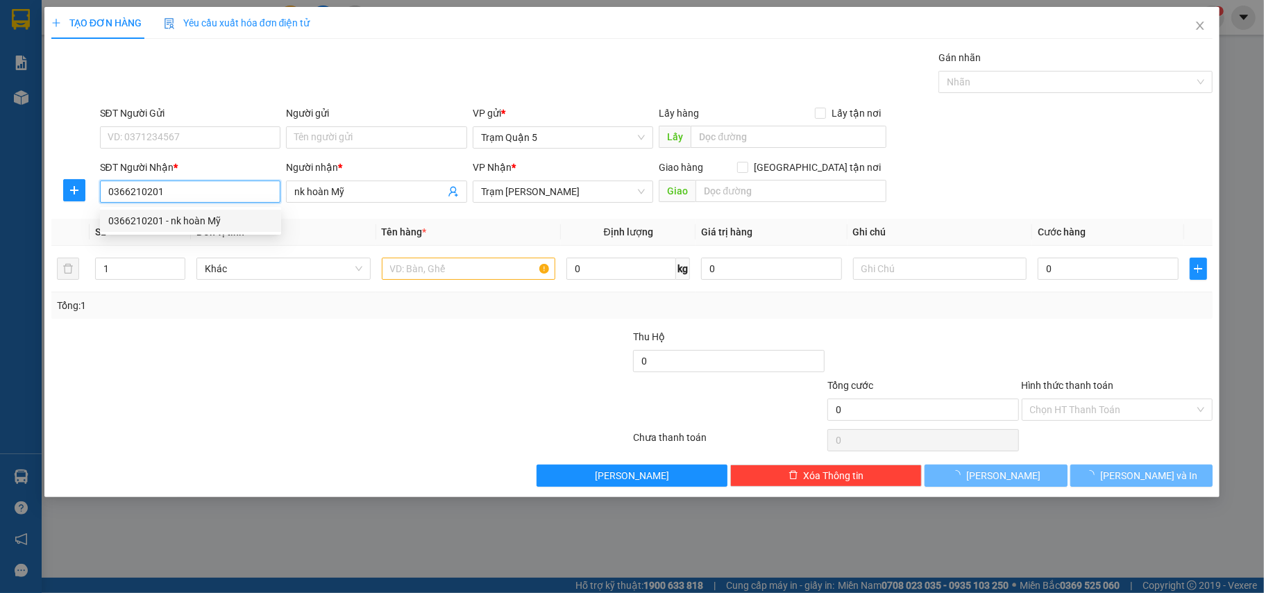
type input "30.000"
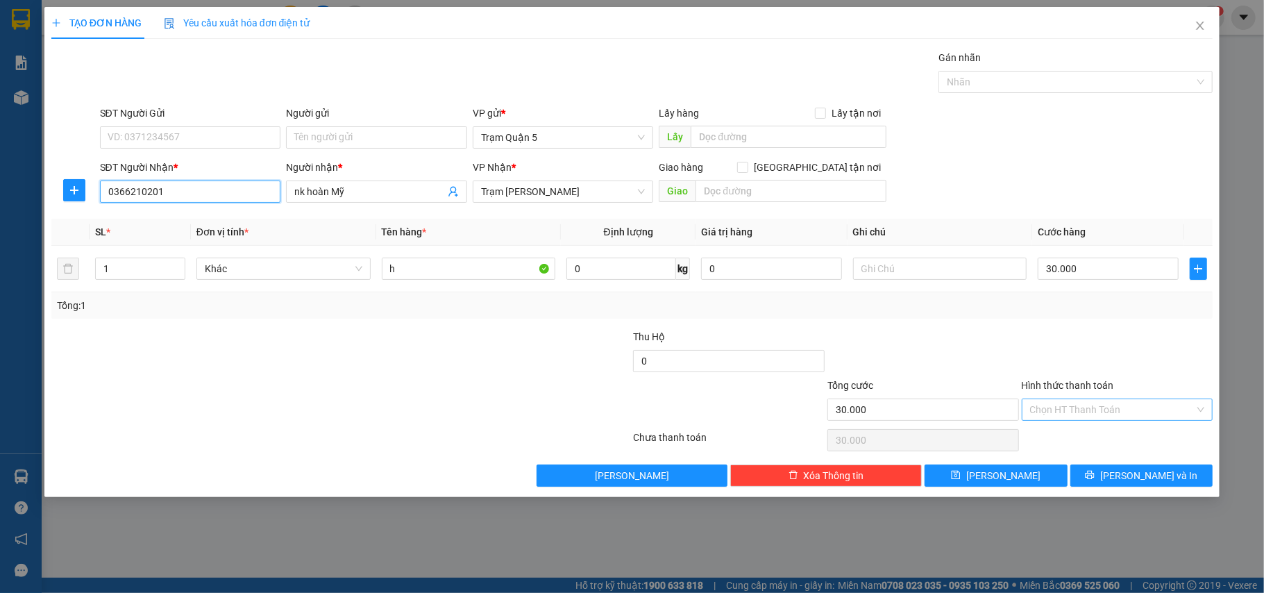
type input "0366210201"
click at [1089, 403] on input "Hình thức thanh toán" at bounding box center [1112, 409] width 165 height 21
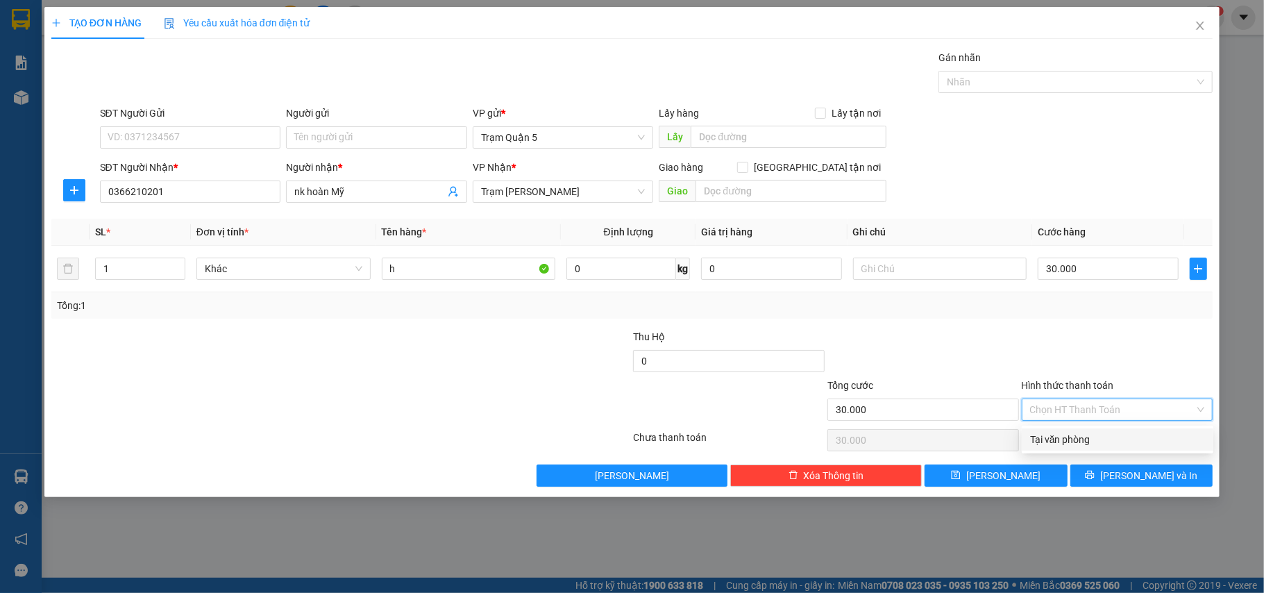
click at [1092, 437] on div "Tại văn phòng" at bounding box center [1117, 439] width 175 height 15
type input "0"
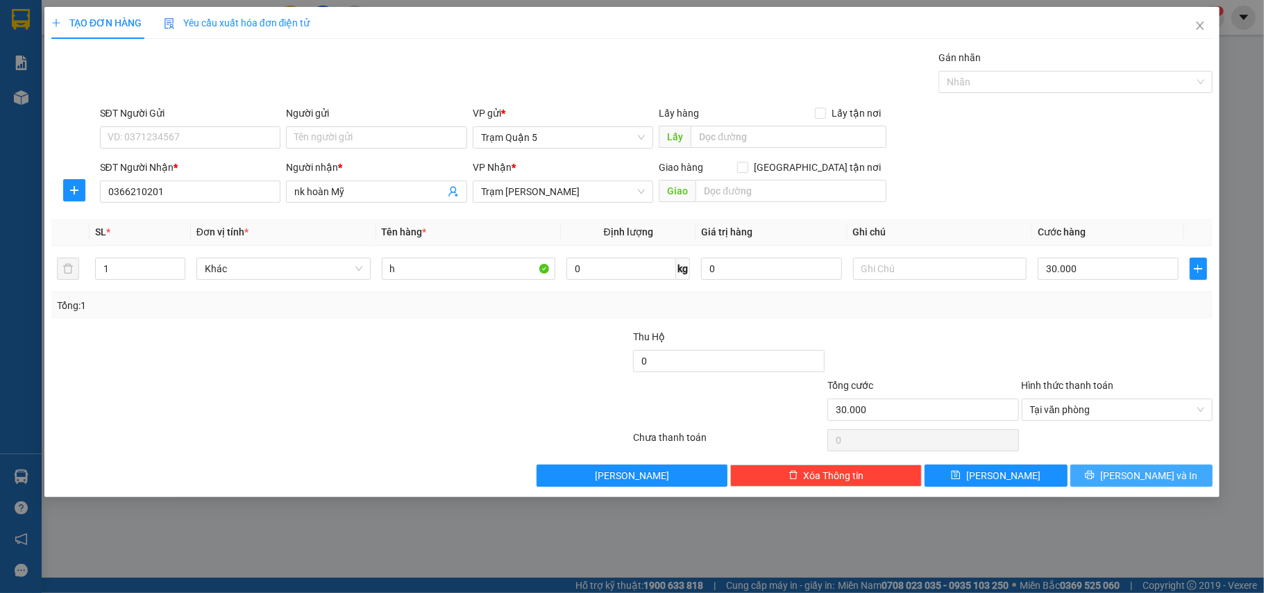
click at [1105, 469] on button "[PERSON_NAME] và In" at bounding box center [1142, 476] width 143 height 22
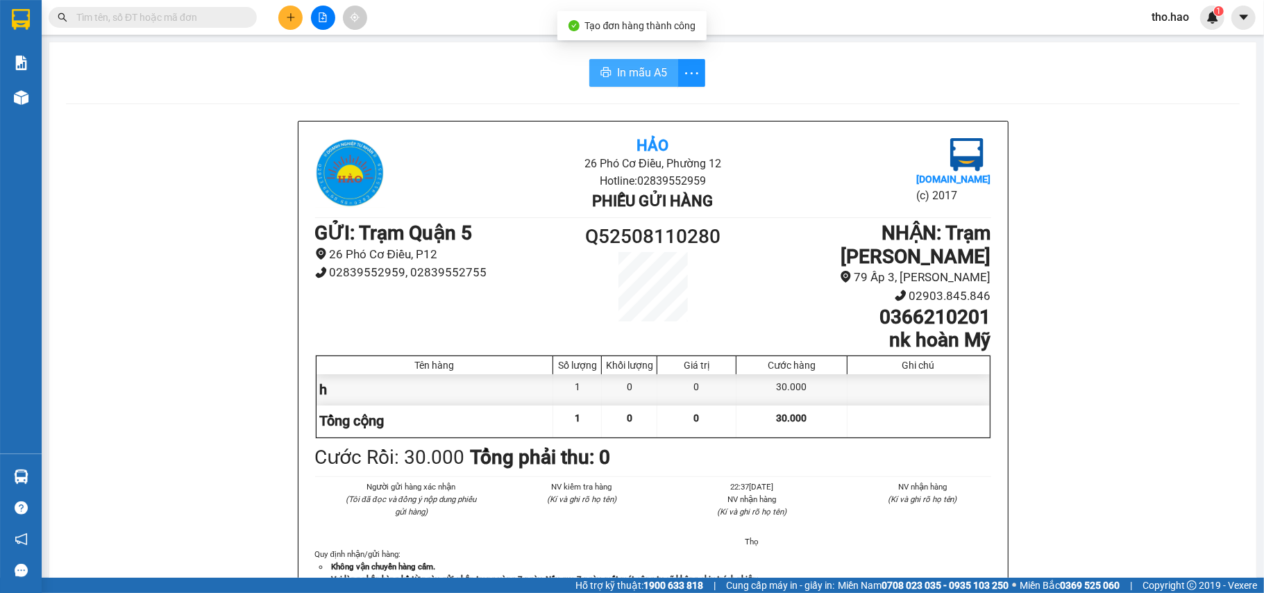
click at [620, 69] on span "In mẫu A5" at bounding box center [642, 72] width 50 height 17
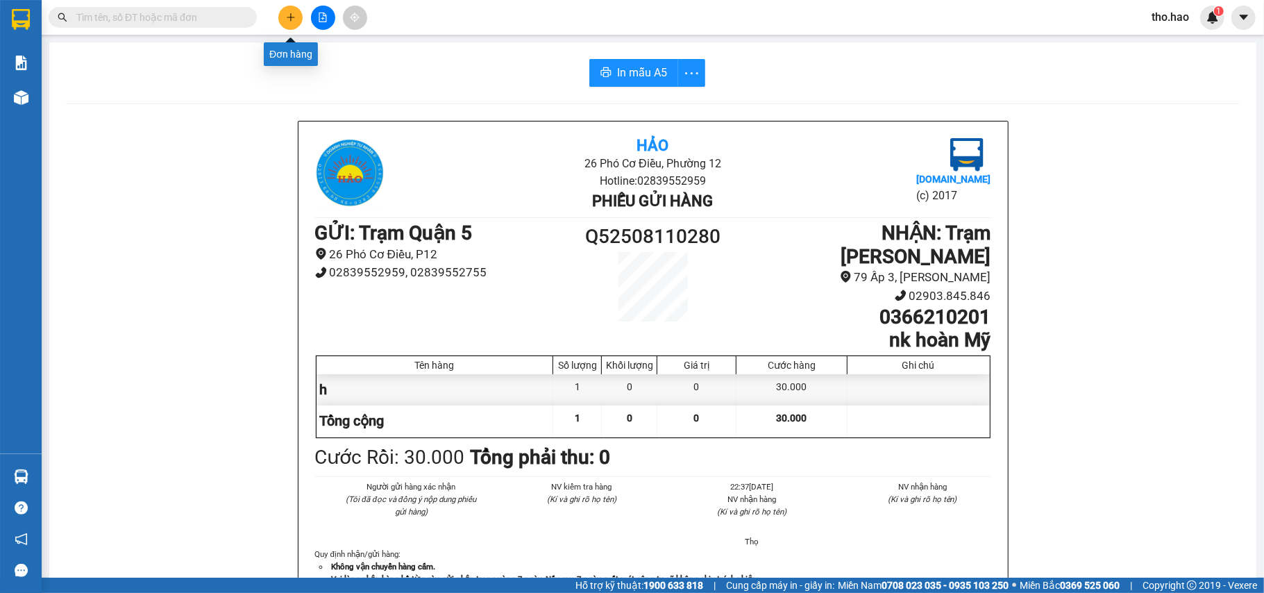
click at [292, 24] on button at bounding box center [290, 18] width 24 height 24
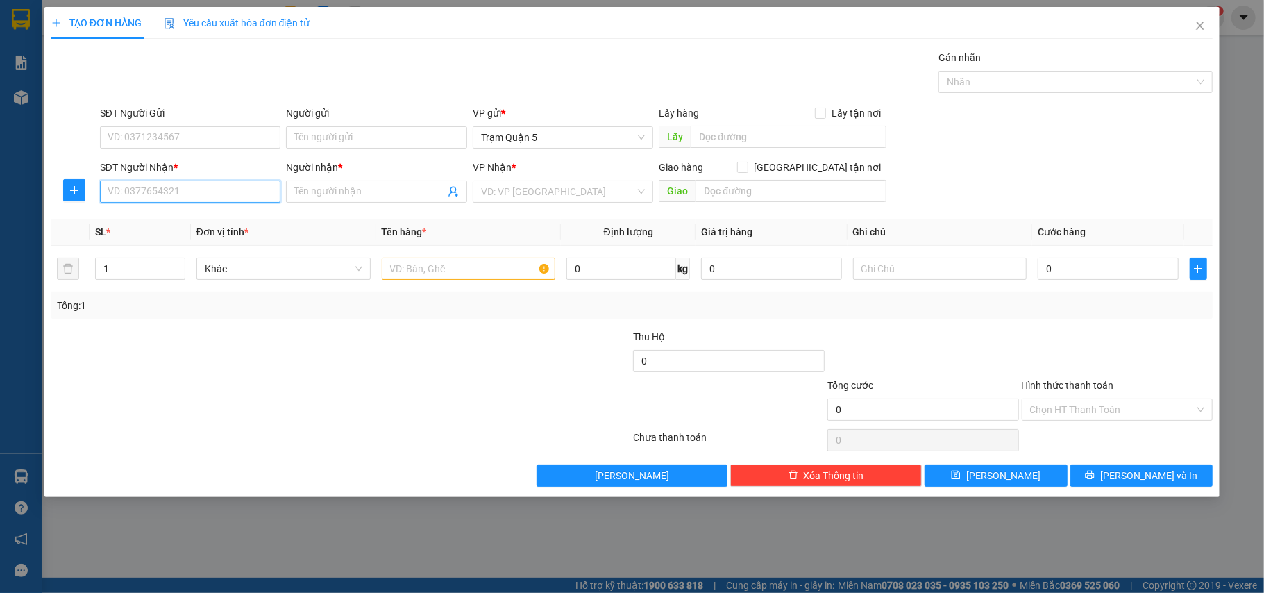
click at [173, 197] on input "SĐT Người Nhận *" at bounding box center [190, 192] width 181 height 22
type input "1"
click at [214, 220] on div "0917139183 - BS Thắng" at bounding box center [190, 220] width 165 height 15
type input "0917139183"
type input "BS Thắng"
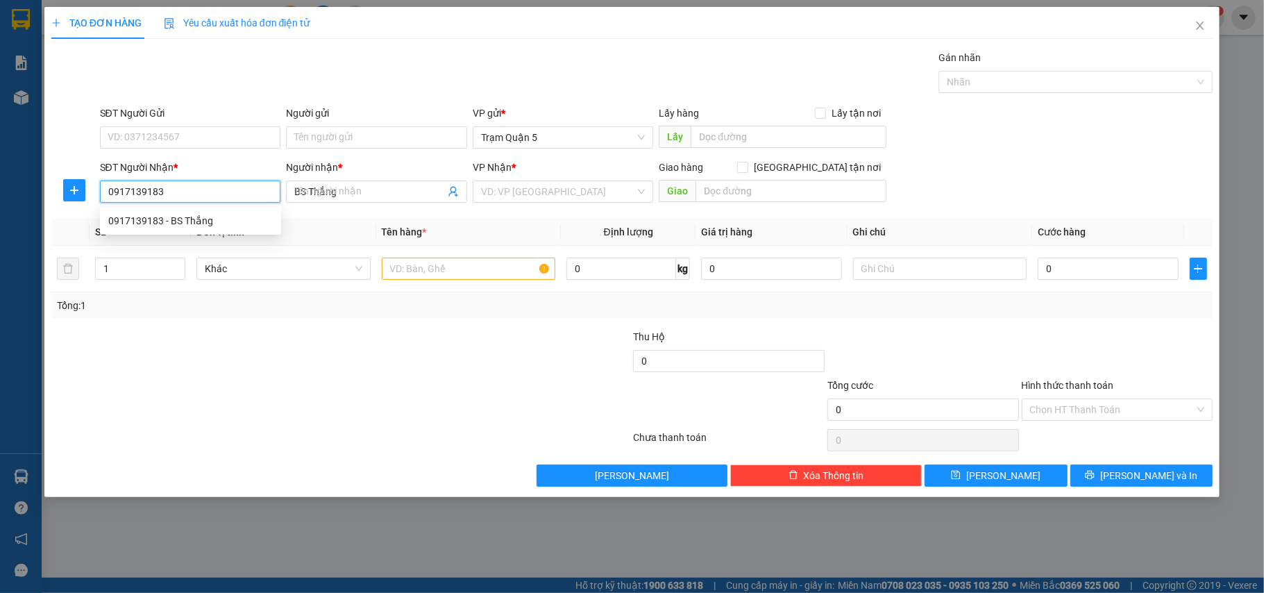
type input "30.000"
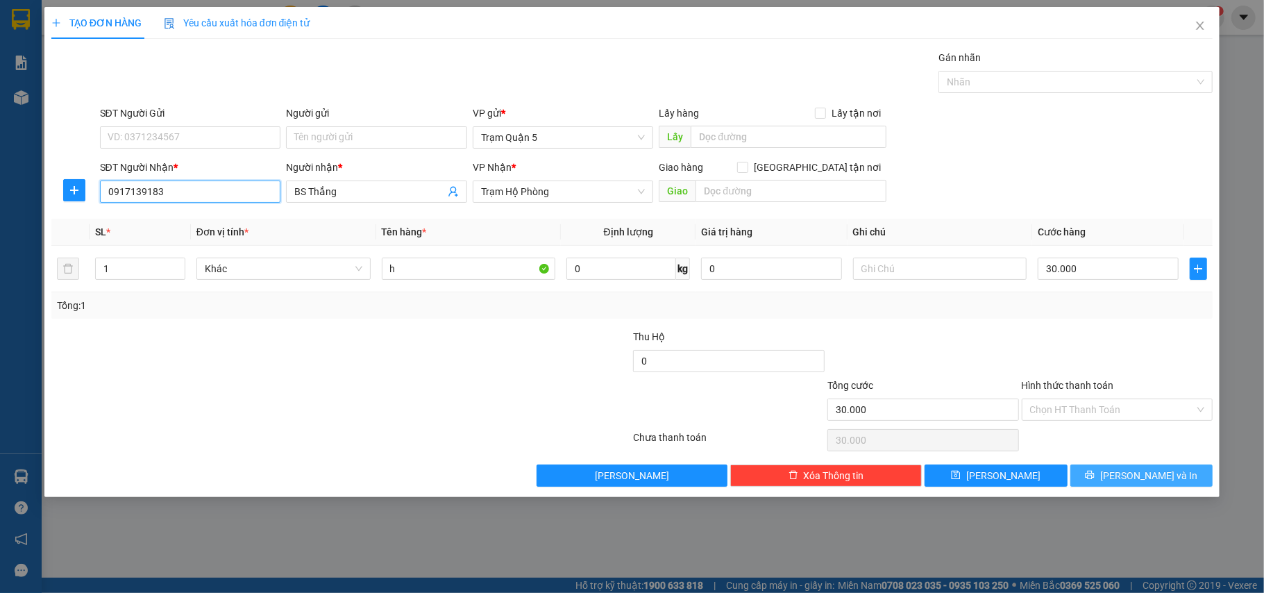
type input "0917139183"
click at [1167, 481] on span "[PERSON_NAME] và In" at bounding box center [1149, 475] width 97 height 15
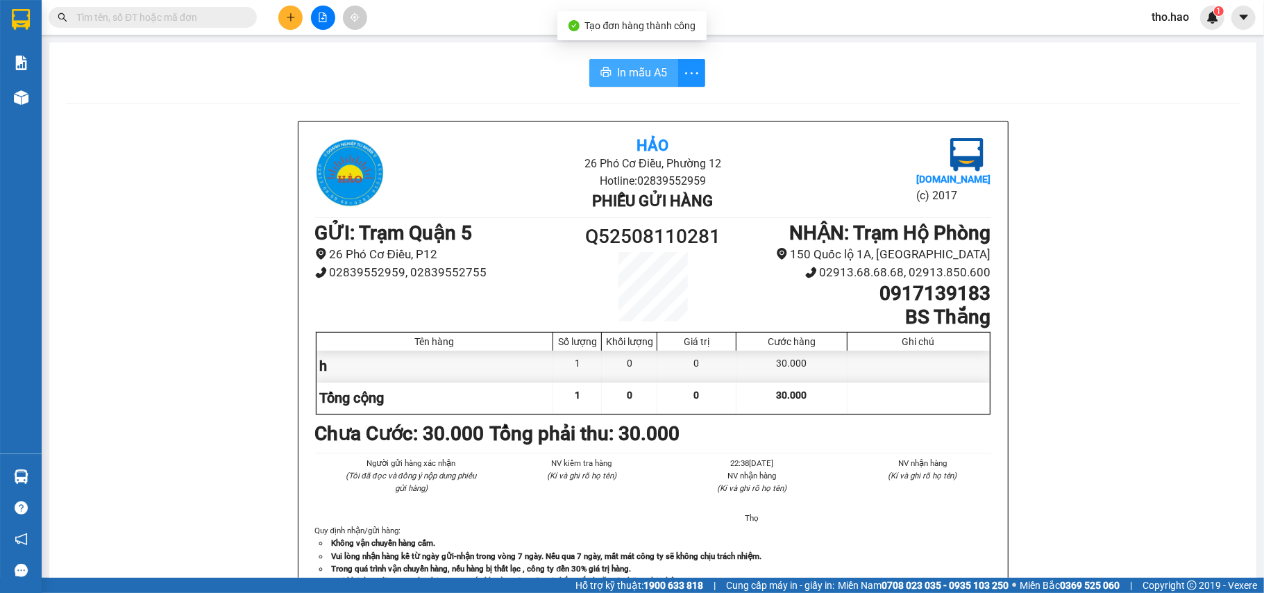
click at [626, 81] on span "In mẫu A5" at bounding box center [642, 72] width 50 height 17
click at [617, 71] on span "In mẫu A5" at bounding box center [642, 72] width 50 height 17
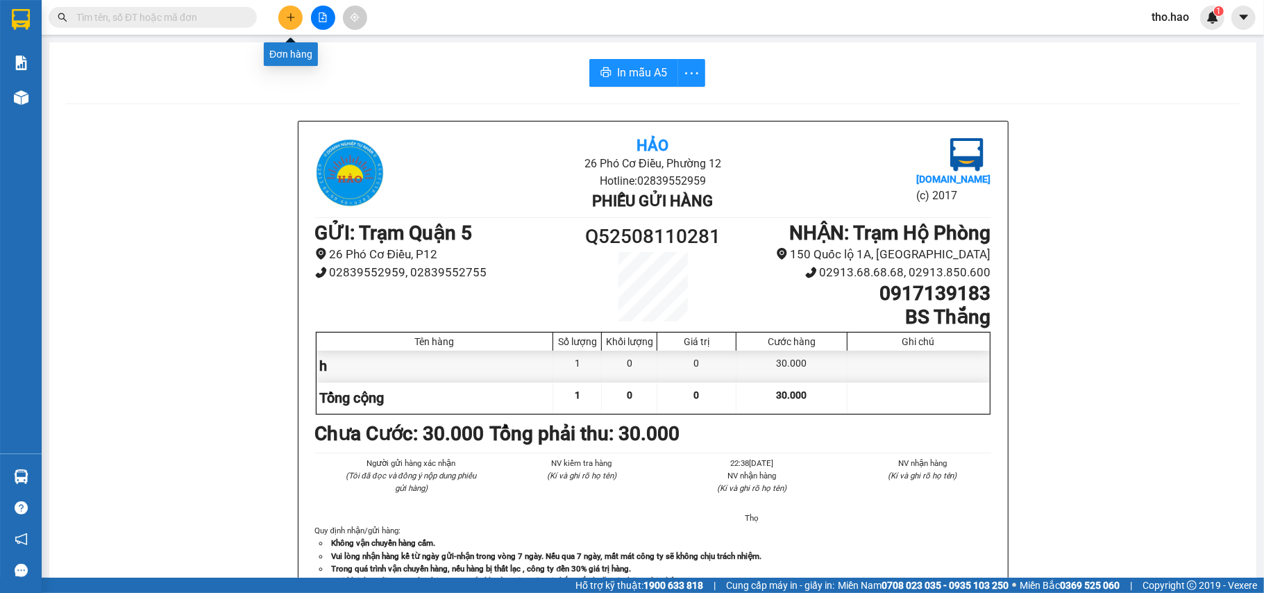
click at [292, 18] on icon "plus" at bounding box center [291, 17] width 10 height 10
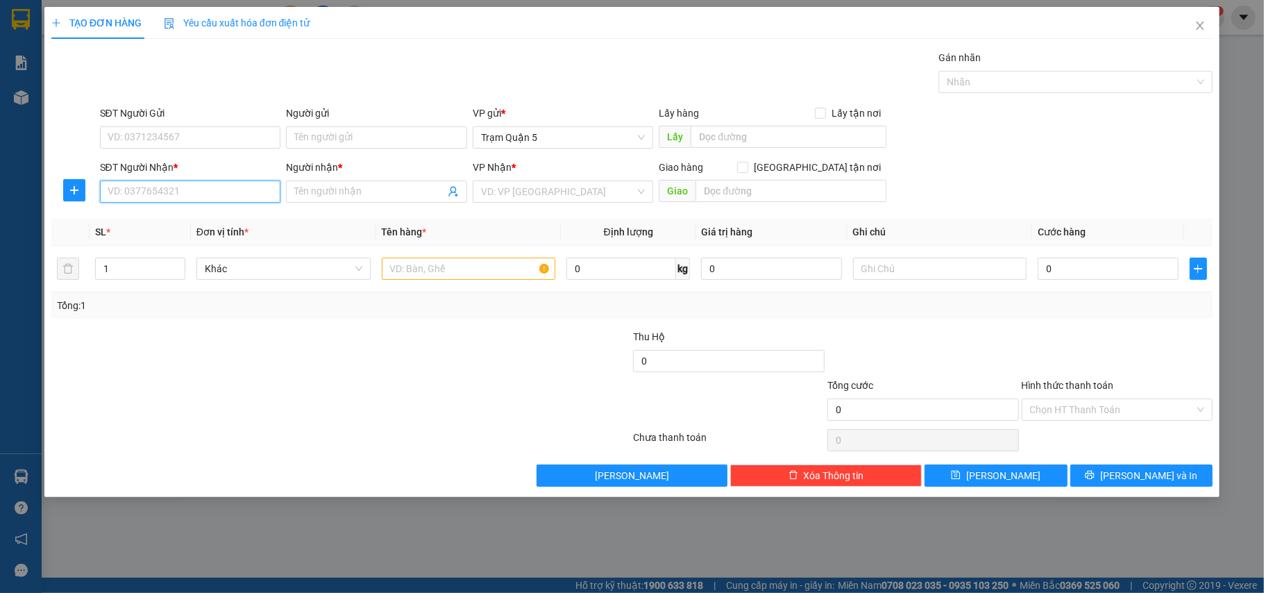
click at [168, 198] on input "SĐT Người Nhận *" at bounding box center [190, 192] width 181 height 22
type input "0000000000"
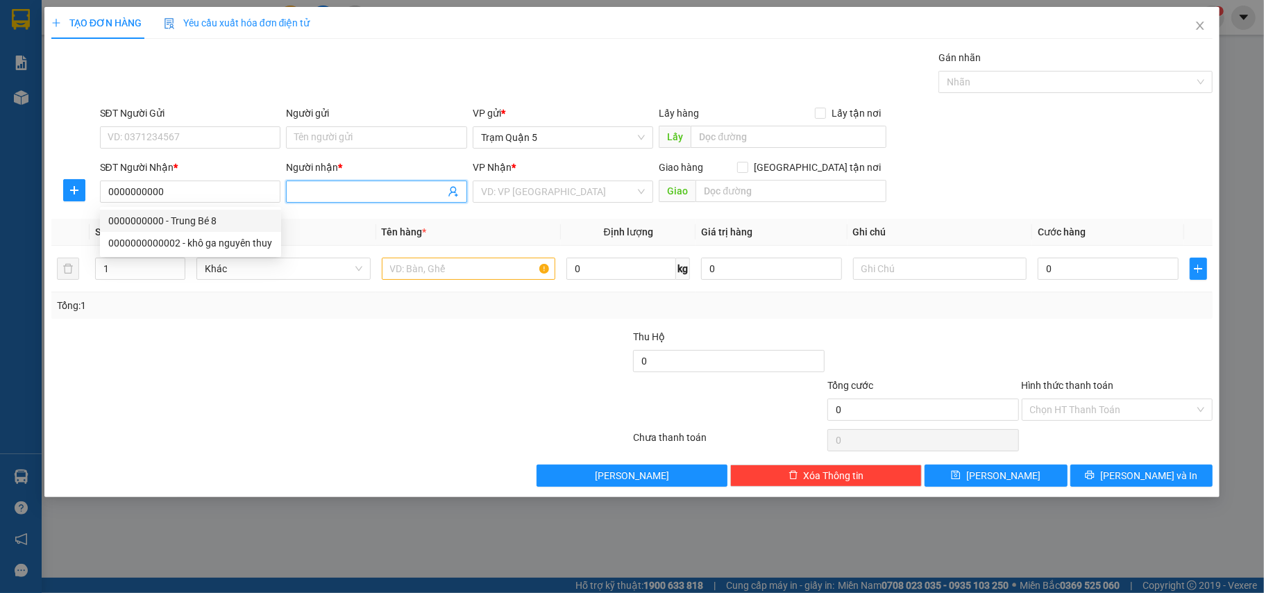
click at [329, 183] on span at bounding box center [376, 192] width 181 height 22
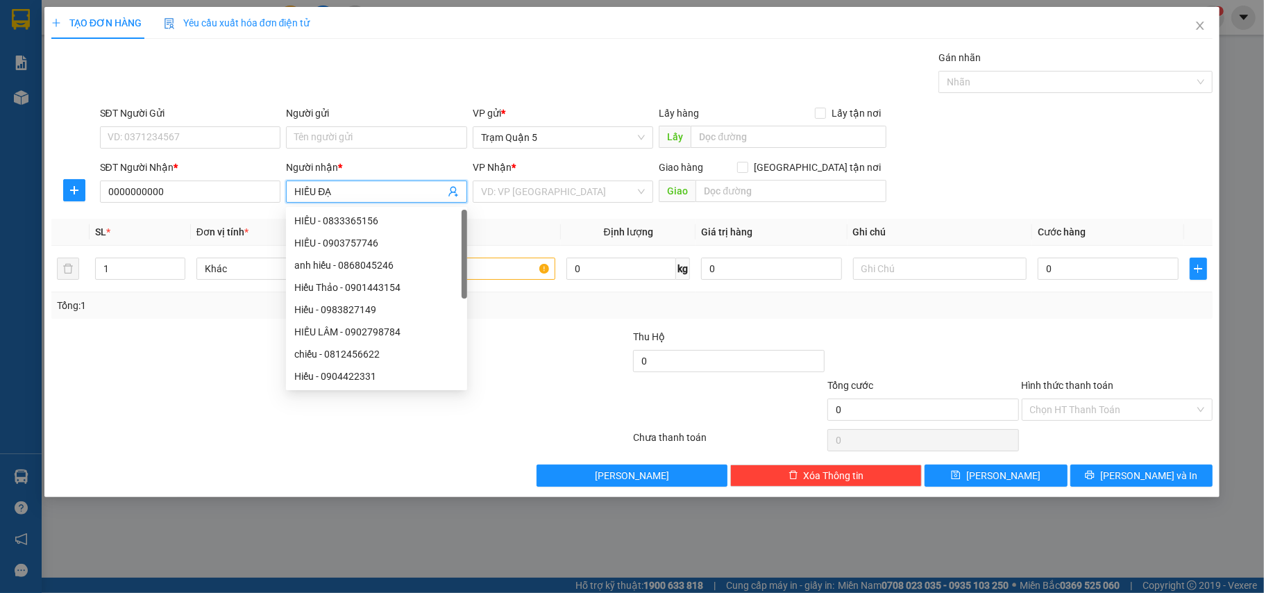
type input "HIẾU ĐẠT"
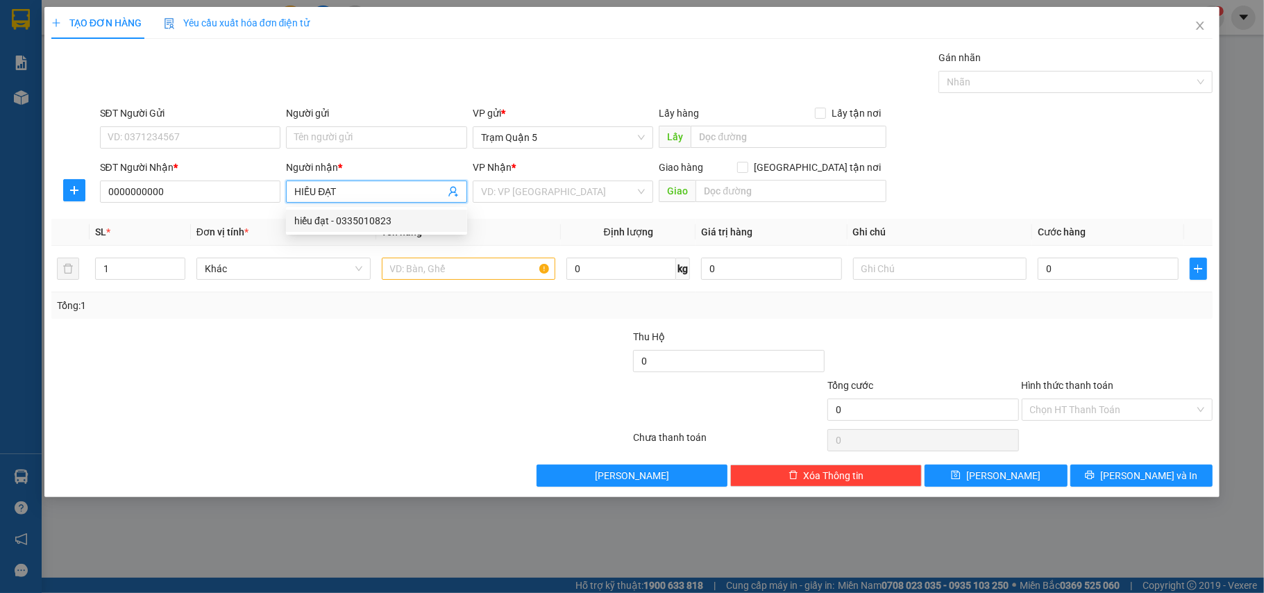
click at [428, 217] on div "hiếu đạt - 0335010823" at bounding box center [376, 220] width 165 height 15
type input "0335010823"
type input "hiếu đạt"
click at [504, 200] on input "search" at bounding box center [558, 191] width 155 height 21
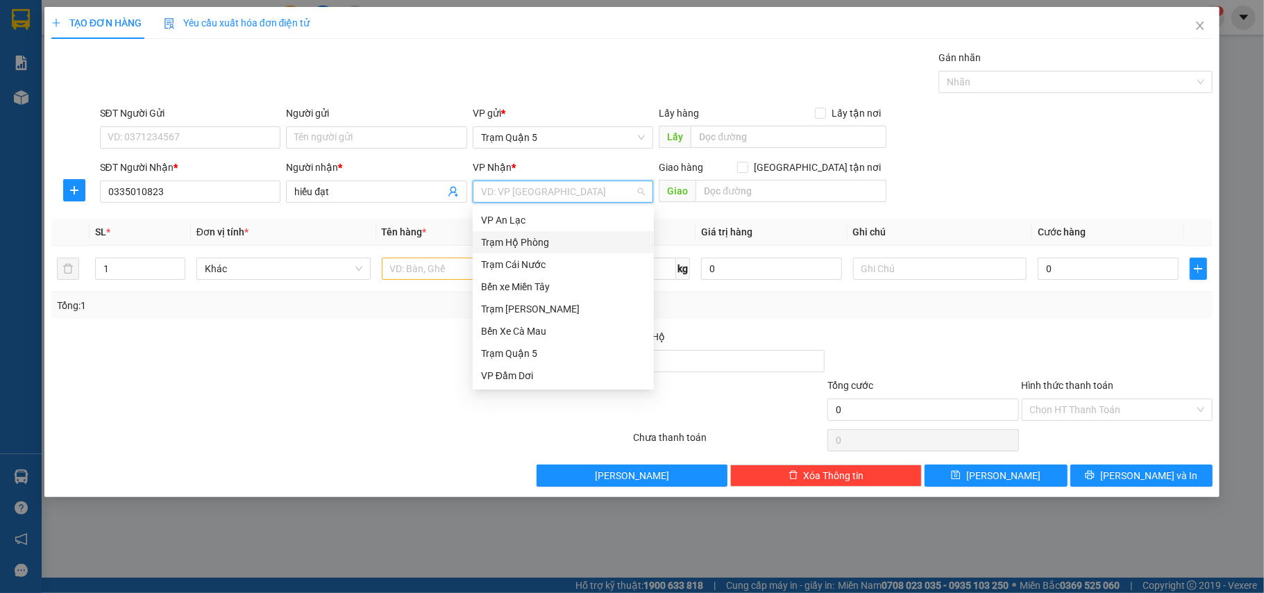
click at [545, 242] on div "Trạm Hộ Phòng" at bounding box center [563, 242] width 165 height 15
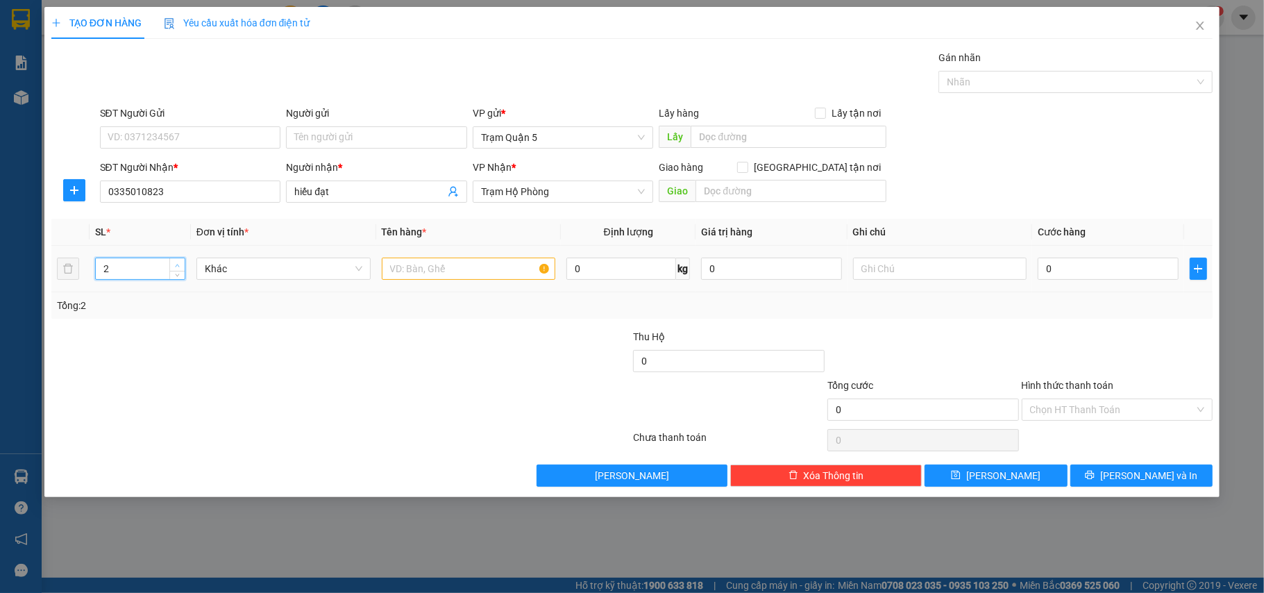
click at [178, 265] on icon "up" at bounding box center [177, 265] width 5 height 5
type input "3"
click at [178, 265] on icon "up" at bounding box center [177, 265] width 5 height 5
click at [447, 269] on input "text" at bounding box center [469, 269] width 174 height 22
type input "BAO"
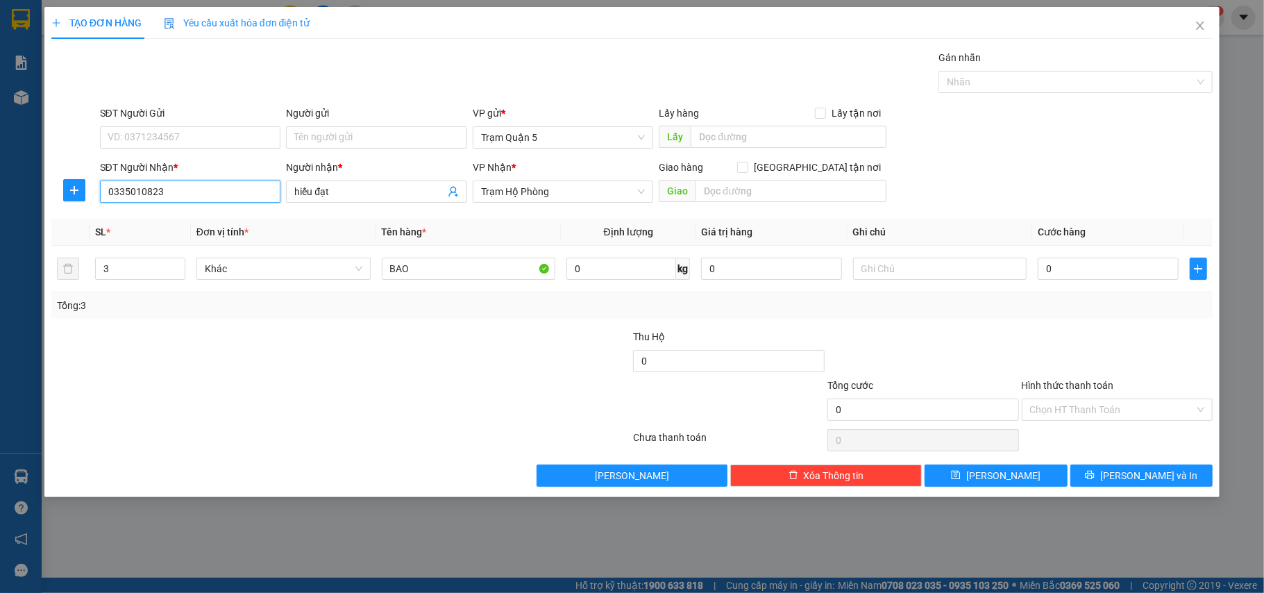
click at [199, 197] on input "0335010823" at bounding box center [190, 192] width 181 height 22
type input "0"
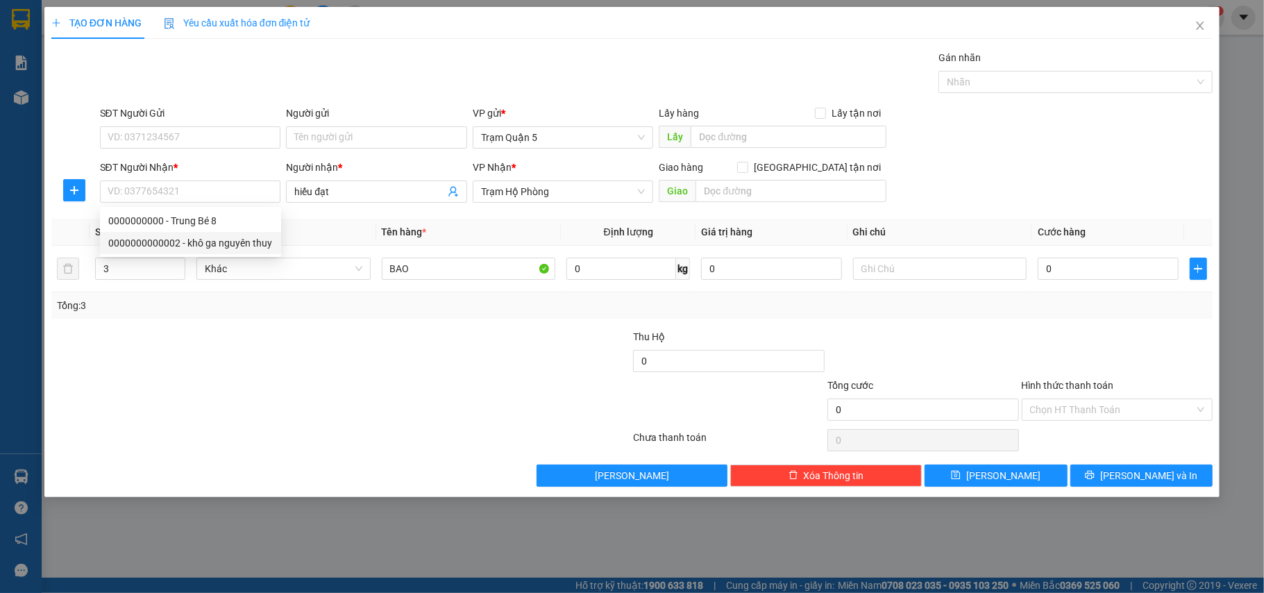
drag, startPoint x: 258, startPoint y: 519, endPoint x: 151, endPoint y: 482, distance: 114.0
click at [256, 514] on div "TẠO ĐƠN HÀNG Yêu cầu xuất hóa đơn điện tử Transit Pickup Surcharge Ids Transit …" at bounding box center [632, 296] width 1264 height 593
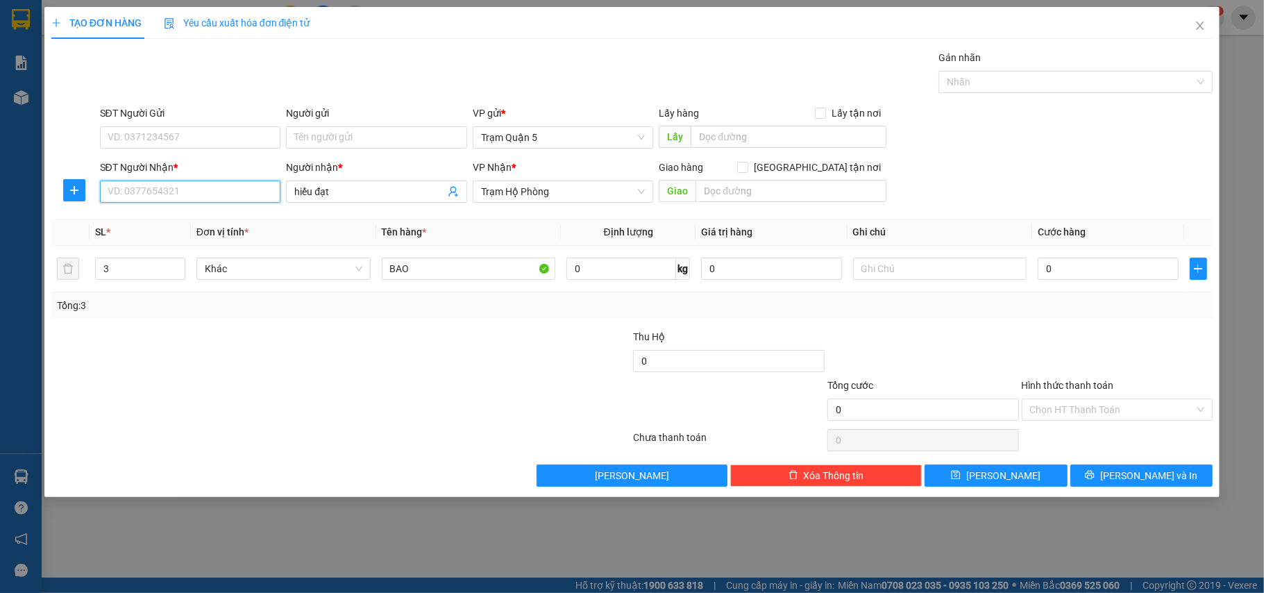
click at [146, 190] on input "SĐT Người Nhận *" at bounding box center [190, 192] width 181 height 22
click at [1203, 25] on icon "close" at bounding box center [1201, 26] width 8 height 8
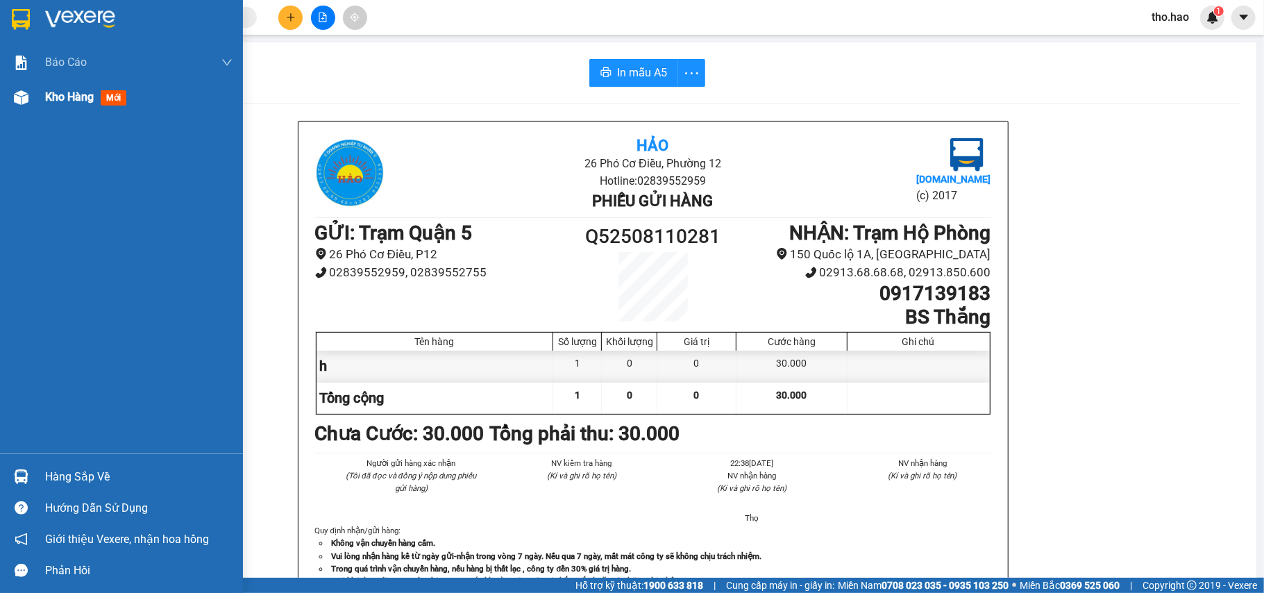
click at [42, 98] on div "Kho hàng mới" at bounding box center [121, 97] width 243 height 35
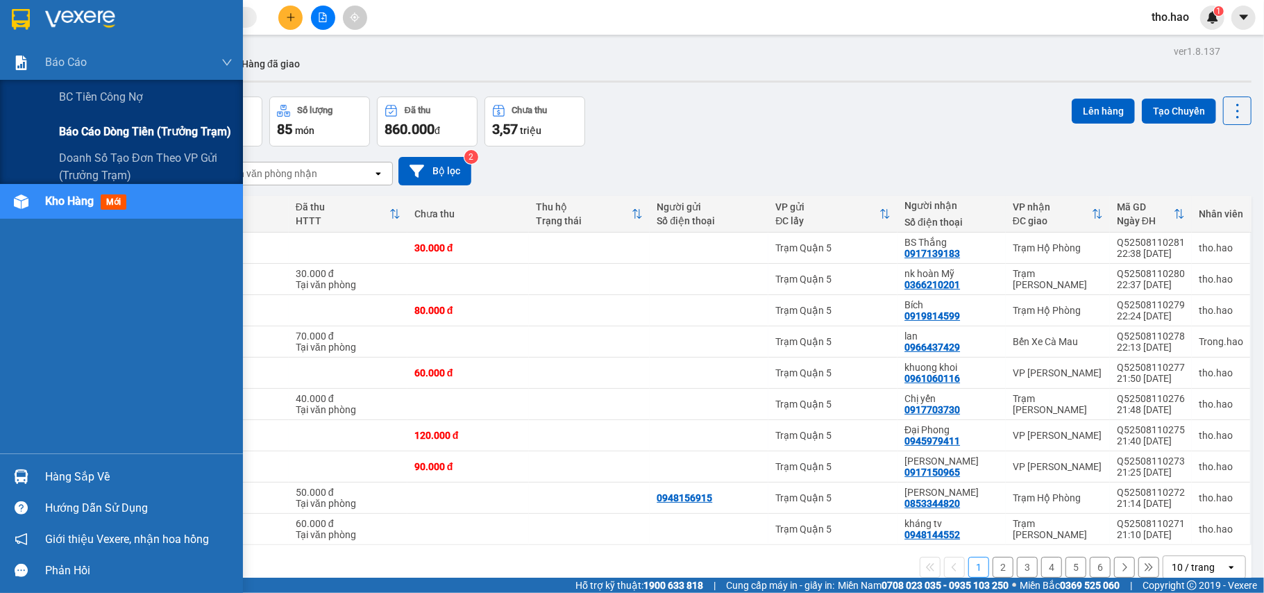
click at [129, 143] on div "Báo cáo dòng tiền (trưởng trạm)" at bounding box center [146, 132] width 174 height 35
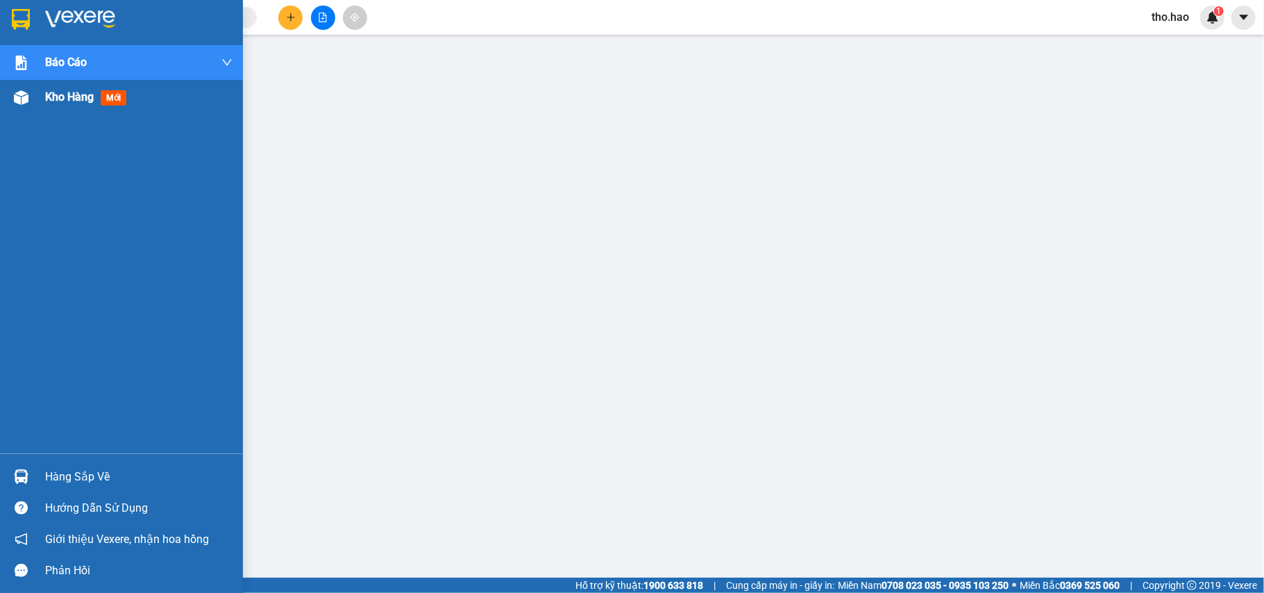
click at [58, 94] on span "Kho hàng" at bounding box center [69, 96] width 49 height 13
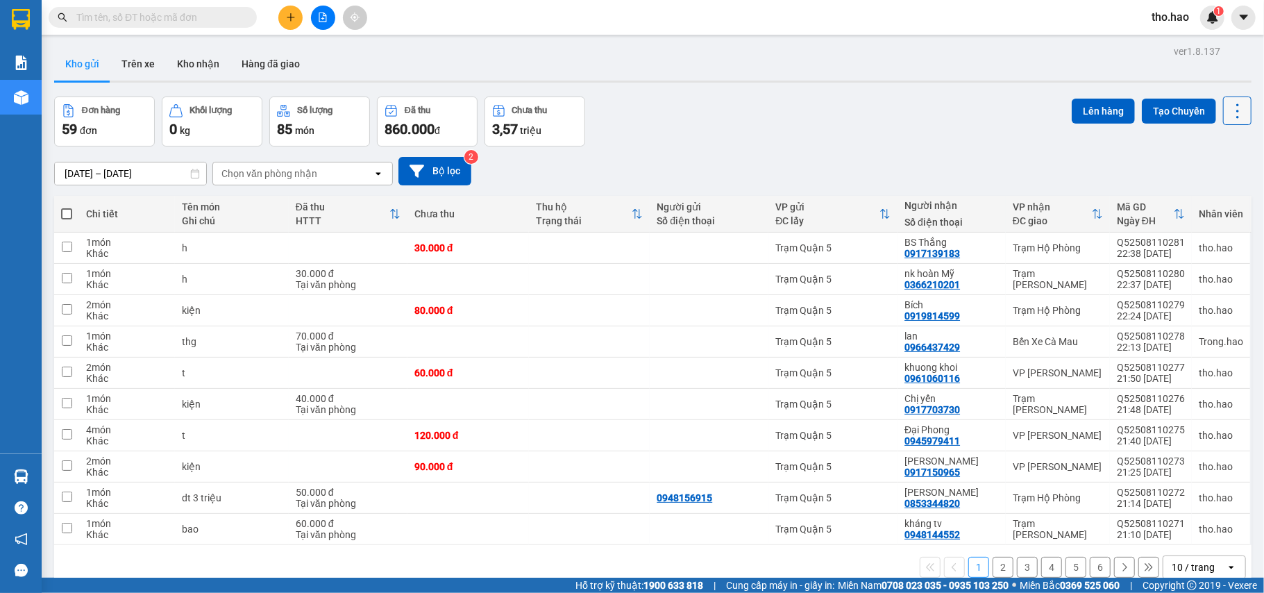
click at [1223, 115] on button at bounding box center [1237, 111] width 28 height 28
click at [1216, 197] on span "Làm mới" at bounding box center [1204, 198] width 38 height 14
click at [1234, 109] on button at bounding box center [1237, 111] width 28 height 28
click at [1212, 192] on span "Làm mới" at bounding box center [1204, 198] width 38 height 14
click at [1228, 112] on icon at bounding box center [1237, 110] width 19 height 19
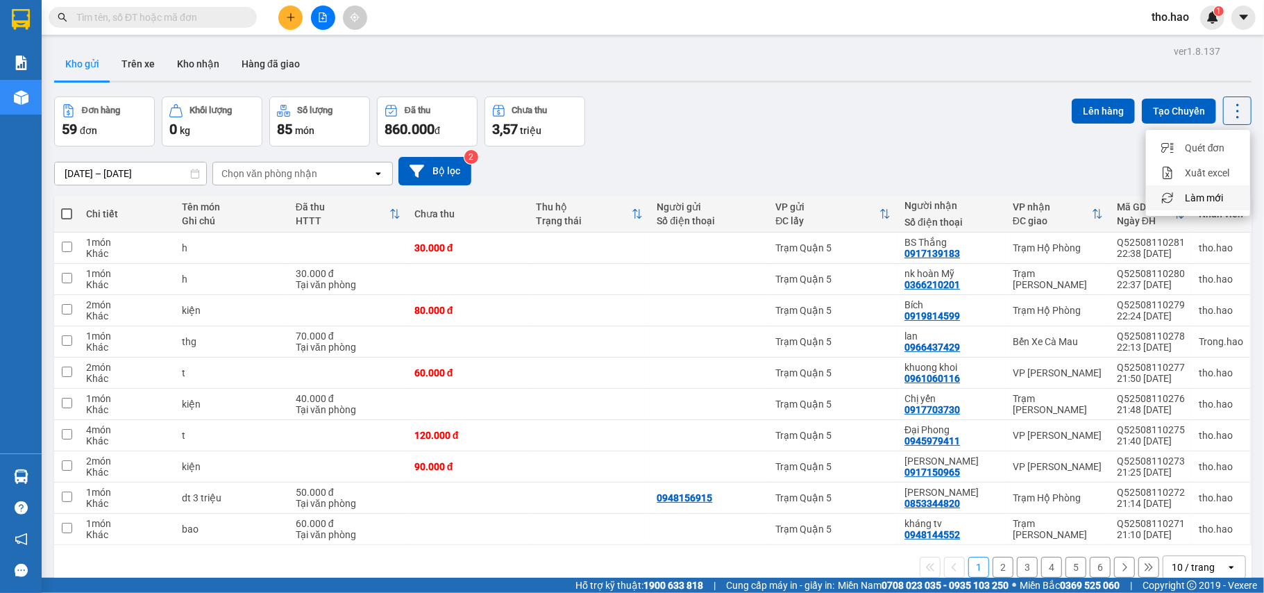
click at [1197, 197] on span "Làm mới" at bounding box center [1204, 198] width 38 height 14
click at [1223, 121] on button at bounding box center [1237, 111] width 28 height 28
click at [1212, 195] on span "Làm mới" at bounding box center [1204, 198] width 38 height 14
click at [1228, 115] on icon at bounding box center [1237, 110] width 19 height 19
click at [1211, 192] on span "Làm mới" at bounding box center [1204, 198] width 38 height 14
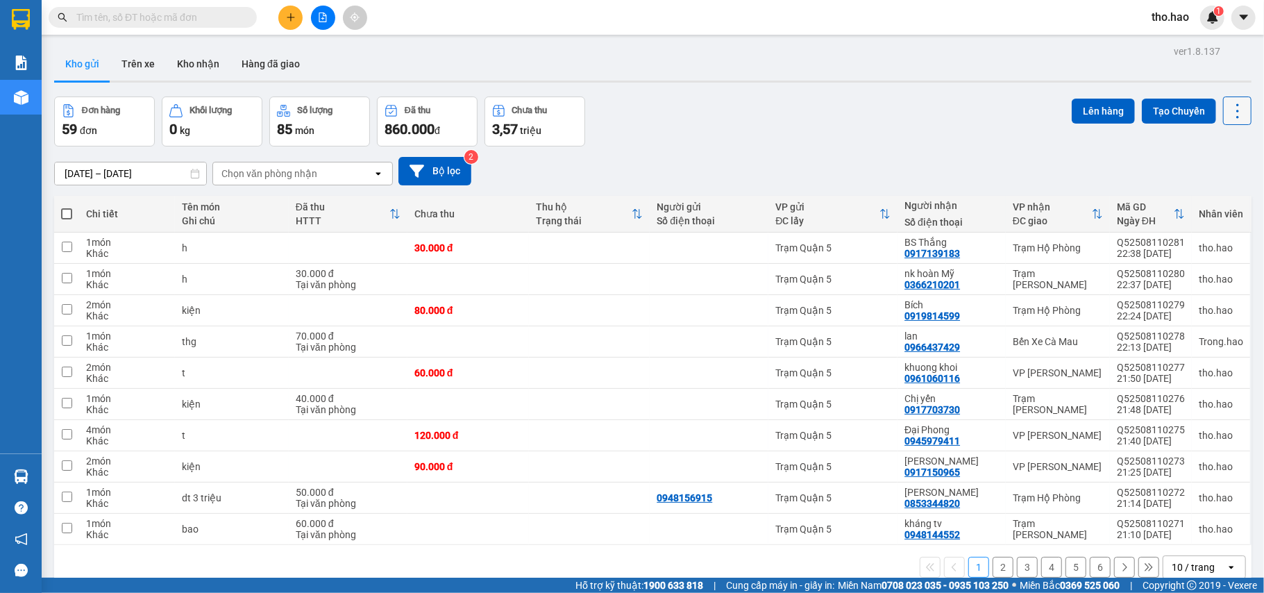
click at [1228, 114] on icon at bounding box center [1237, 110] width 19 height 19
click at [1218, 190] on li "Làm mới" at bounding box center [1198, 197] width 104 height 25
click at [1228, 115] on icon at bounding box center [1237, 110] width 19 height 19
click at [1218, 199] on span "Làm mới" at bounding box center [1204, 198] width 38 height 14
click at [1228, 115] on icon at bounding box center [1237, 110] width 19 height 19
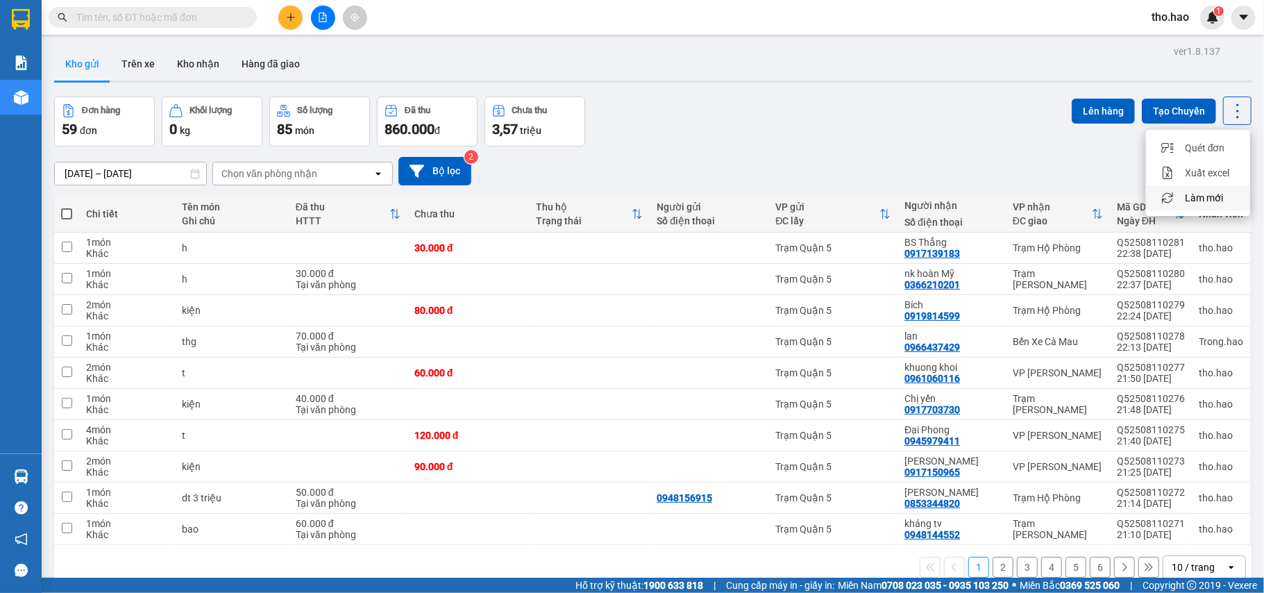
click at [1216, 200] on span "Làm mới" at bounding box center [1204, 198] width 38 height 14
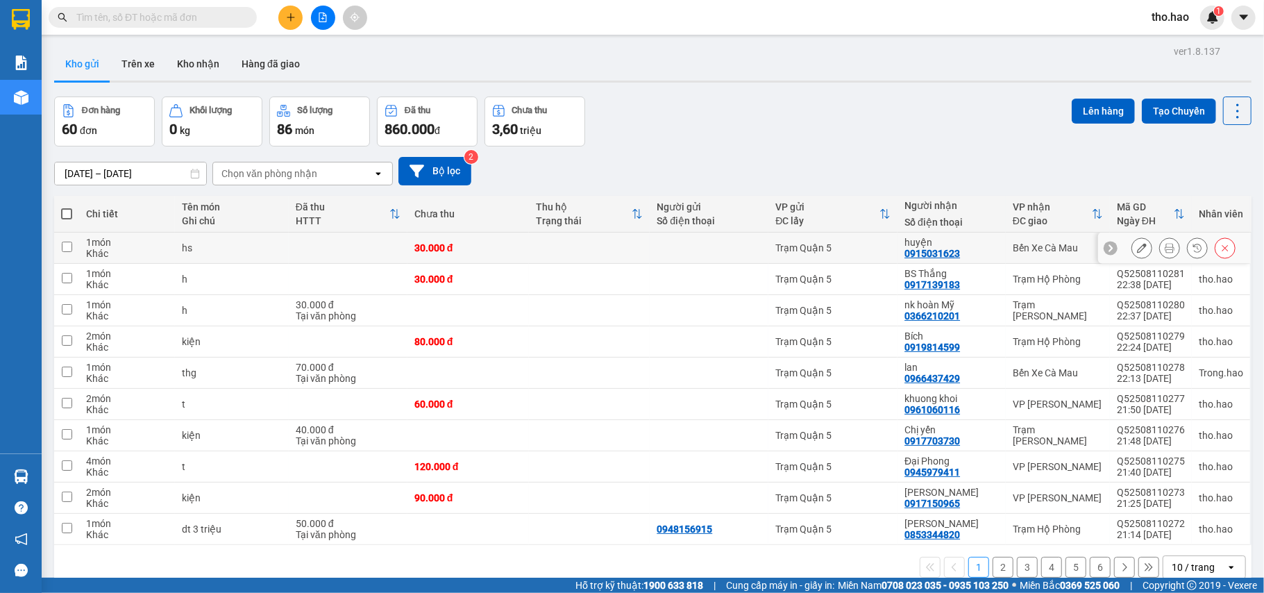
click at [1165, 249] on icon at bounding box center [1170, 248] width 10 height 10
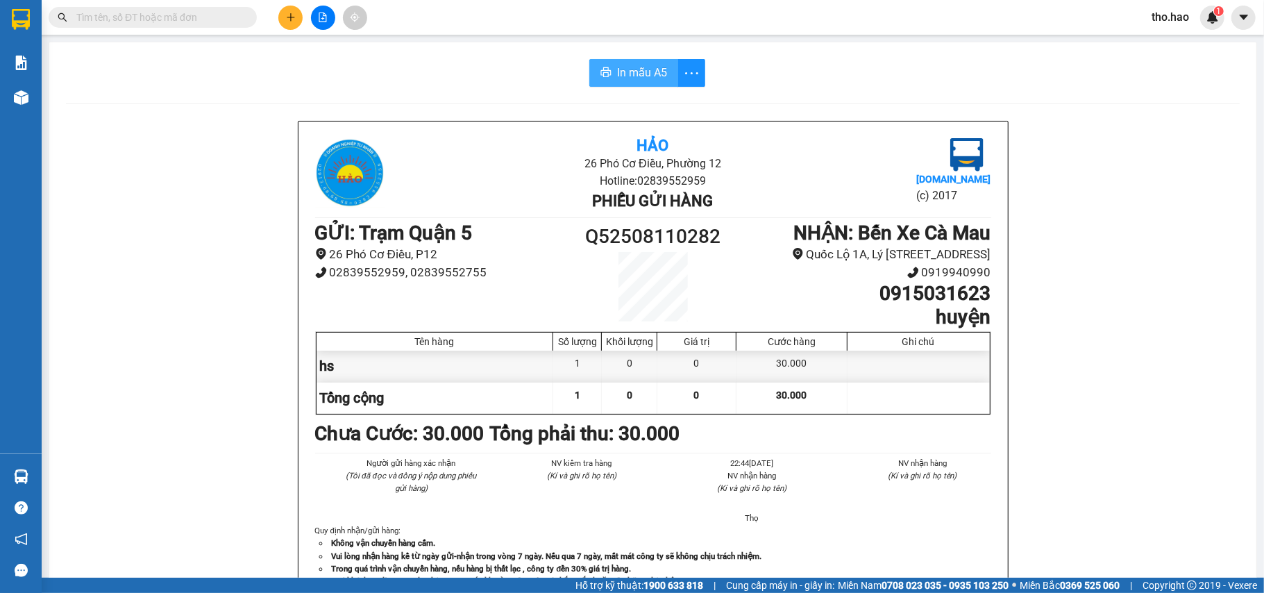
drag, startPoint x: 600, startPoint y: 61, endPoint x: 734, endPoint y: 95, distance: 138.3
click at [601, 61] on button "In mẫu A5" at bounding box center [633, 73] width 89 height 28
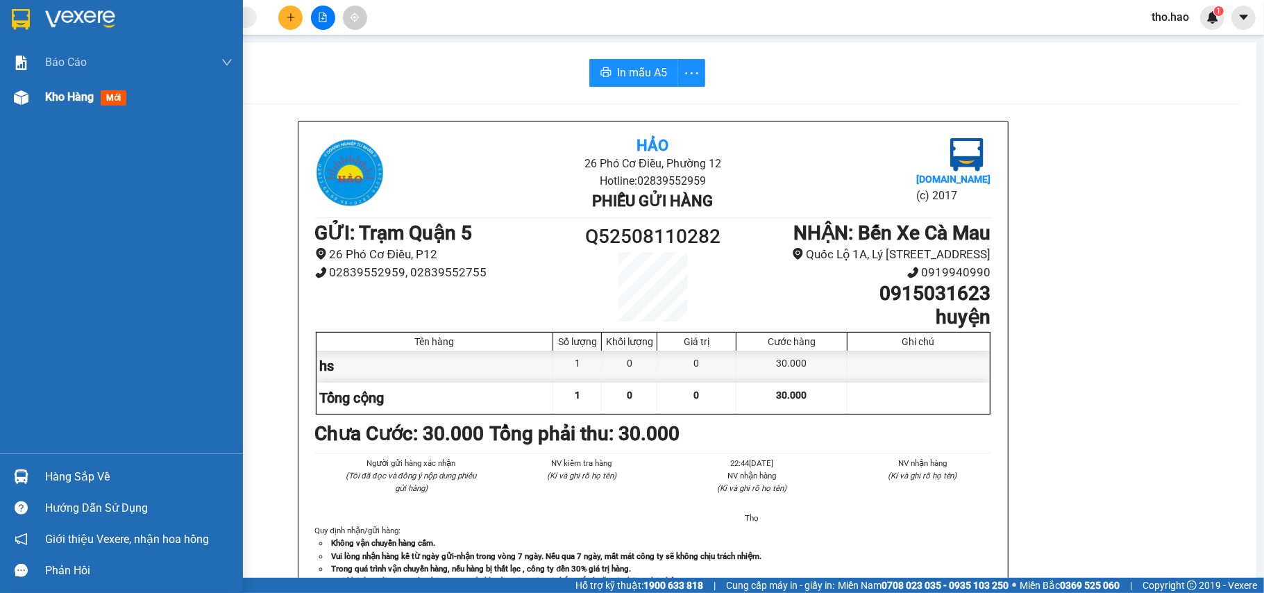
click at [51, 86] on div "Kho hàng mới" at bounding box center [138, 97] width 187 height 35
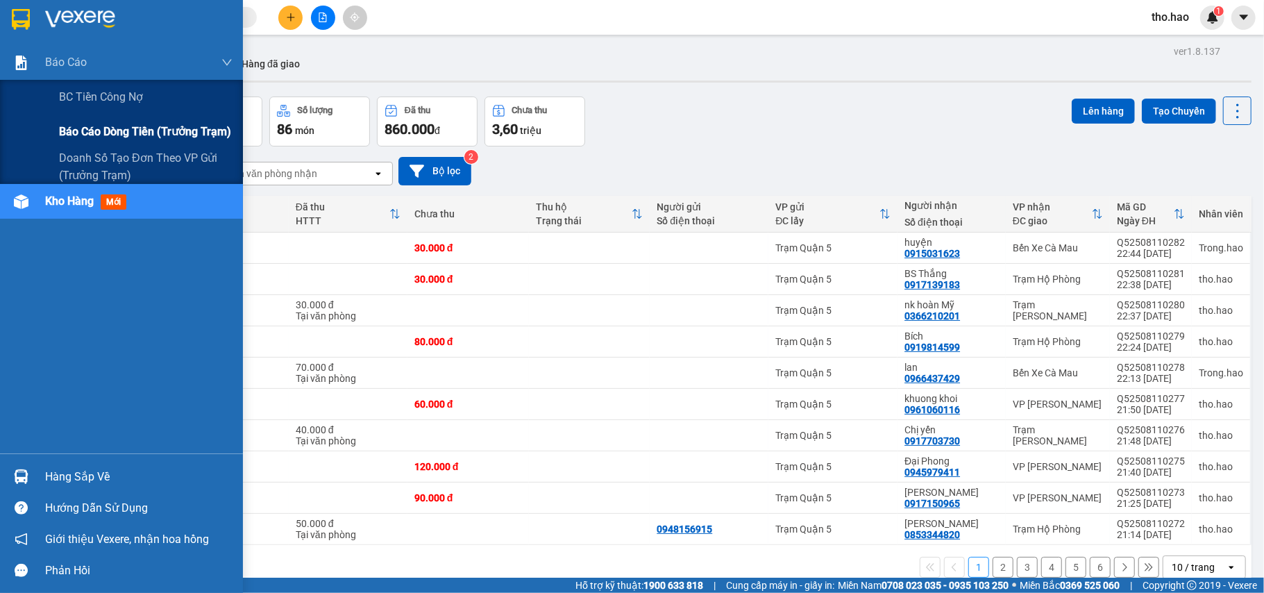
click at [128, 137] on span "Báo cáo dòng tiền (trưởng trạm)" at bounding box center [145, 131] width 172 height 17
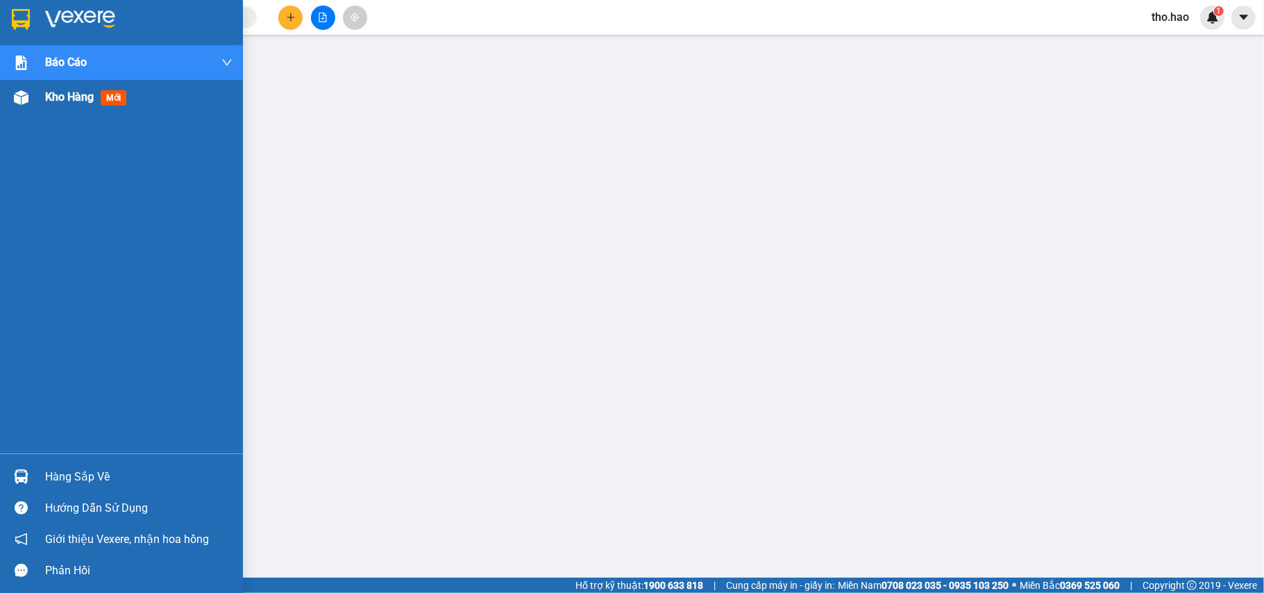
click at [51, 100] on span "Kho hàng" at bounding box center [69, 96] width 49 height 13
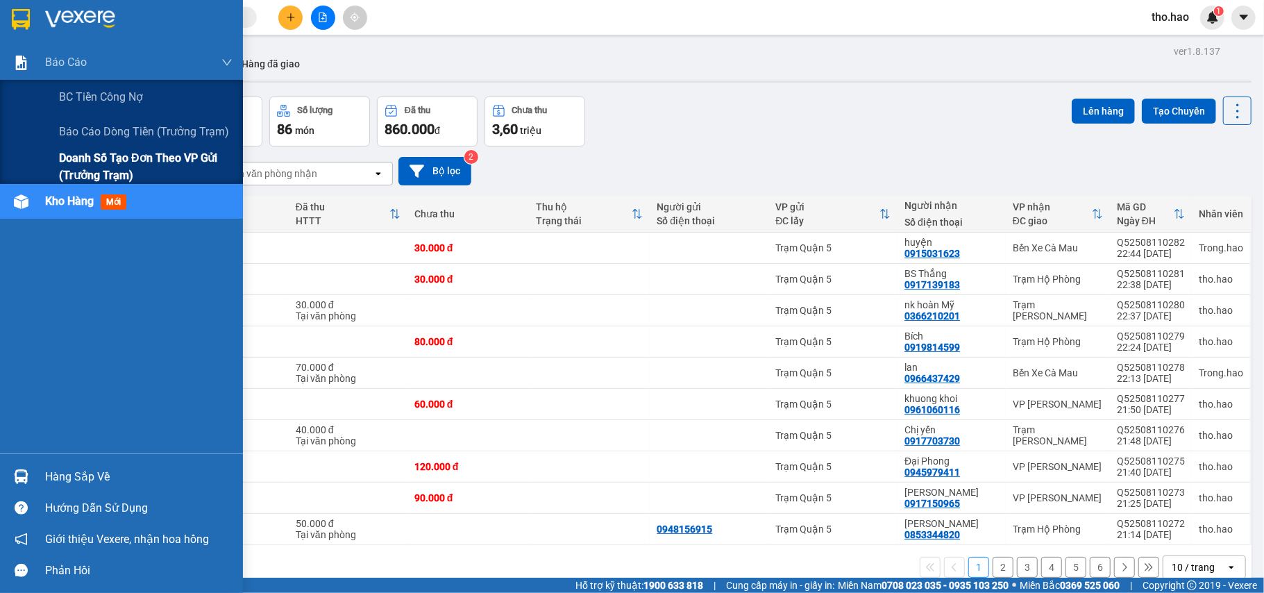
click at [142, 164] on span "Doanh số tạo đơn theo VP gửi (trưởng trạm)" at bounding box center [146, 166] width 174 height 35
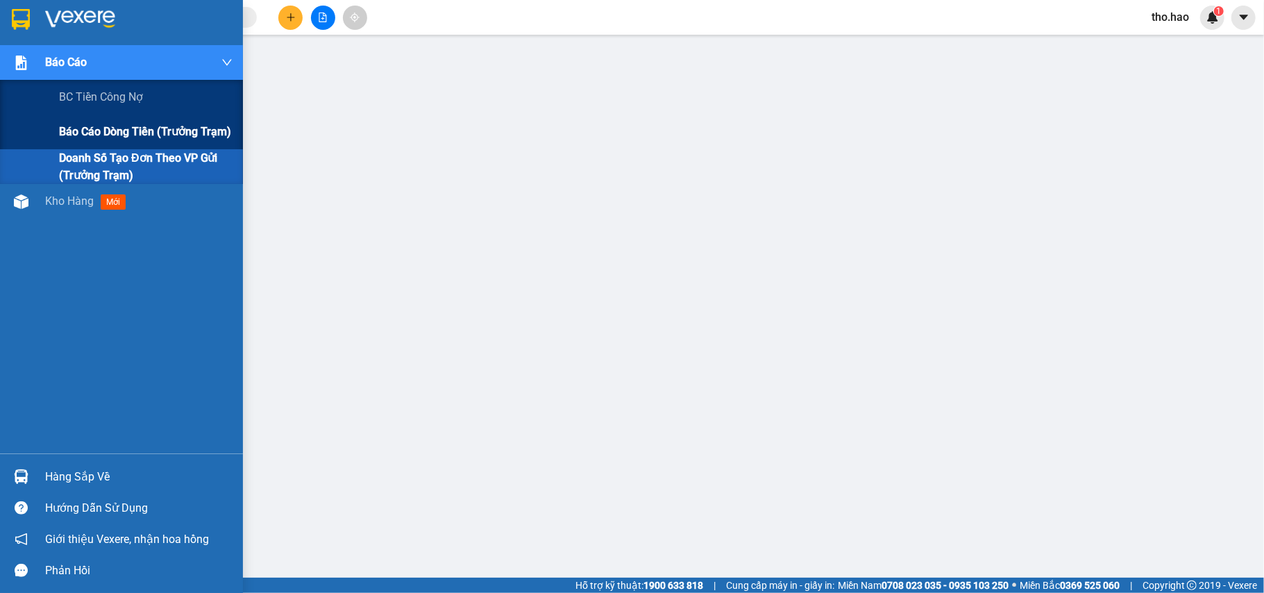
click at [128, 137] on span "Báo cáo dòng tiền (trưởng trạm)" at bounding box center [145, 131] width 172 height 17
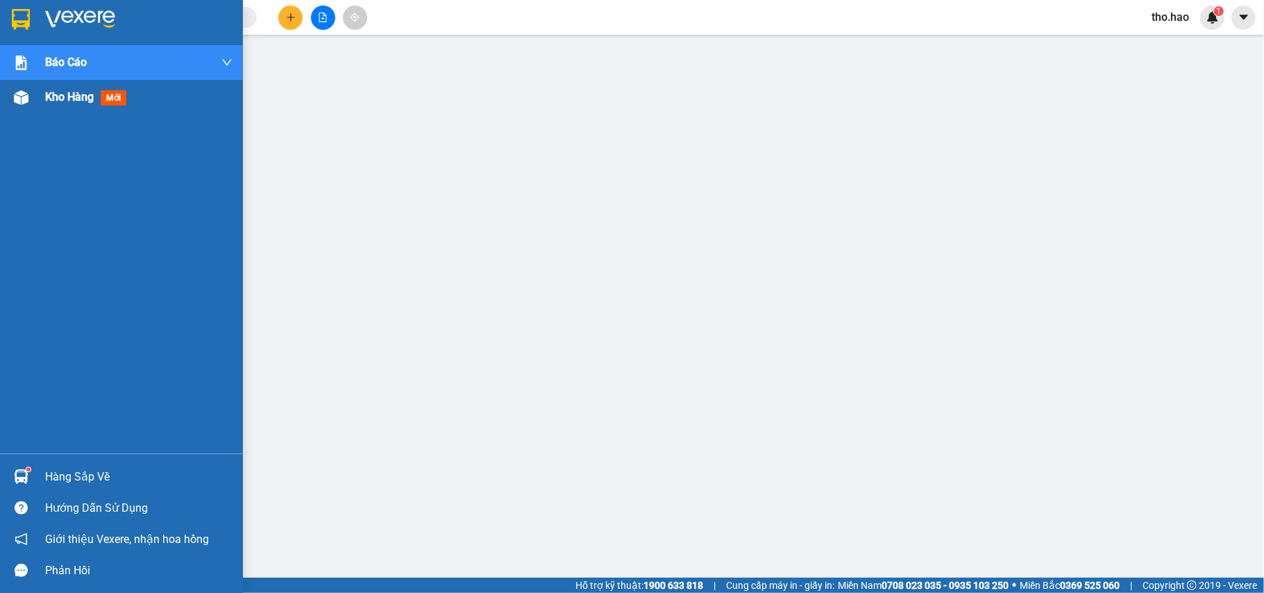
click at [70, 95] on span "Kho hàng" at bounding box center [69, 96] width 49 height 13
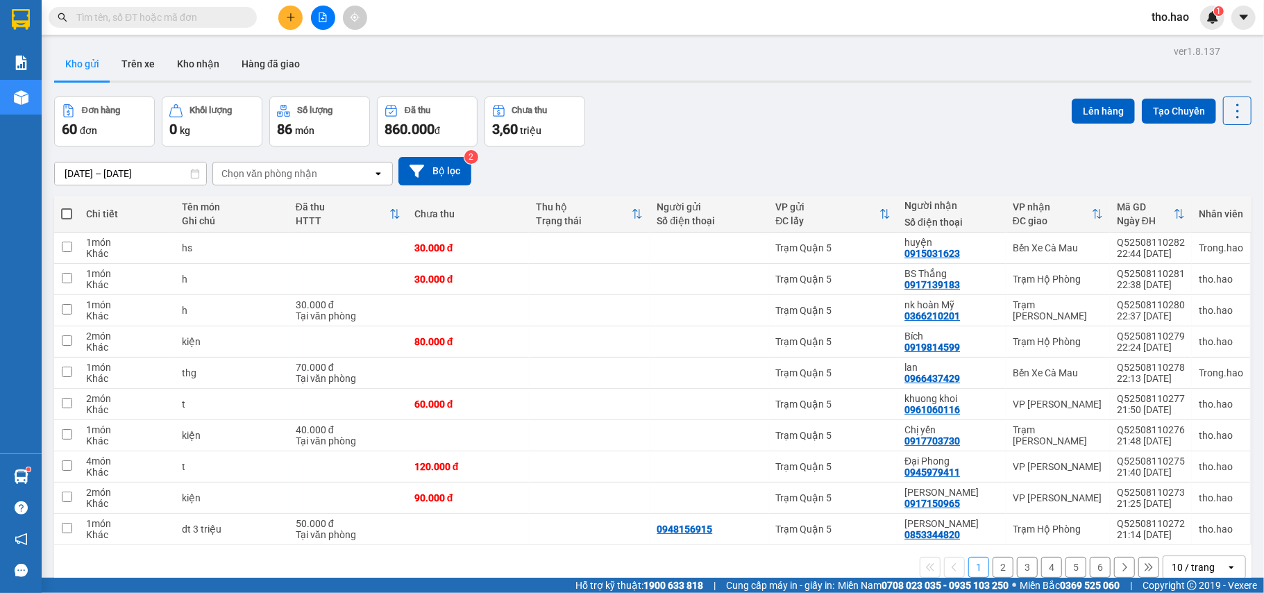
drag, startPoint x: 1187, startPoint y: 569, endPoint x: 1171, endPoint y: 559, distance: 19.1
click at [1184, 569] on div "10 / trang" at bounding box center [1193, 567] width 43 height 14
click at [1180, 545] on span "100 / trang" at bounding box center [1185, 541] width 50 height 14
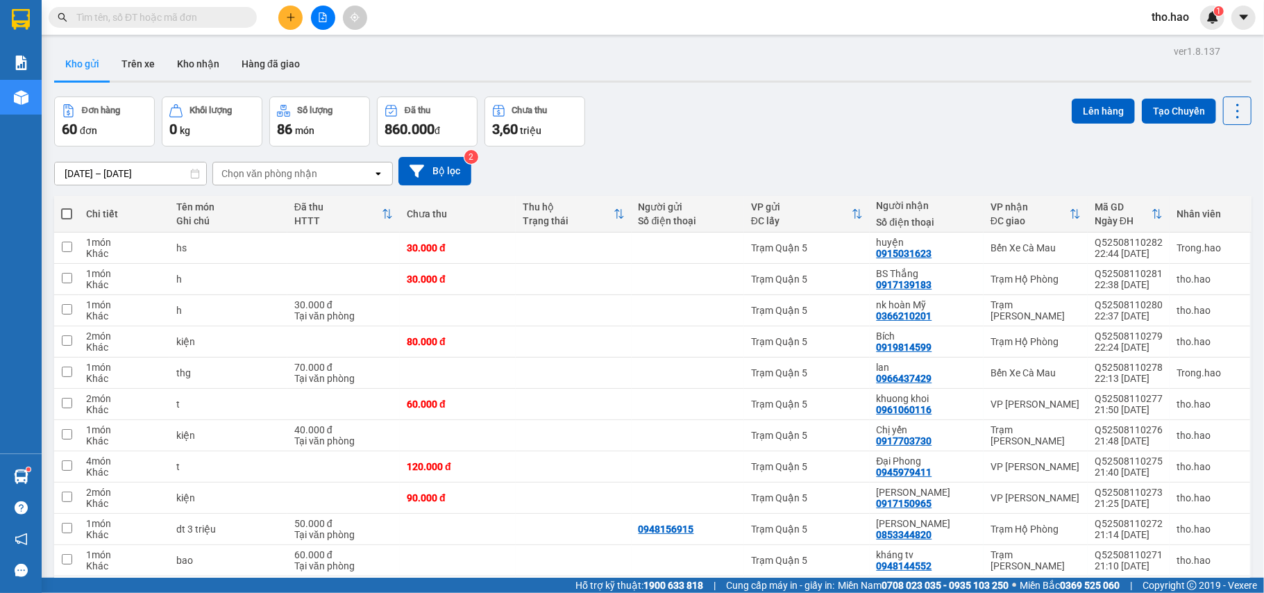
click at [64, 209] on span at bounding box center [66, 213] width 11 height 11
click at [67, 207] on input "checkbox" at bounding box center [67, 207] width 0 height 0
checkbox input "true"
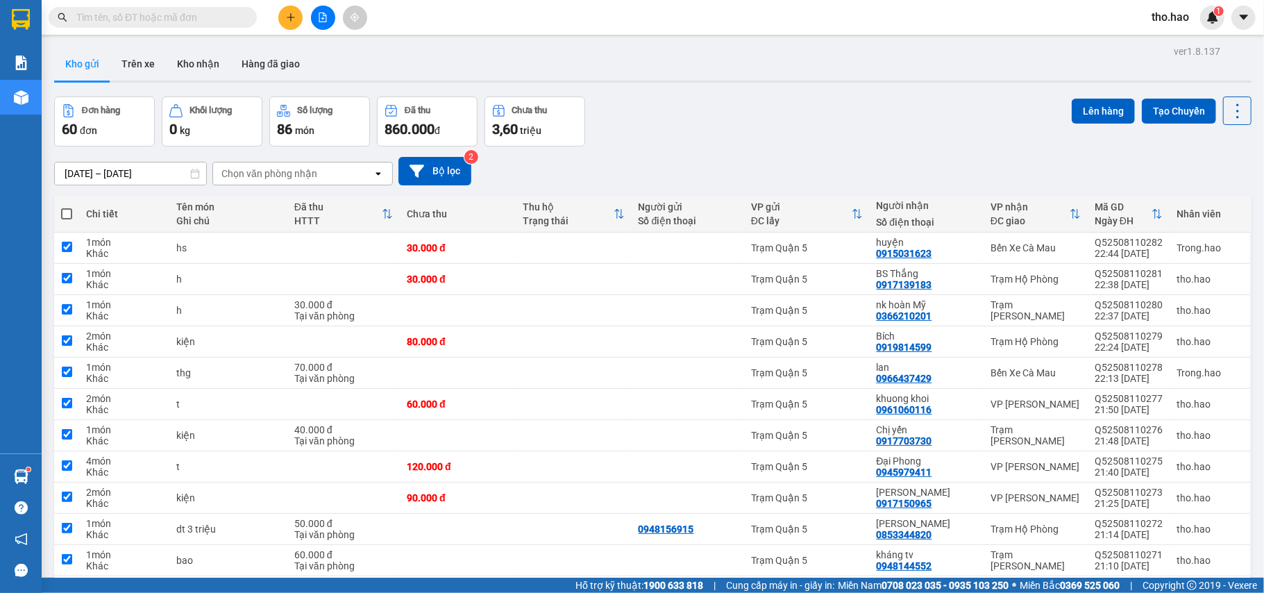
checkbox input "true"
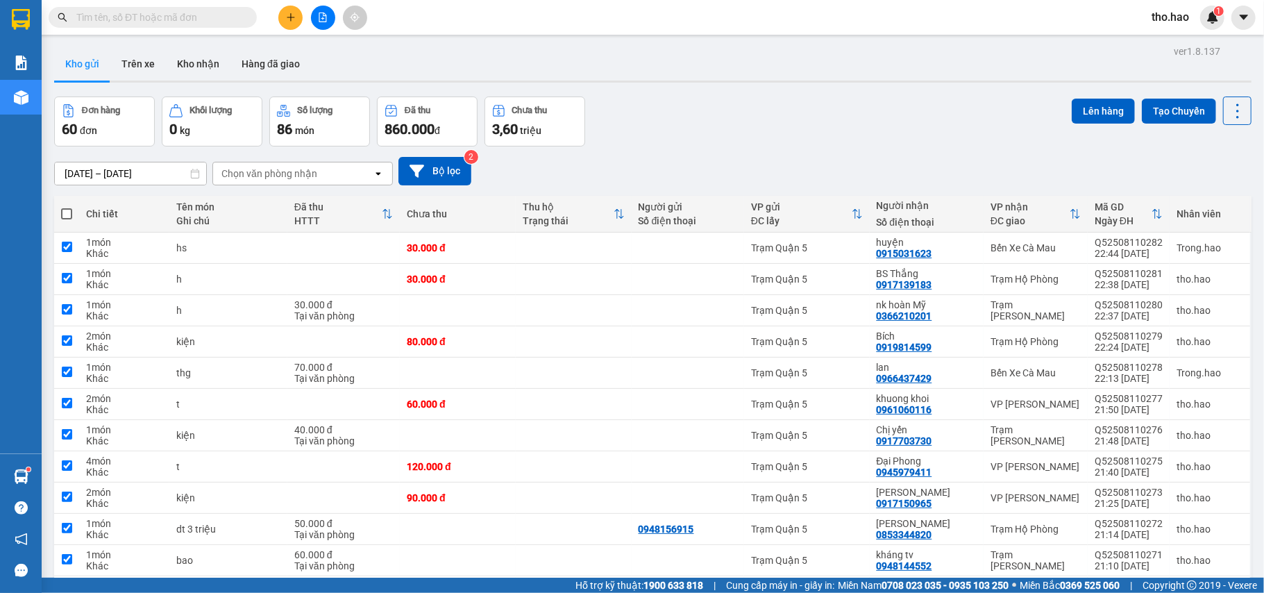
checkbox input "true"
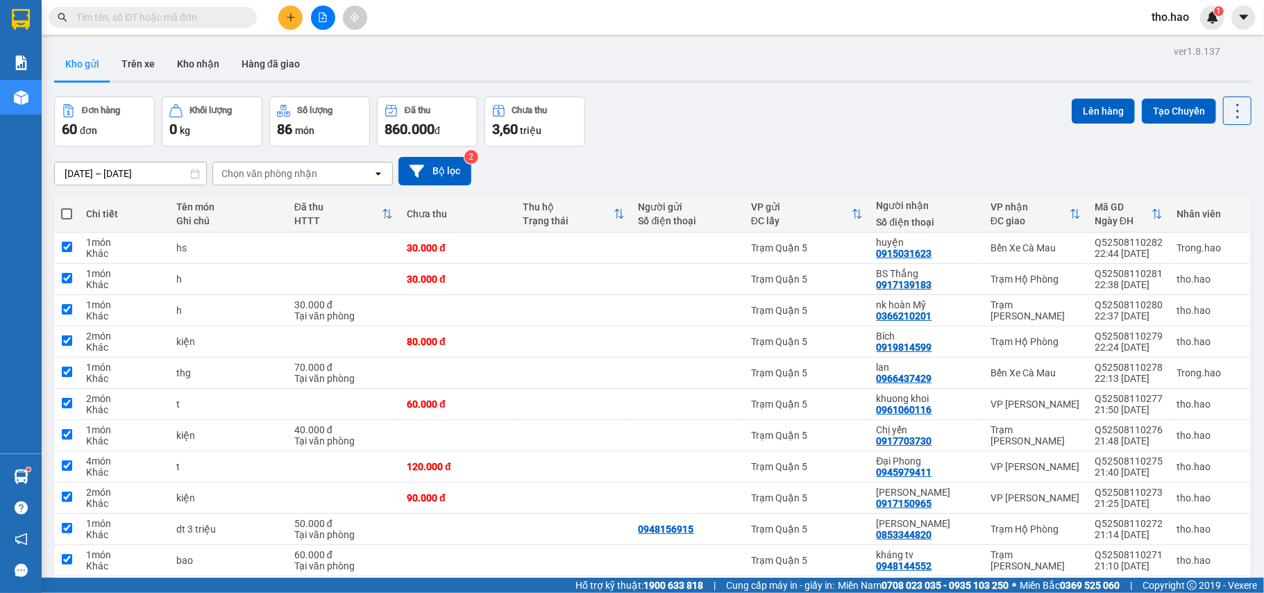
checkbox input "true"
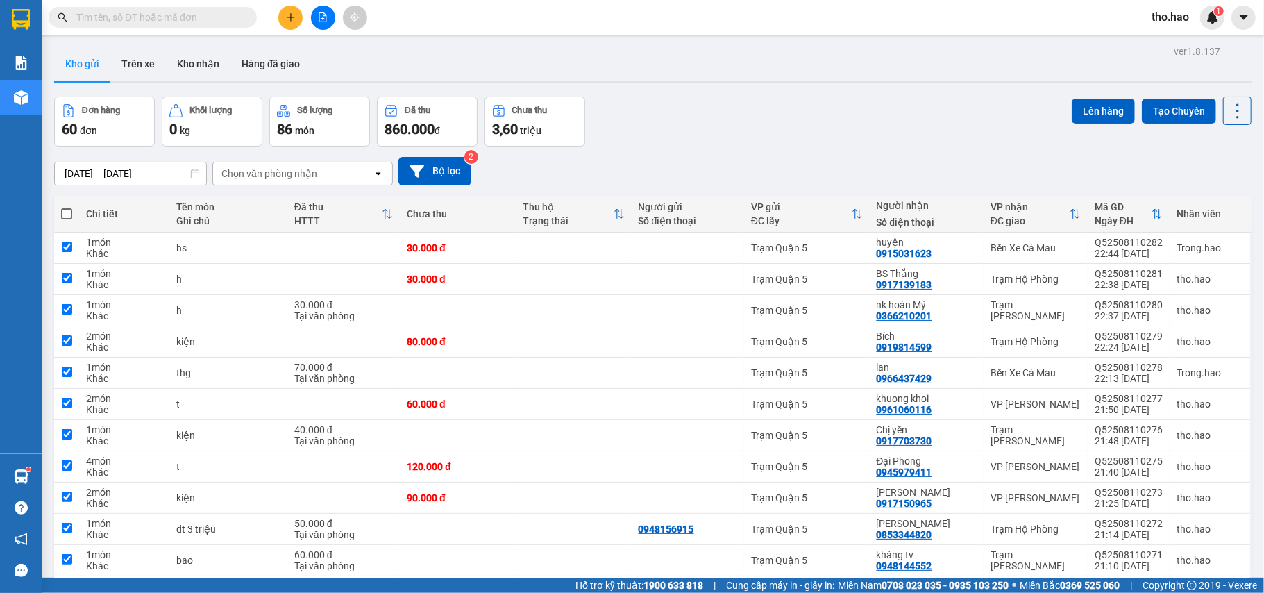
checkbox input "true"
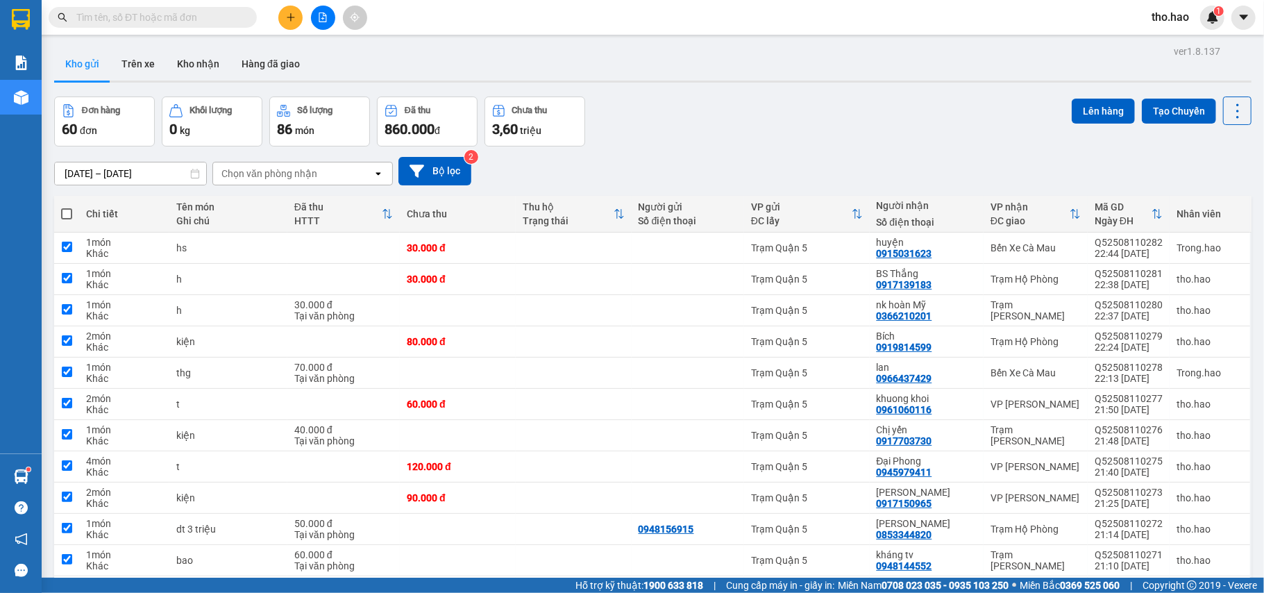
checkbox input "true"
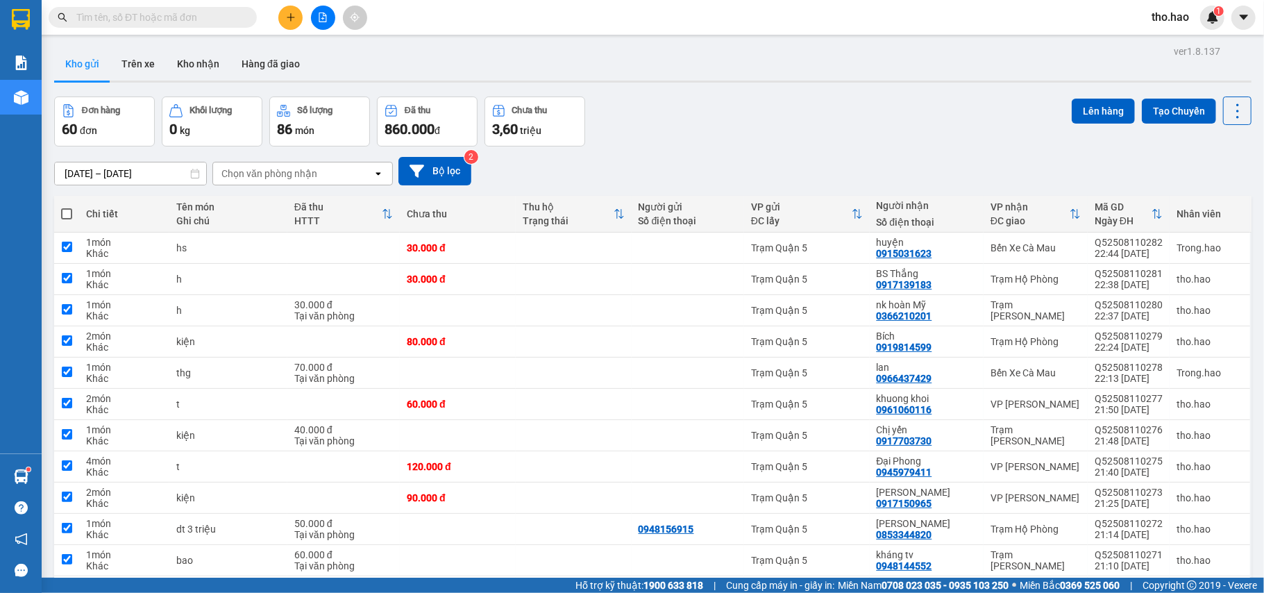
checkbox input "true"
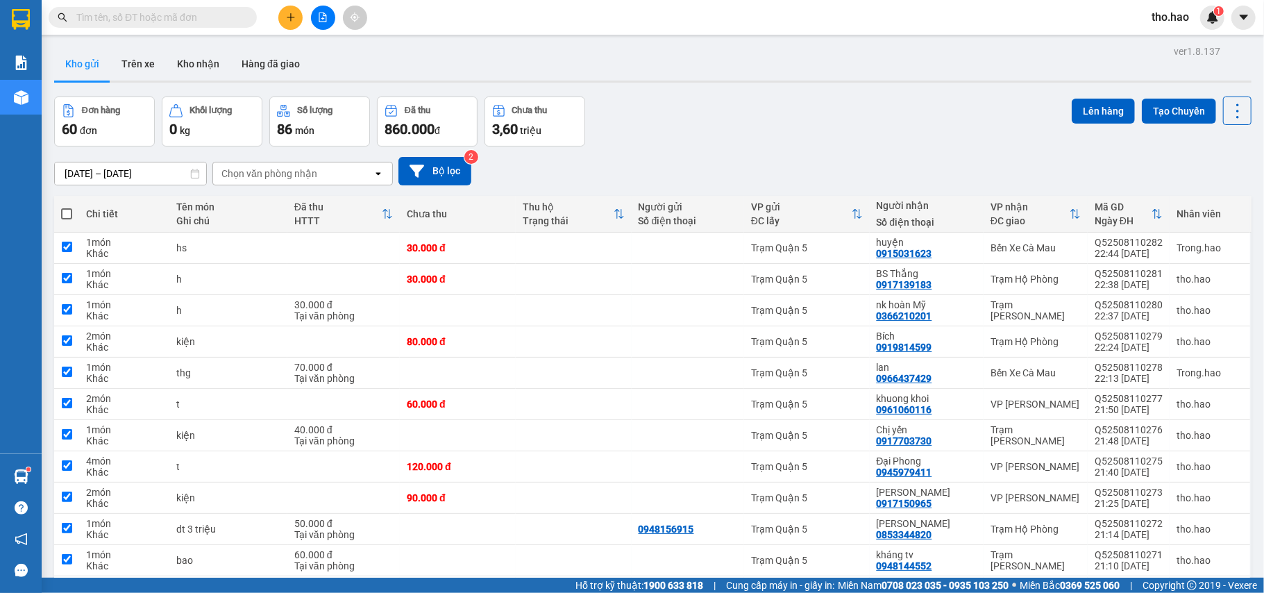
checkbox input "true"
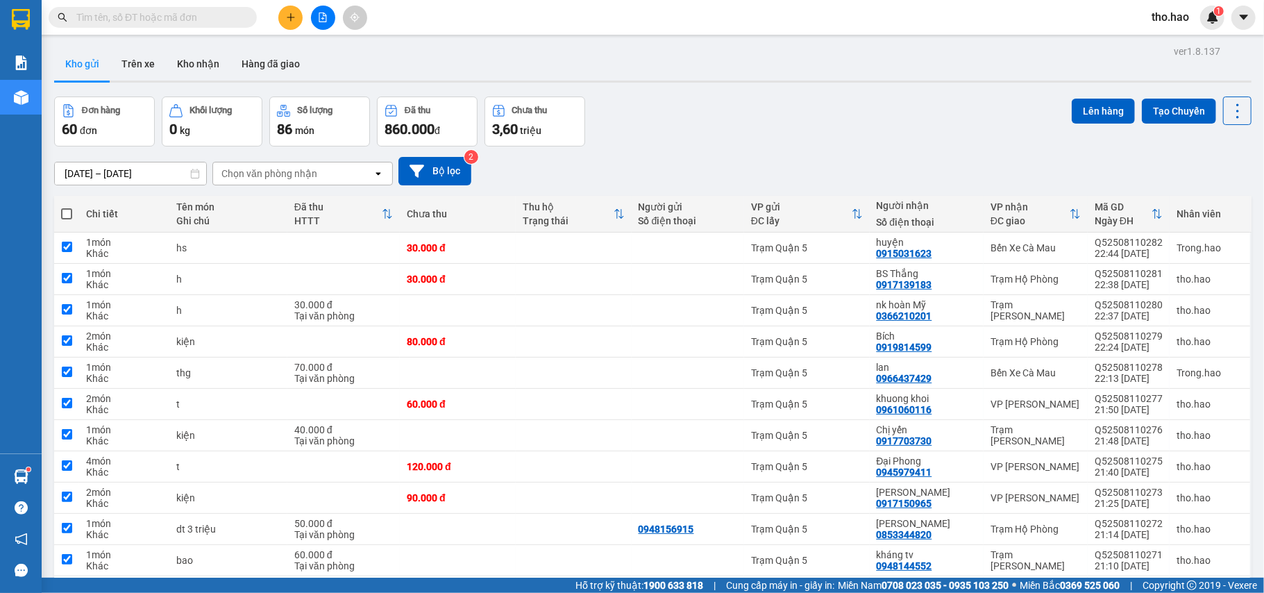
checkbox input "true"
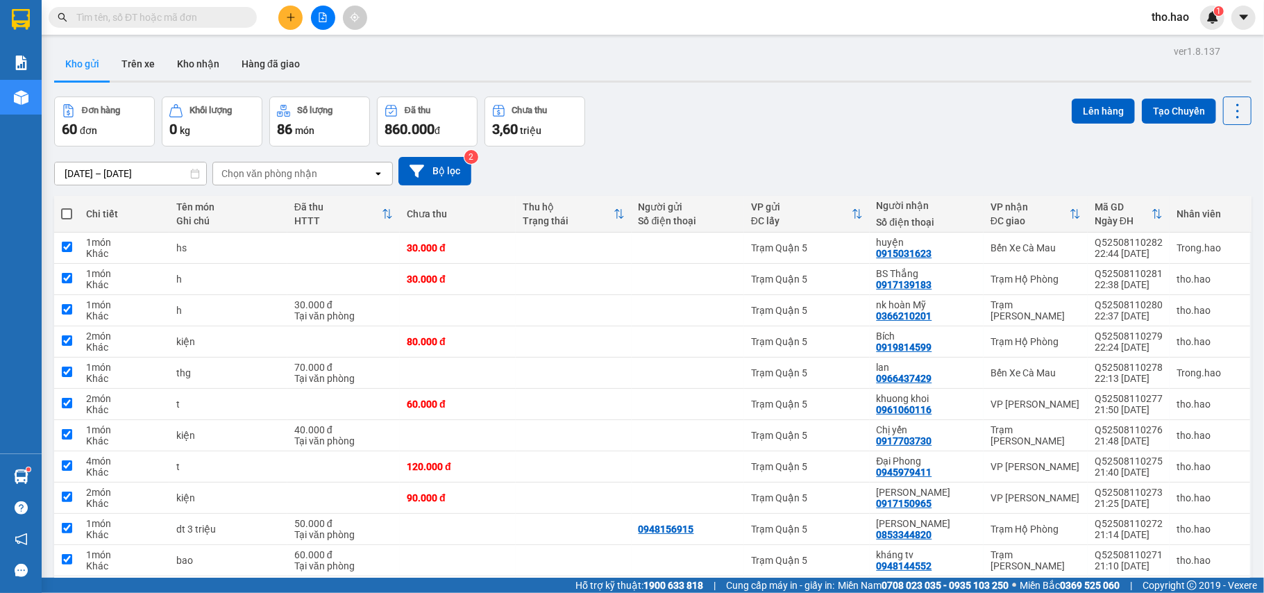
checkbox input "true"
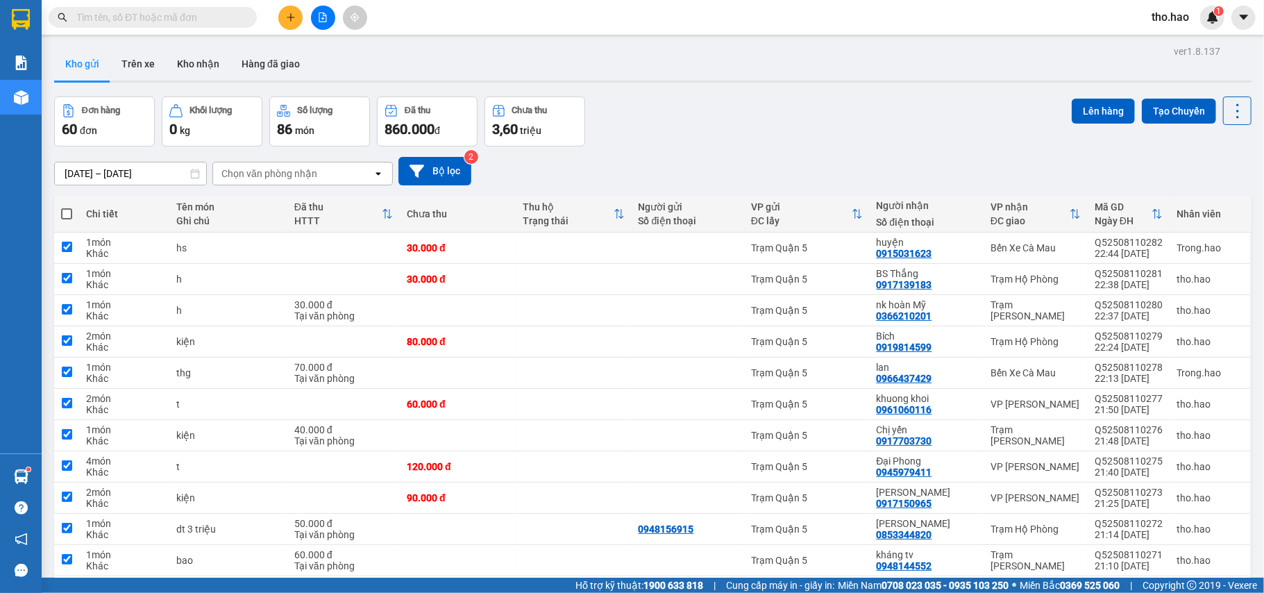
checkbox input "true"
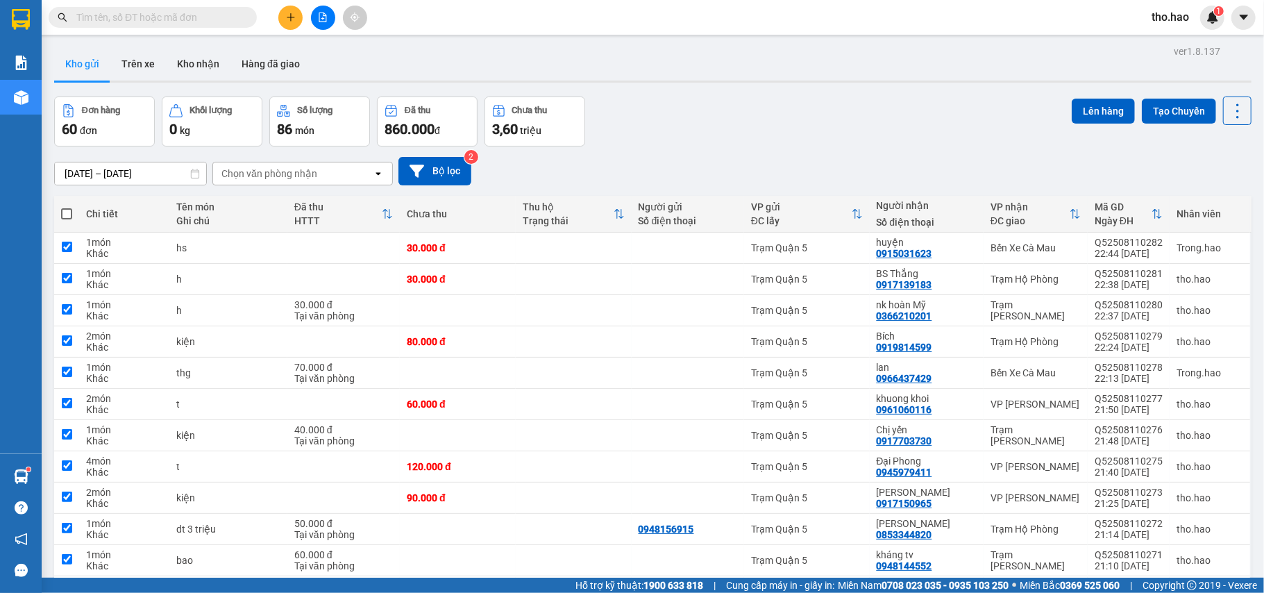
checkbox input "true"
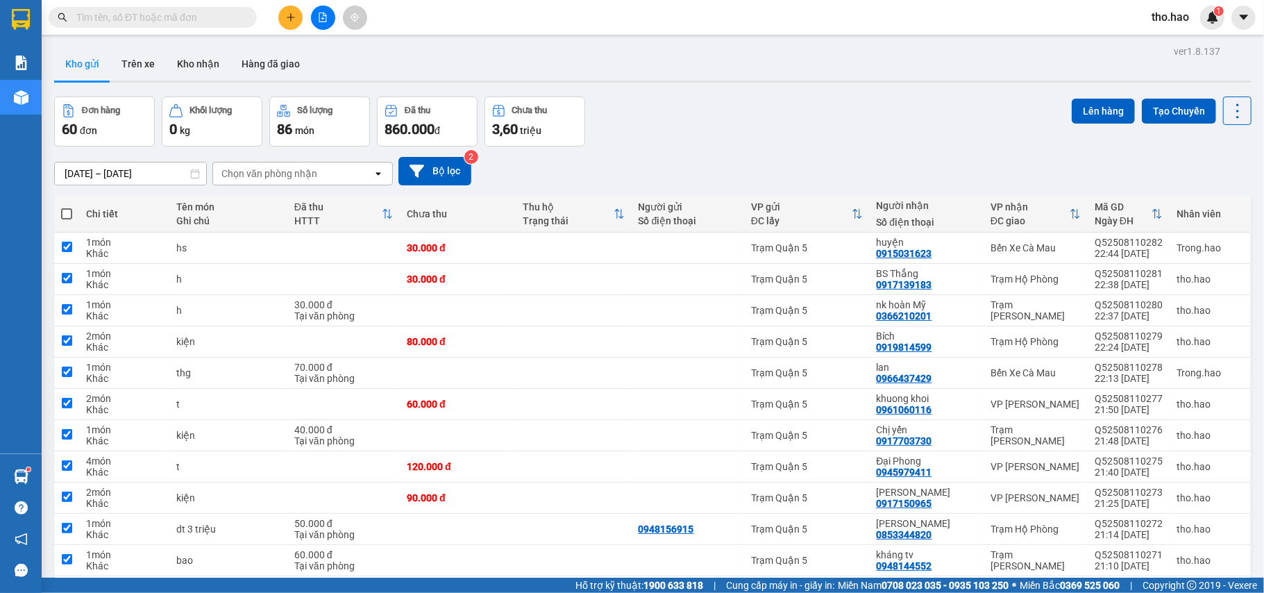
checkbox input "true"
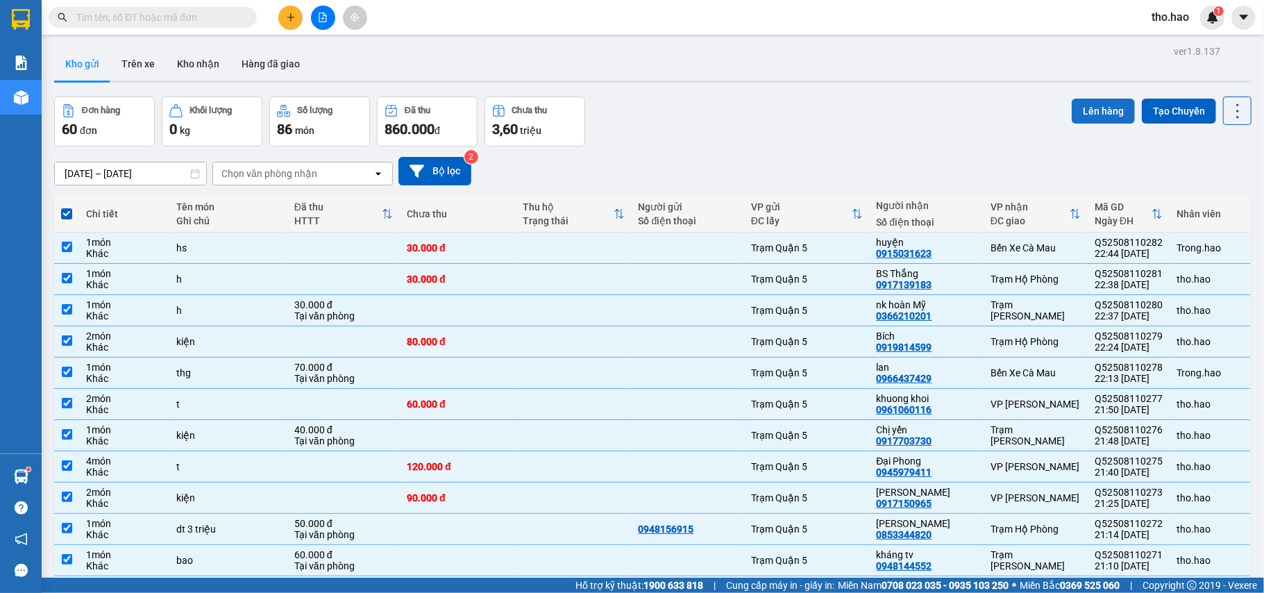
click at [1091, 110] on button "Lên hàng" at bounding box center [1103, 111] width 63 height 25
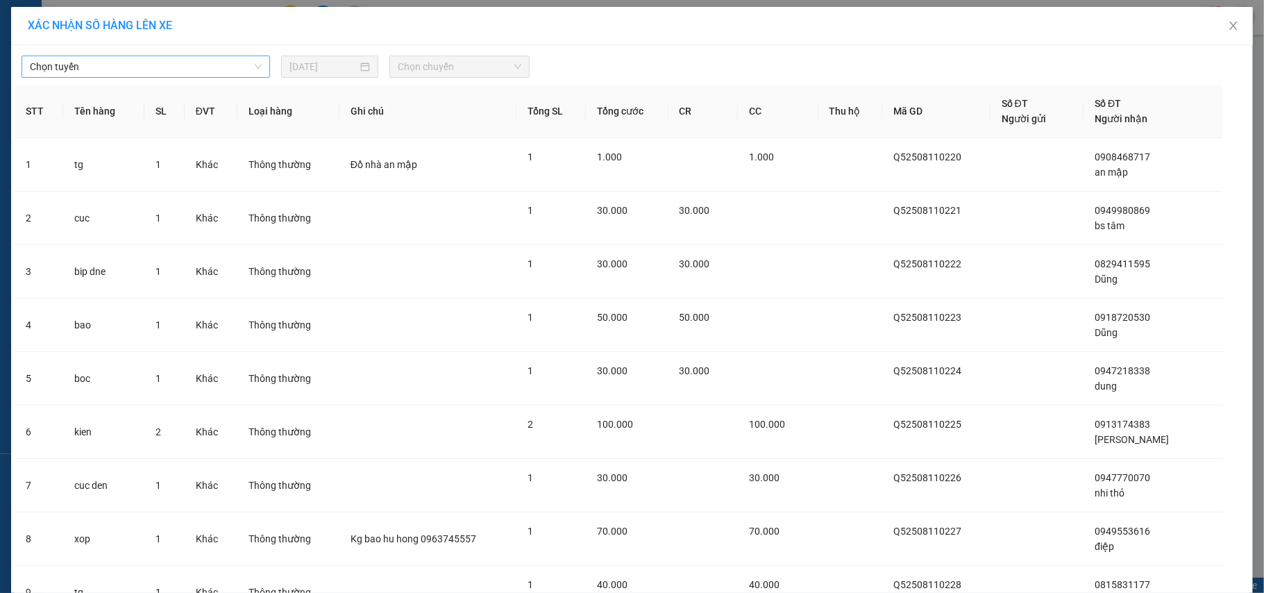
click at [187, 73] on span "Chọn tuyến" at bounding box center [146, 66] width 232 height 21
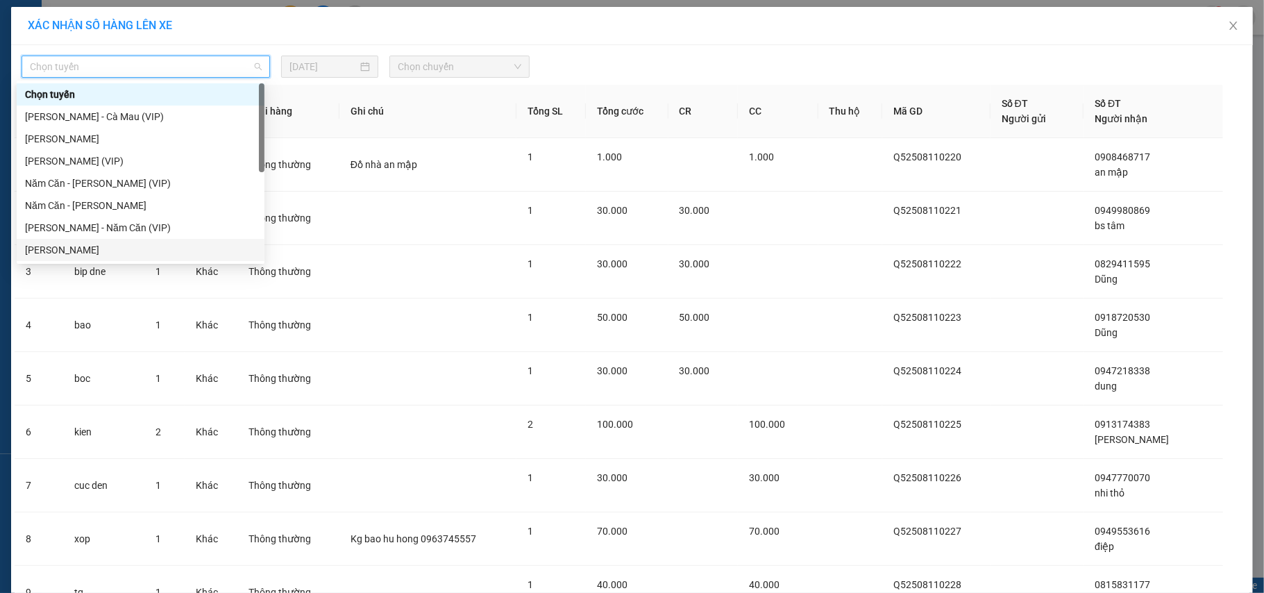
click at [119, 247] on div "Hồ Chí Minh - Cà Mau" at bounding box center [140, 249] width 231 height 15
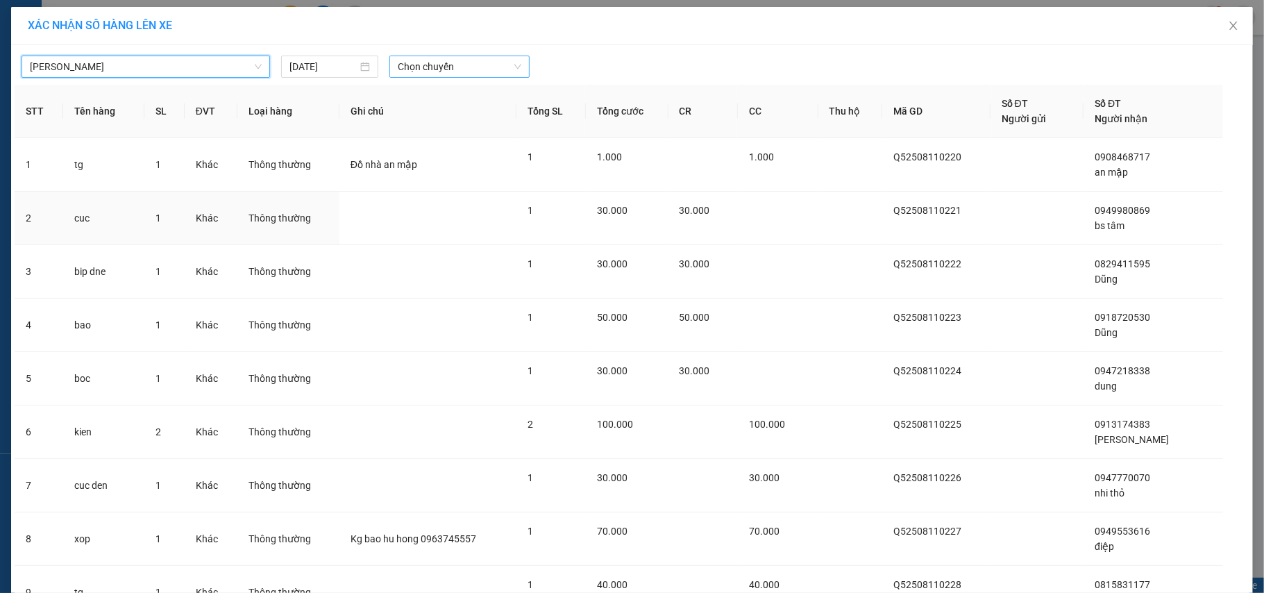
click at [483, 67] on span "Chọn chuyến" at bounding box center [460, 66] width 124 height 21
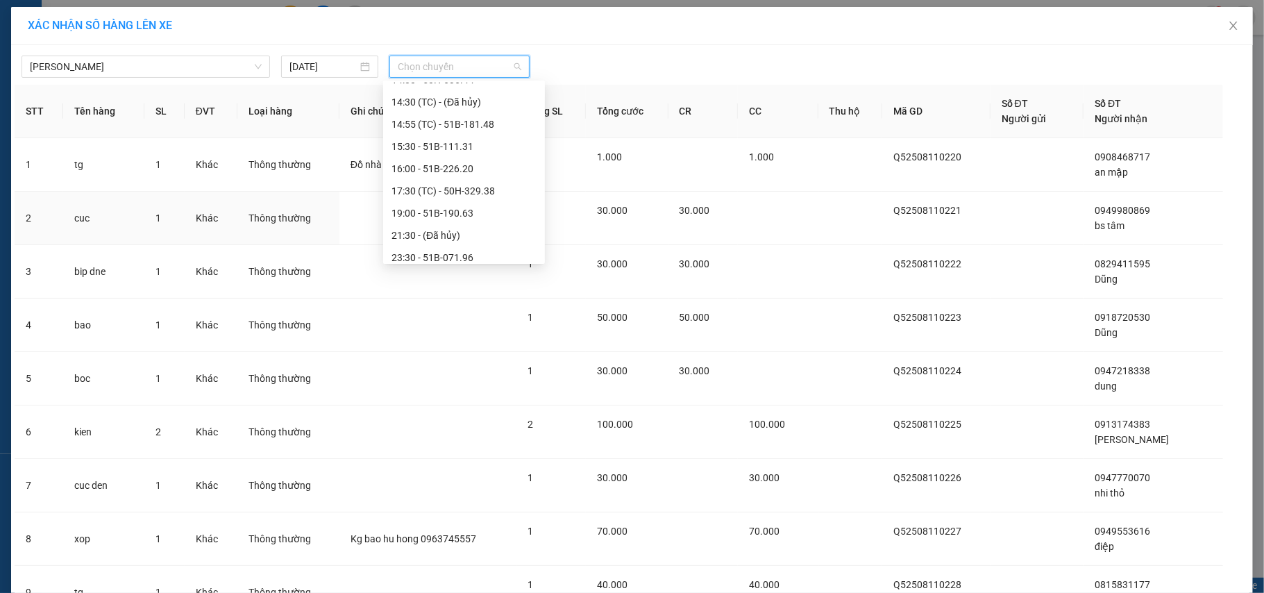
scroll to position [289, 0]
click at [478, 254] on div "23:30 - 51B-071.96" at bounding box center [464, 249] width 145 height 15
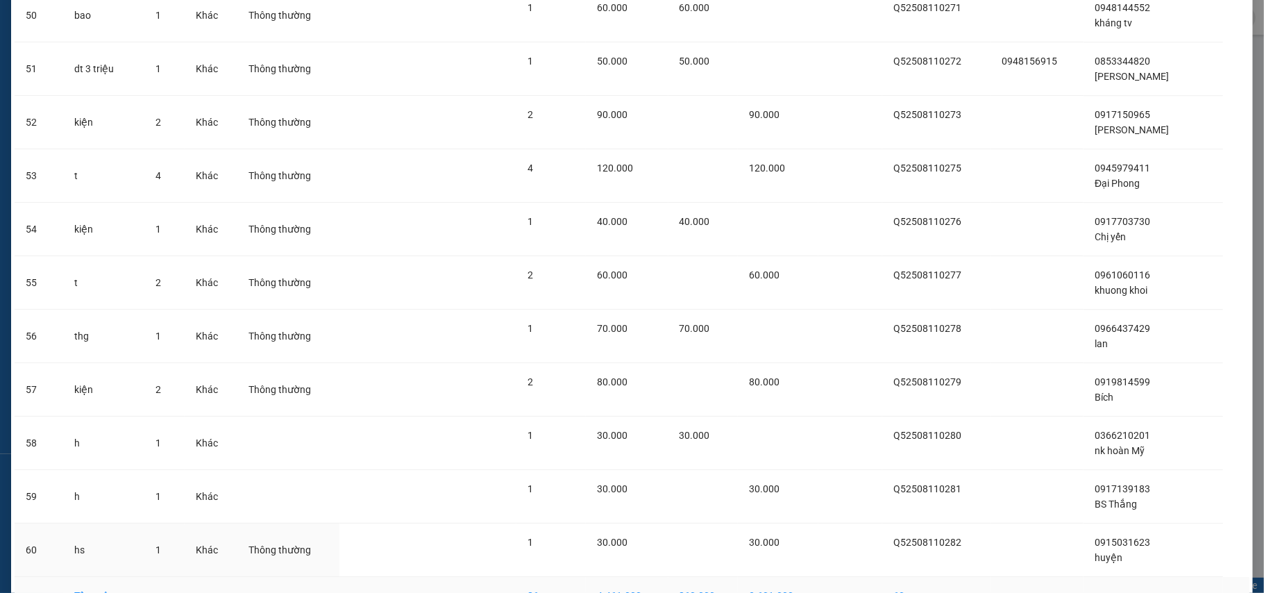
scroll to position [2877, 0]
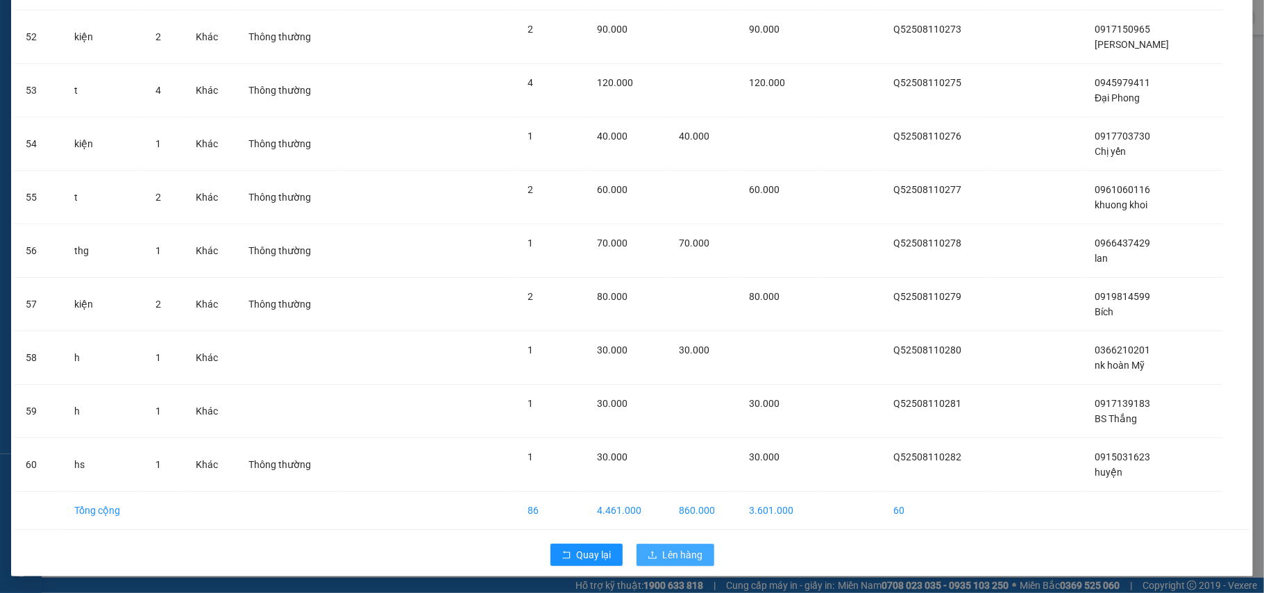
click at [663, 560] on span "Lên hàng" at bounding box center [683, 554] width 40 height 15
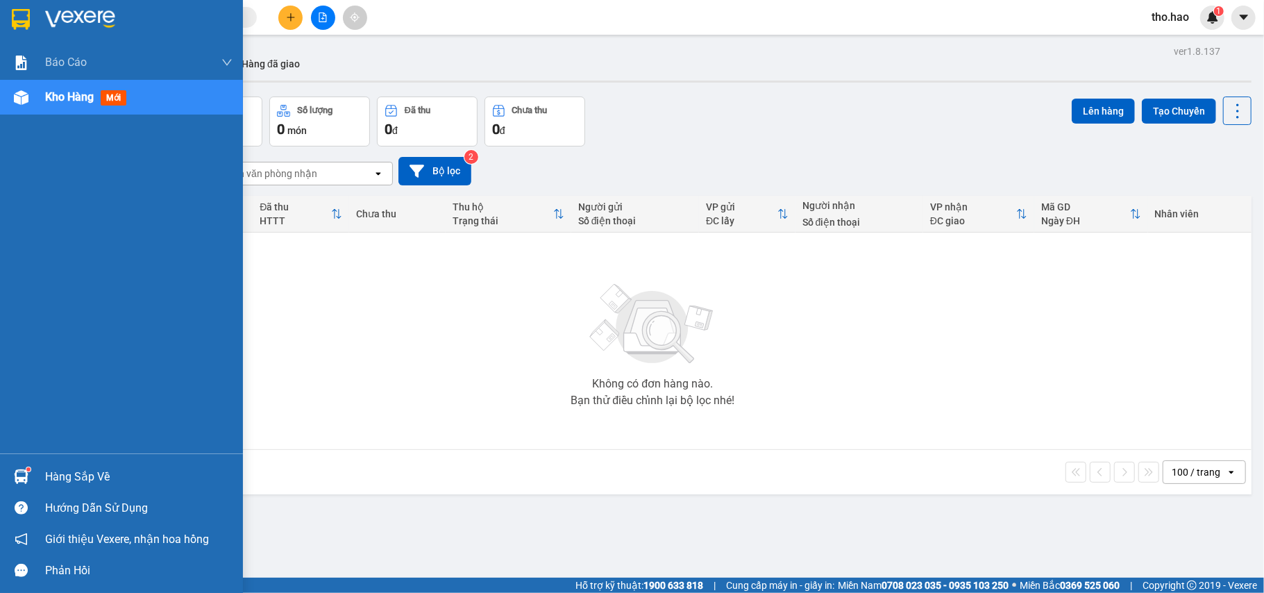
click at [64, 478] on div "Hàng sắp về" at bounding box center [138, 477] width 187 height 21
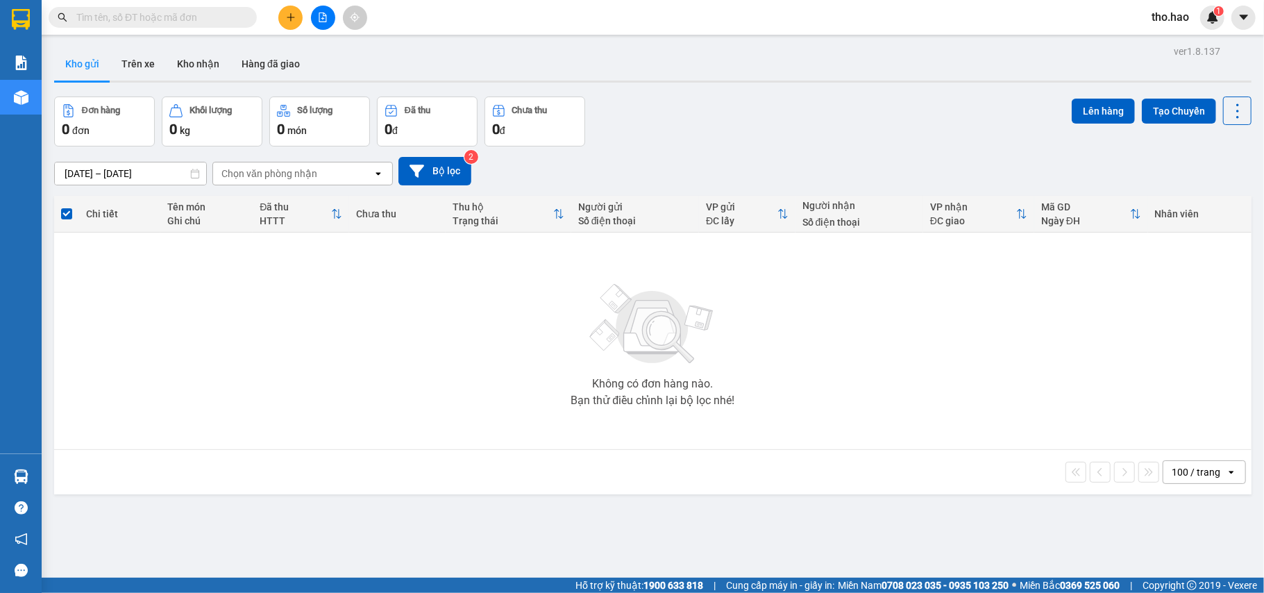
click at [751, 351] on section "Kết quả tìm kiếm ( 0 ) Bộ lọc No Data tho.hao 1 Báo cáo BC tiền công nợ Báo cáo…" at bounding box center [632, 296] width 1264 height 593
click at [290, 18] on icon "plus" at bounding box center [291, 17] width 10 height 10
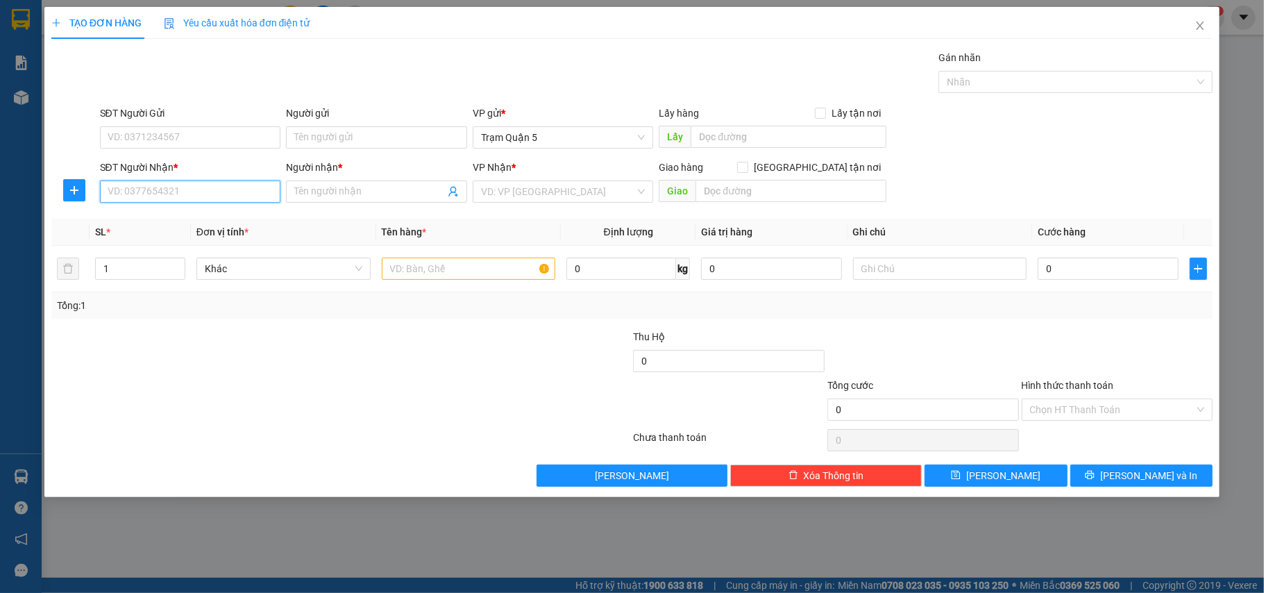
click at [212, 193] on input "SĐT Người Nhận *" at bounding box center [190, 192] width 181 height 22
click at [200, 222] on div "0822888840 - vu" at bounding box center [190, 220] width 165 height 15
type input "0822888840"
type input "vu"
type input "30.000"
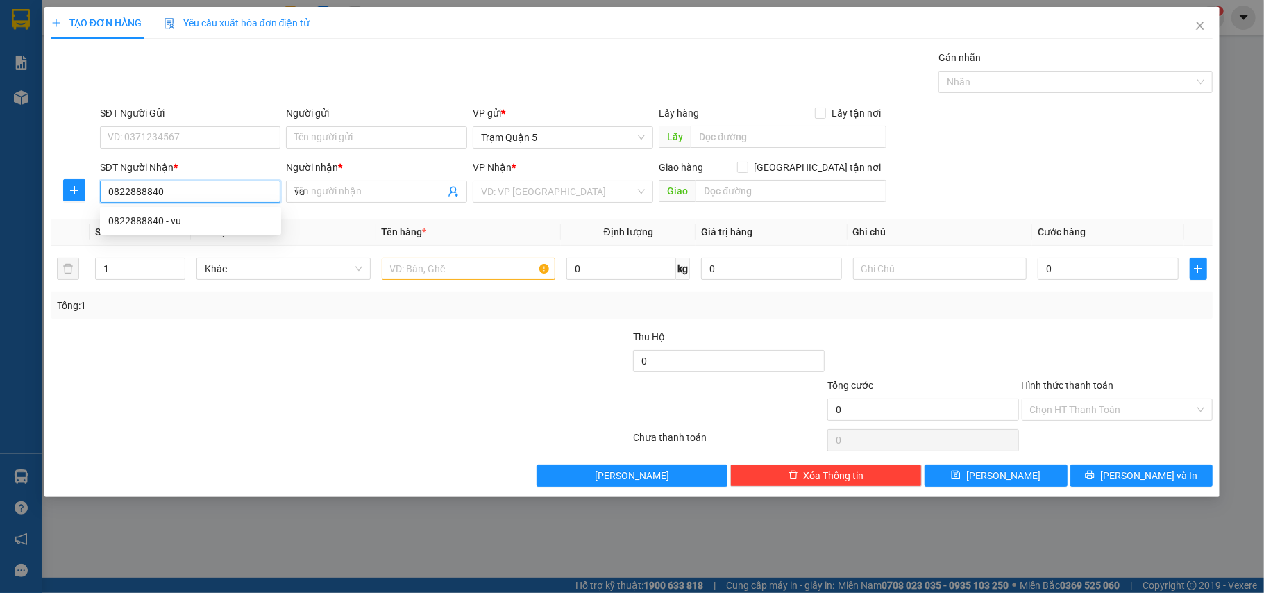
type input "30.000"
type input "0822888840"
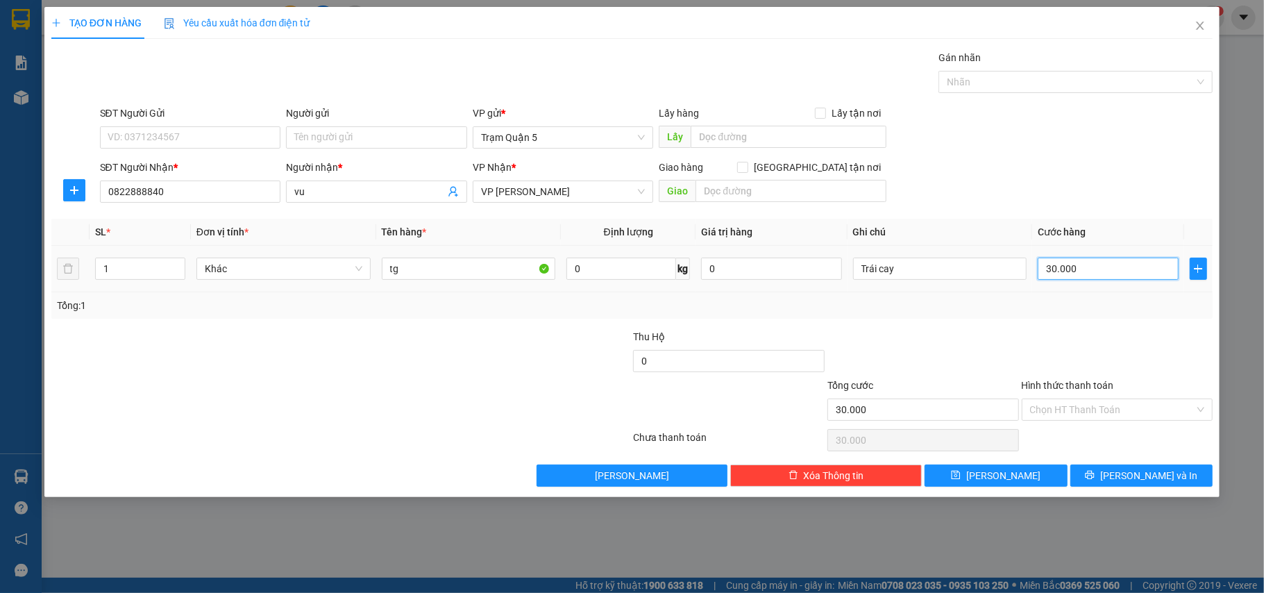
click at [1069, 267] on input "30.000" at bounding box center [1108, 269] width 140 height 22
type input "0"
type input "4"
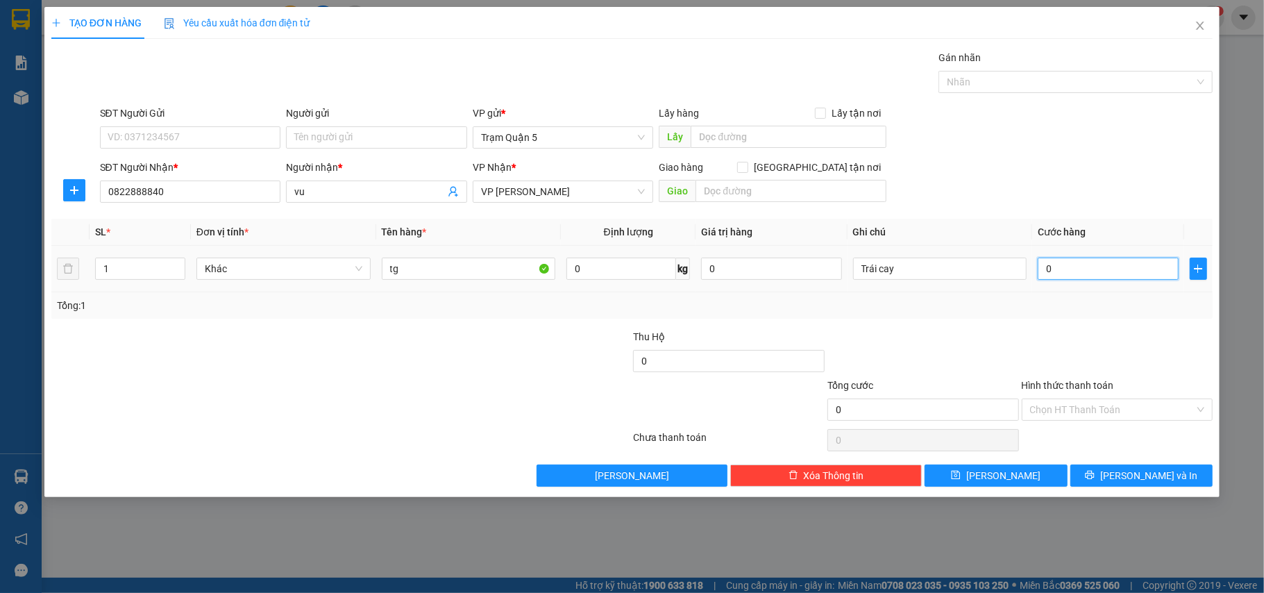
type input "4"
type input "004"
type input "40"
type input "0.040"
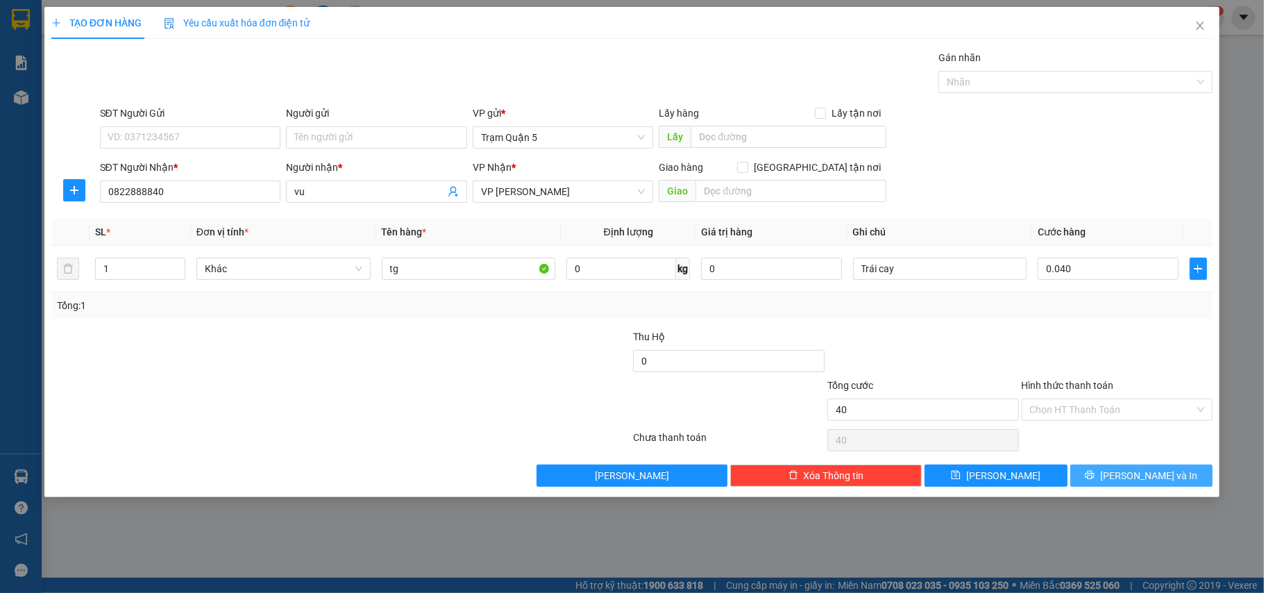
type input "40.000"
click at [1134, 475] on span "[PERSON_NAME] và In" at bounding box center [1149, 475] width 97 height 15
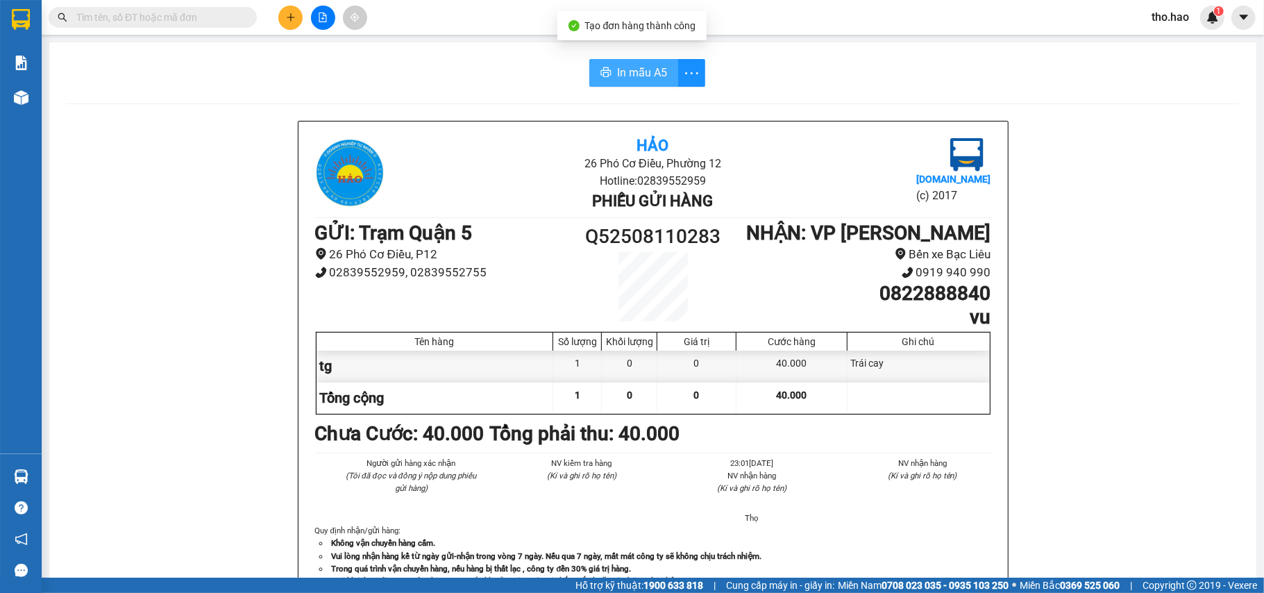
click at [603, 73] on icon "printer" at bounding box center [606, 72] width 11 height 11
